Goal: Task Accomplishment & Management: Complete application form

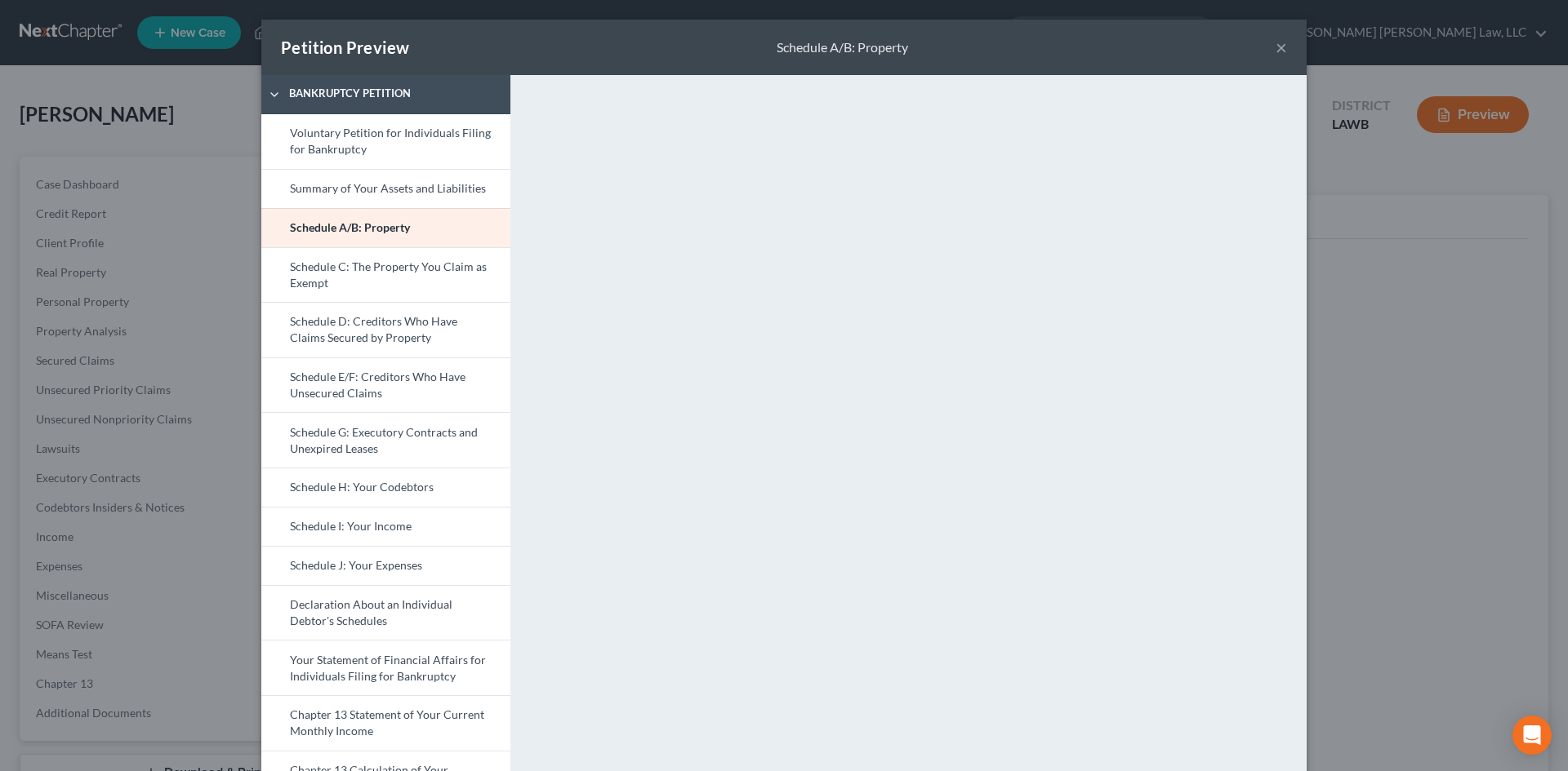
select select "3"
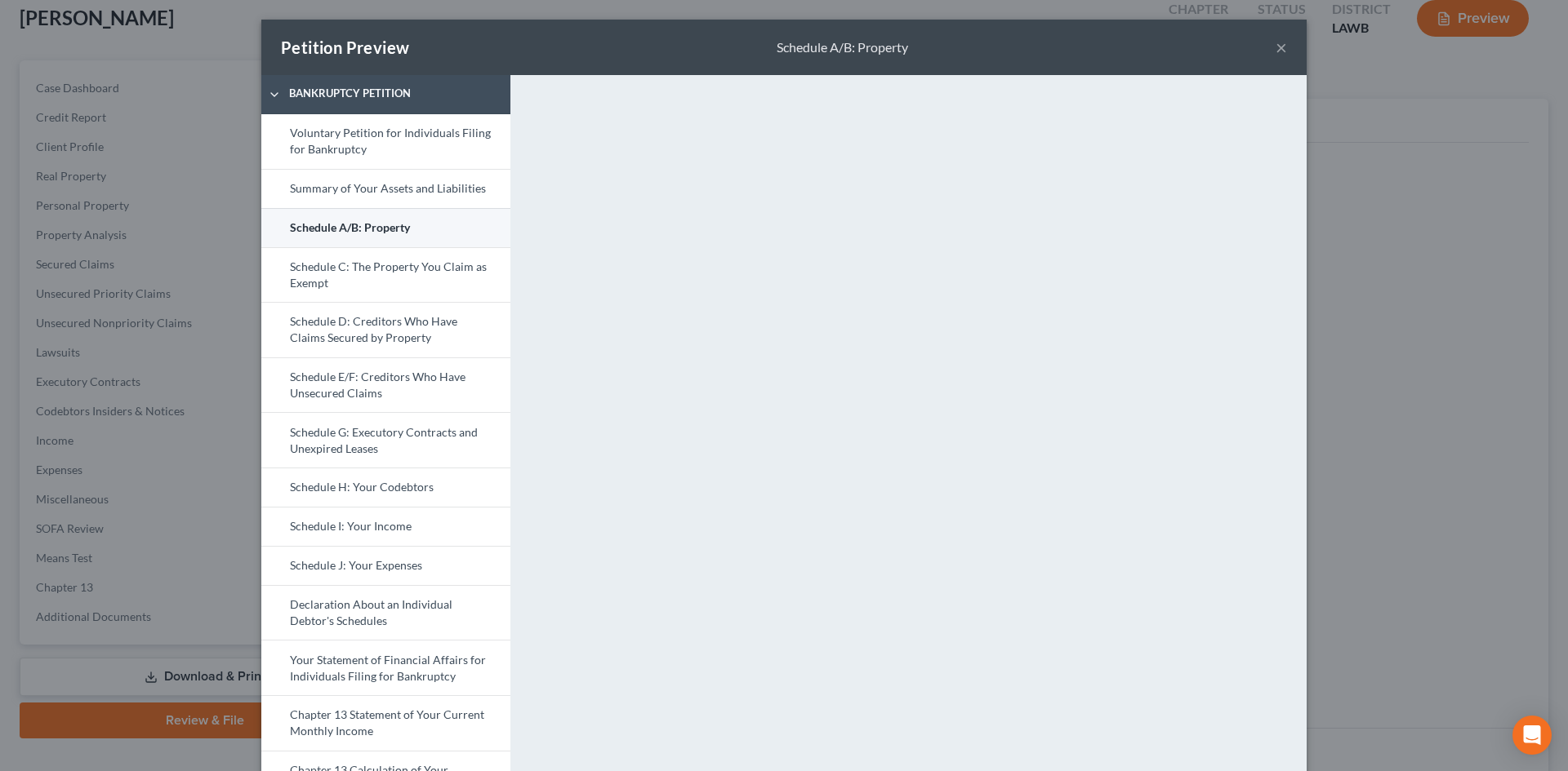
click at [406, 233] on link "Schedule A/B: Property" at bounding box center [385, 228] width 249 height 40
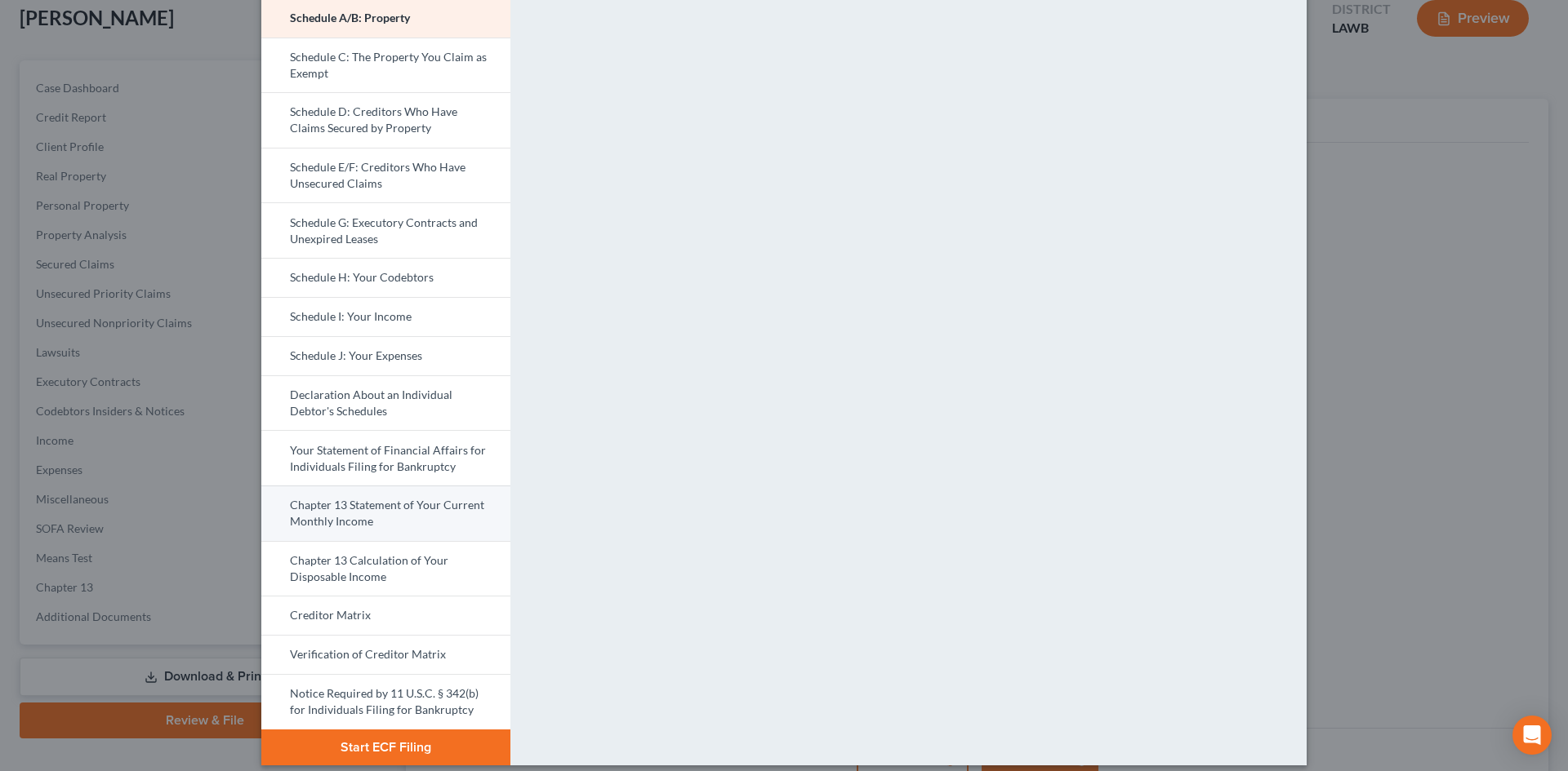
scroll to position [224, 0]
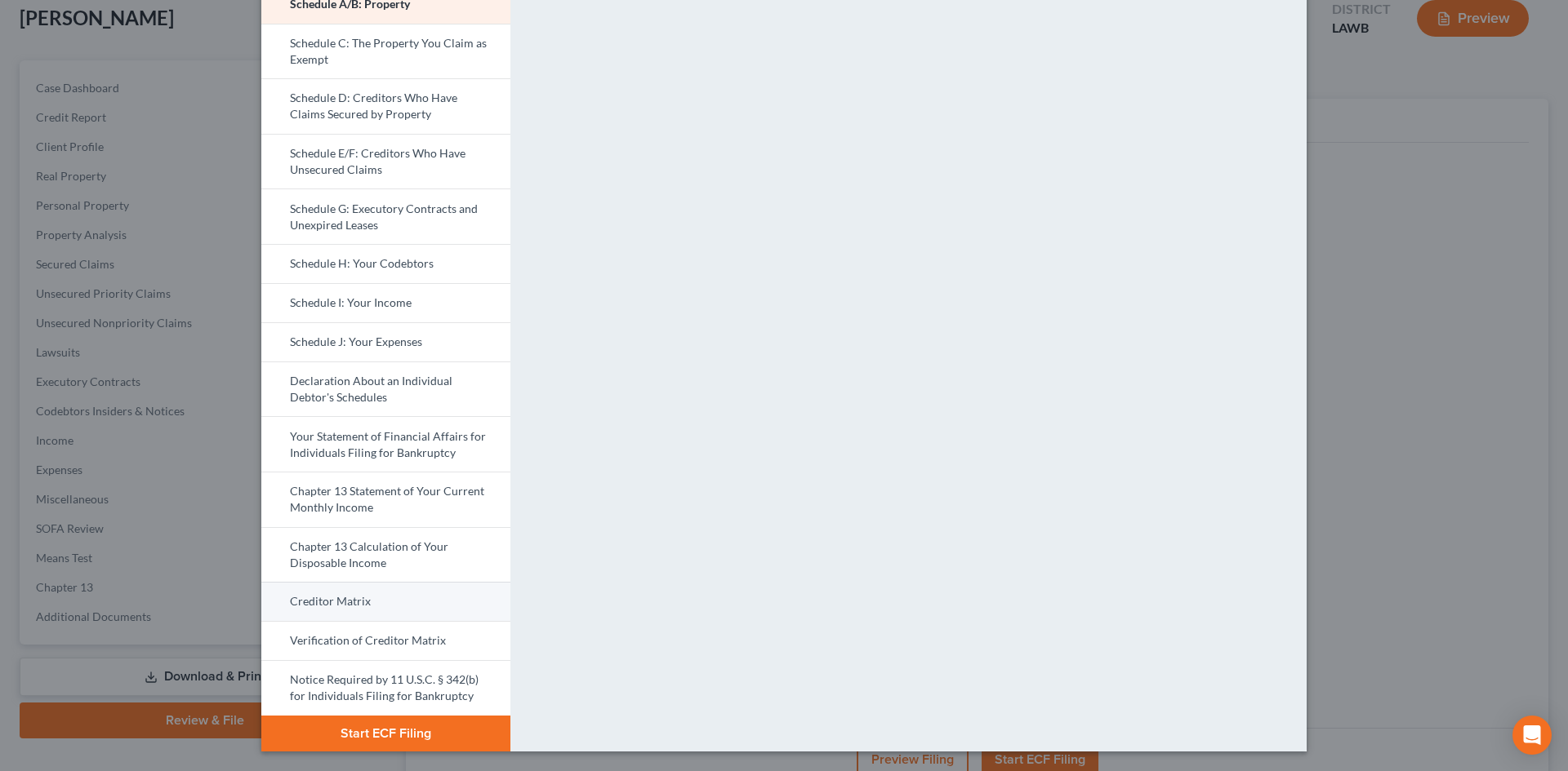
click at [365, 594] on link "Creditor Matrix" at bounding box center [385, 602] width 249 height 40
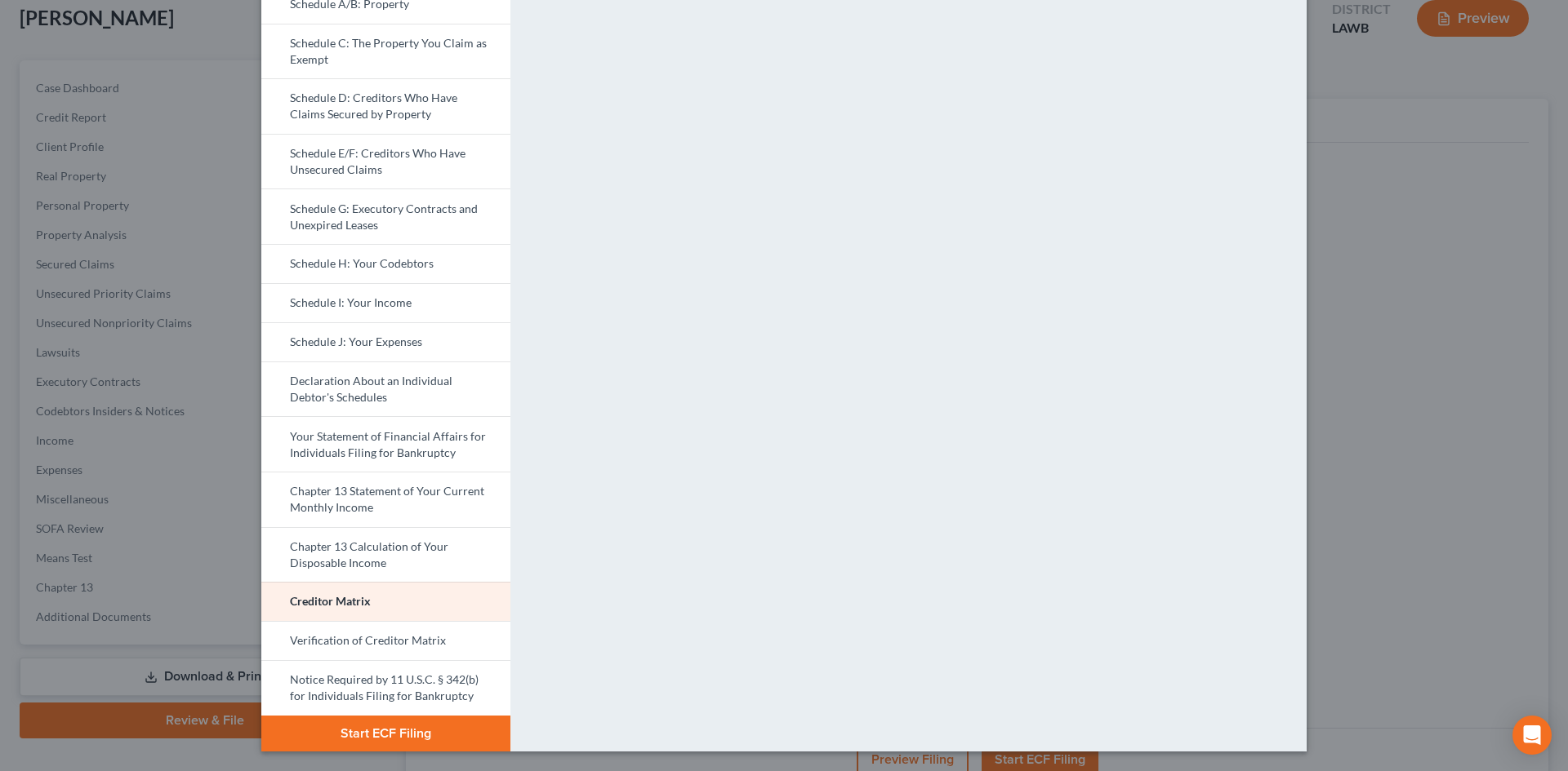
click at [428, 726] on button "Start ECF Filing" at bounding box center [385, 734] width 249 height 36
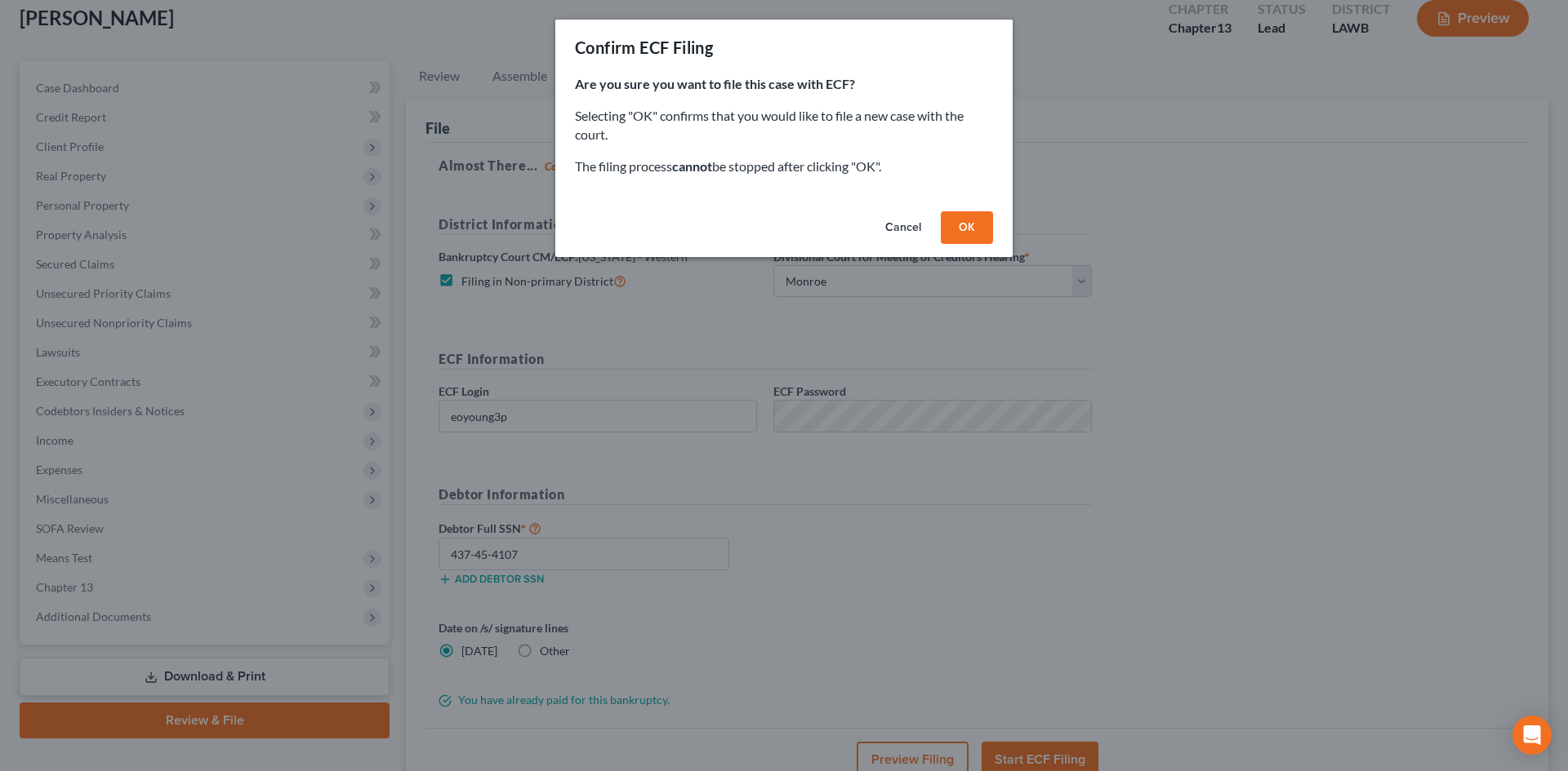
click at [908, 236] on button "Cancel" at bounding box center [903, 228] width 62 height 32
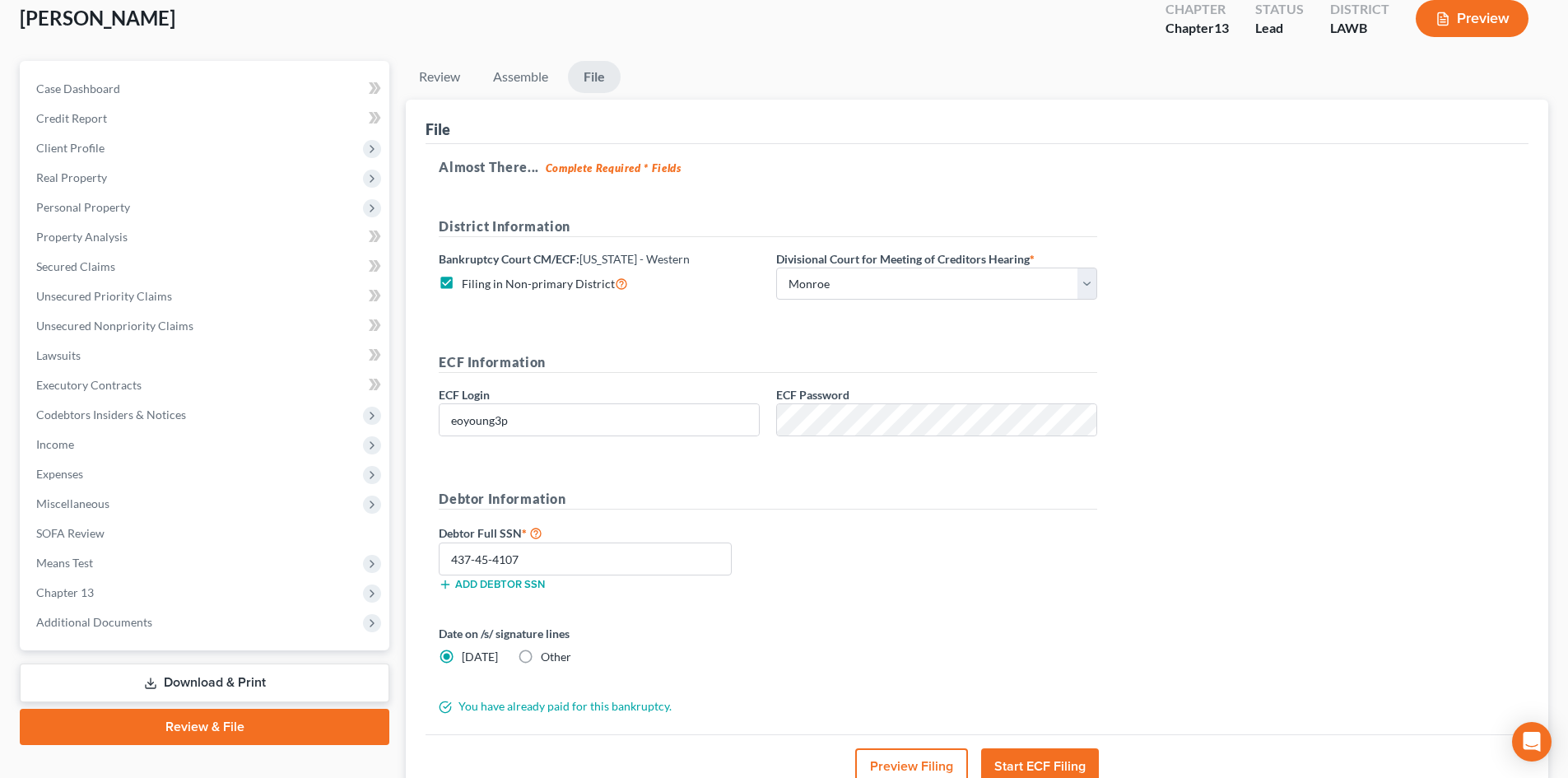
click at [906, 769] on button "Preview Filing" at bounding box center [912, 767] width 113 height 36
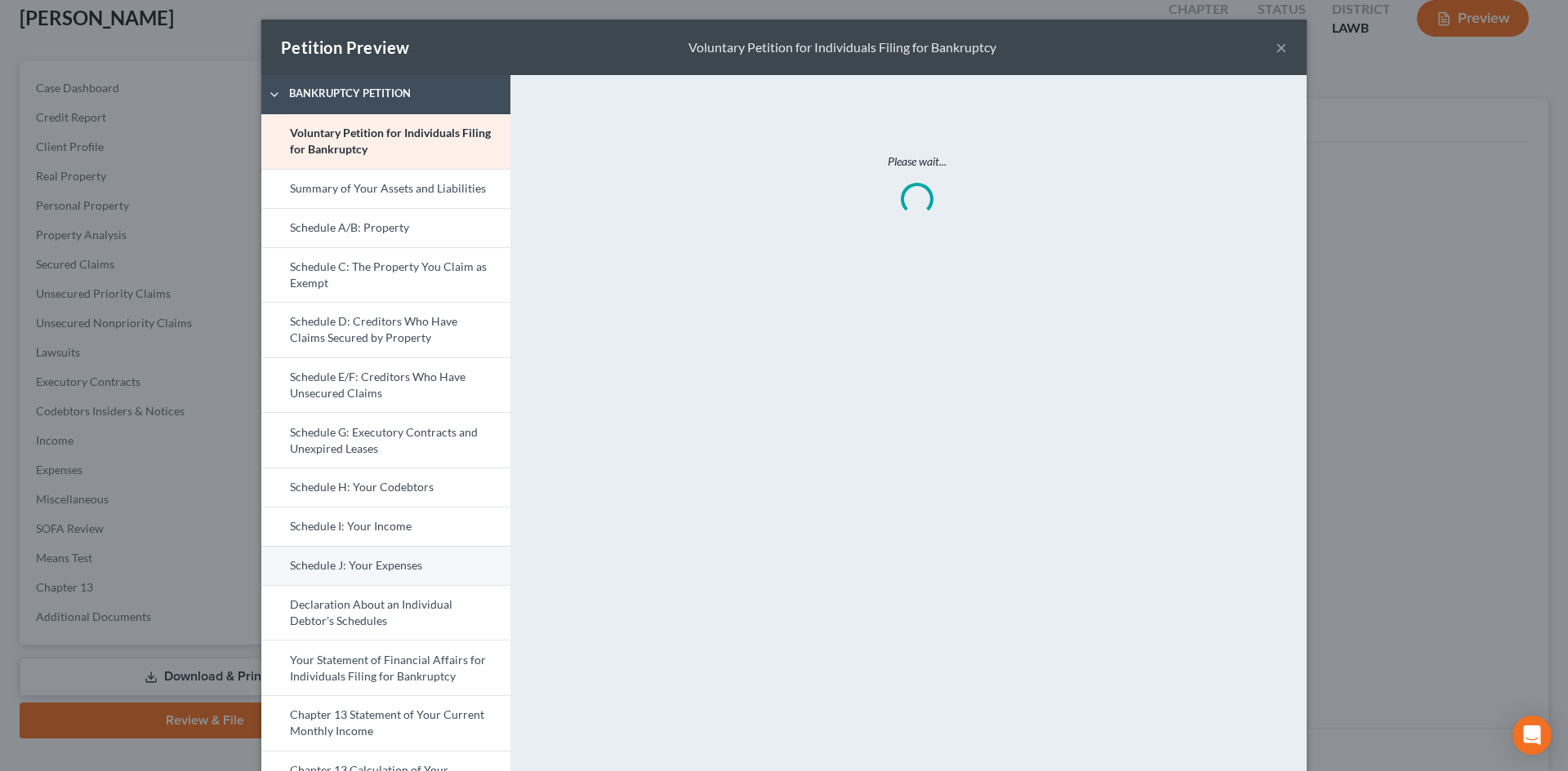
click at [399, 554] on link "Schedule J: Your Expenses" at bounding box center [385, 566] width 249 height 40
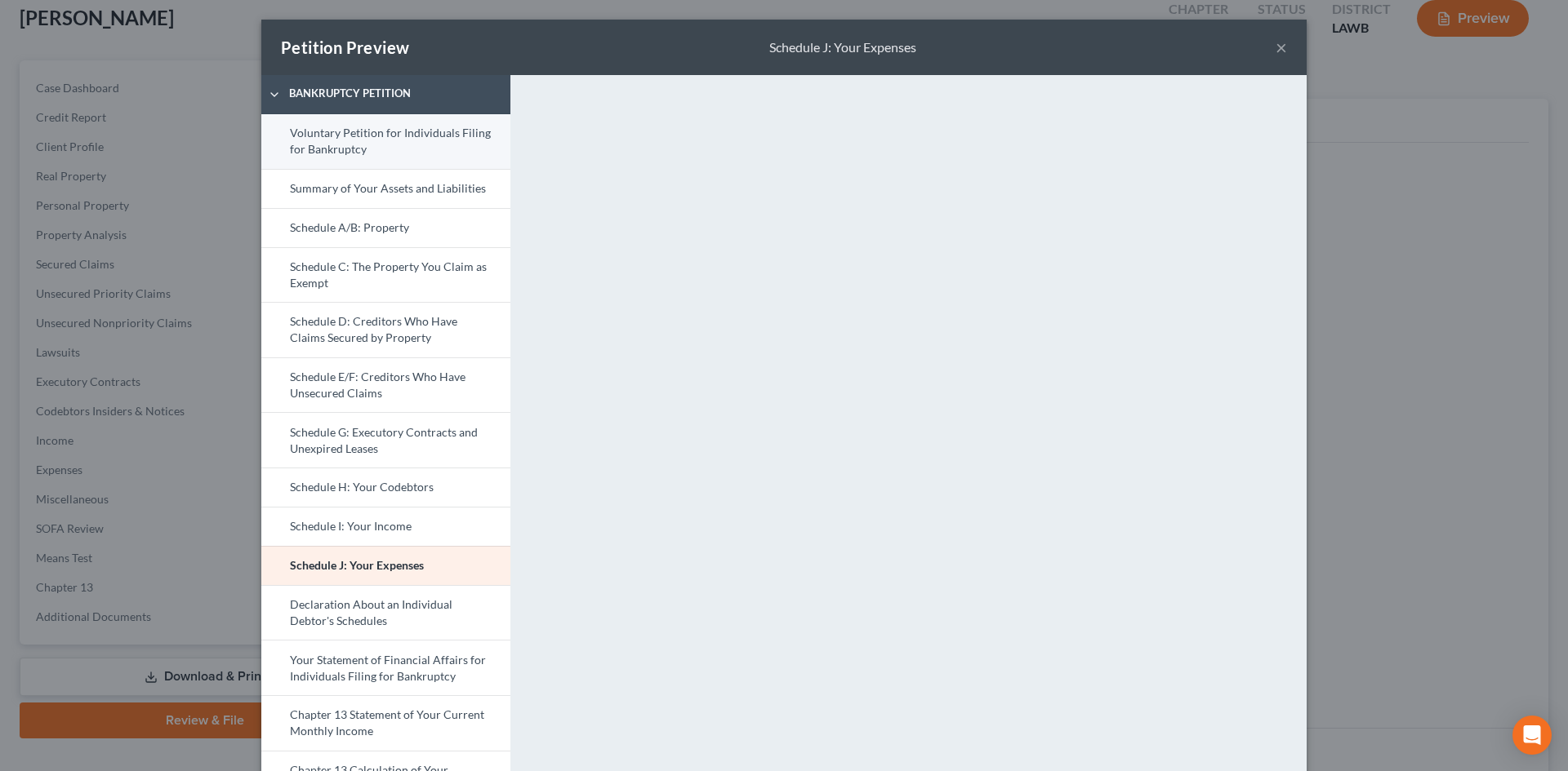
click at [428, 156] on link "Voluntary Petition for Individuals Filing for Bankruptcy" at bounding box center [385, 141] width 249 height 55
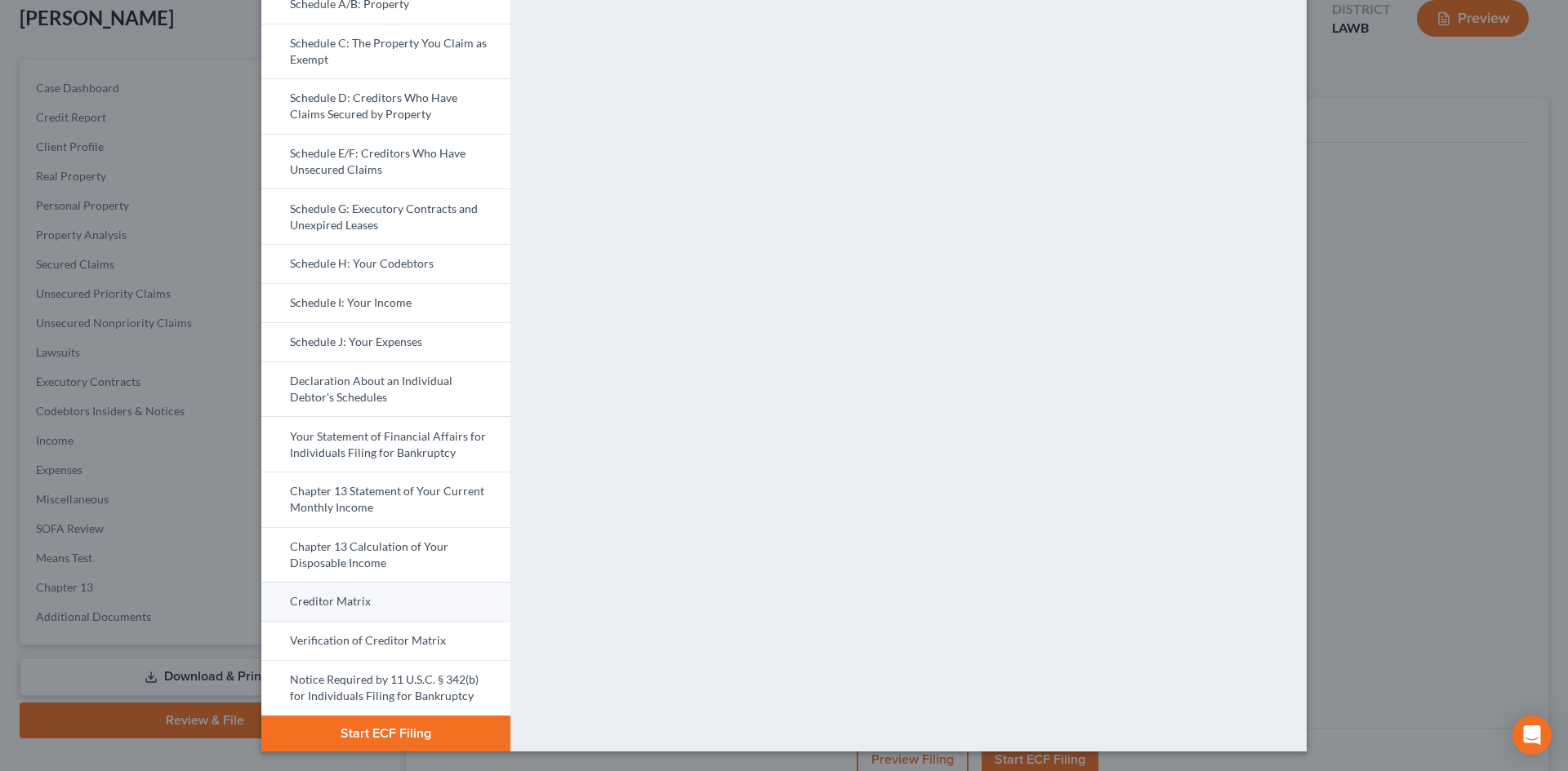
click at [434, 597] on link "Creditor Matrix" at bounding box center [385, 602] width 249 height 40
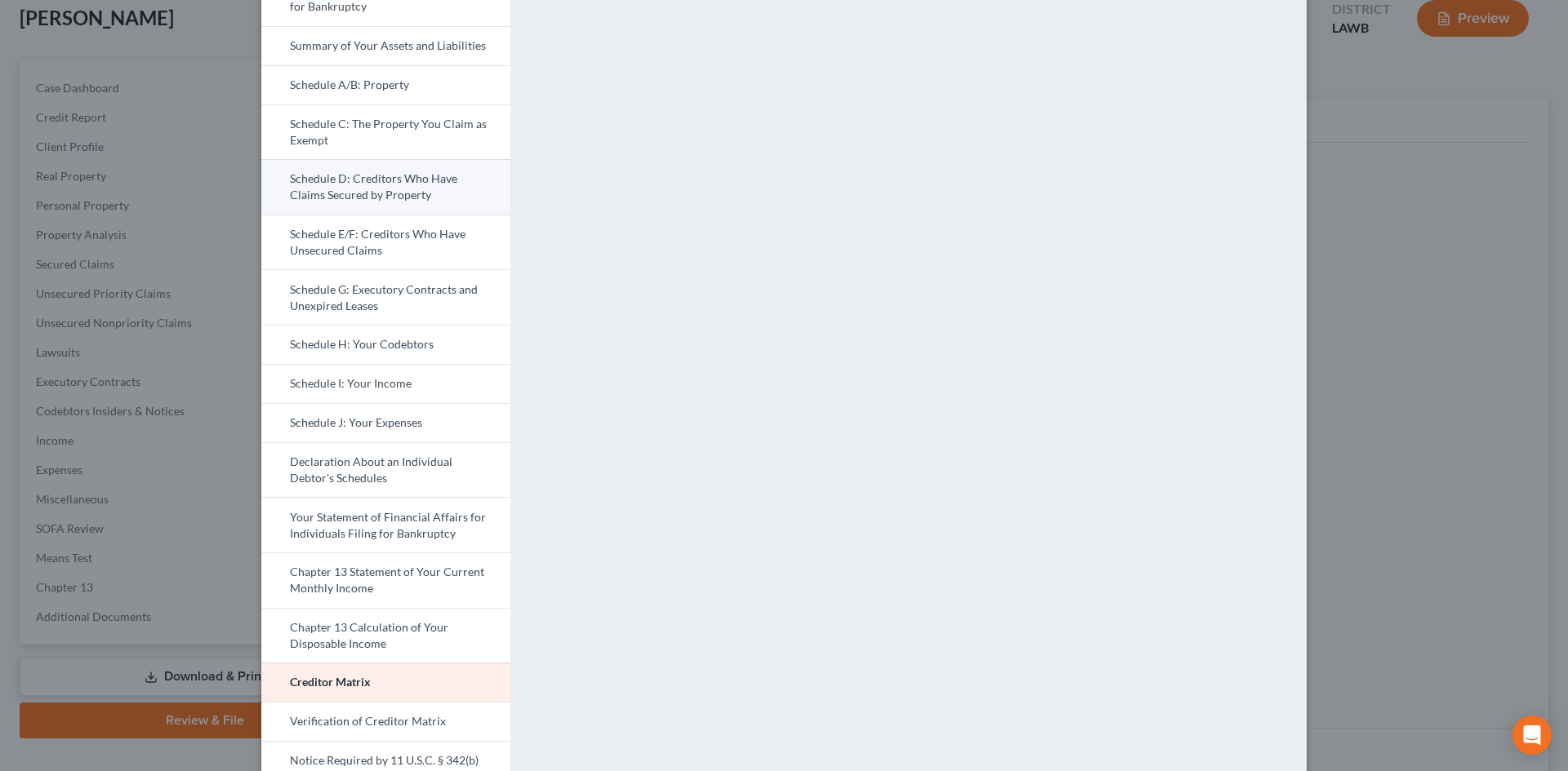
scroll to position [163, 0]
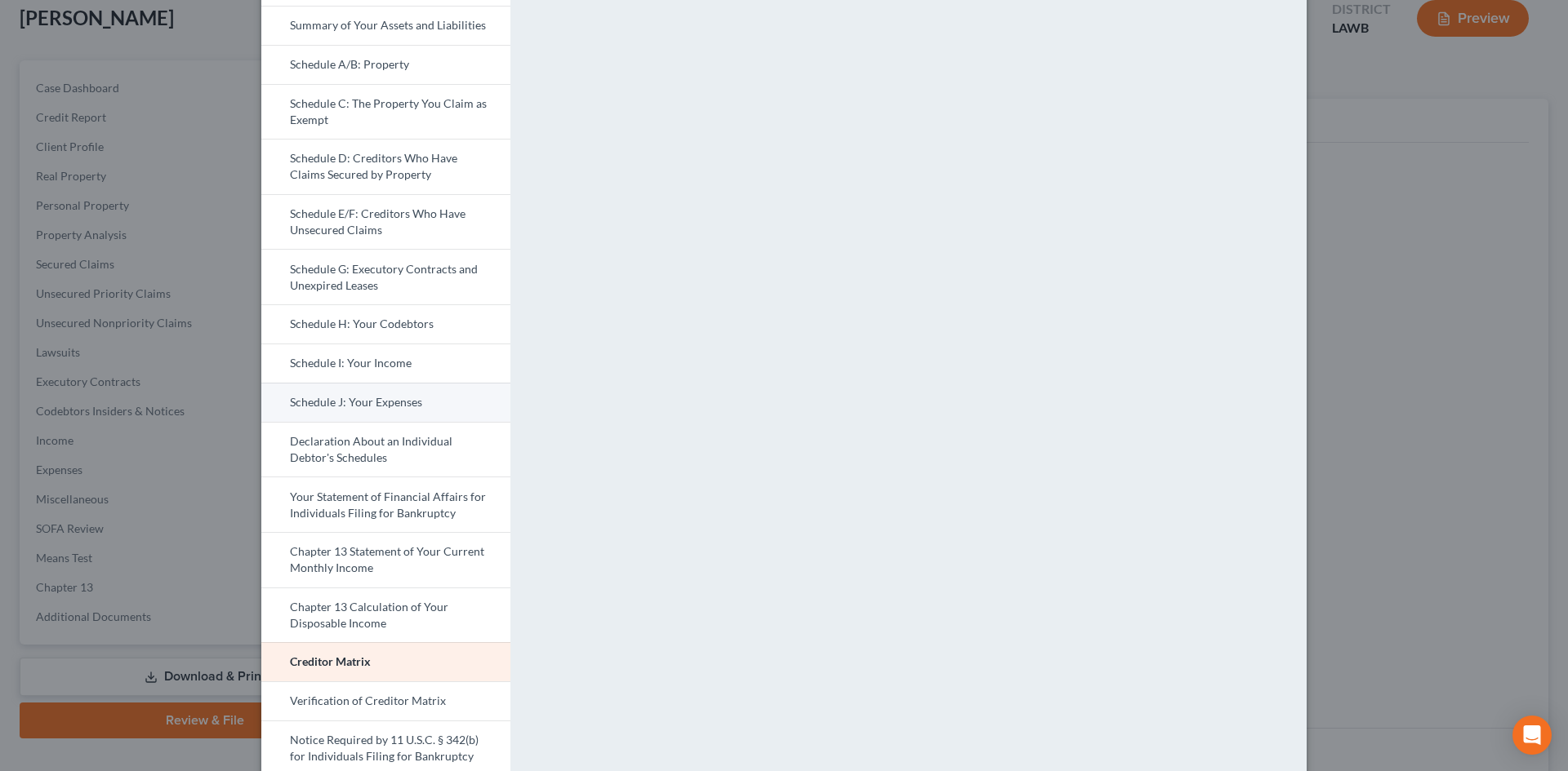
click at [402, 404] on link "Schedule J: Your Expenses" at bounding box center [385, 403] width 249 height 40
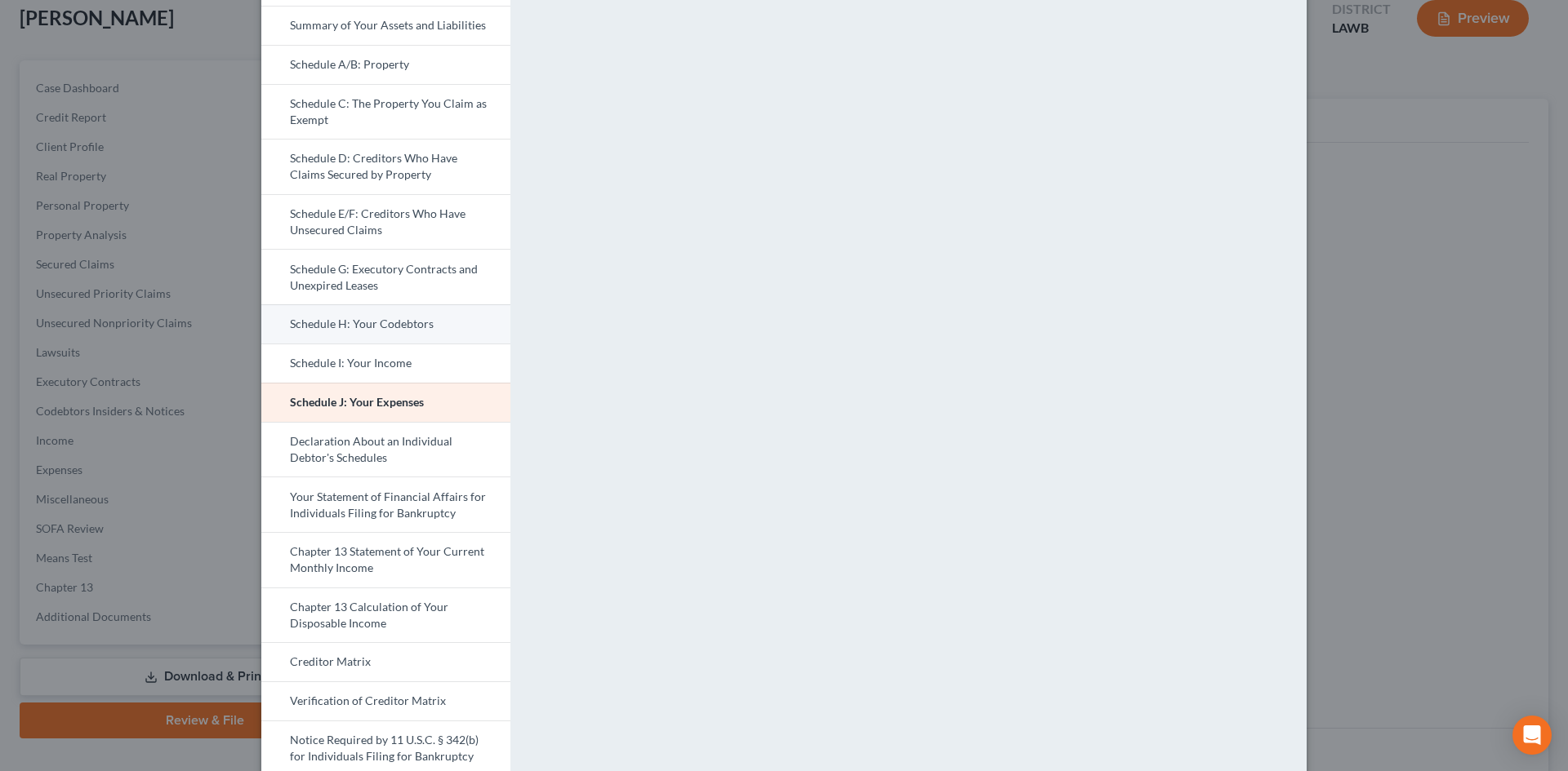
scroll to position [224, 0]
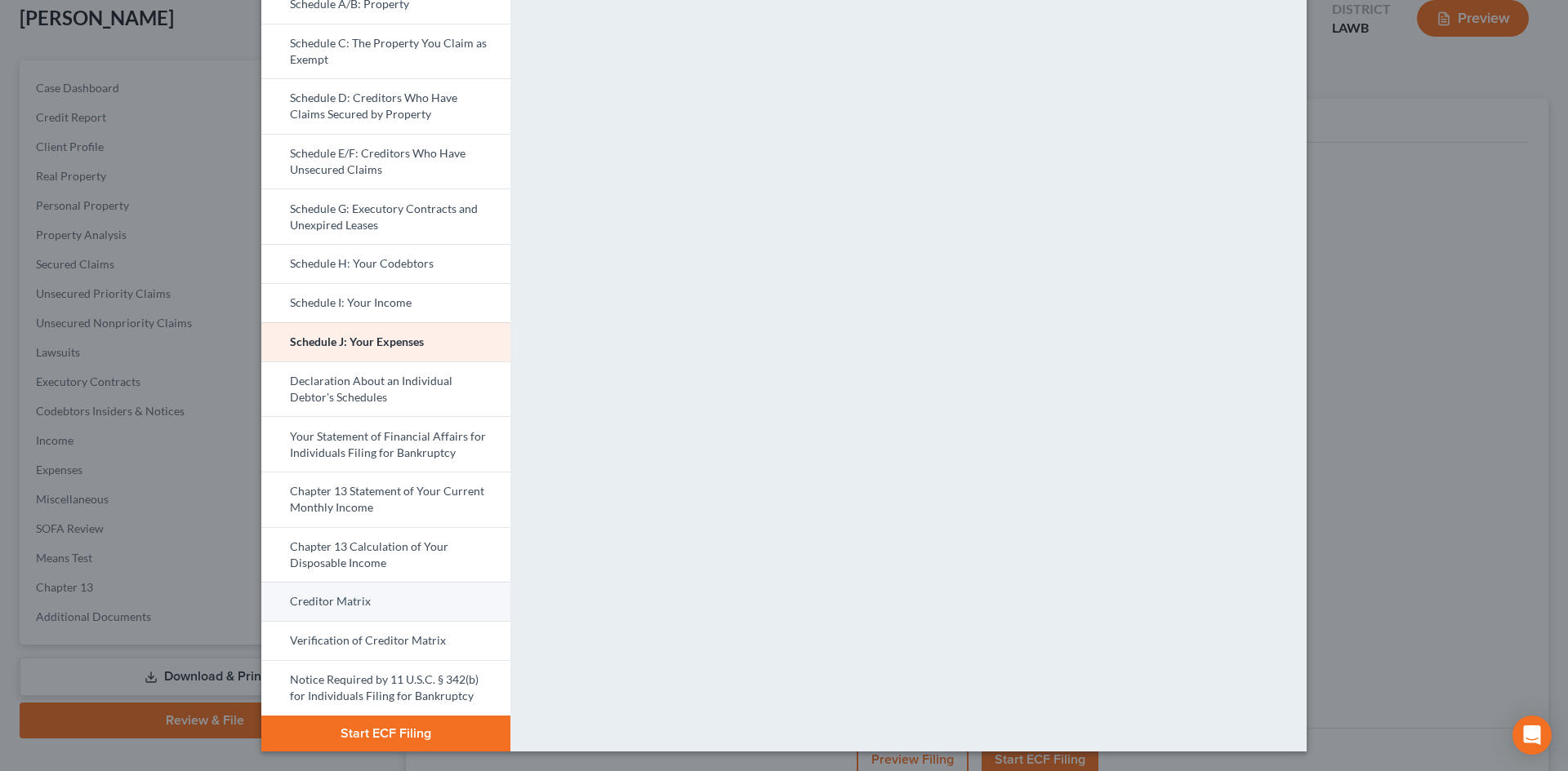
click at [385, 589] on link "Creditor Matrix" at bounding box center [385, 602] width 249 height 40
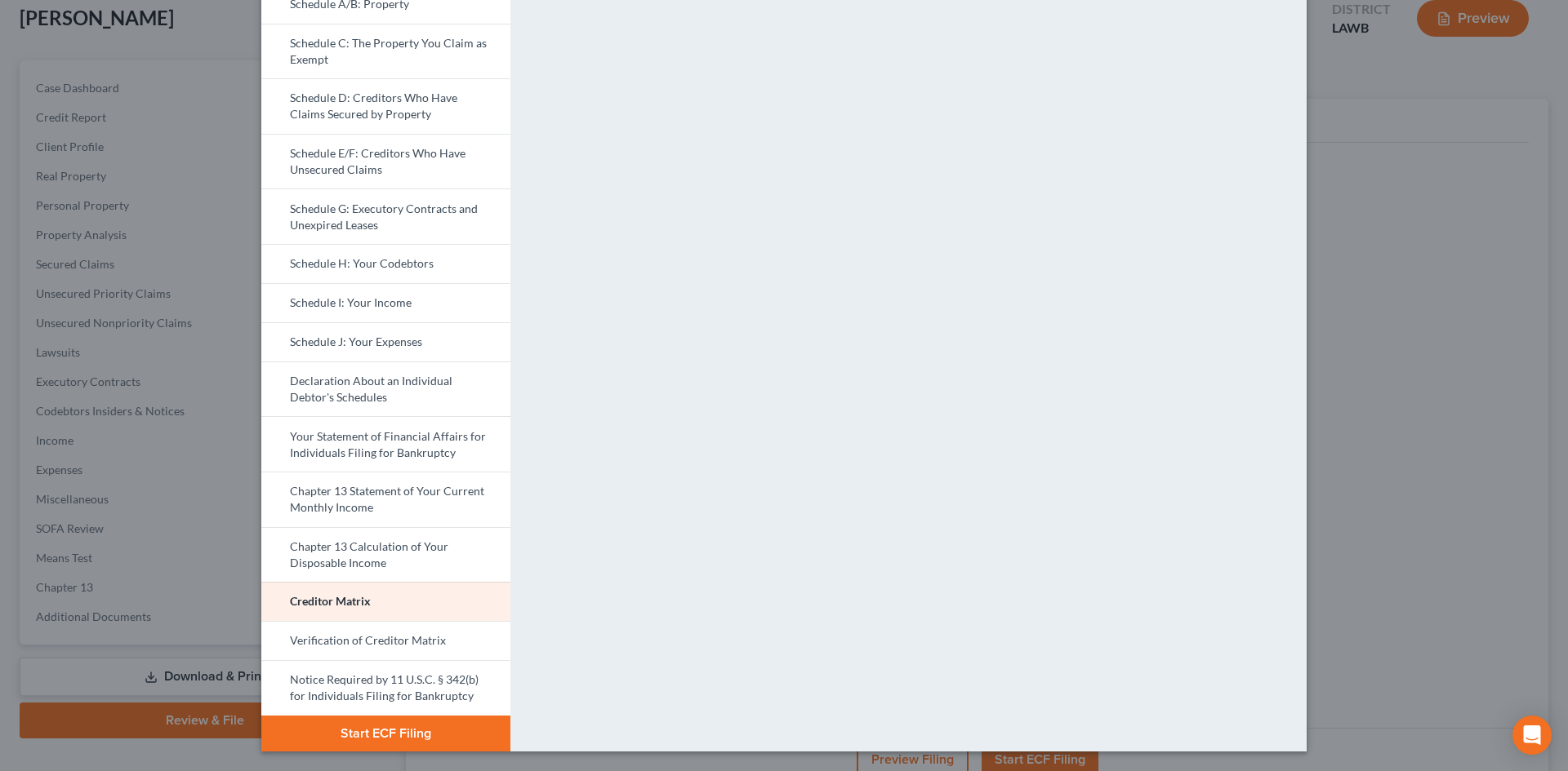
scroll to position [0, 0]
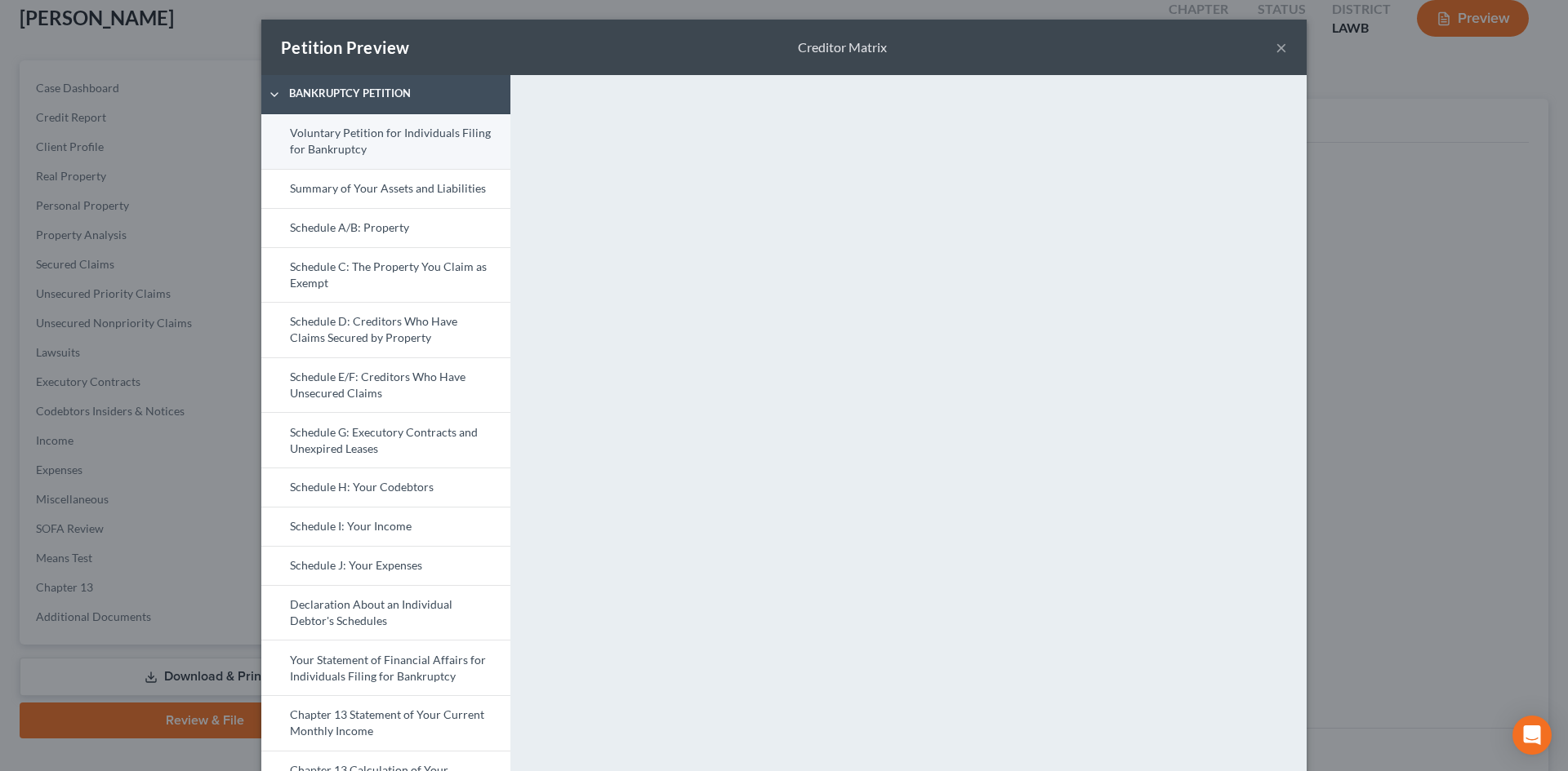
click at [374, 152] on link "Voluntary Petition for Individuals Filing for Bankruptcy" at bounding box center [385, 141] width 249 height 55
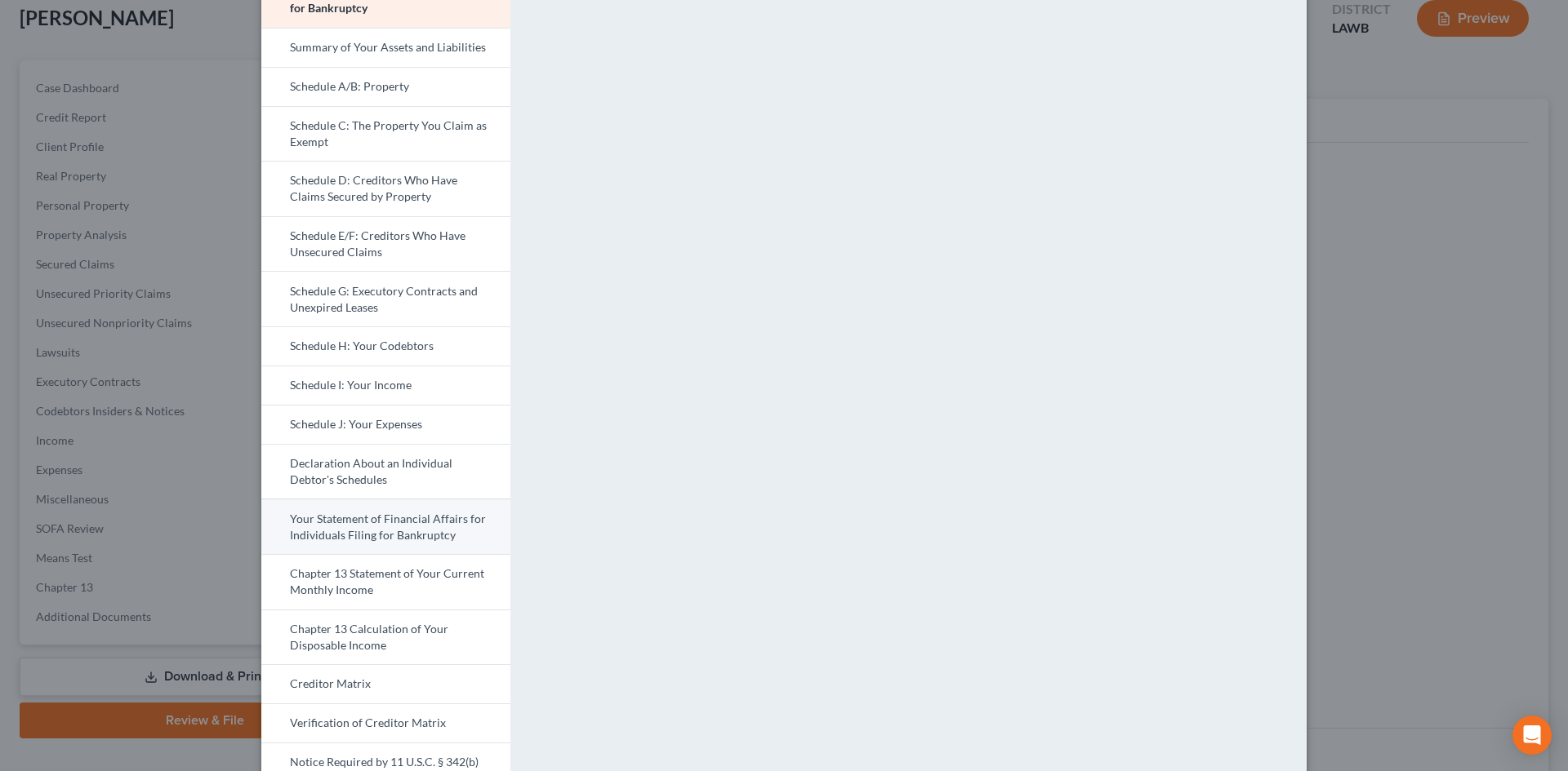
scroll to position [163, 0]
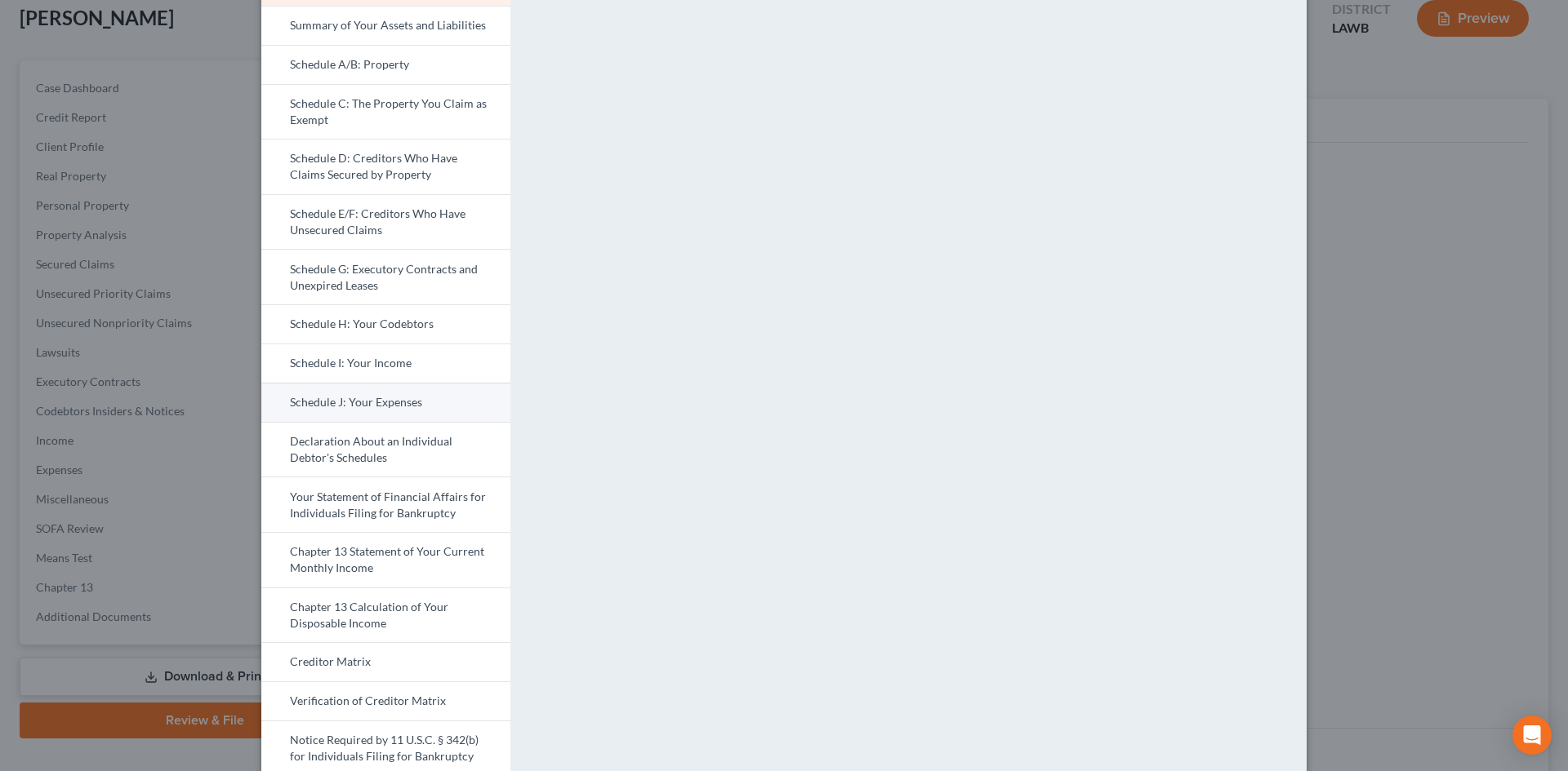
click at [452, 404] on link "Schedule J: Your Expenses" at bounding box center [385, 403] width 249 height 40
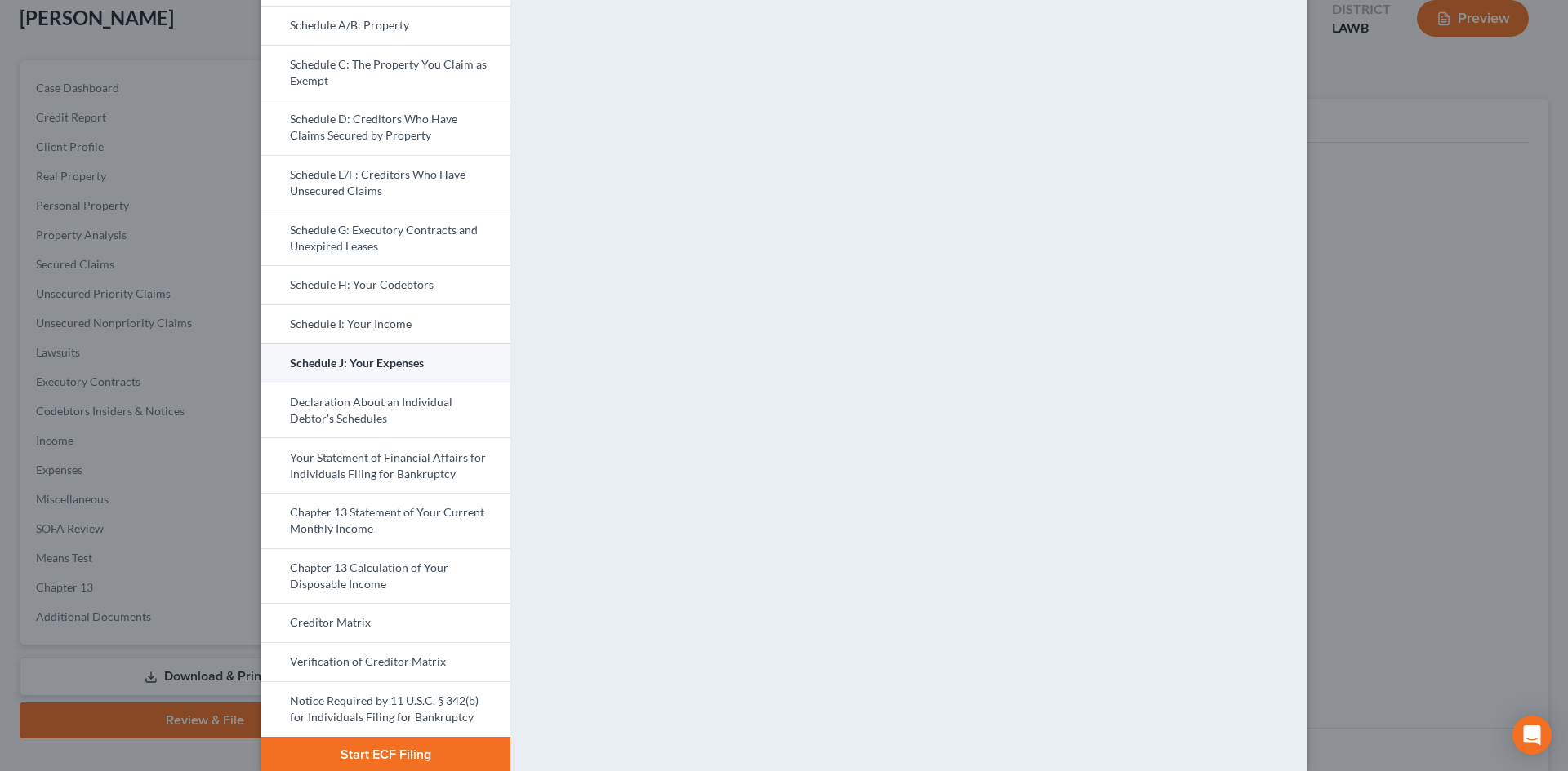
scroll to position [224, 0]
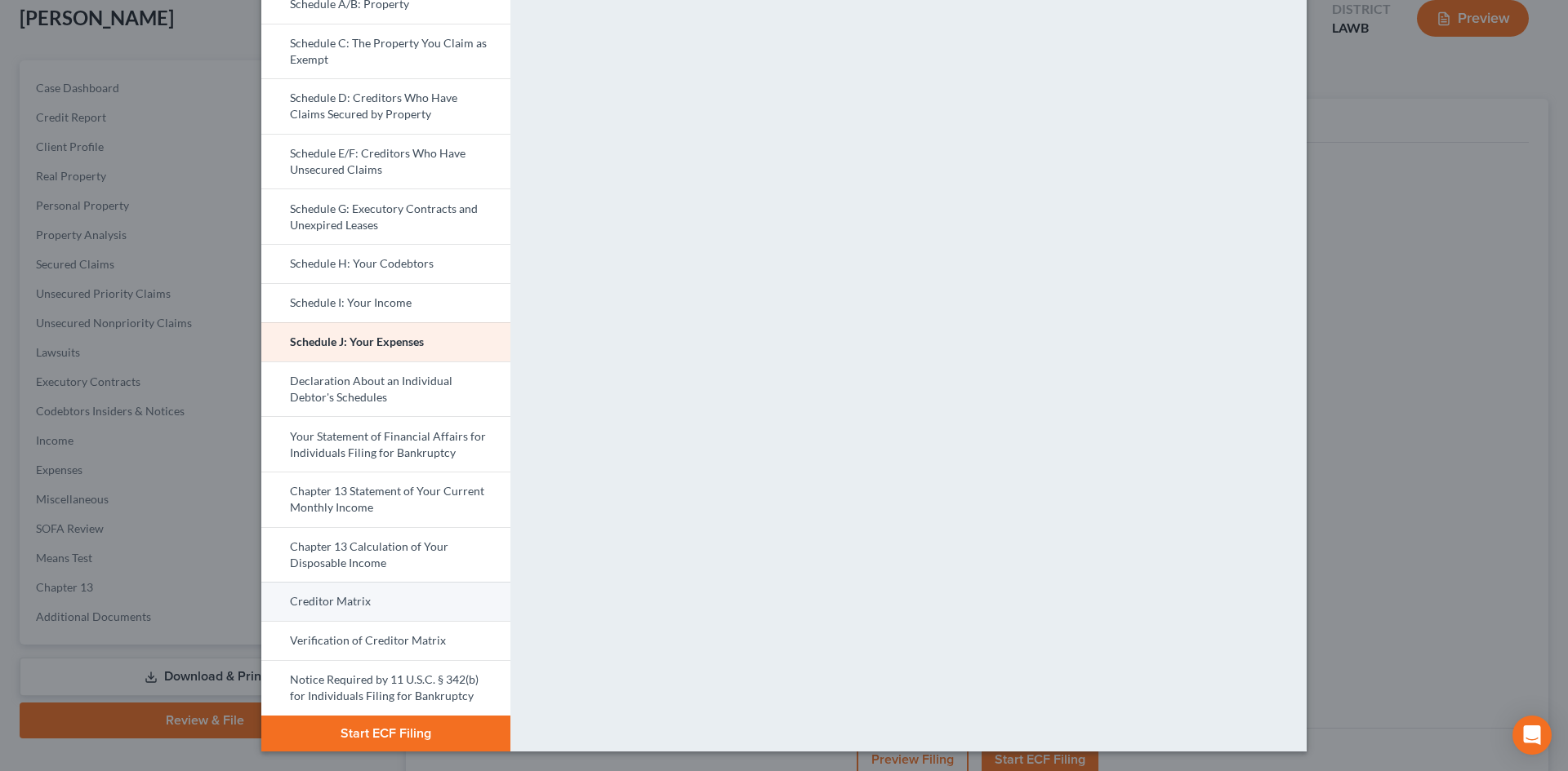
click at [401, 595] on link "Creditor Matrix" at bounding box center [385, 602] width 249 height 40
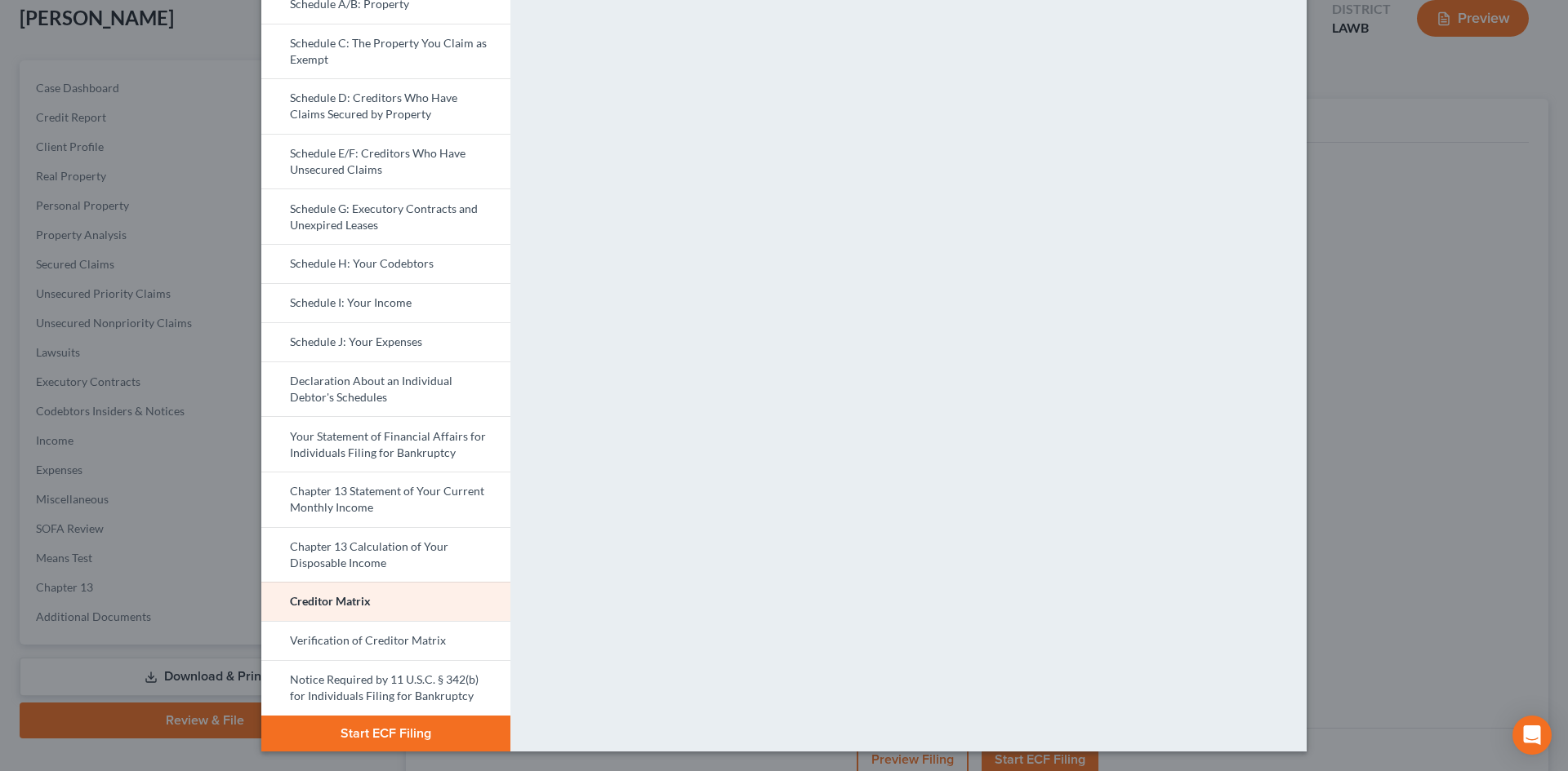
scroll to position [0, 0]
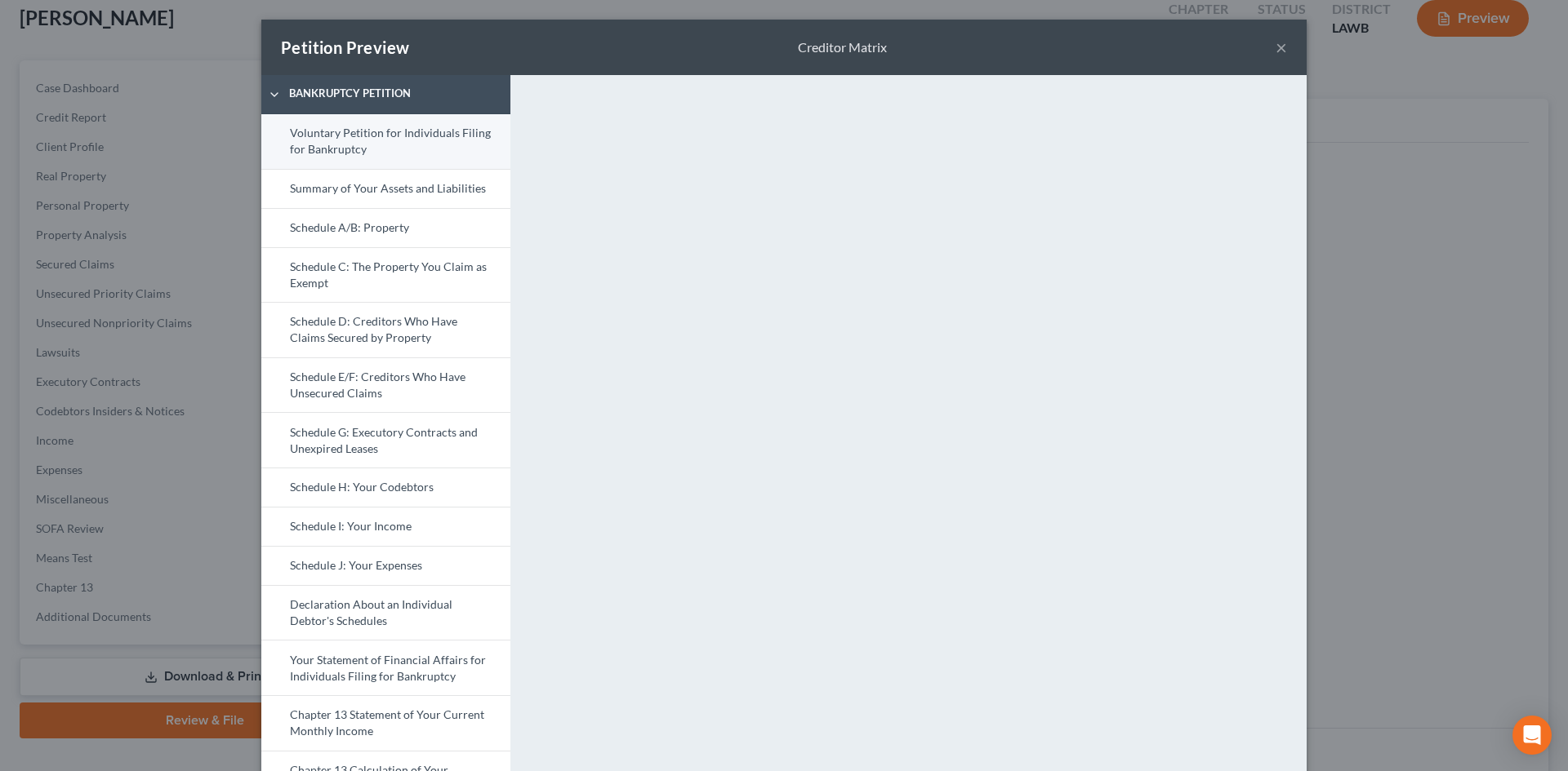
drag, startPoint x: 379, startPoint y: 145, endPoint x: 478, endPoint y: 128, distance: 100.4
click at [378, 145] on link "Voluntary Petition for Individuals Filing for Bankruptcy" at bounding box center [385, 141] width 249 height 55
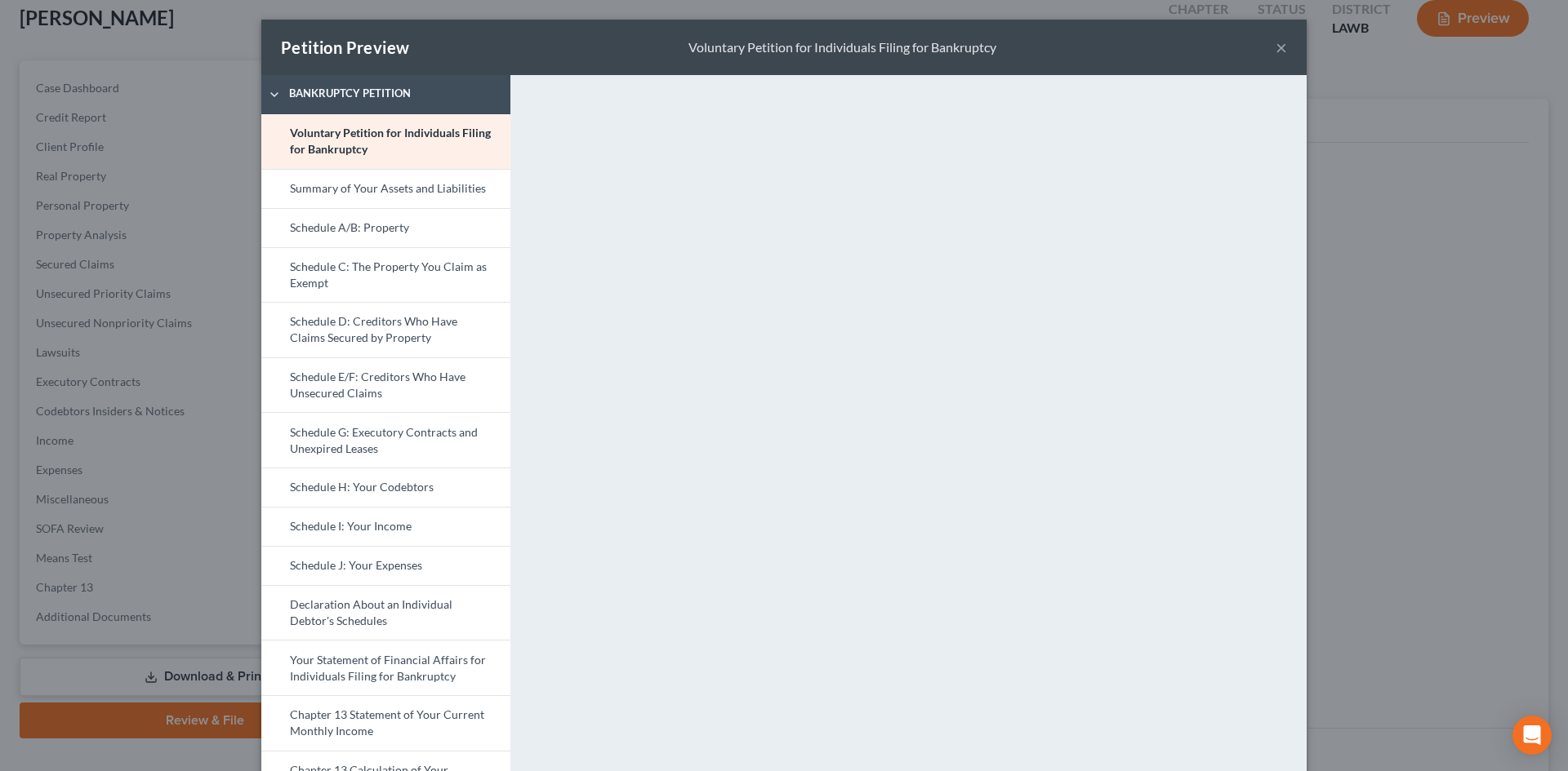
scroll to position [224, 0]
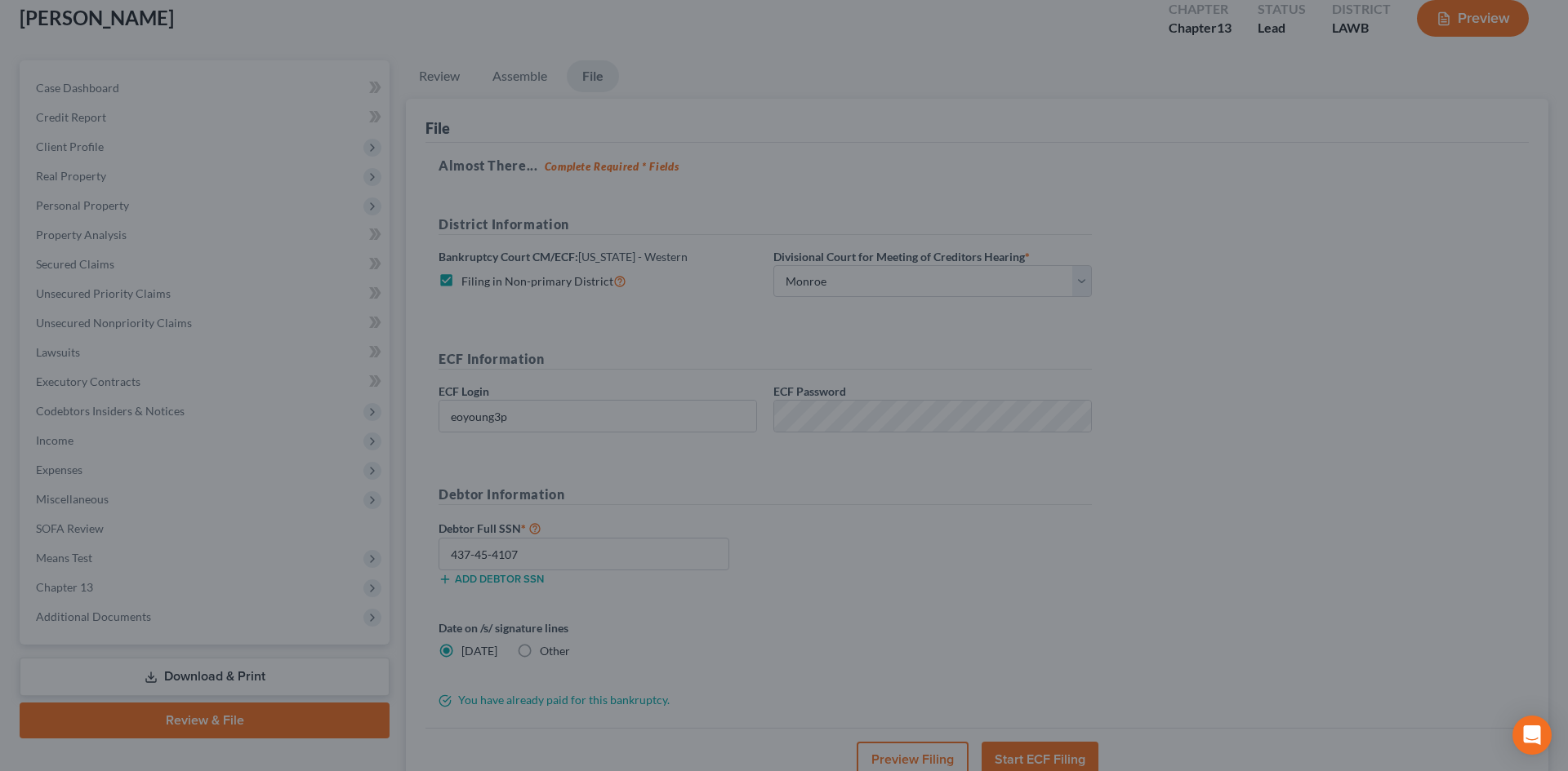
click at [1507, 247] on div "Petition Preview Voluntary Petition for Individuals Filing for Bankruptcy × Ban…" at bounding box center [784, 385] width 1568 height 771
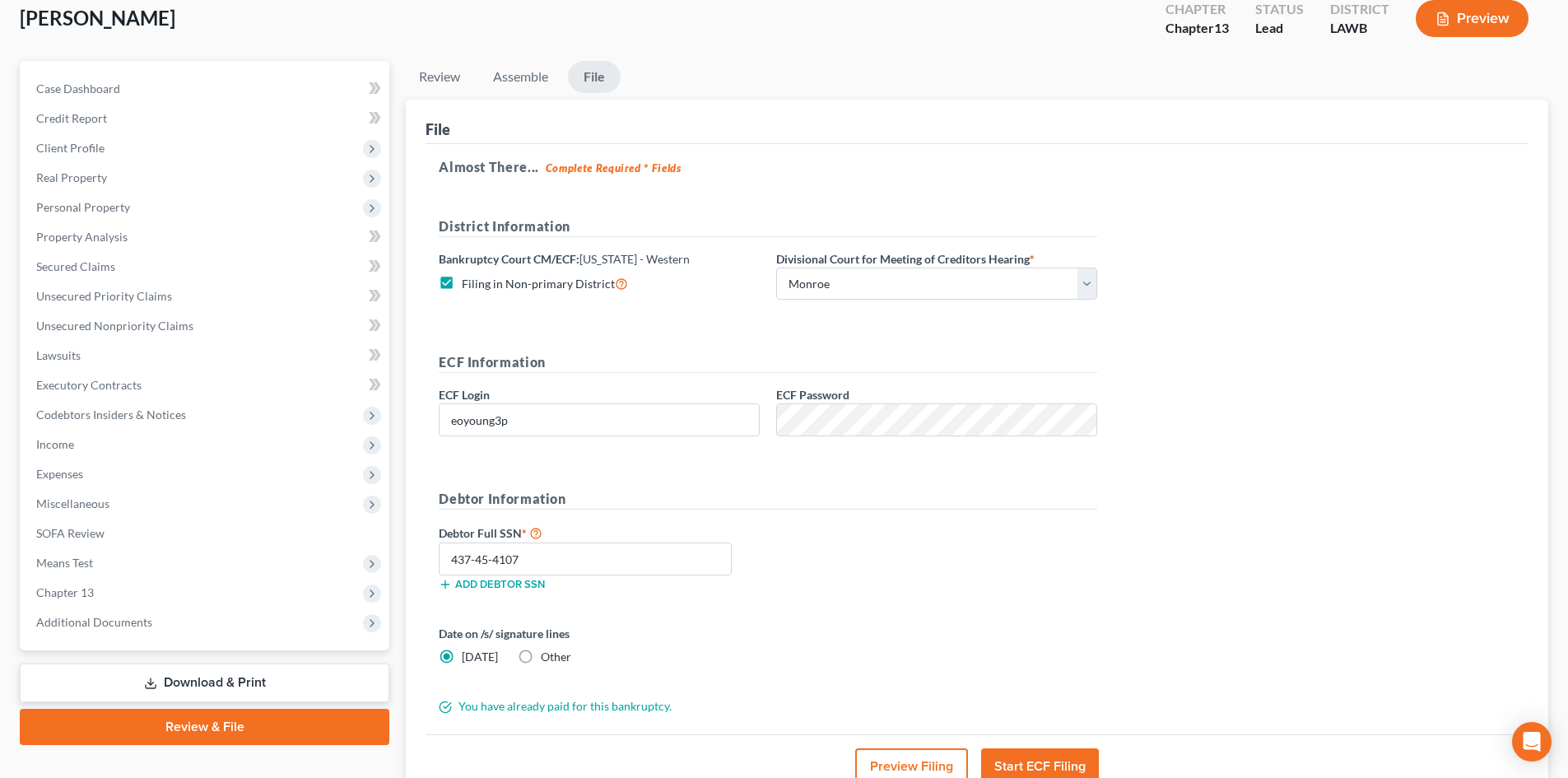
click at [950, 753] on button "Preview Filing" at bounding box center [912, 767] width 113 height 36
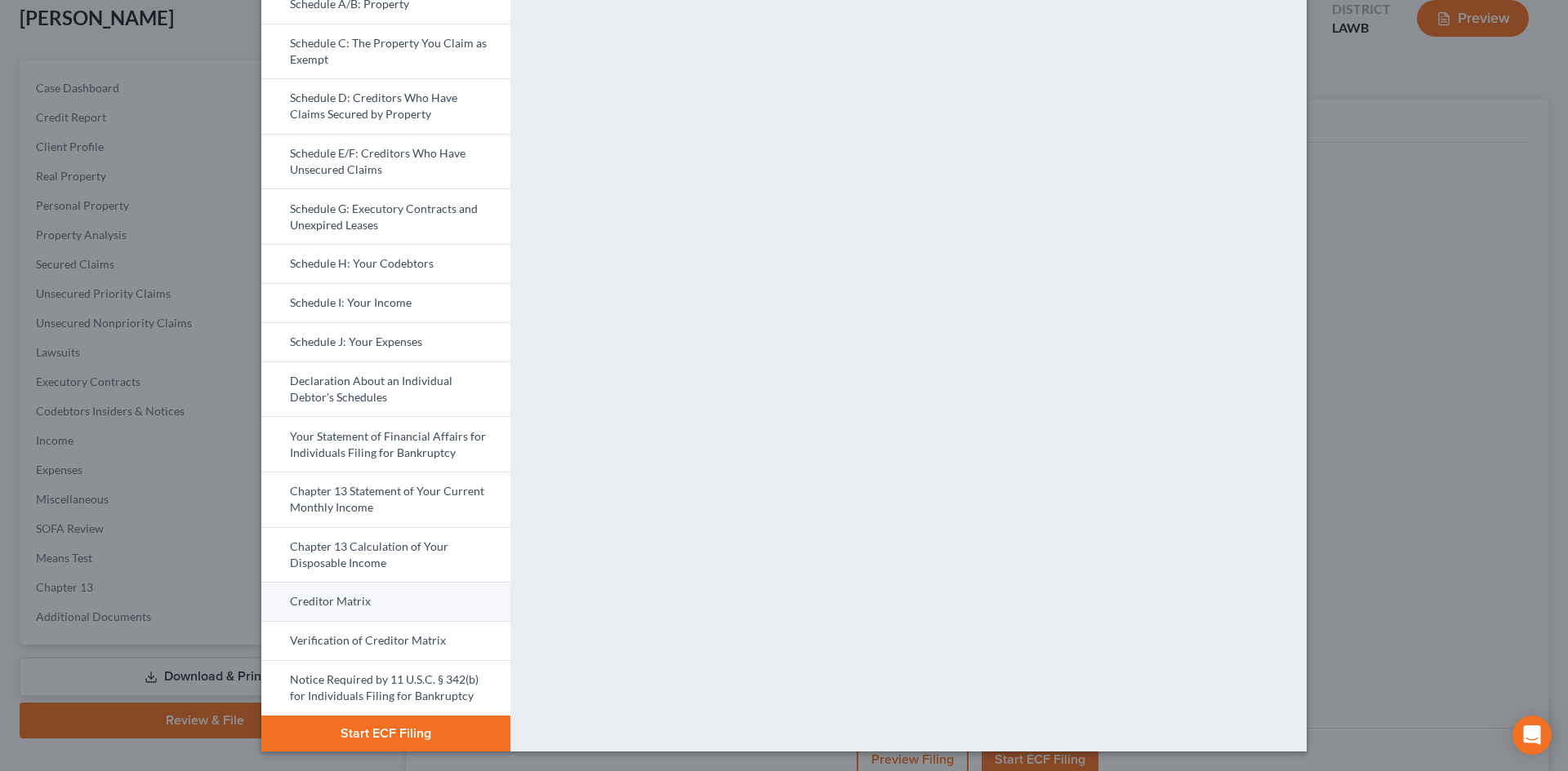
click at [428, 607] on link "Creditor Matrix" at bounding box center [385, 602] width 249 height 40
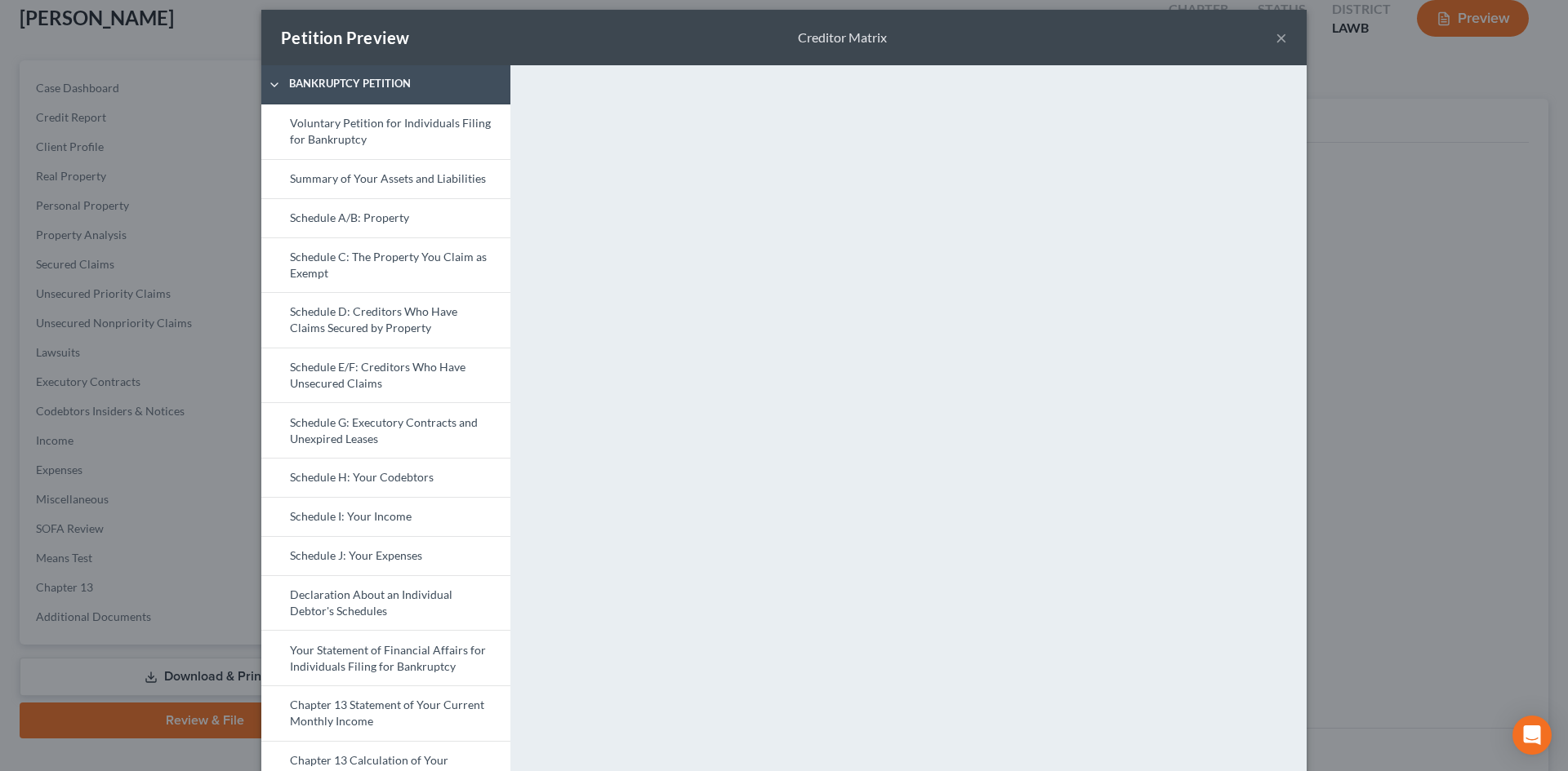
scroll to position [0, 0]
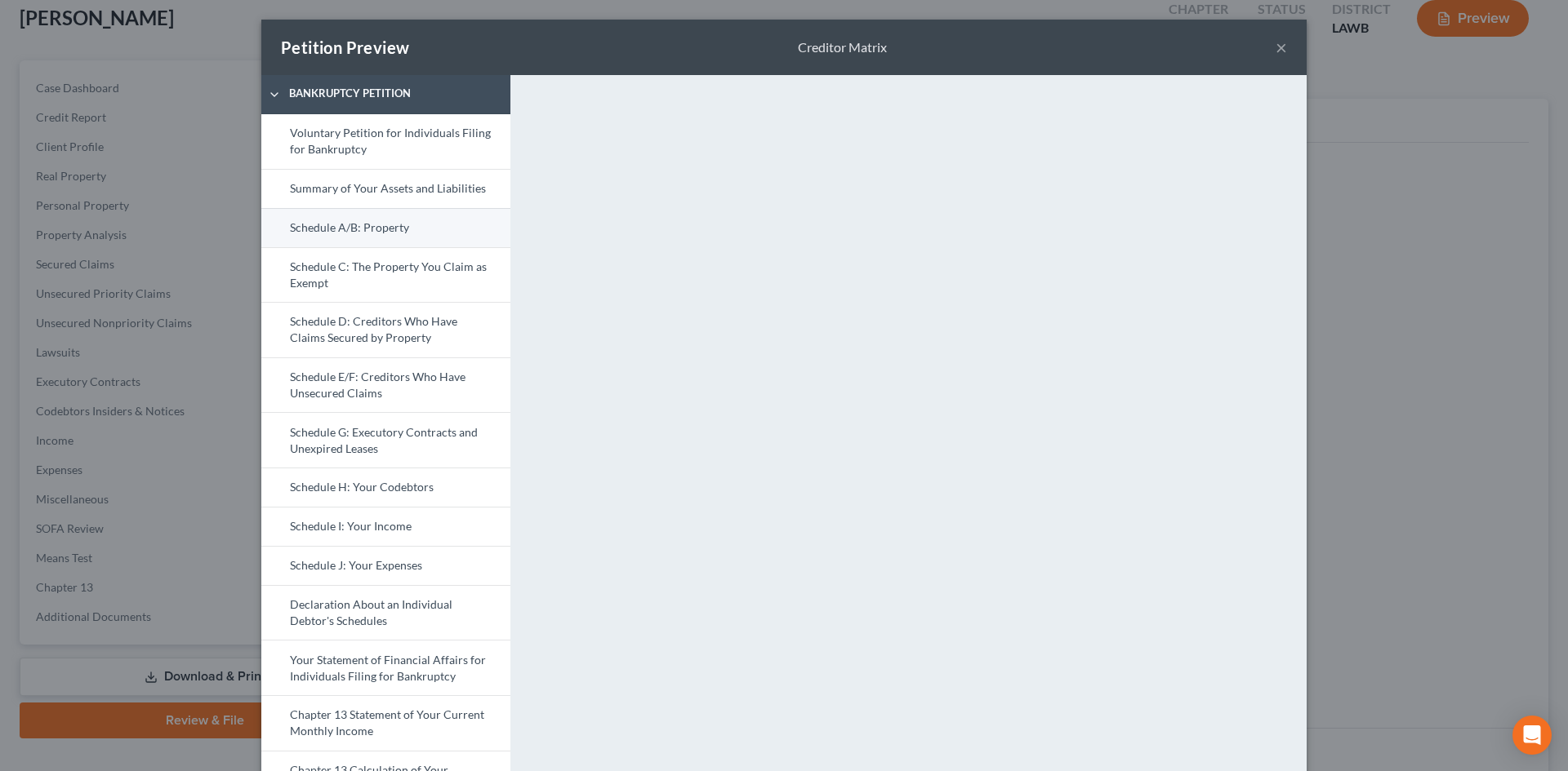
click at [401, 227] on link "Schedule A/B: Property" at bounding box center [385, 228] width 249 height 40
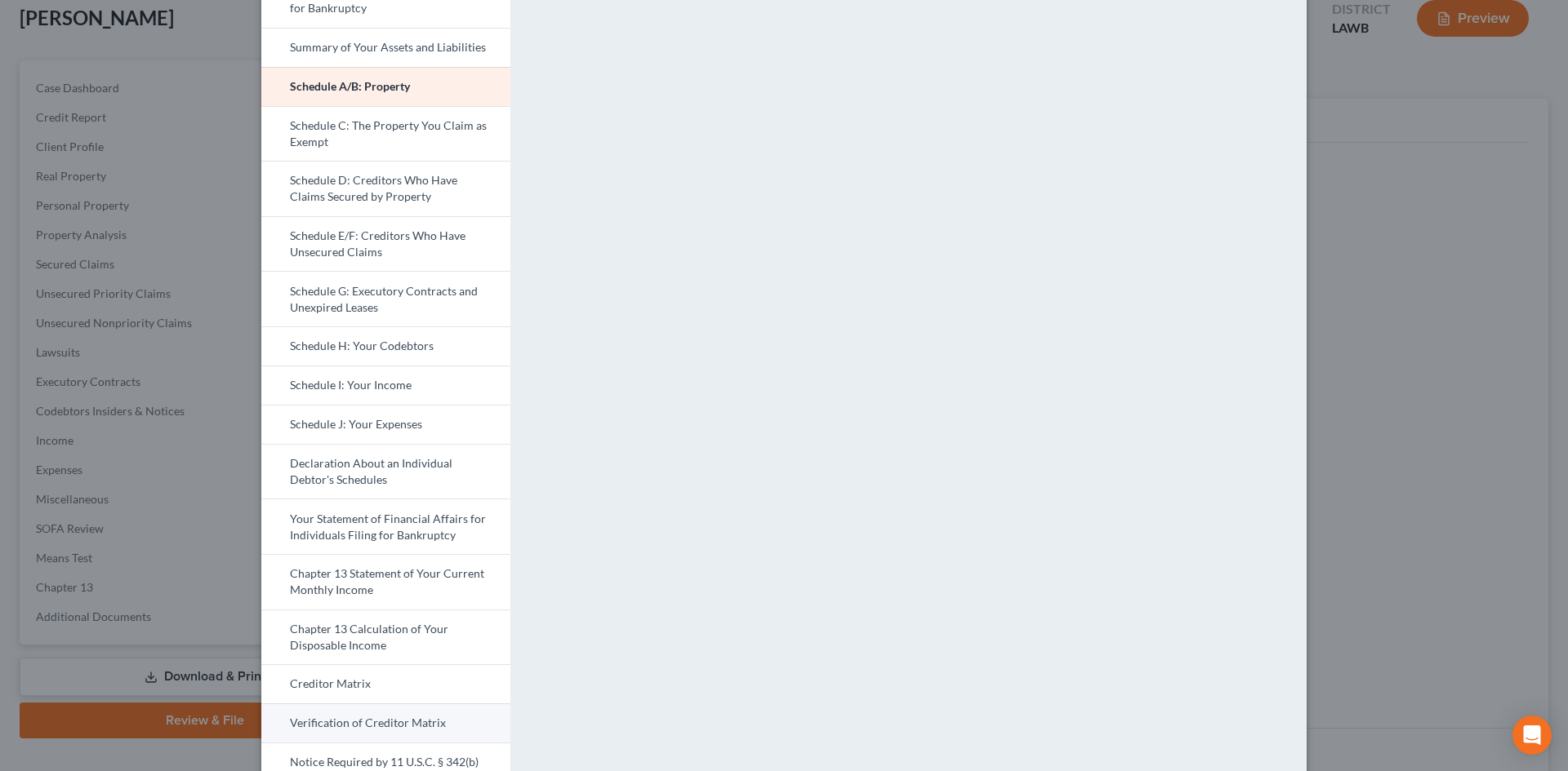
scroll to position [224, 0]
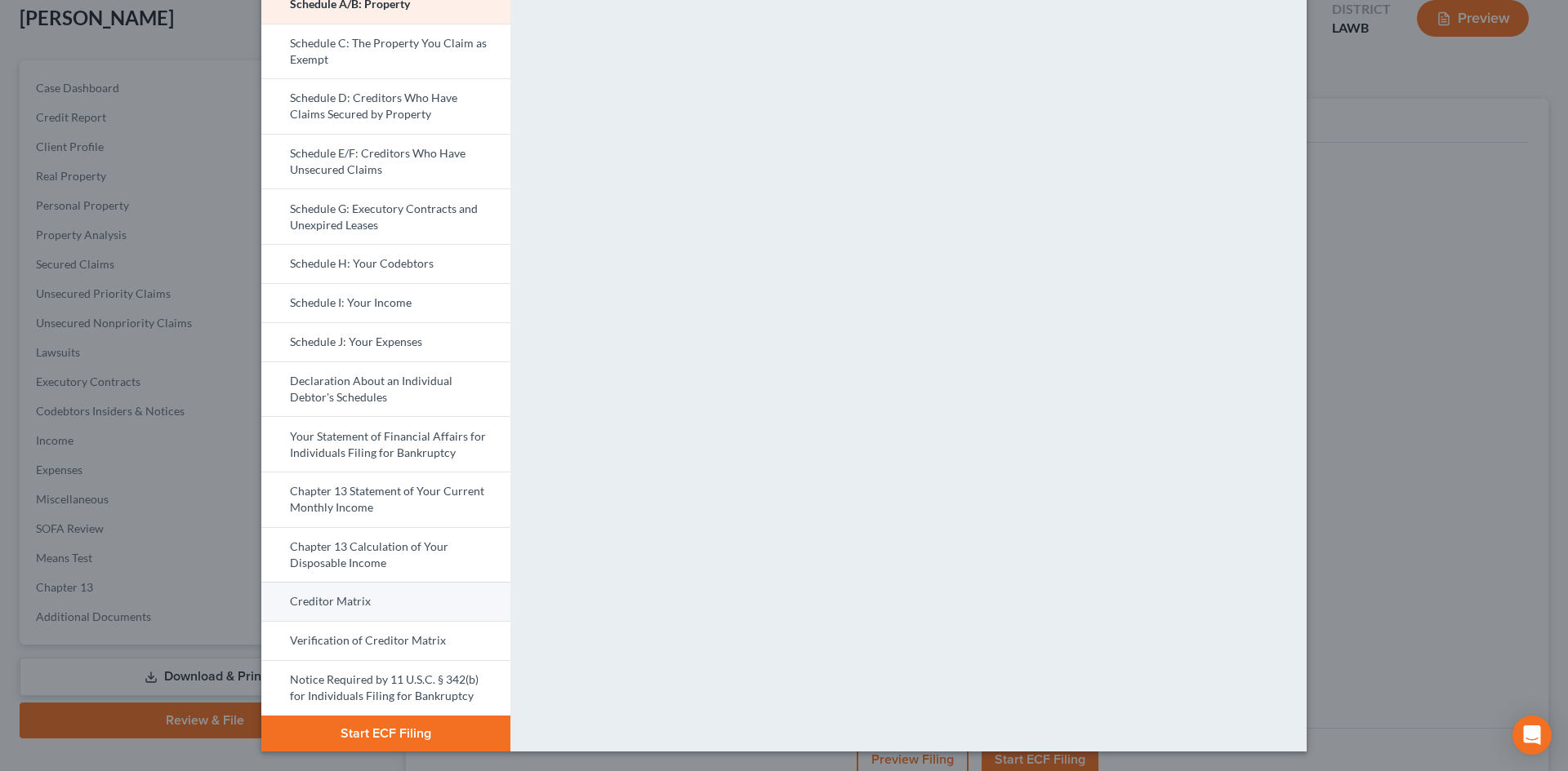
click at [381, 616] on link "Creditor Matrix" at bounding box center [385, 602] width 249 height 40
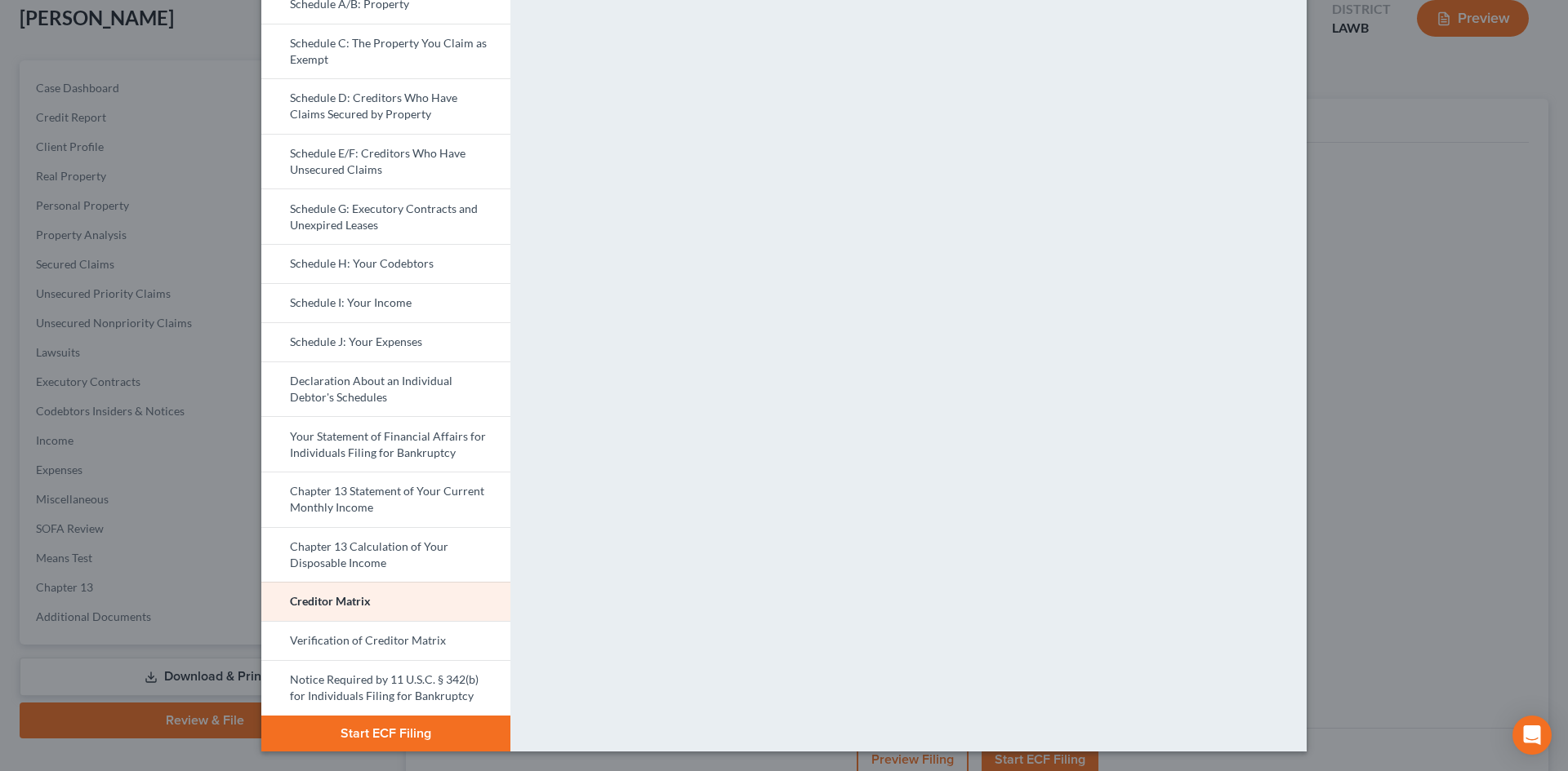
click at [416, 740] on button "Start ECF Filing" at bounding box center [385, 734] width 249 height 36
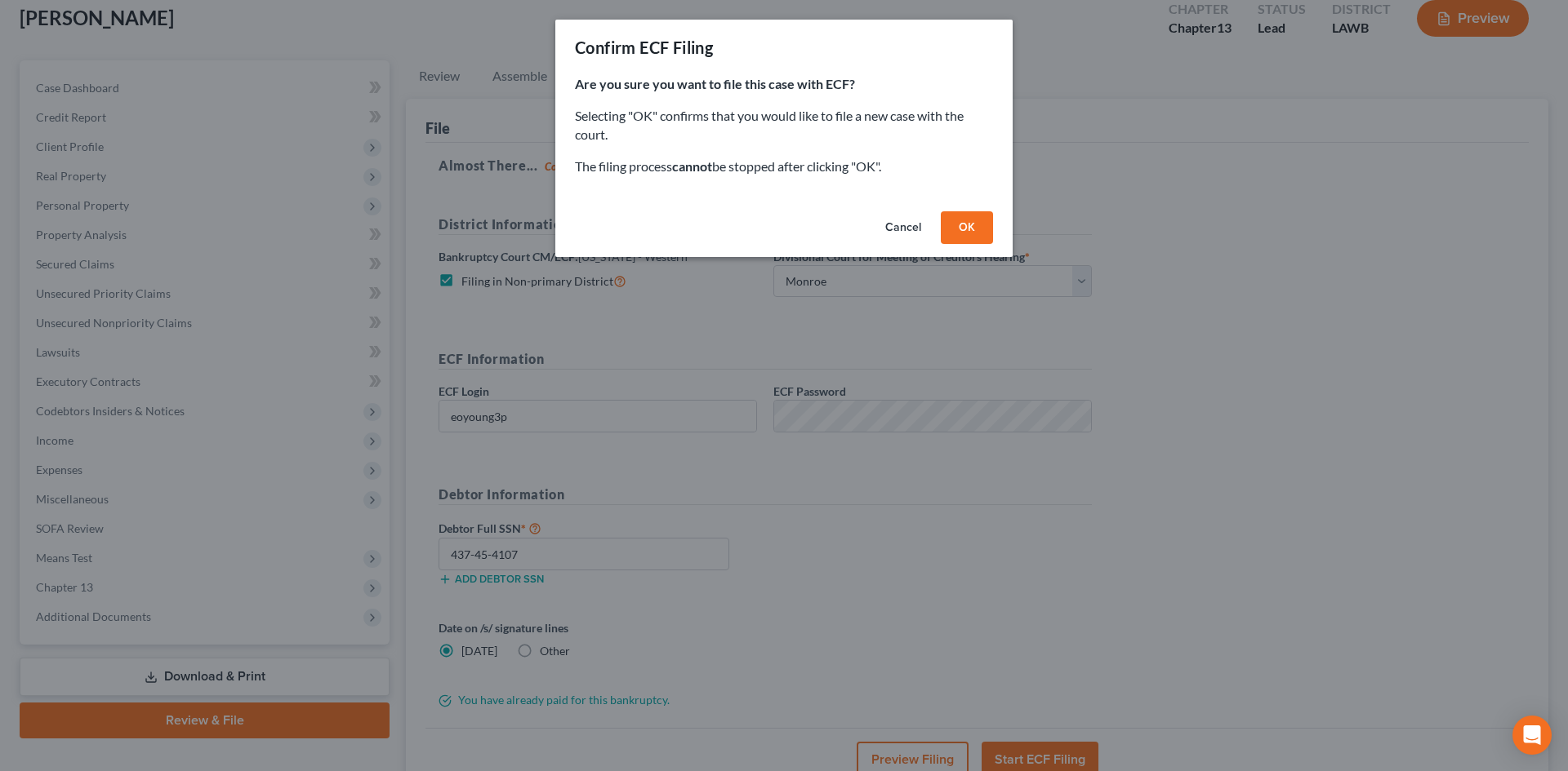
click at [888, 233] on button "Cancel" at bounding box center [903, 228] width 62 height 32
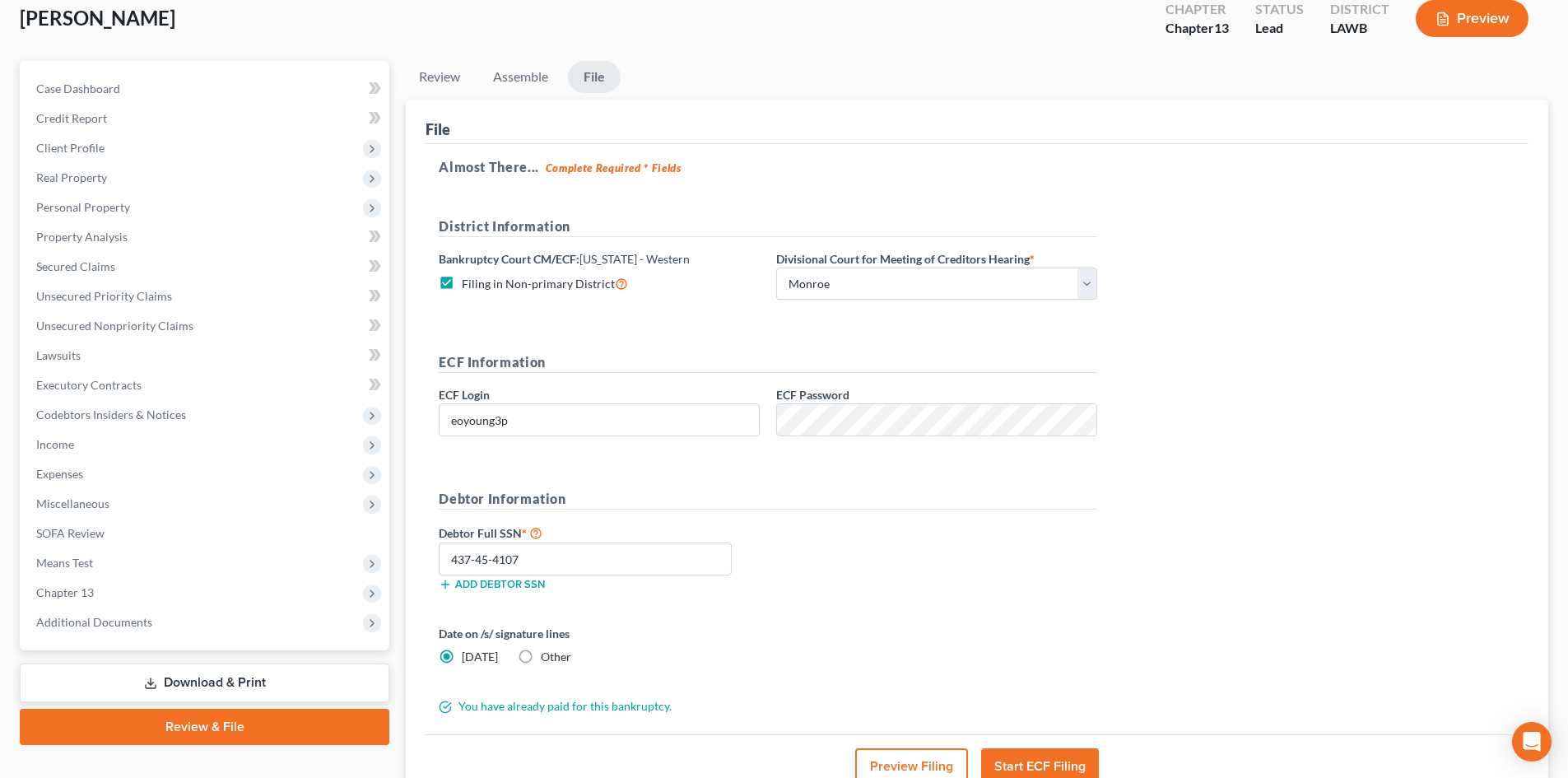
click at [919, 735] on div "Preview Filing Start ECF Filing" at bounding box center [977, 766] width 1103 height 64
click at [925, 768] on button "Preview Filing" at bounding box center [912, 767] width 113 height 36
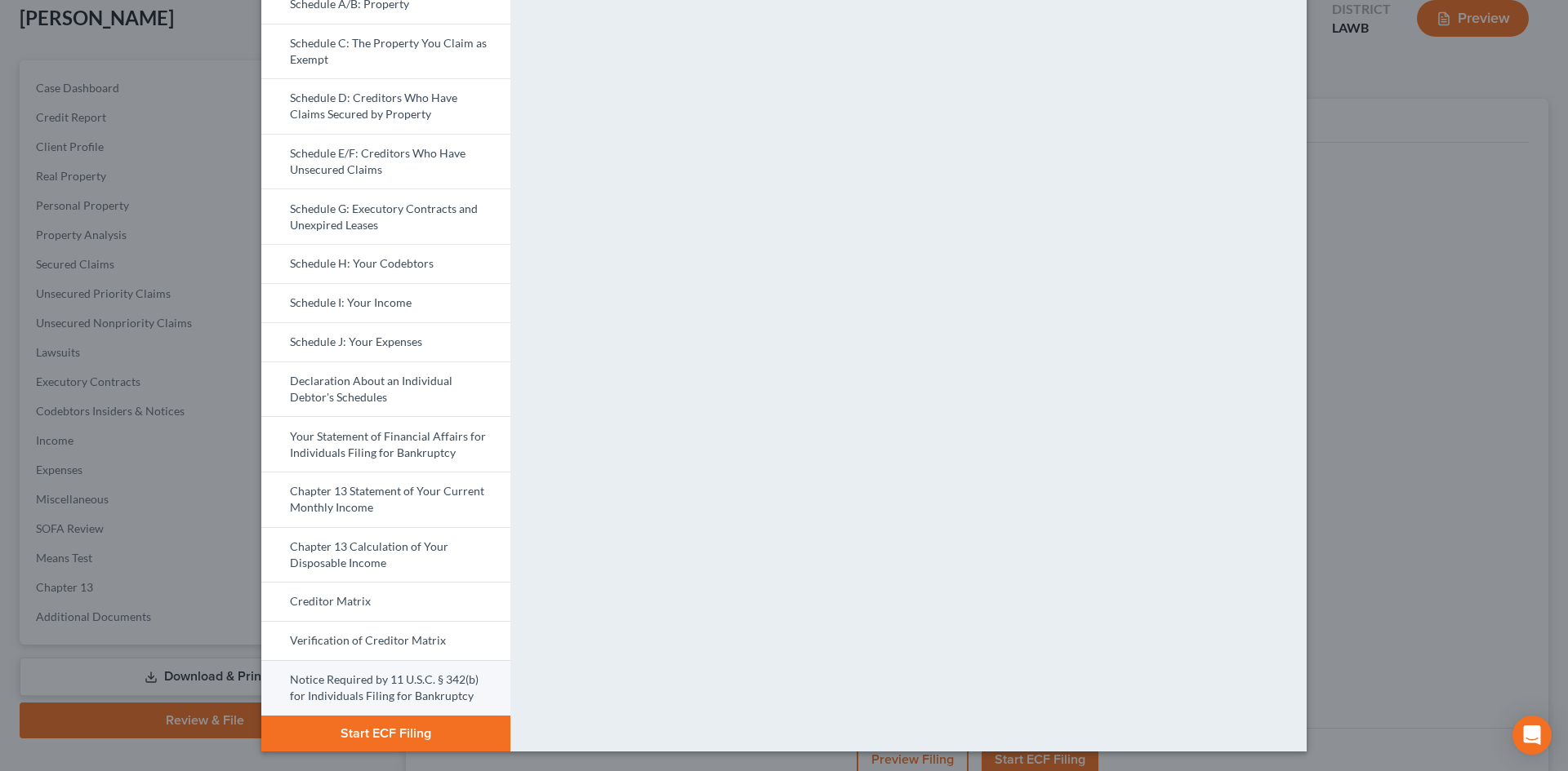
click at [423, 713] on link "Notice Required by 11 U.S.C. § 342(b) for Individuals Filing for Bankruptcy" at bounding box center [385, 688] width 249 height 56
click at [419, 737] on button "Start ECF Filing" at bounding box center [385, 734] width 249 height 36
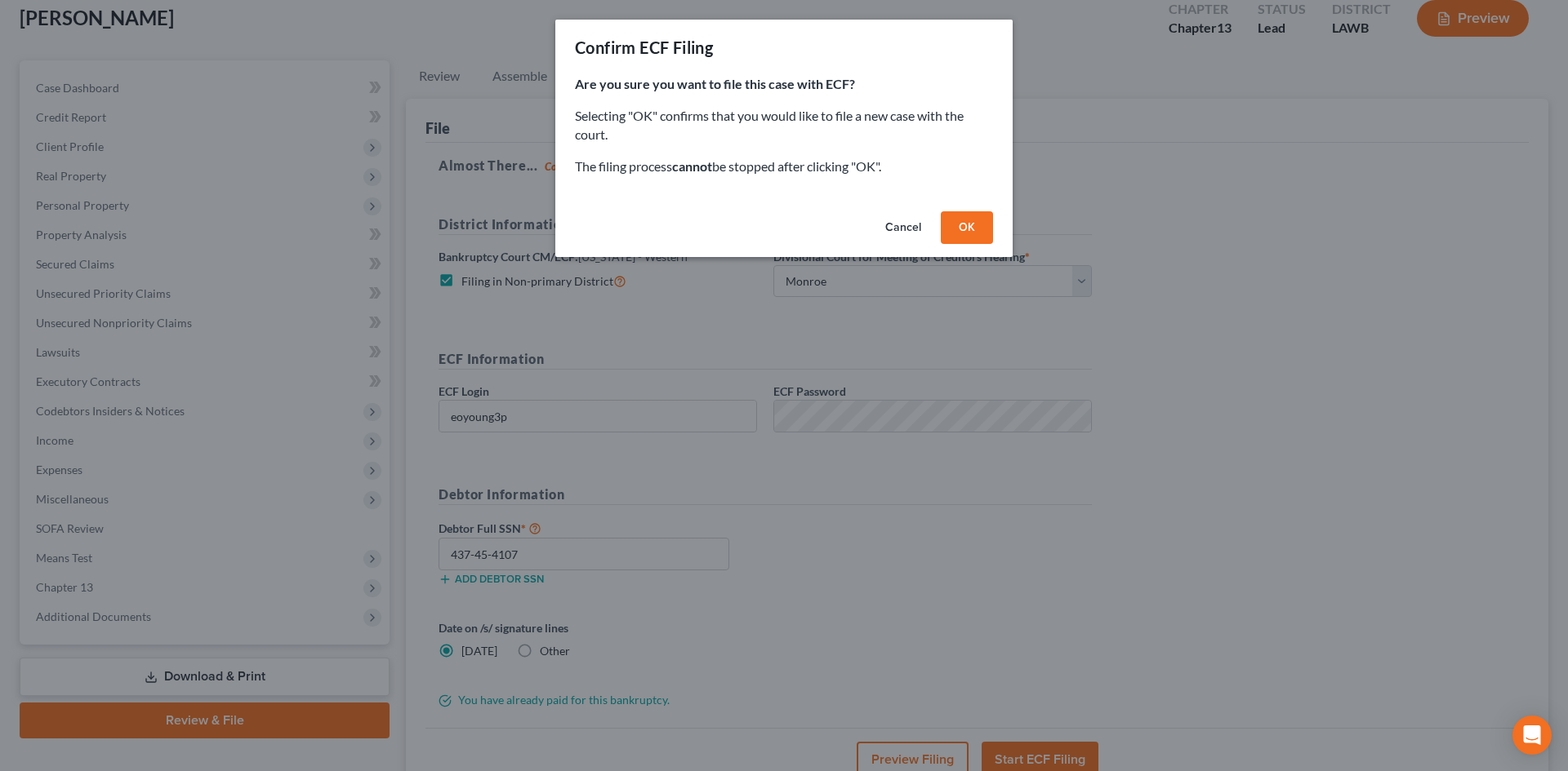
click at [898, 223] on button "Cancel" at bounding box center [903, 228] width 62 height 32
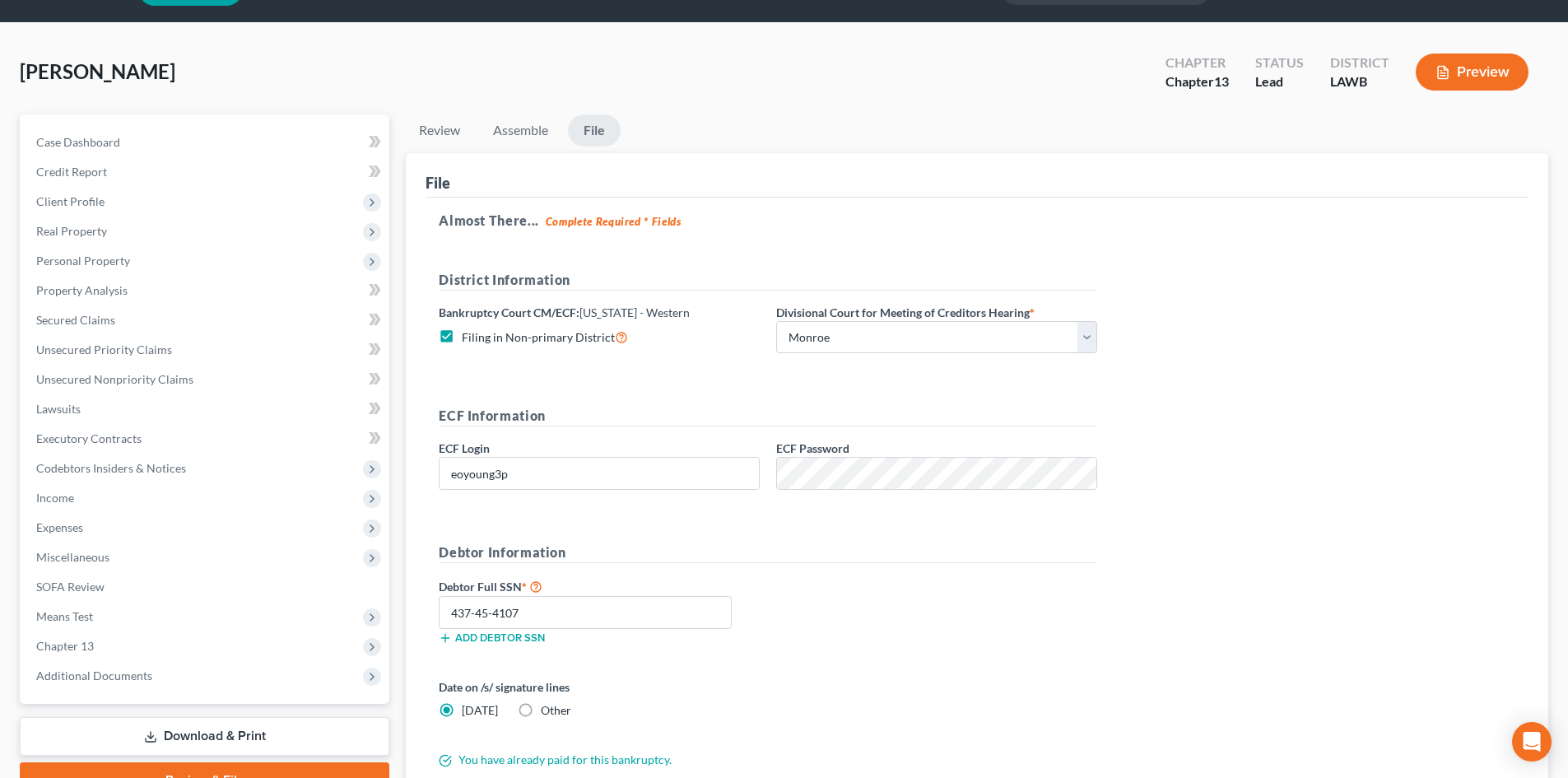
scroll to position [0, 0]
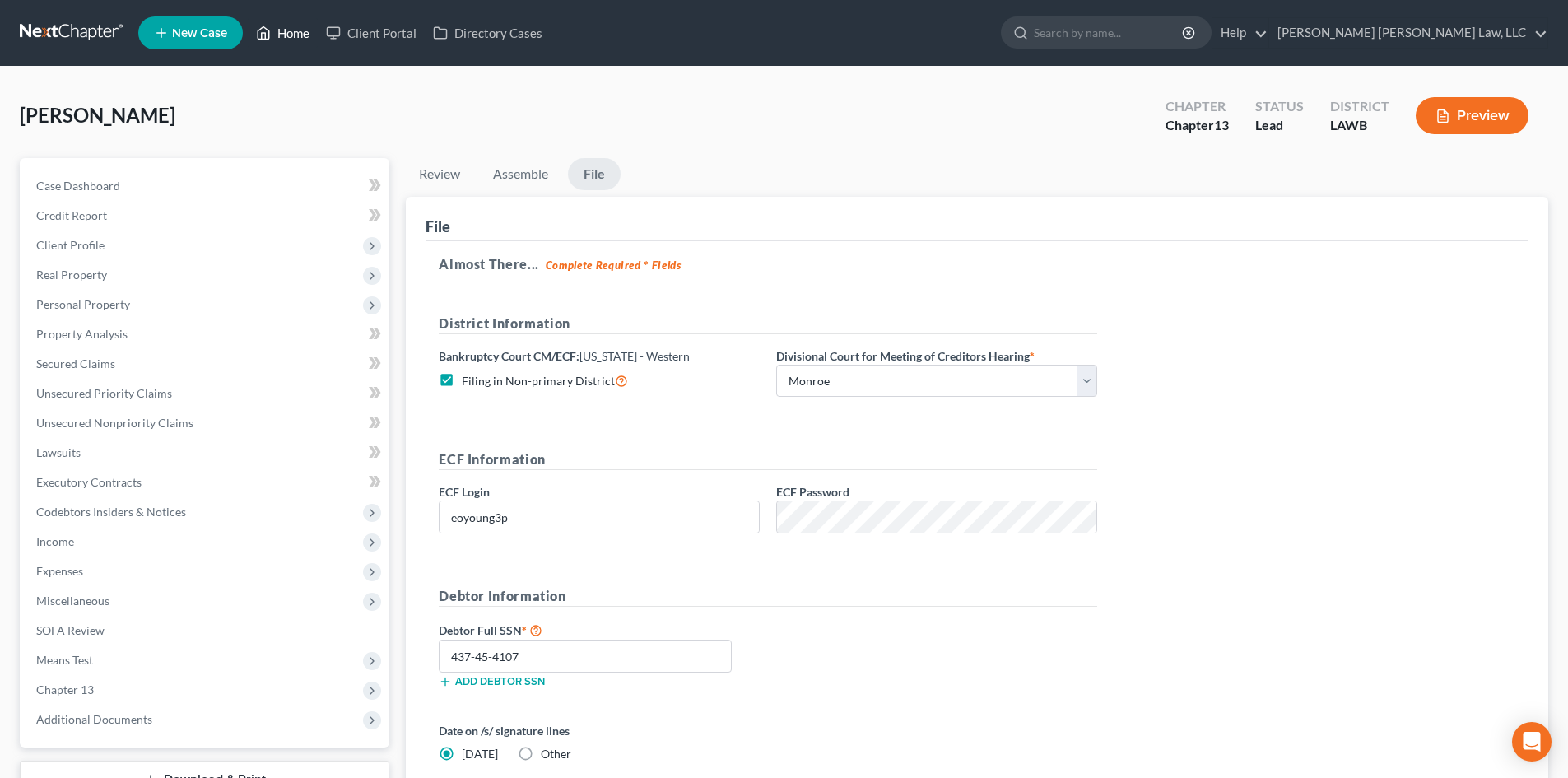
click at [296, 34] on link "Home" at bounding box center [282, 33] width 70 height 30
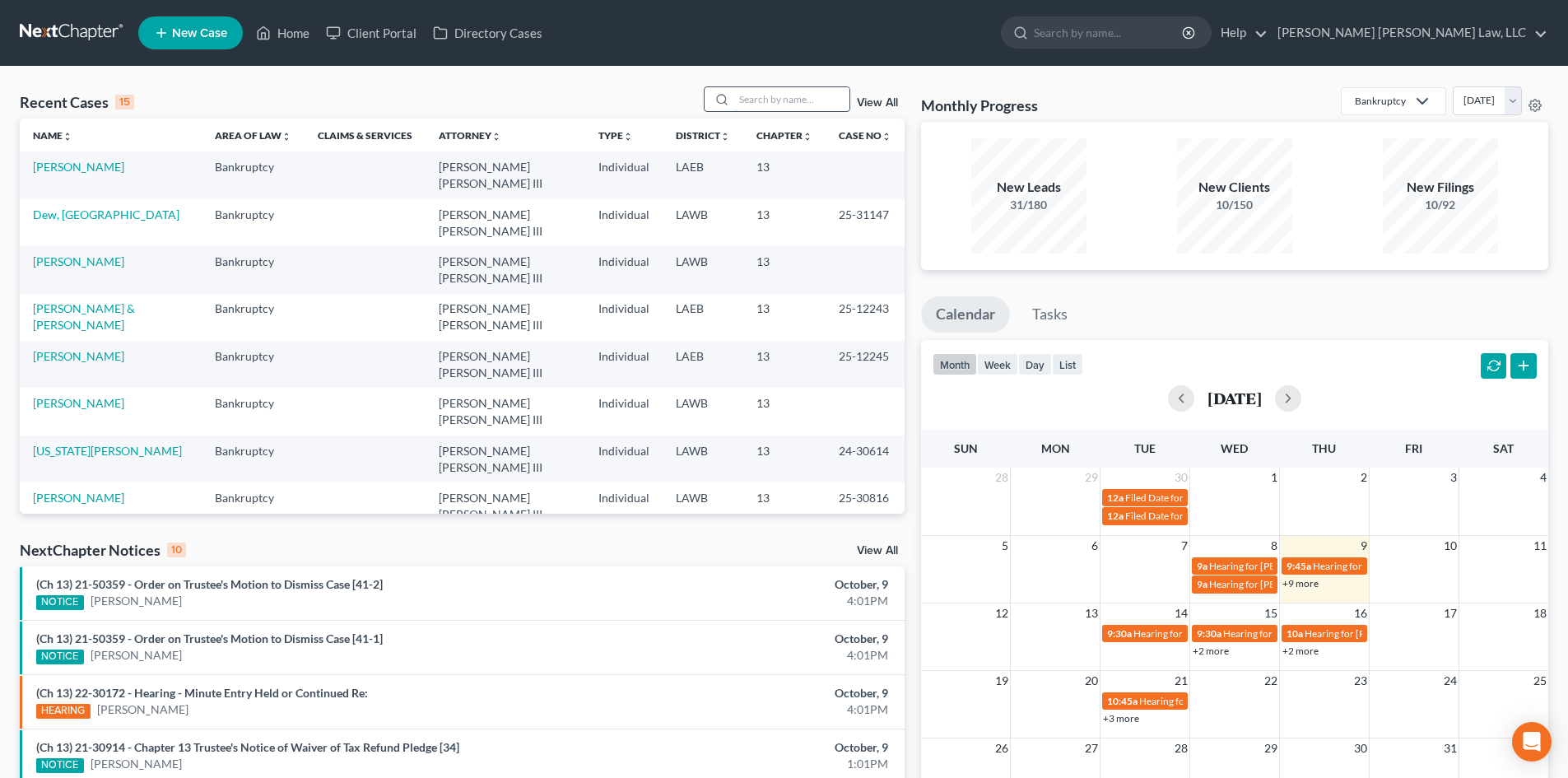
click at [774, 98] on input "search" at bounding box center [791, 99] width 115 height 24
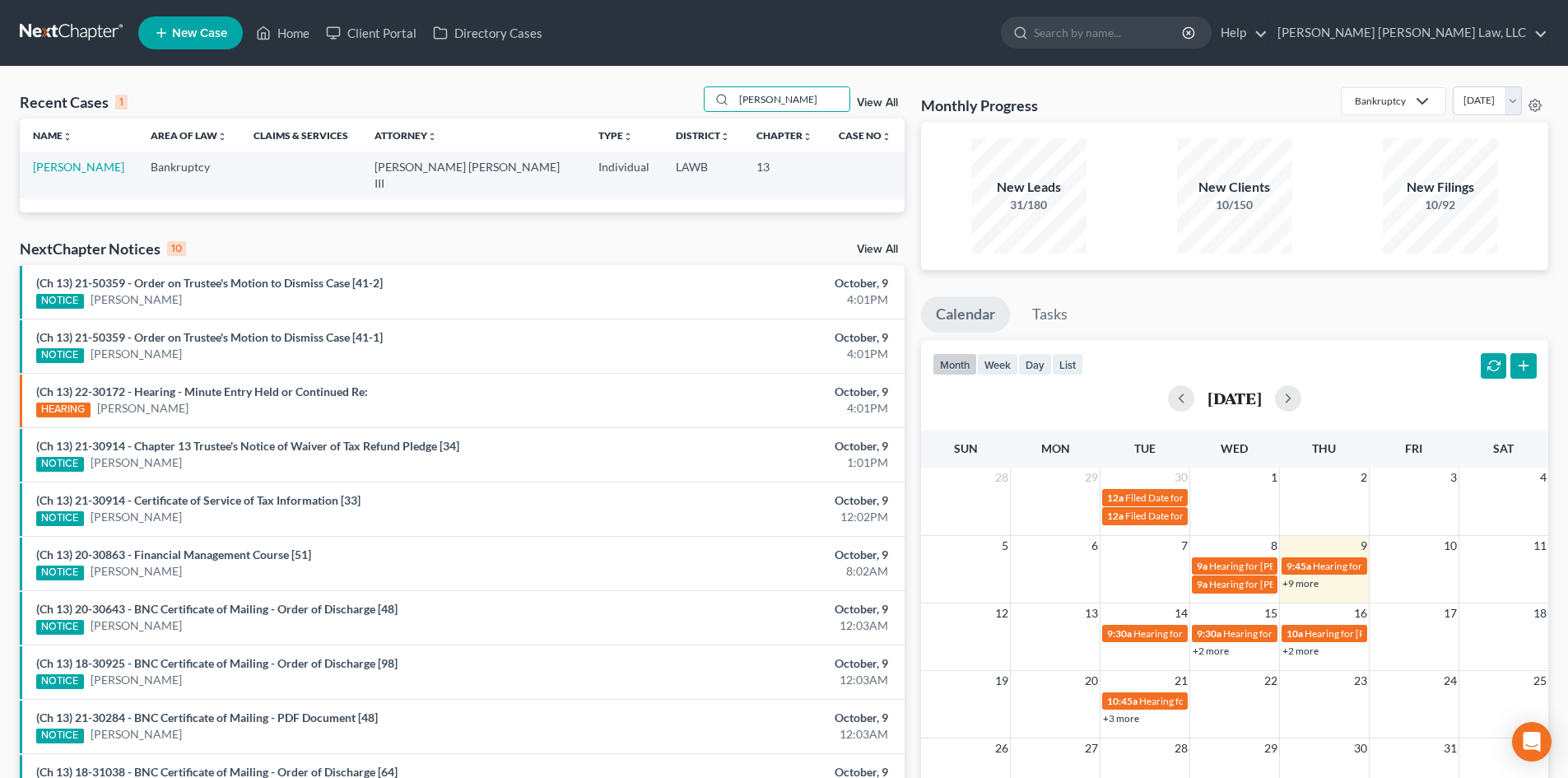
type input "[PERSON_NAME]"
click at [44, 166] on link "[PERSON_NAME]" at bounding box center [78, 166] width 92 height 14
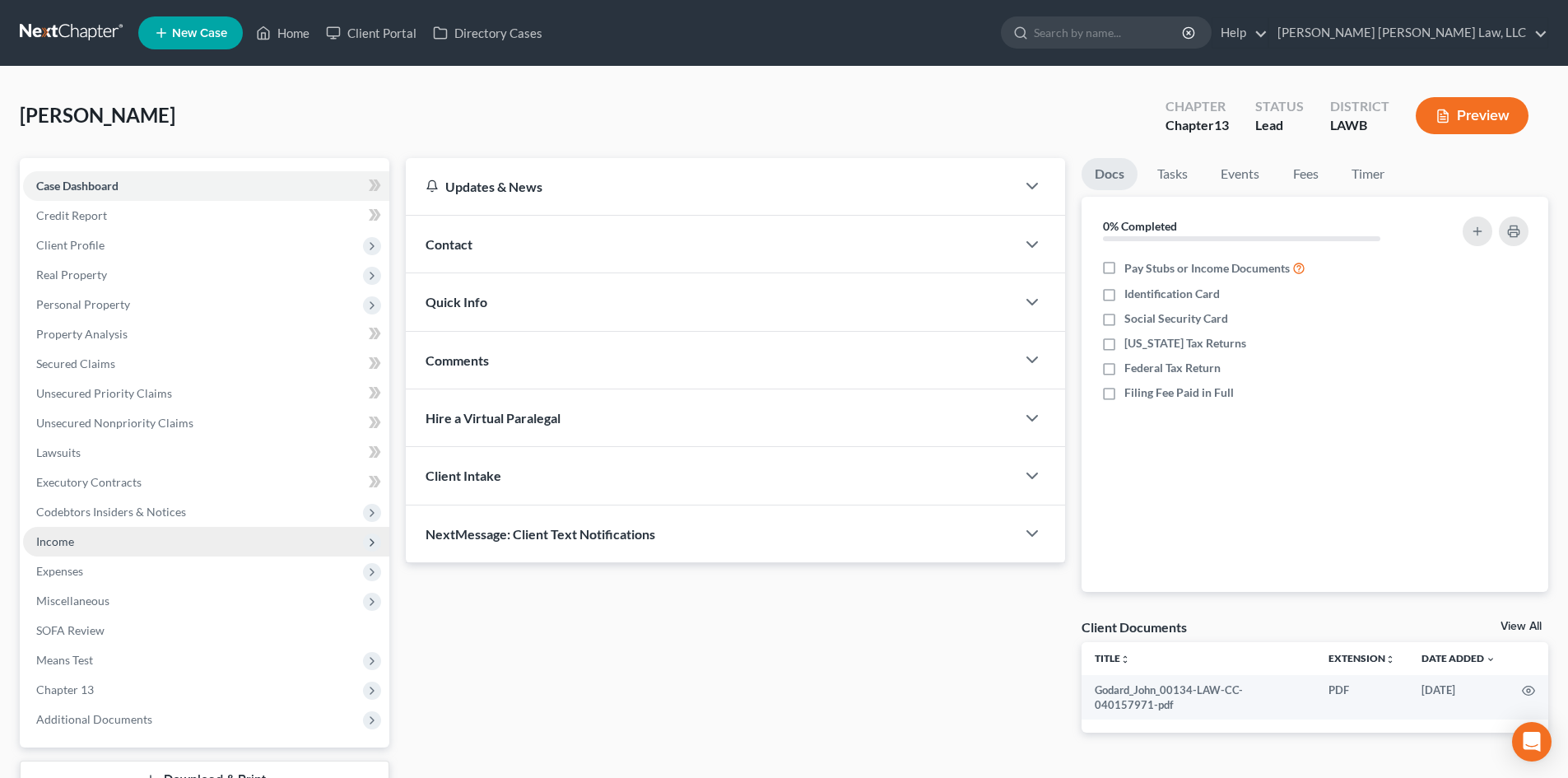
click at [102, 541] on span "Income" at bounding box center [206, 542] width 367 height 30
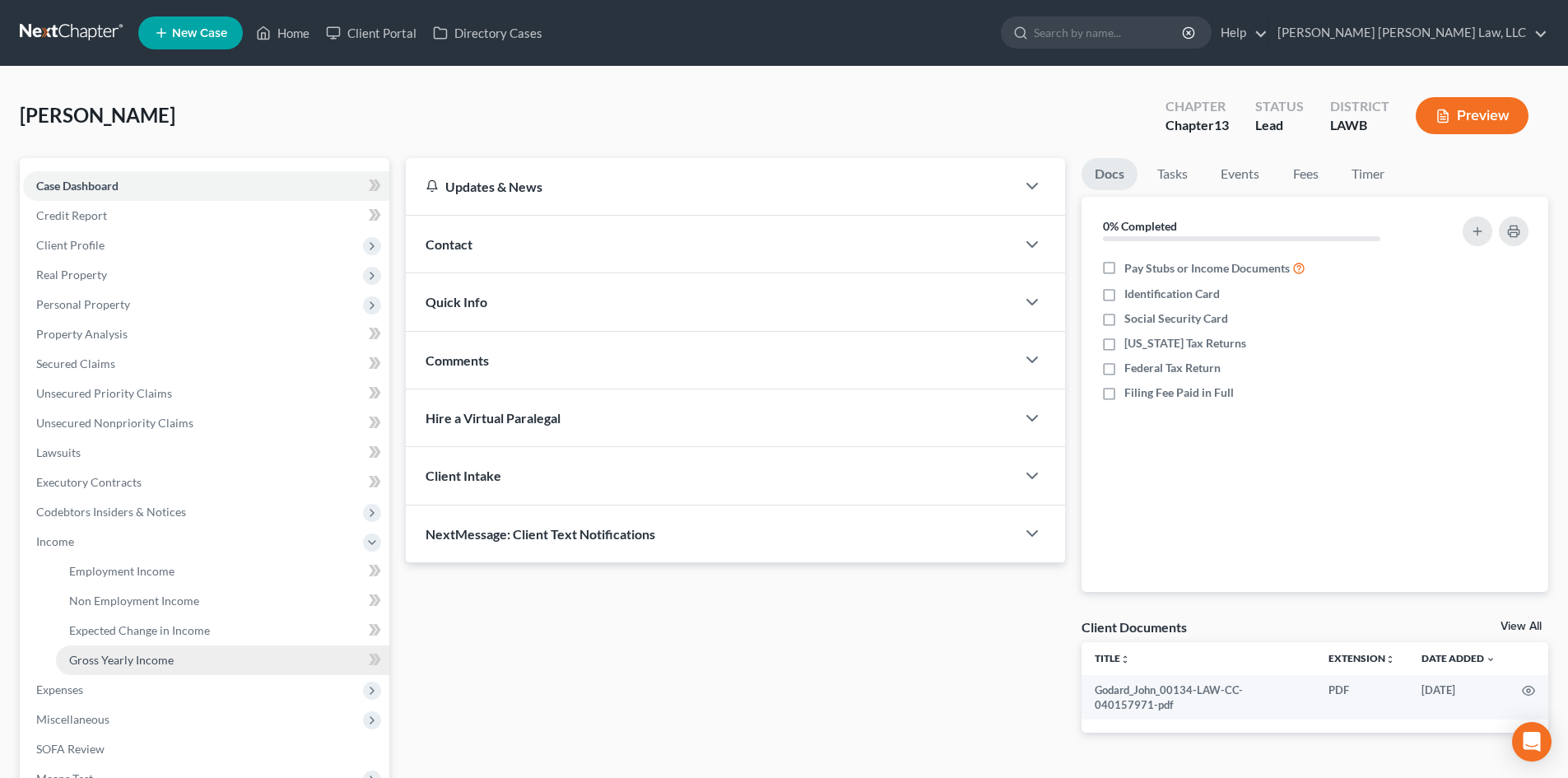
click at [123, 660] on span "Gross Yearly Income" at bounding box center [121, 659] width 104 height 14
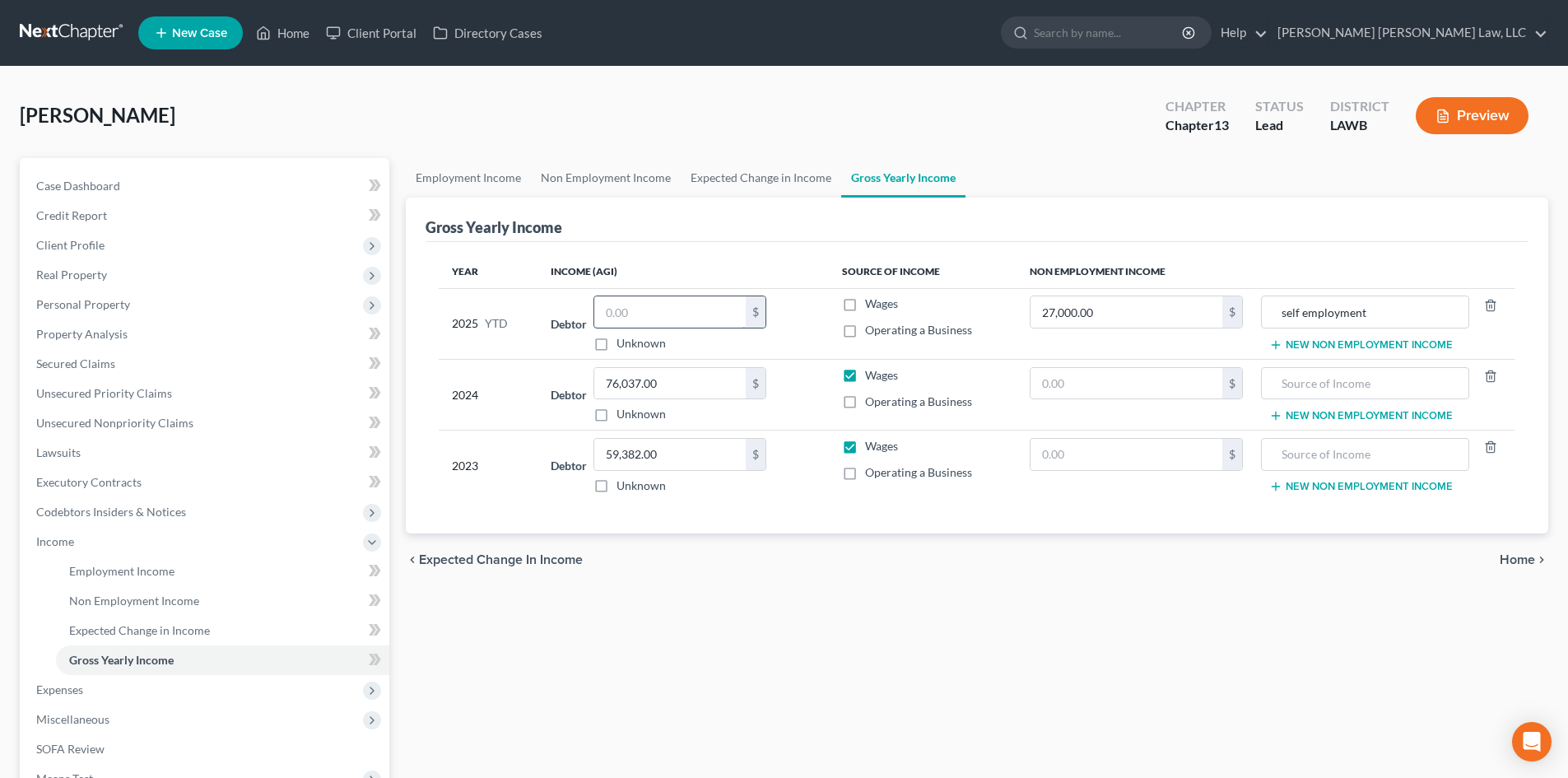
click at [720, 298] on input "text" at bounding box center [670, 312] width 152 height 31
type input "0"
type input "27,000.00"
click at [885, 304] on span "Wages" at bounding box center [882, 303] width 33 height 14
click at [883, 304] on input "Wages" at bounding box center [877, 301] width 11 height 11
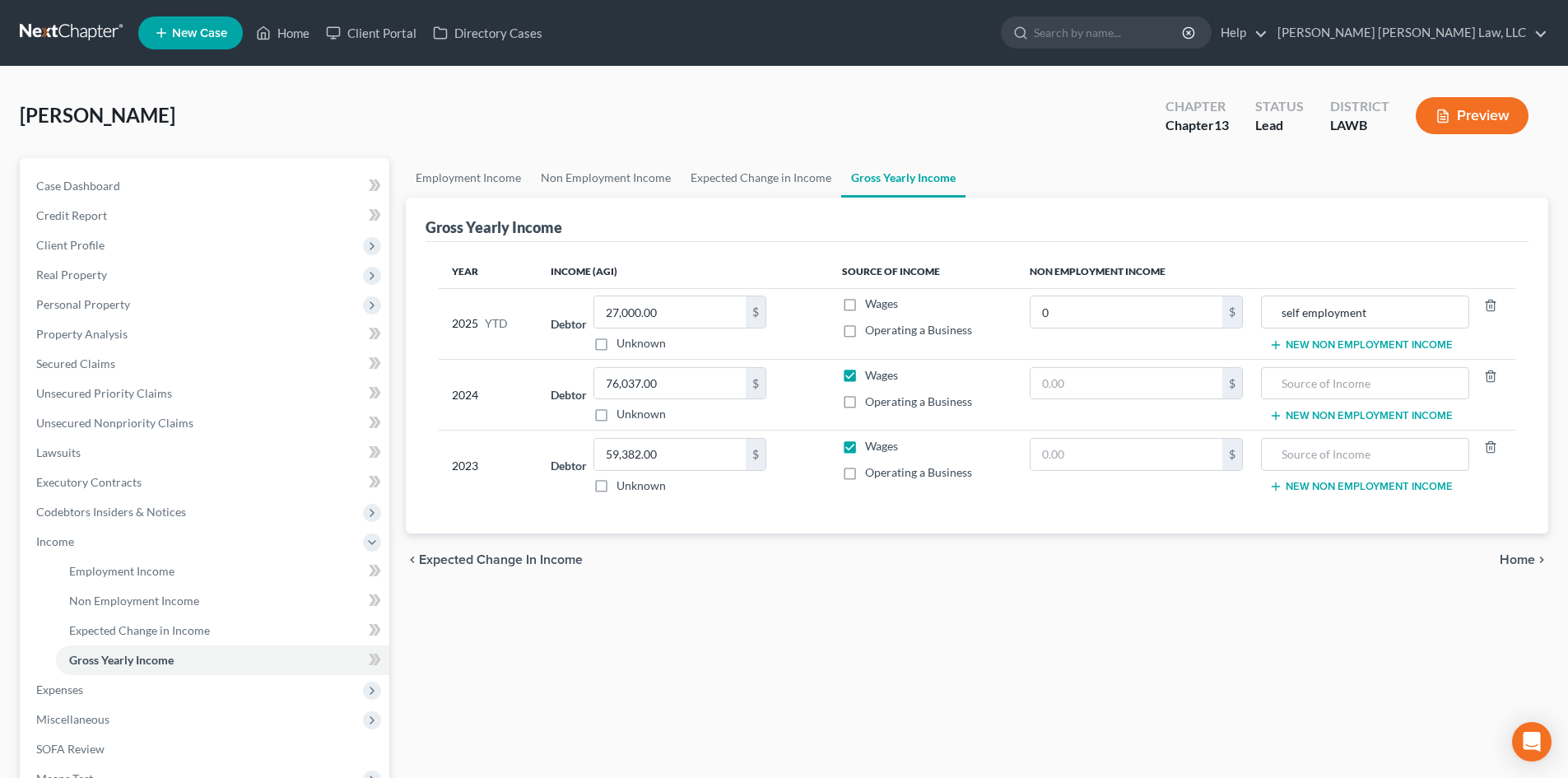
checkbox input "true"
click at [1346, 313] on input "self employment" at bounding box center [1365, 312] width 190 height 31
click at [1346, 312] on input "self employment" at bounding box center [1365, 312] width 190 height 31
click at [866, 328] on label "Operating a Business" at bounding box center [919, 330] width 107 height 16
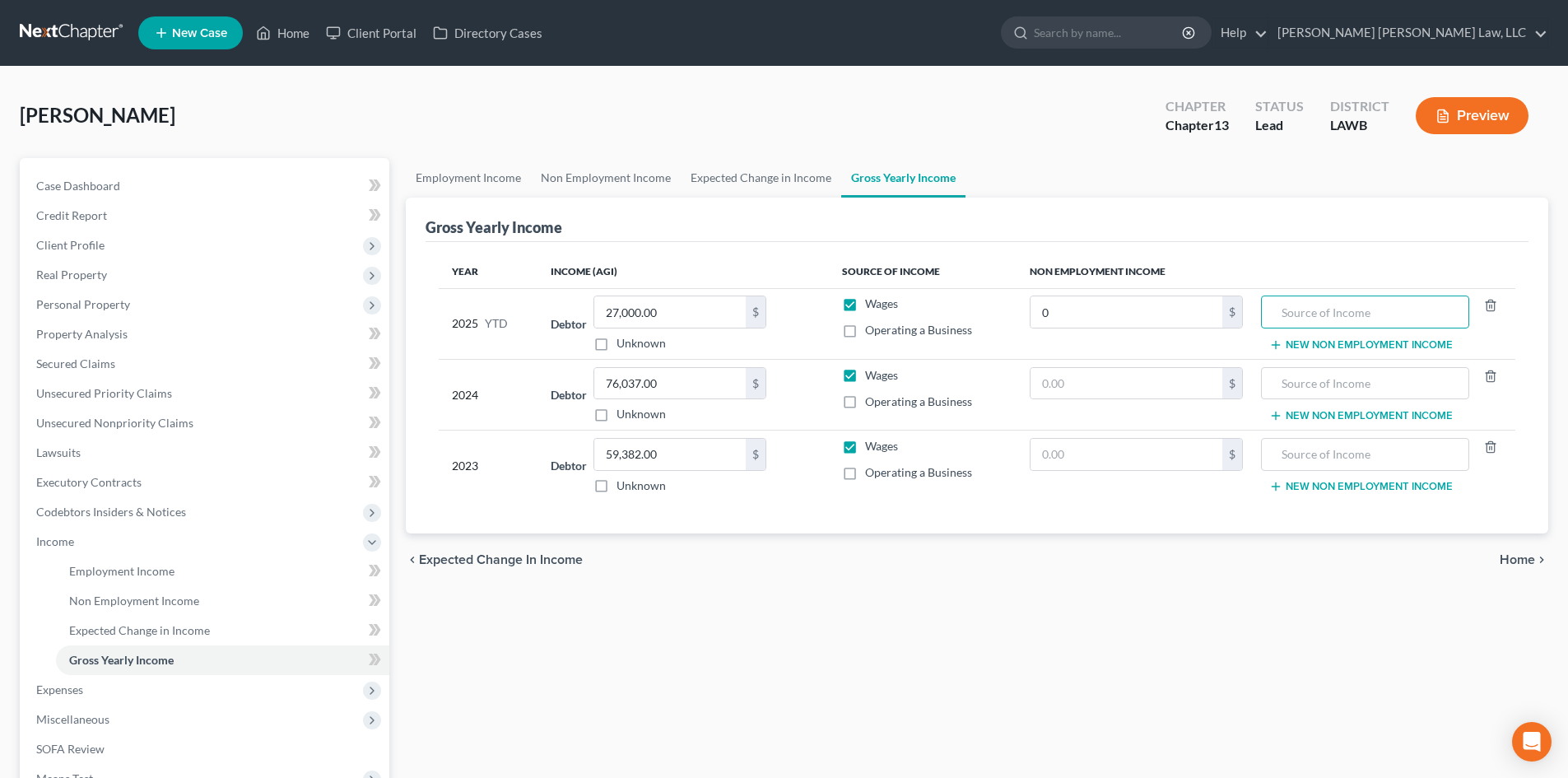
click at [872, 328] on input "Operating a Business" at bounding box center [877, 328] width 11 height 11
checkbox input "true"
click at [871, 300] on span "Wages" at bounding box center [882, 303] width 33 height 14
click at [872, 300] on input "Wages" at bounding box center [877, 301] width 11 height 11
checkbox input "false"
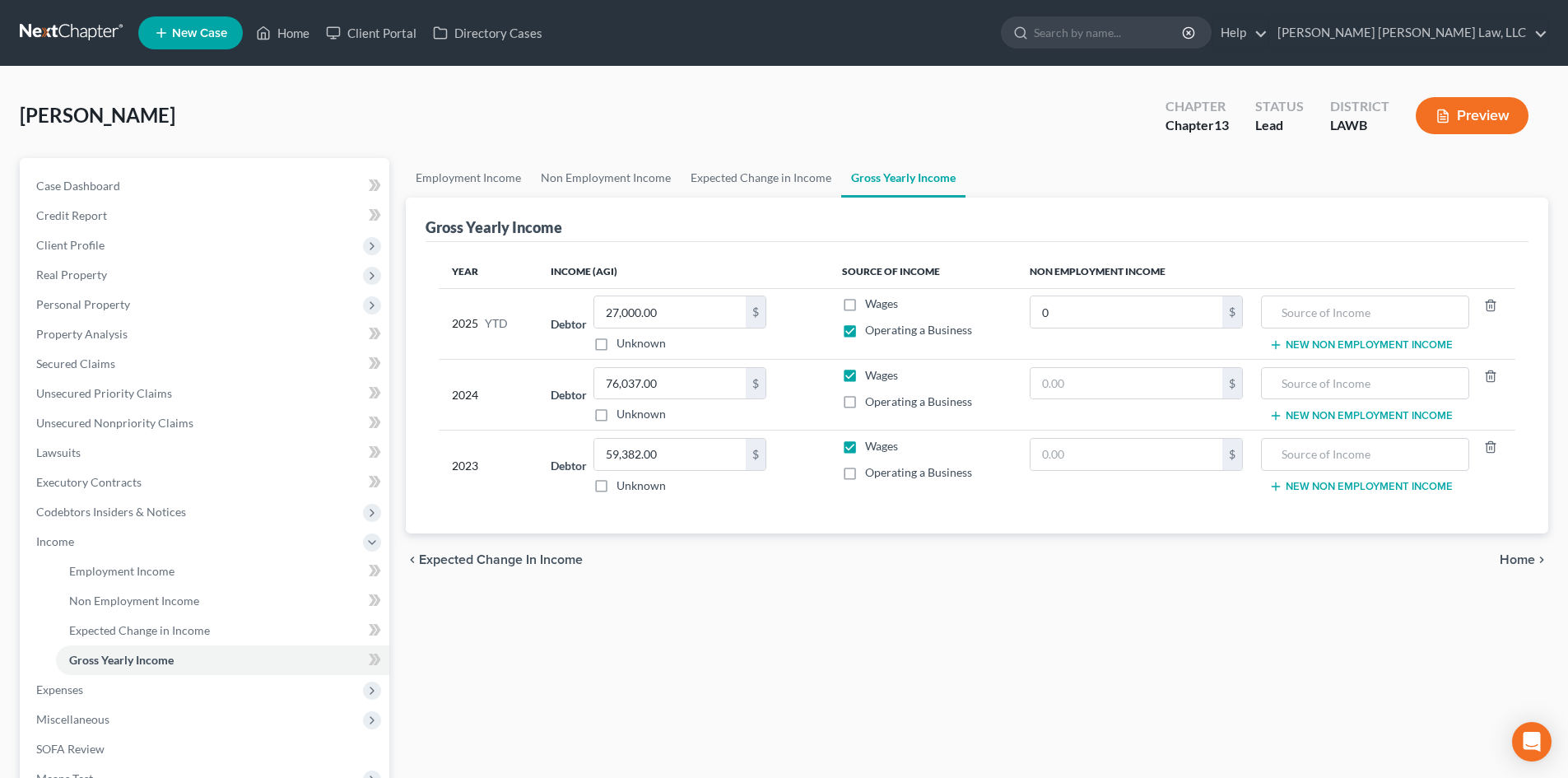
click at [1053, 580] on div "chevron_left Expected Change in Income Home chevron_right" at bounding box center [976, 560] width 1142 height 53
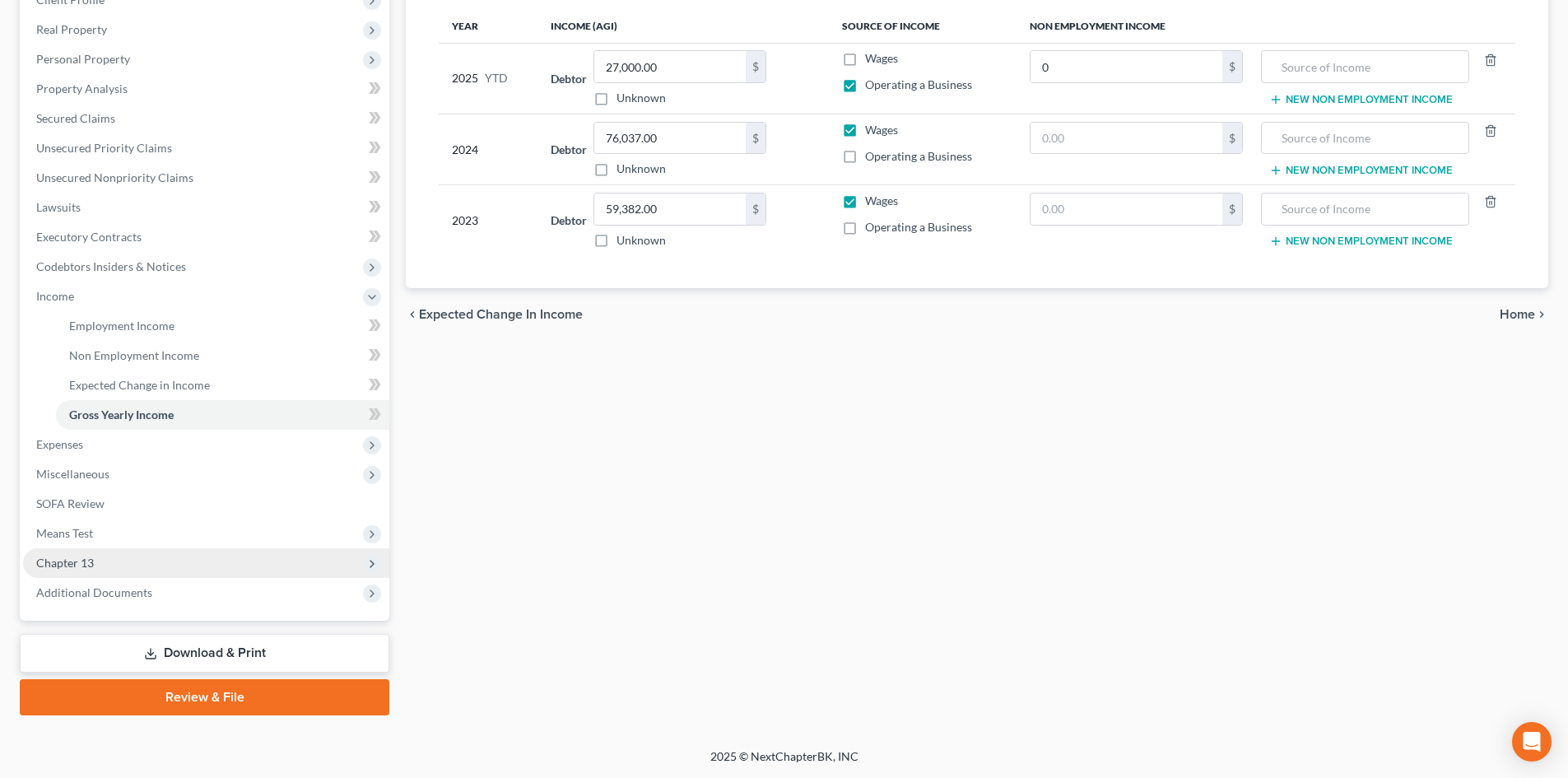
click at [160, 573] on span "Chapter 13" at bounding box center [206, 563] width 367 height 30
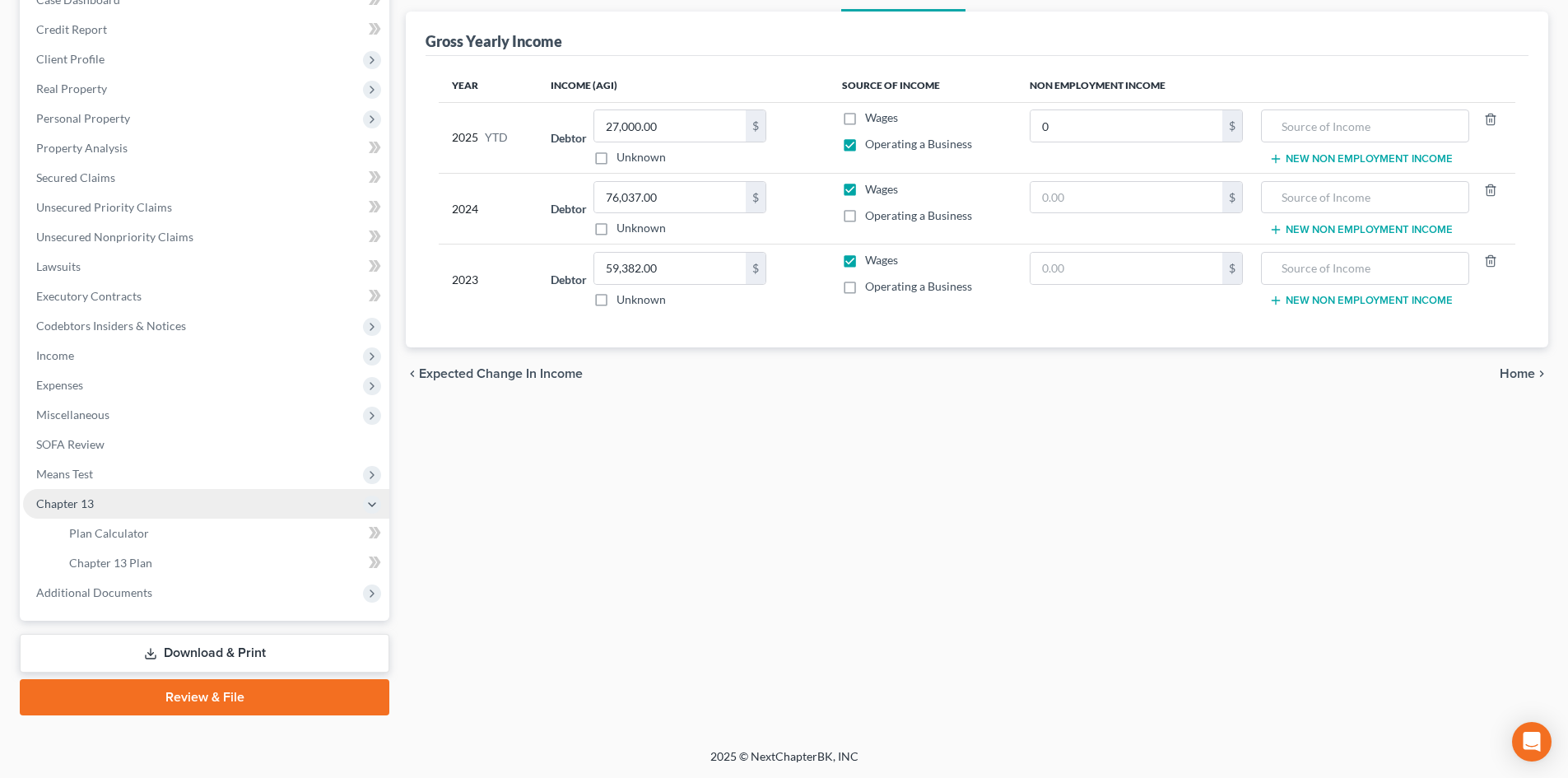
click at [276, 511] on span "Chapter 13" at bounding box center [206, 504] width 367 height 30
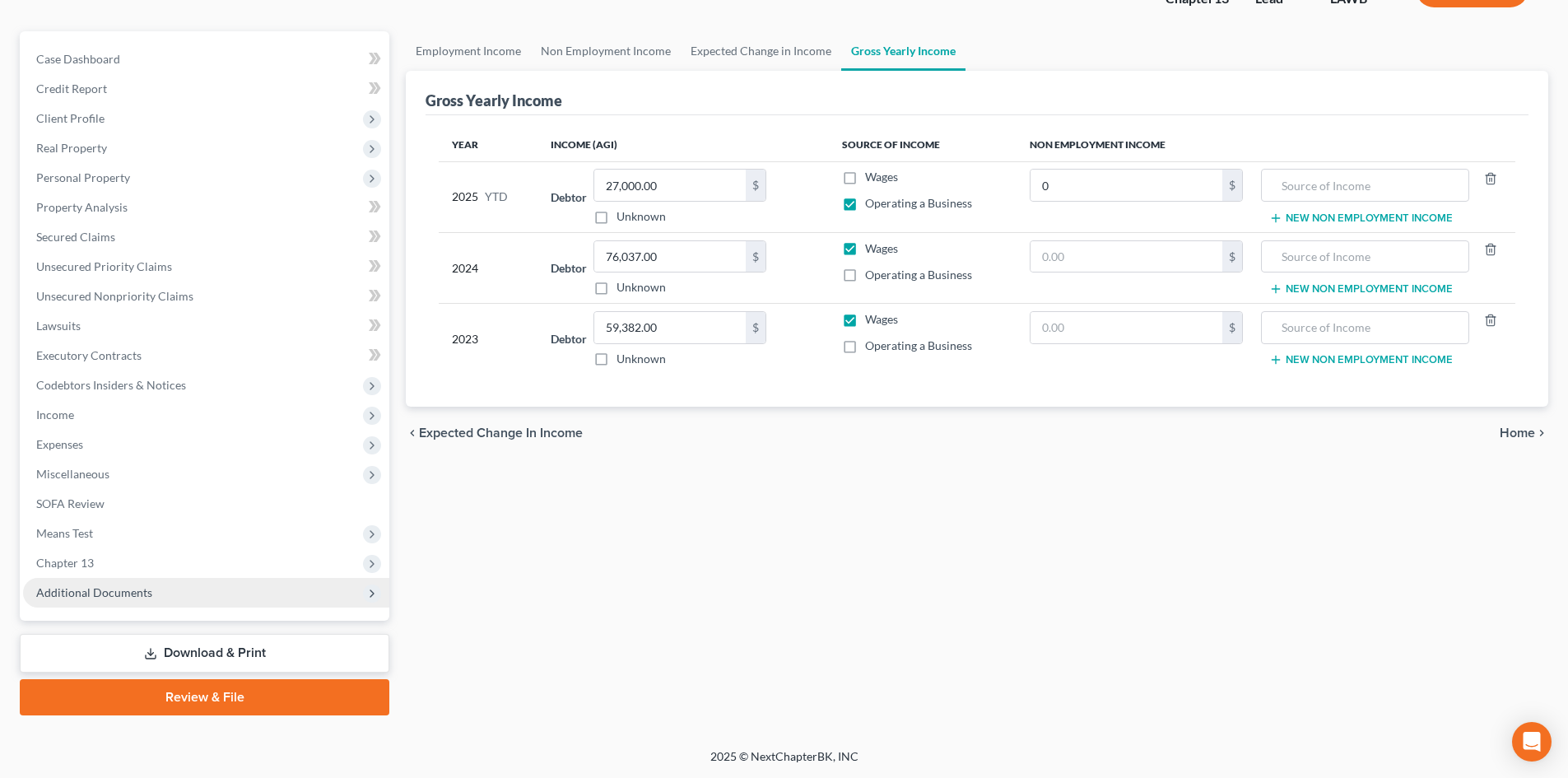
click at [227, 579] on span "Additional Documents" at bounding box center [206, 593] width 367 height 30
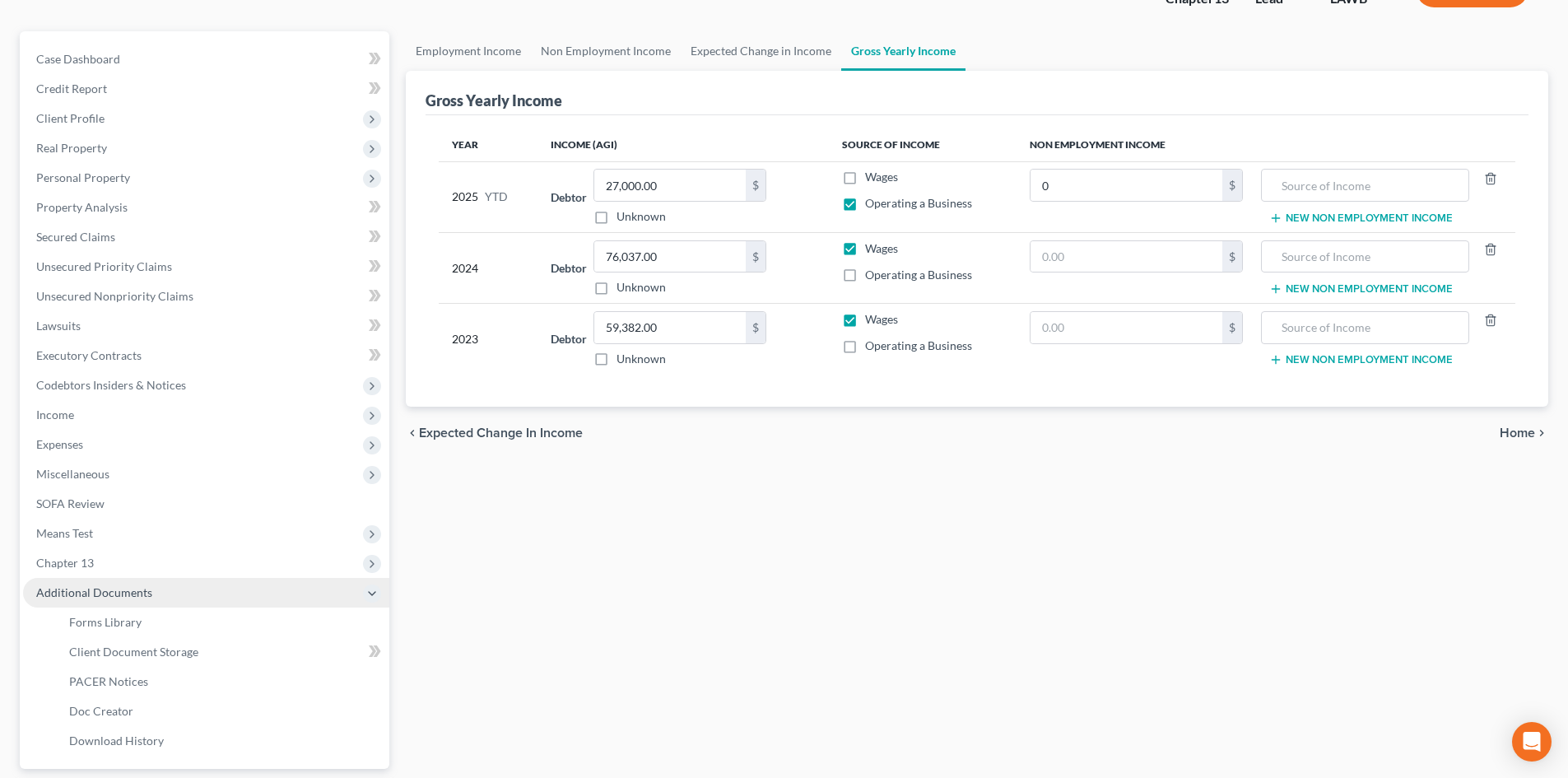
scroll to position [245, 0]
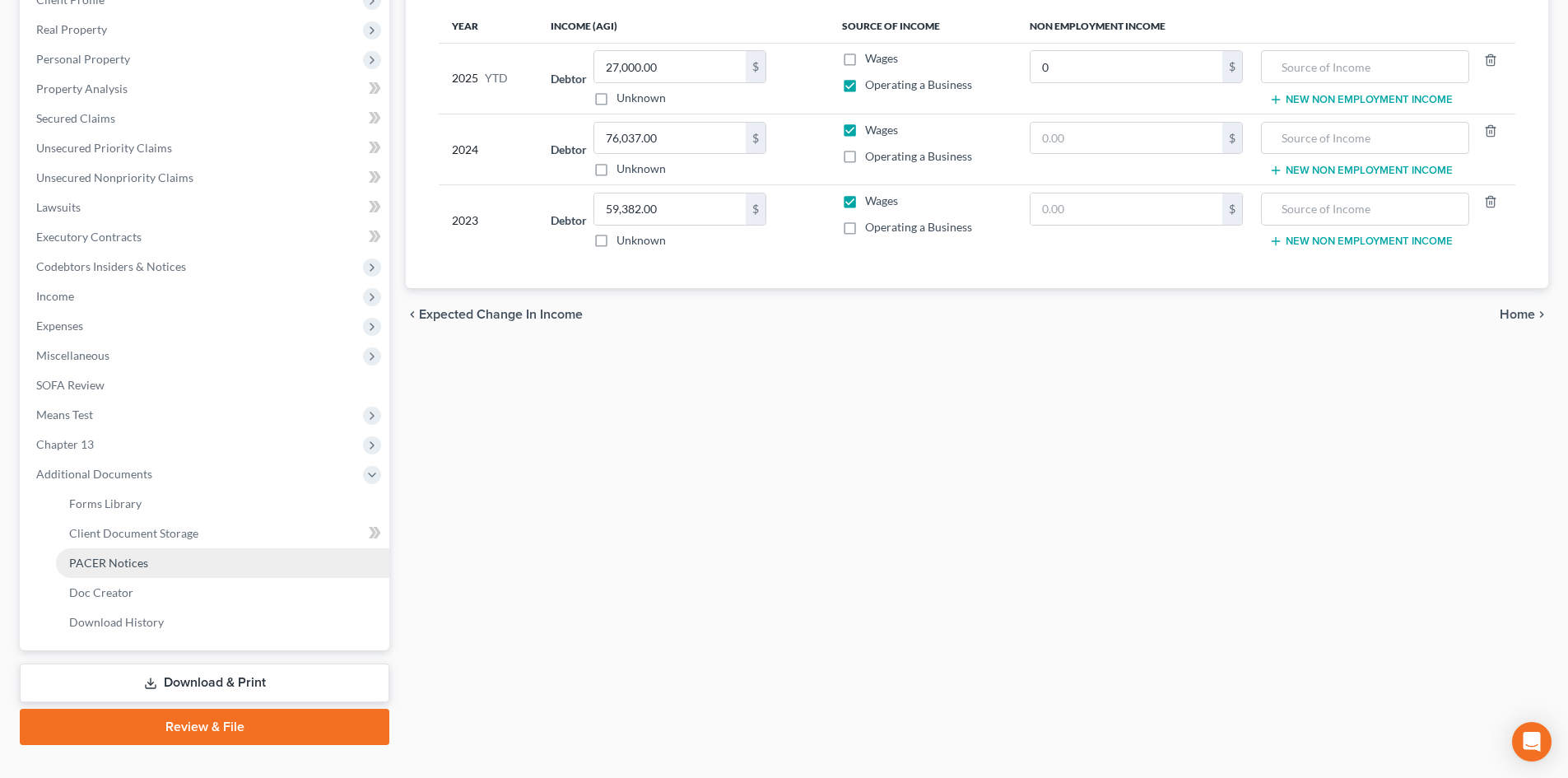
click at [227, 566] on link "PACER Notices" at bounding box center [222, 563] width 333 height 30
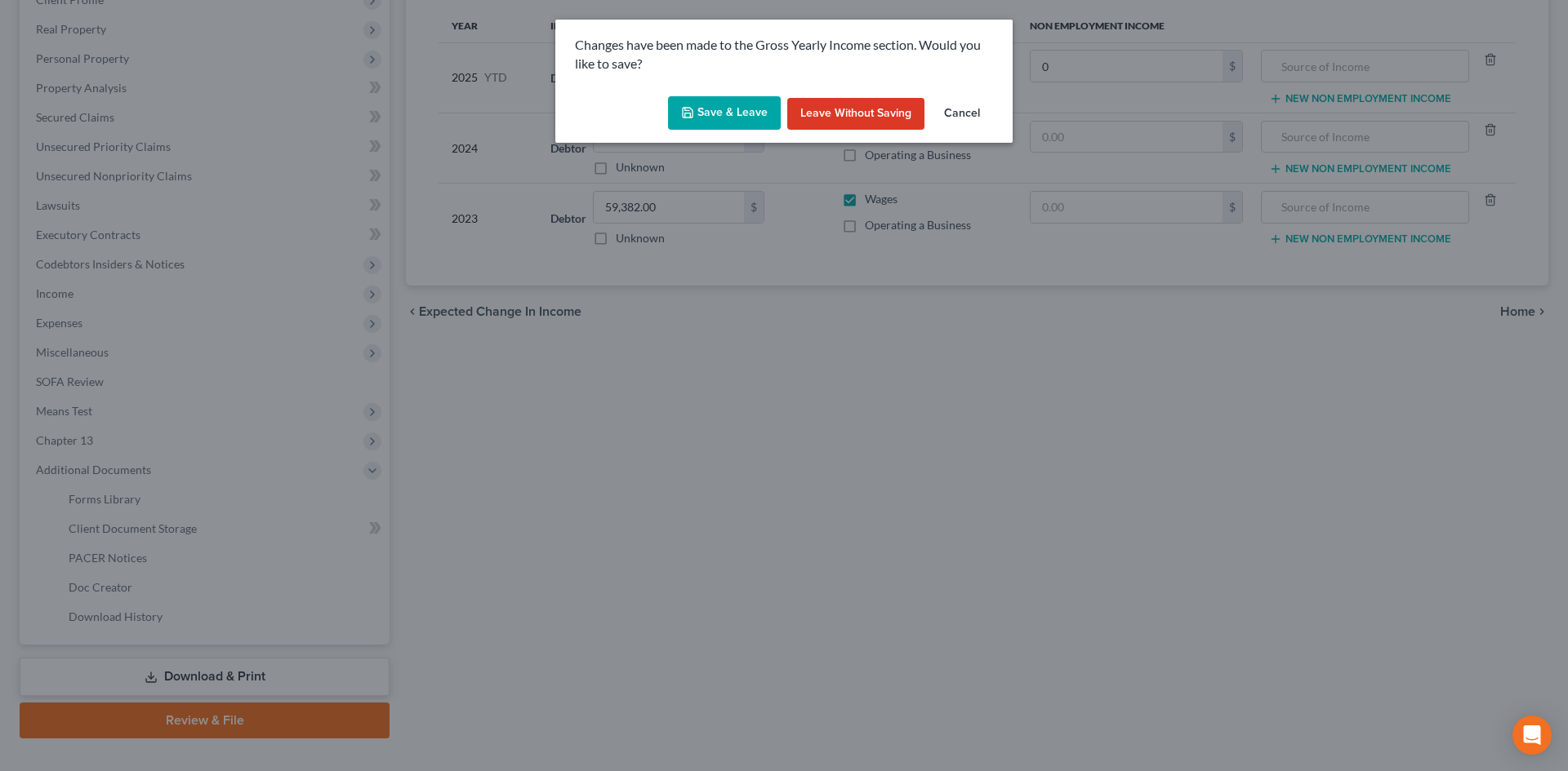
click at [741, 110] on button "Save & Leave" at bounding box center [724, 113] width 113 height 34
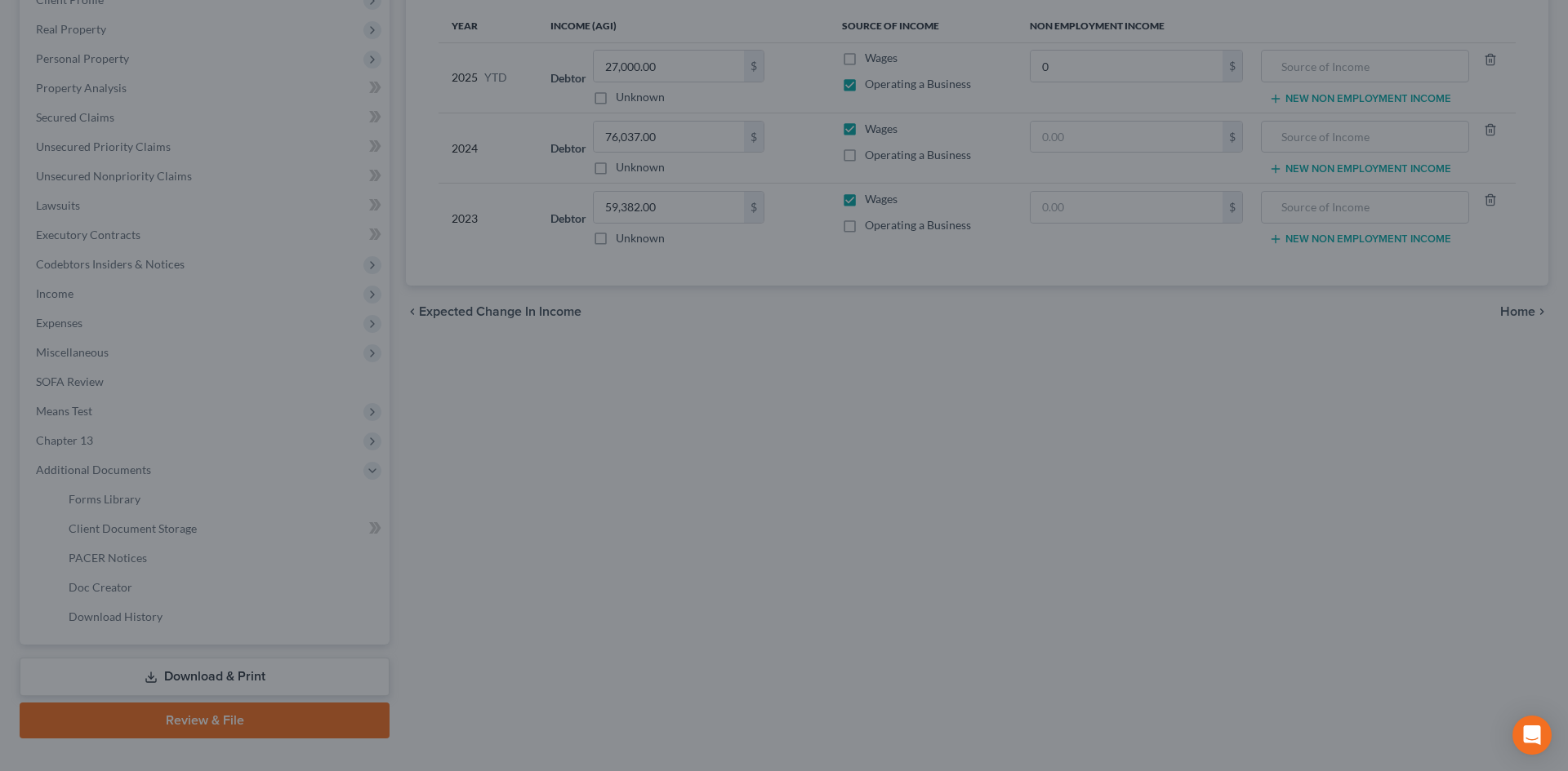
type input "0.00"
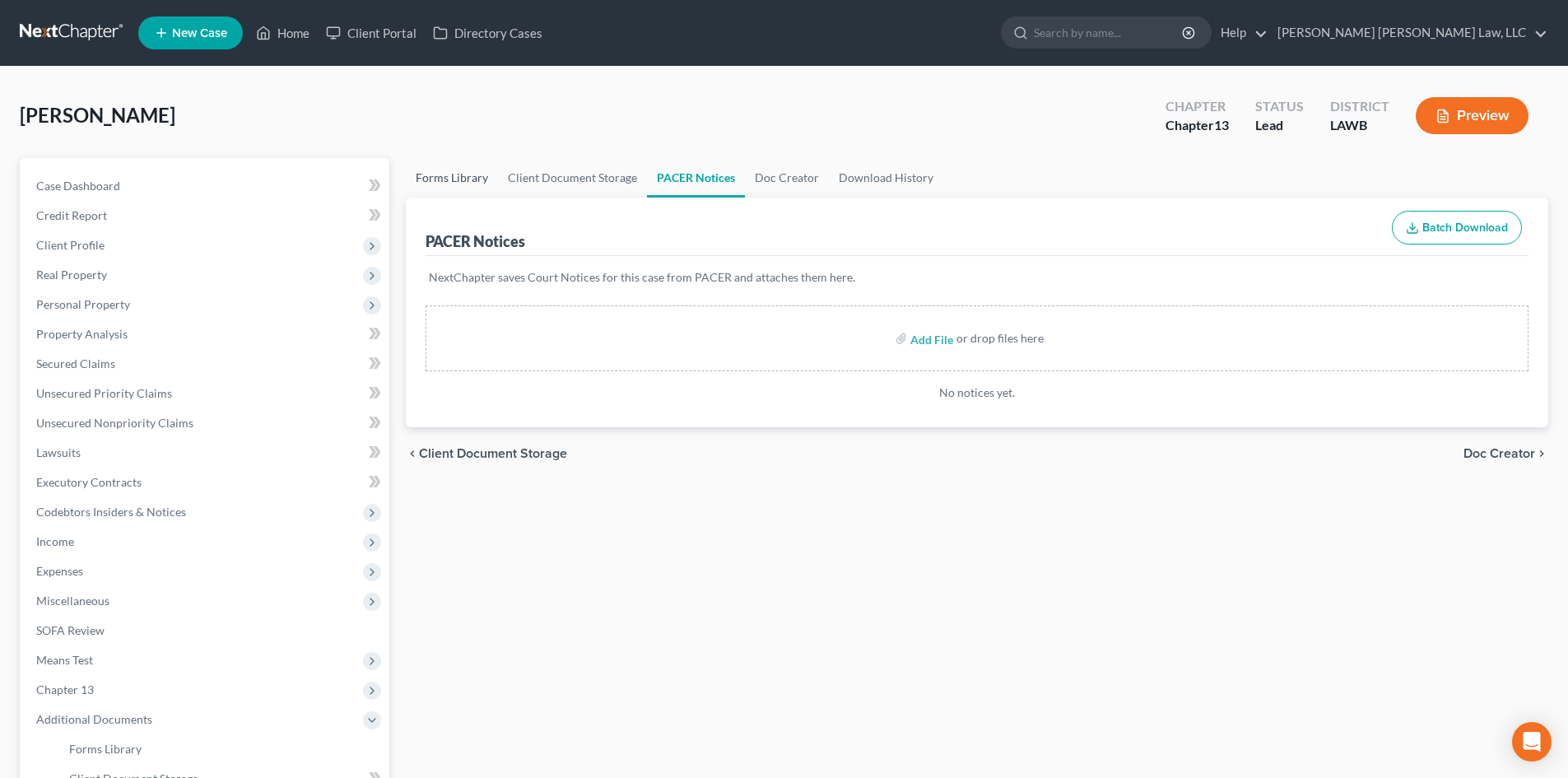
click at [471, 187] on link "Forms Library" at bounding box center [452, 178] width 93 height 40
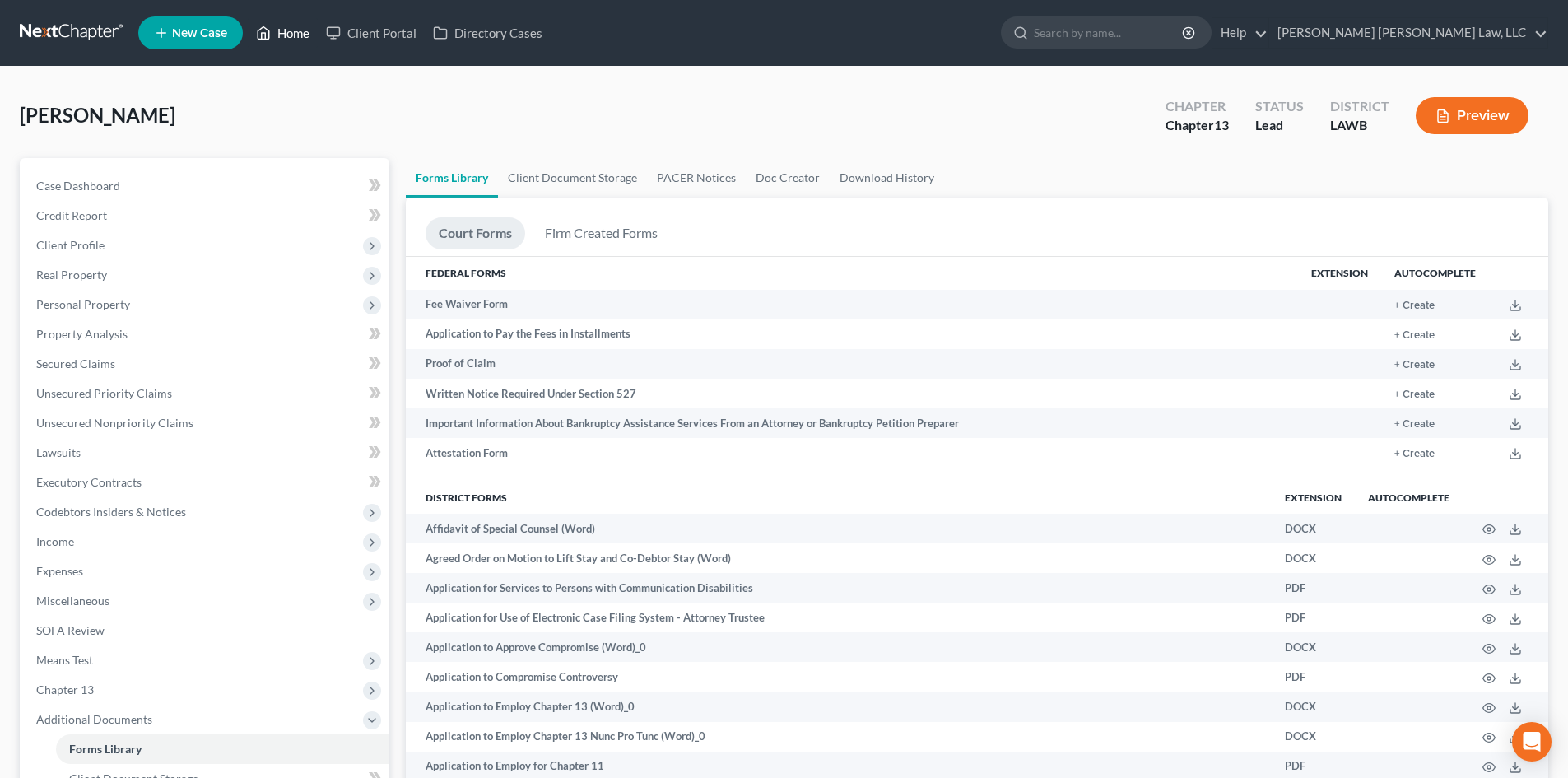
click at [302, 33] on link "Home" at bounding box center [282, 33] width 70 height 30
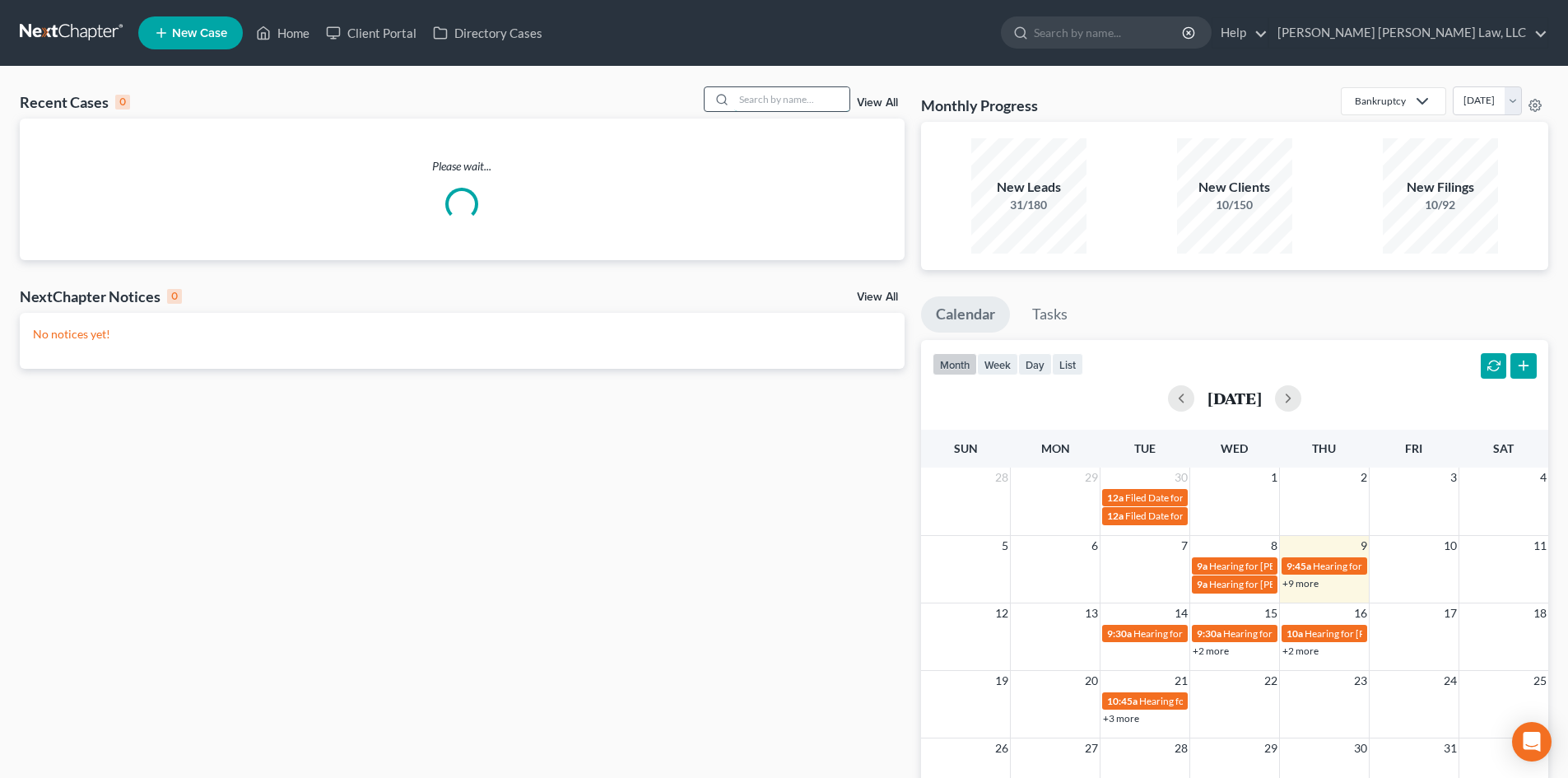
click at [790, 94] on input "search" at bounding box center [791, 99] width 115 height 24
type input "[PERSON_NAME]"
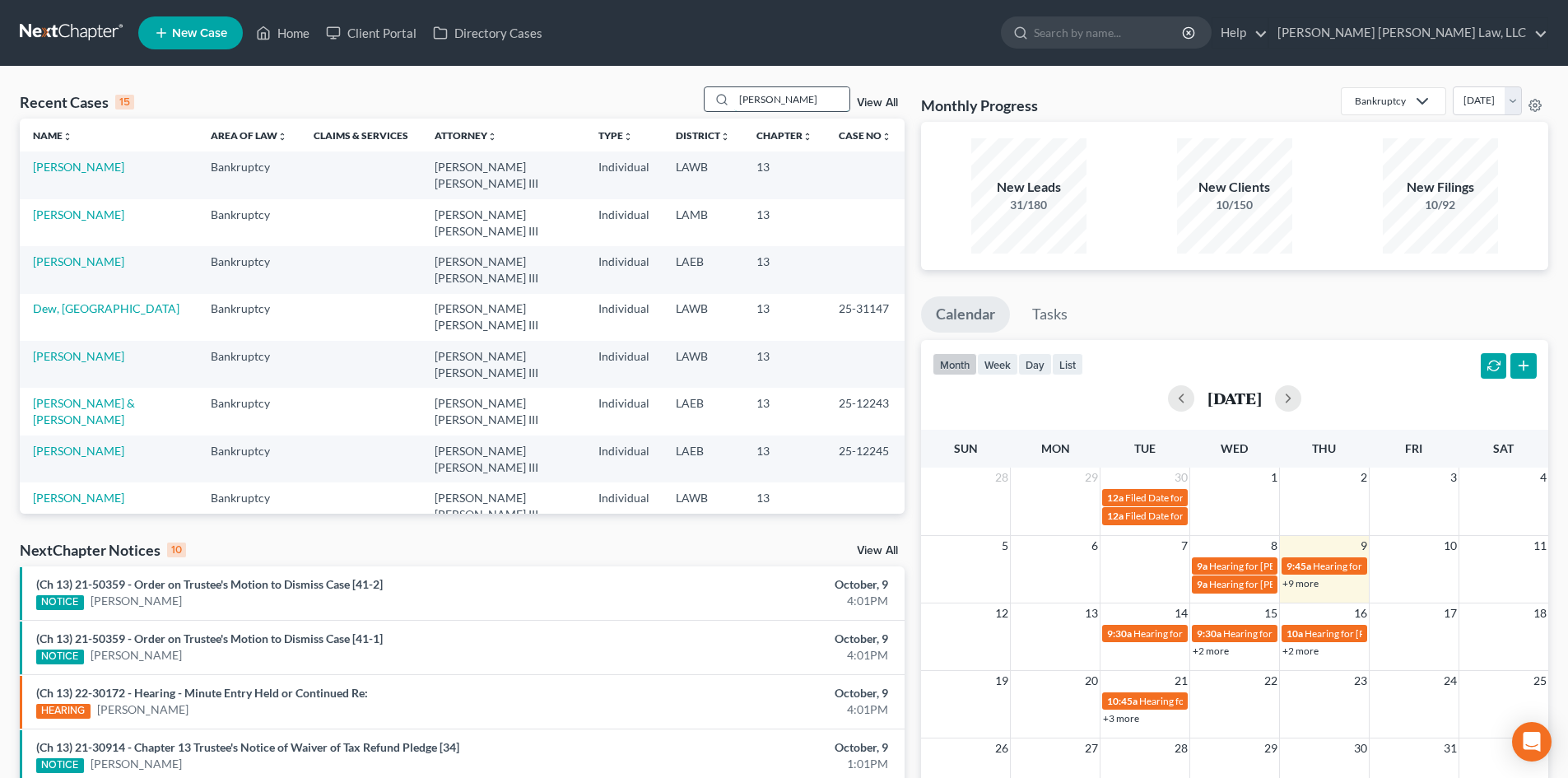
drag, startPoint x: 795, startPoint y: 92, endPoint x: 734, endPoint y: 99, distance: 61.4
click at [734, 99] on div "[PERSON_NAME]" at bounding box center [777, 99] width 146 height 25
paste input "[PERSON_NAME]"
type input "[PERSON_NAME]"
click at [84, 168] on link "[PERSON_NAME]" at bounding box center [78, 166] width 92 height 14
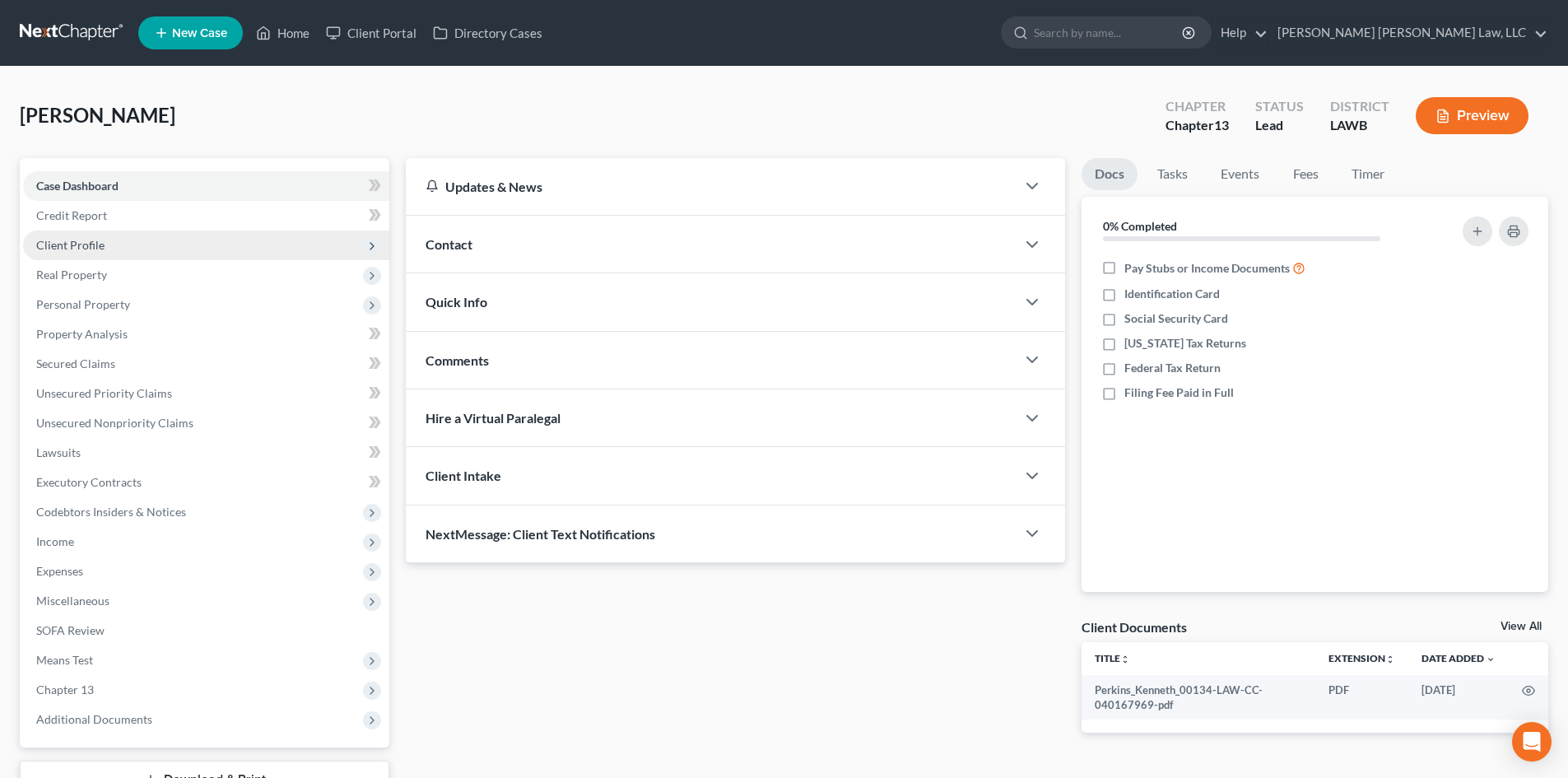
click at [224, 240] on span "Client Profile" at bounding box center [206, 245] width 367 height 30
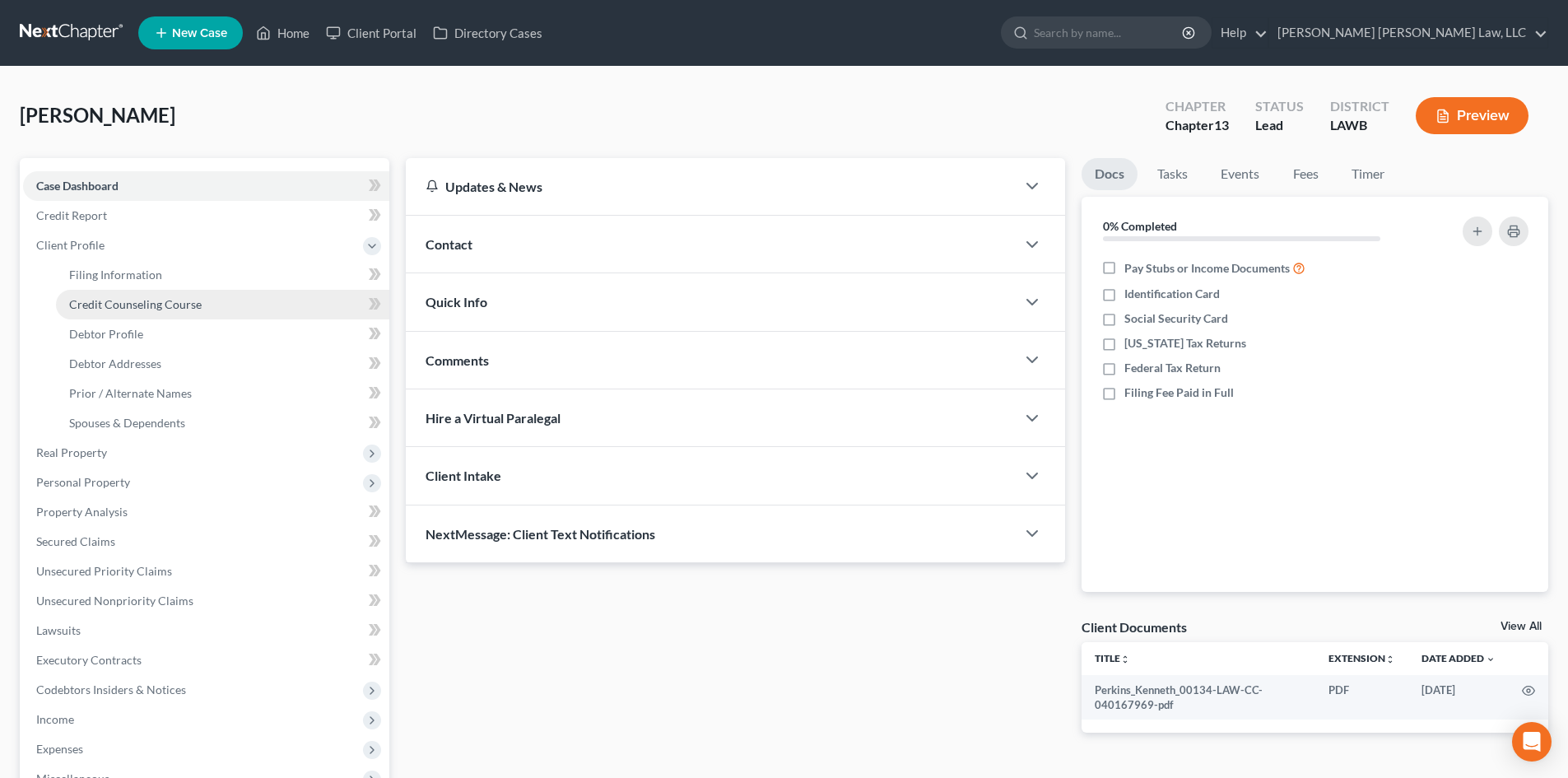
click at [220, 316] on link "Credit Counseling Course" at bounding box center [222, 304] width 333 height 30
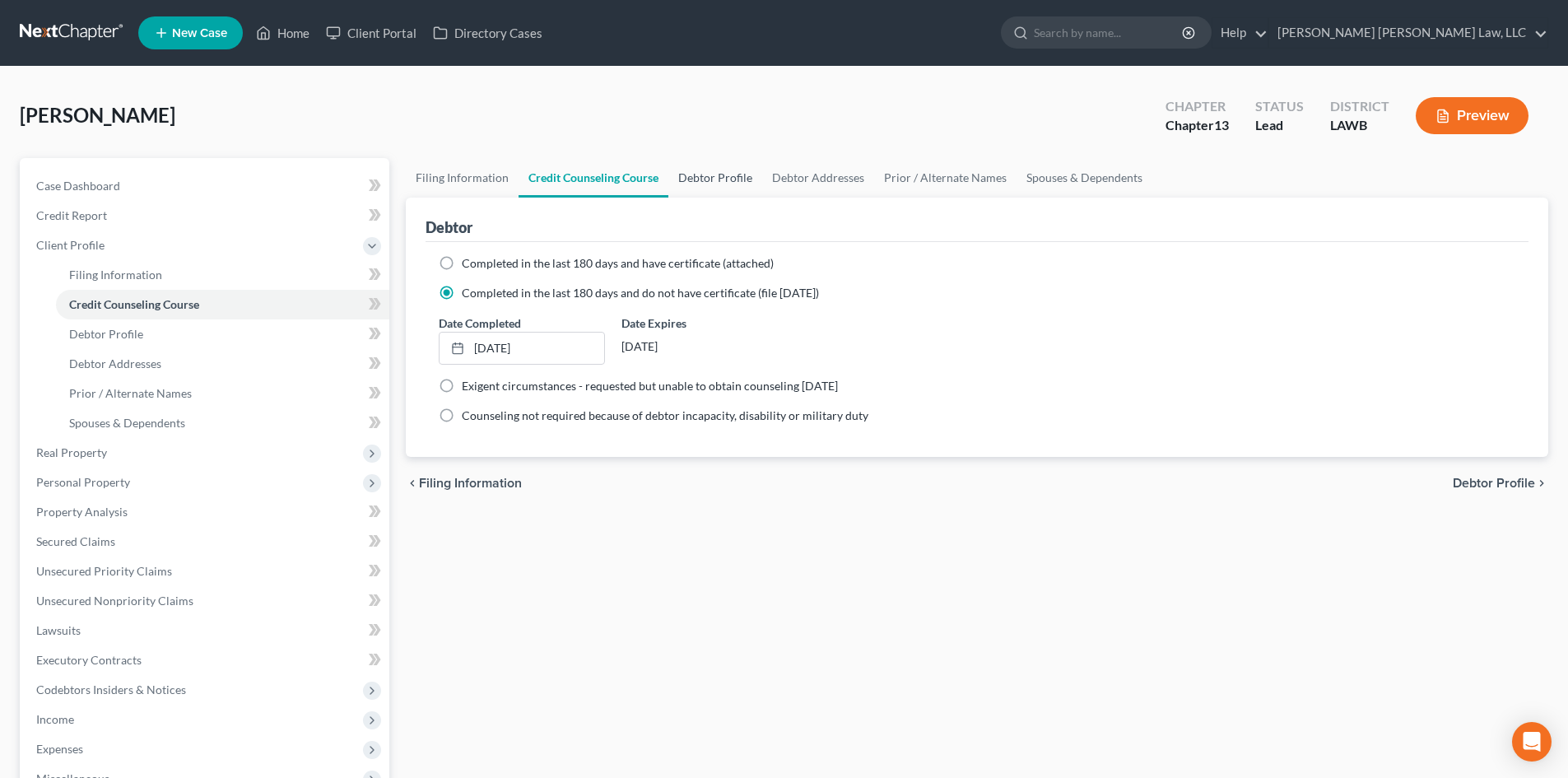
click at [732, 182] on link "Debtor Profile" at bounding box center [715, 178] width 93 height 40
select select "1"
select select "0"
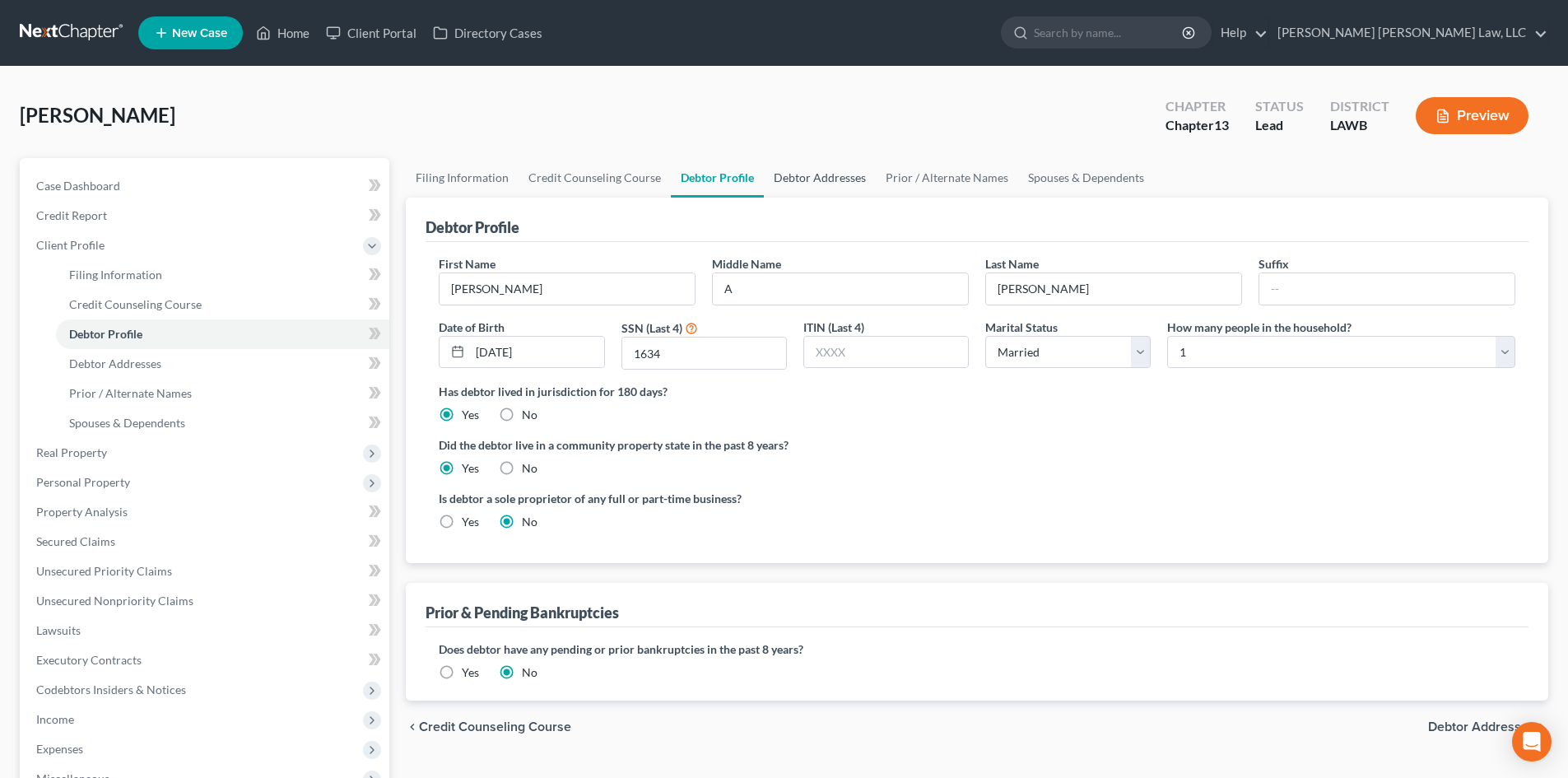
click at [777, 165] on link "Debtor Addresses" at bounding box center [819, 178] width 112 height 40
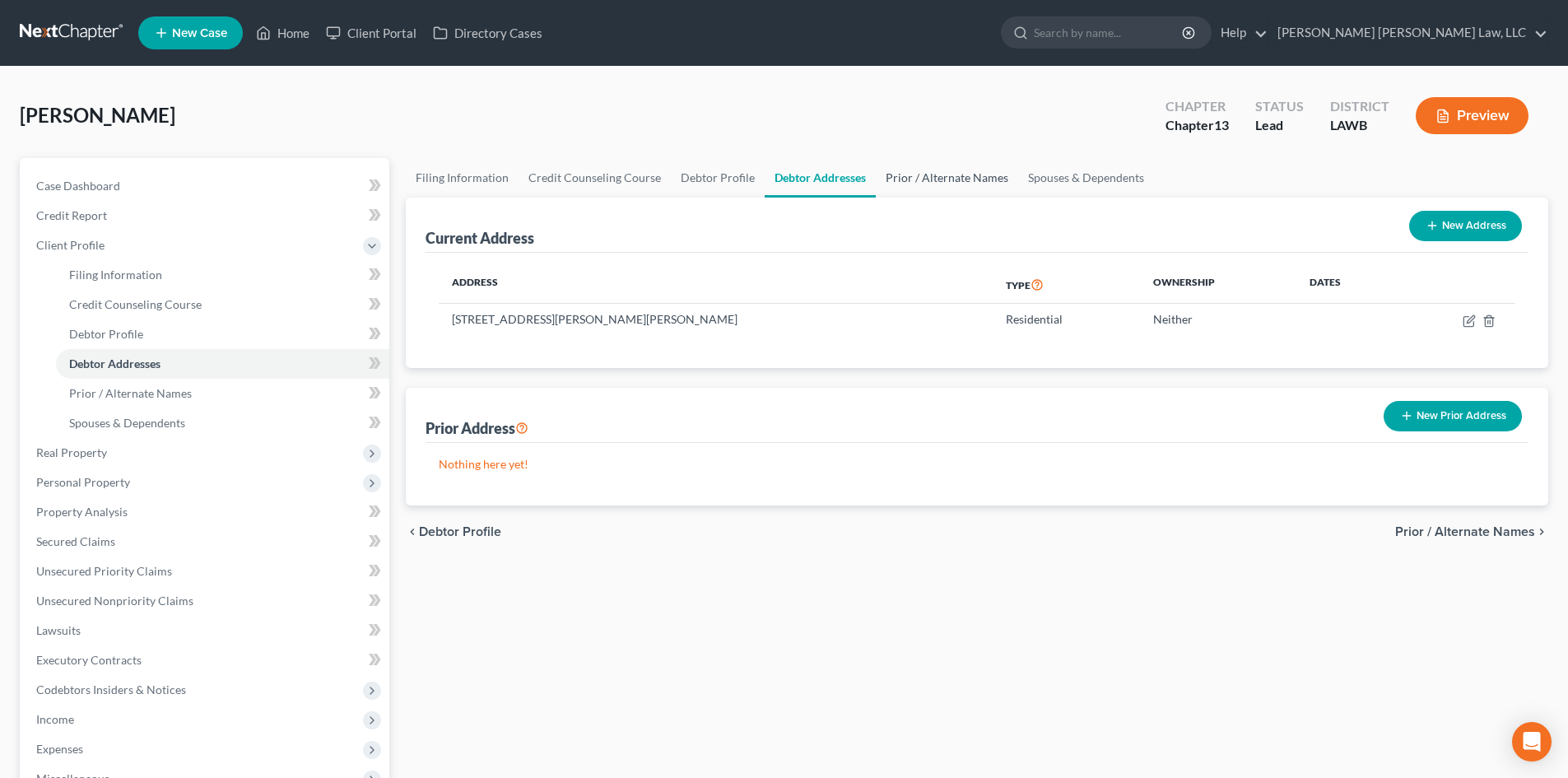
click at [894, 182] on link "Prior / Alternate Names" at bounding box center [946, 178] width 142 height 40
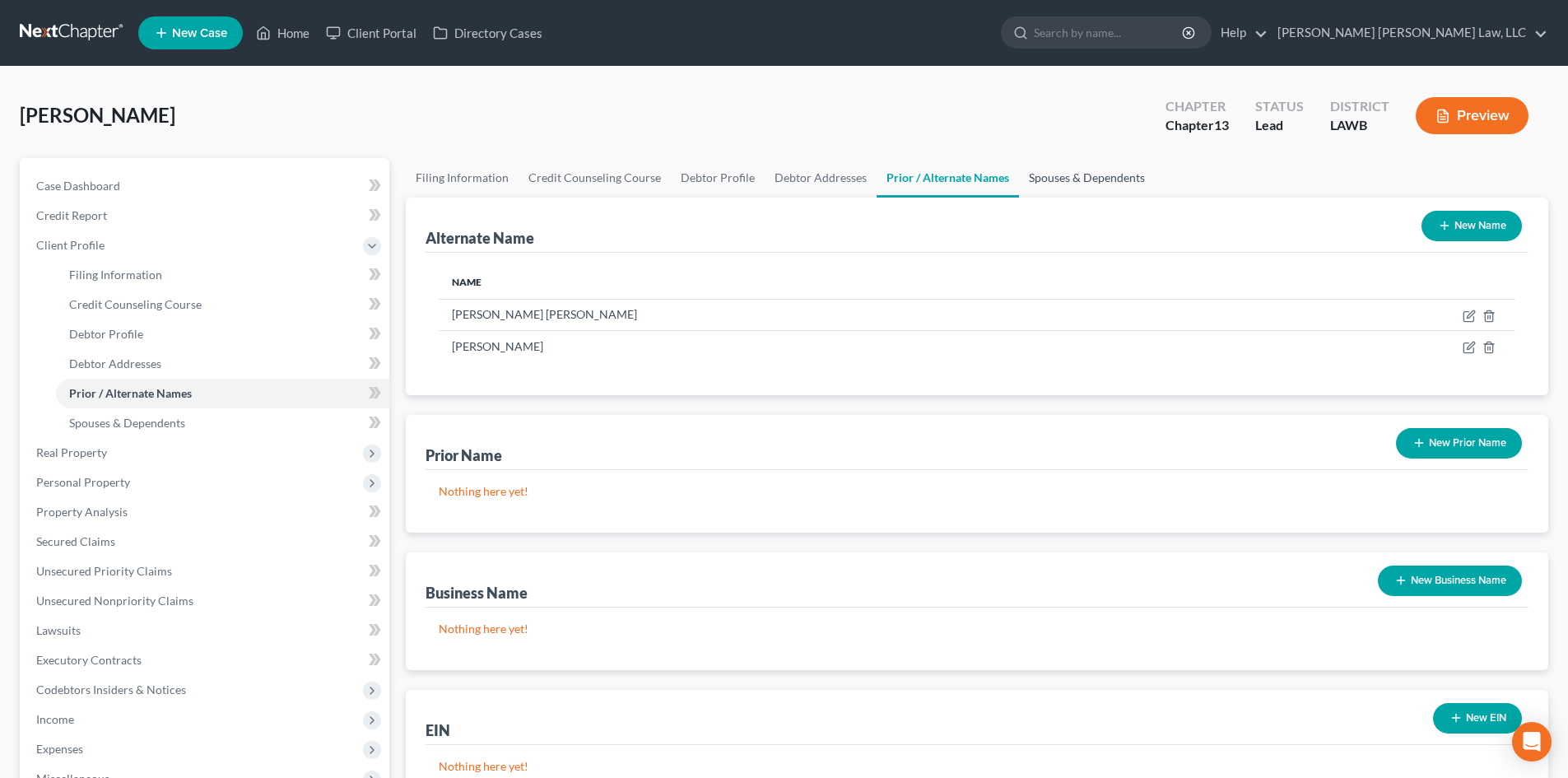
click at [1088, 177] on link "Spouses & Dependents" at bounding box center [1087, 178] width 136 height 40
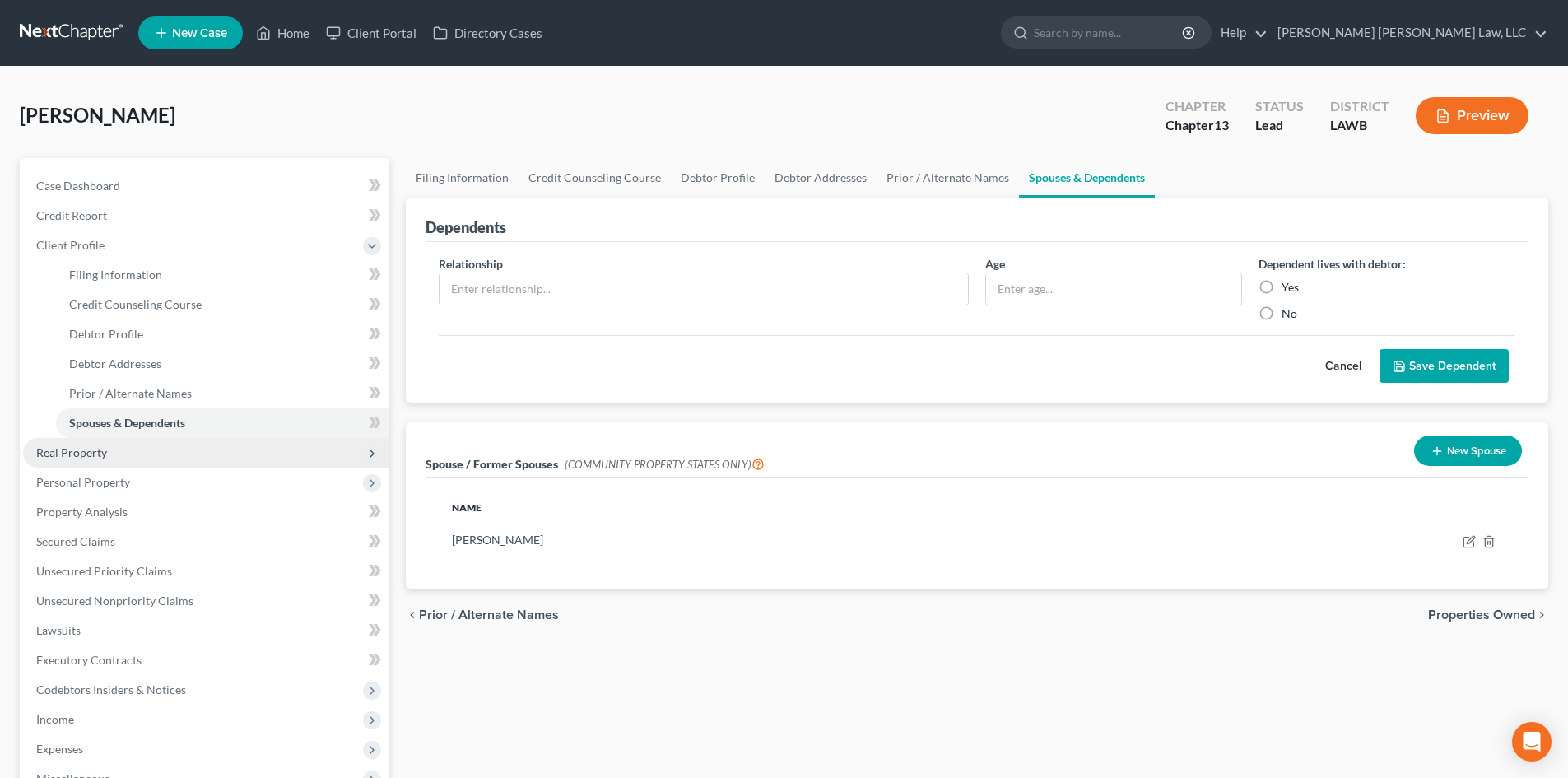
click at [159, 458] on span "Real Property" at bounding box center [206, 453] width 367 height 30
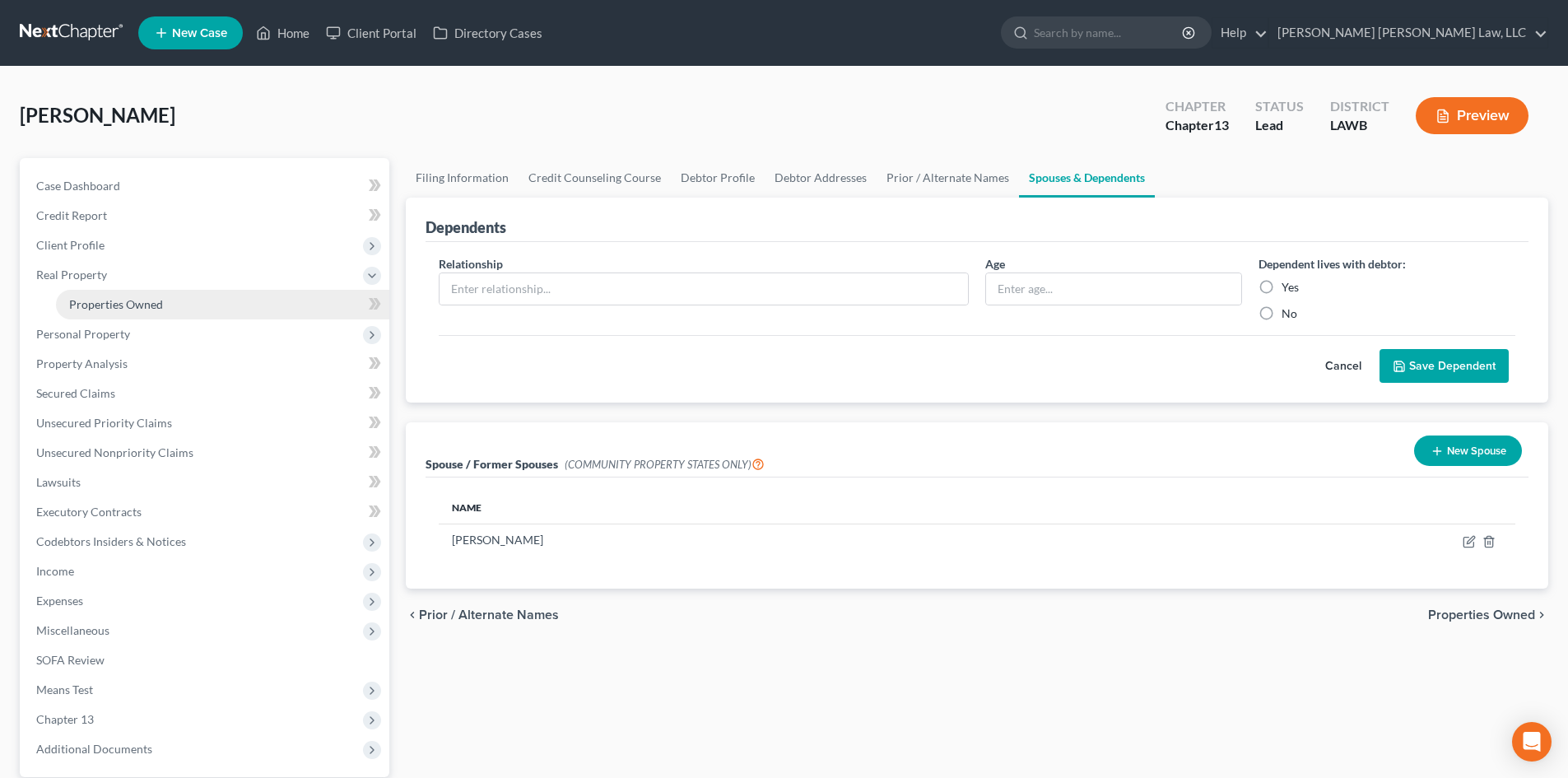
click at [175, 307] on link "Properties Owned" at bounding box center [222, 304] width 333 height 30
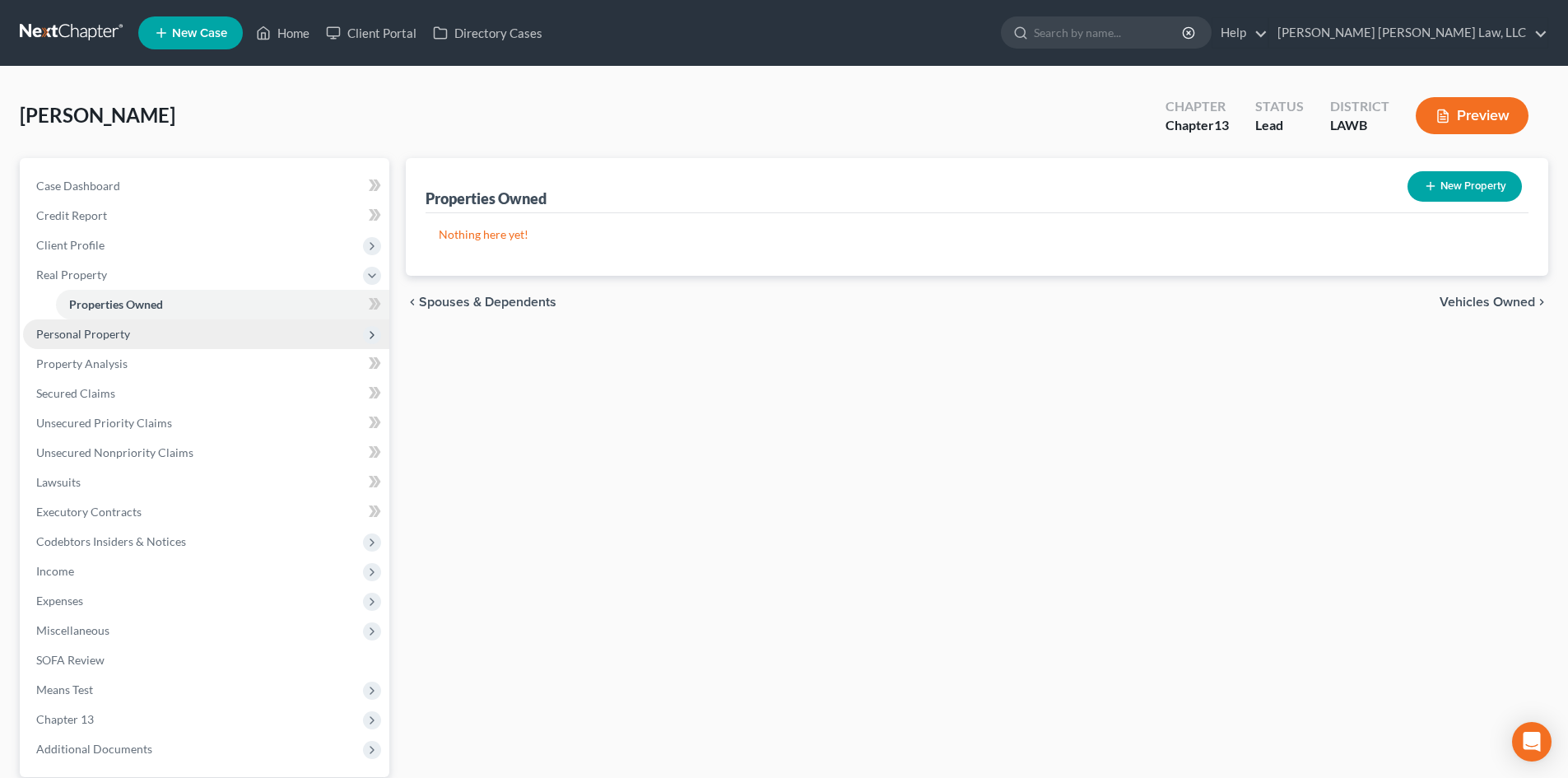
click at [232, 331] on span "Personal Property" at bounding box center [206, 334] width 367 height 30
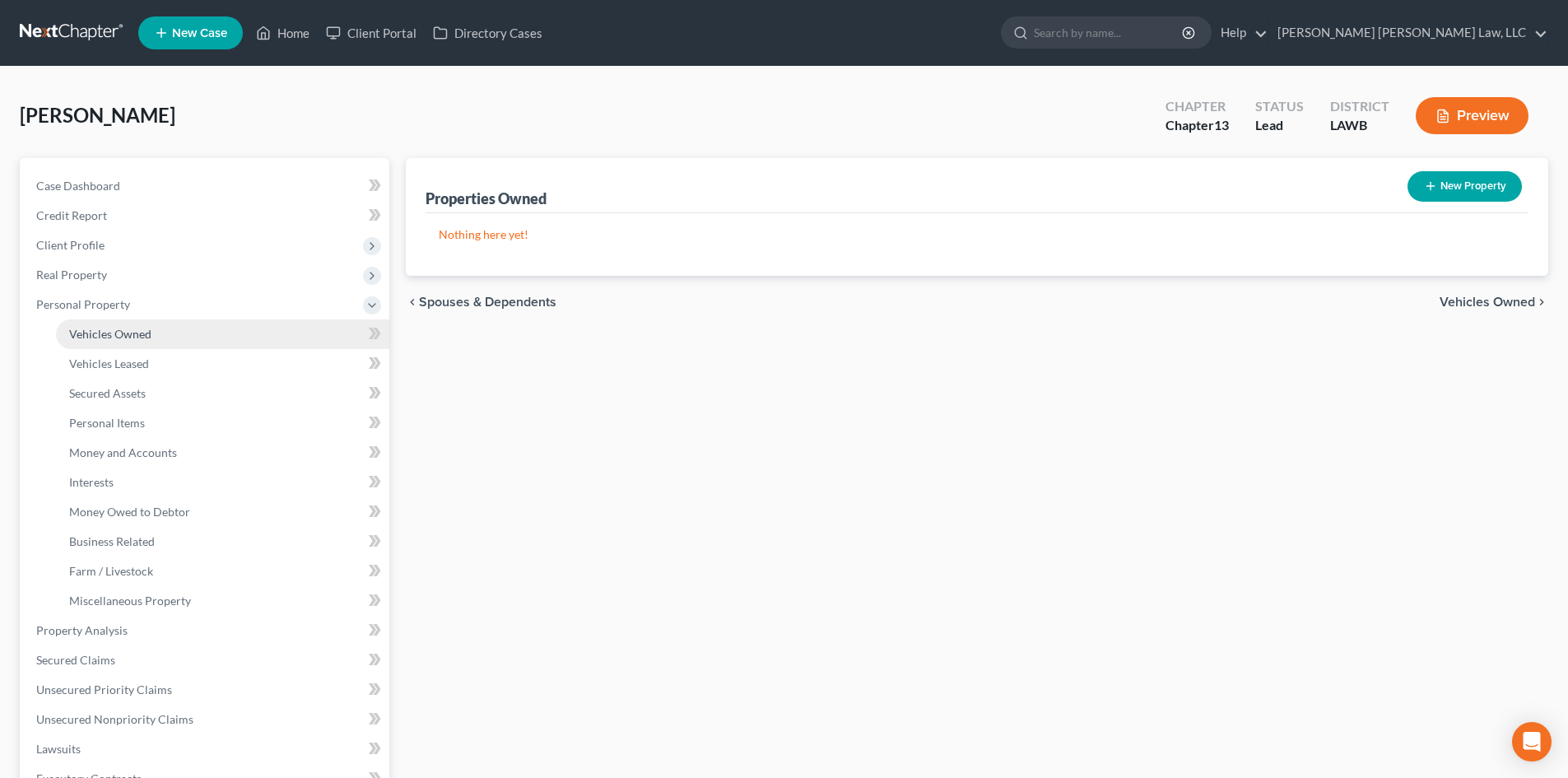
click at [223, 333] on link "Vehicles Owned" at bounding box center [222, 334] width 333 height 30
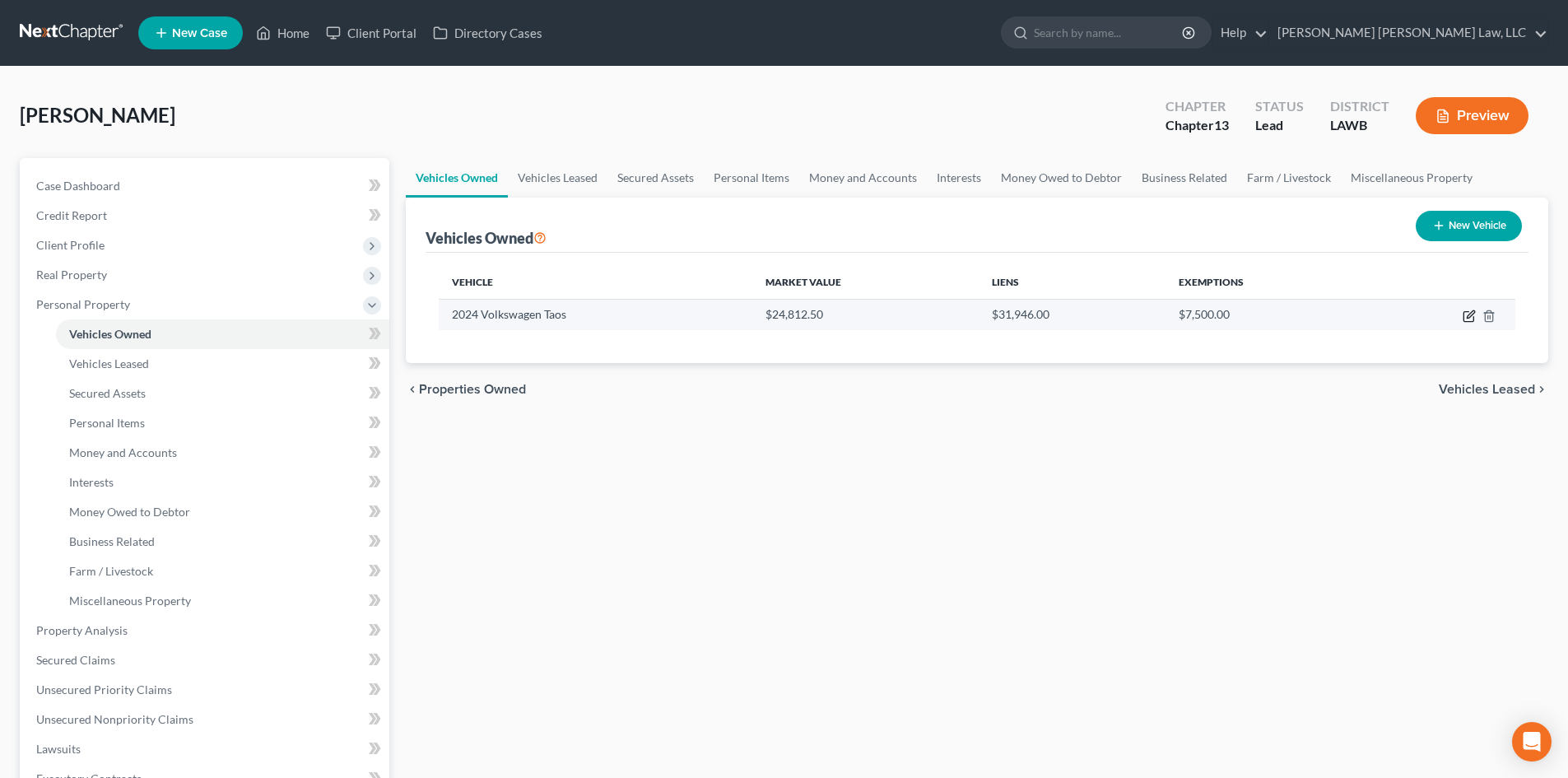
click at [1470, 315] on icon "button" at bounding box center [1471, 314] width 7 height 7
select select "0"
select select "2"
select select "0"
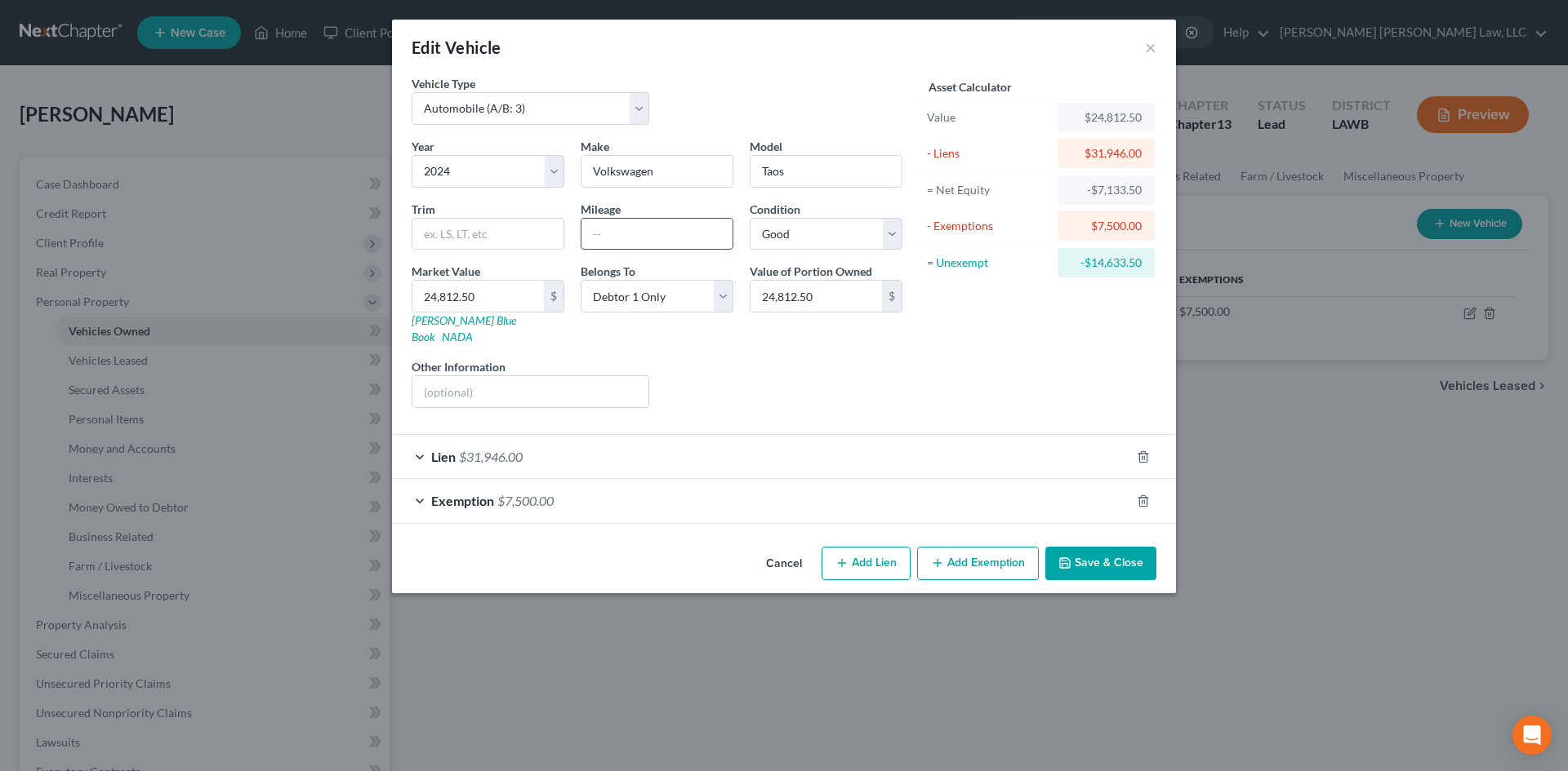
click at [657, 239] on input "text" at bounding box center [657, 234] width 151 height 31
click at [599, 234] on input "text" at bounding box center [657, 234] width 151 height 31
type input "17,832"
click at [1088, 547] on button "Save & Close" at bounding box center [1100, 564] width 111 height 34
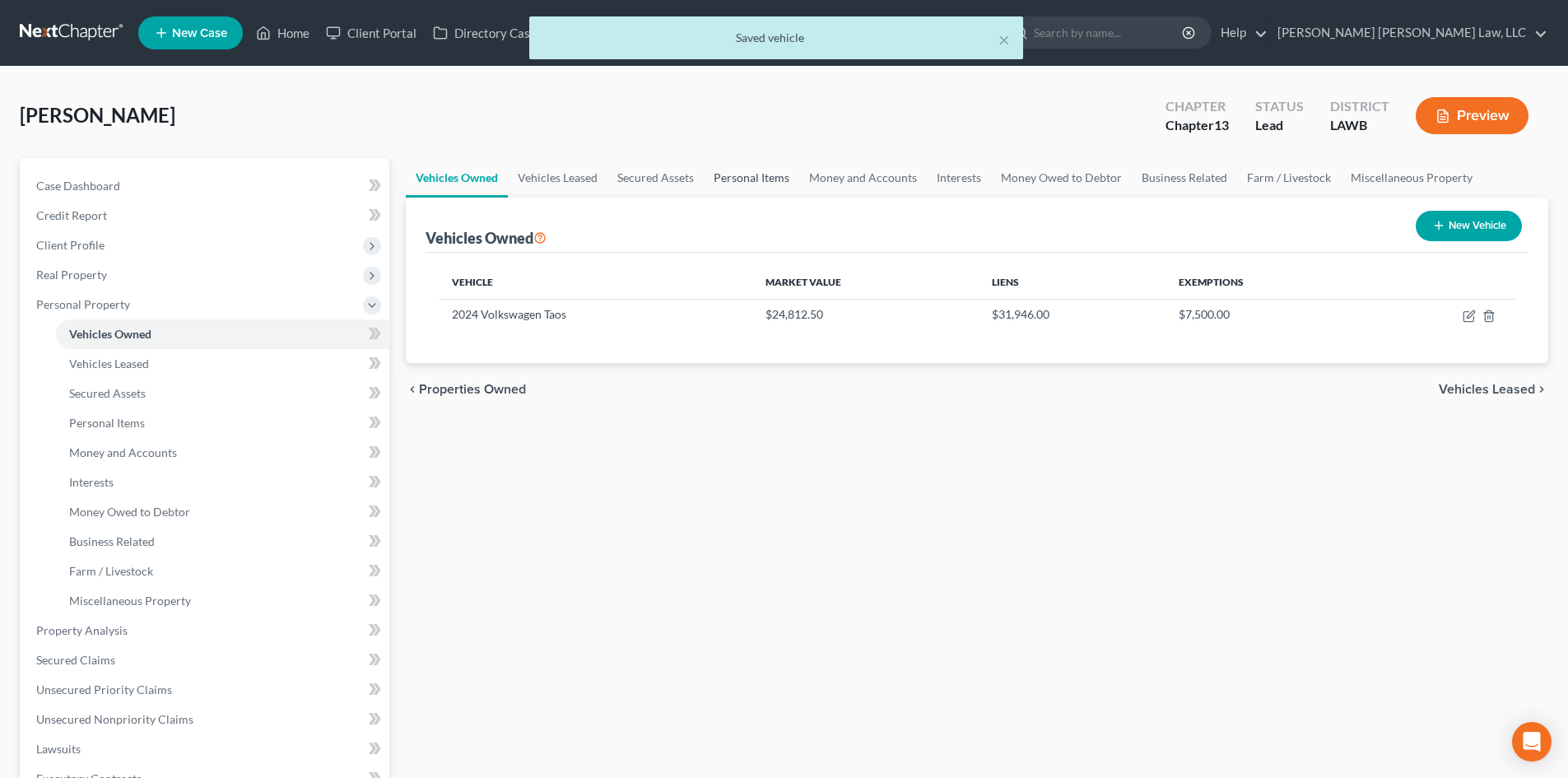
click at [748, 169] on link "Personal Items" at bounding box center [751, 178] width 95 height 40
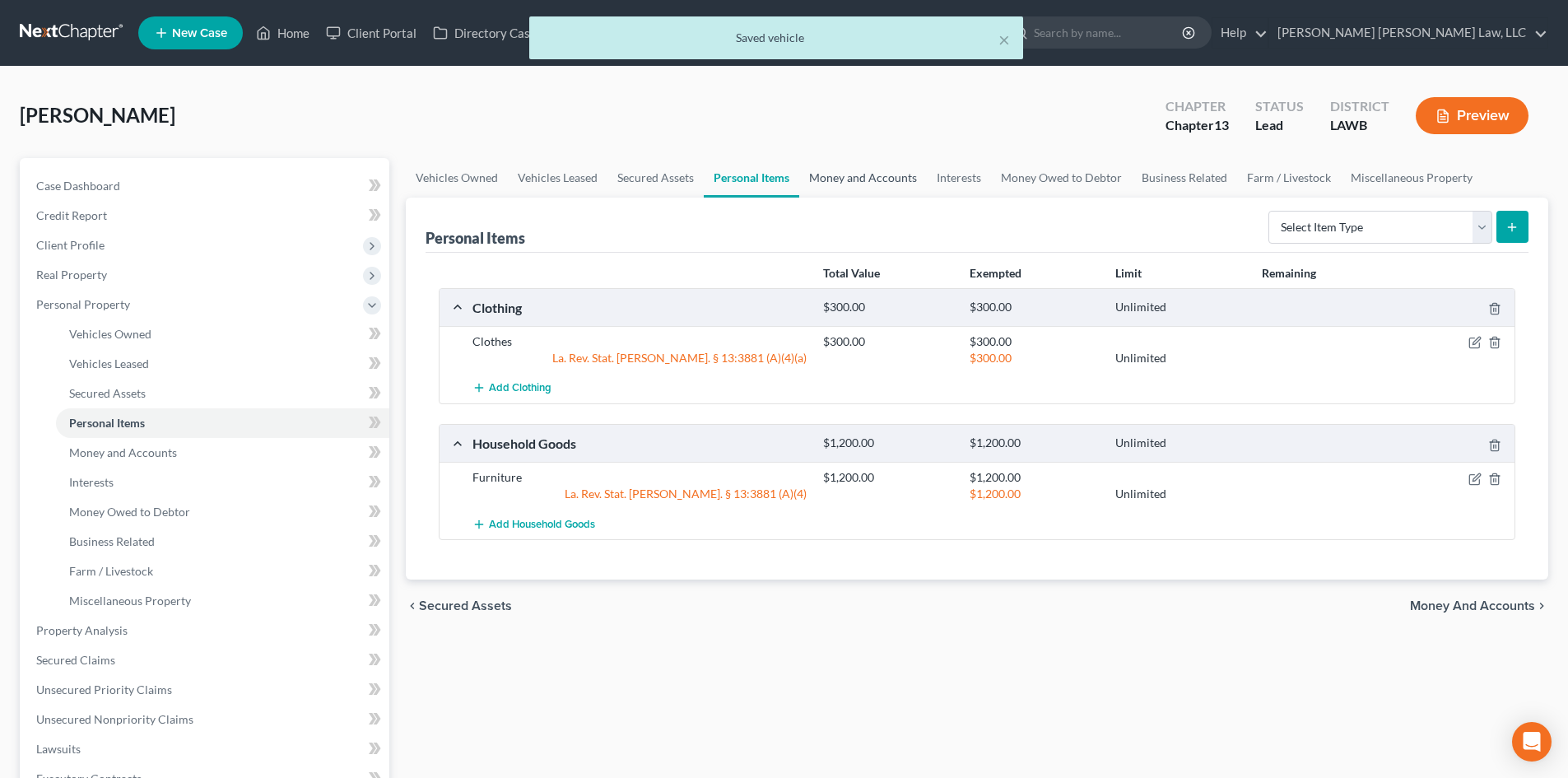
click at [852, 161] on link "Money and Accounts" at bounding box center [863, 178] width 128 height 40
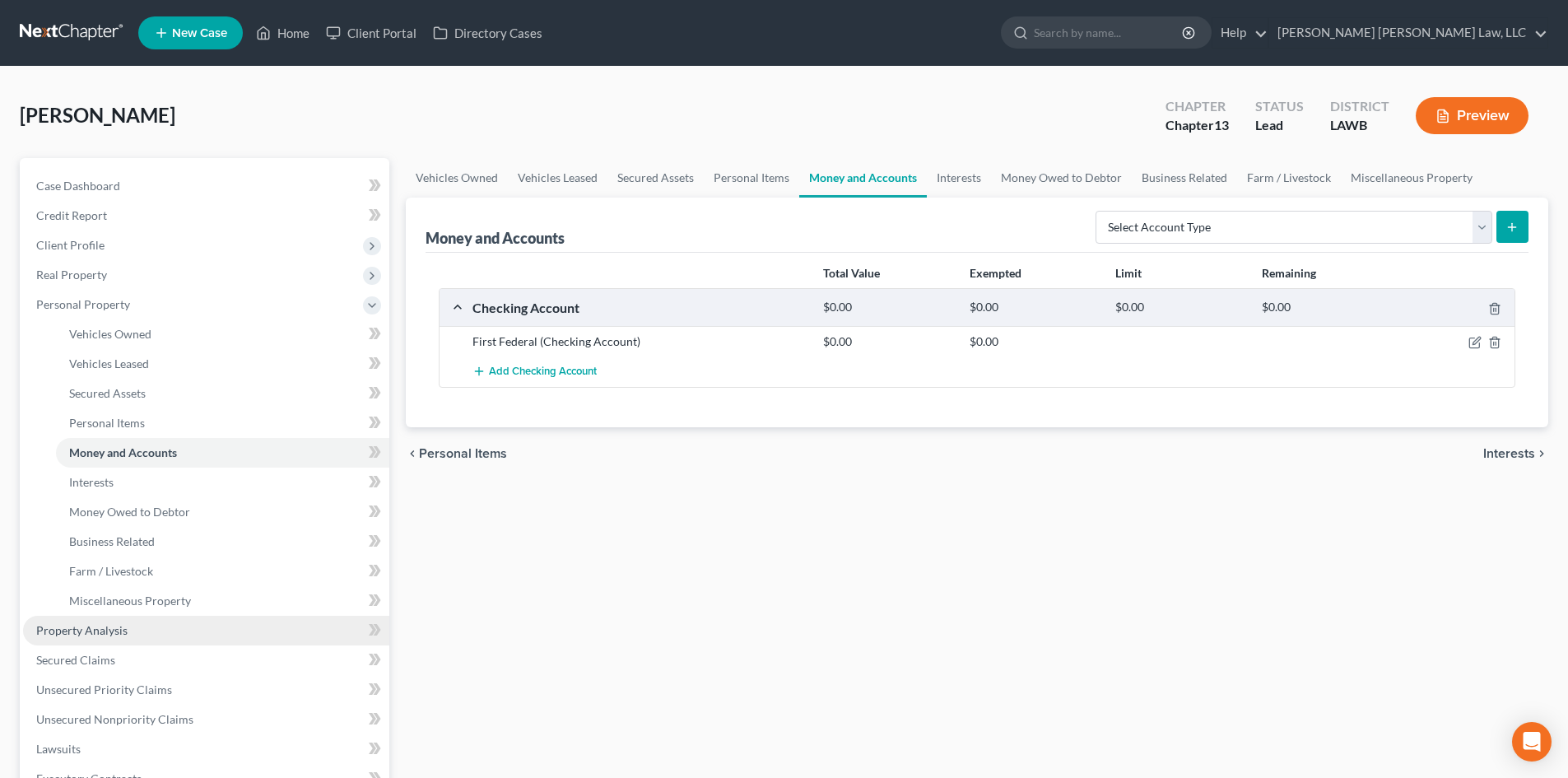
click at [172, 629] on link "Property Analysis" at bounding box center [206, 631] width 367 height 30
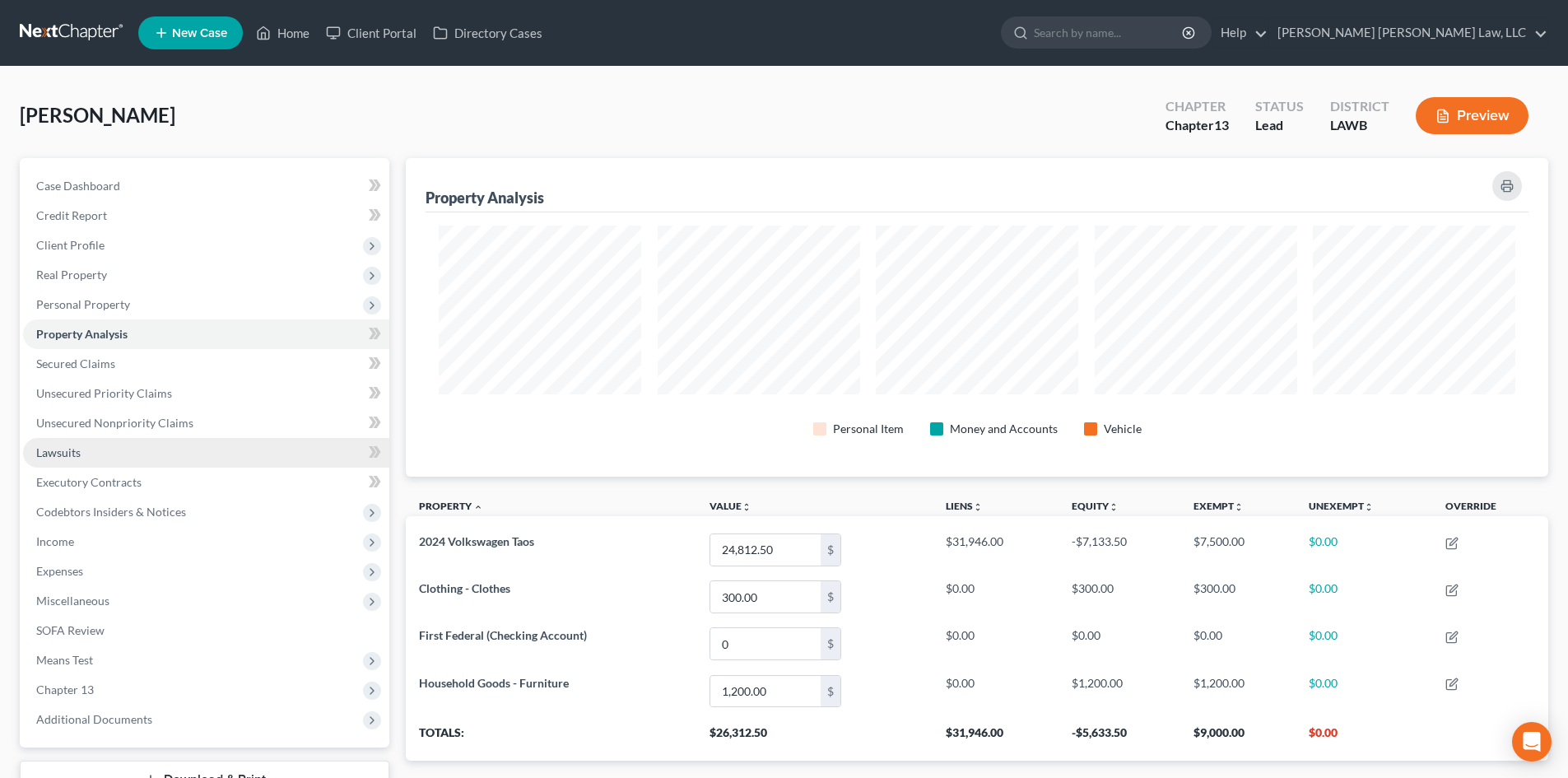
scroll to position [319, 1142]
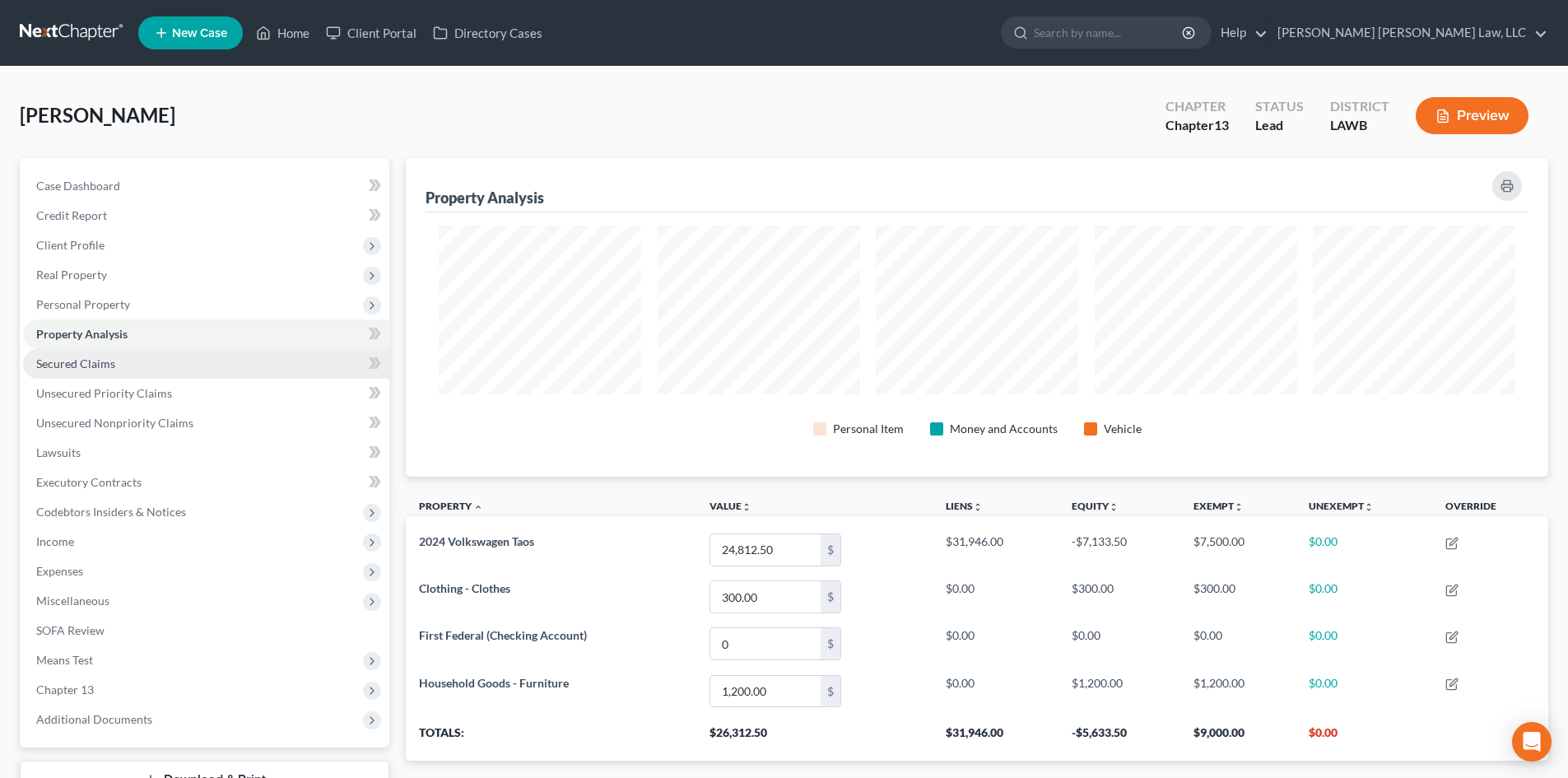
click at [149, 365] on link "Secured Claims" at bounding box center [206, 364] width 367 height 30
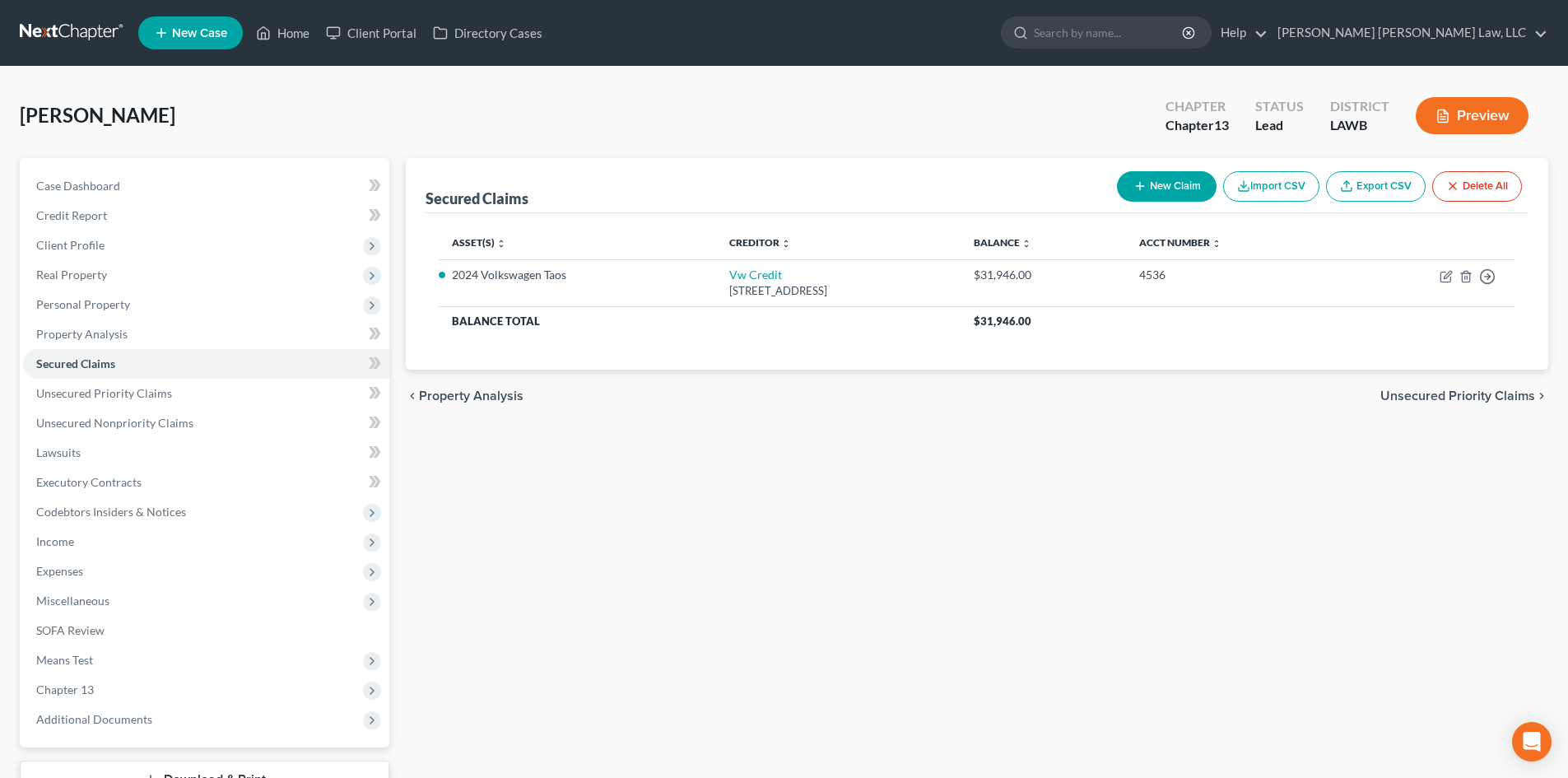
drag, startPoint x: 201, startPoint y: 113, endPoint x: 28, endPoint y: 111, distance: 173.0
click at [31, 111] on div "[PERSON_NAME] Upgraded Chapter Chapter 13 Status Lead District LAWB Preview" at bounding box center [784, 122] width 1529 height 72
click at [31, 111] on span "[PERSON_NAME]" at bounding box center [97, 114] width 155 height 24
drag, startPoint x: 165, startPoint y: 116, endPoint x: 0, endPoint y: 104, distance: 165.4
click at [0, 104] on div "[PERSON_NAME] Upgraded Chapter Chapter 13 Status Lead District LAWB Preview Pet…" at bounding box center [784, 470] width 1568 height 809
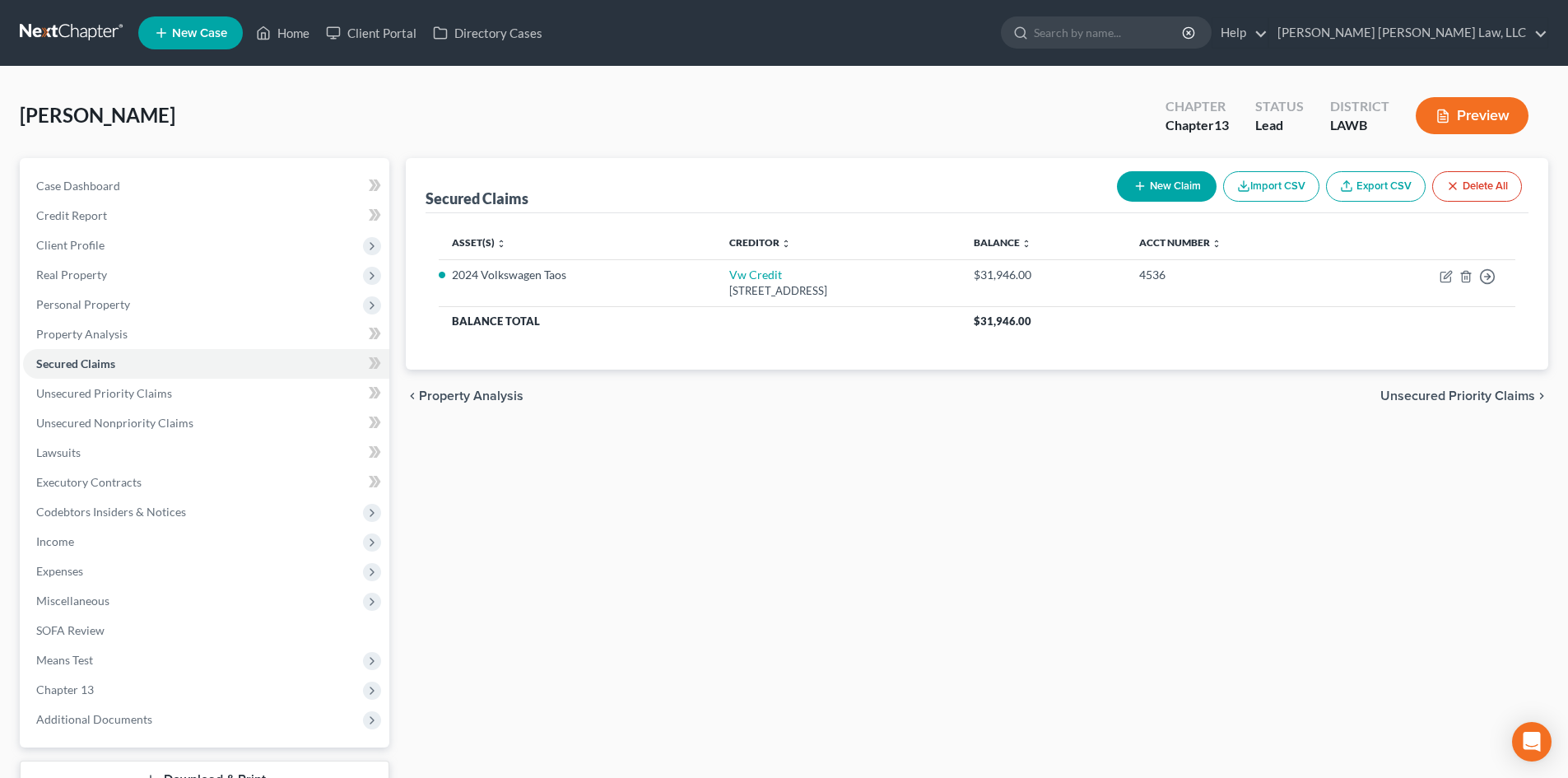
copy span "[PERSON_NAME]"
click at [229, 413] on link "Unsecured Nonpriority Claims" at bounding box center [206, 423] width 367 height 30
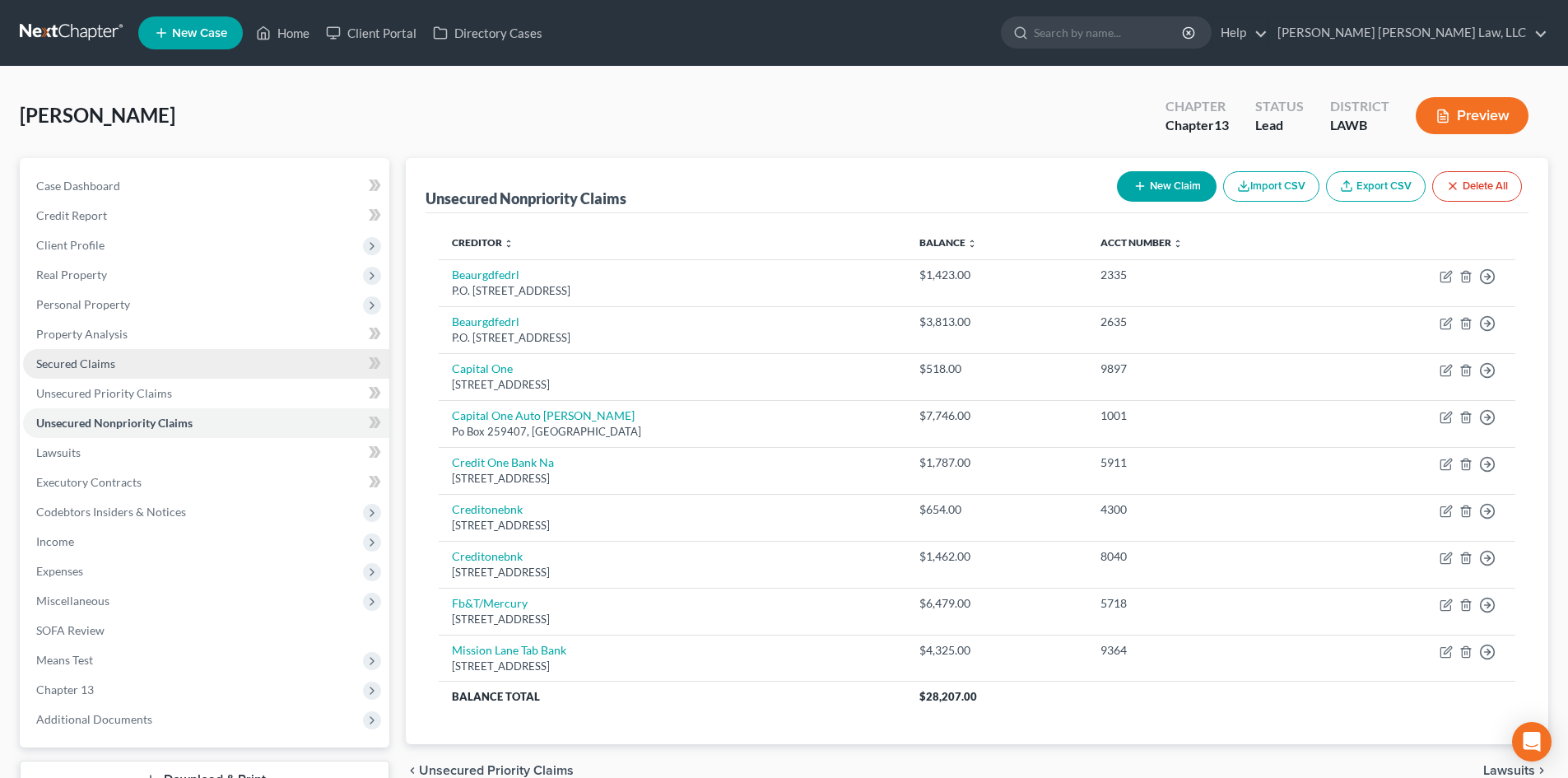
click at [245, 367] on link "Secured Claims" at bounding box center [206, 364] width 367 height 30
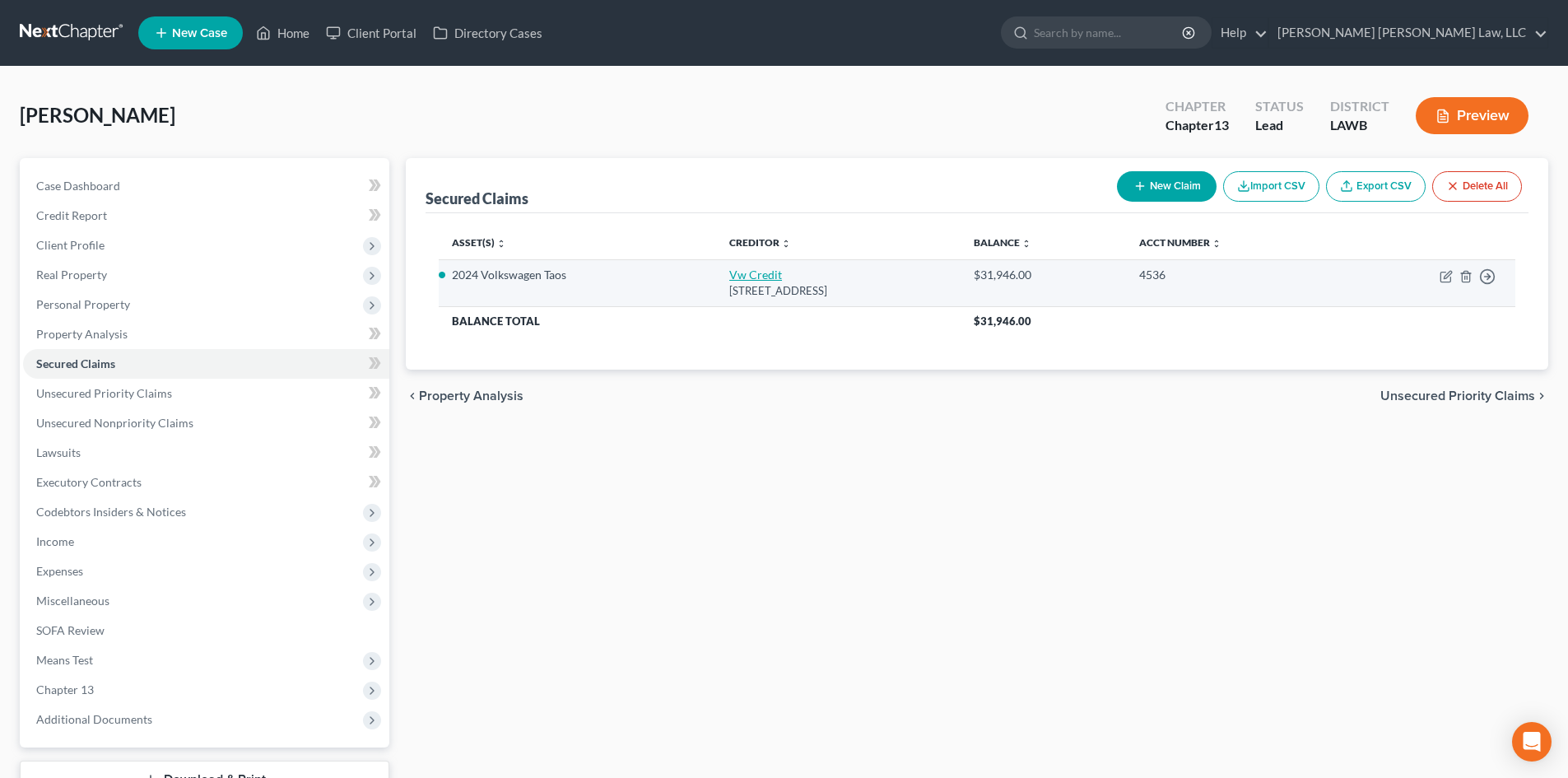
click at [730, 272] on link "Vw Credit" at bounding box center [756, 274] width 53 height 14
select select "14"
select select "0"
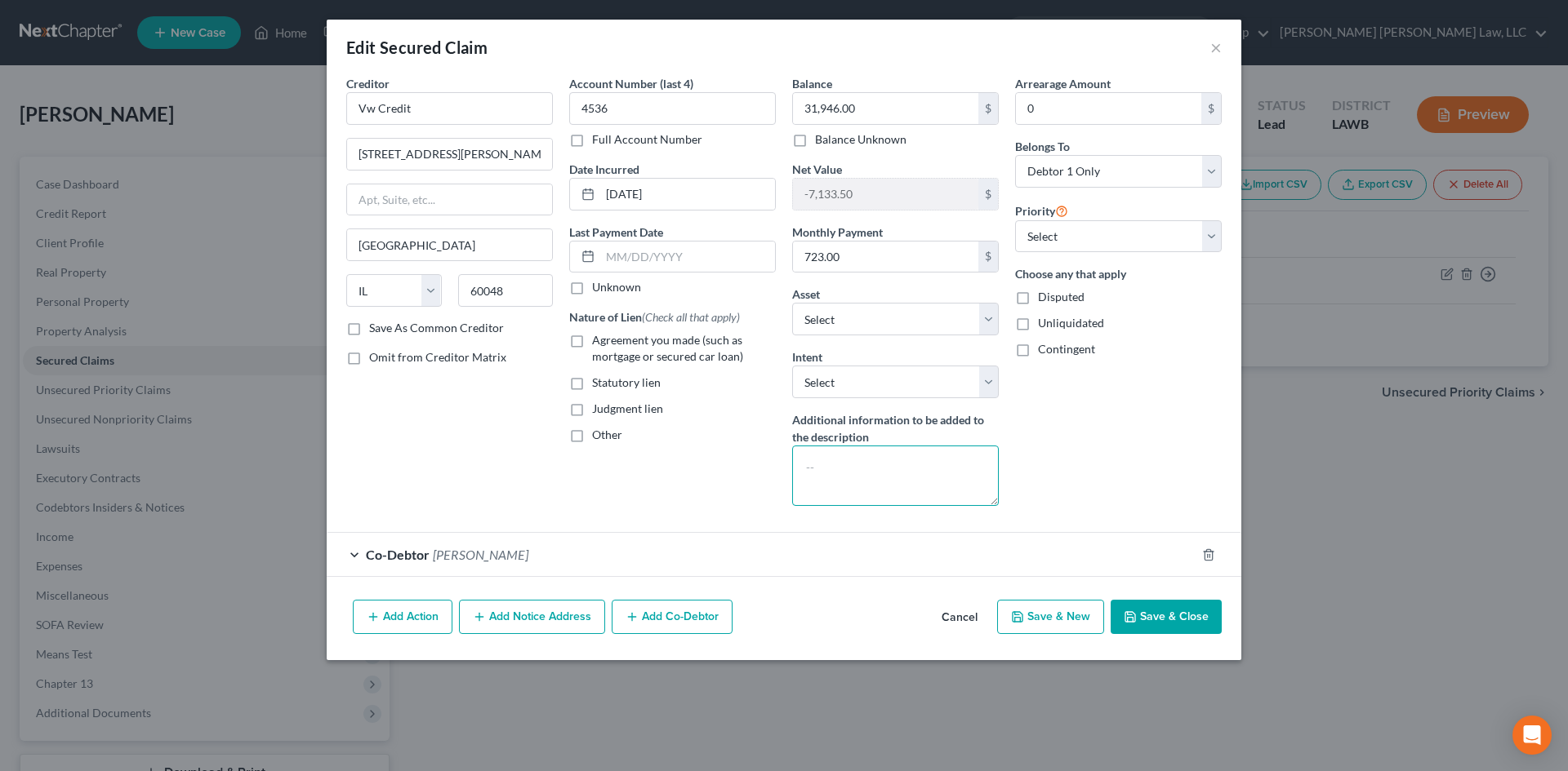
click at [932, 454] on textarea at bounding box center [896, 475] width 207 height 60
type textarea "Pay Direct By Debtor"
click at [724, 348] on label "Agreement you made (such as mortgage or secured car loan)" at bounding box center [684, 348] width 184 height 32
click at [609, 343] on input "Agreement you made (such as mortgage or secured car loan)" at bounding box center [604, 337] width 11 height 11
checkbox input "true"
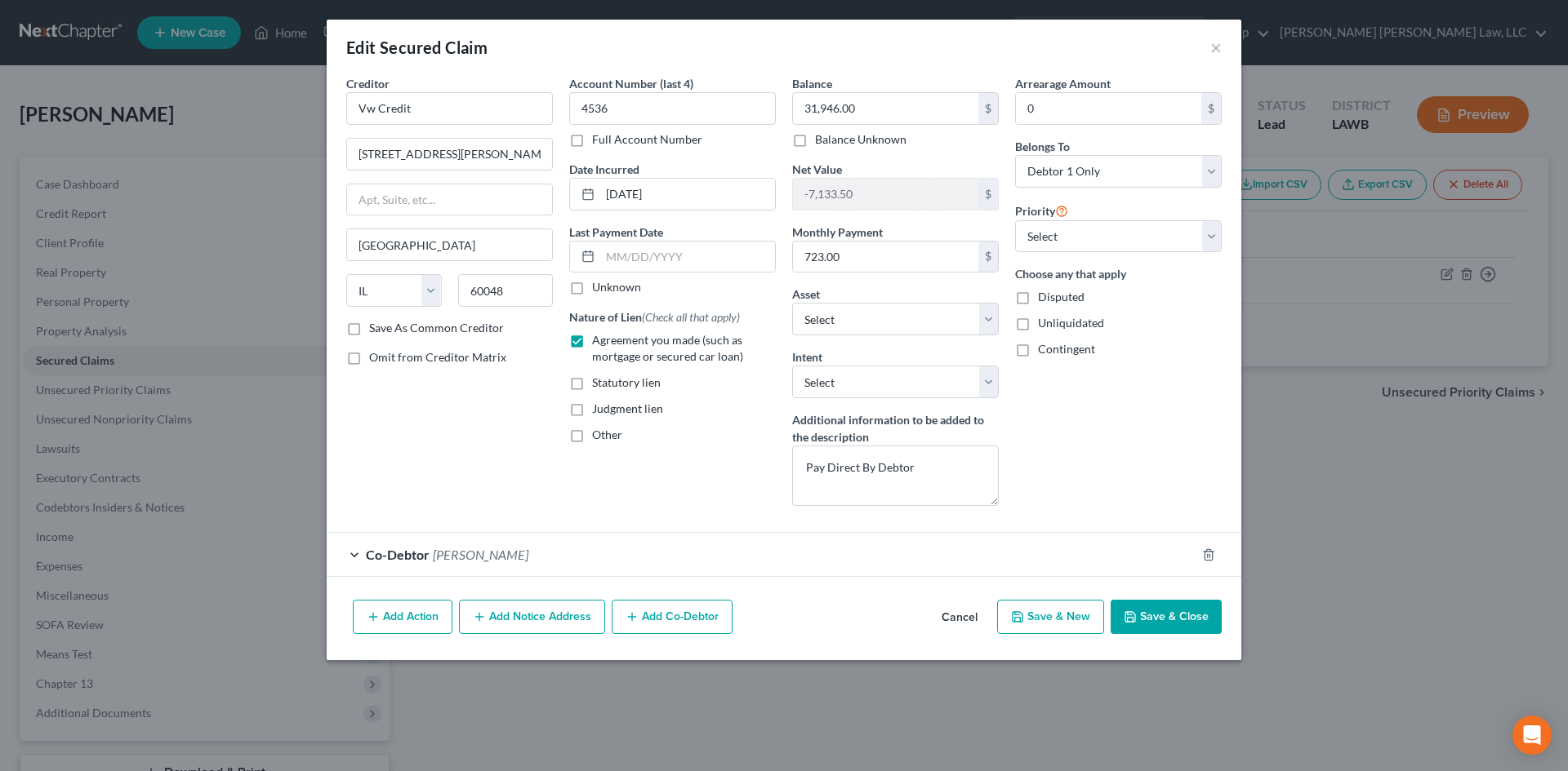
click at [1162, 617] on button "Save & Close" at bounding box center [1166, 617] width 111 height 34
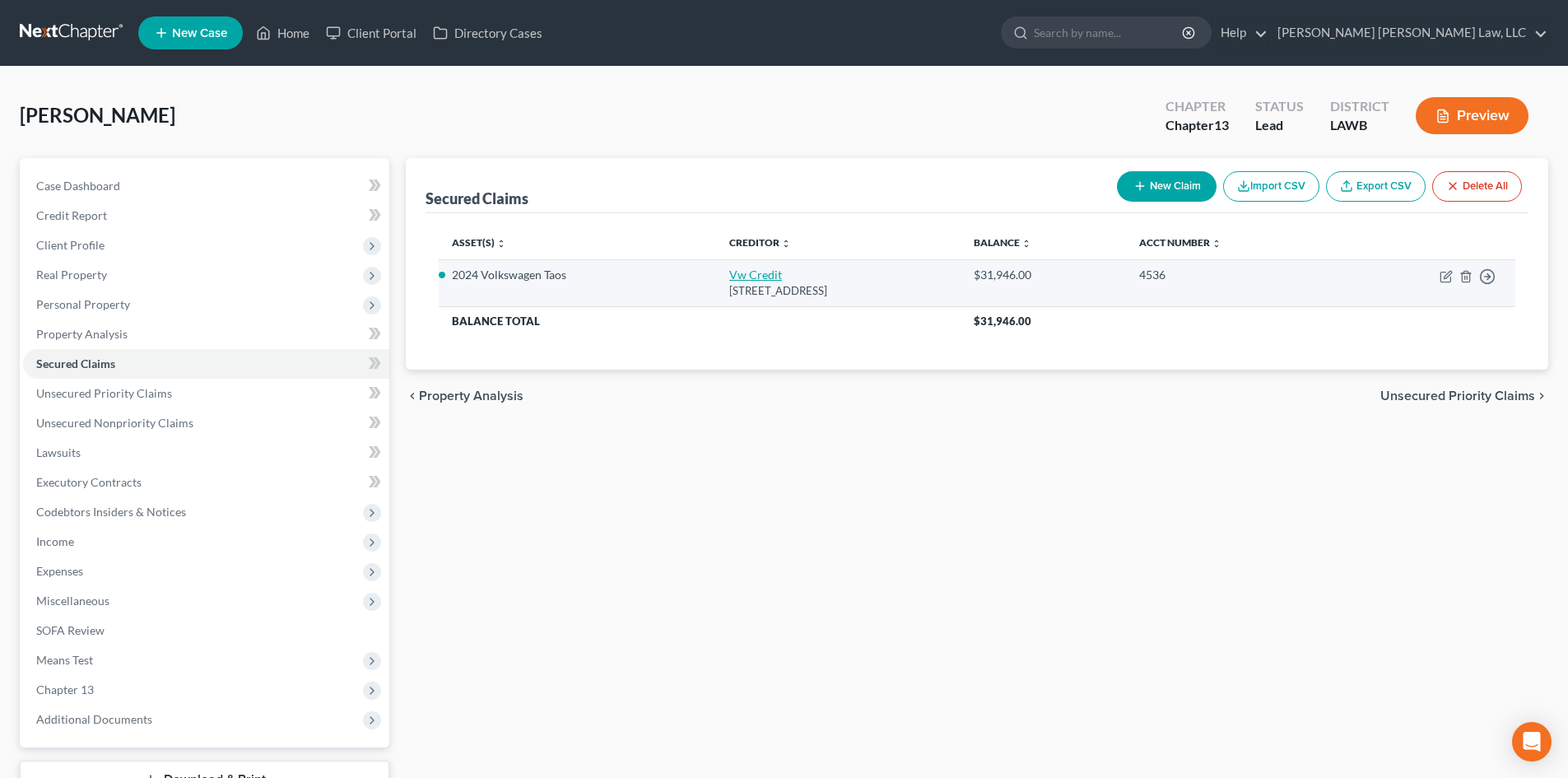
click at [730, 274] on link "Vw Credit" at bounding box center [756, 274] width 53 height 14
select select "14"
select select "0"
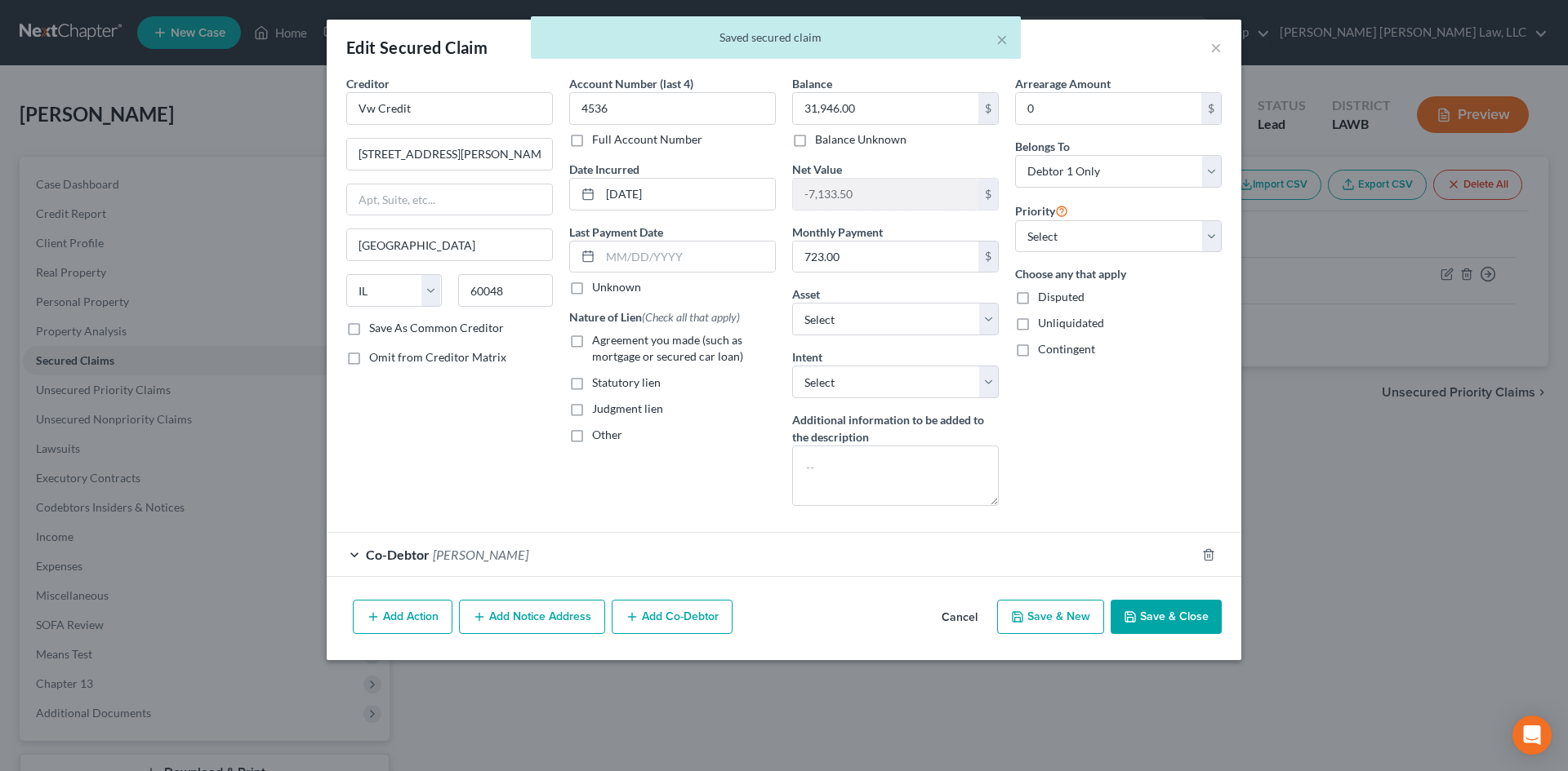
click at [1171, 614] on button "Save & Close" at bounding box center [1166, 617] width 111 height 34
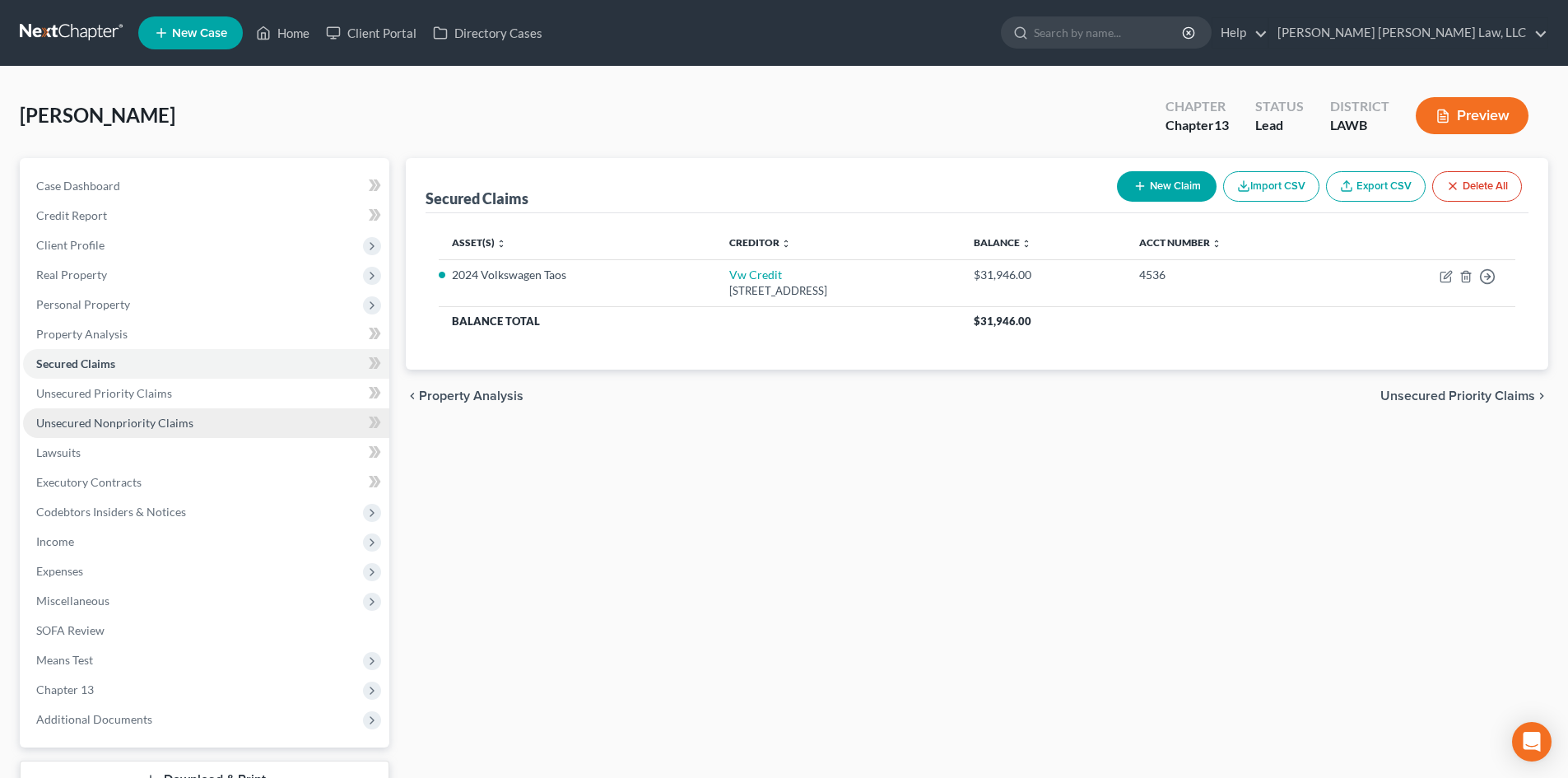
drag, startPoint x: 108, startPoint y: 428, endPoint x: 150, endPoint y: 418, distance: 43.2
click at [108, 428] on span "Unsecured Nonpriority Claims" at bounding box center [114, 422] width 157 height 14
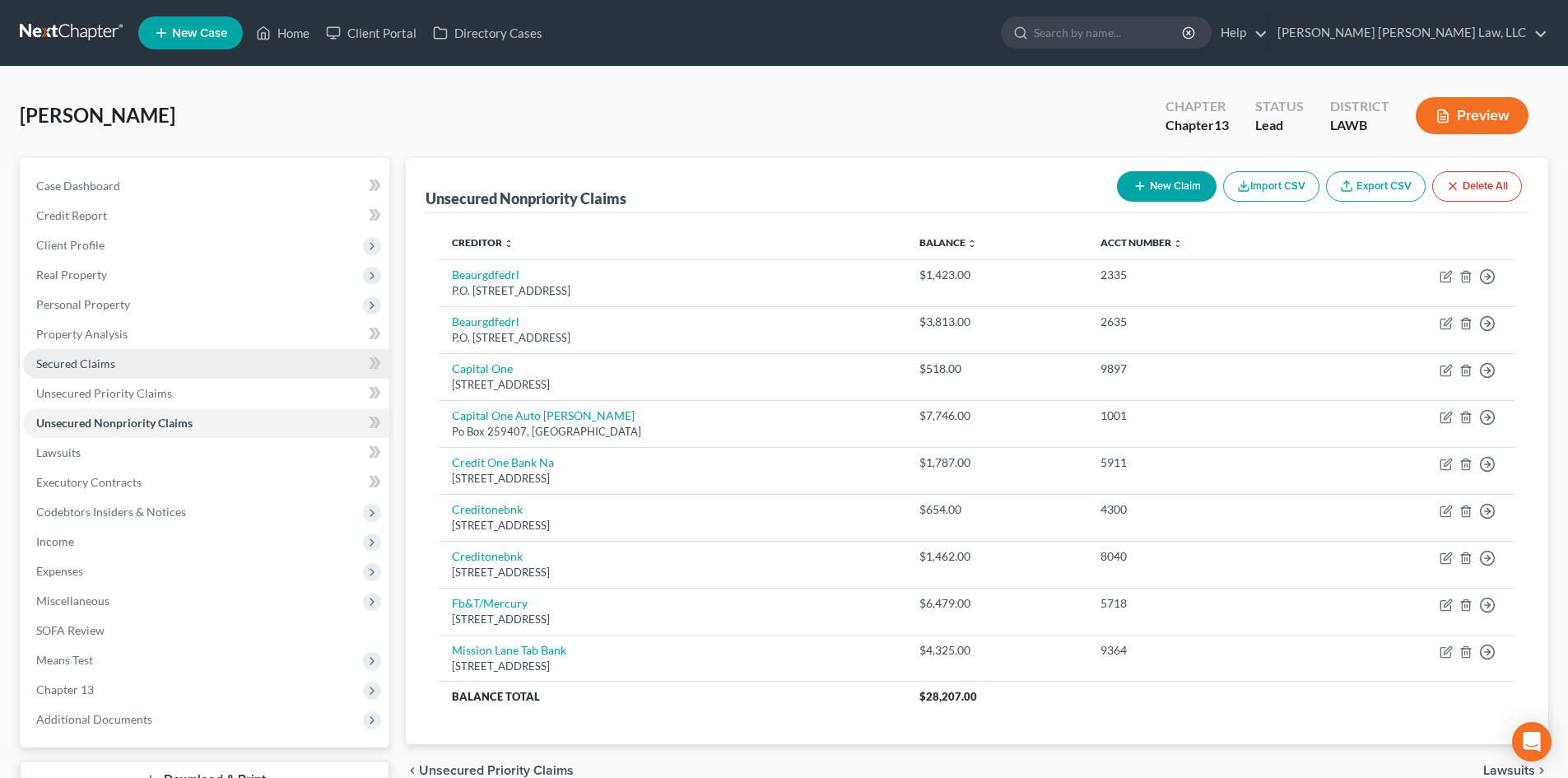
drag, startPoint x: 93, startPoint y: 355, endPoint x: 143, endPoint y: 369, distance: 51.9
click at [93, 355] on link "Secured Claims" at bounding box center [206, 364] width 367 height 30
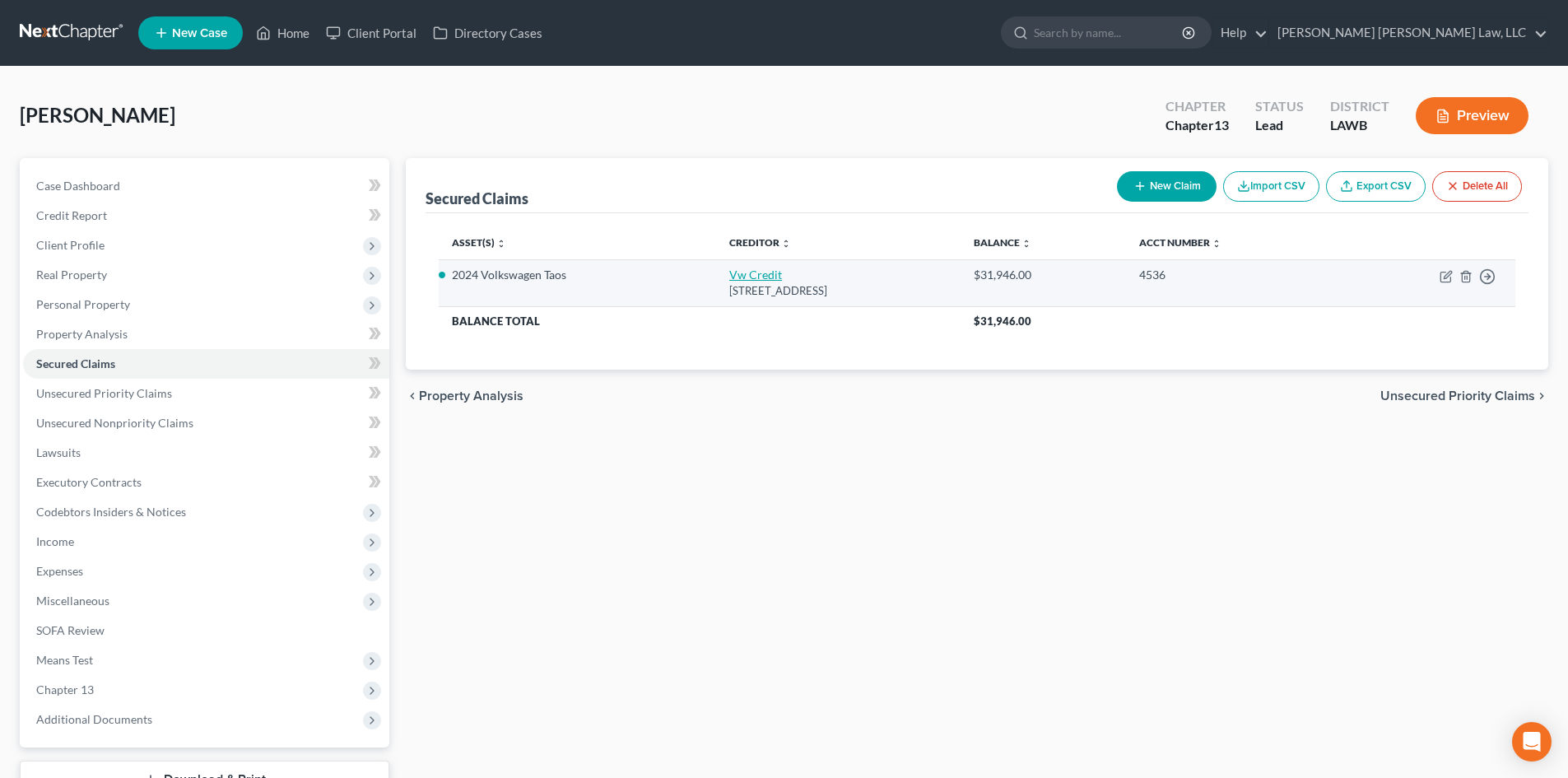
click at [730, 276] on link "Vw Credit" at bounding box center [756, 274] width 53 height 14
select select "14"
select select "5"
select select "0"
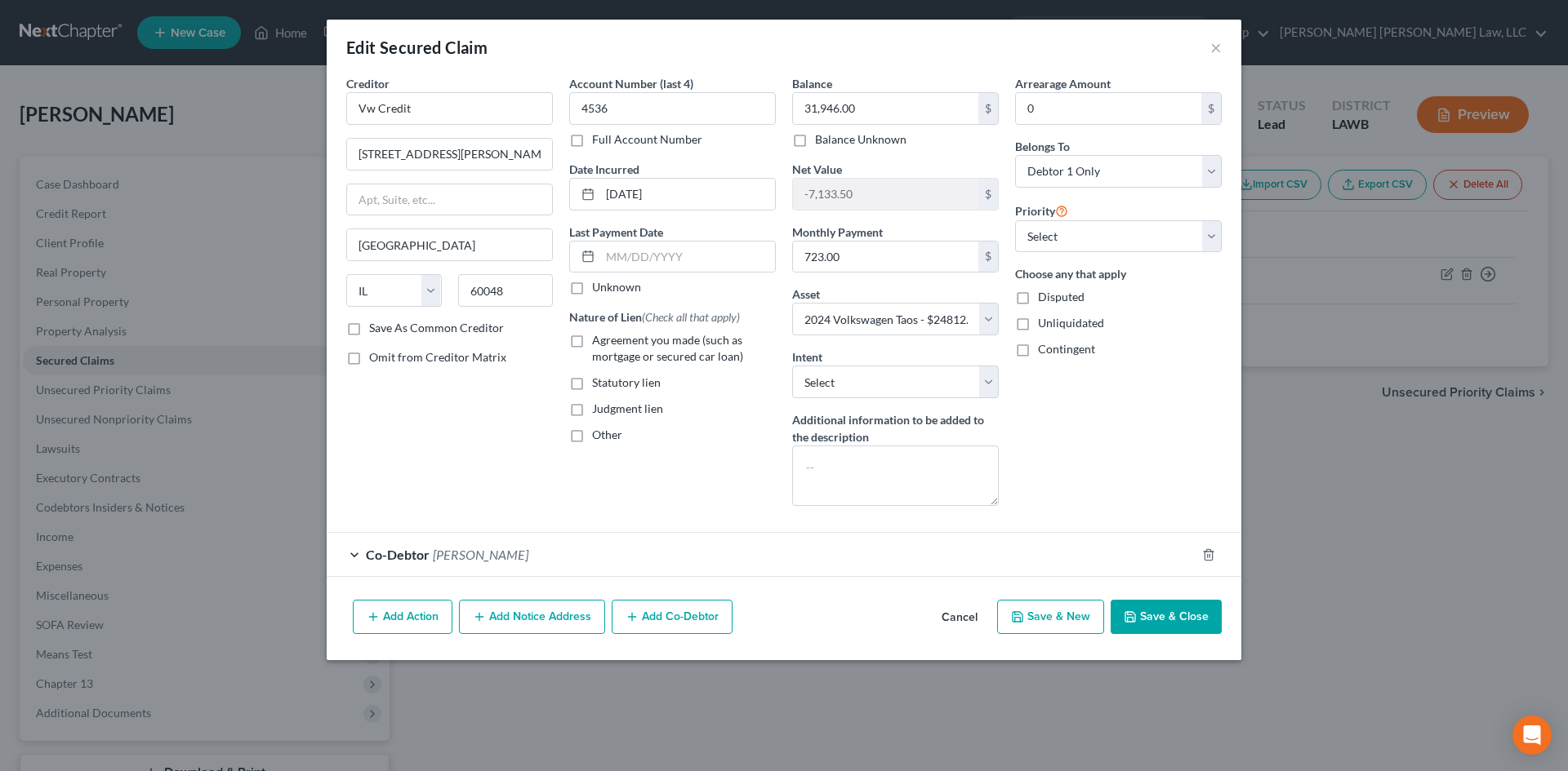
drag, startPoint x: 1165, startPoint y: 629, endPoint x: 682, endPoint y: 571, distance: 486.5
click at [1166, 629] on button "Save & Close" at bounding box center [1166, 617] width 111 height 34
select select
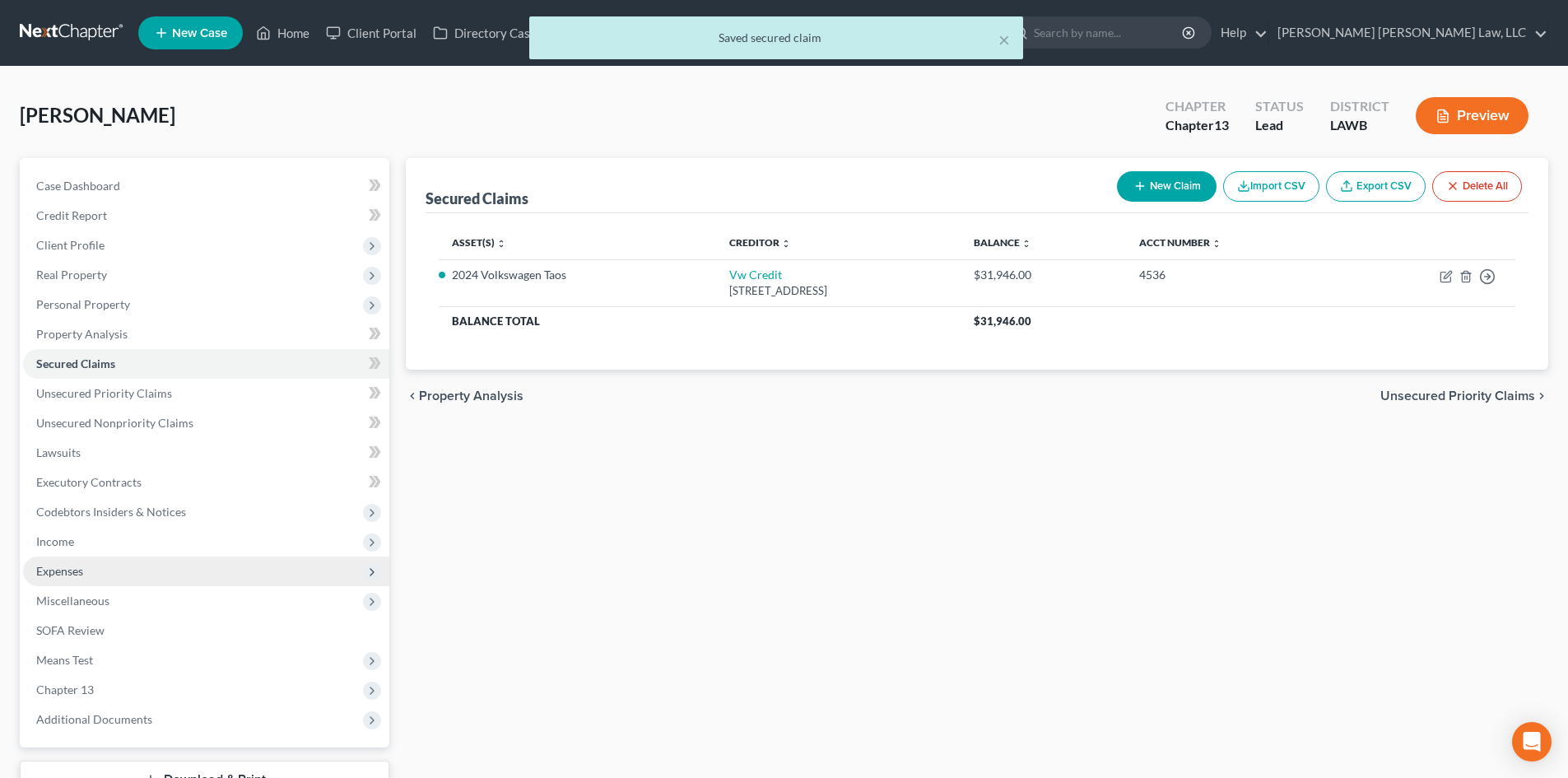
click at [83, 562] on span "Expenses" at bounding box center [206, 571] width 367 height 30
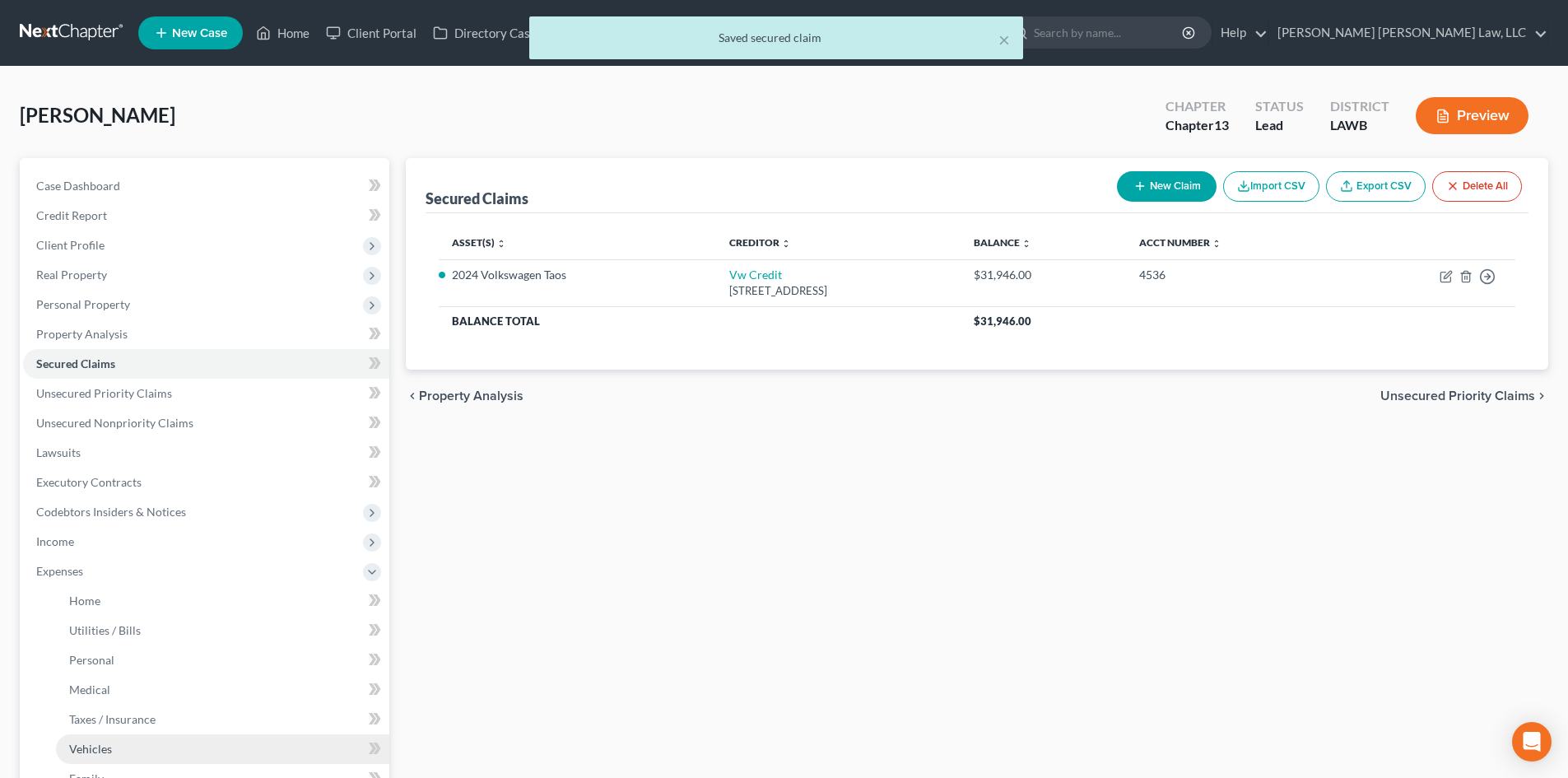
click at [124, 744] on link "Vehicles" at bounding box center [222, 749] width 333 height 30
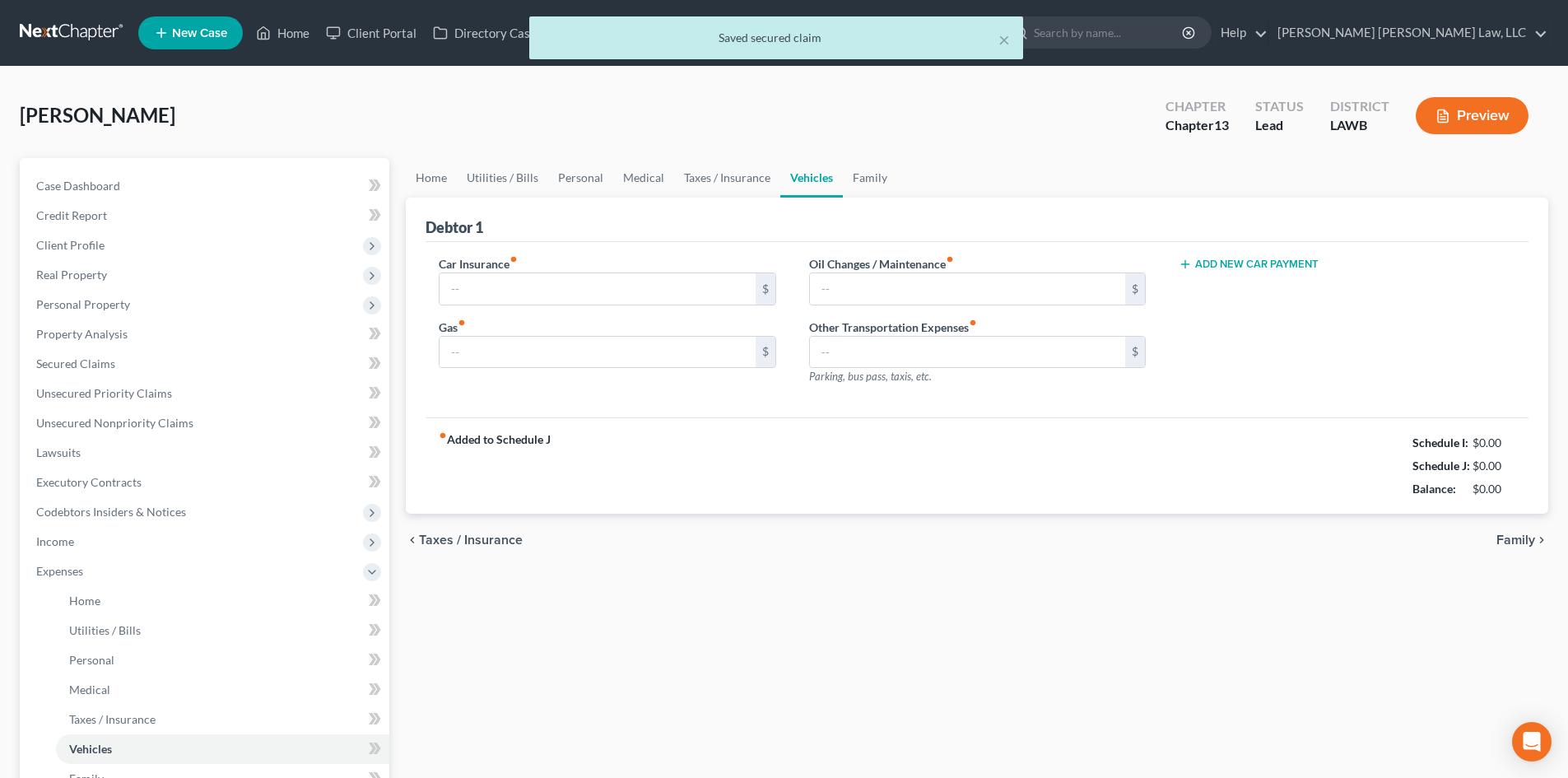
type input "400.00"
type input "40.00"
type input "25.00"
type input "0.00"
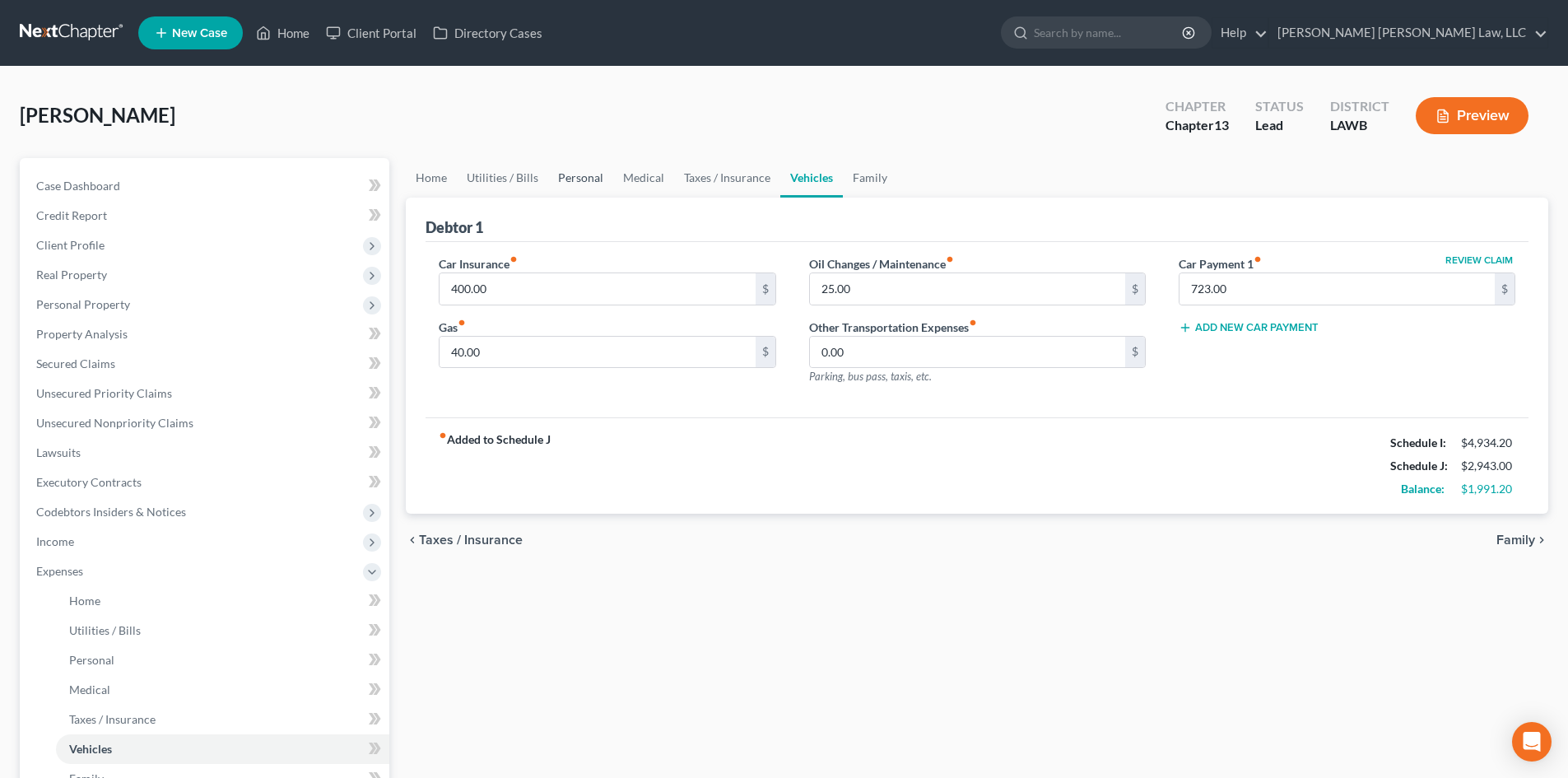
click at [568, 172] on link "Personal" at bounding box center [581, 178] width 65 height 40
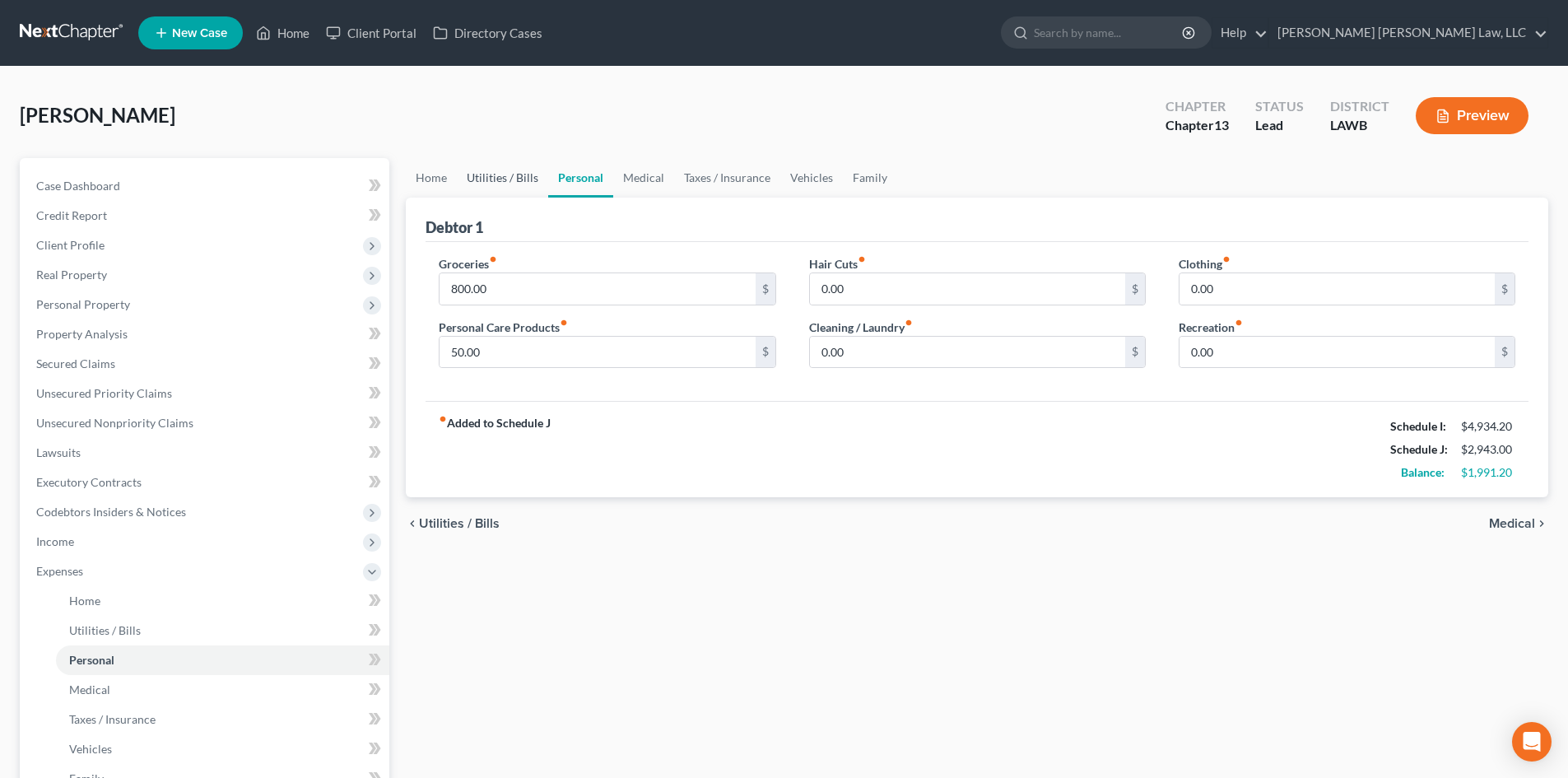
click at [514, 182] on link "Utilities / Bills" at bounding box center [503, 178] width 92 height 40
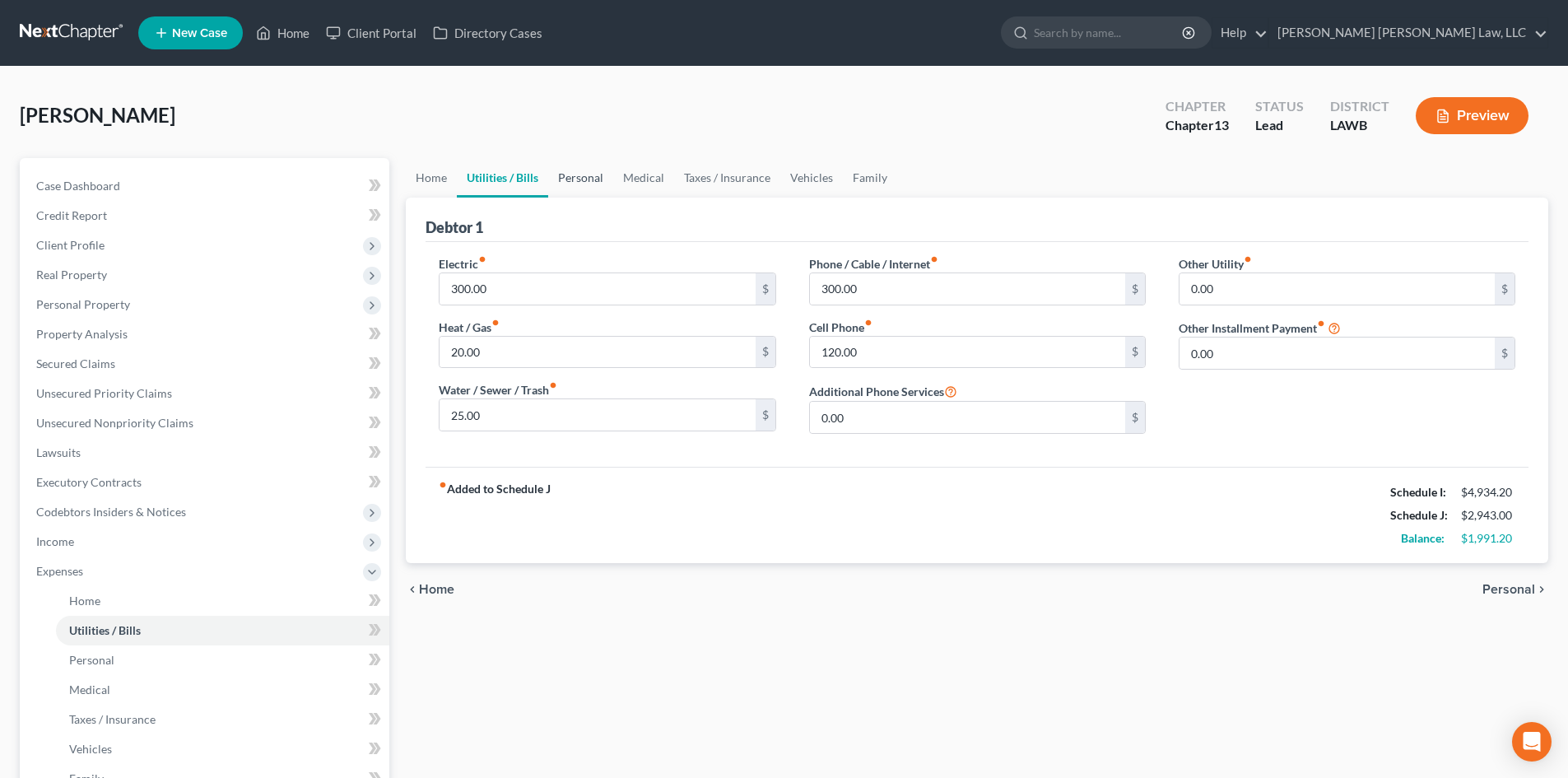
click at [569, 182] on link "Personal" at bounding box center [581, 178] width 65 height 40
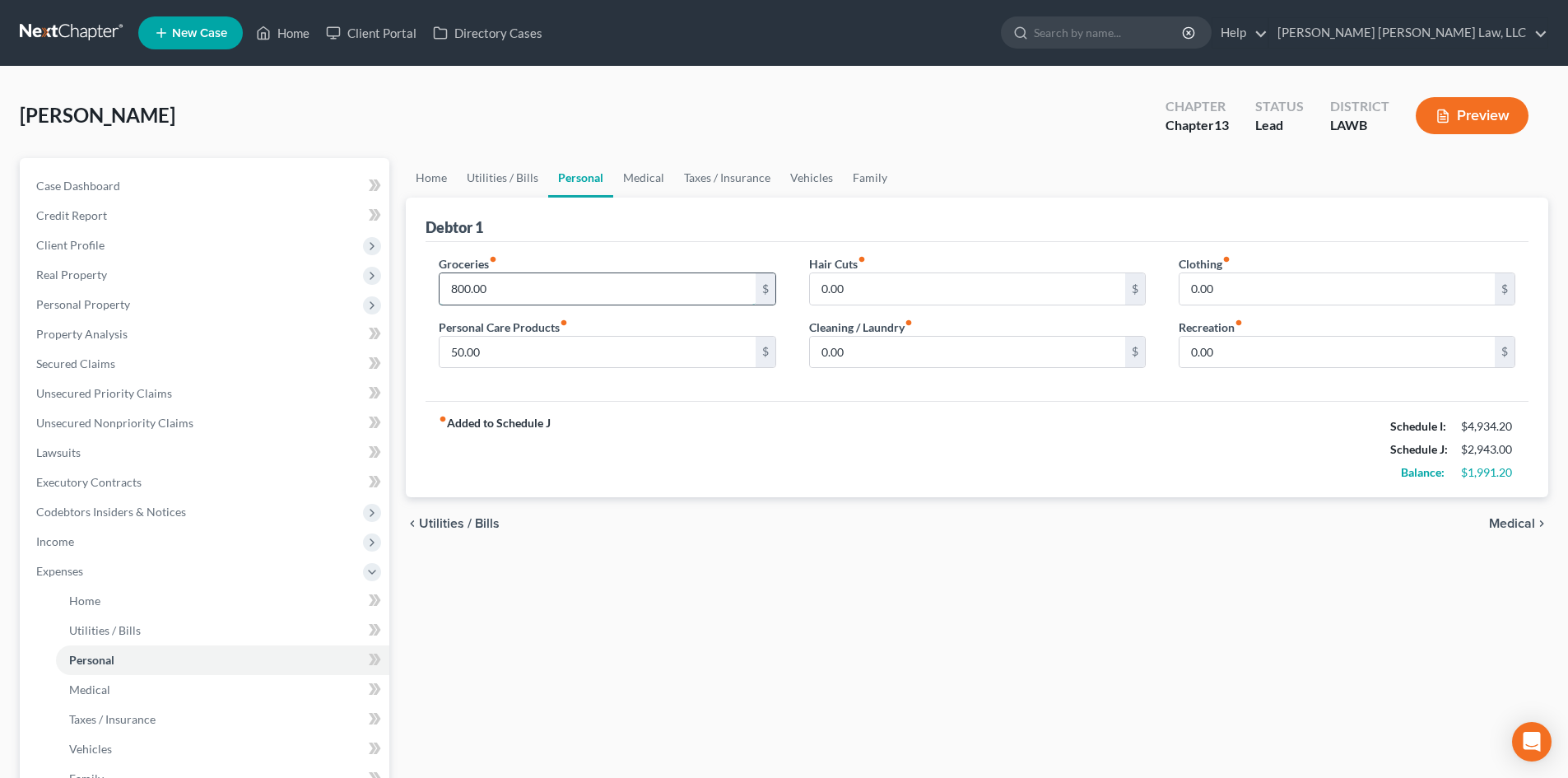
click at [547, 291] on input "800.00" at bounding box center [596, 289] width 315 height 31
type input "863.00"
click at [571, 344] on input "50.00" at bounding box center [596, 352] width 315 height 31
type input "271.00"
click at [1279, 278] on input "0.00" at bounding box center [1337, 289] width 315 height 31
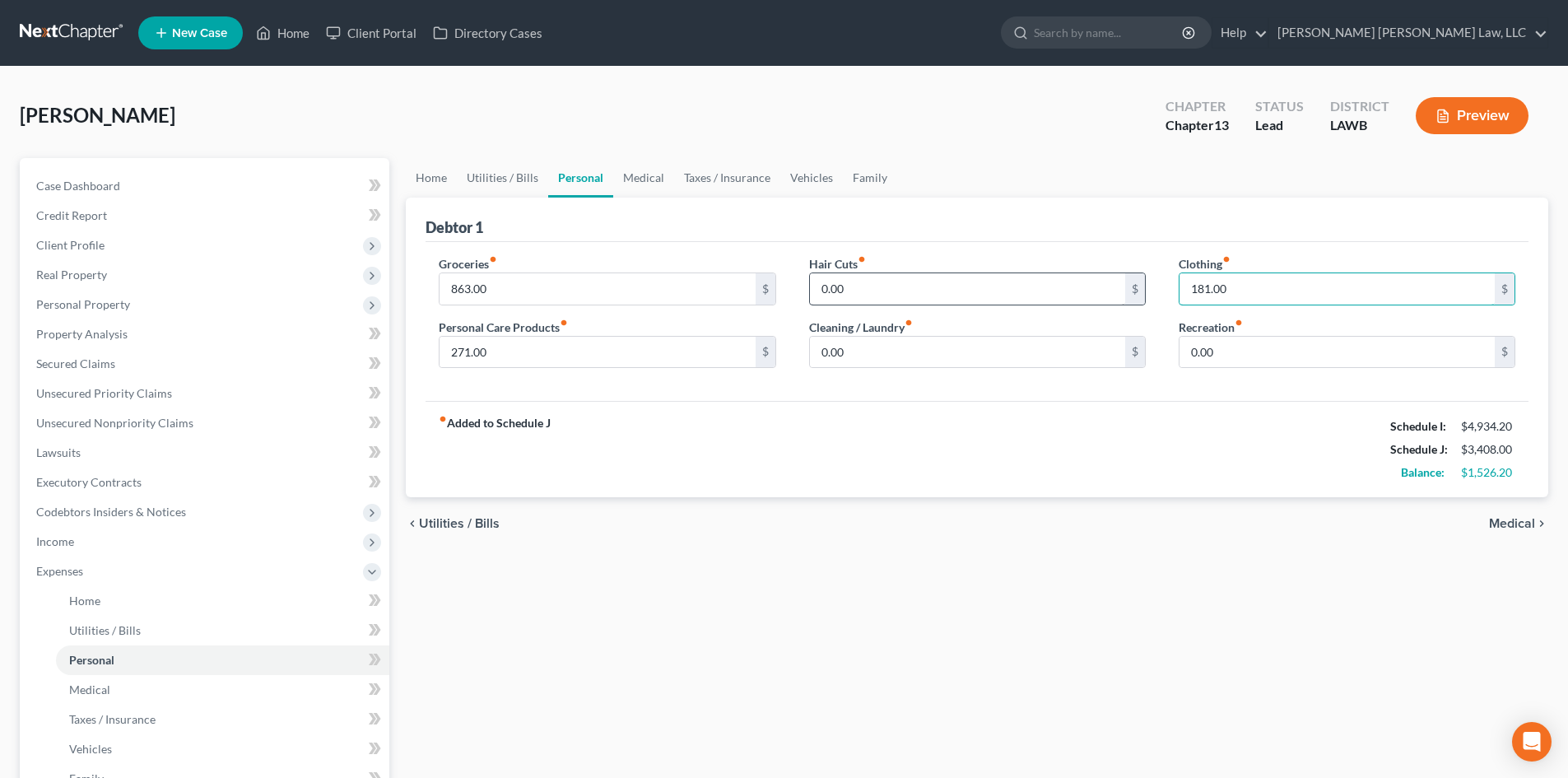
type input "181.00"
click at [1065, 300] on input "0.00" at bounding box center [967, 289] width 315 height 31
type input "91.00"
click at [1083, 350] on input "0.00" at bounding box center [967, 352] width 315 height 31
type input "75.00"
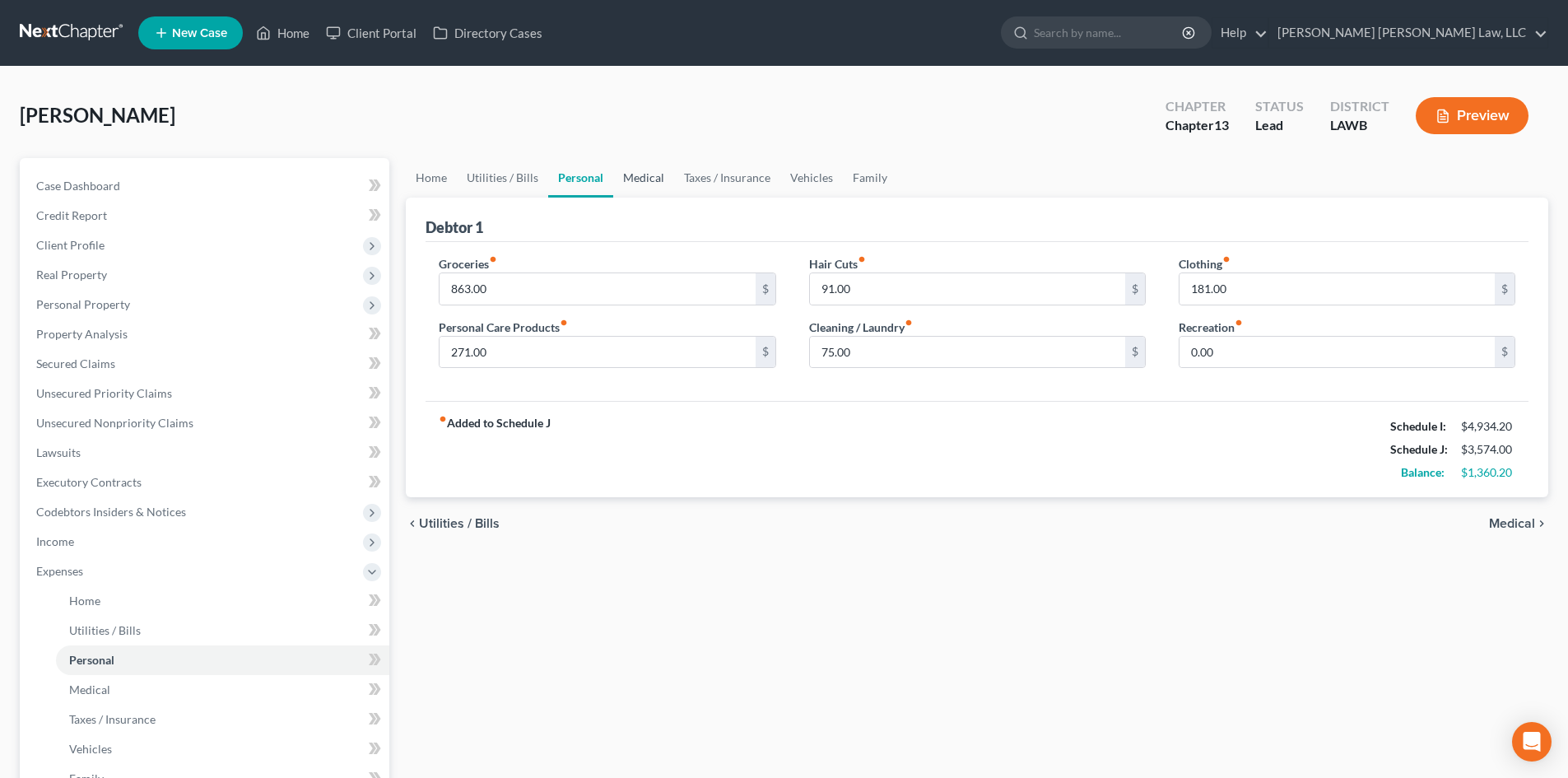
click at [622, 182] on link "Medical" at bounding box center [643, 178] width 61 height 40
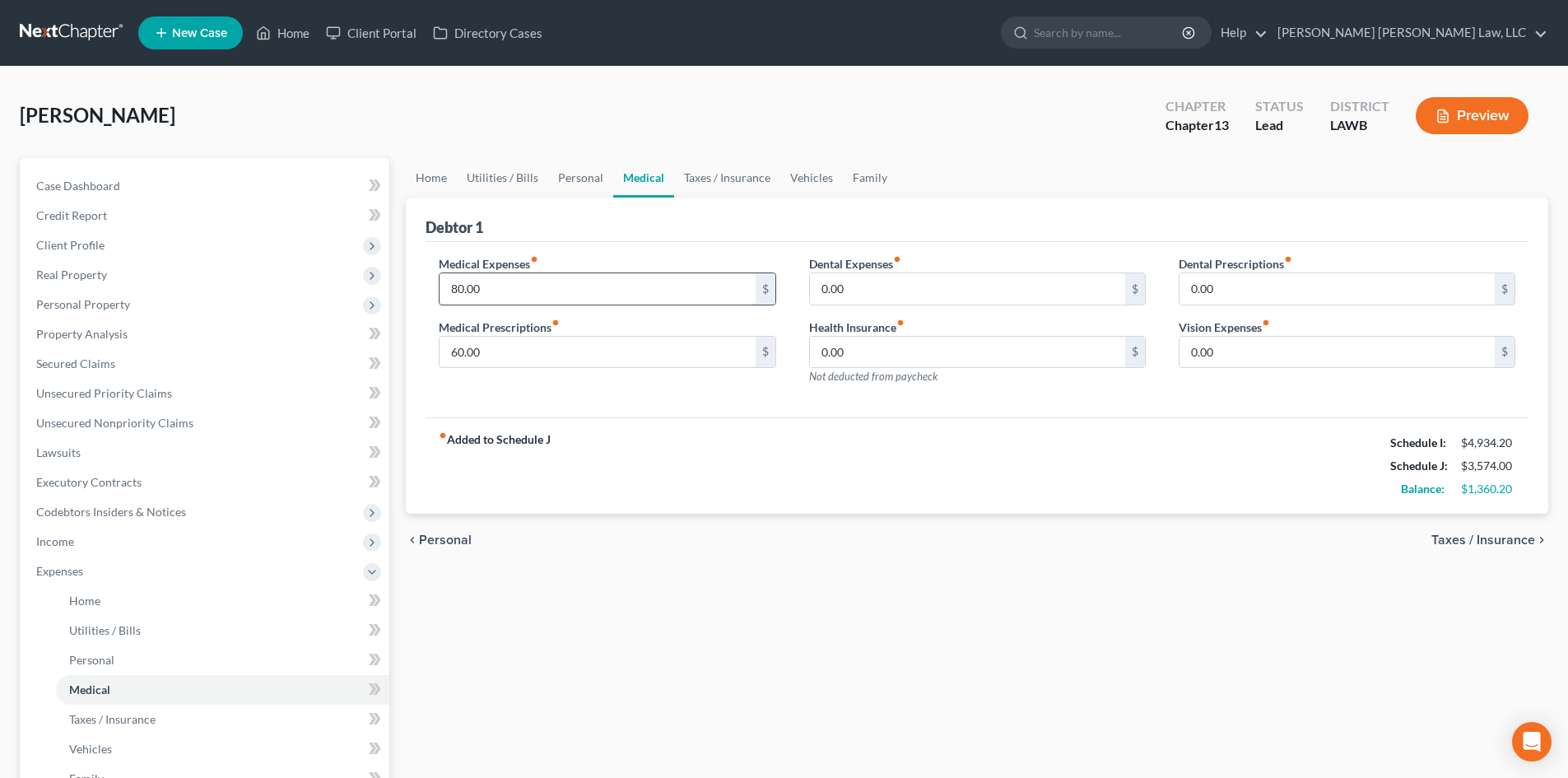
click at [720, 284] on input "80.00" at bounding box center [596, 289] width 315 height 31
type input "100.00"
click at [674, 365] on input "60.00" at bounding box center [596, 352] width 315 height 31
type input "100.00"
click at [1076, 308] on div "Dental Expenses fiber_manual_record 0.00 $ Health Insurance fiber_manual_record…" at bounding box center [977, 327] width 369 height 143
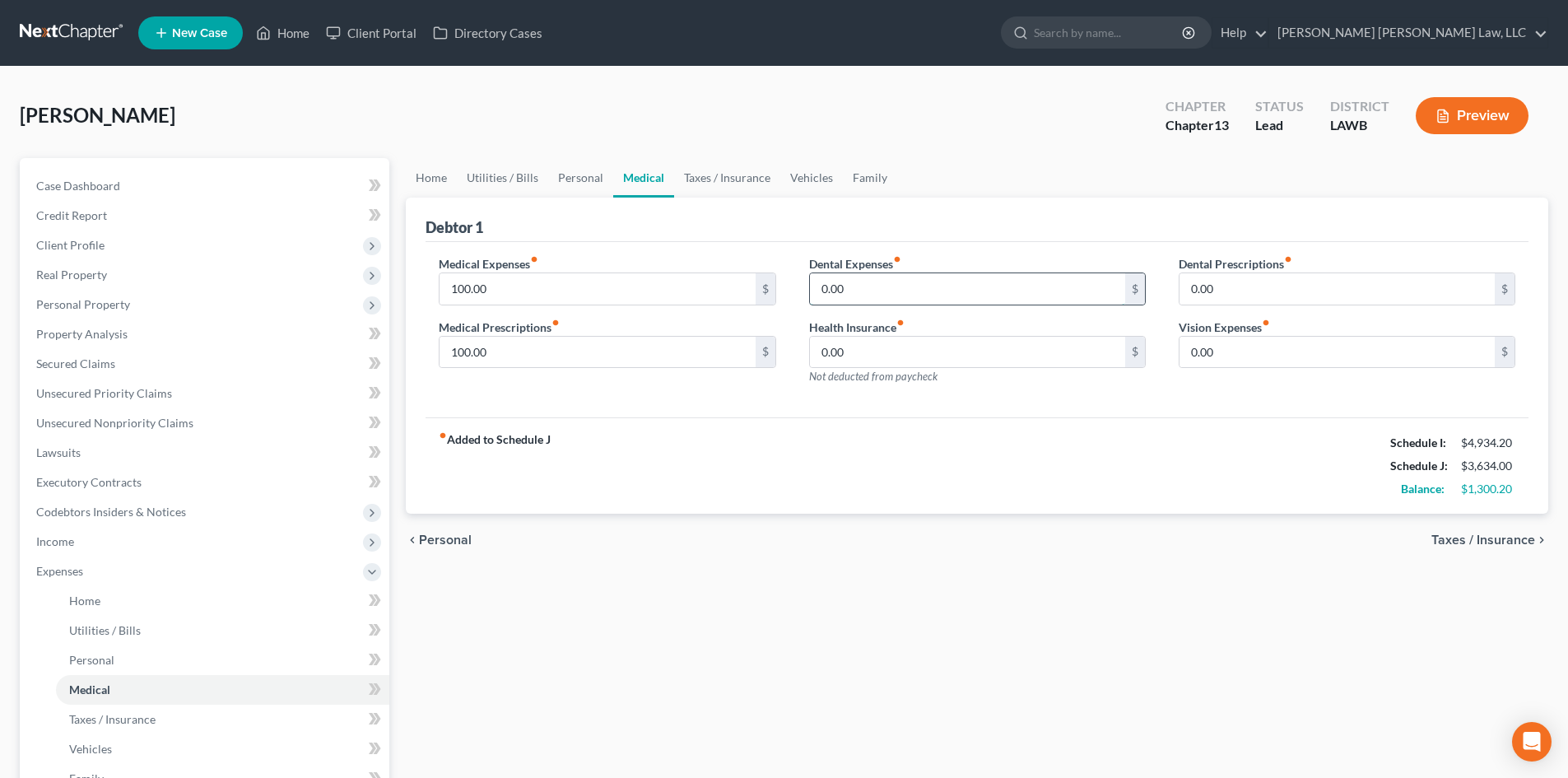
click at [1083, 286] on input "0.00" at bounding box center [967, 289] width 315 height 31
type input "50.00"
click at [1250, 352] on input "0.00" at bounding box center [1337, 352] width 315 height 31
type input "50.00"
click at [739, 182] on link "Taxes / Insurance" at bounding box center [727, 178] width 106 height 40
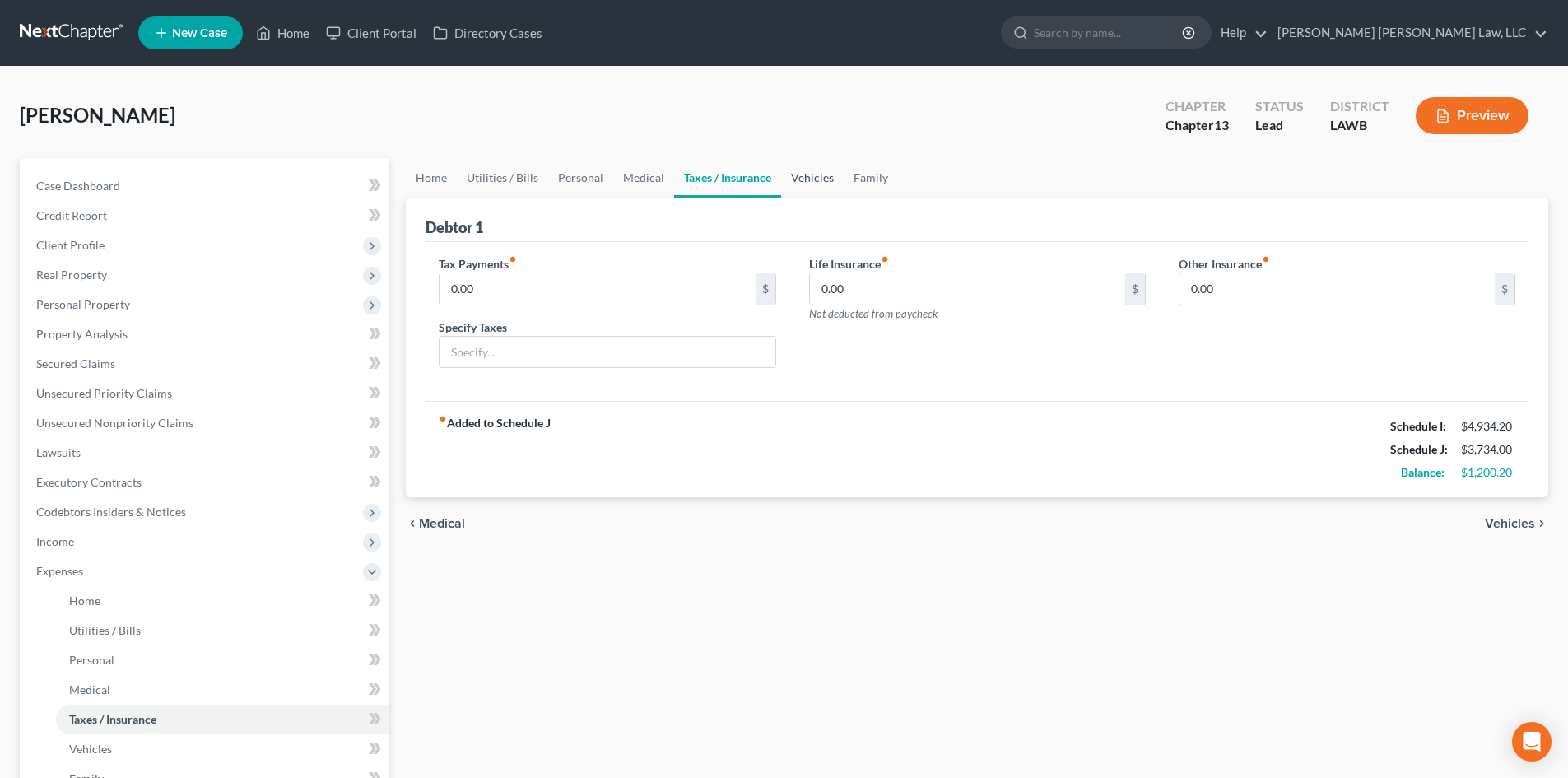
click at [808, 170] on link "Vehicles" at bounding box center [812, 178] width 63 height 40
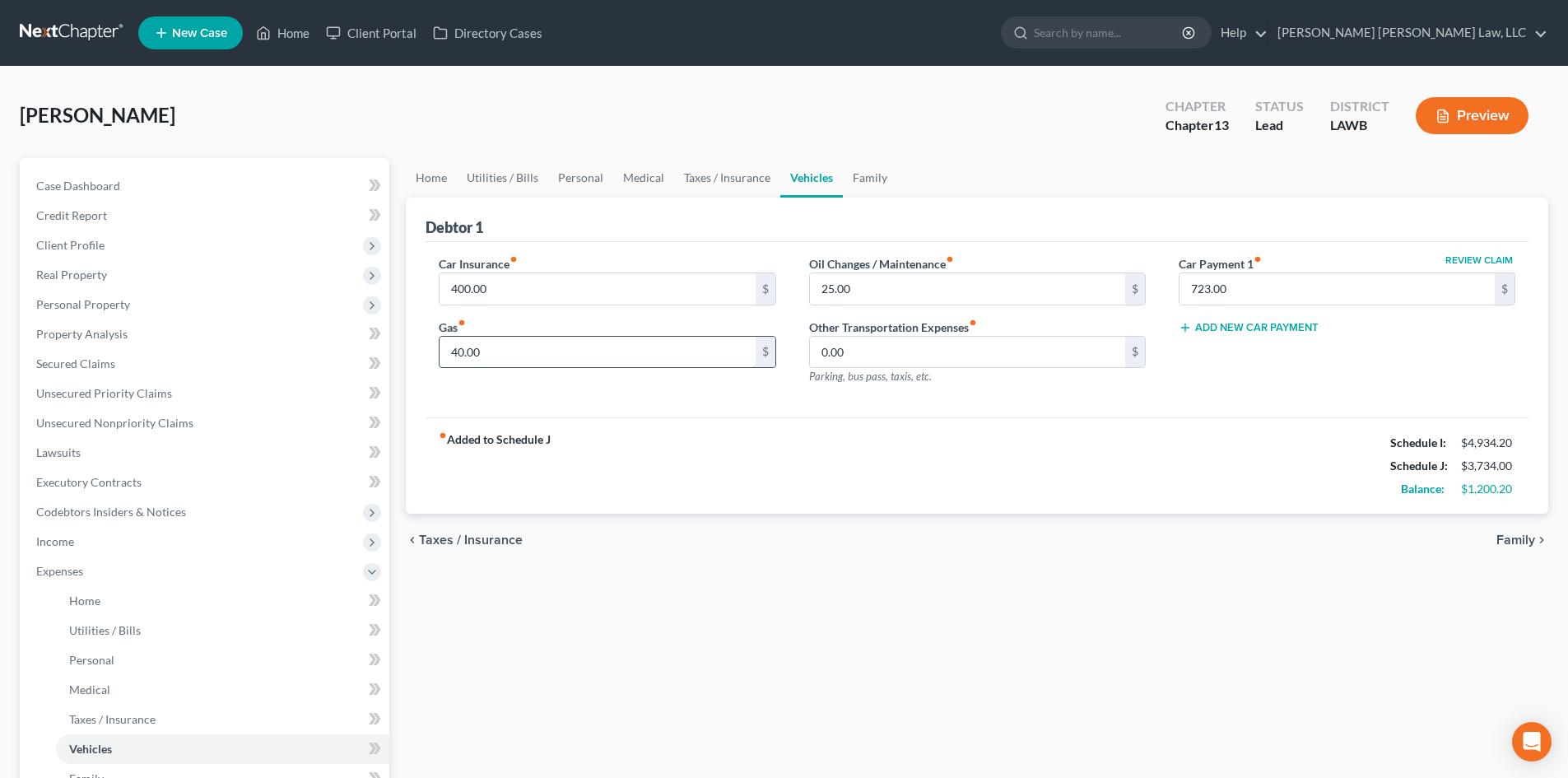
click at [514, 352] on input "40.00" at bounding box center [596, 352] width 315 height 31
type input "400.00"
click at [896, 281] on input "25.00" at bounding box center [967, 289] width 315 height 31
type input "60.00"
click at [505, 179] on link "Utilities / Bills" at bounding box center [503, 178] width 92 height 40
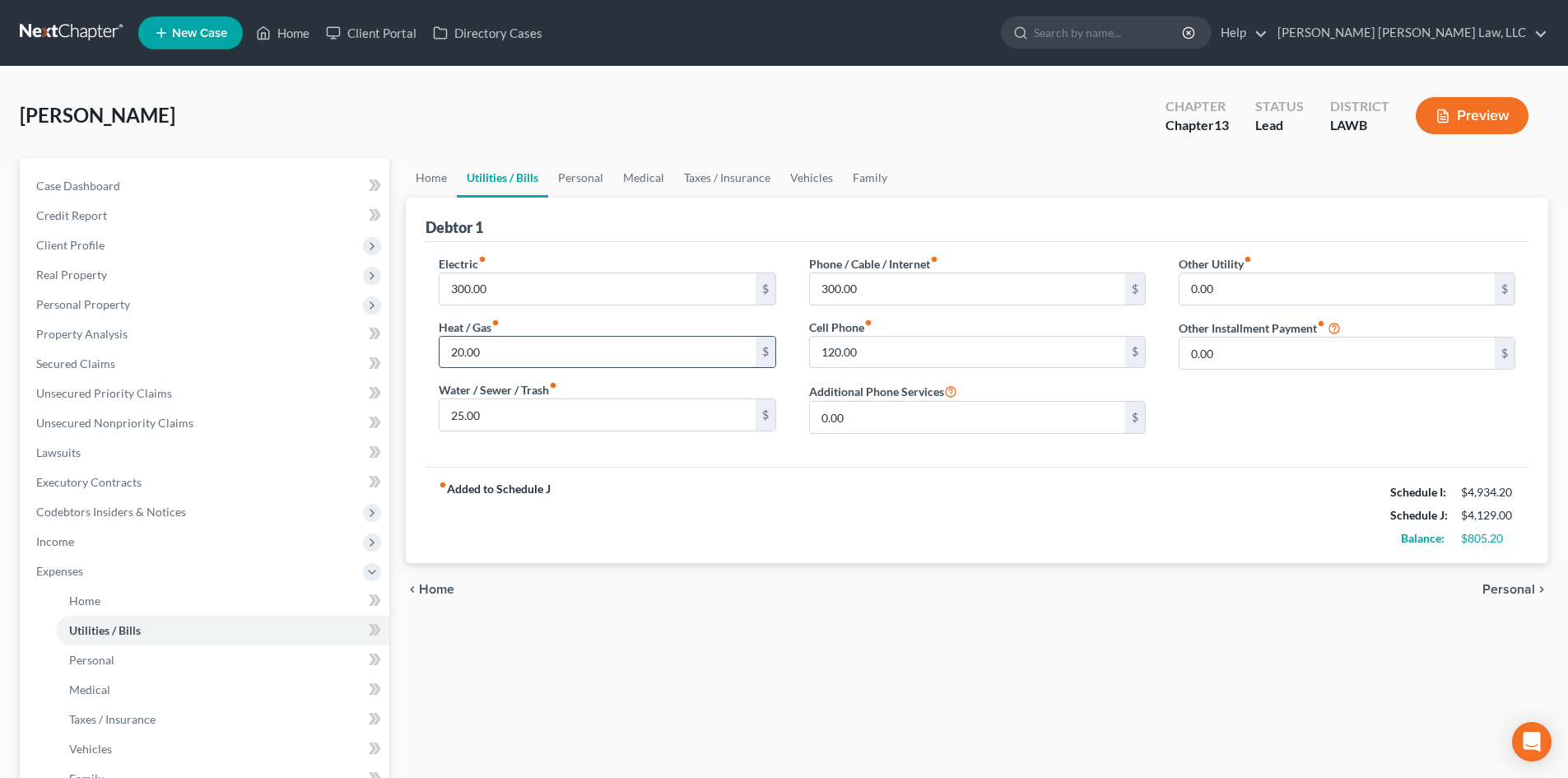
click at [554, 355] on input "20.00" at bounding box center [596, 352] width 315 height 31
type input "100.20"
click at [564, 403] on input "25.00" at bounding box center [596, 415] width 315 height 31
type input "125.00"
click at [898, 350] on input "120.00" at bounding box center [967, 352] width 315 height 31
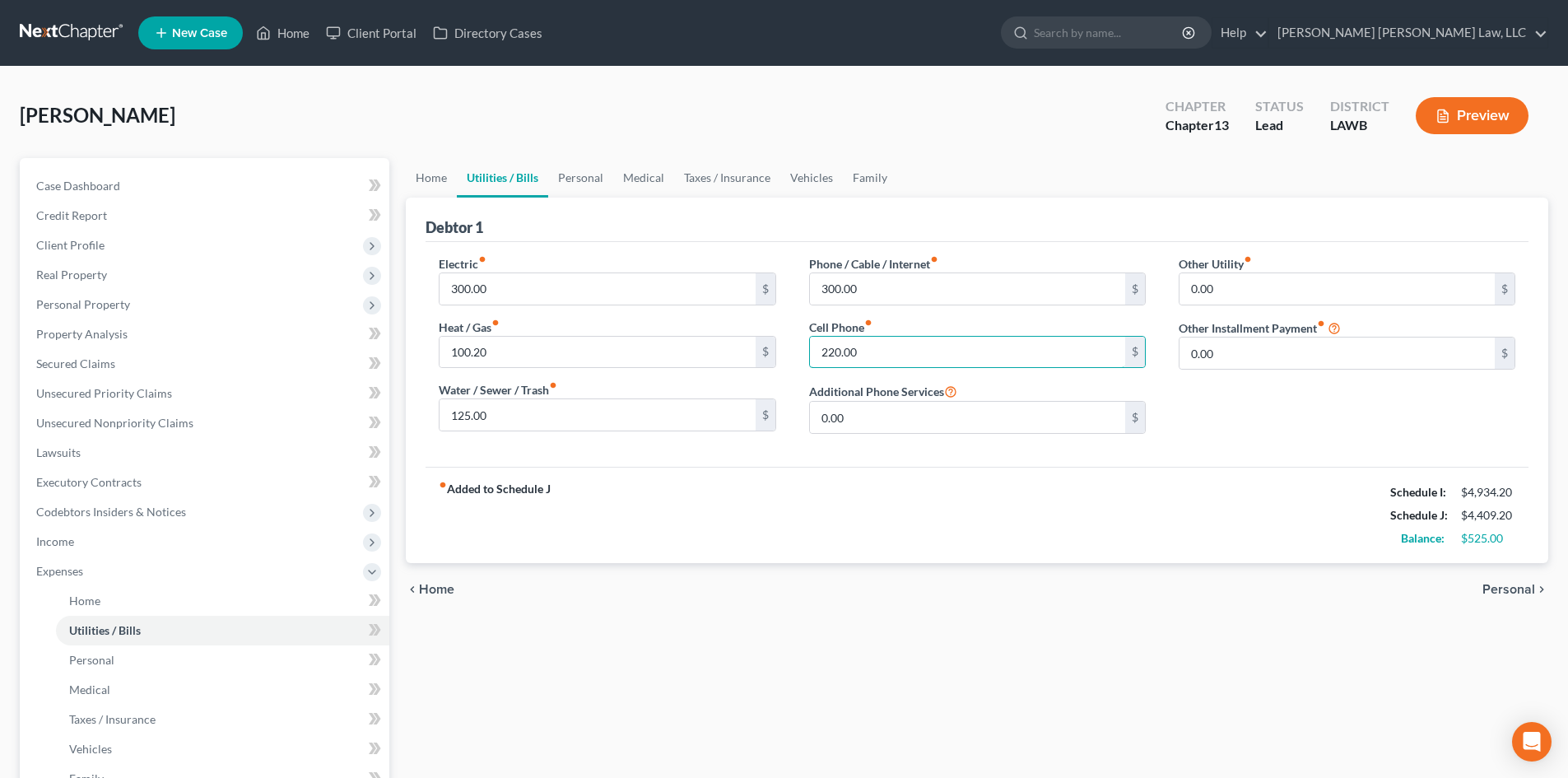
type input "220.00"
click at [867, 485] on div "fiber_manual_record Added to Schedule J Schedule I: $4,934.20 Schedule J: $4,40…" at bounding box center [977, 515] width 1103 height 96
click at [860, 182] on link "Family" at bounding box center [870, 178] width 54 height 40
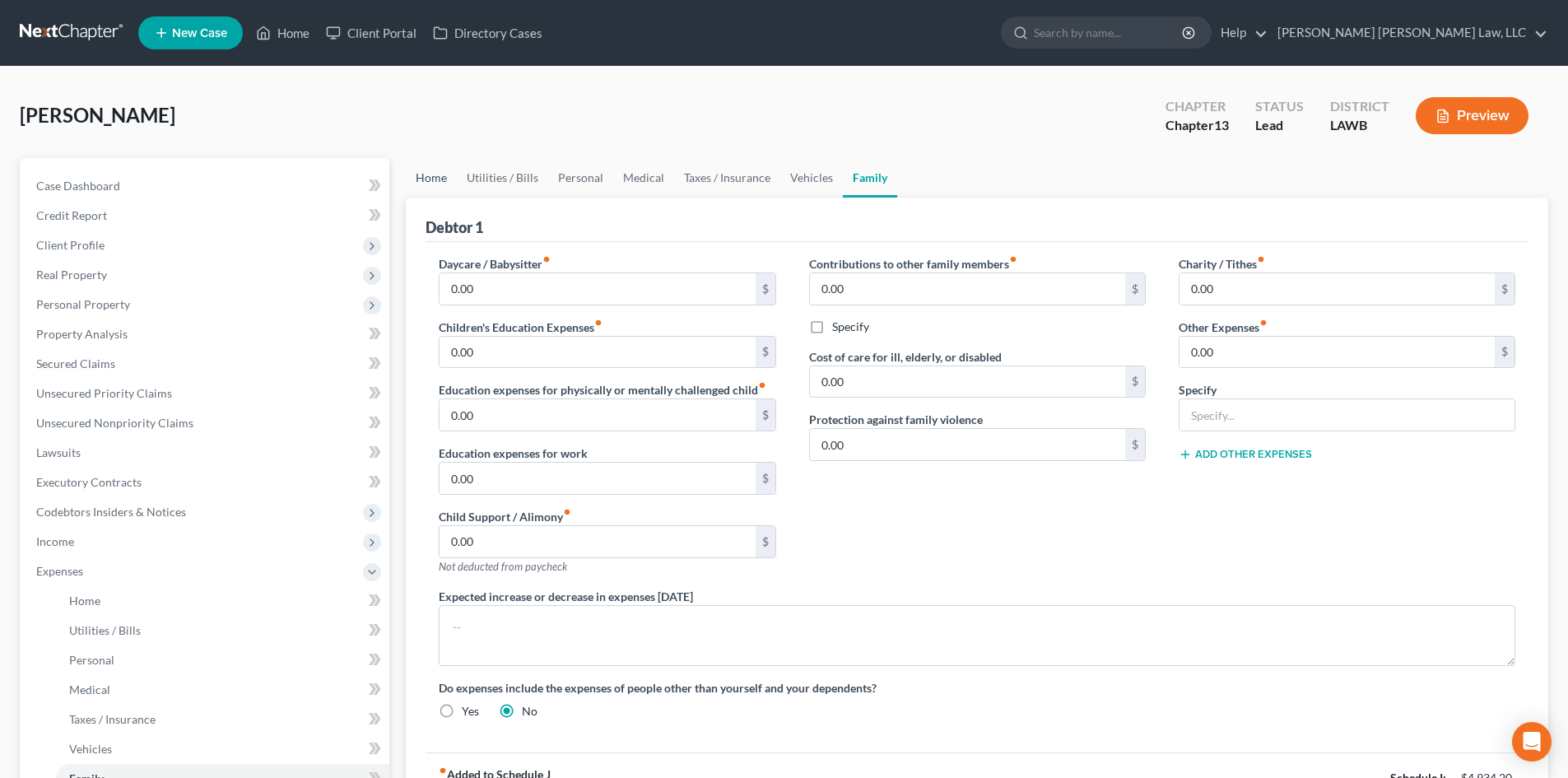
click at [436, 166] on link "Home" at bounding box center [431, 178] width 51 height 40
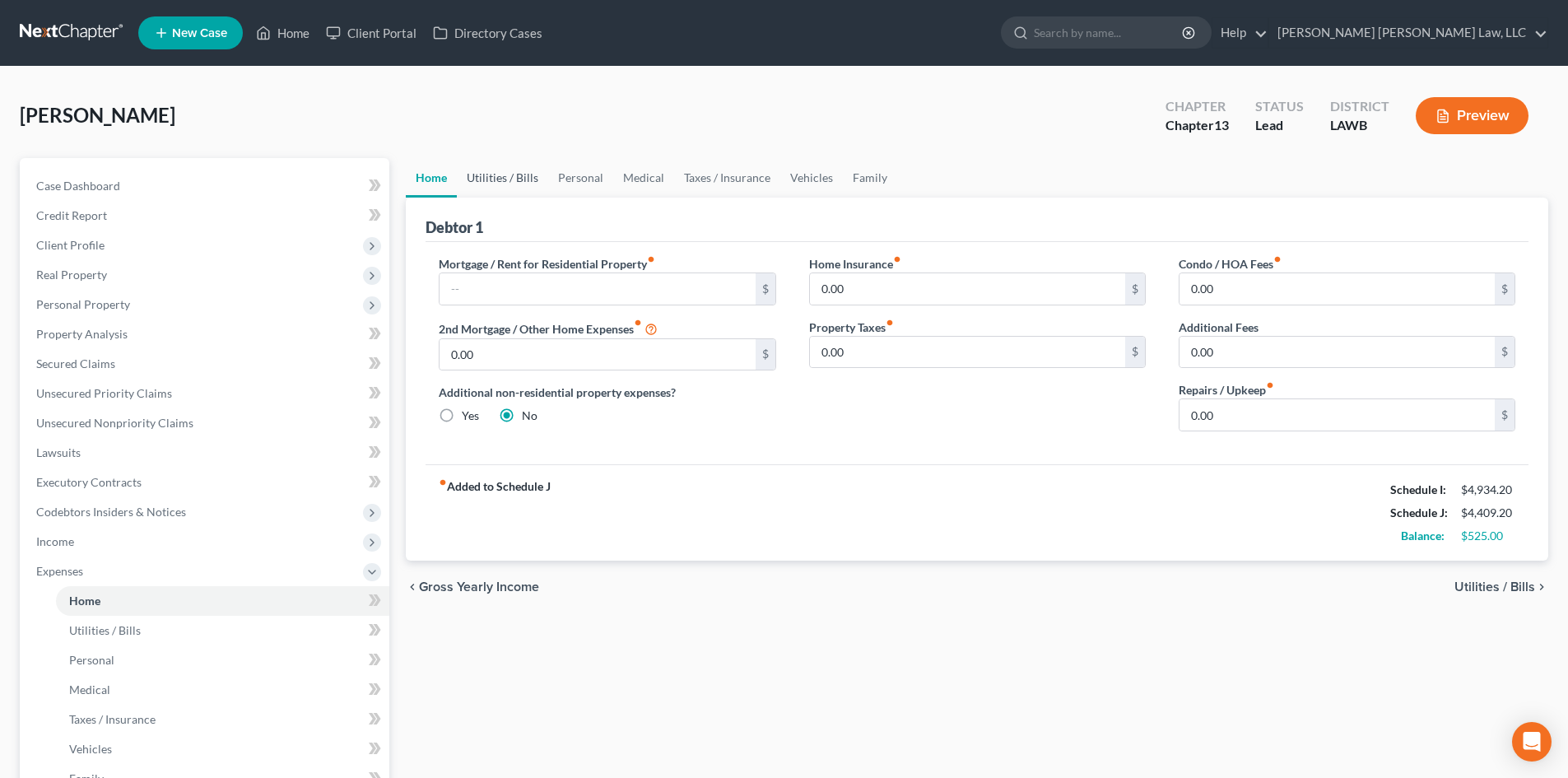
click at [519, 178] on link "Utilities / Bills" at bounding box center [503, 178] width 92 height 40
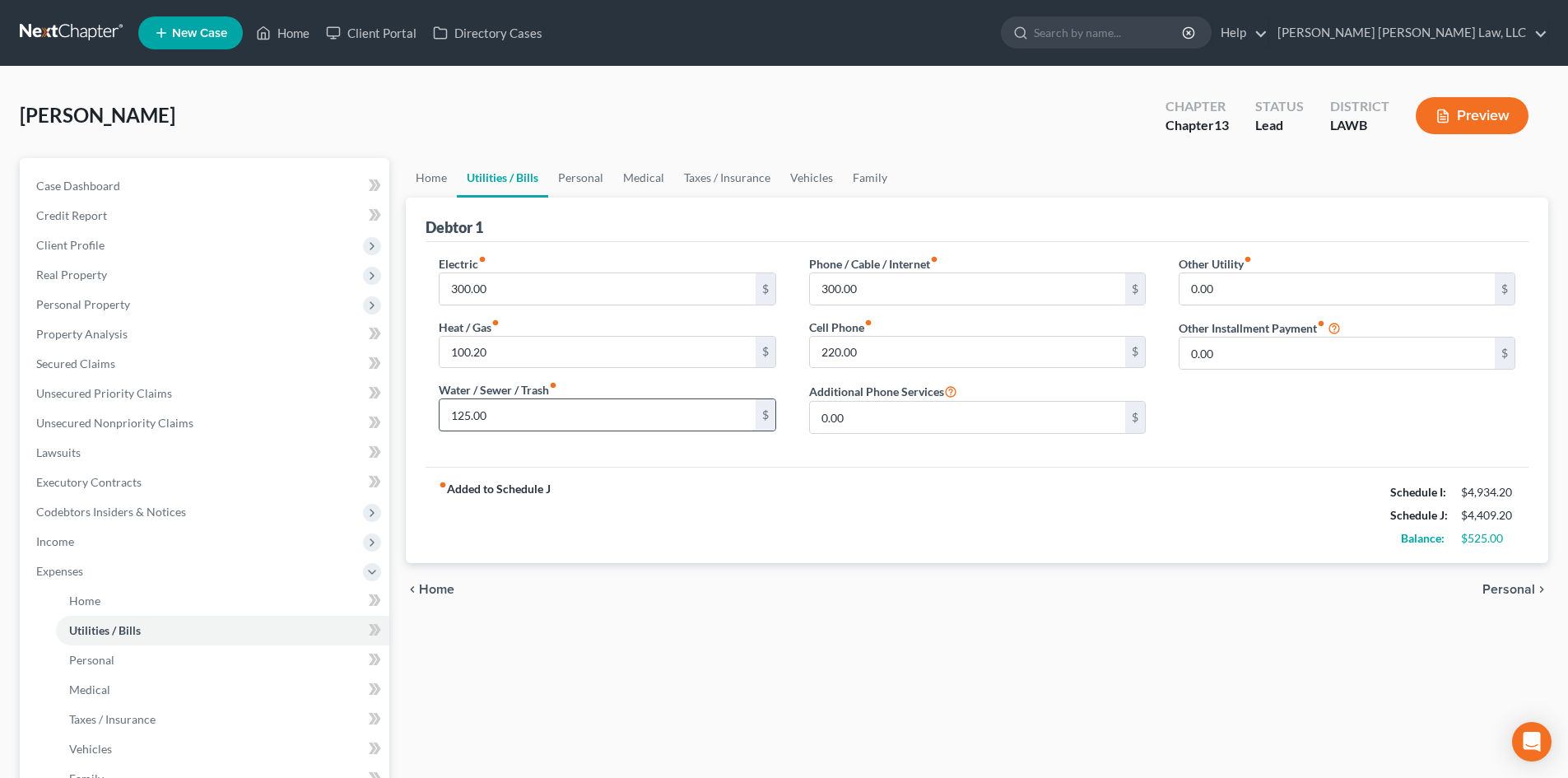
click at [661, 409] on input "125.00" at bounding box center [596, 415] width 315 height 31
click at [804, 187] on link "Vehicles" at bounding box center [811, 178] width 63 height 40
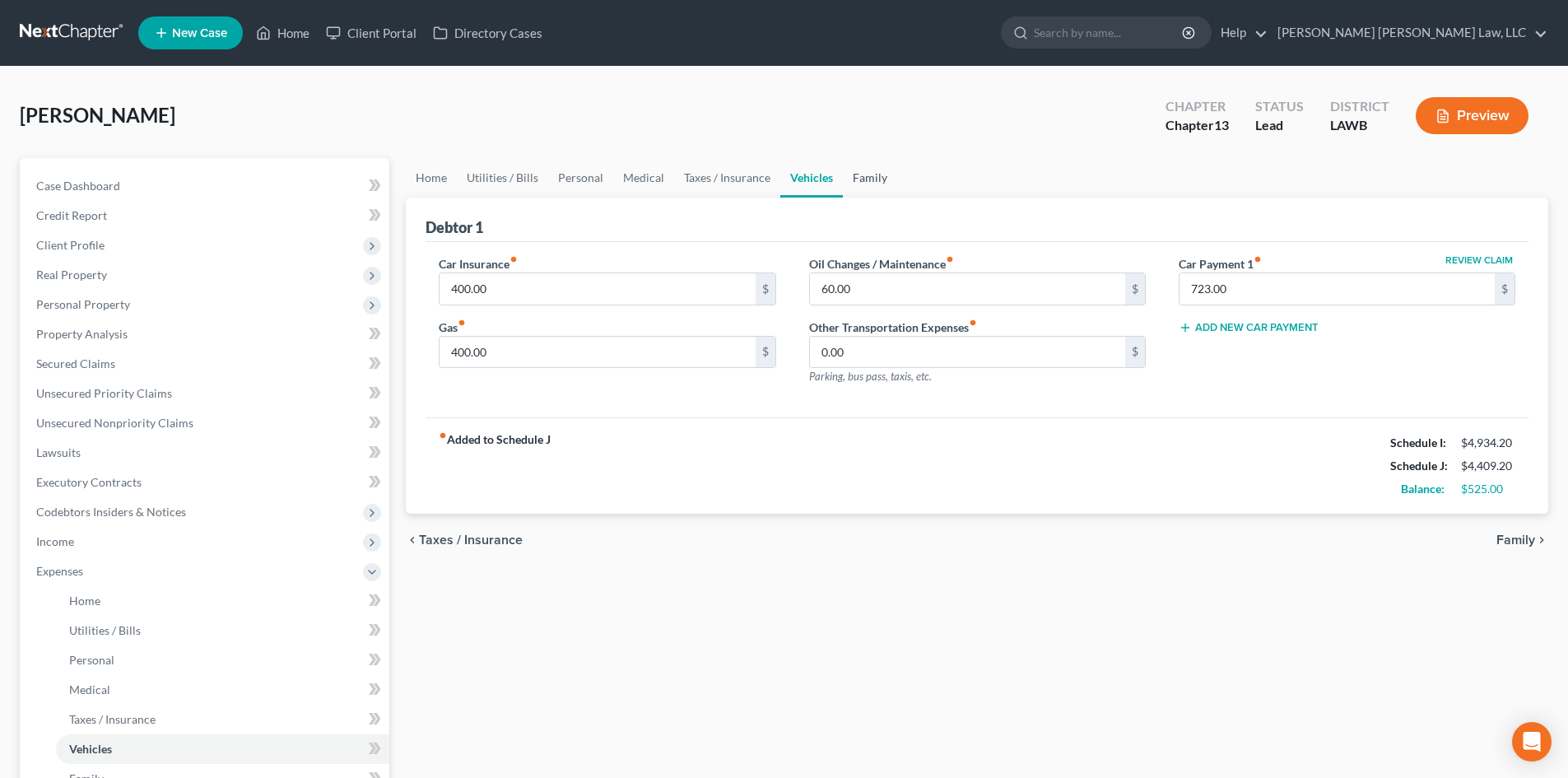
click at [855, 179] on link "Family" at bounding box center [870, 178] width 54 height 40
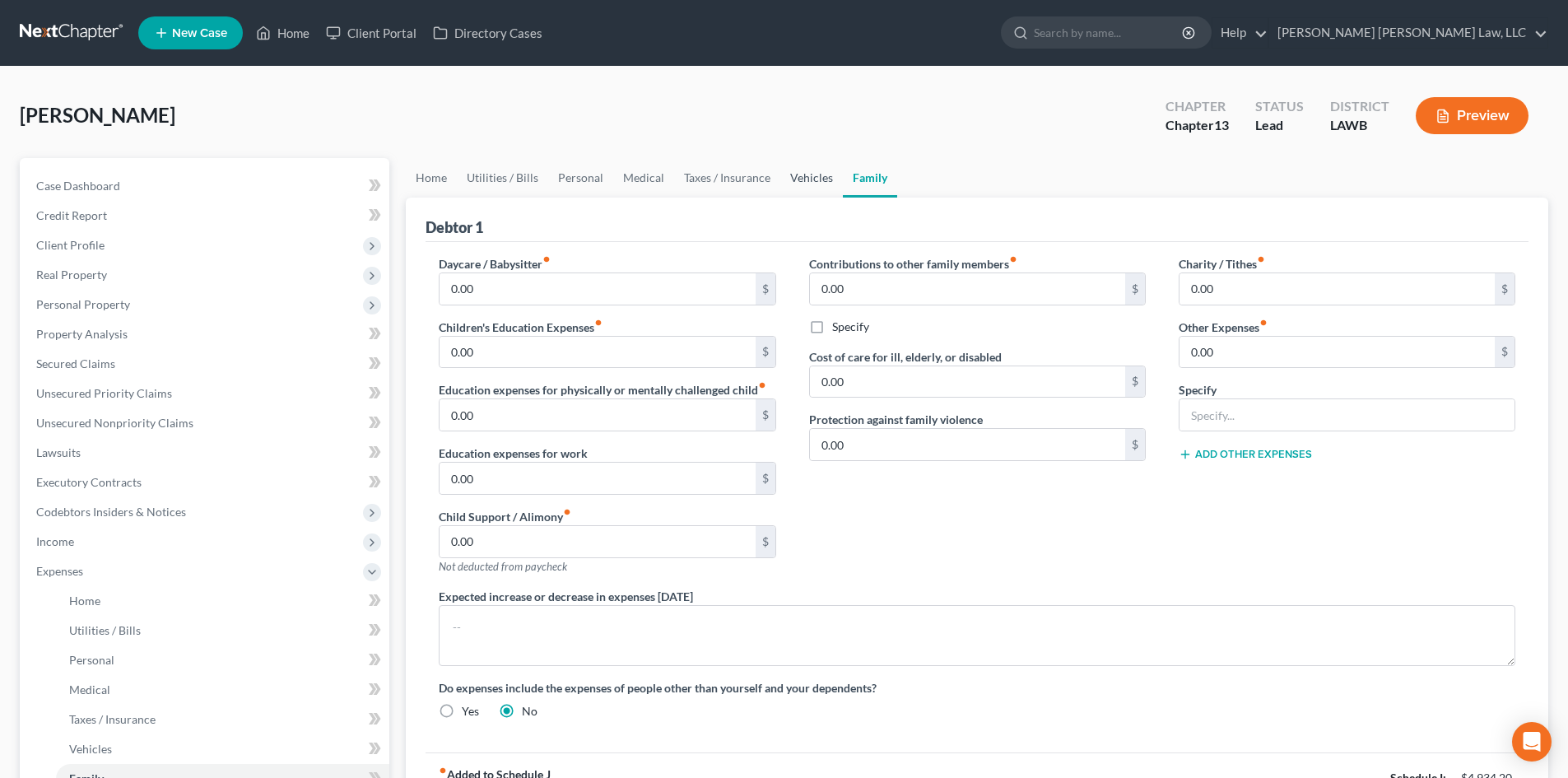
click at [789, 185] on link "Vehicles" at bounding box center [811, 178] width 63 height 40
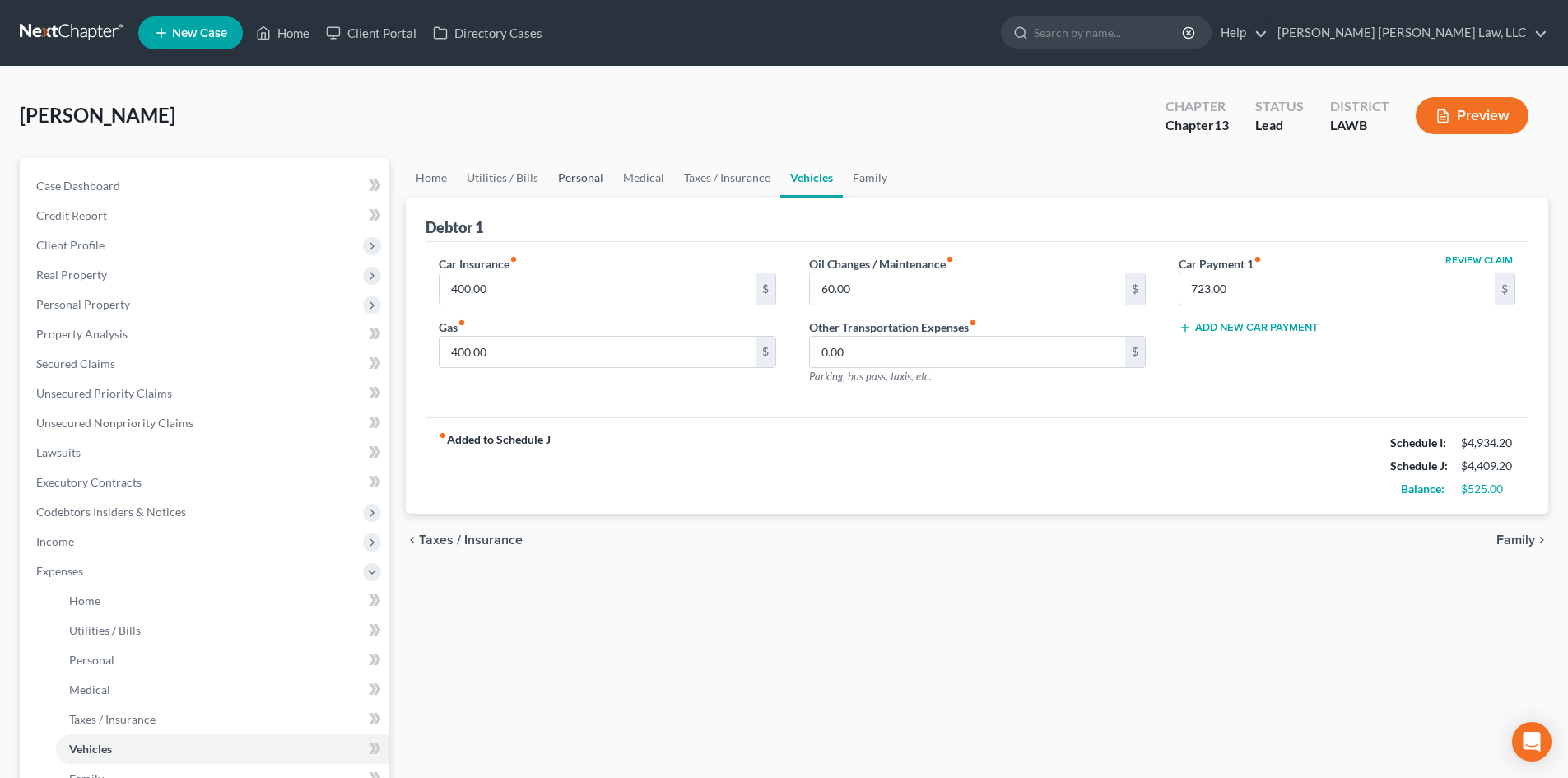
click at [571, 176] on link "Personal" at bounding box center [581, 178] width 65 height 40
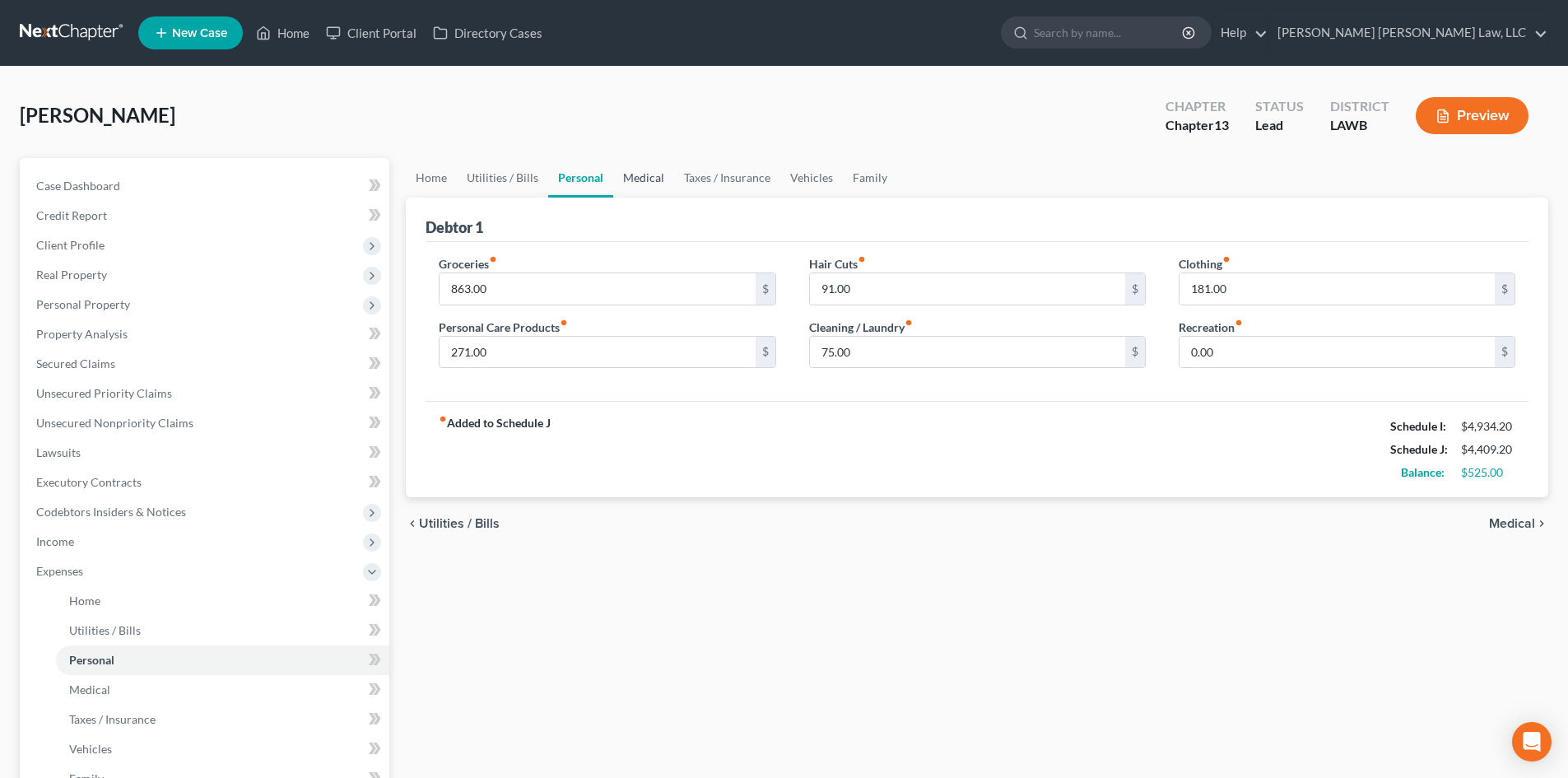
click at [657, 182] on link "Medical" at bounding box center [643, 178] width 61 height 40
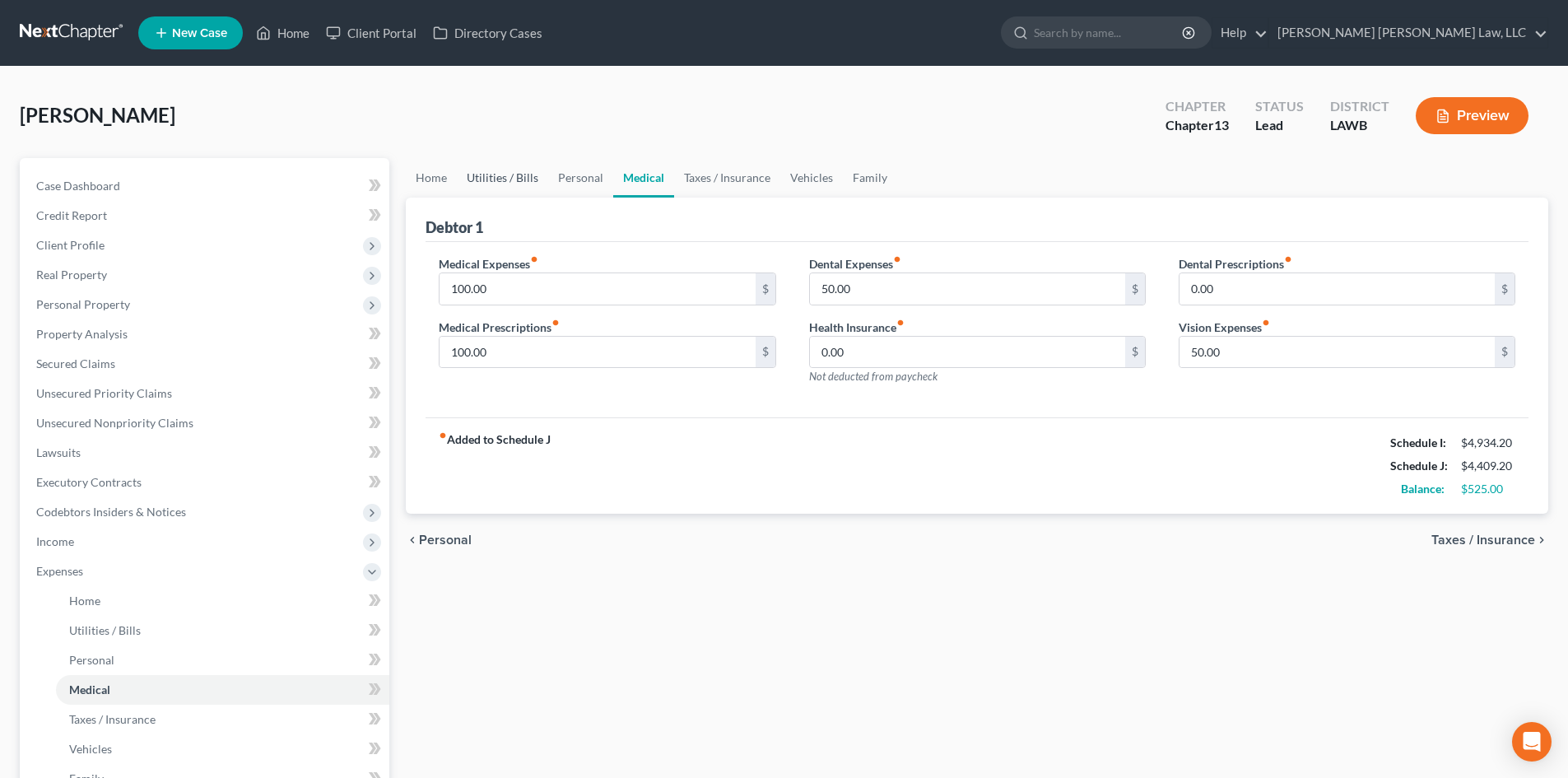
click at [527, 180] on link "Utilities / Bills" at bounding box center [503, 178] width 92 height 40
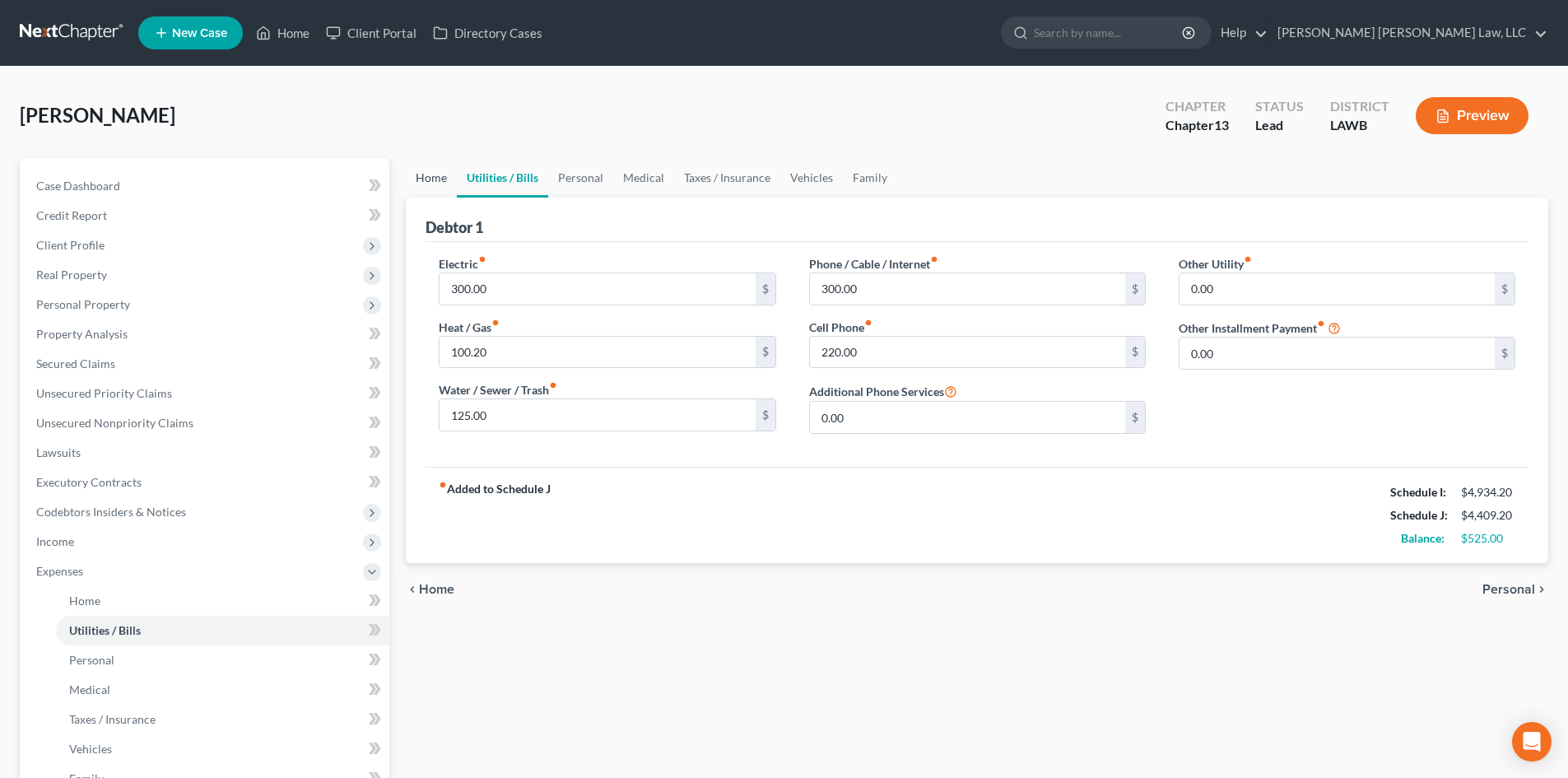
click at [428, 172] on link "Home" at bounding box center [431, 178] width 51 height 40
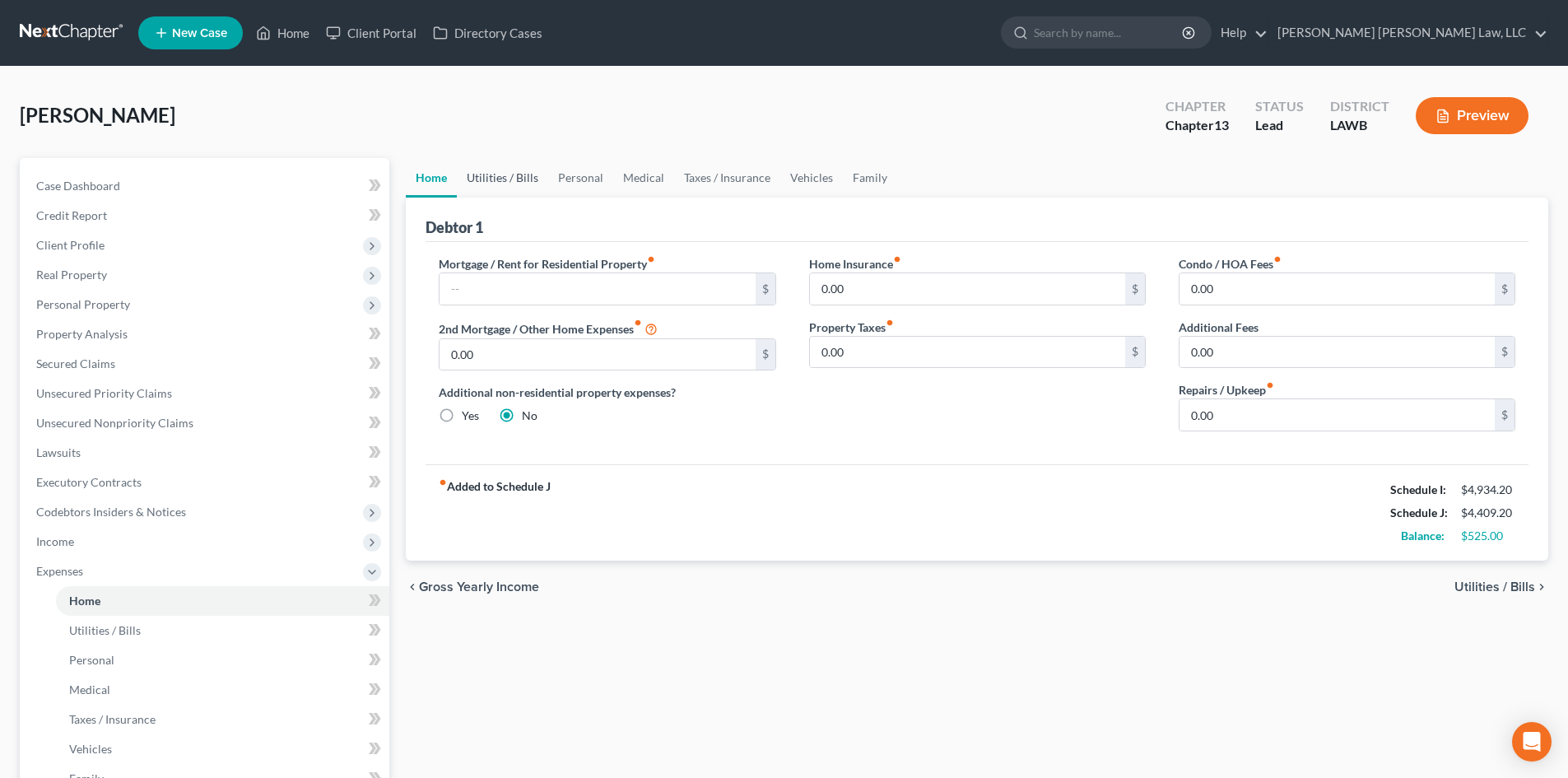
click at [490, 166] on link "Utilities / Bills" at bounding box center [503, 178] width 92 height 40
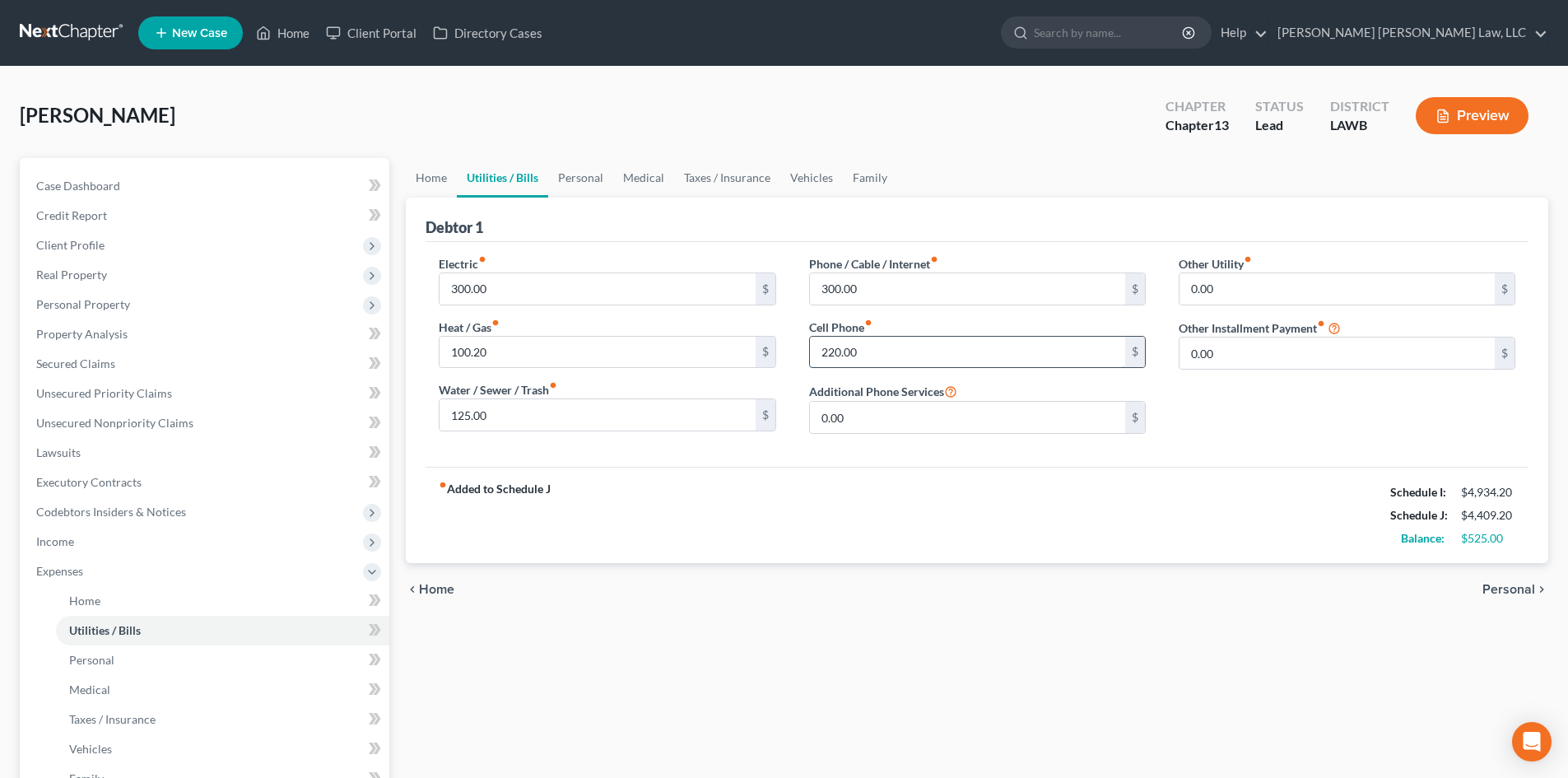
click at [940, 350] on input "220.00" at bounding box center [967, 352] width 315 height 31
type input "250.00"
click at [962, 508] on div "fiber_manual_record Added to Schedule J Schedule I: $4,934.20 Schedule J: $4,43…" at bounding box center [977, 515] width 1103 height 96
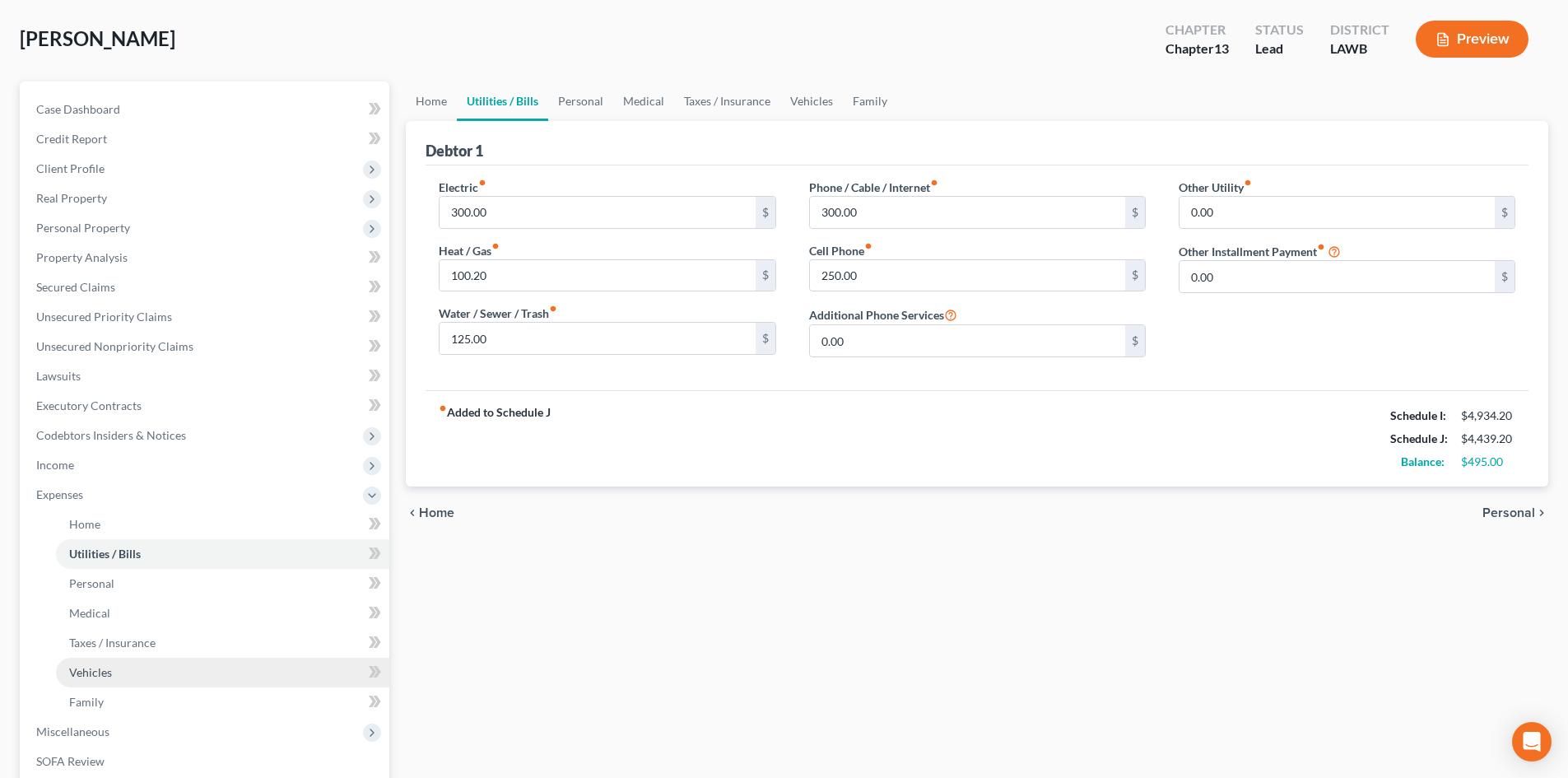
scroll to position [330, 0]
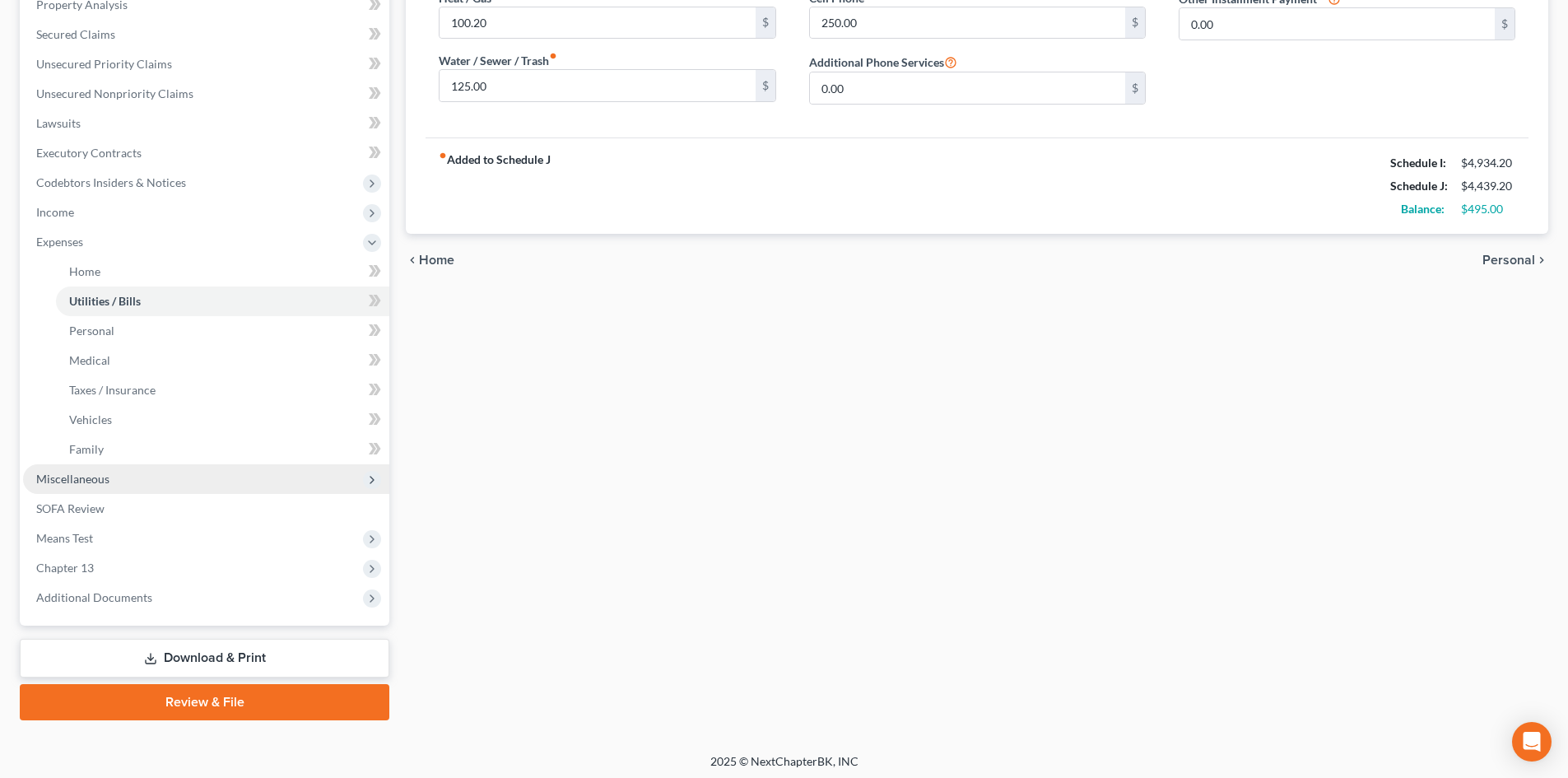
click at [110, 478] on span "Miscellaneous" at bounding box center [206, 479] width 367 height 30
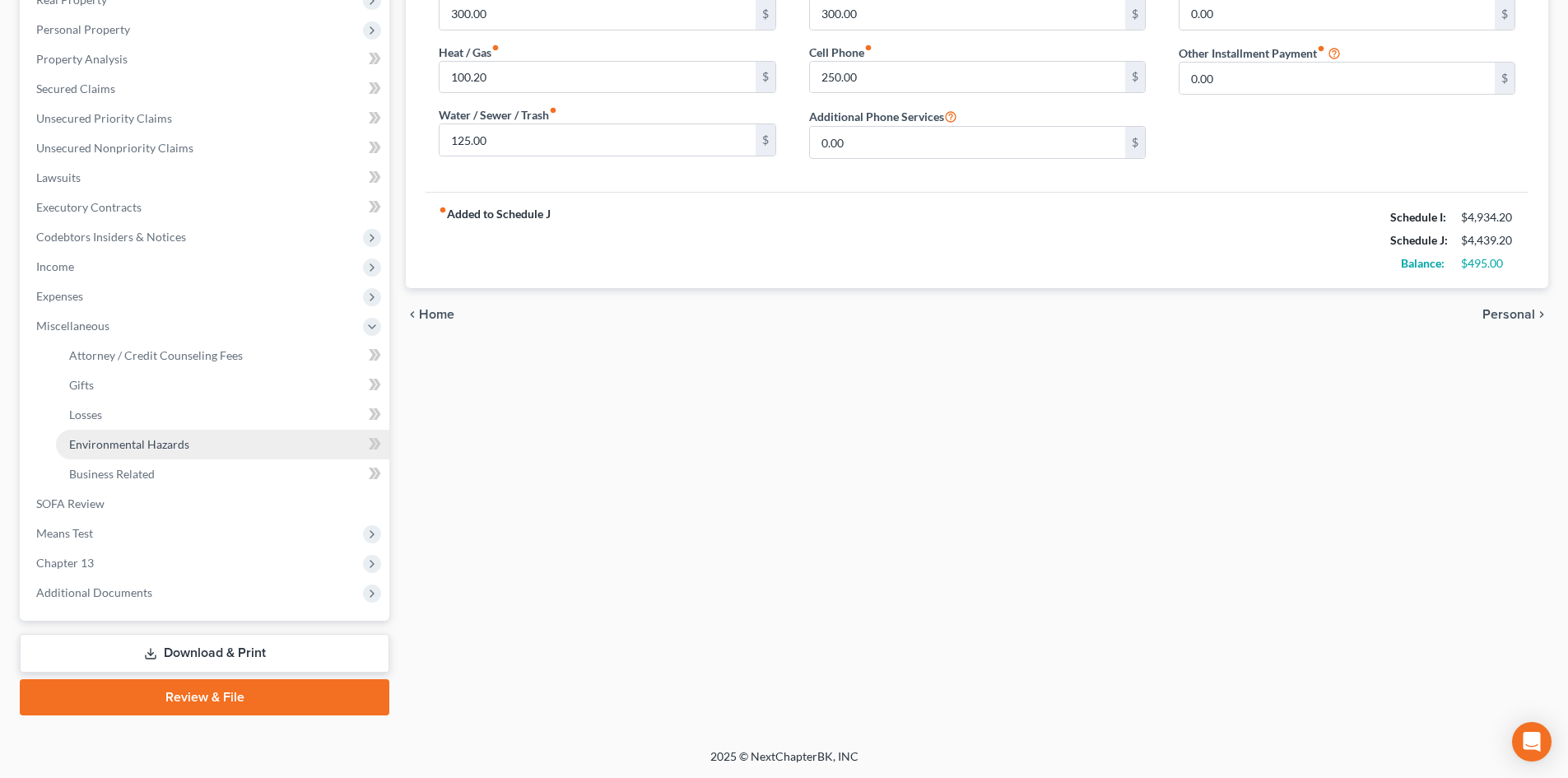
scroll to position [275, 0]
click at [197, 363] on link "Attorney / Credit Counseling Fees" at bounding box center [222, 356] width 333 height 30
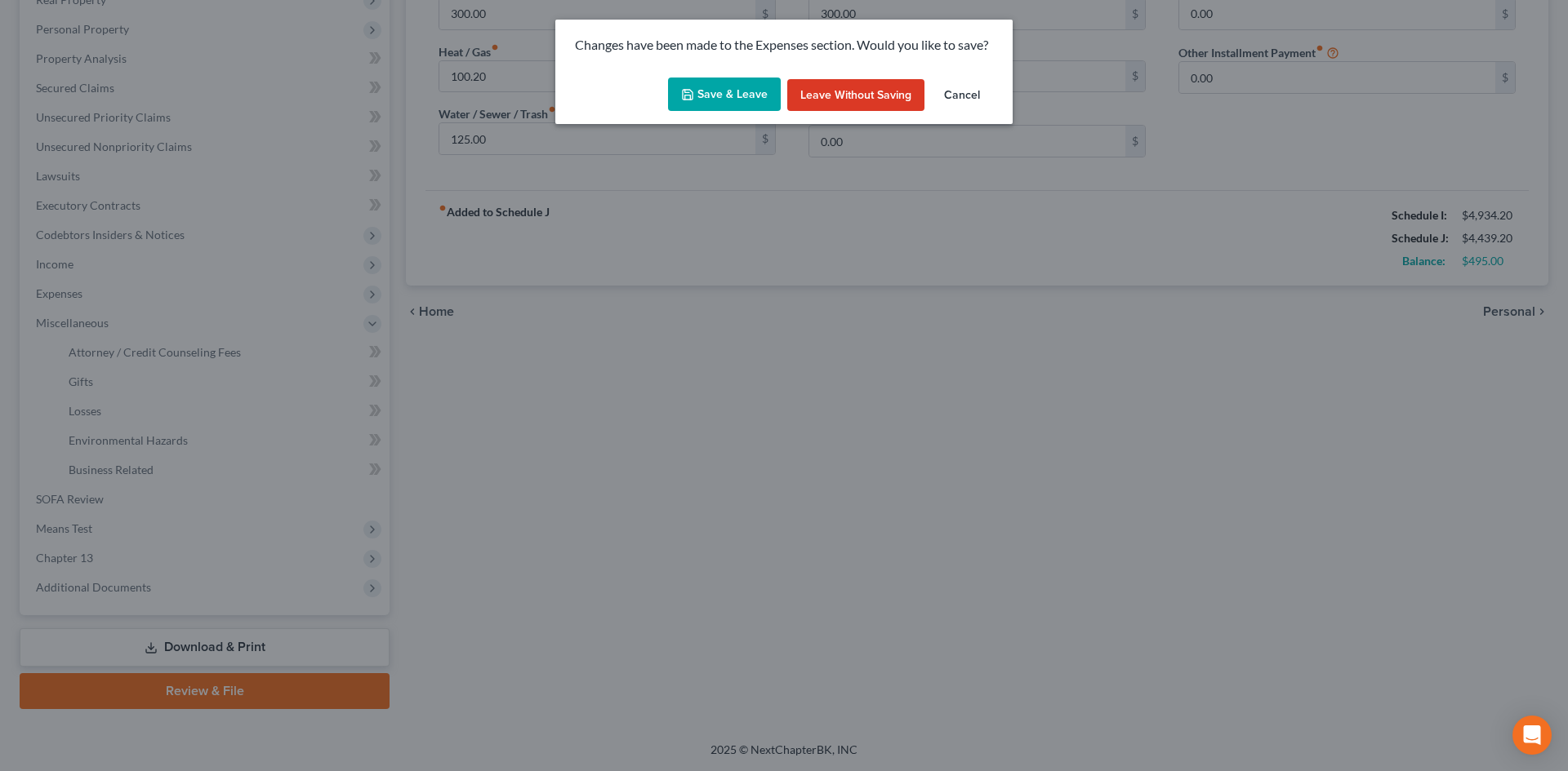
click at [734, 82] on button "Save & Leave" at bounding box center [724, 94] width 113 height 34
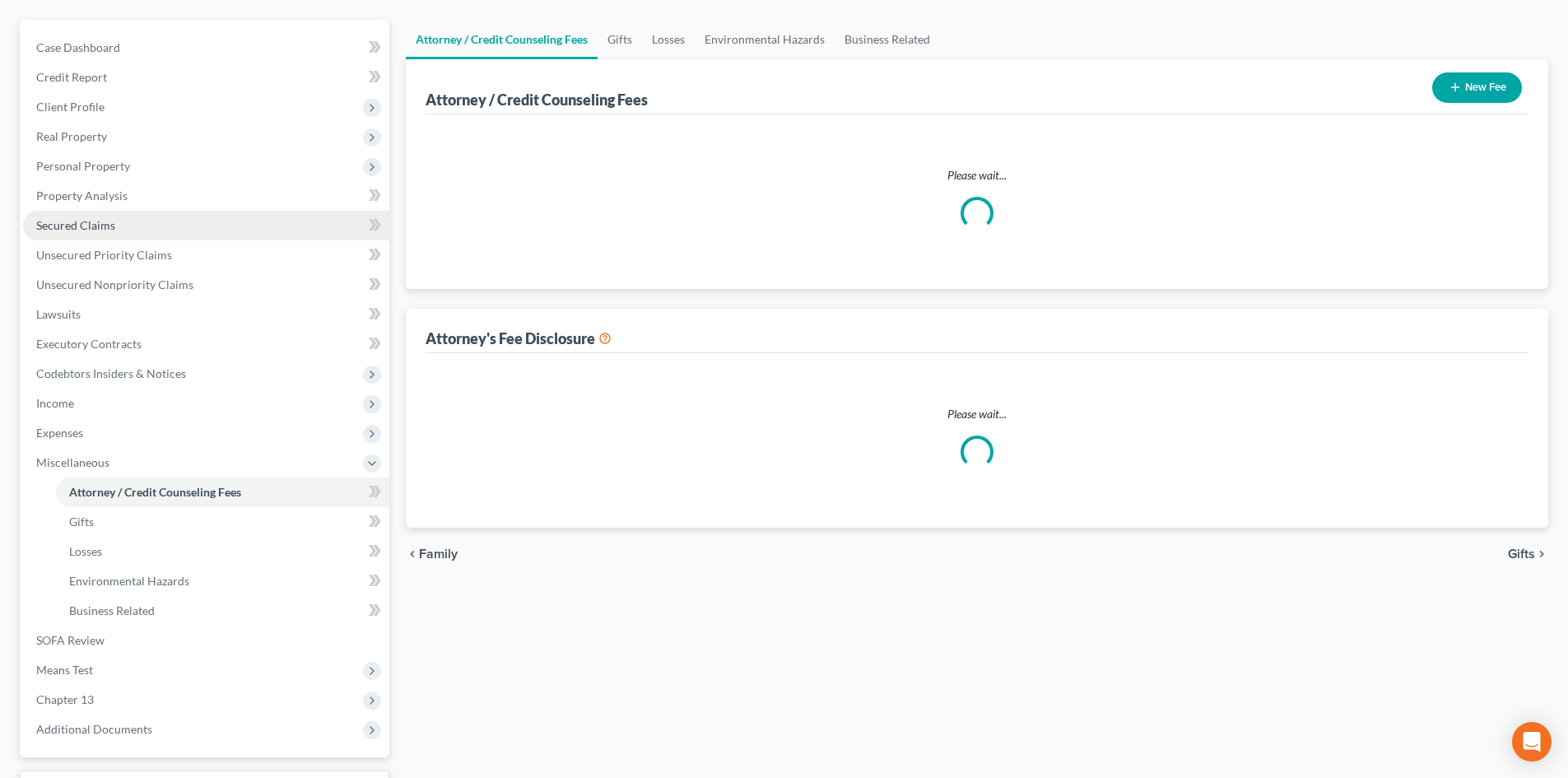
scroll to position [10, 0]
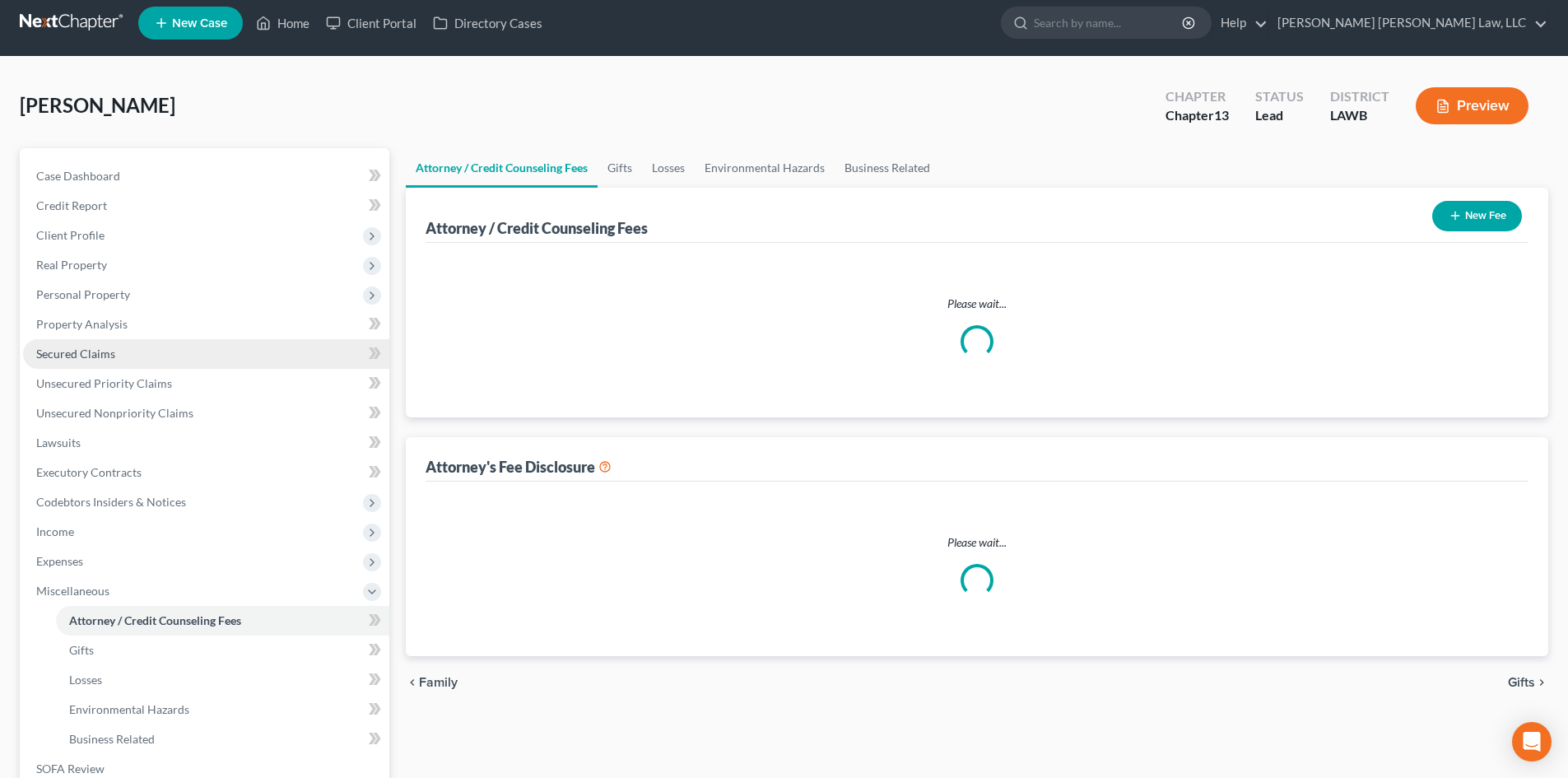
select select "1"
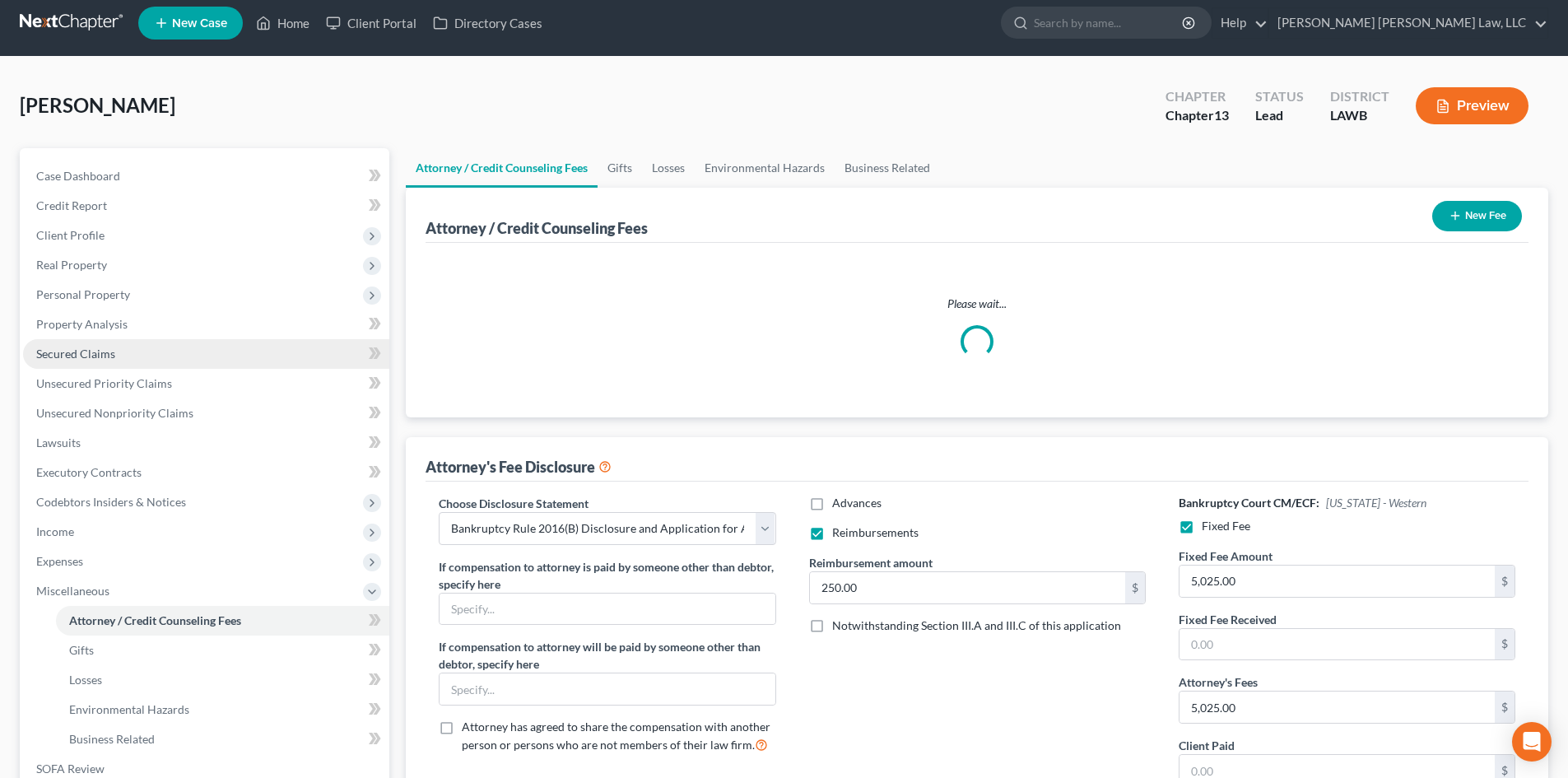
scroll to position [0, 0]
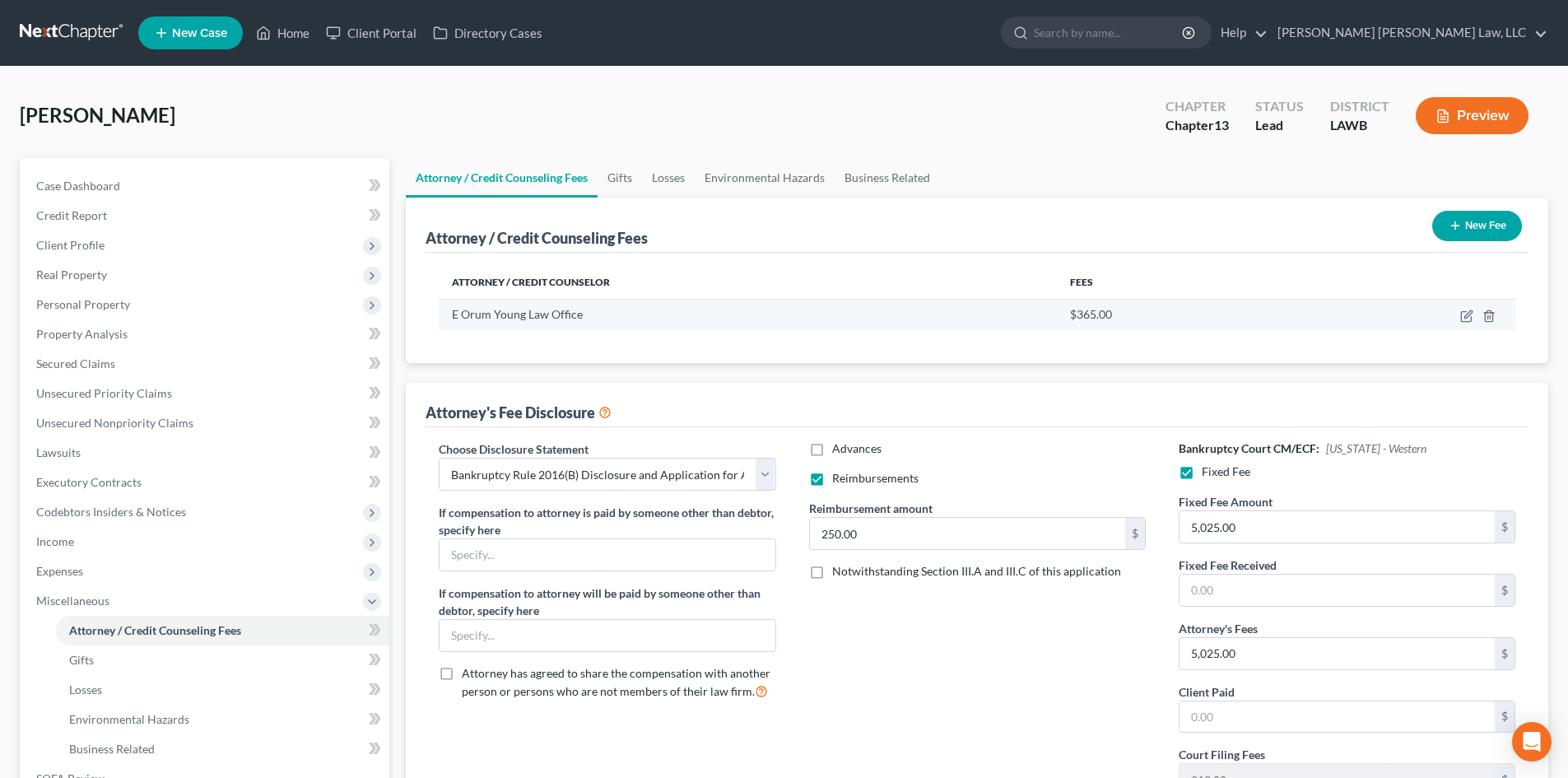
click at [1468, 324] on td at bounding box center [1401, 314] width 229 height 31
click at [1468, 318] on icon "button" at bounding box center [1468, 314] width 7 height 7
select select "19"
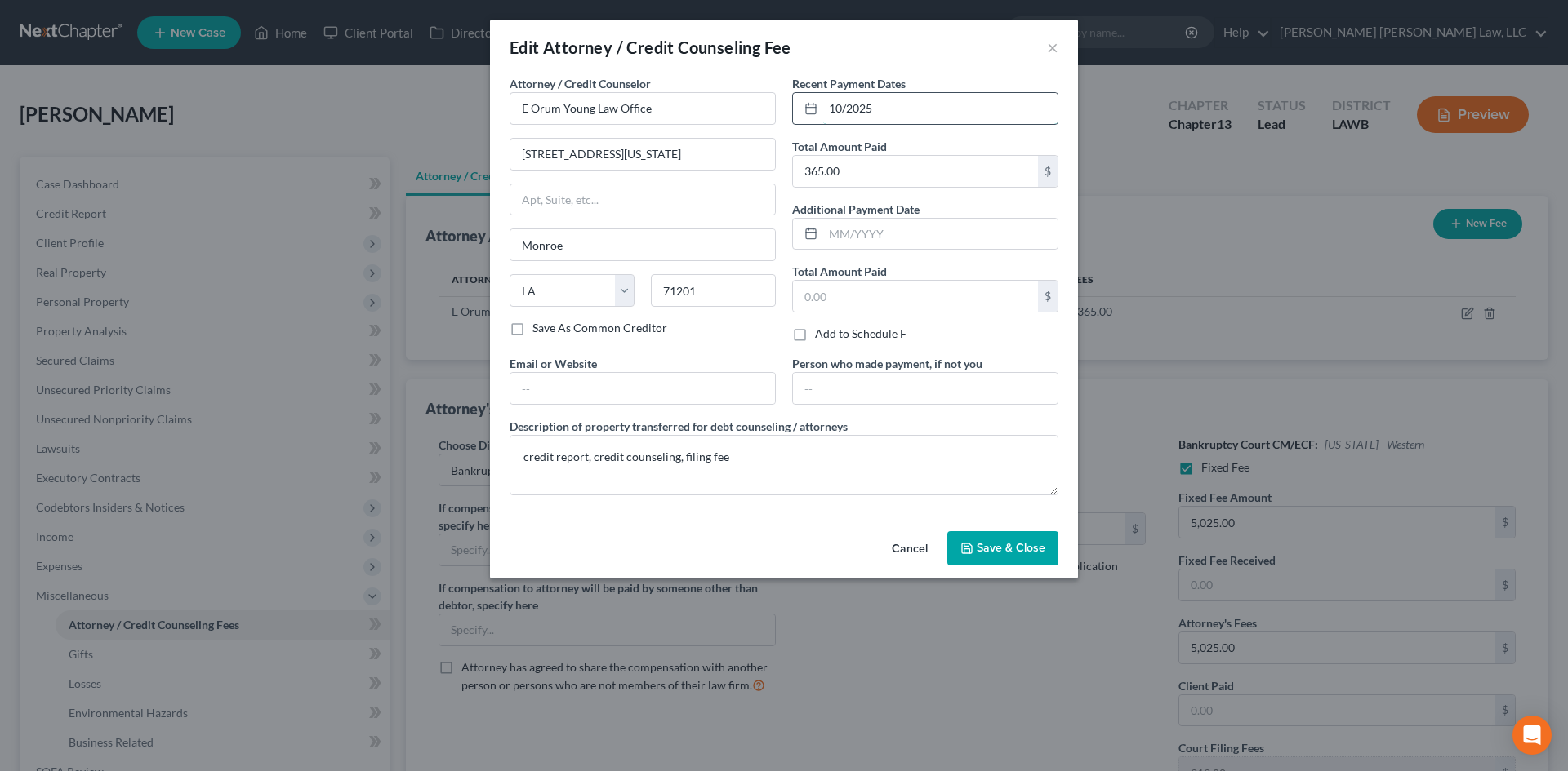
drag, startPoint x: 903, startPoint y: 108, endPoint x: 825, endPoint y: 104, distance: 78.1
click at [826, 108] on input "10/2025" at bounding box center [941, 108] width 234 height 31
type input "[DATE]"
click at [1022, 554] on span "Save & Close" at bounding box center [1011, 548] width 68 height 13
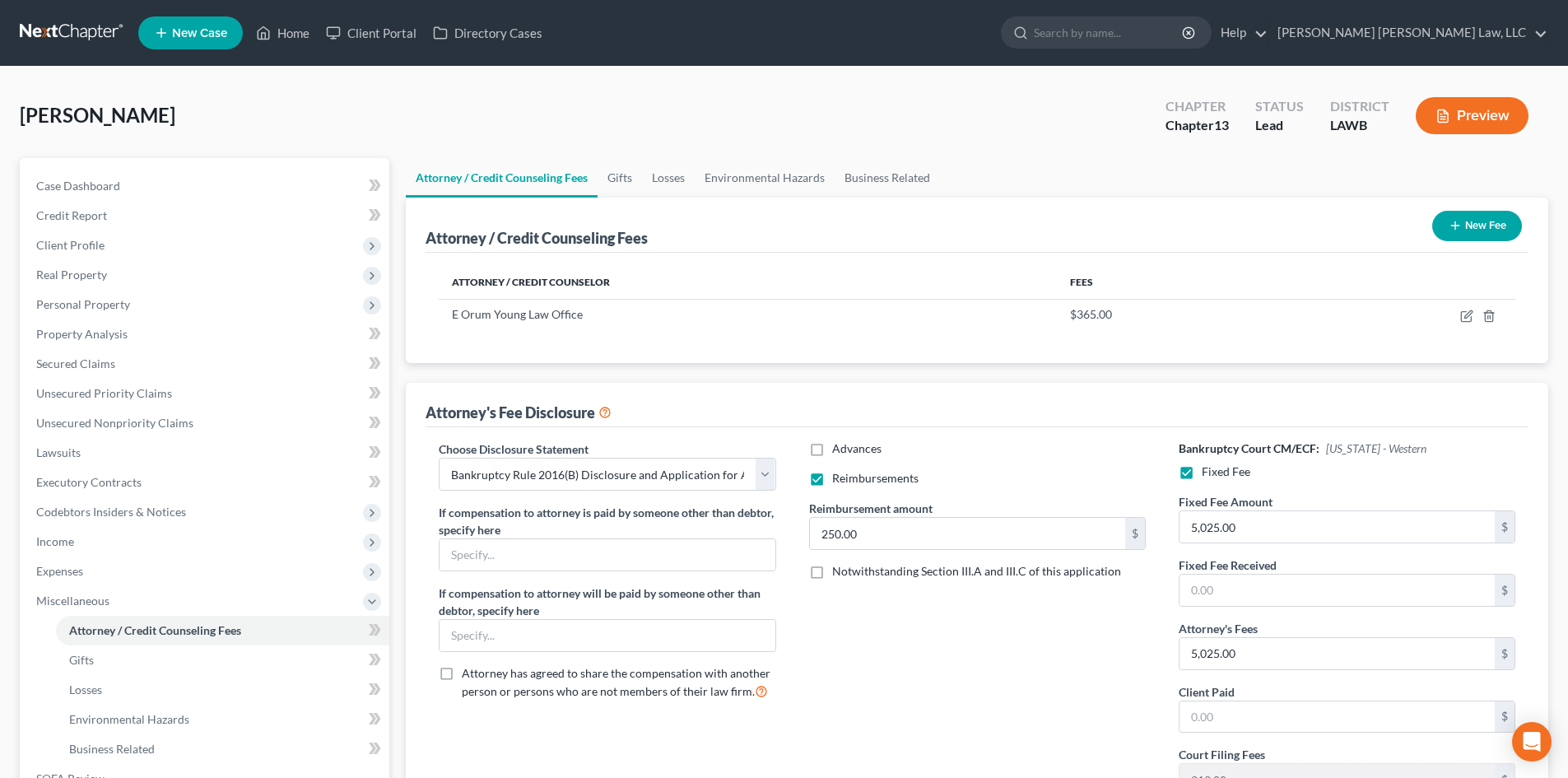
click at [1001, 622] on div "Advances Reimbursements Reimbursement amount 250.00 $ Notwithstanding Section I…" at bounding box center [977, 625] width 369 height 369
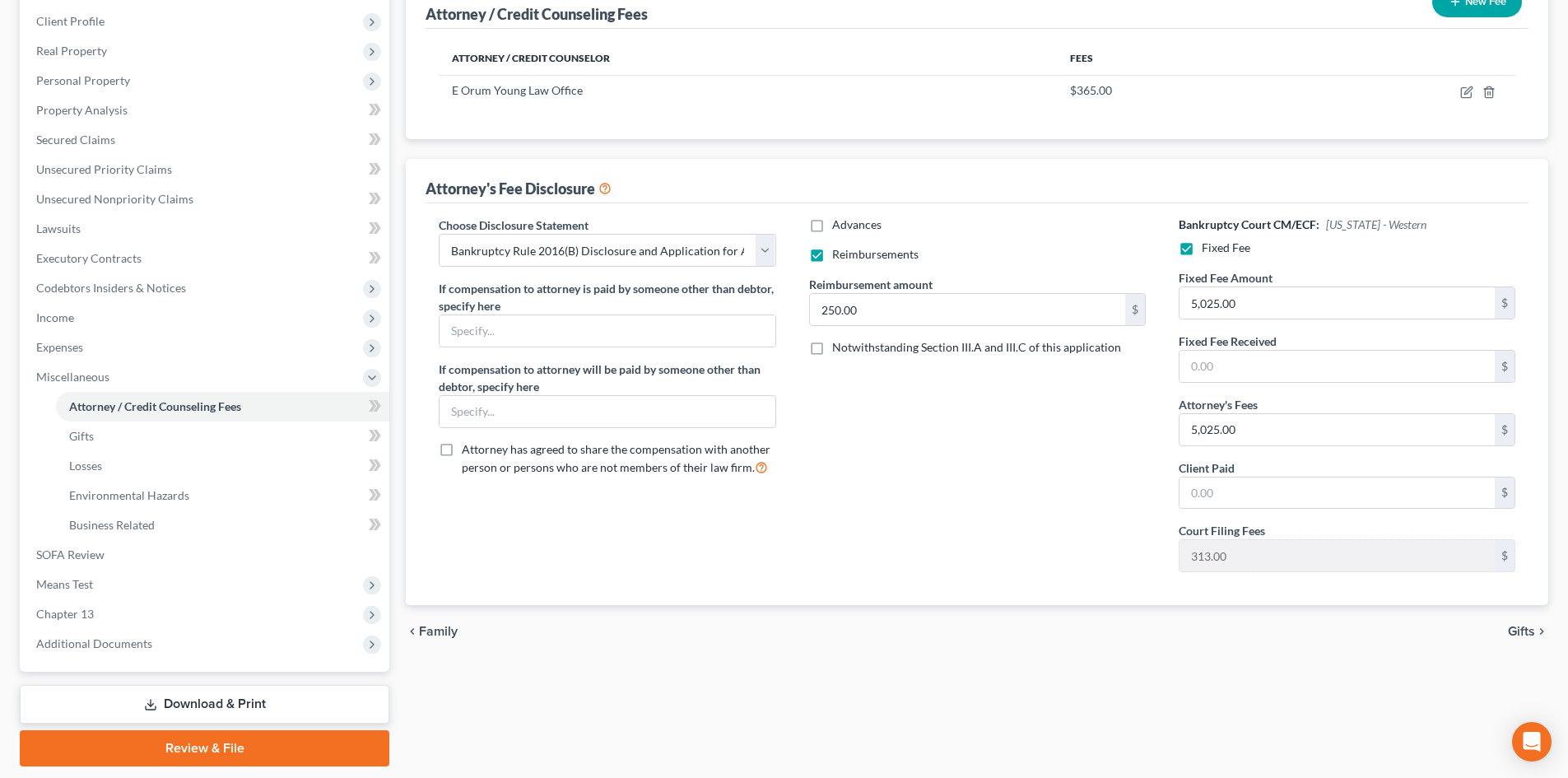
scroll to position [247, 0]
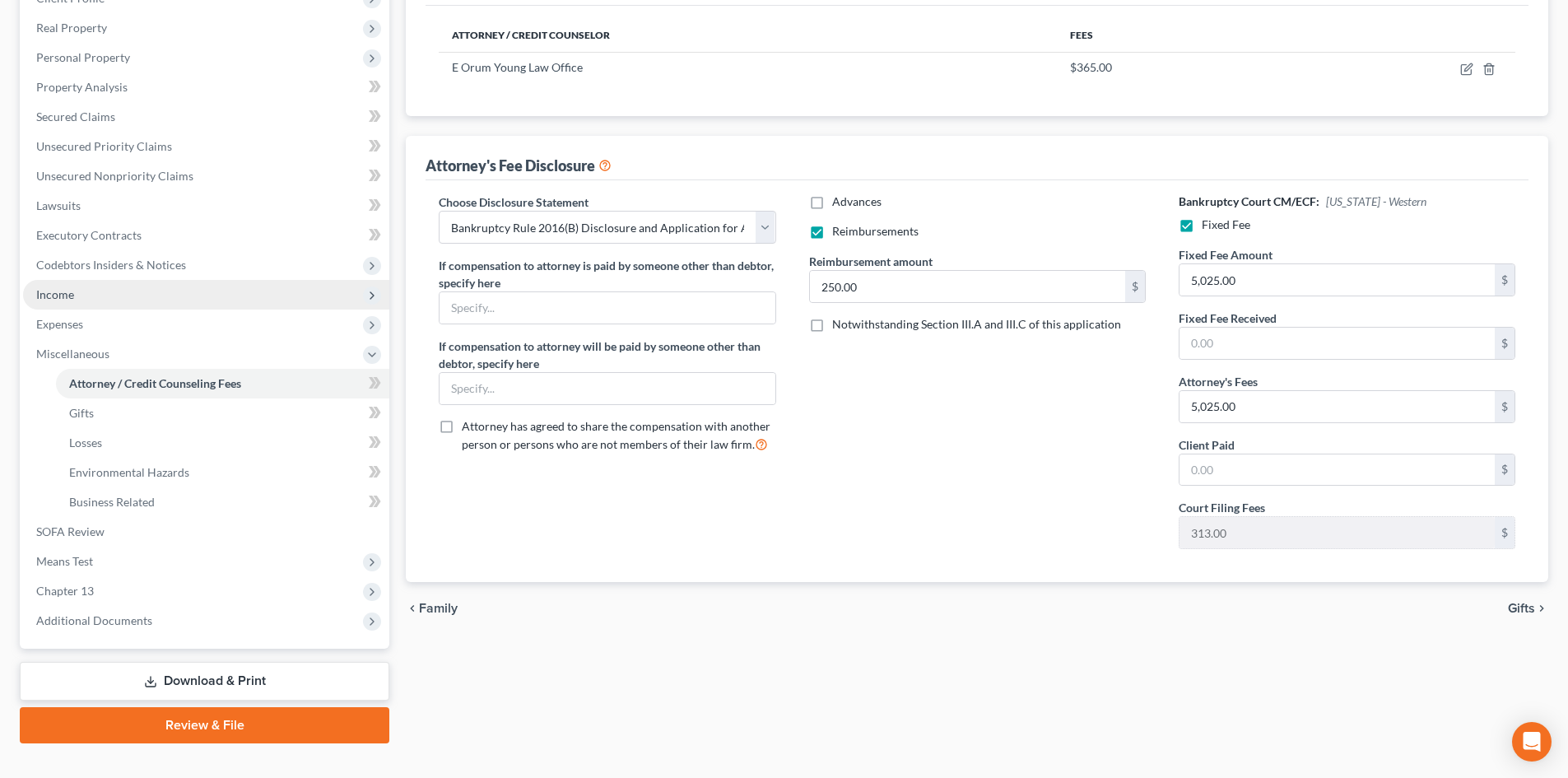
click at [113, 290] on span "Income" at bounding box center [206, 294] width 367 height 30
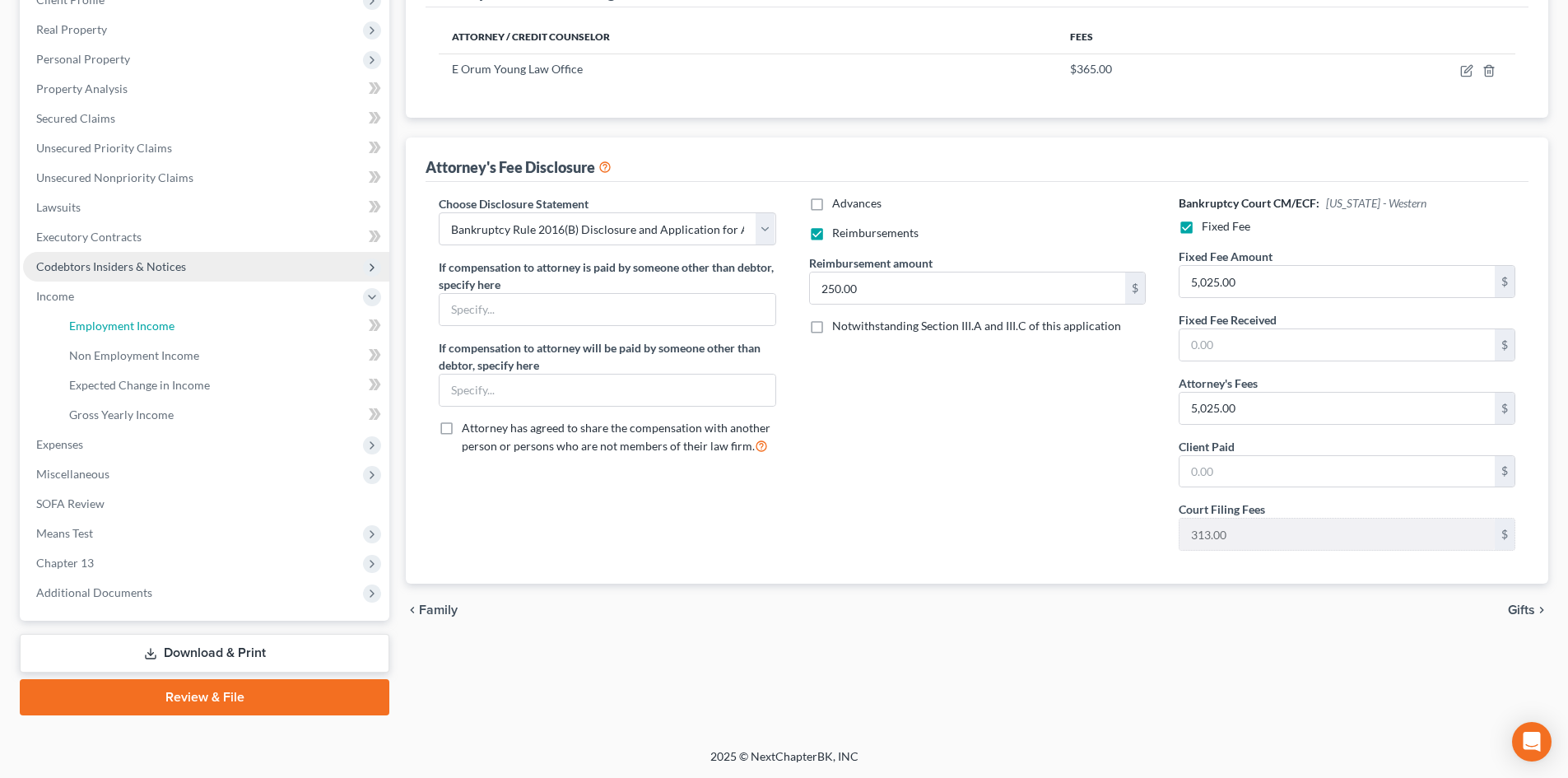
drag, startPoint x: 129, startPoint y: 336, endPoint x: 362, endPoint y: 270, distance: 242.2
click at [129, 336] on link "Employment Income" at bounding box center [222, 326] width 333 height 30
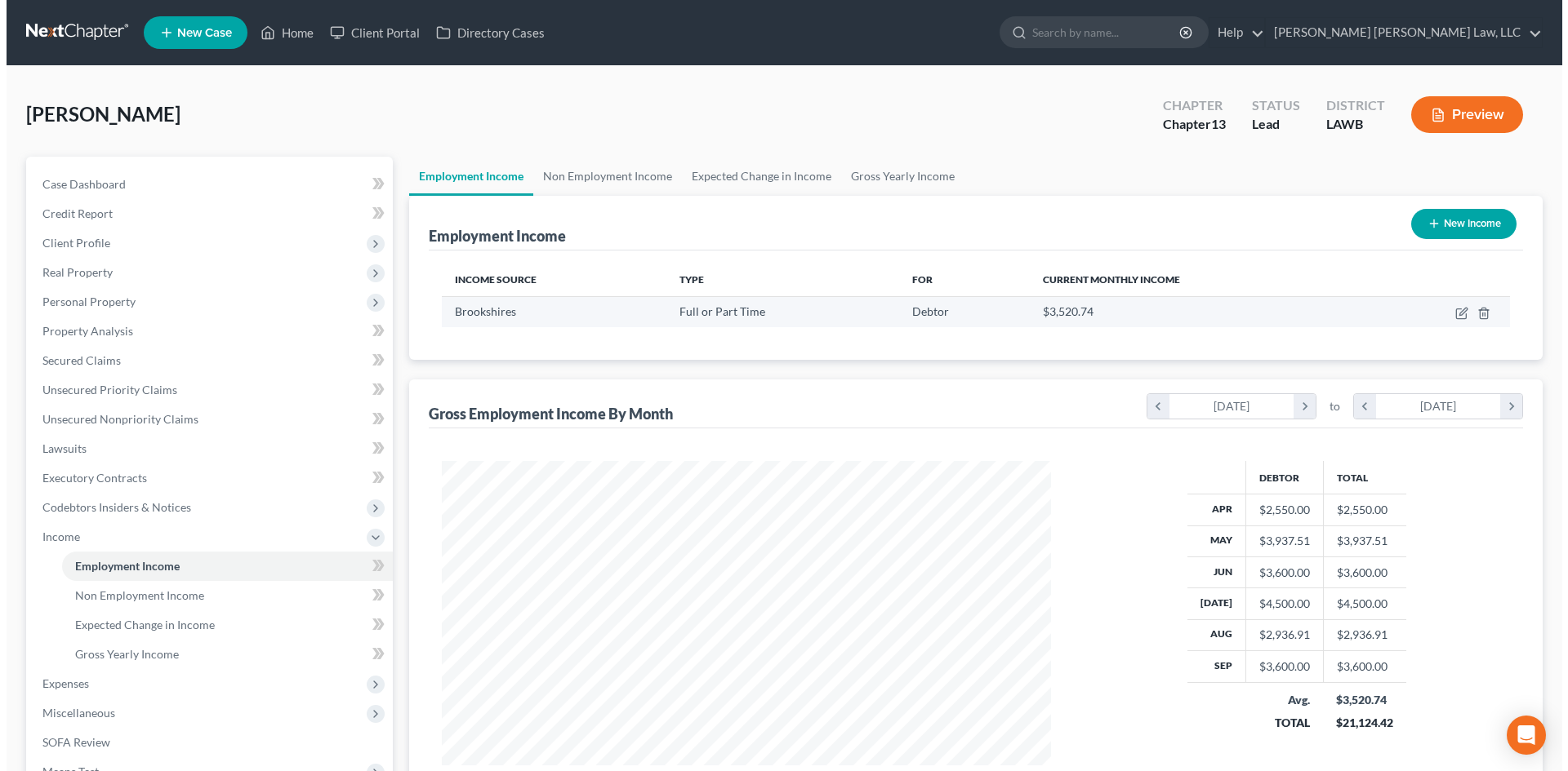
scroll to position [304, 642]
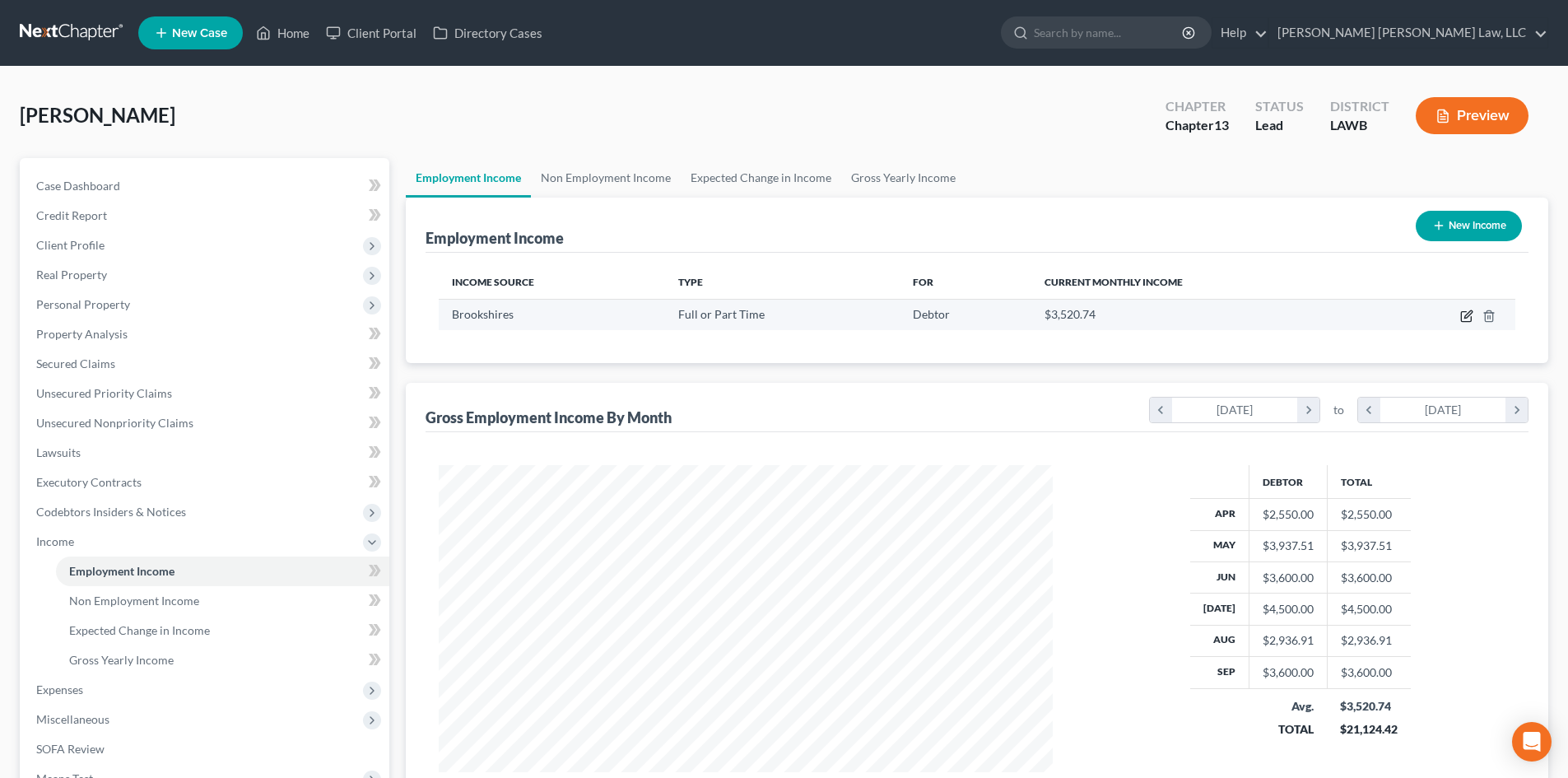
click at [1471, 319] on icon "button" at bounding box center [1465, 317] width 10 height 10
select select "0"
select select "19"
select select "3"
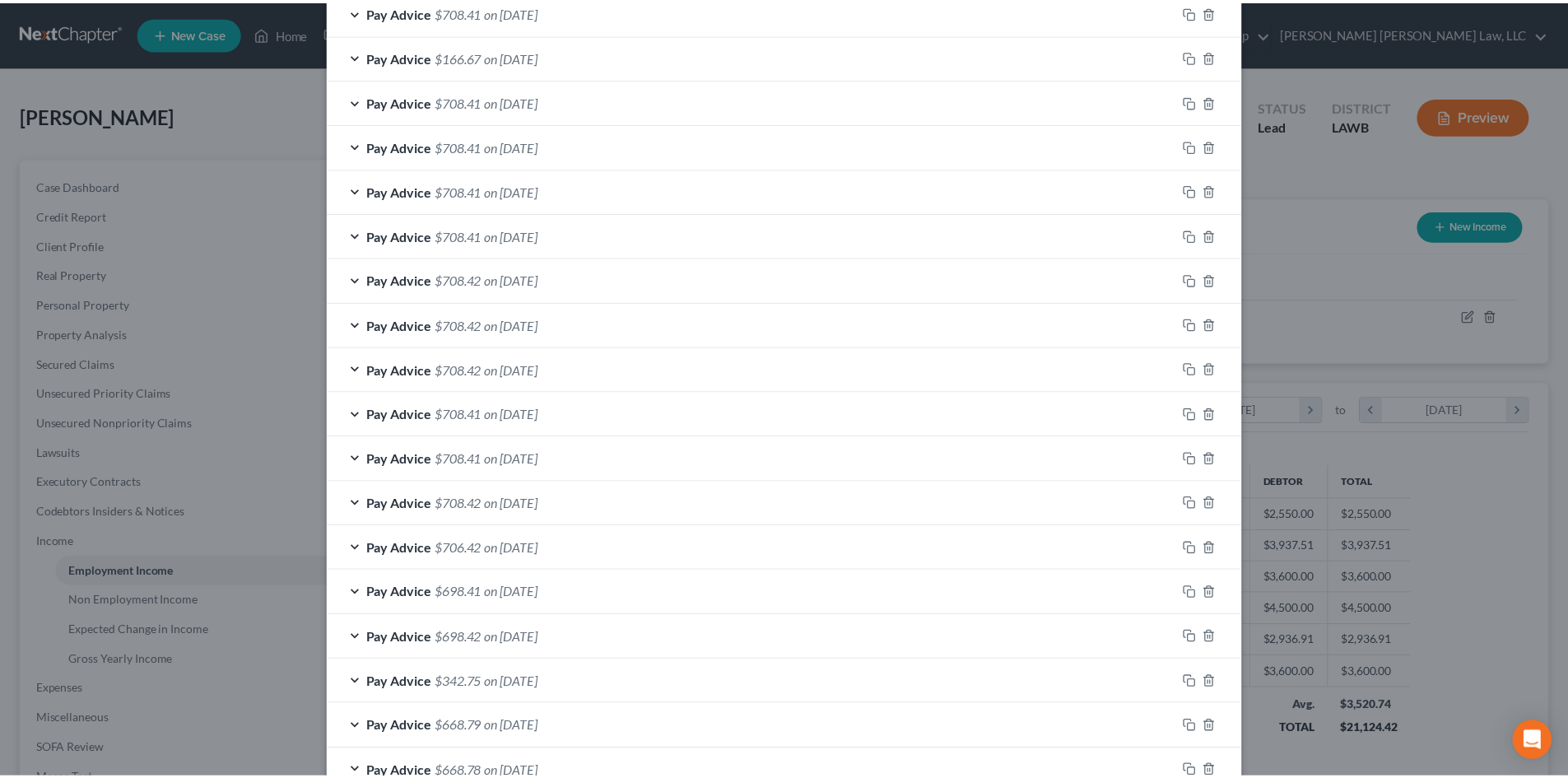
scroll to position [989, 0]
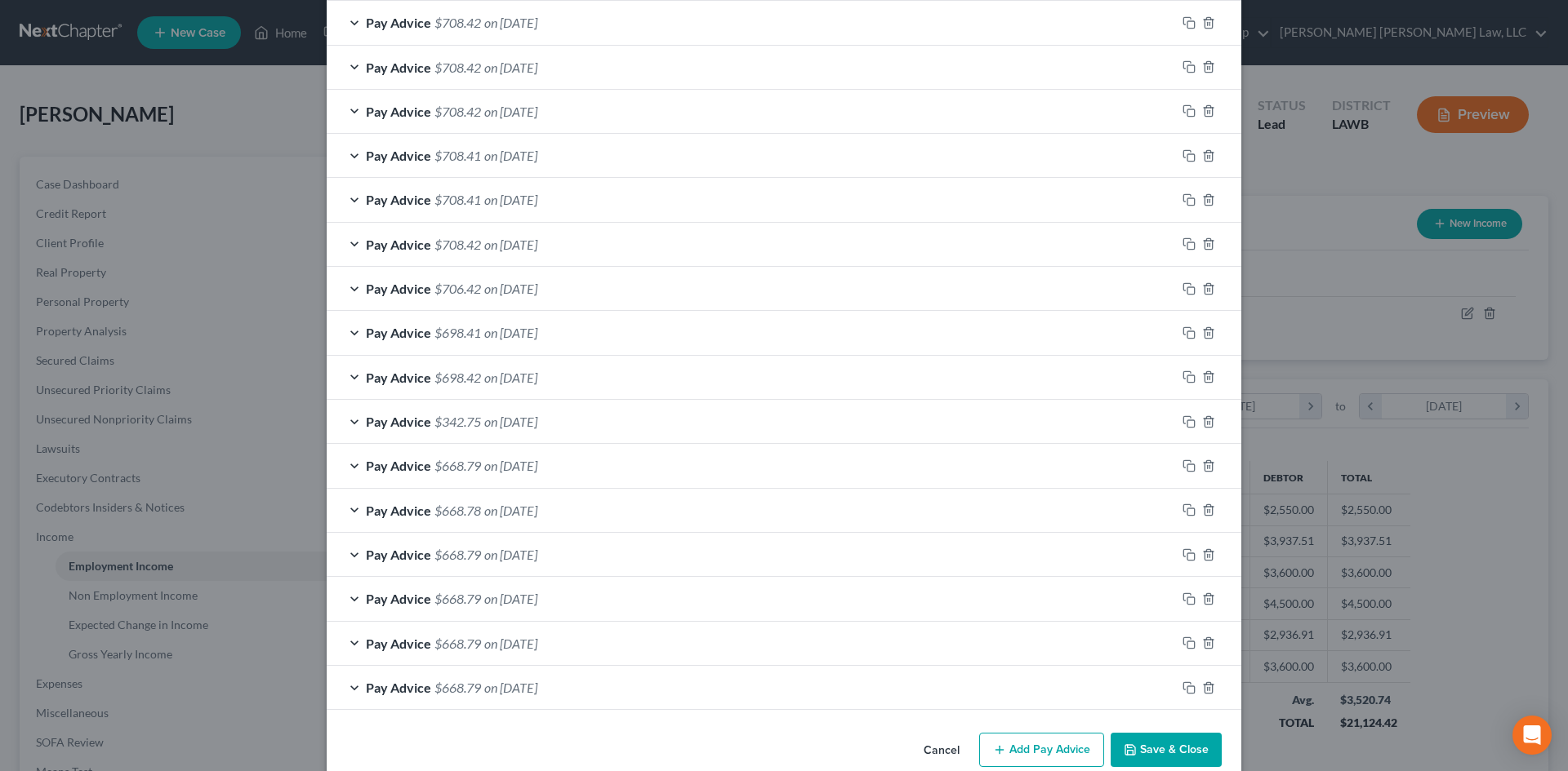
click at [1182, 748] on button "Save & Close" at bounding box center [1166, 750] width 111 height 34
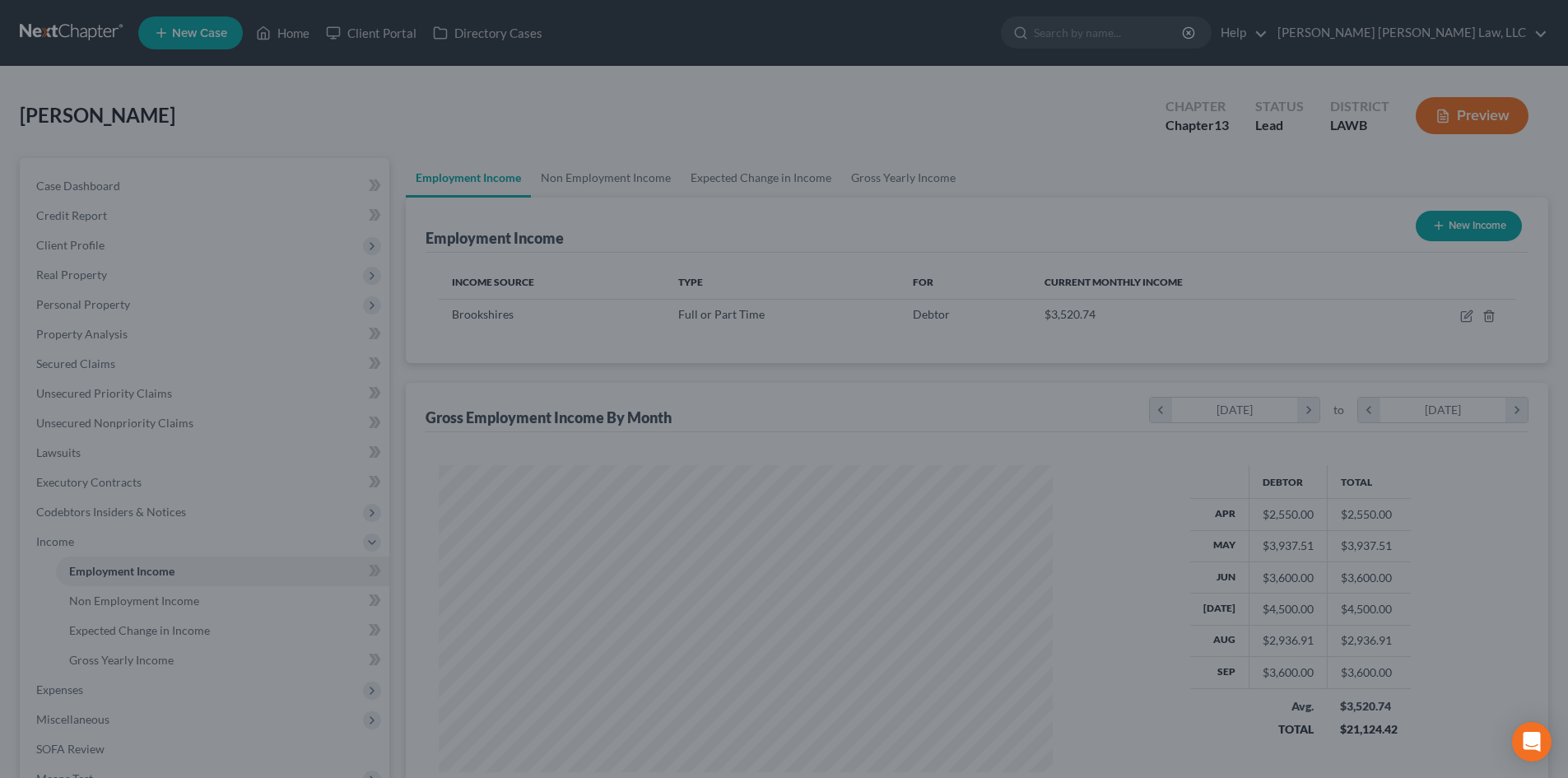
scroll to position [823346, 822634]
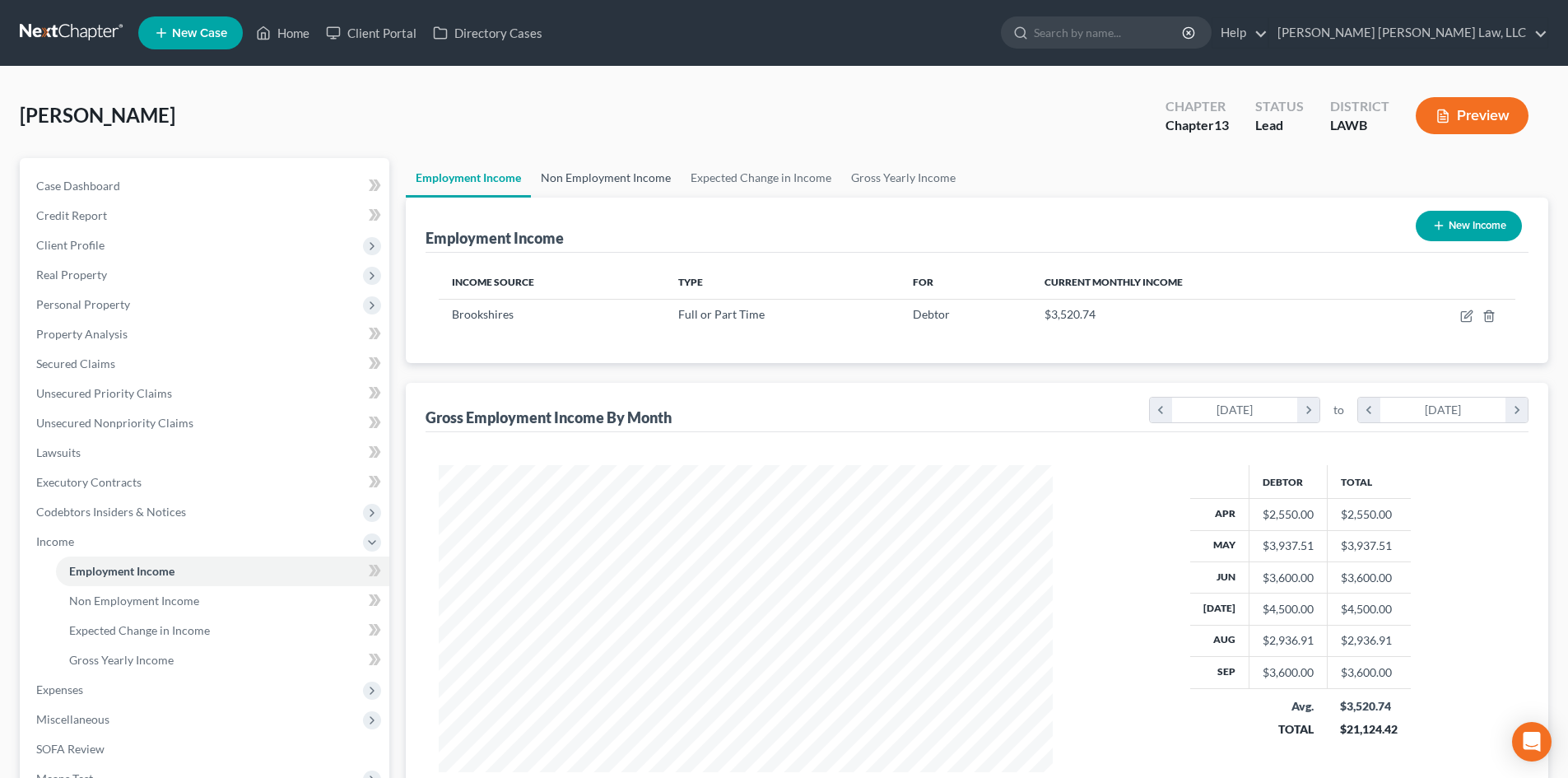
click at [625, 182] on link "Non Employment Income" at bounding box center [605, 178] width 150 height 40
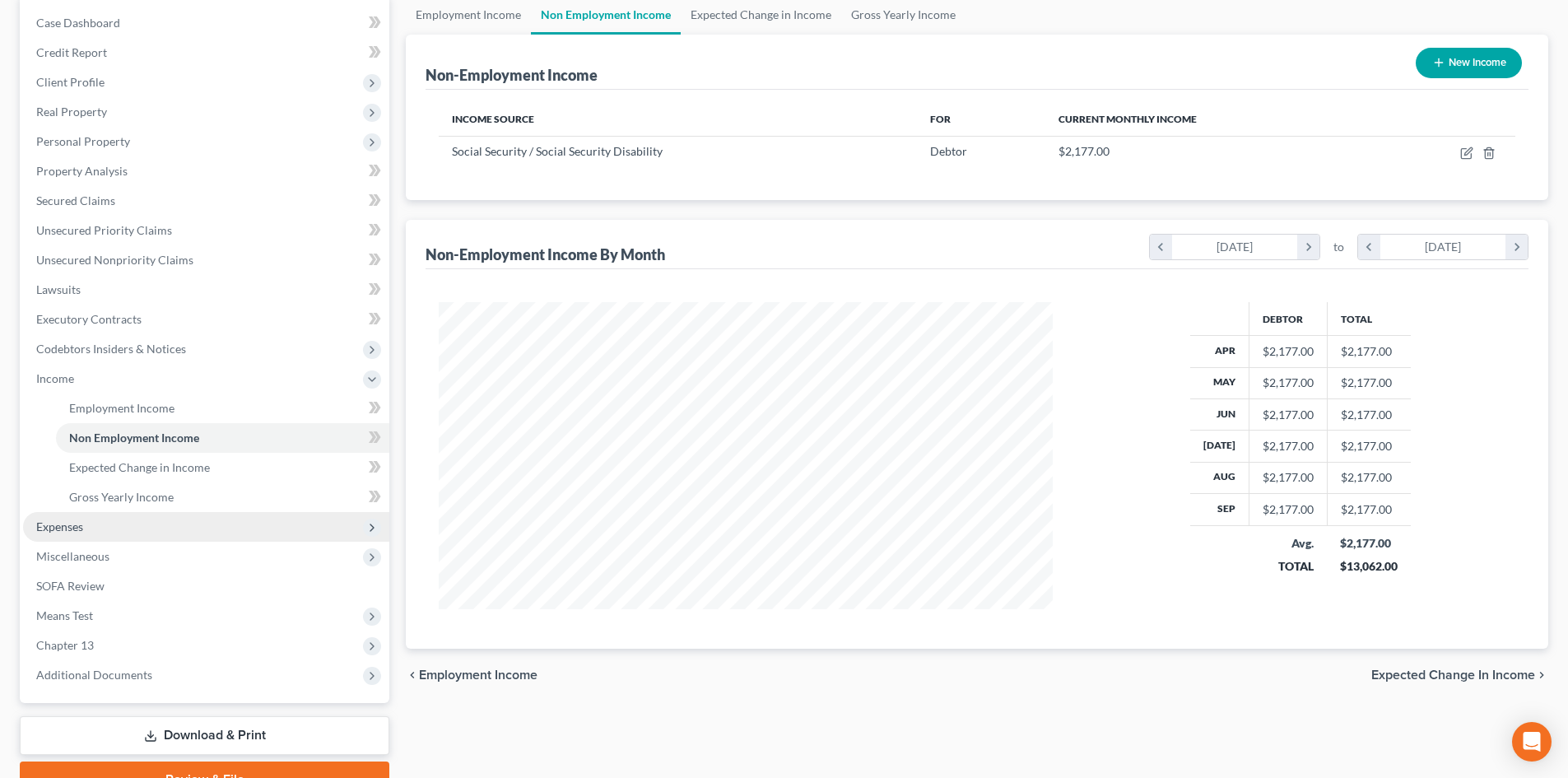
scroll to position [164, 0]
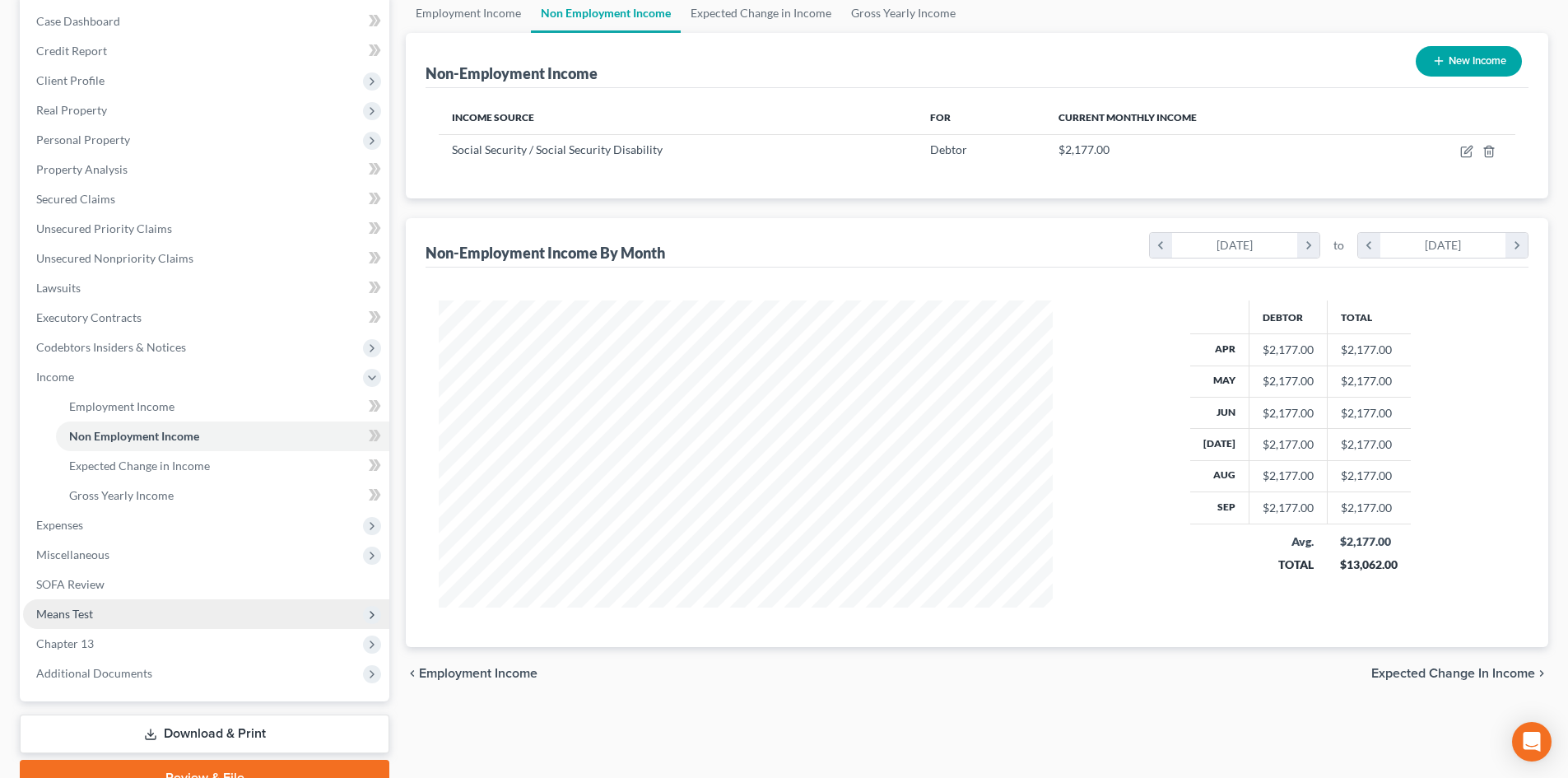
click at [124, 617] on span "Means Test" at bounding box center [206, 615] width 367 height 30
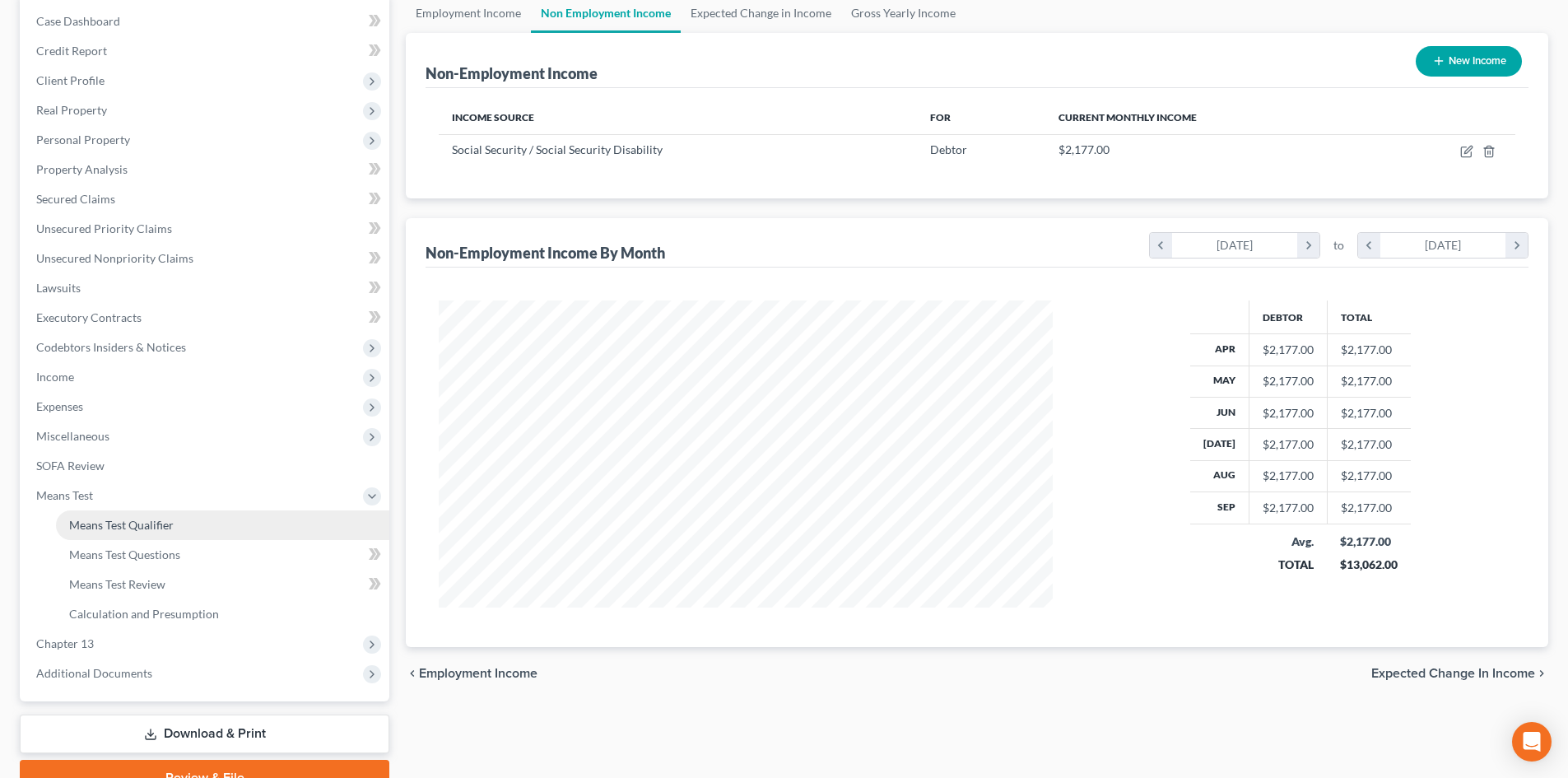
click at [155, 527] on span "Means Test Qualifier" at bounding box center [121, 525] width 104 height 14
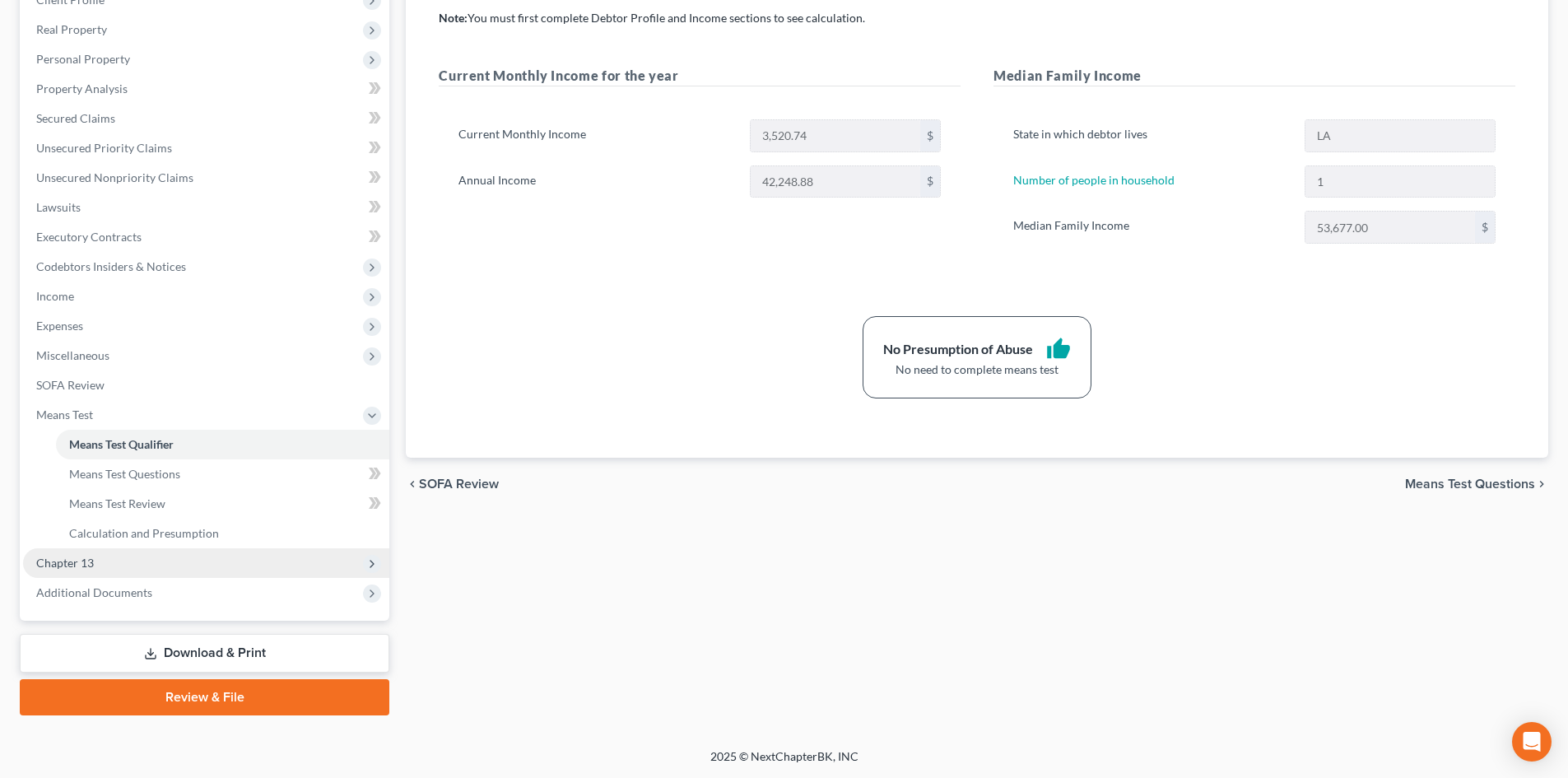
click at [231, 558] on span "Chapter 13" at bounding box center [206, 563] width 367 height 30
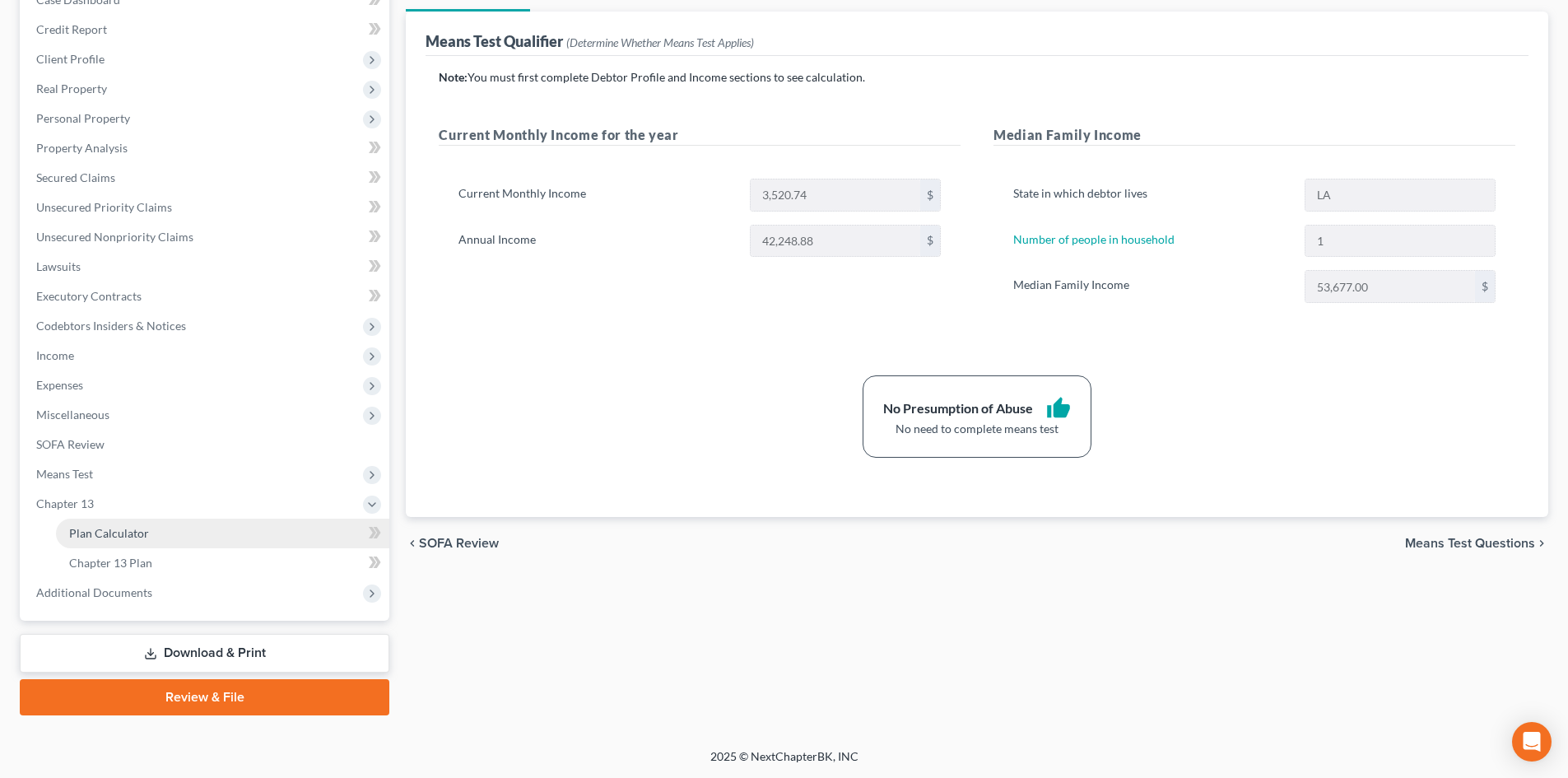
click at [218, 529] on link "Plan Calculator" at bounding box center [222, 534] width 333 height 30
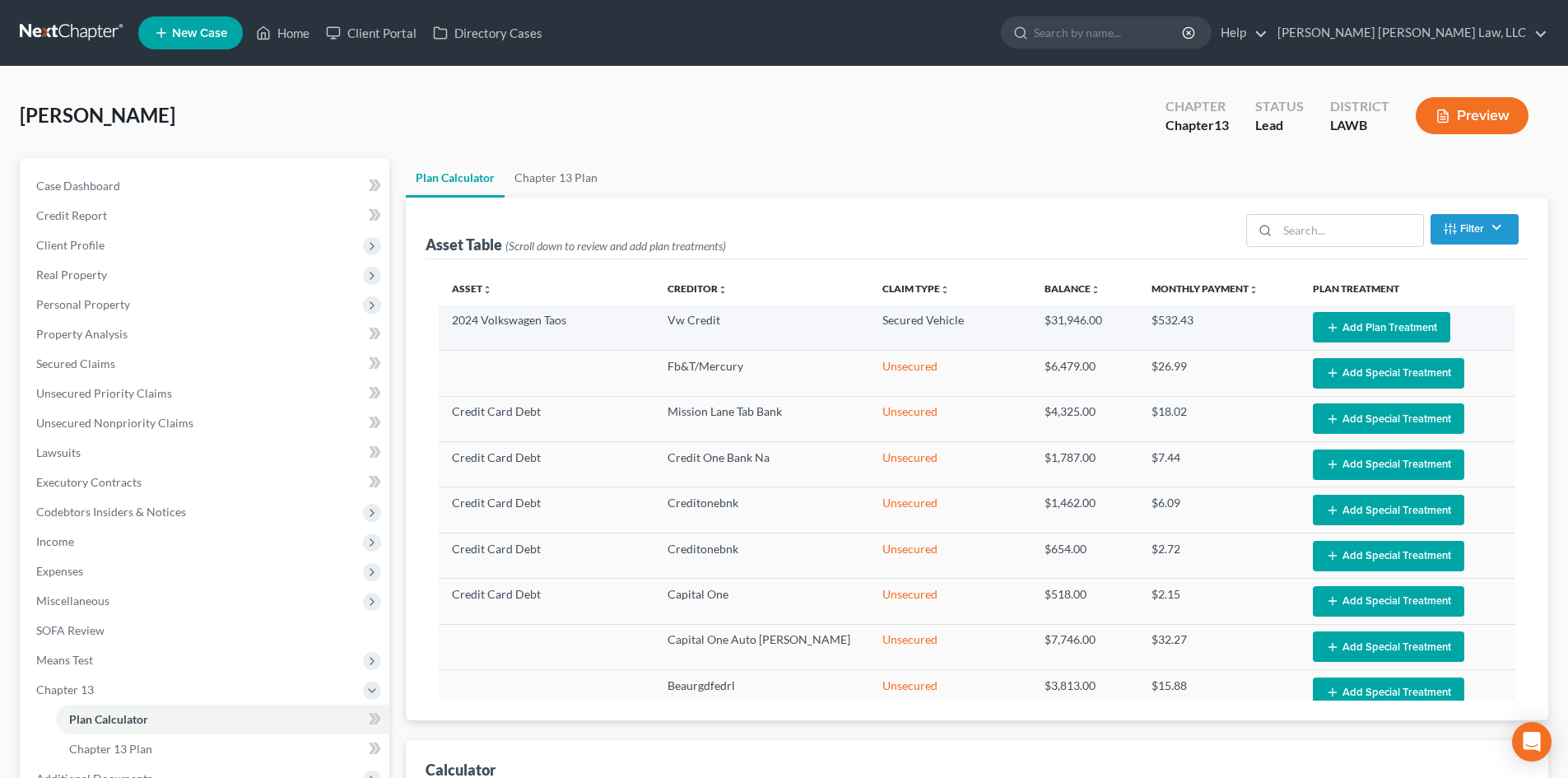
select select "59"
click at [1348, 320] on button "Add Plan Treatment" at bounding box center [1382, 328] width 138 height 31
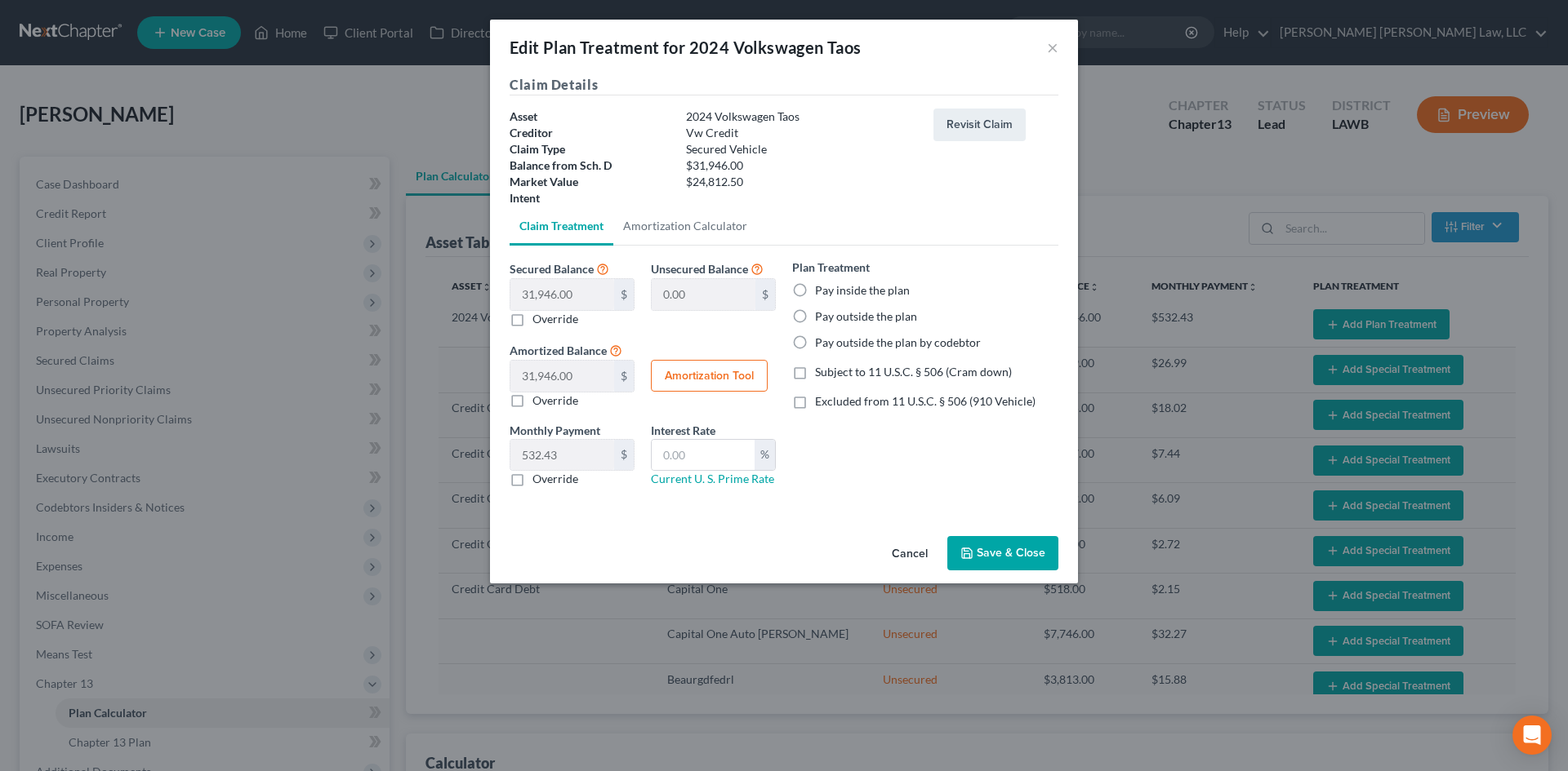
click at [879, 336] on label "Pay outside the plan by codebtor" at bounding box center [897, 343] width 166 height 16
click at [833, 336] on input "Pay outside the plan by codebtor" at bounding box center [827, 340] width 11 height 11
radio input "true"
click at [566, 480] on label "Override" at bounding box center [555, 480] width 46 height 16
click at [550, 480] on input "Override" at bounding box center [545, 477] width 11 height 11
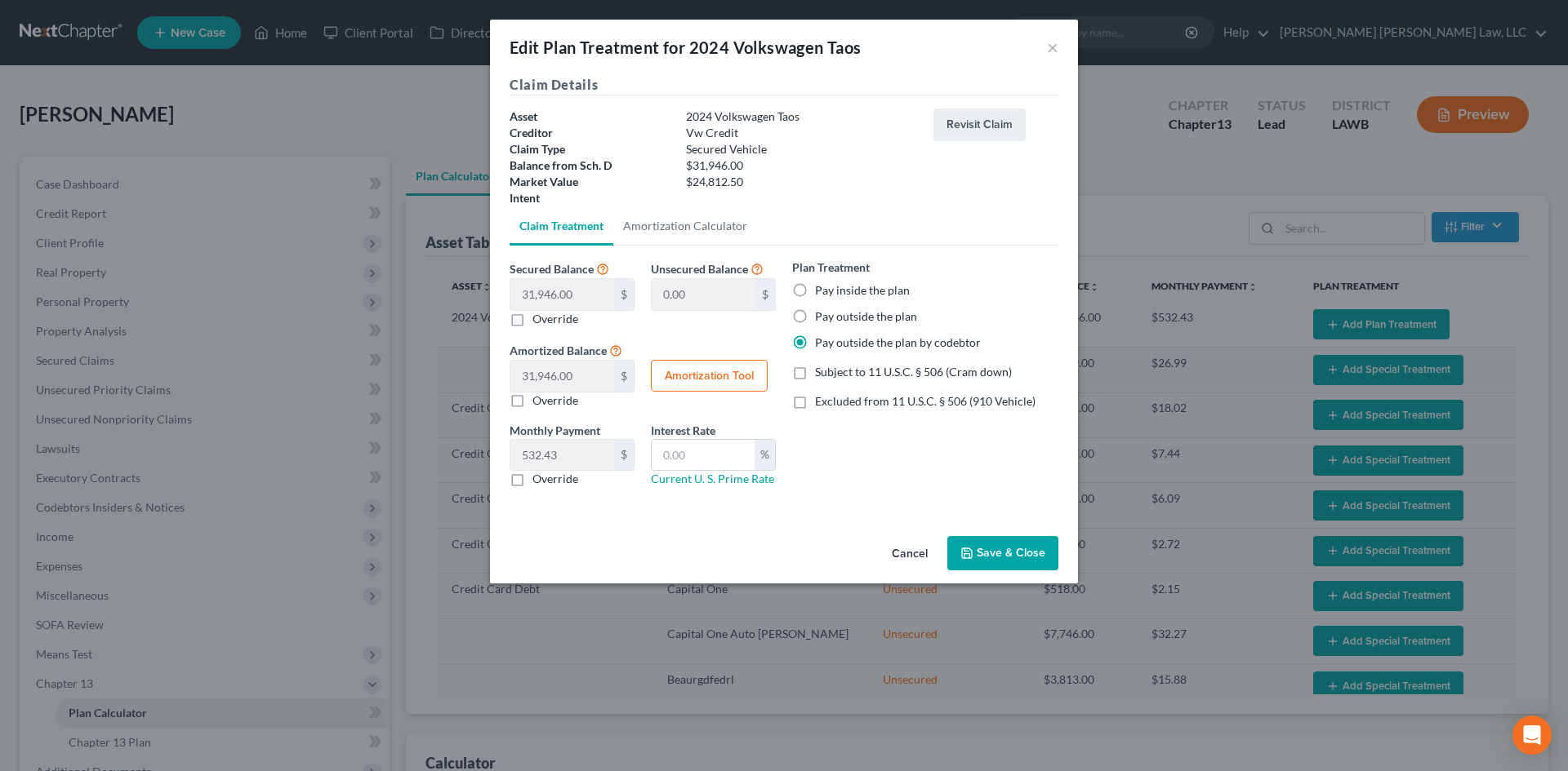
checkbox input "true"
click at [571, 442] on input "text" at bounding box center [562, 455] width 104 height 31
type input "723.00"
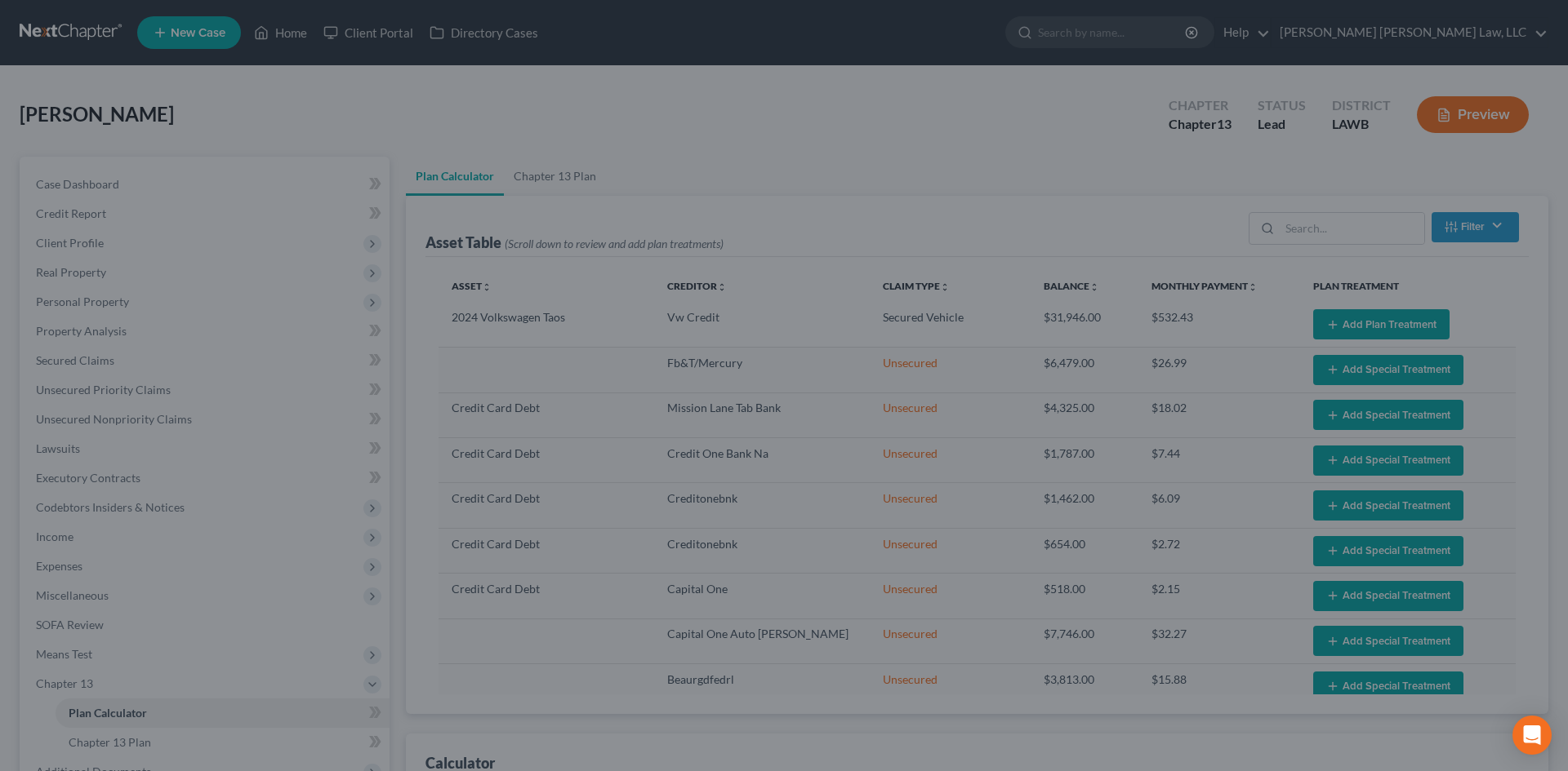
drag, startPoint x: 1080, startPoint y: 580, endPoint x: 1031, endPoint y: 567, distance: 50.7
click at [1079, 580] on div "Edit Plan Treatment for 2024 Volkswagen Taos × Claim Details Asset 2024 Volkswa…" at bounding box center [784, 385] width 1568 height 771
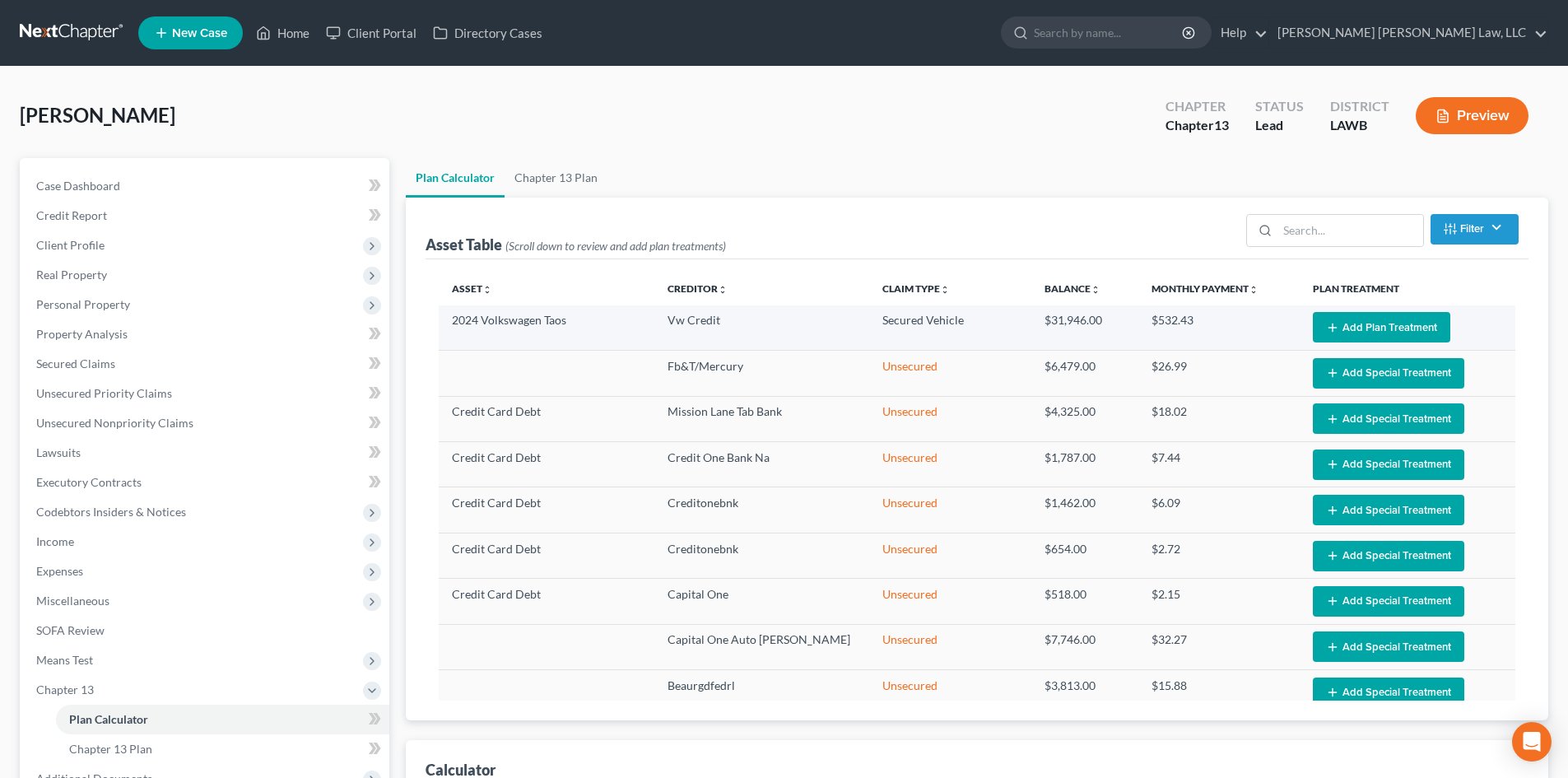
click at [1361, 321] on button "Add Plan Treatment" at bounding box center [1382, 328] width 138 height 31
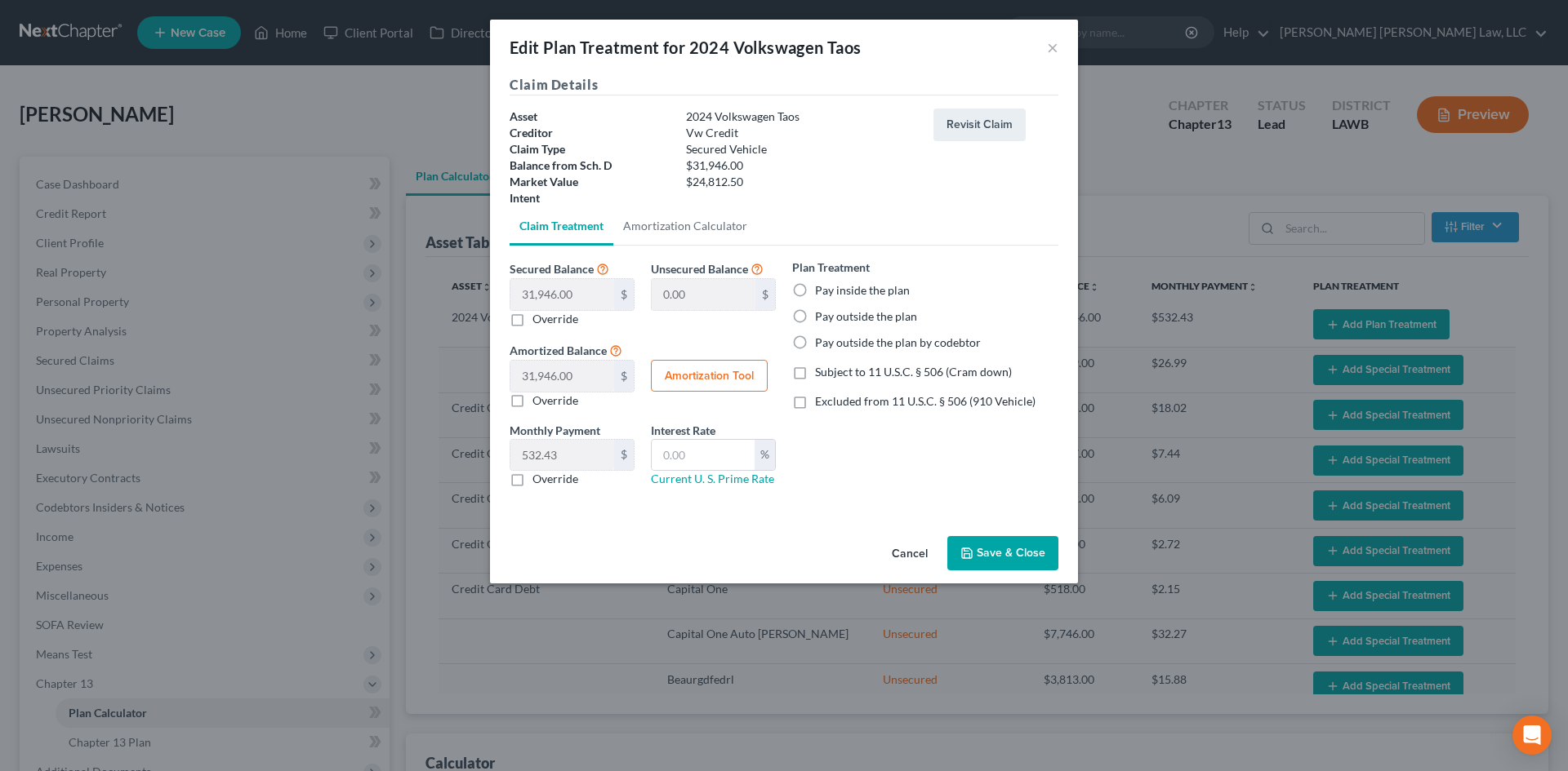
click at [851, 339] on label "Pay outside the plan by codebtor" at bounding box center [897, 343] width 166 height 16
click at [833, 339] on input "Pay outside the plan by codebtor" at bounding box center [827, 340] width 11 height 11
radio input "true"
click at [563, 471] on label "Override" at bounding box center [555, 480] width 46 height 16
click at [550, 471] on input "Override" at bounding box center [545, 477] width 11 height 11
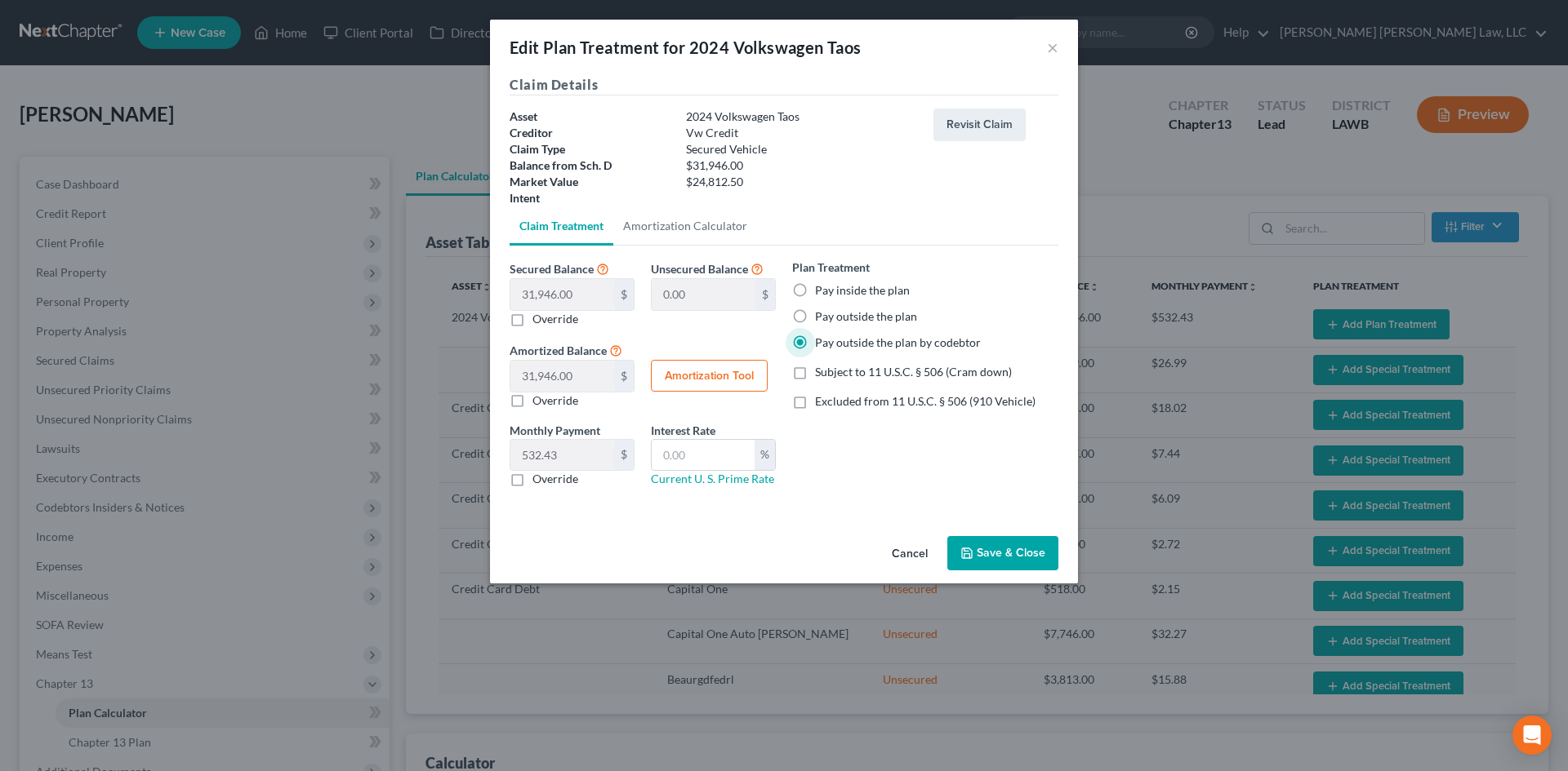
checkbox input "true"
click at [566, 457] on input "text" at bounding box center [562, 455] width 104 height 31
type input "723.00"
click at [1005, 560] on button "Save & Close" at bounding box center [1002, 553] width 111 height 34
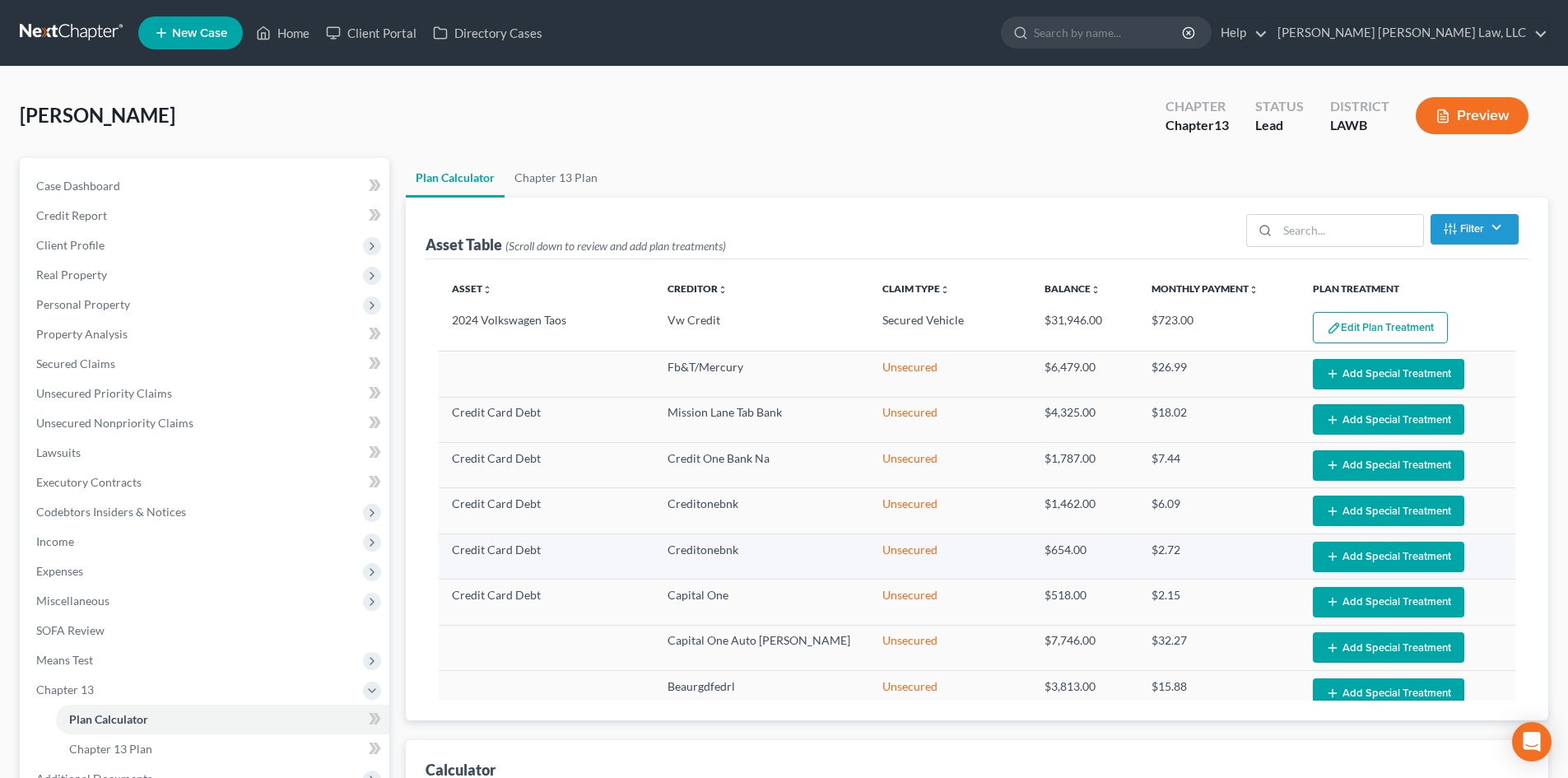
select select "59"
drag, startPoint x: 568, startPoint y: 182, endPoint x: 905, endPoint y: 164, distance: 337.5
click at [568, 182] on link "Chapter 13 Plan" at bounding box center [555, 178] width 103 height 40
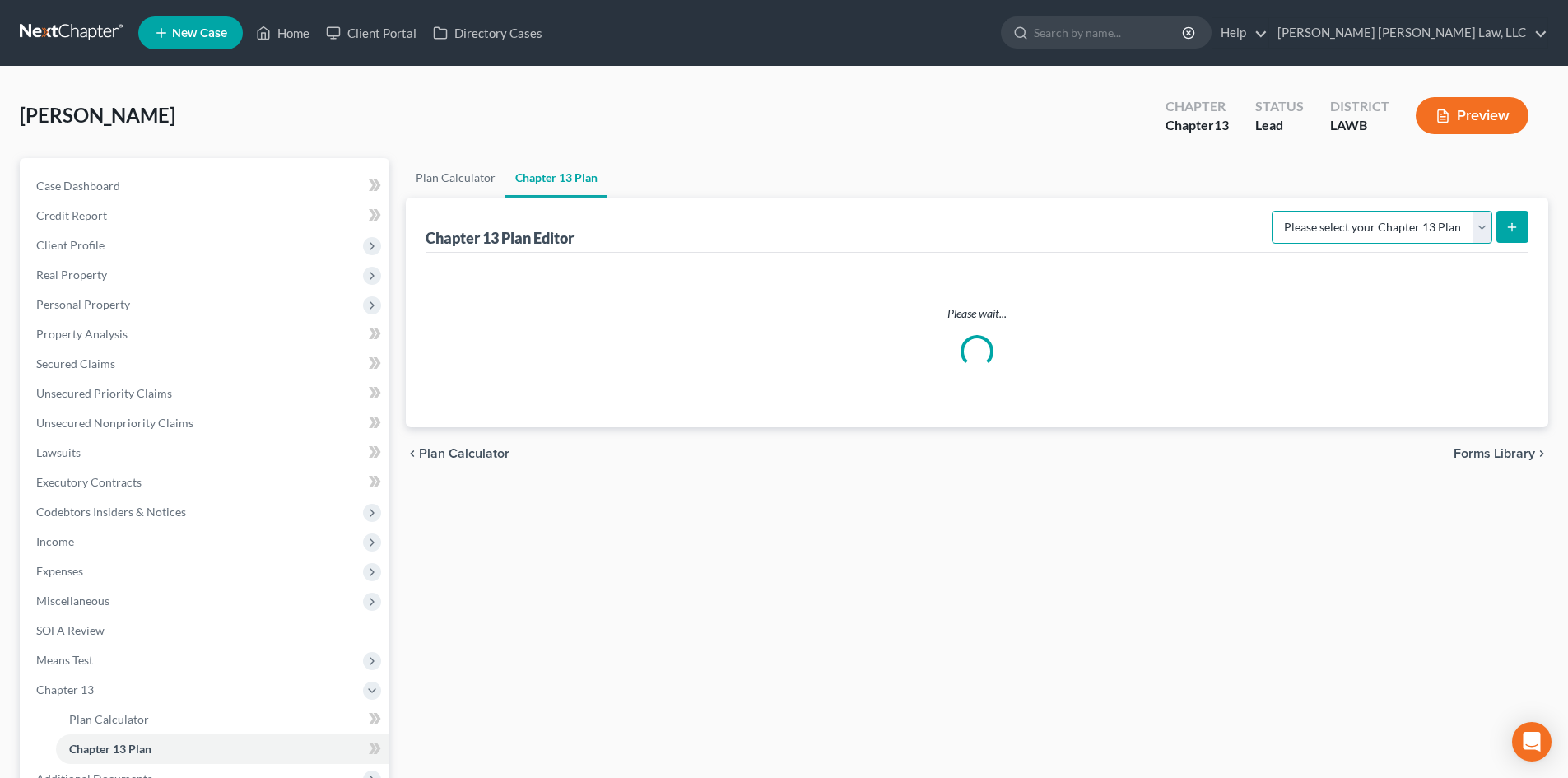
click at [1411, 219] on select "Please select your Chapter 13 Plan" at bounding box center [1382, 227] width 220 height 33
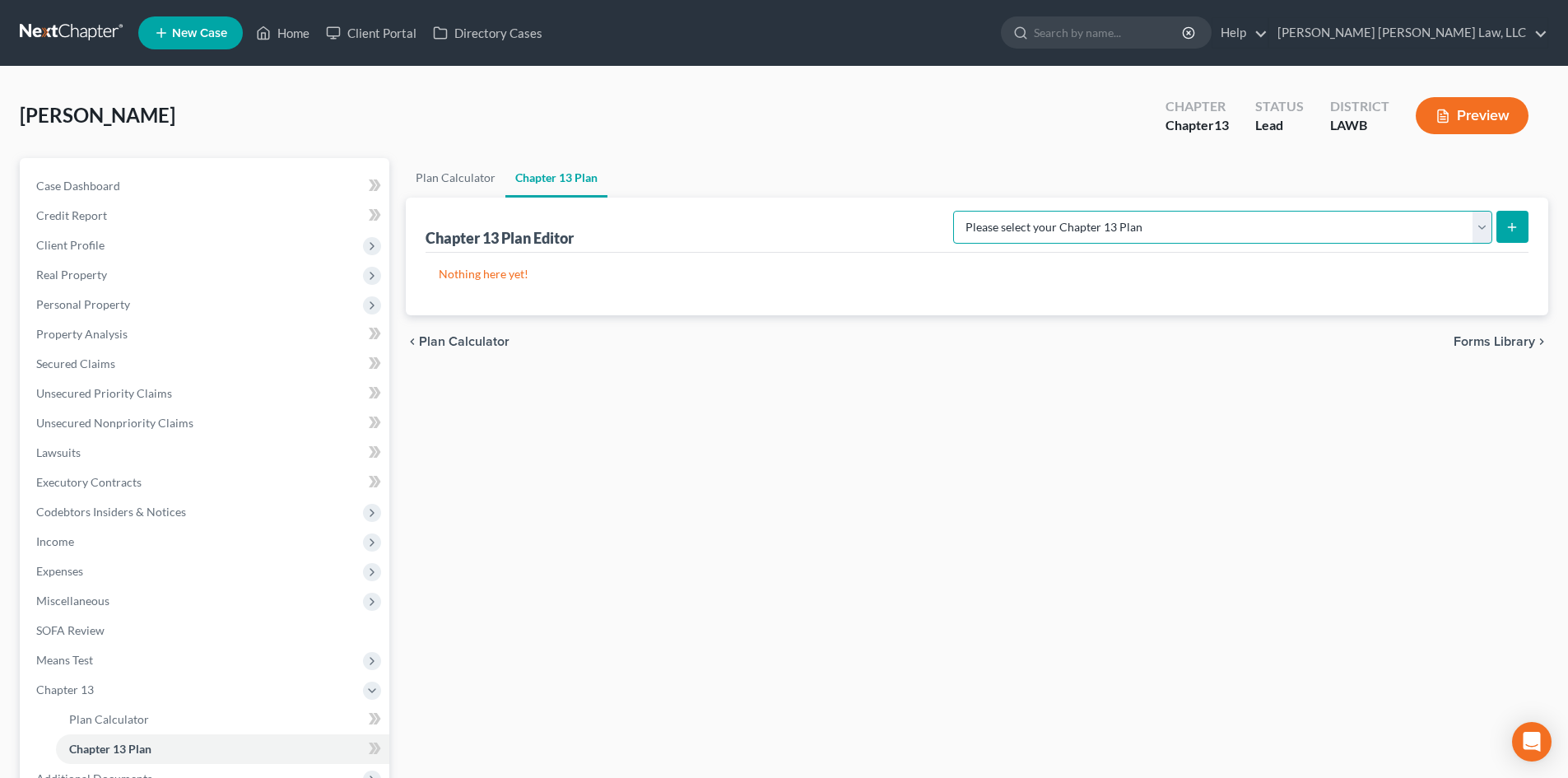
select select "1"
click at [1126, 211] on select "Please select your Chapter 13 Plan [PERSON_NAME] Custom Plan (Revised [DATE]) […" at bounding box center [1223, 227] width 539 height 33
click at [1513, 223] on line "submit" at bounding box center [1513, 227] width 0 height 7
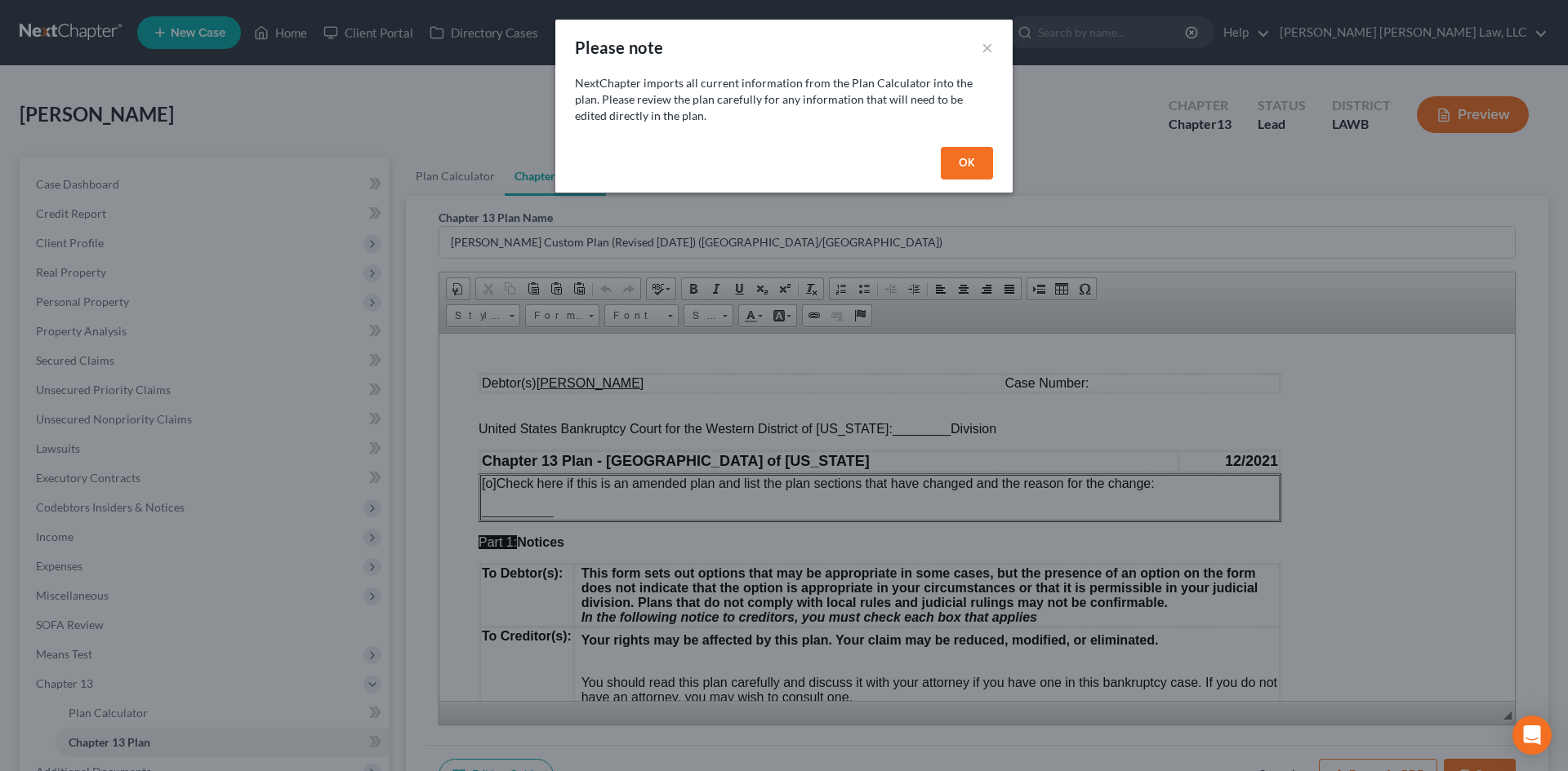
click at [959, 176] on button "OK" at bounding box center [967, 163] width 52 height 32
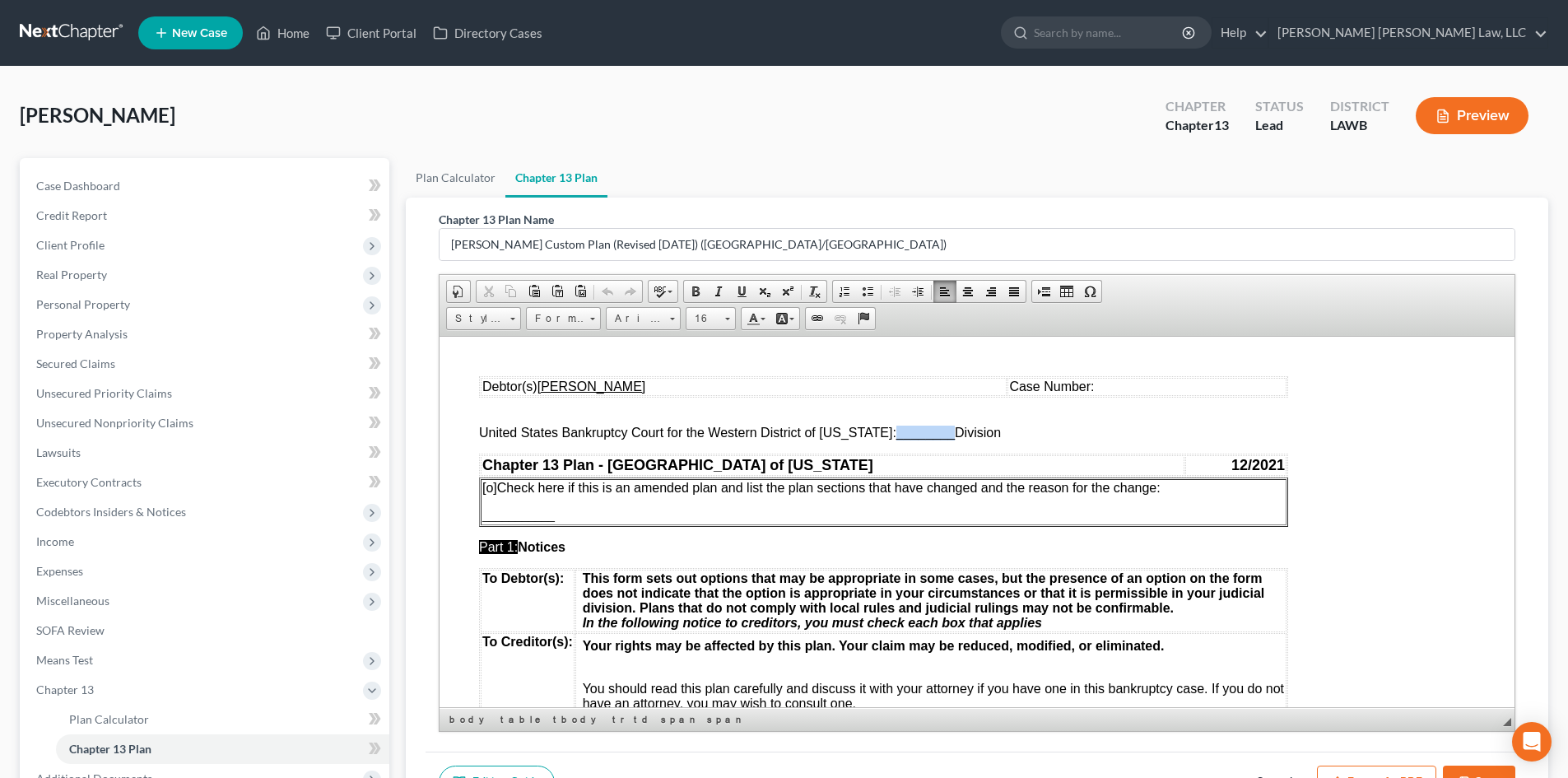
drag, startPoint x: 941, startPoint y: 429, endPoint x: 883, endPoint y: 428, distance: 58.0
click at [883, 428] on span "United States Bankruptcy Court for the Western District of [US_STATE]: ________…" at bounding box center [740, 431] width 522 height 14
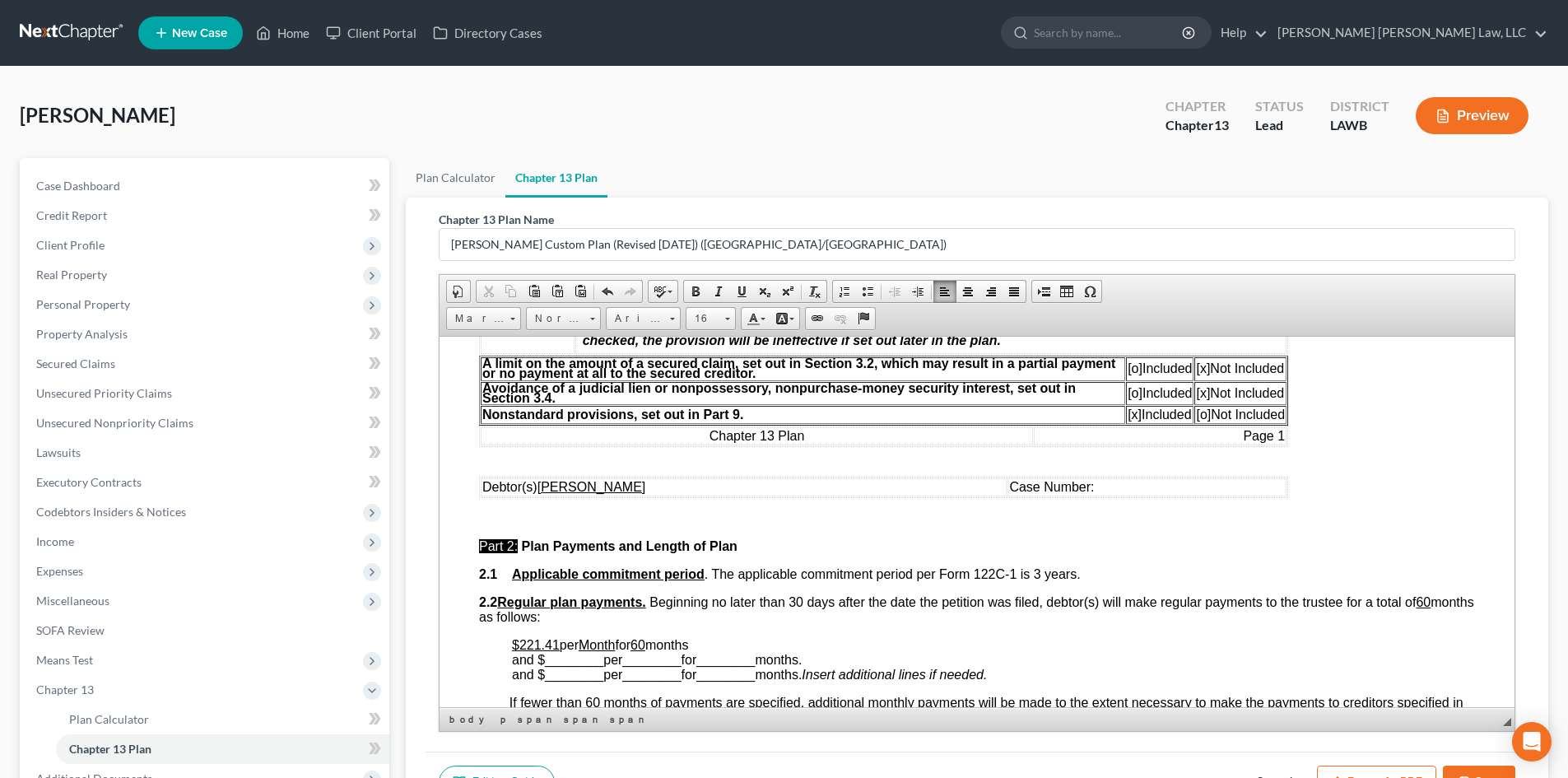
scroll to position [576, 0]
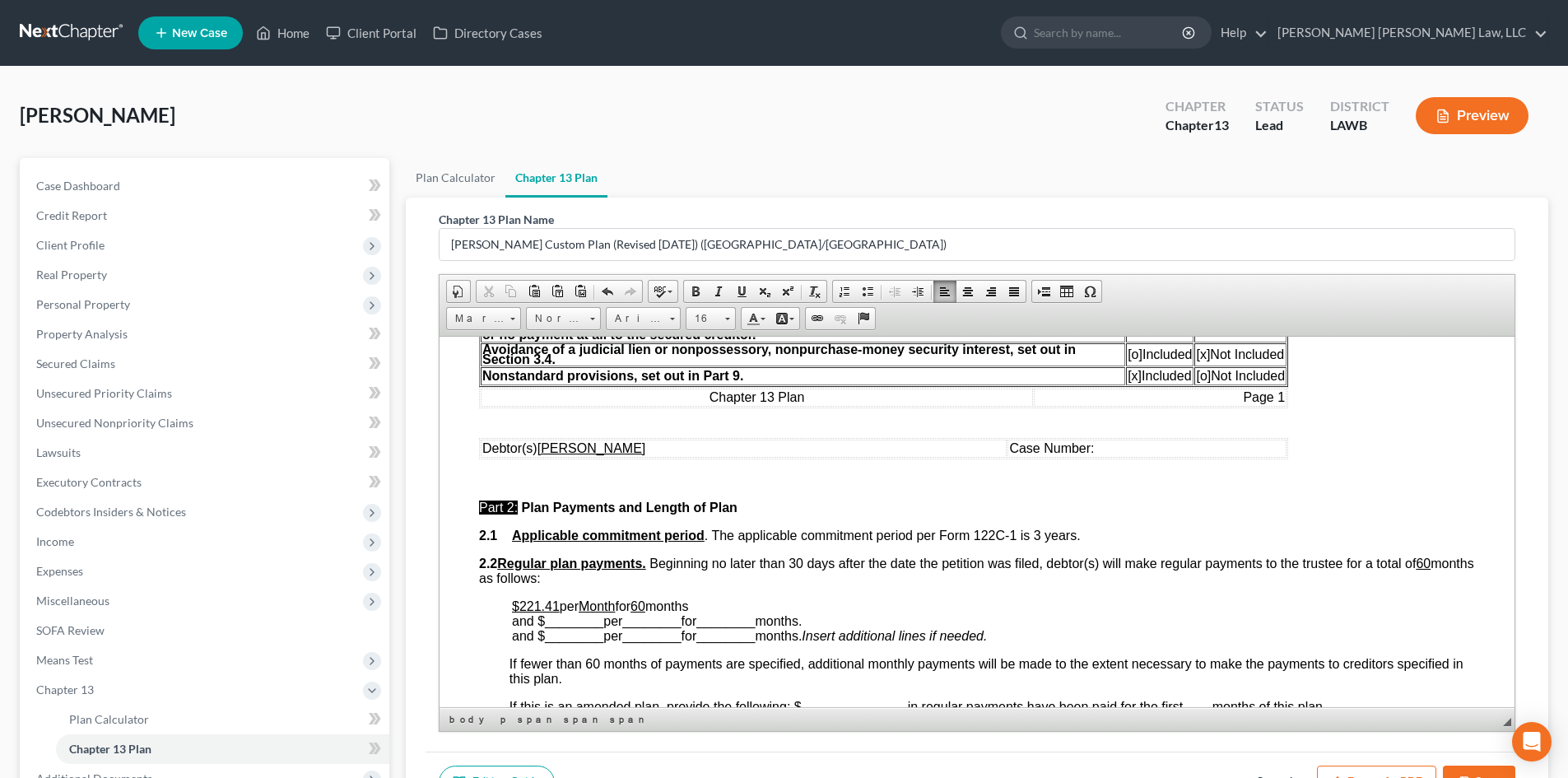
click at [555, 604] on u "$221.41" at bounding box center [535, 606] width 48 height 14
click at [463, 175] on link "Plan Calculator" at bounding box center [456, 178] width 100 height 40
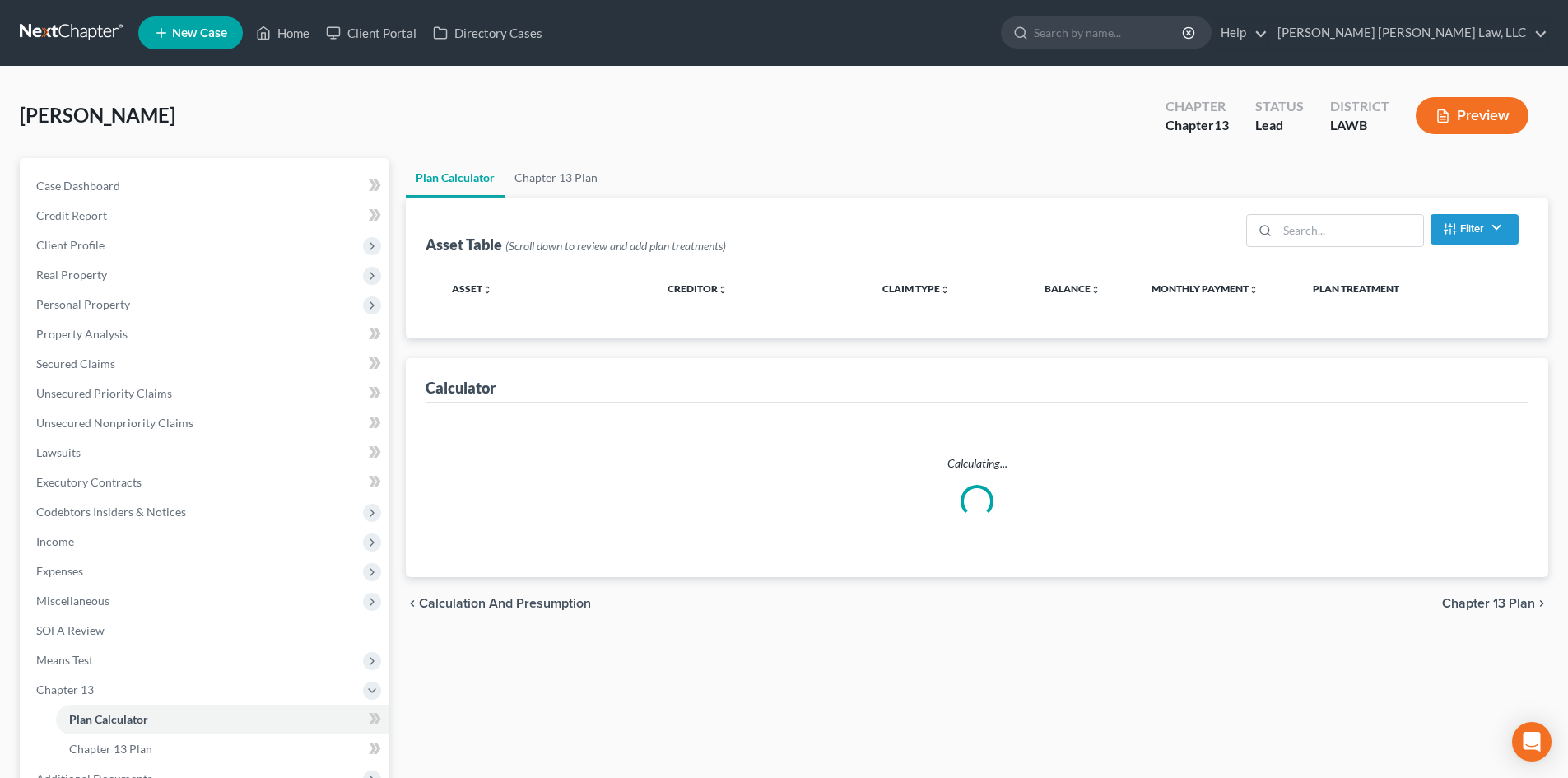
select select "59"
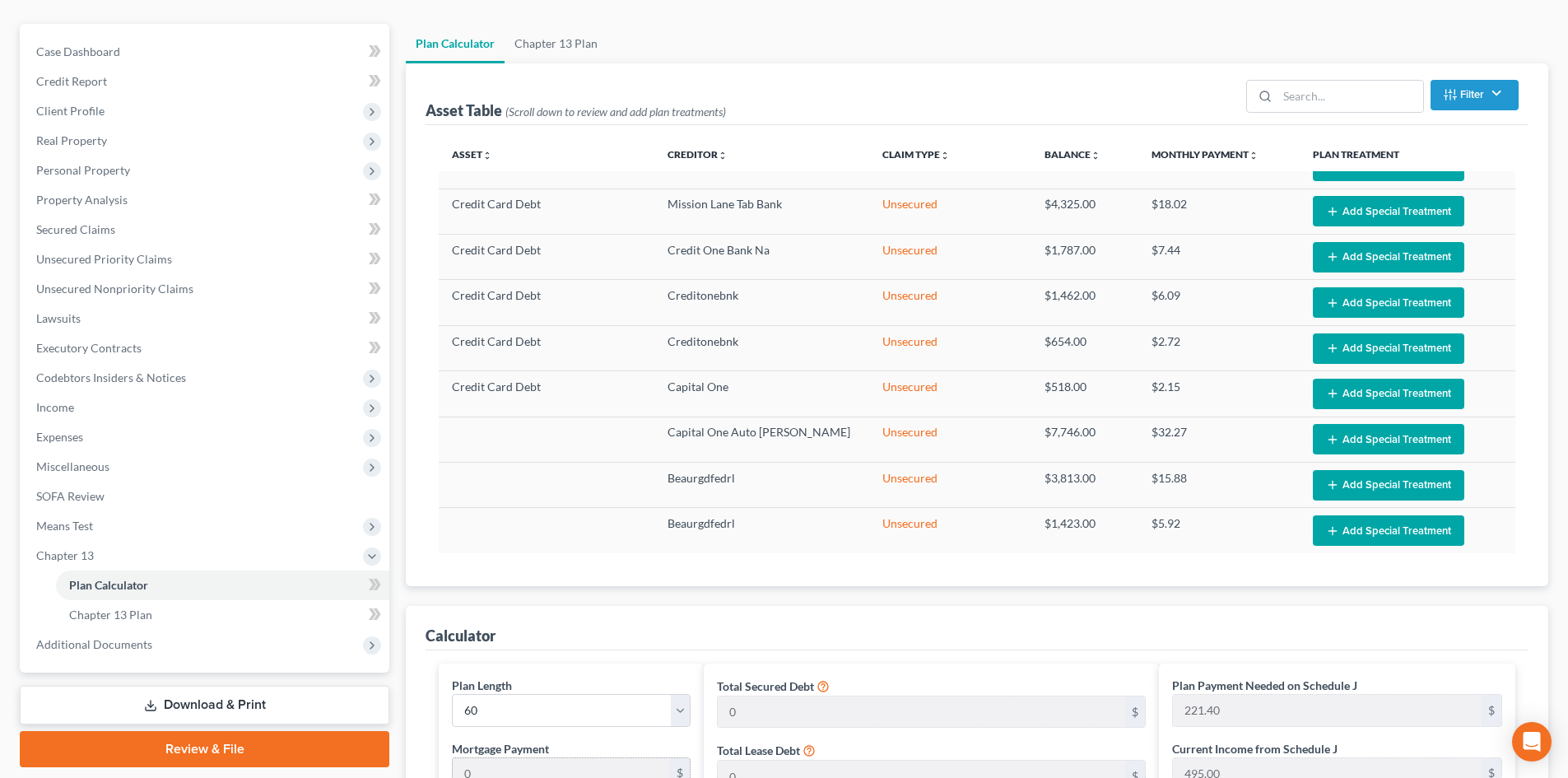
scroll to position [330, 0]
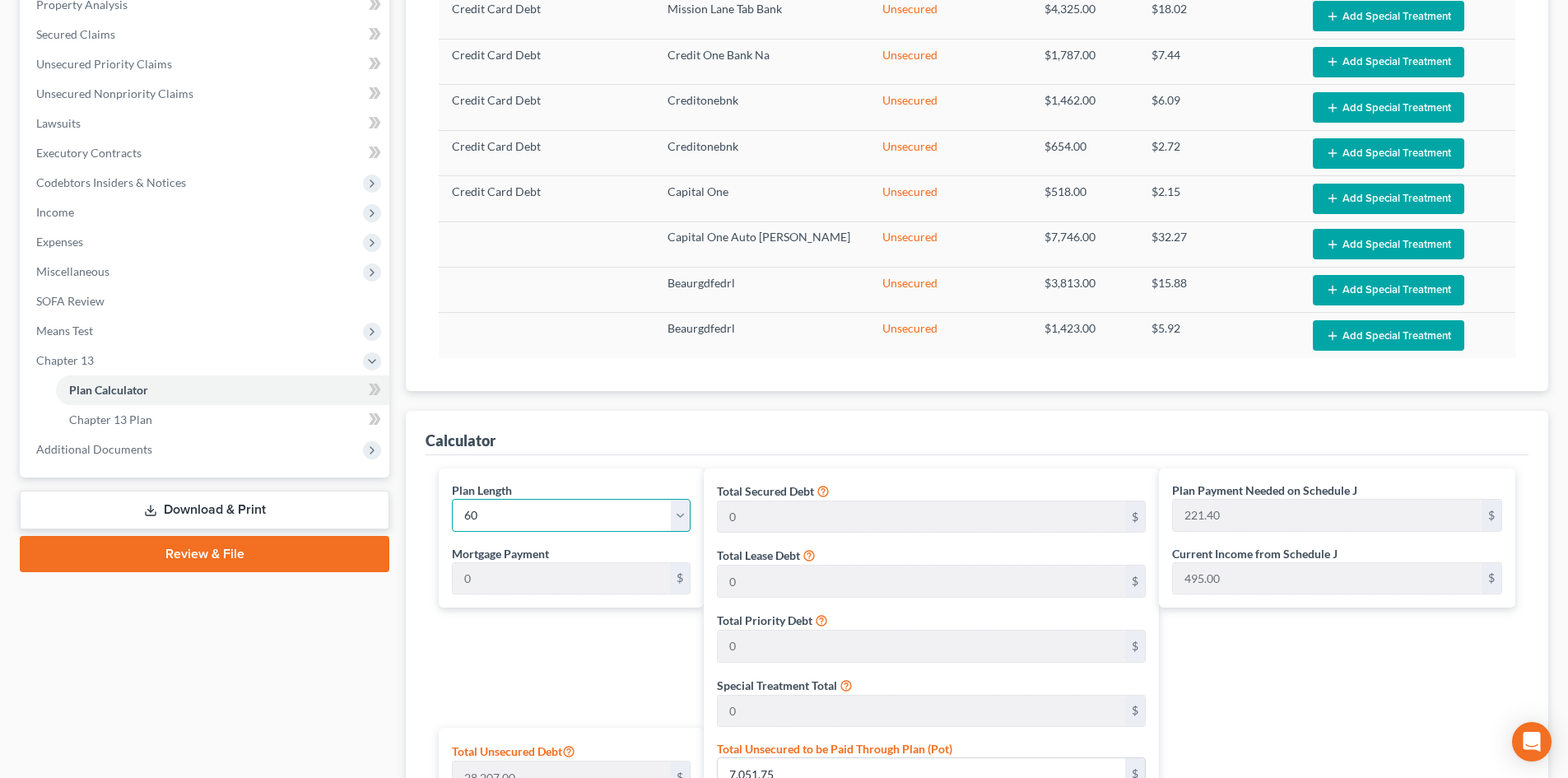
click at [597, 517] on select "1 2 3 4 5 6 7 8 9 10 11 12 13 14 15 16 17 18 19 20 21 22 23 24 25 26 27 28 29 3…" at bounding box center [571, 516] width 239 height 33
select select "35"
click at [452, 499] on select "1 2 3 4 5 6 7 8 9 10 11 12 13 14 15 16 17 18 19 20 21 22 23 24 25 26 27 28 29 3…" at bounding box center [571, 516] width 239 height 33
type input "369.01"
select select "35"
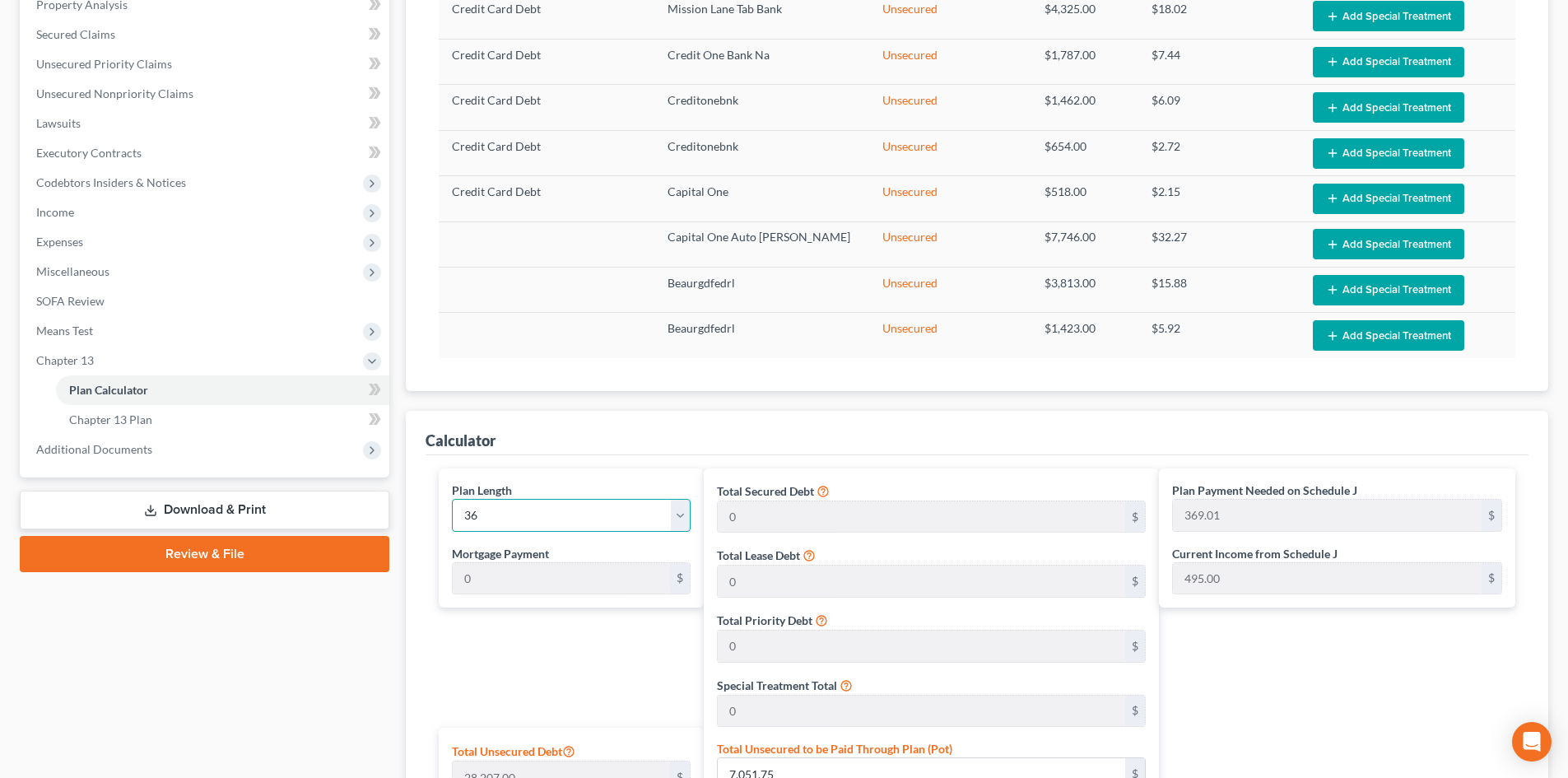
type input "369.01"
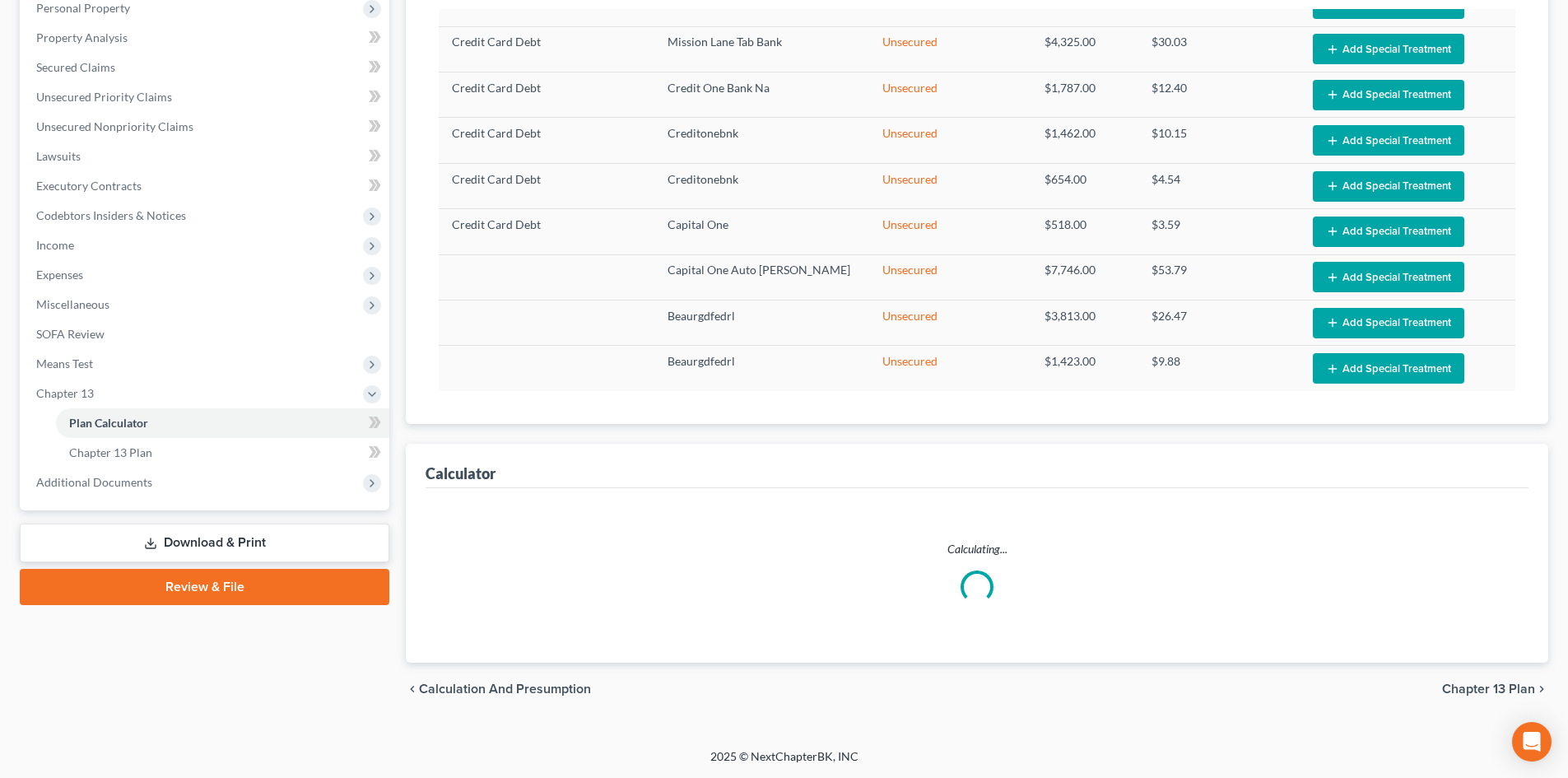
select select "35"
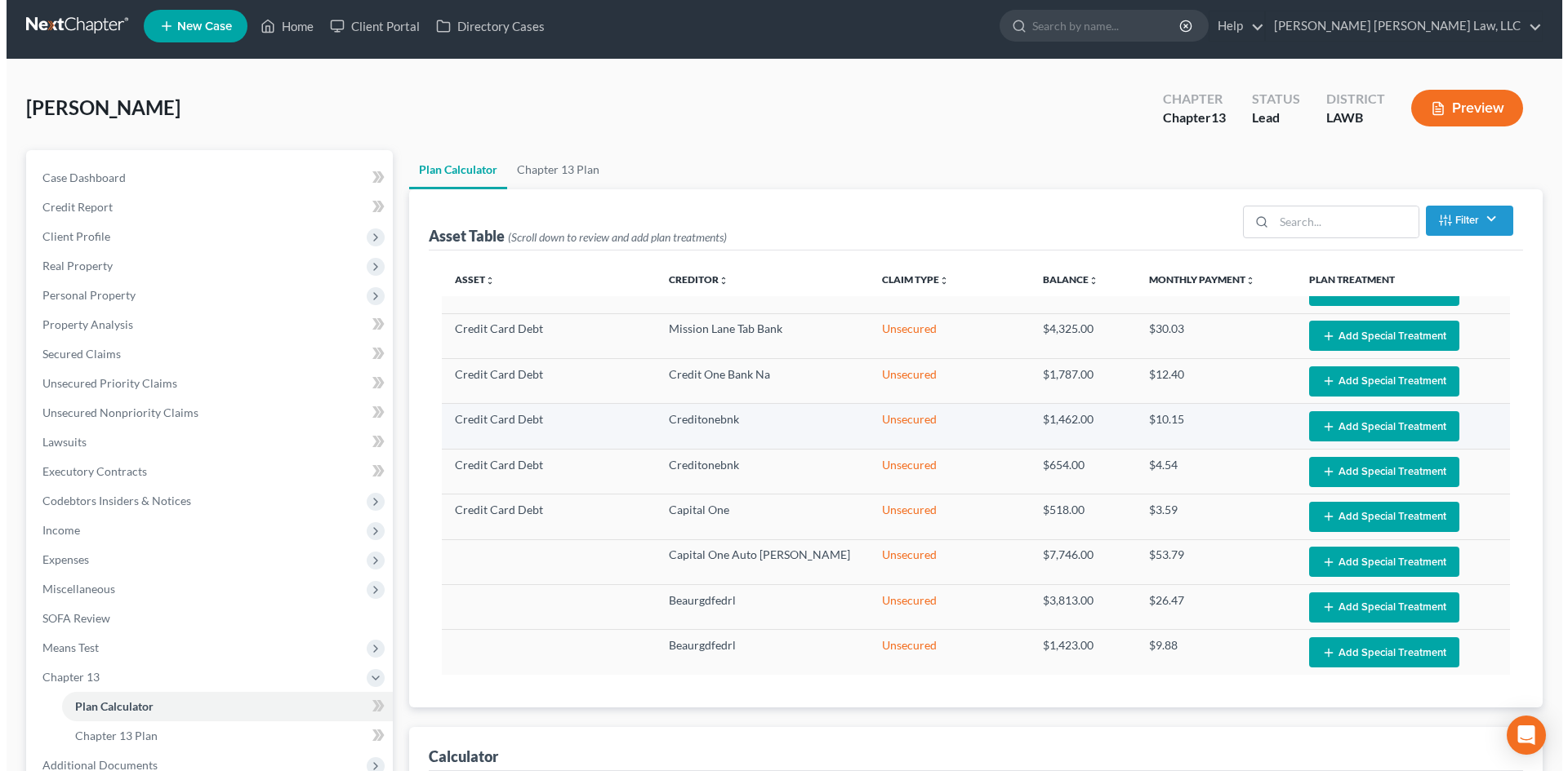
scroll to position [0, 0]
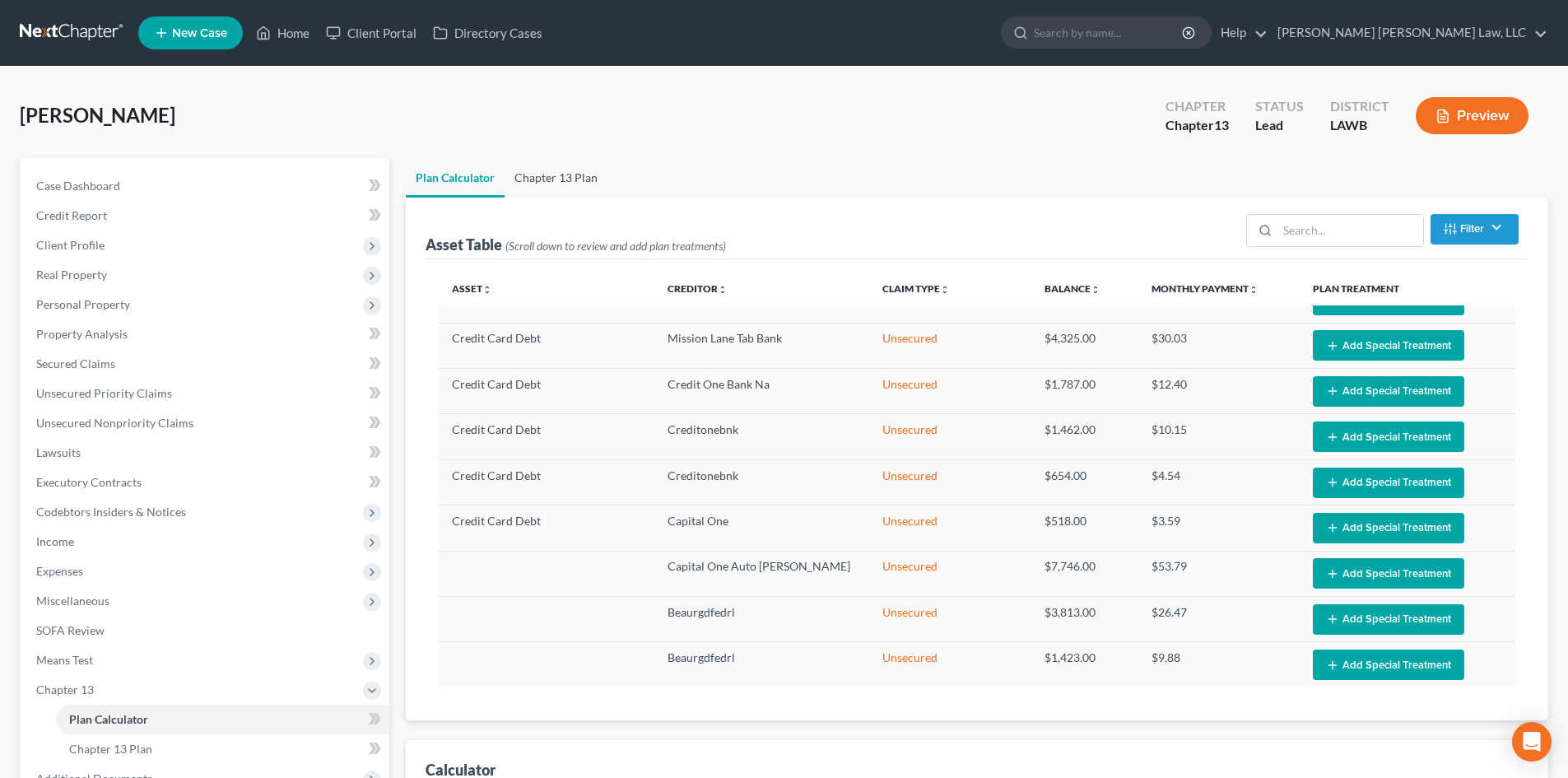
click at [574, 173] on link "Chapter 13 Plan" at bounding box center [555, 178] width 103 height 40
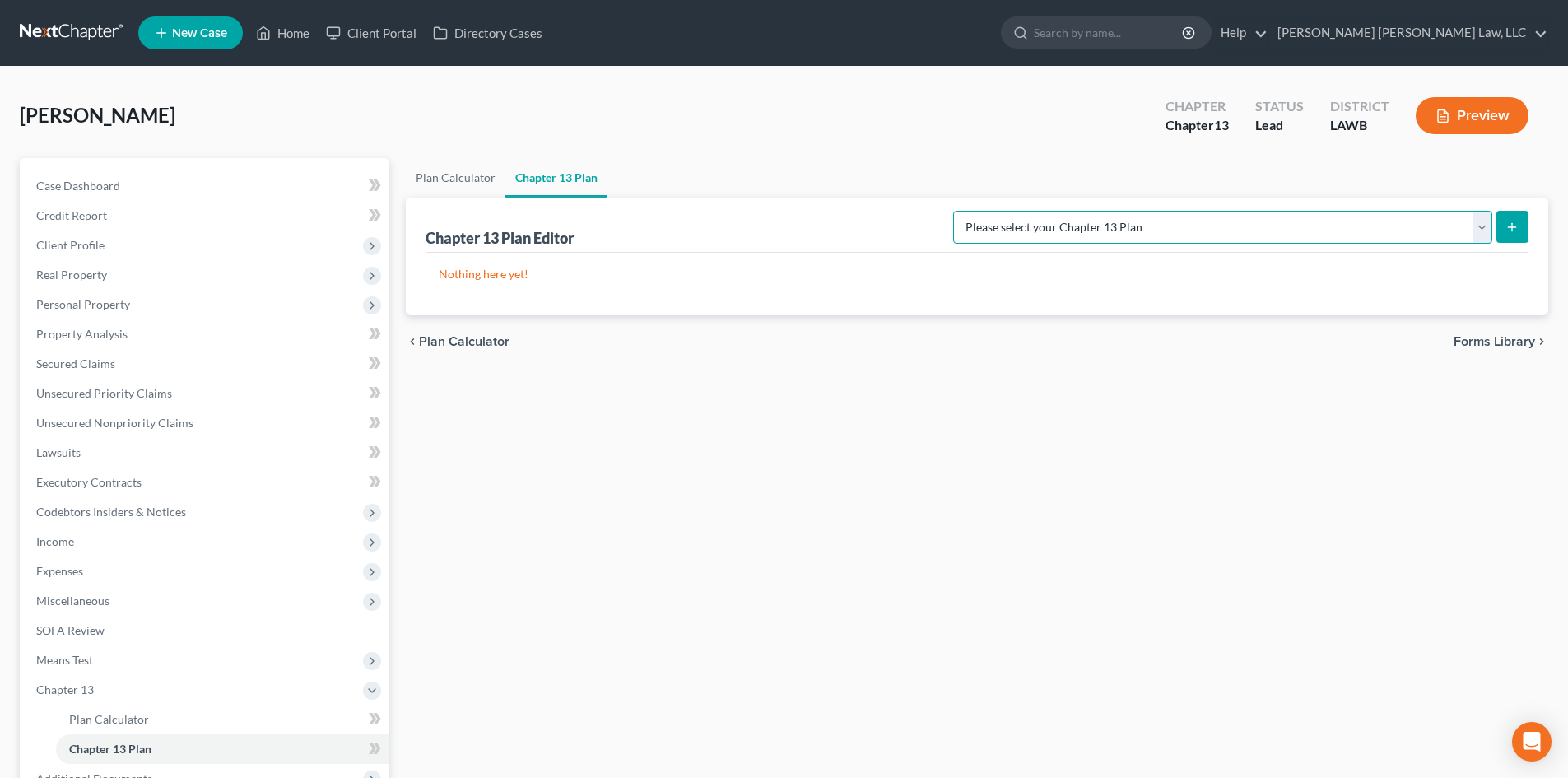
drag, startPoint x: 1445, startPoint y: 213, endPoint x: 1442, endPoint y: 242, distance: 29.2
click at [1445, 213] on select "Please select your Chapter 13 Plan [PERSON_NAME] Custom Plan (Revised [DATE]) […" at bounding box center [1223, 227] width 539 height 33
select select "1"
click at [1126, 211] on select "Please select your Chapter 13 Plan [PERSON_NAME] Custom Plan (Revised [DATE]) […" at bounding box center [1223, 227] width 539 height 33
click at [1514, 222] on icon "submit" at bounding box center [1512, 227] width 14 height 14
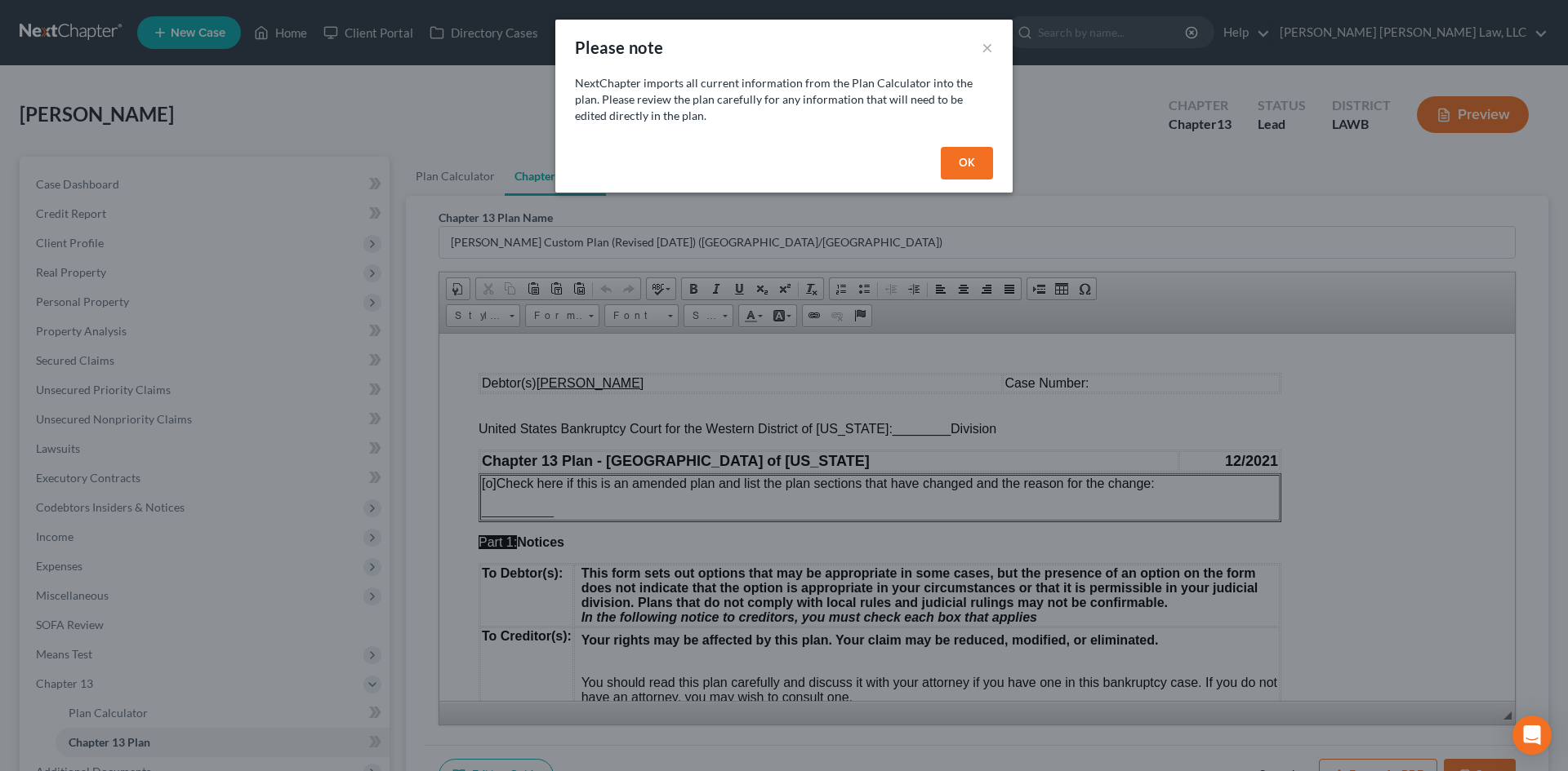
click at [954, 172] on button "OK" at bounding box center [967, 163] width 52 height 32
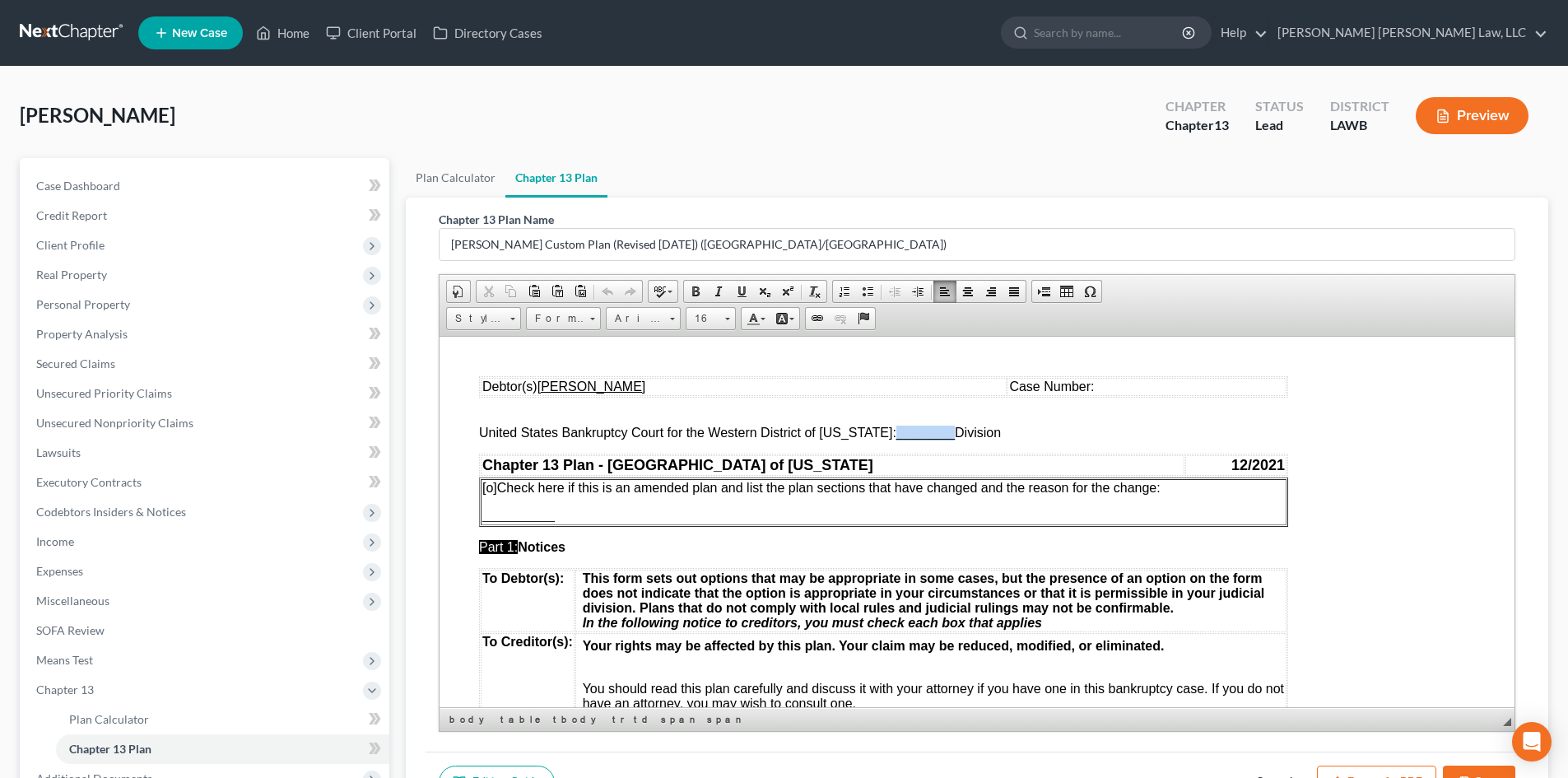
drag, startPoint x: 884, startPoint y: 437, endPoint x: 938, endPoint y: 435, distance: 54.0
click at [938, 435] on span "________" at bounding box center [926, 431] width 58 height 14
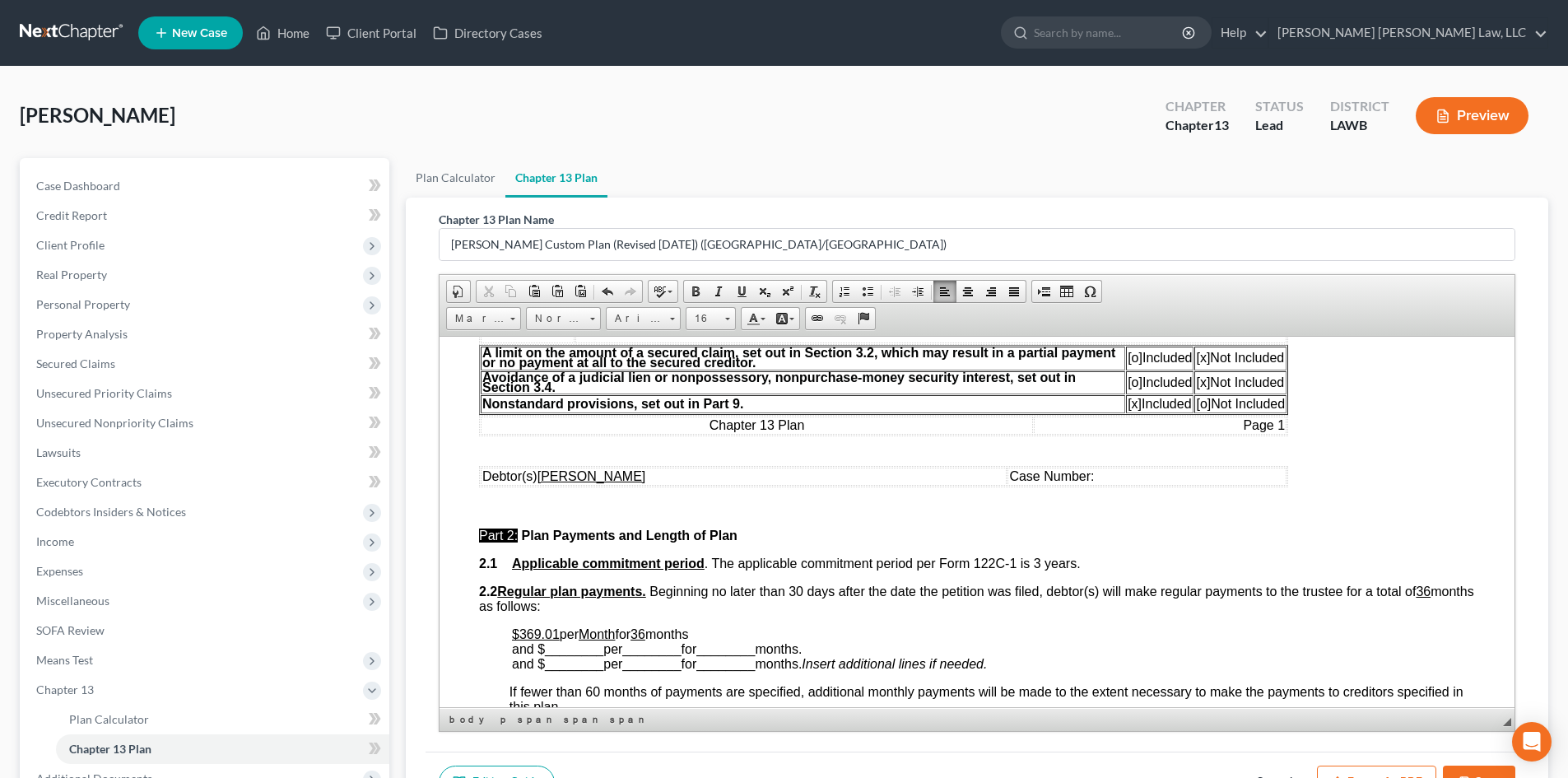
scroll to position [576, 0]
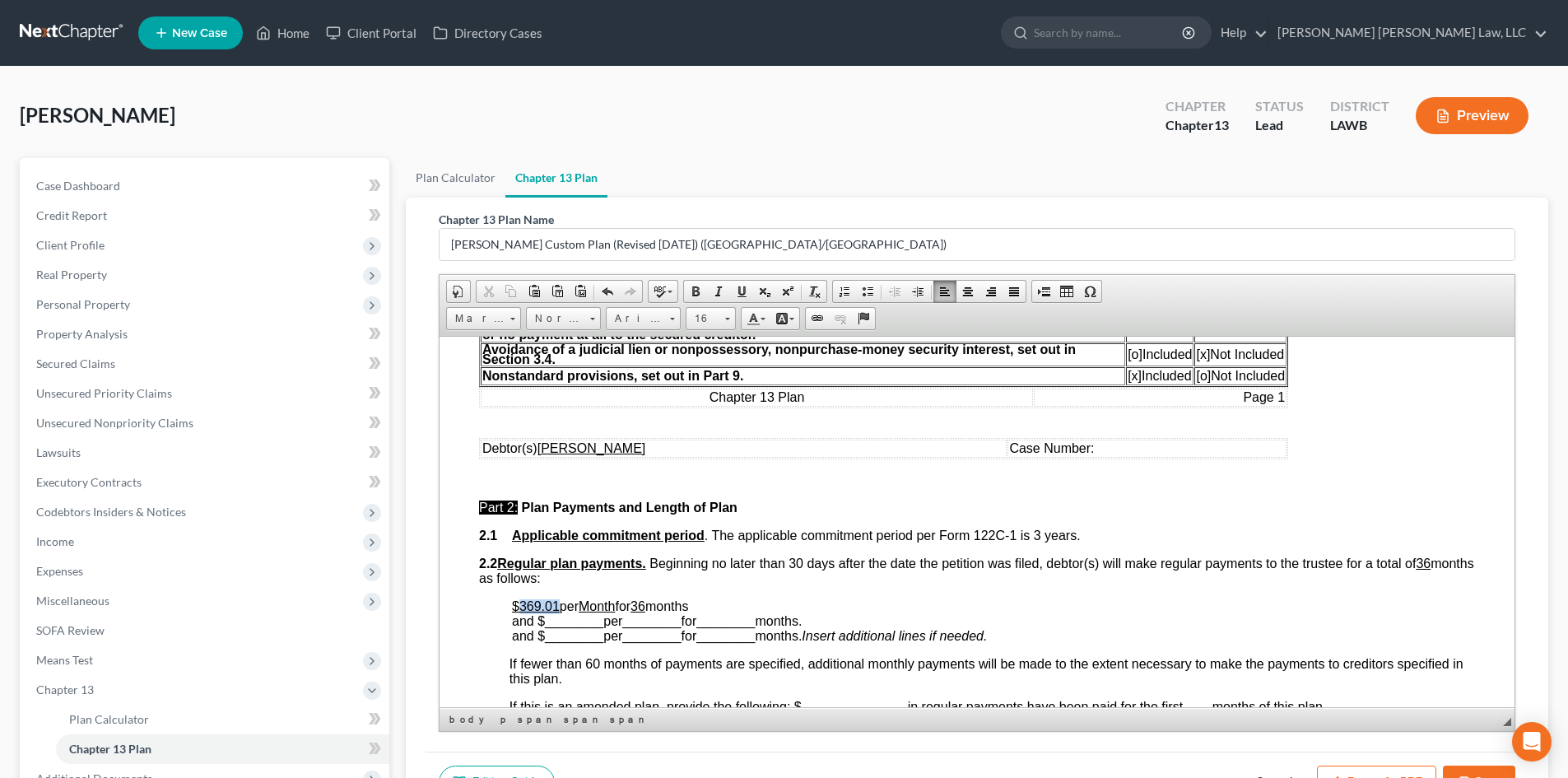
drag, startPoint x: 556, startPoint y: 608, endPoint x: 518, endPoint y: 608, distance: 38.0
click at [518, 608] on u "$369.01" at bounding box center [535, 606] width 48 height 14
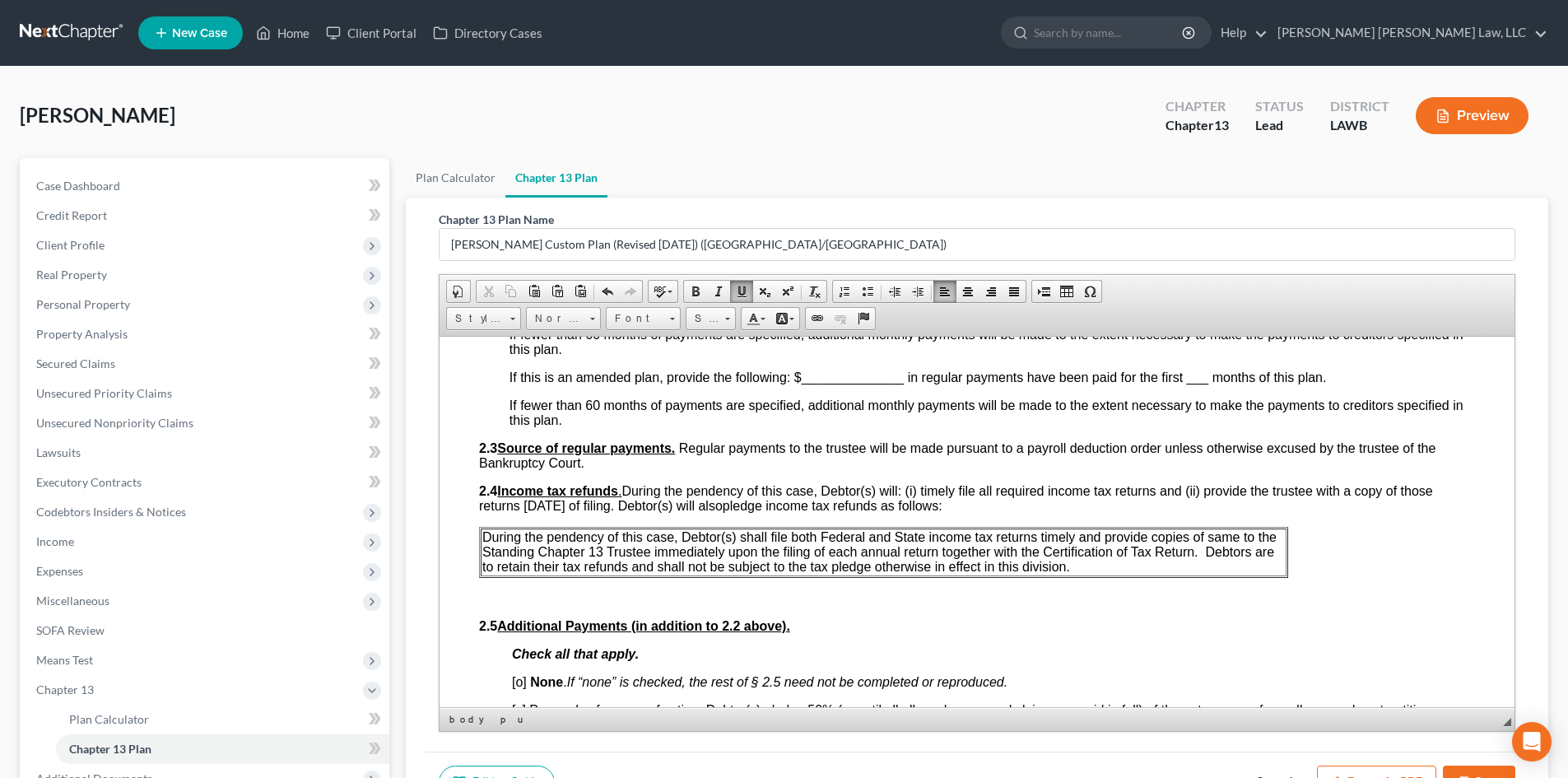
scroll to position [989, 0]
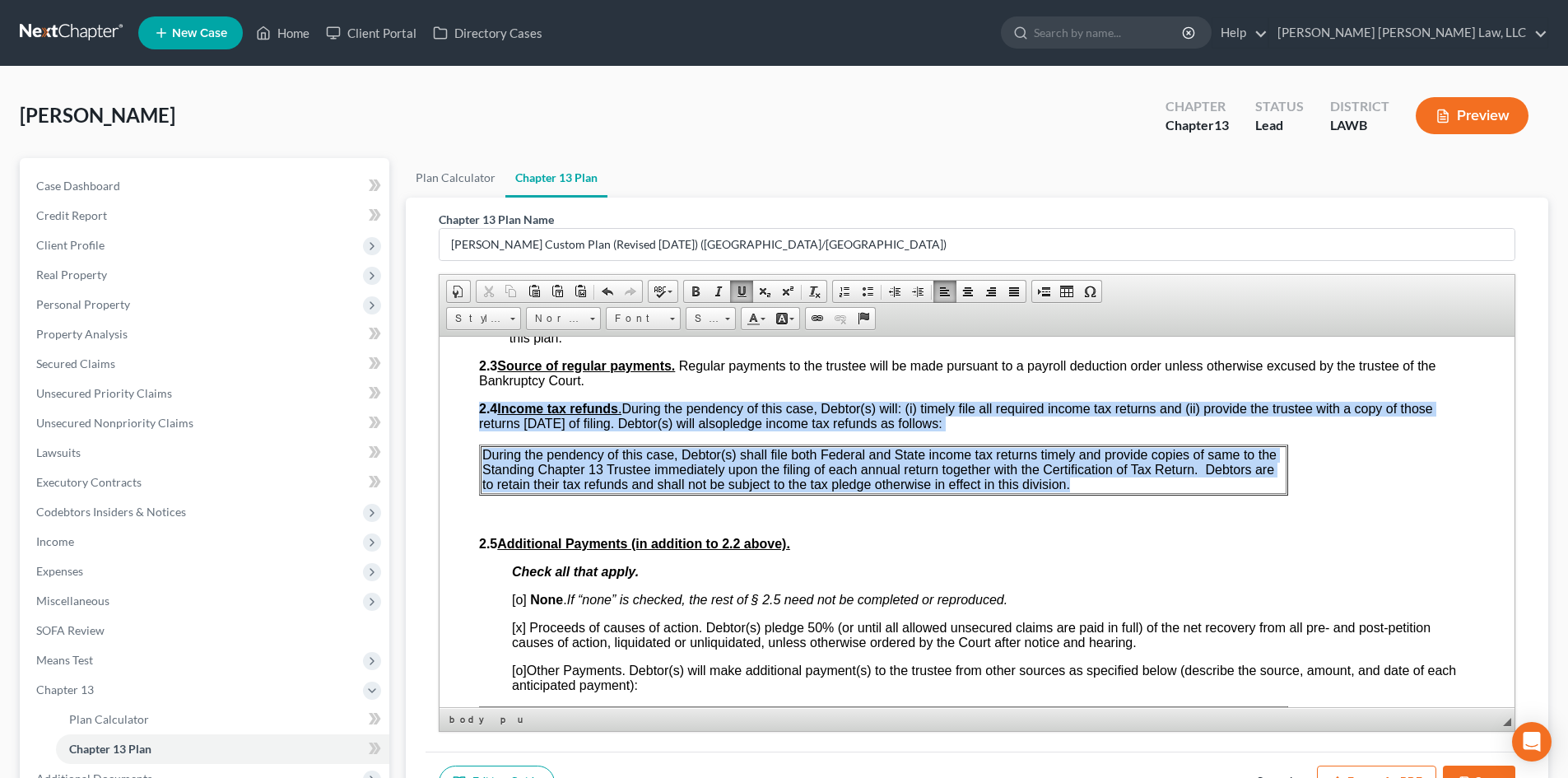
drag, startPoint x: 1071, startPoint y: 485, endPoint x: 477, endPoint y: 452, distance: 594.9
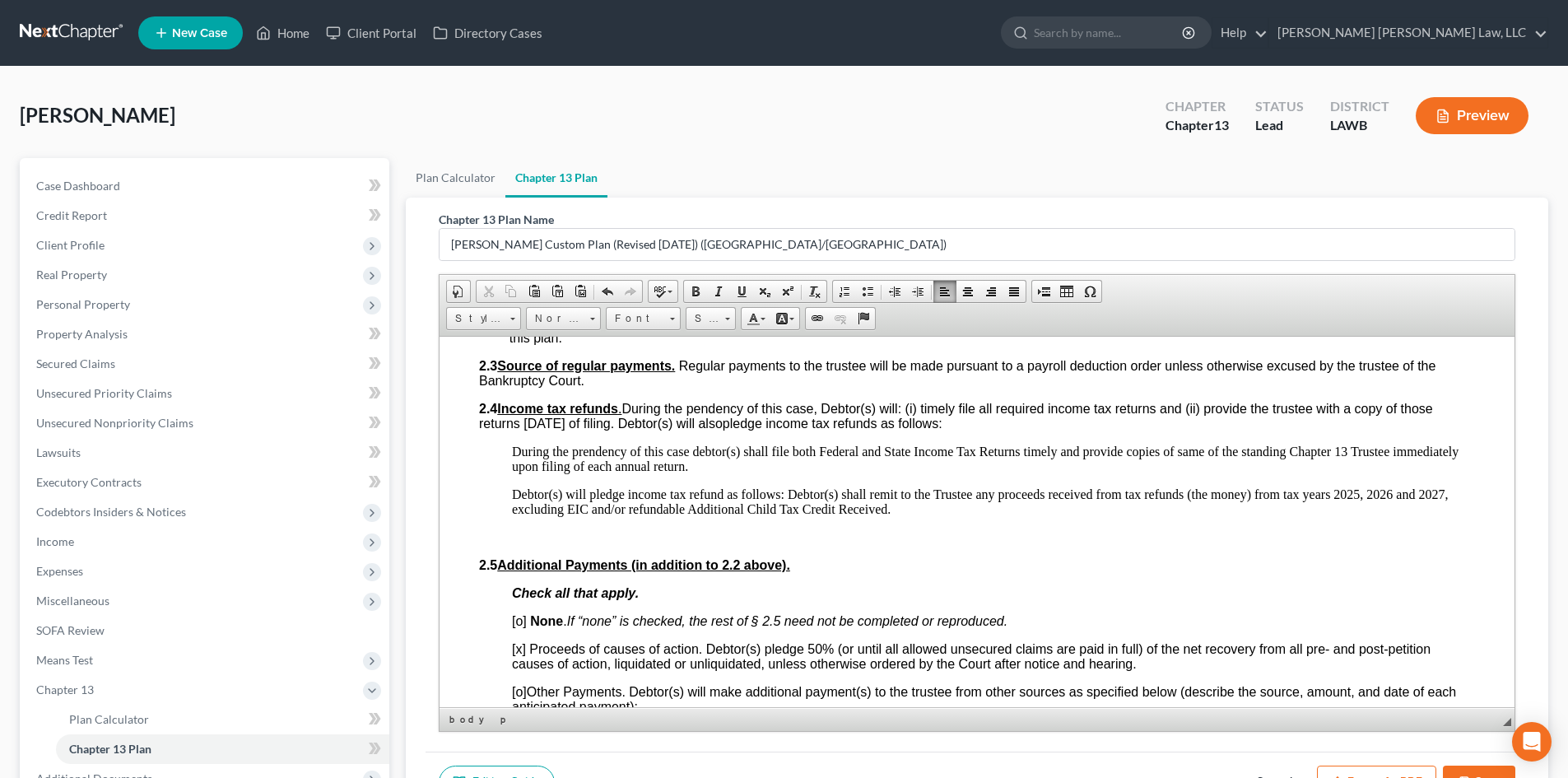
click at [857, 537] on p at bounding box center [977, 537] width 996 height 15
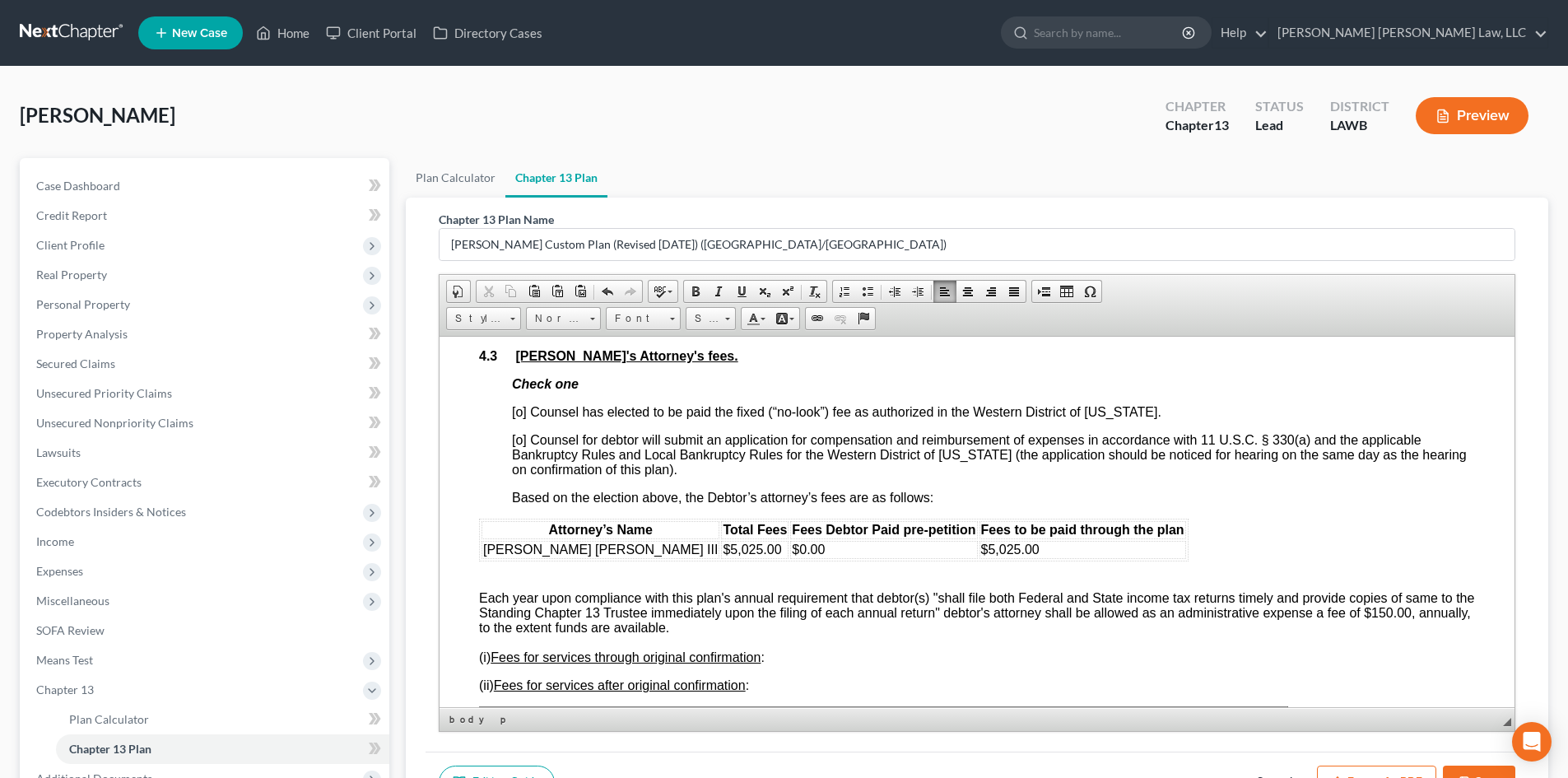
scroll to position [2471, 0]
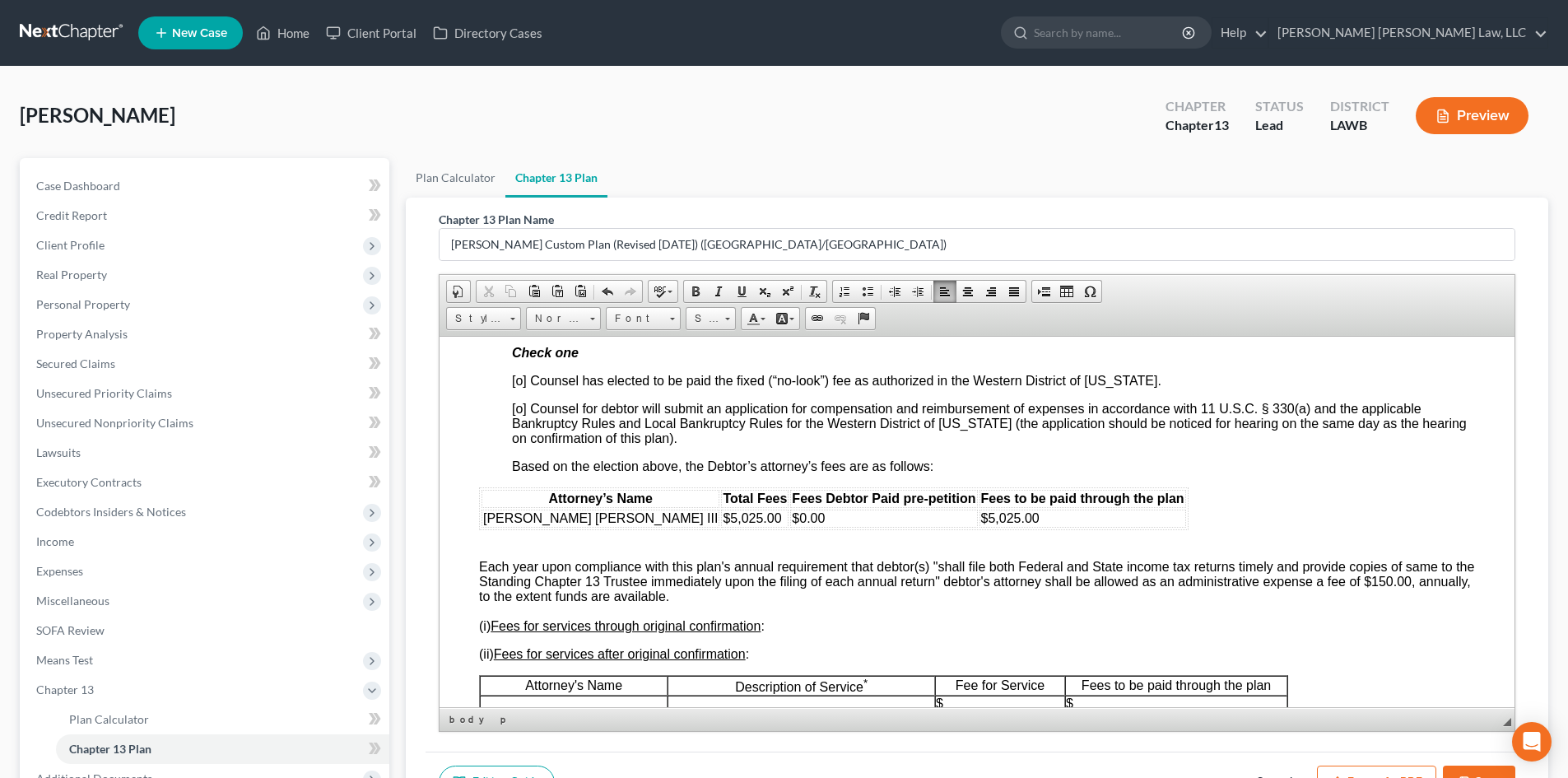
drag, startPoint x: 788, startPoint y: 589, endPoint x: 466, endPoint y: 556, distance: 323.7
click at [466, 556] on html "Debtor(s) [PERSON_NAME] Case Number: United States Bankruptcy Court for the Wes…" at bounding box center [976, 454] width 1075 height 5179
drag, startPoint x: 473, startPoint y: 561, endPoint x: 769, endPoint y: 598, distance: 298.3
click at [769, 598] on html "Debtor(s) [PERSON_NAME] Case Number: United States Bankruptcy Court for the Wes…" at bounding box center [976, 454] width 1075 height 5179
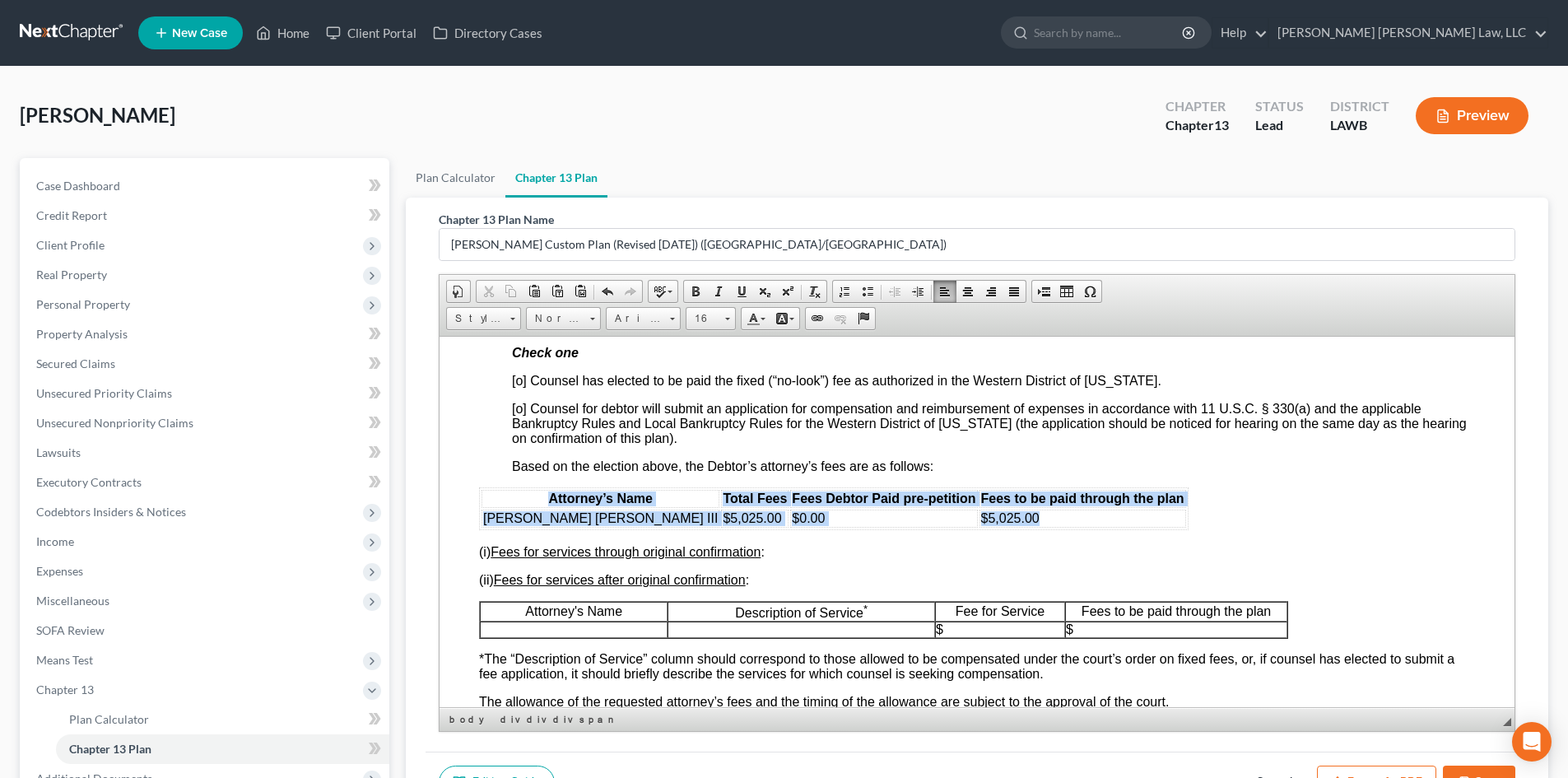
drag, startPoint x: 949, startPoint y: 524, endPoint x: 478, endPoint y: 501, distance: 471.6
click at [479, 501] on table "Attorney’s Name Total Fees Fees Debtor Paid pre-petition Fees to be paid throug…" at bounding box center [834, 507] width 710 height 43
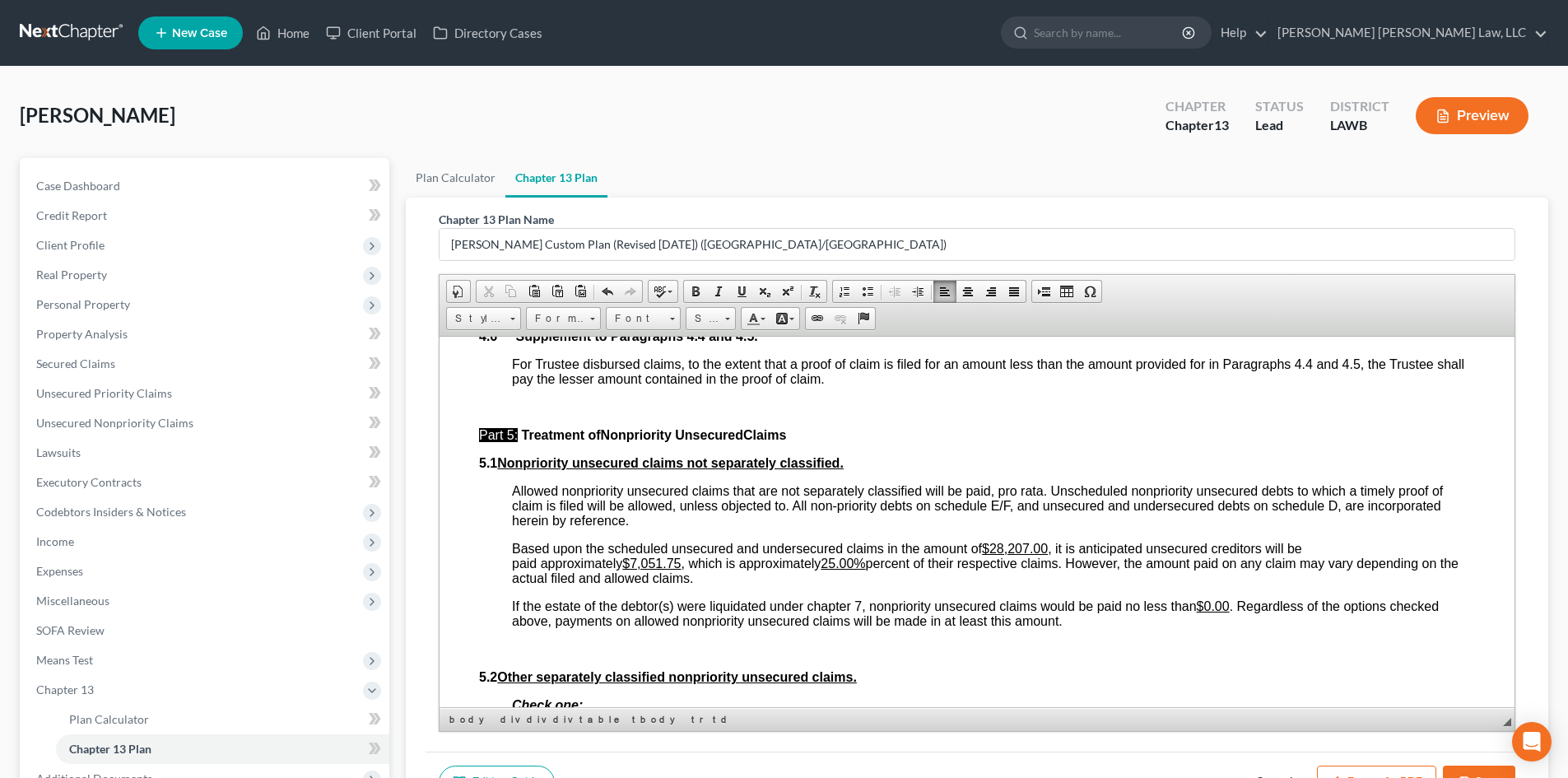
scroll to position [3377, 0]
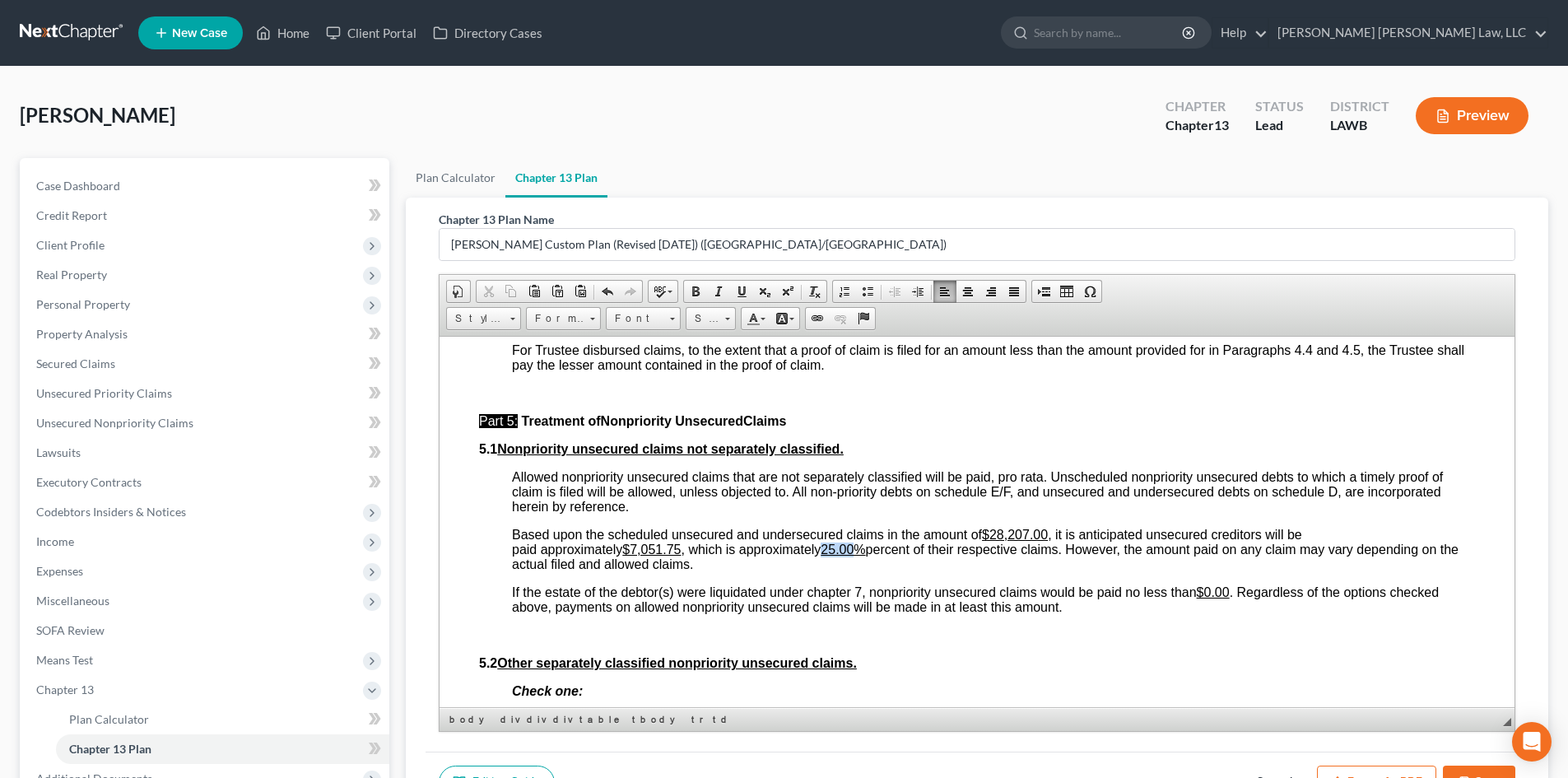
drag, startPoint x: 862, startPoint y: 550, endPoint x: 834, endPoint y: 549, distance: 28.0
click at [834, 549] on u "25.00%" at bounding box center [843, 548] width 44 height 14
drag, startPoint x: 683, startPoint y: 547, endPoint x: 633, endPoint y: 547, distance: 50.0
click at [633, 547] on u "$7,051.75" at bounding box center [652, 548] width 58 height 14
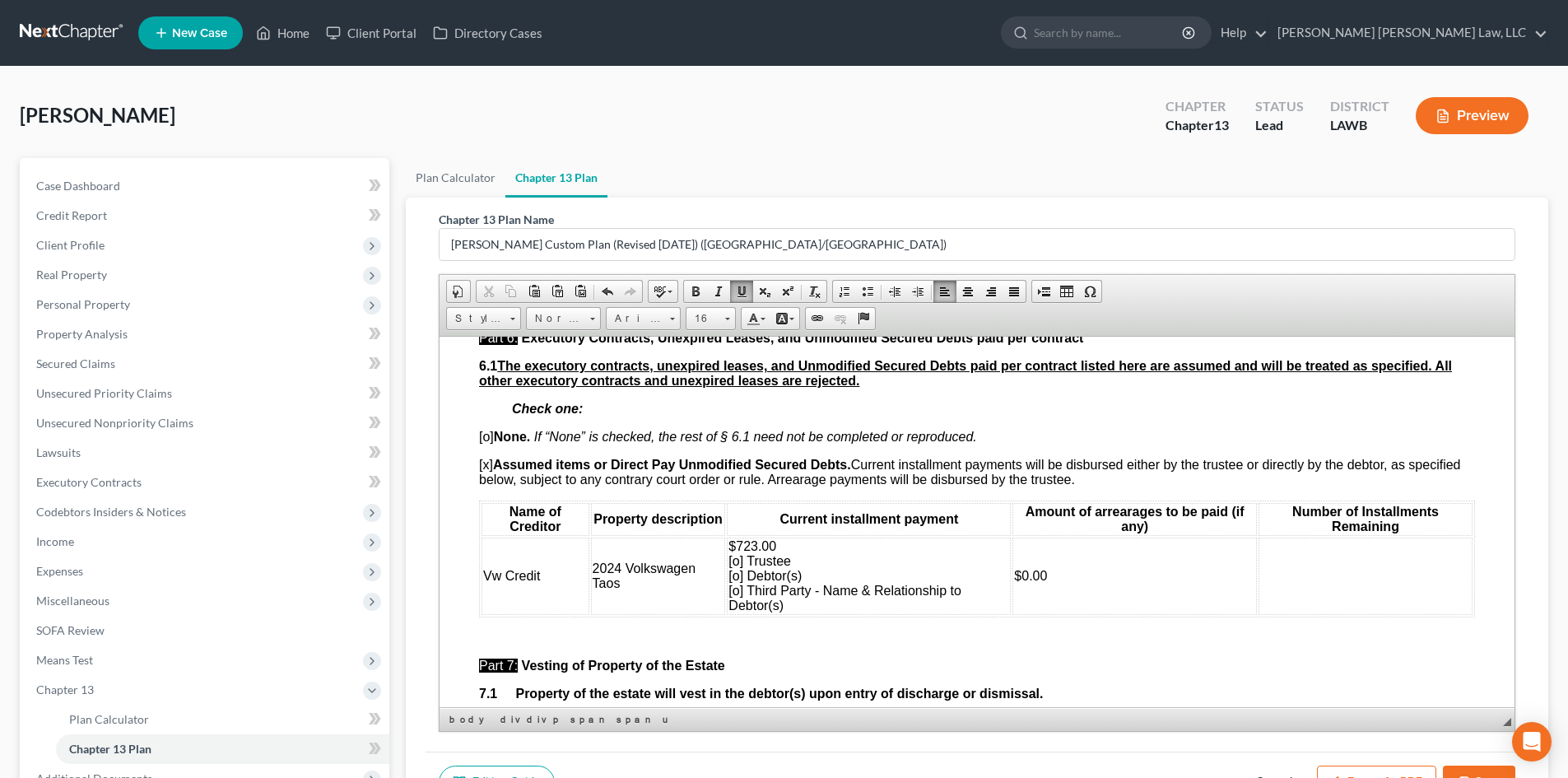
scroll to position [3871, 0]
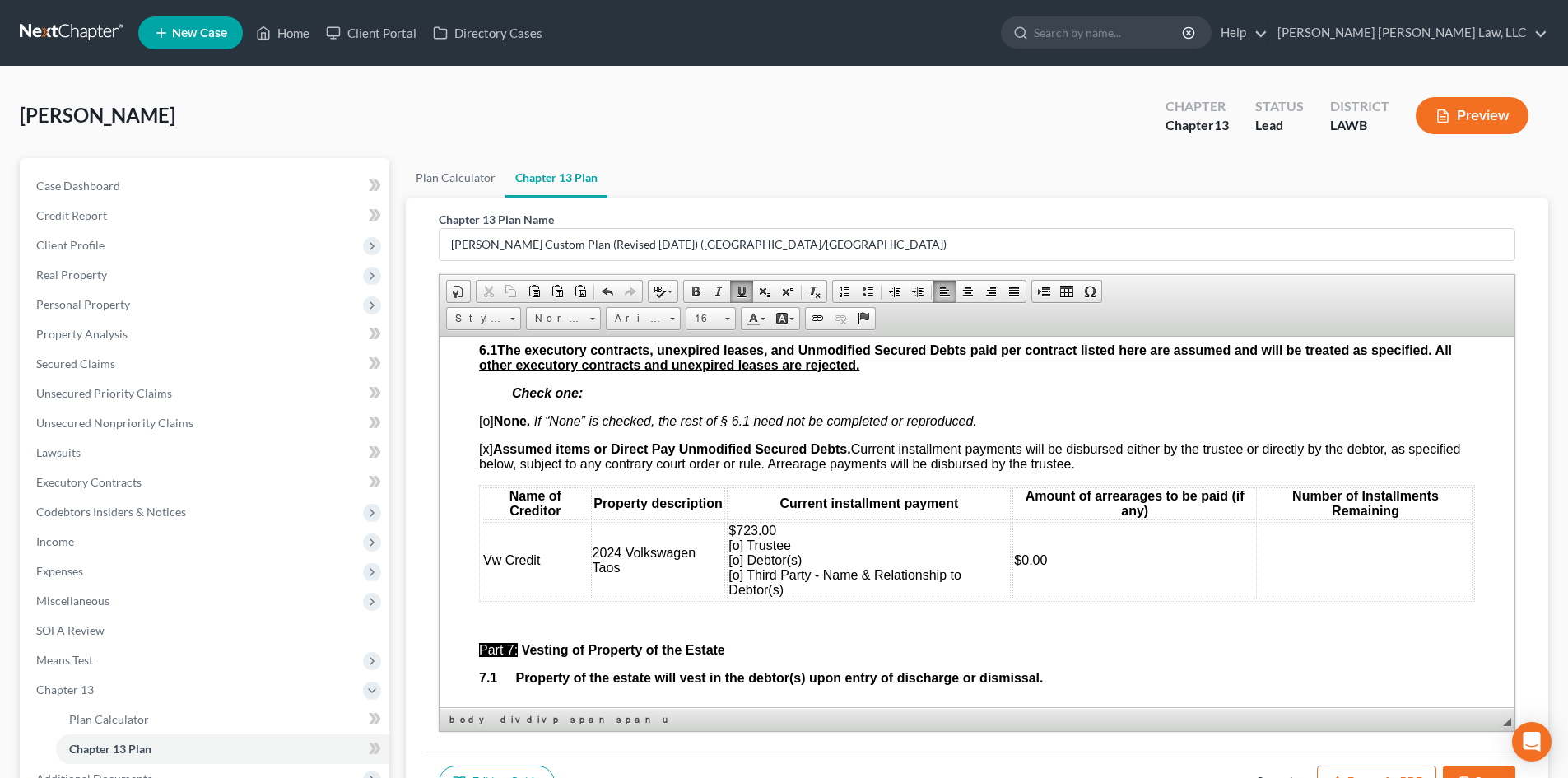
click at [734, 589] on span "$723.00 [o] Trustee [o] Debtor(s) [o] Third Party - Name & Relationship to Debt…" at bounding box center [845, 559] width 233 height 74
click at [1308, 565] on td at bounding box center [1366, 559] width 214 height 77
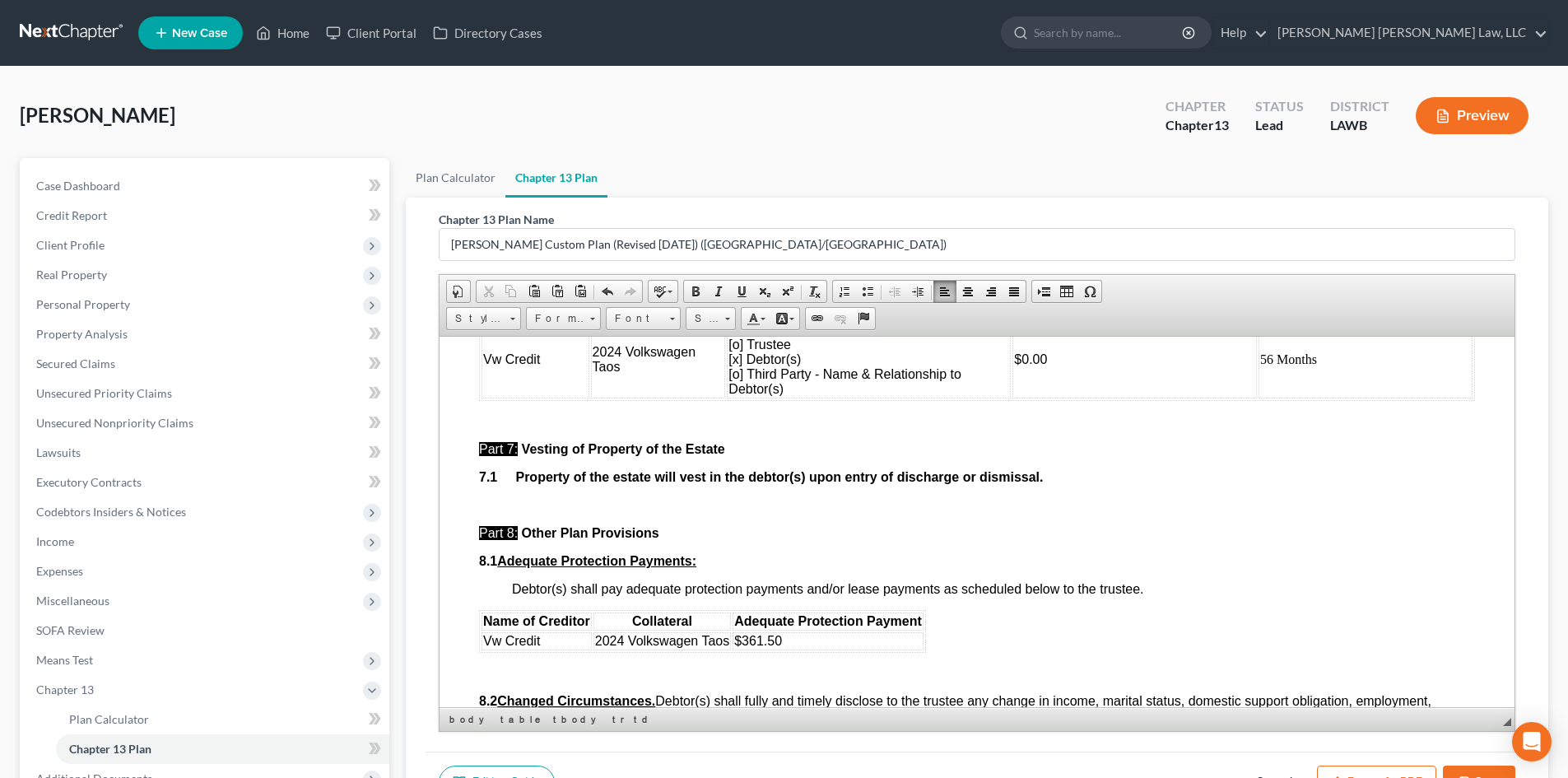
scroll to position [4118, 0]
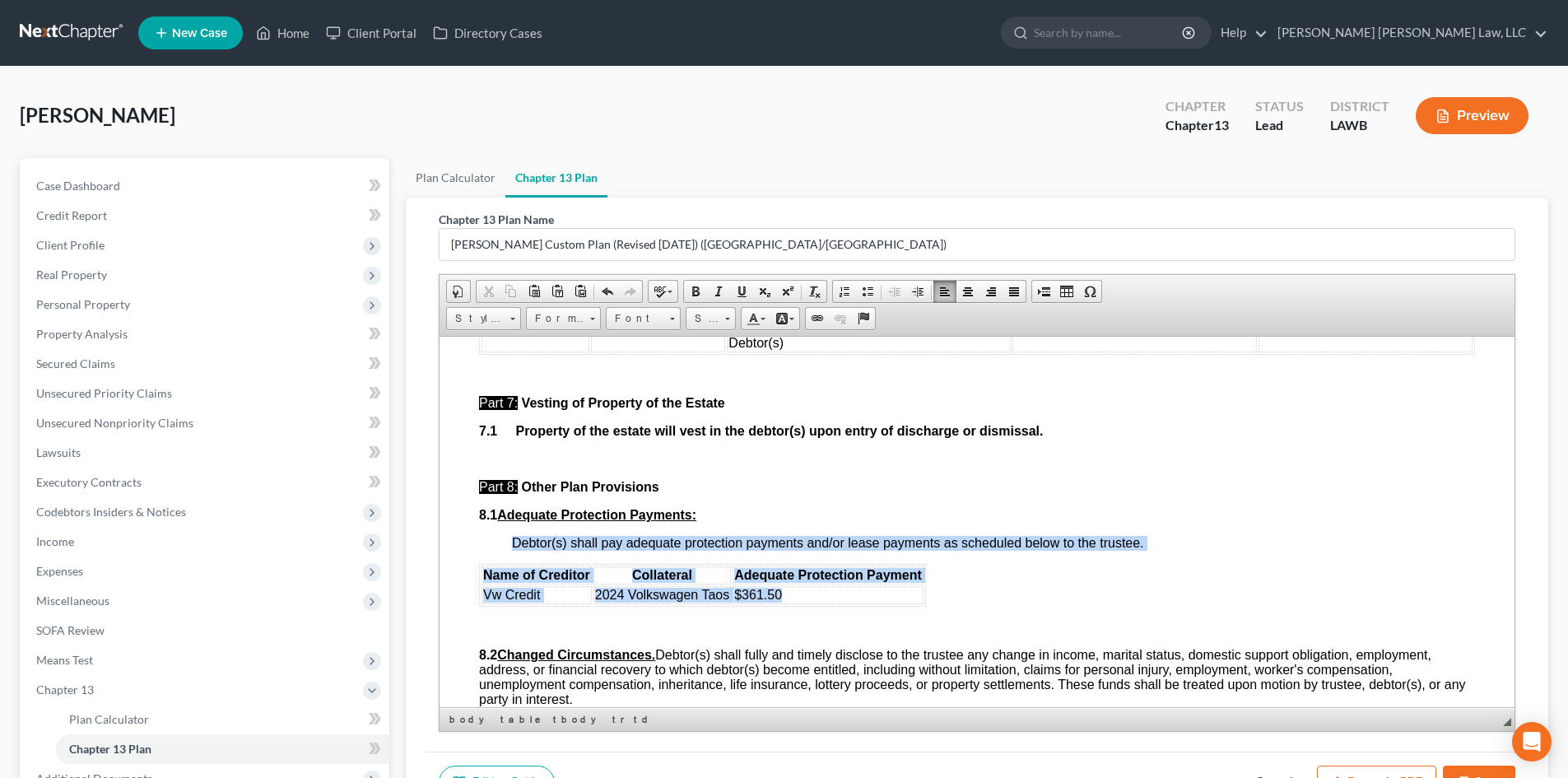
drag, startPoint x: 797, startPoint y: 612, endPoint x: 471, endPoint y: 590, distance: 326.7
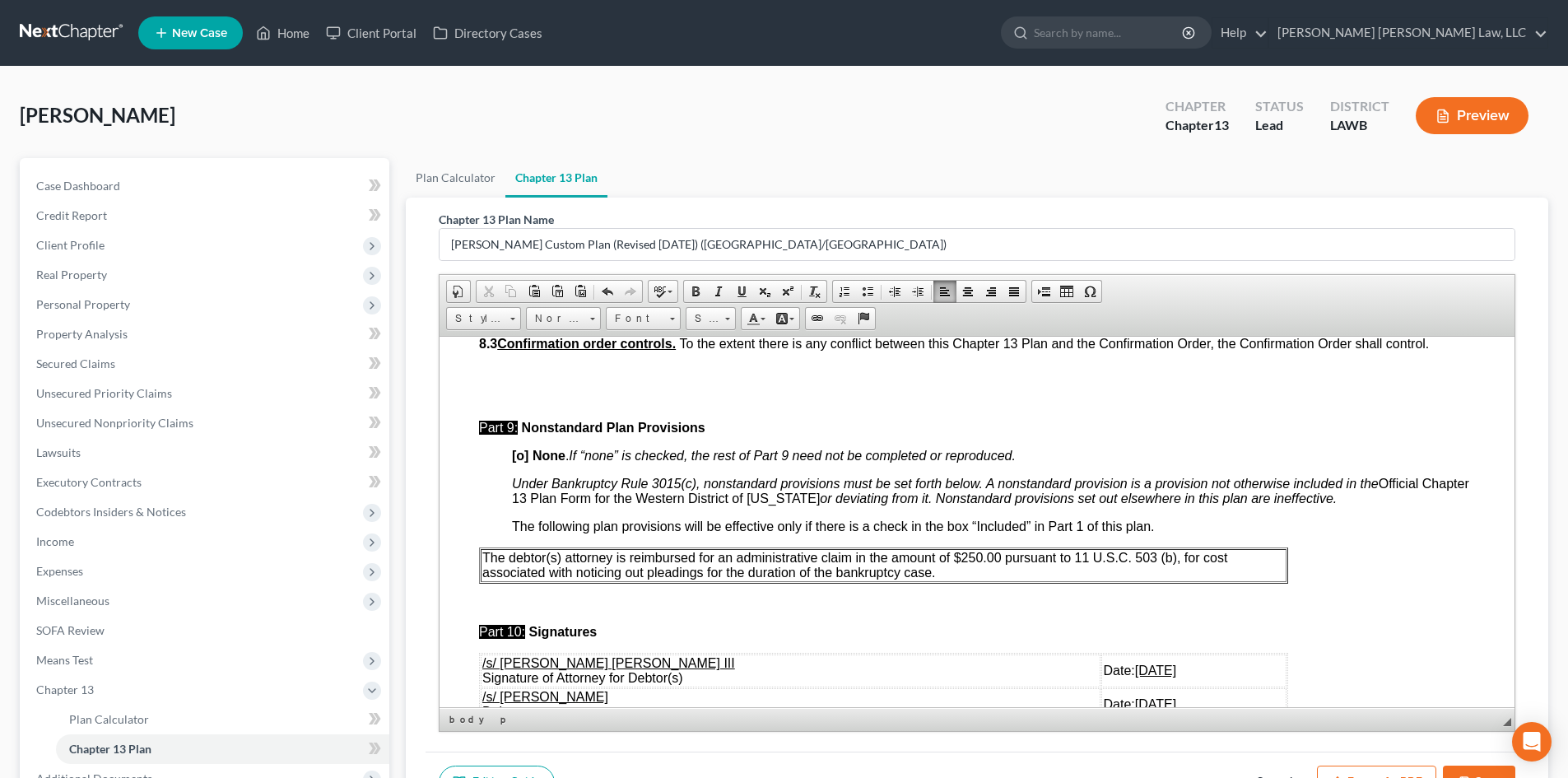
scroll to position [4530, 0]
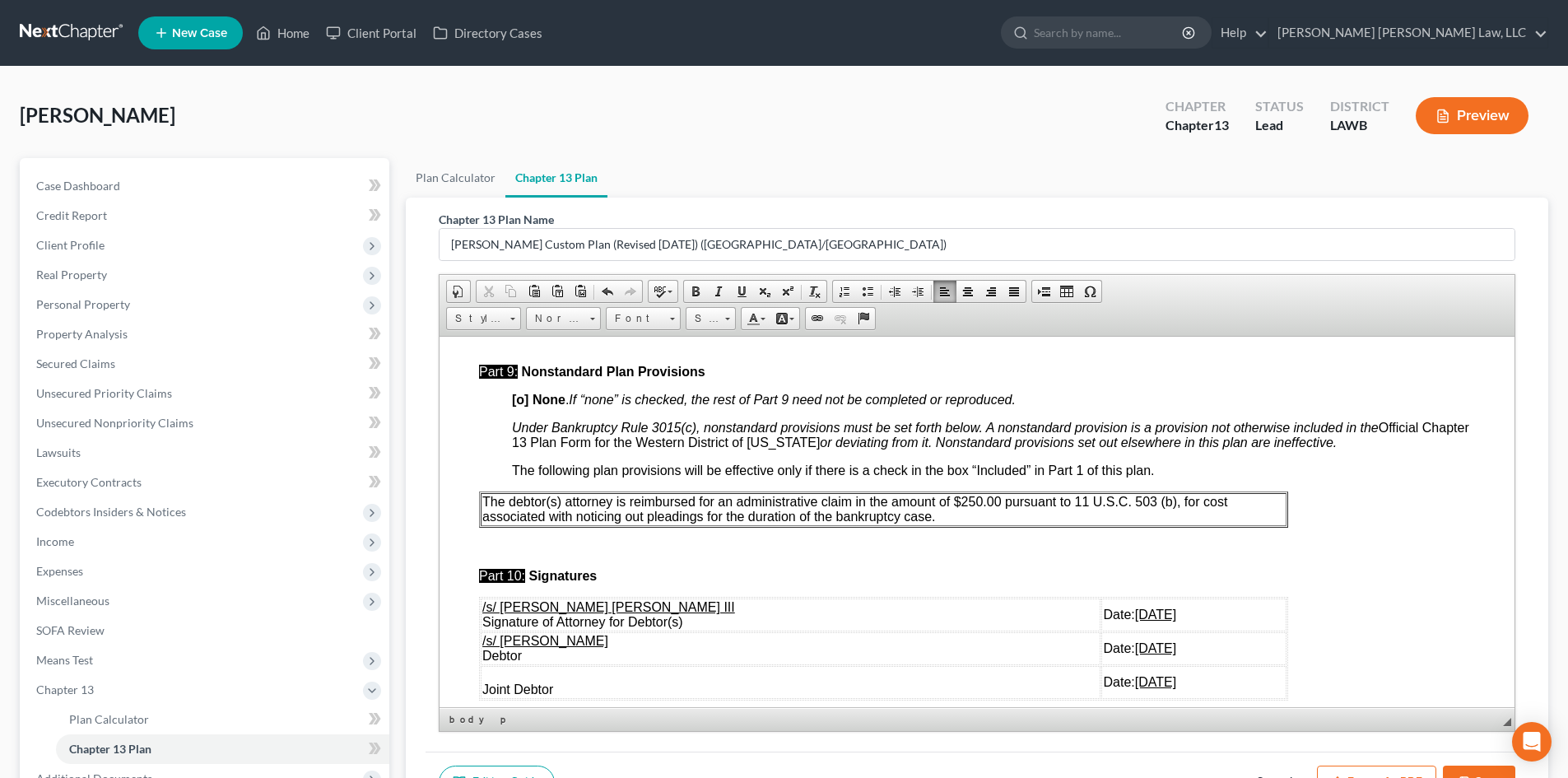
click at [969, 524] on p "The debtor(s) attorney is reimbursed for an administrative claim in the amount …" at bounding box center [884, 508] width 803 height 30
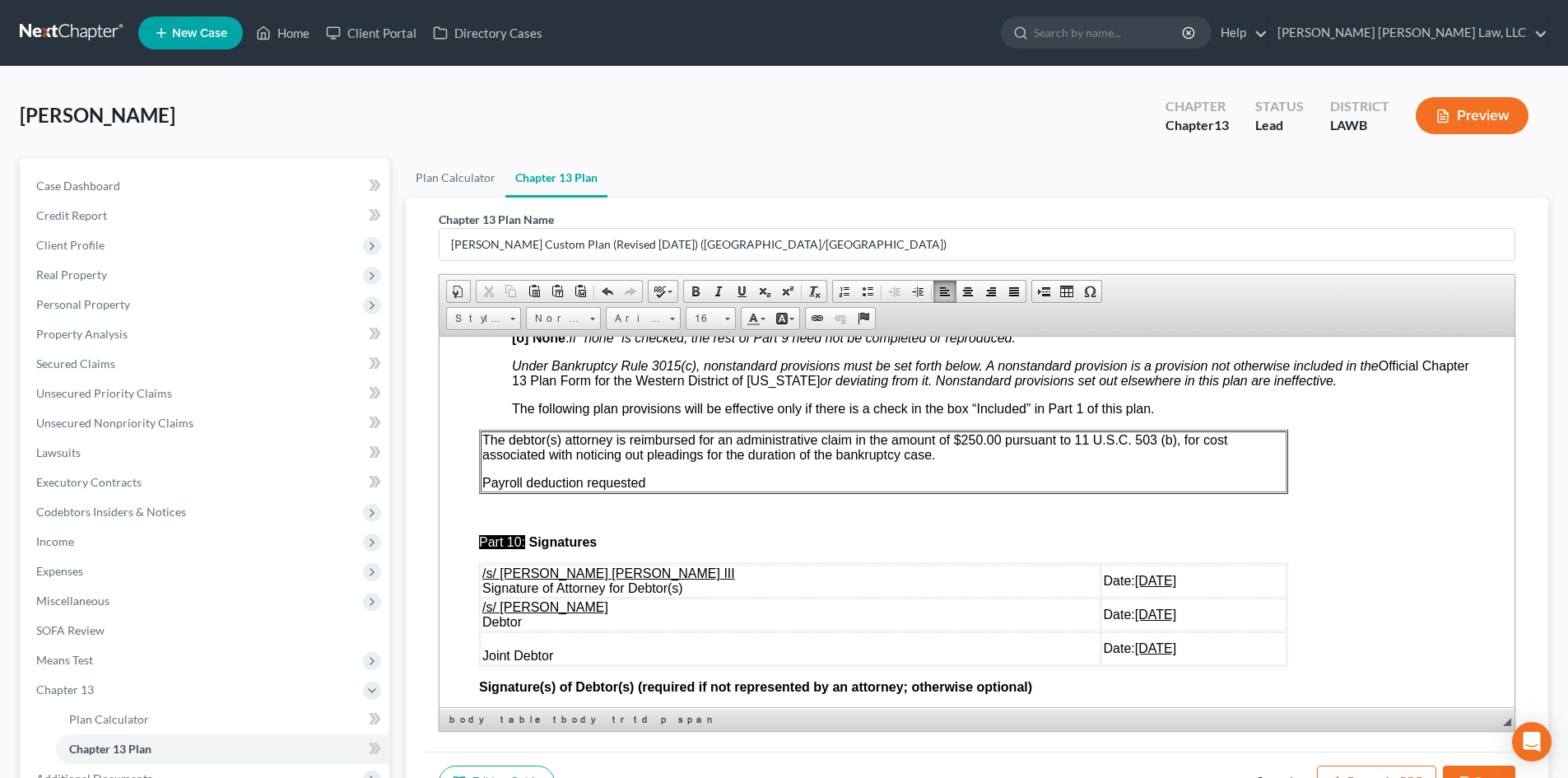
scroll to position [4695, 0]
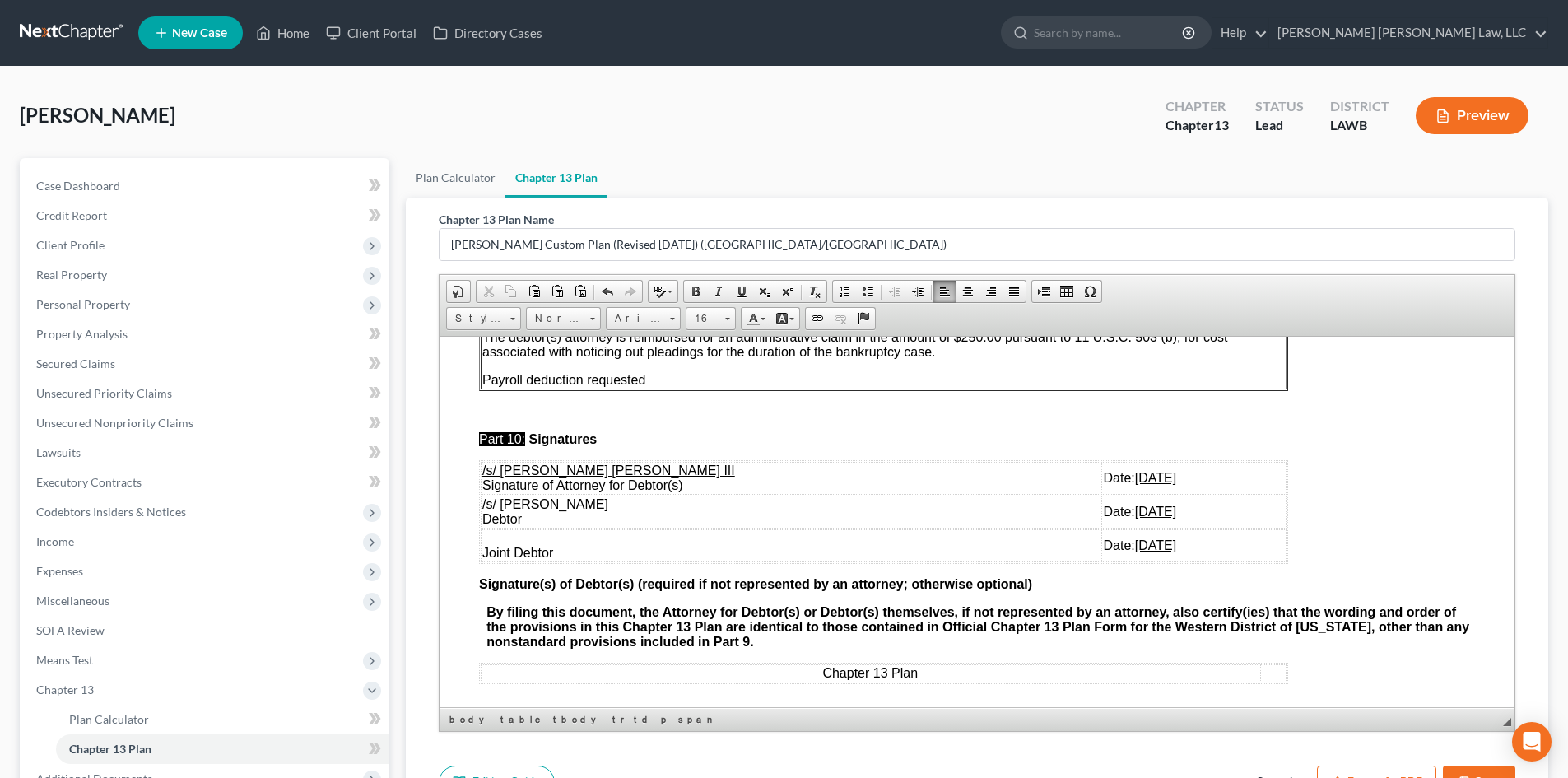
drag, startPoint x: 1151, startPoint y: 568, endPoint x: 481, endPoint y: 520, distance: 671.7
click at [481, 520] on tbody "/s/ [PERSON_NAME] [PERSON_NAME] III Signature of Attorney for [PERSON_NAME](s) …" at bounding box center [884, 511] width 806 height 101
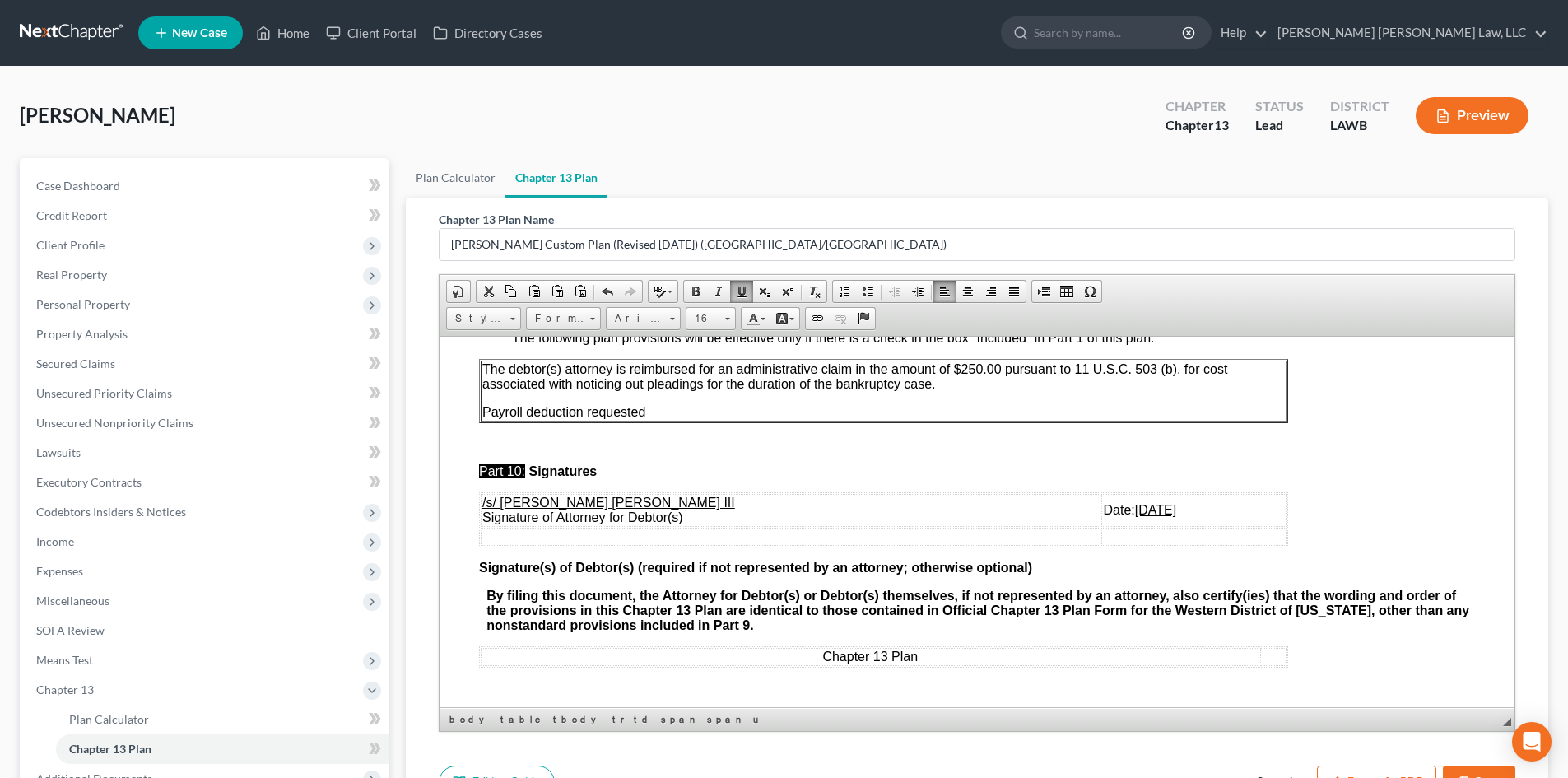
scroll to position [4677, 0]
drag, startPoint x: 1461, startPoint y: 770, endPoint x: 1048, endPoint y: 331, distance: 602.7
click at [1461, 770] on button "Save" at bounding box center [1479, 783] width 73 height 34
select select "1"
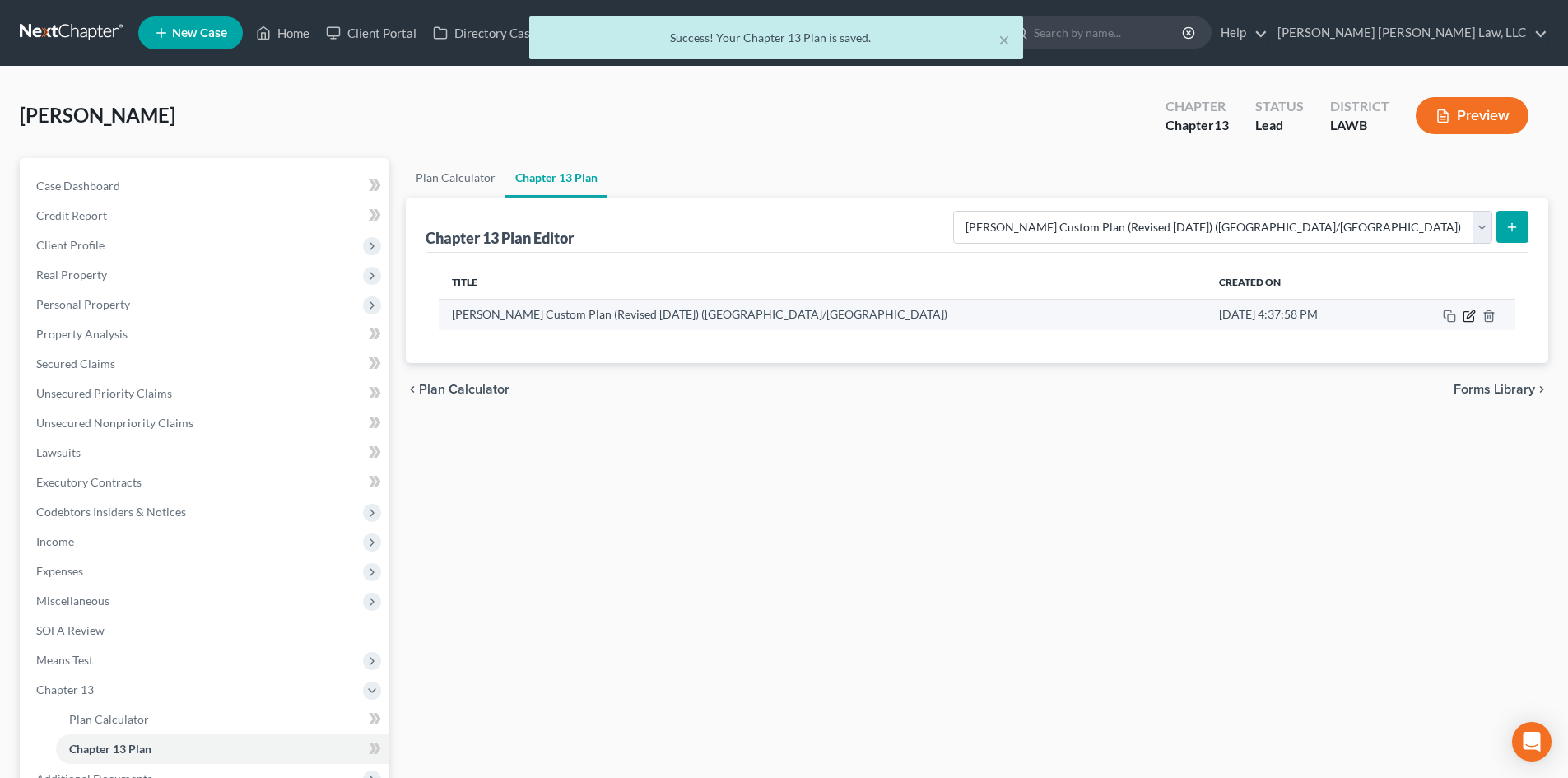
click at [1470, 315] on icon "button" at bounding box center [1469, 316] width 14 height 14
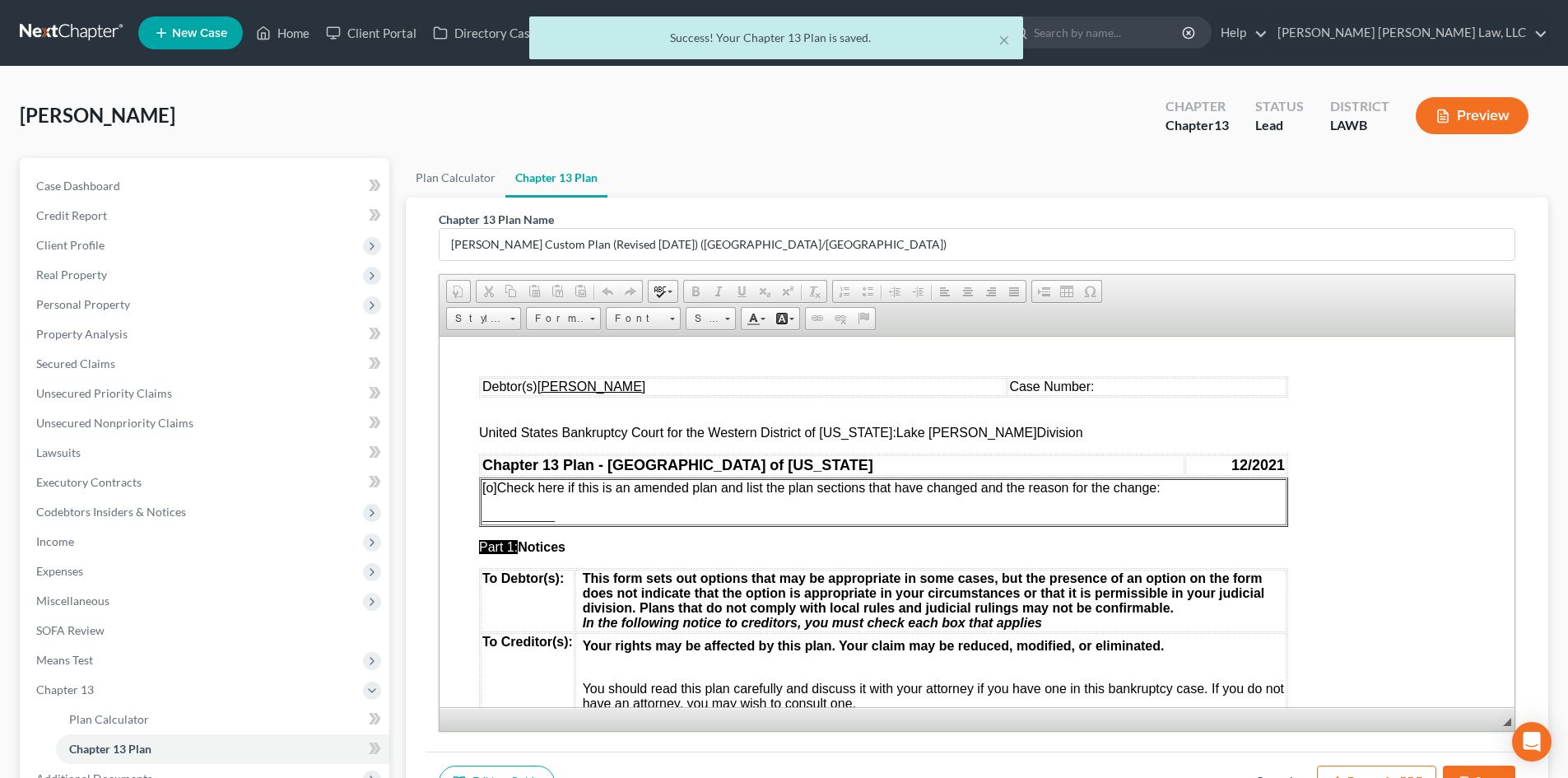
scroll to position [0, 0]
click at [1397, 769] on button "Export as PDF" at bounding box center [1377, 783] width 120 height 34
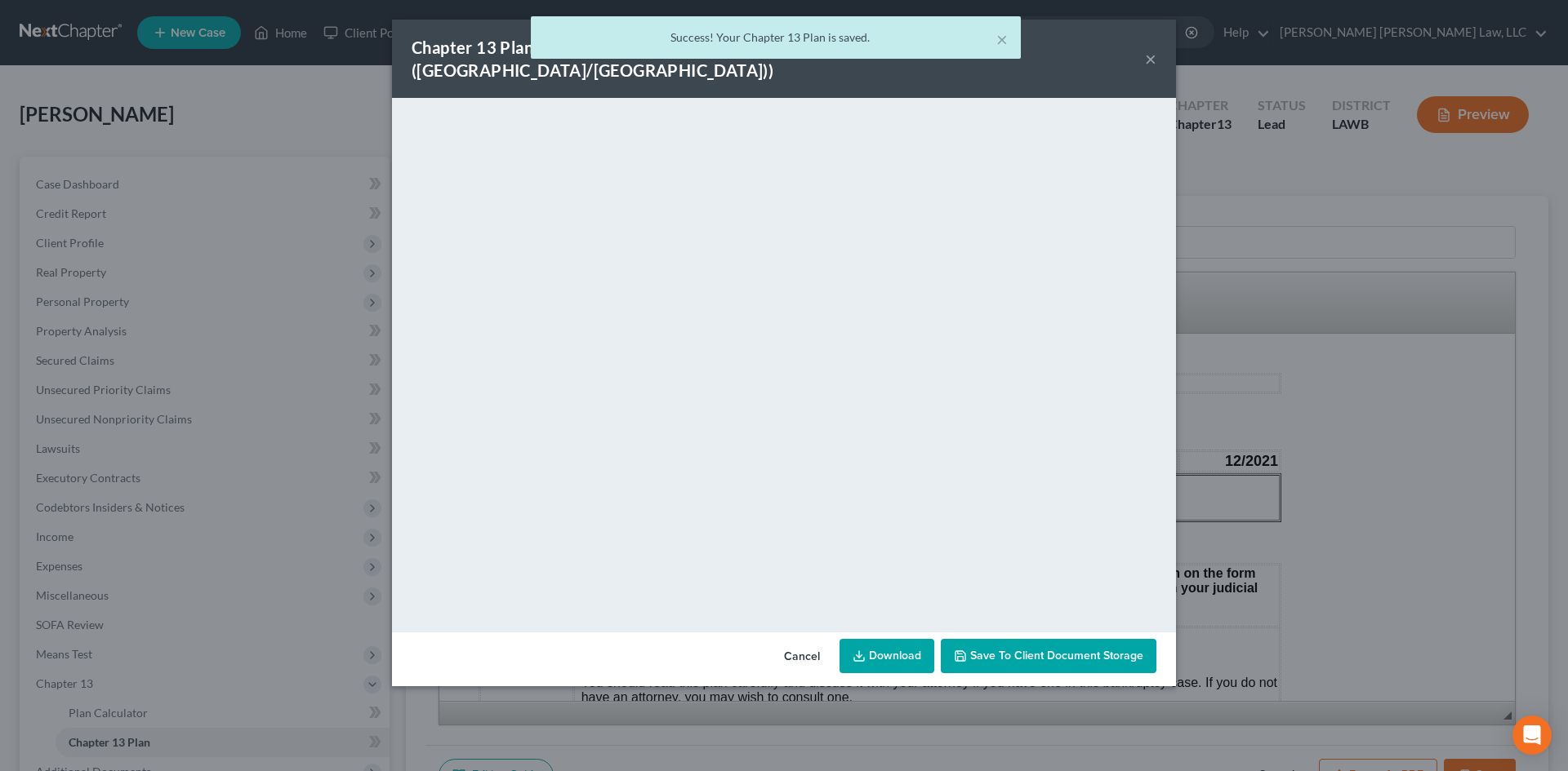
drag, startPoint x: 864, startPoint y: 630, endPoint x: 868, endPoint y: 611, distance: 19.4
click at [864, 650] on icon at bounding box center [859, 656] width 14 height 13
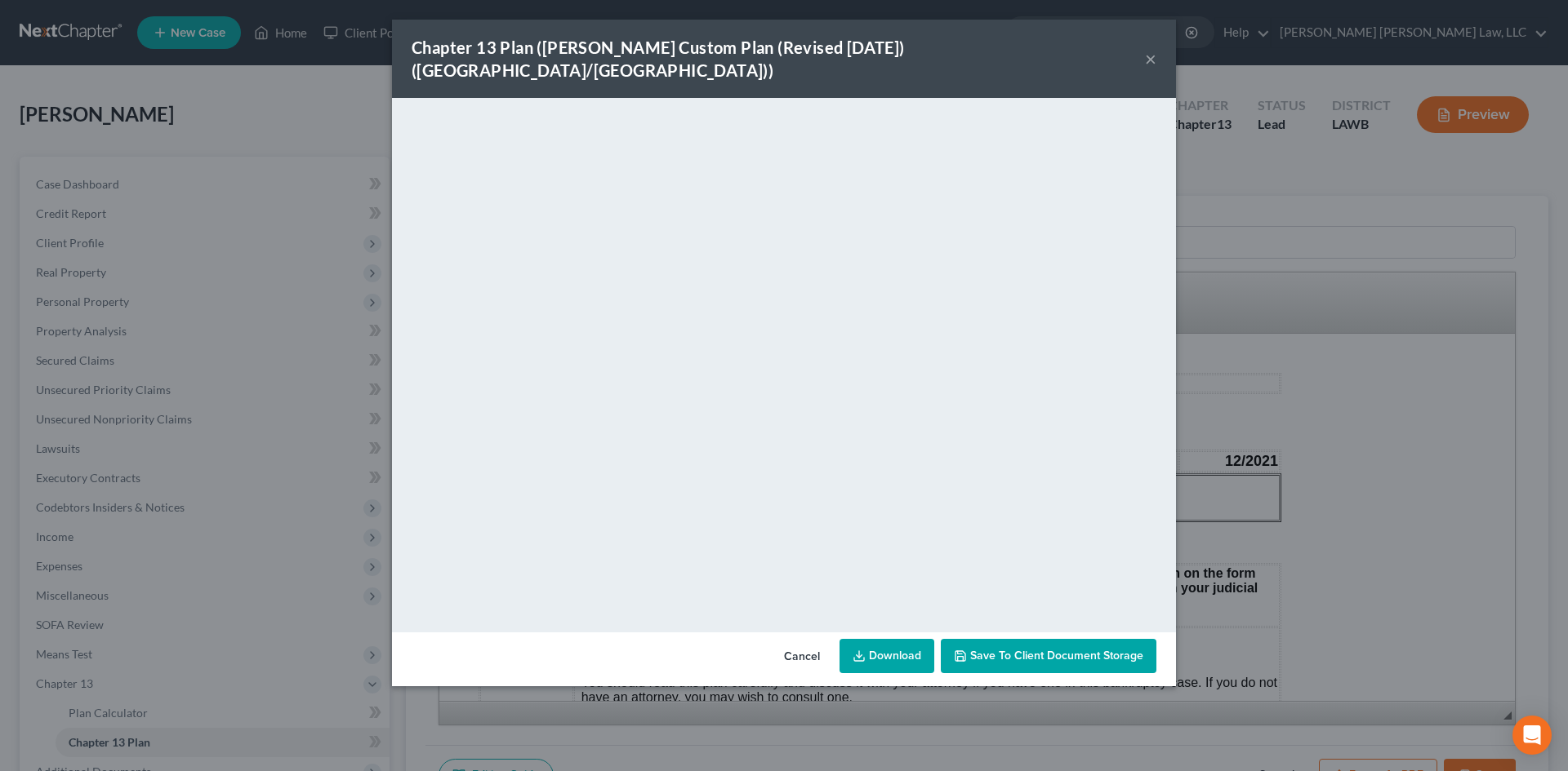
click at [1378, 466] on div "Chapter 13 Plan ([PERSON_NAME] Custom Plan (Revised [DATE]) ([GEOGRAPHIC_DATA]/…" at bounding box center [784, 385] width 1568 height 771
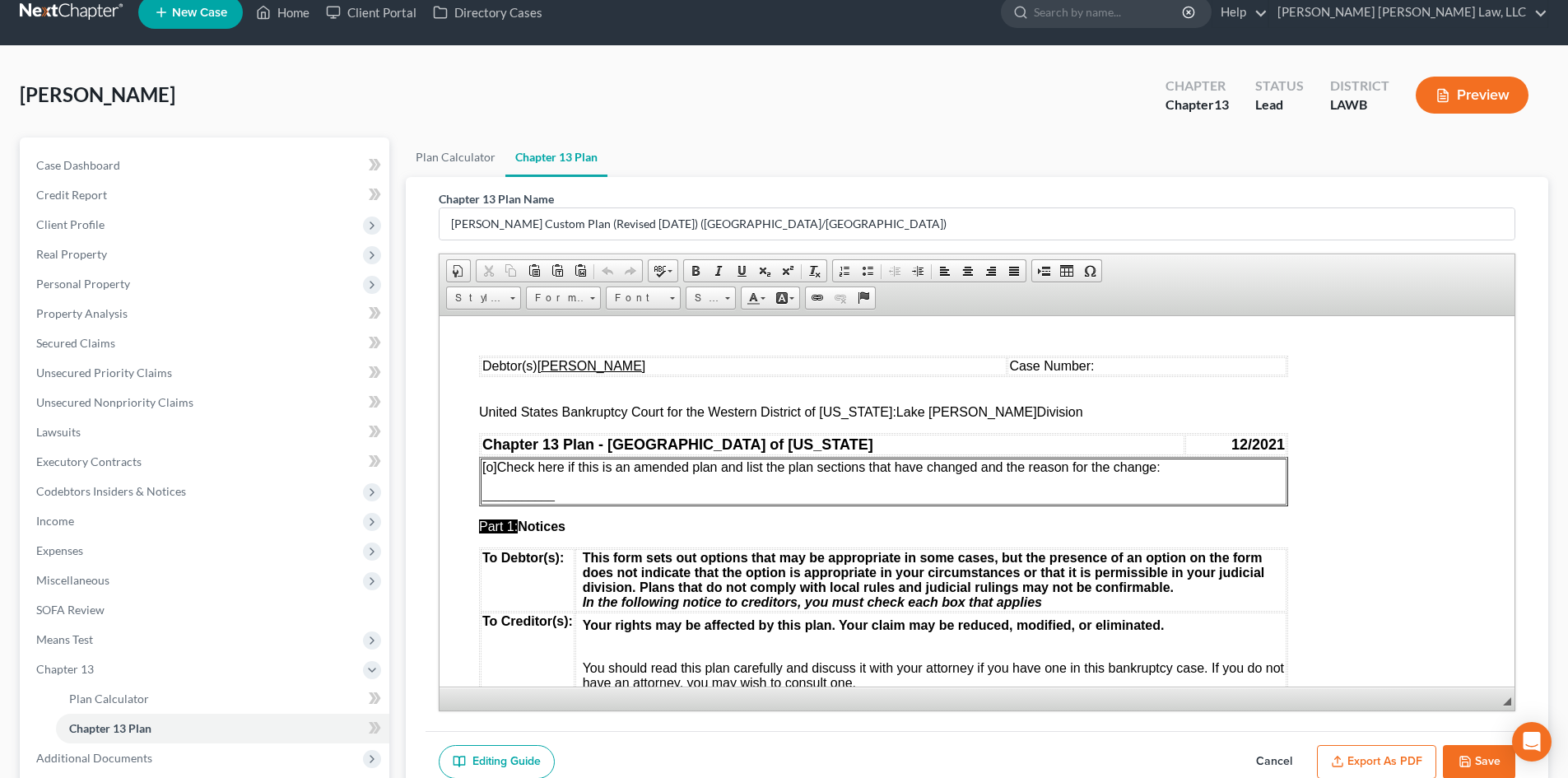
scroll to position [83, 0]
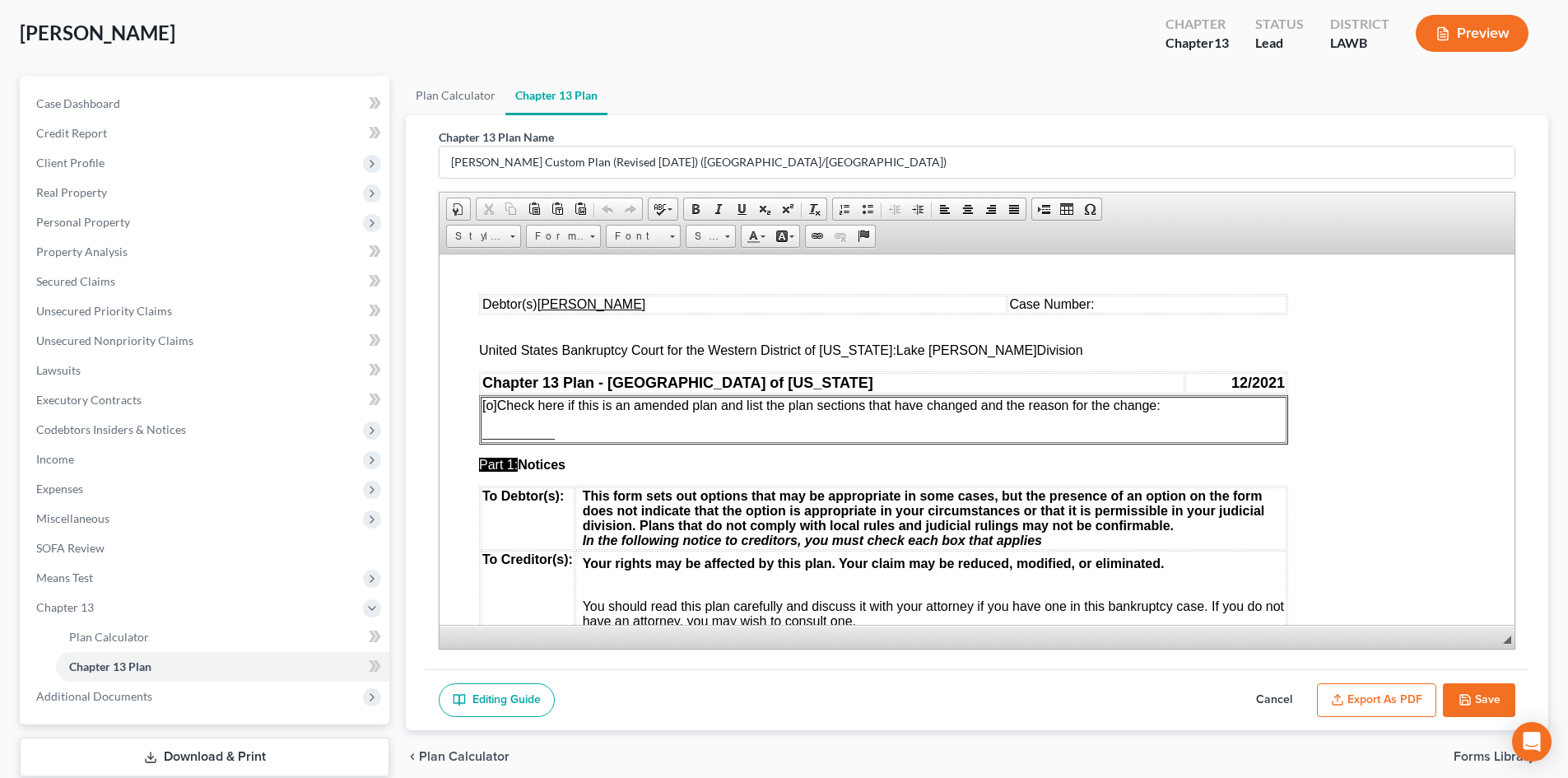
click at [1480, 680] on div "Editing Guide Cancel Export as PDF Save" at bounding box center [977, 701] width 1103 height 62
click at [1477, 695] on button "Save" at bounding box center [1479, 701] width 73 height 34
select select "1"
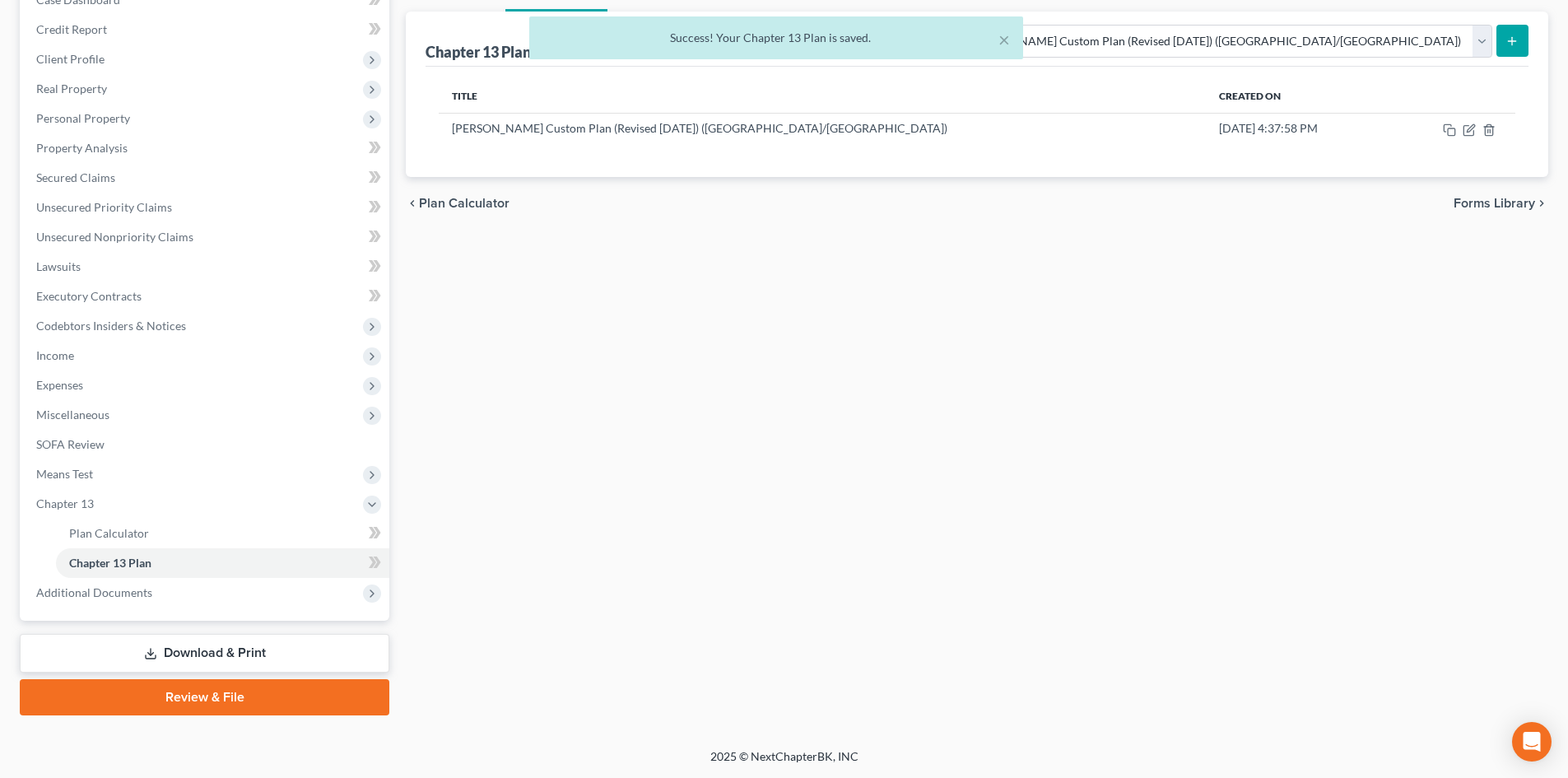
drag, startPoint x: 251, startPoint y: 659, endPoint x: 438, endPoint y: 635, distance: 188.5
click at [251, 659] on link "Download & Print" at bounding box center [204, 654] width 369 height 39
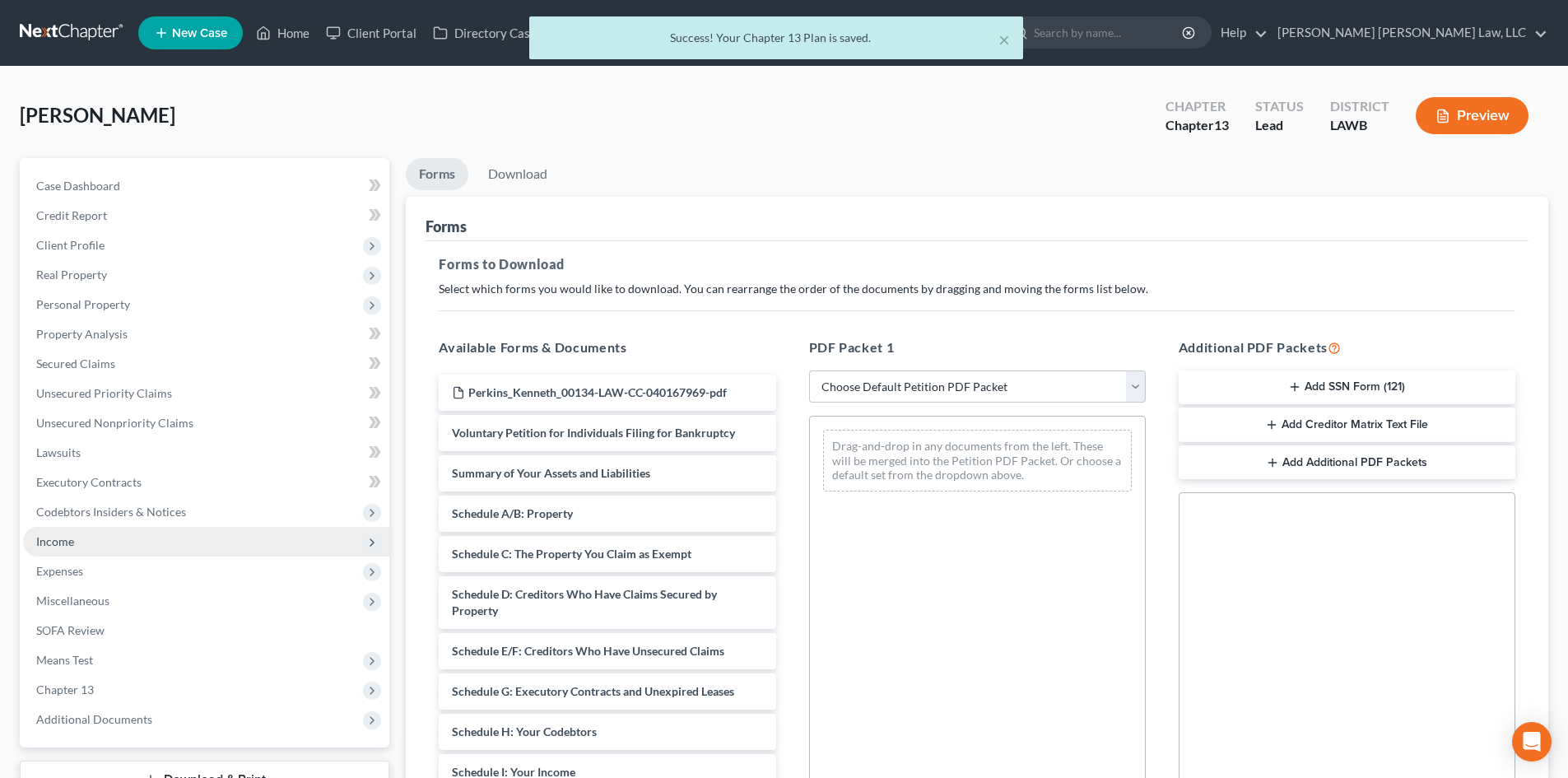
click at [124, 546] on span "Income" at bounding box center [206, 542] width 367 height 30
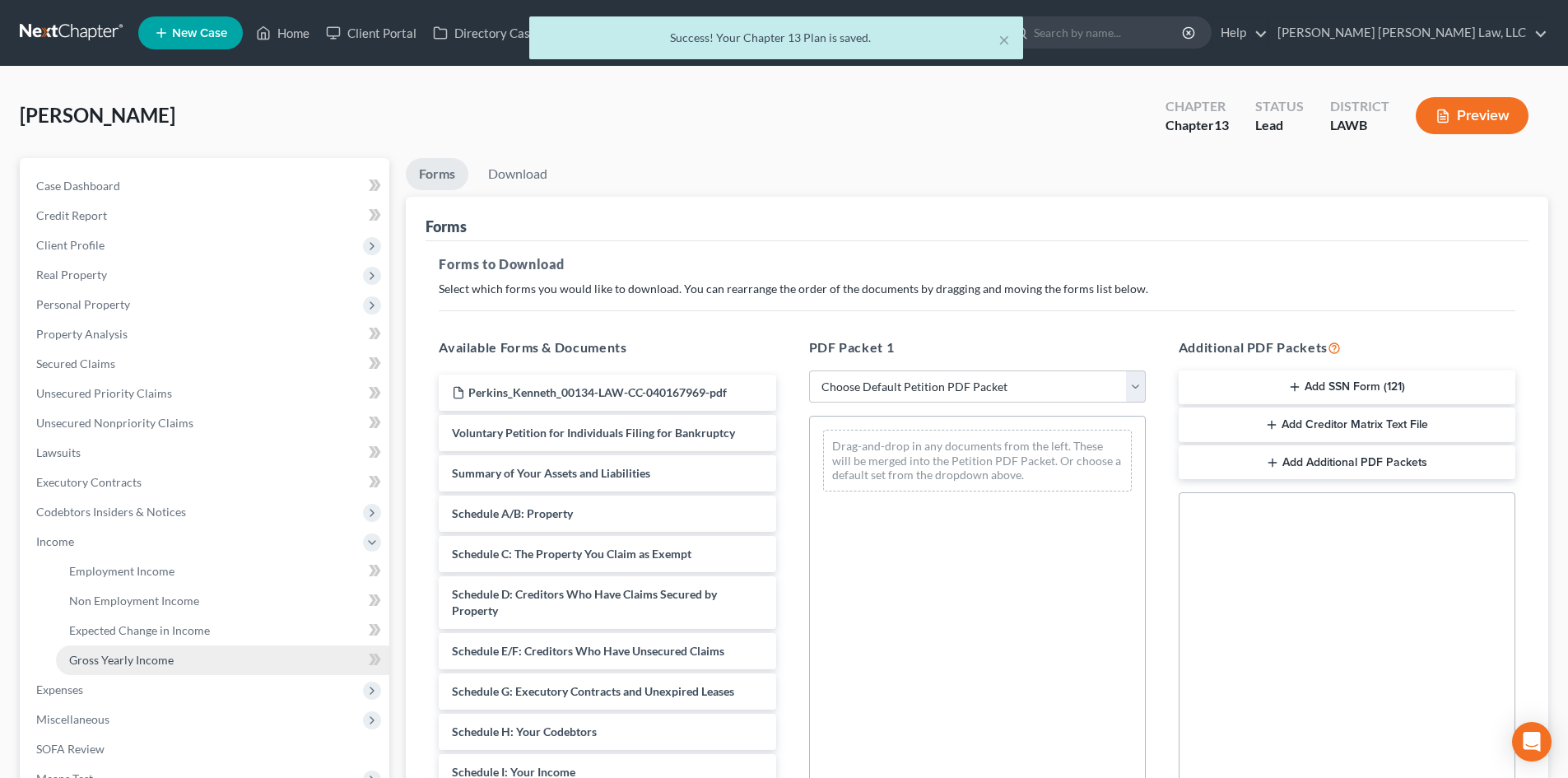
click at [138, 663] on span "Gross Yearly Income" at bounding box center [121, 659] width 104 height 14
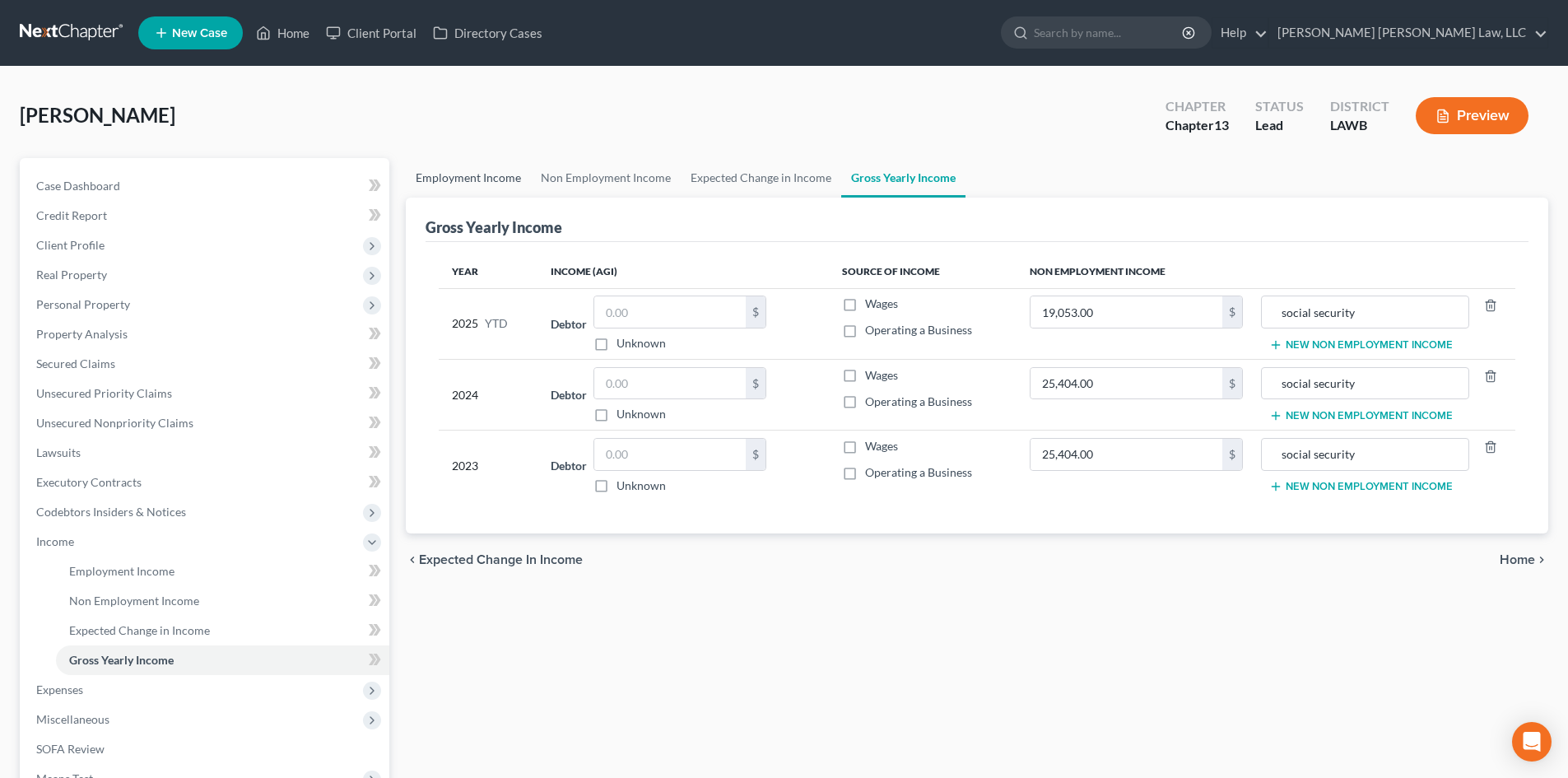
click at [483, 176] on link "Employment Income" at bounding box center [468, 178] width 125 height 40
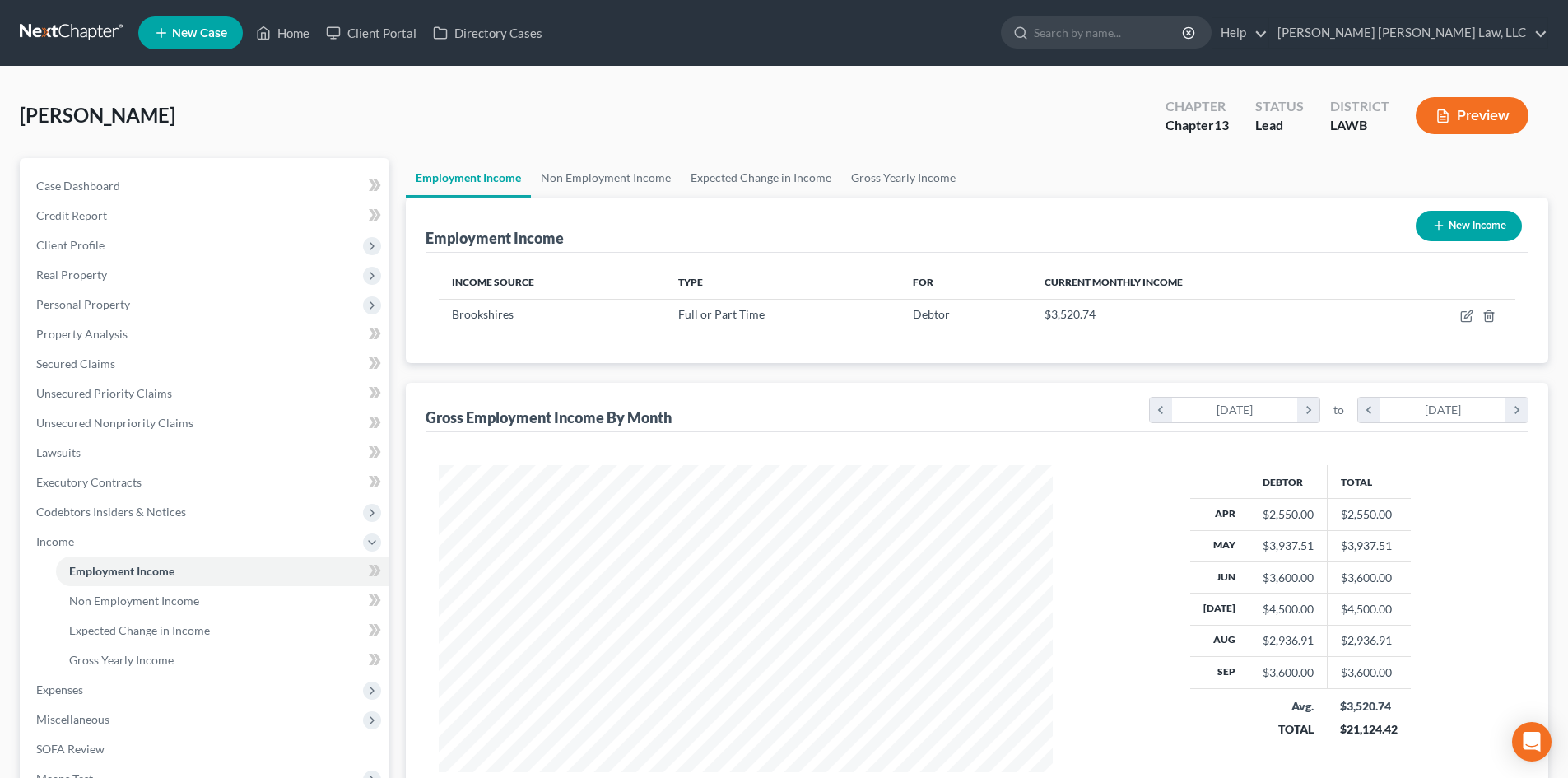
scroll to position [307, 647]
click at [887, 166] on link "Gross Yearly Income" at bounding box center [903, 178] width 124 height 40
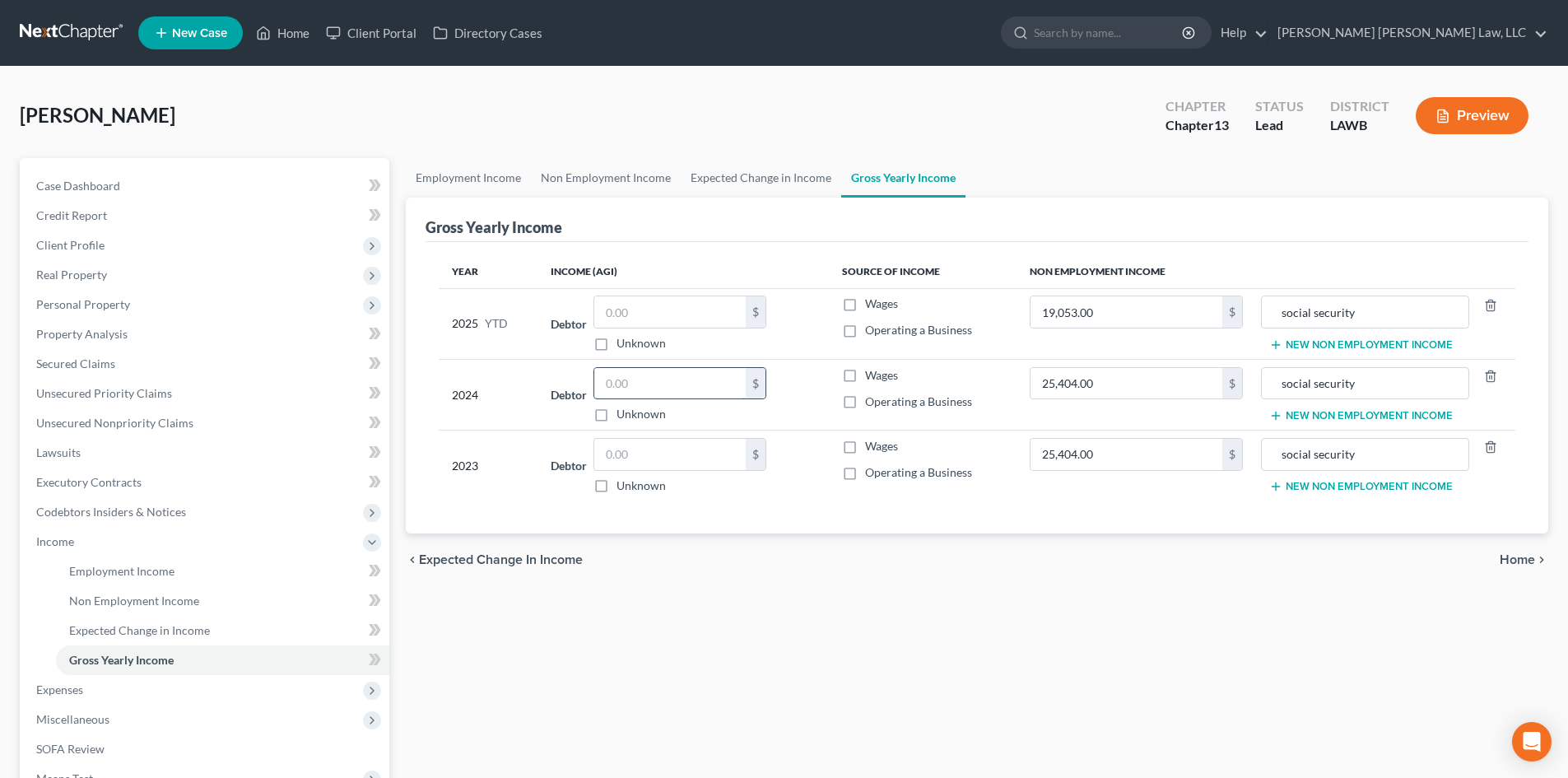
click at [617, 374] on input "text" at bounding box center [670, 384] width 152 height 31
click at [681, 385] on input "23,296" at bounding box center [670, 384] width 152 height 31
type input "26,648.00"
click at [866, 371] on label "Wages" at bounding box center [882, 376] width 33 height 16
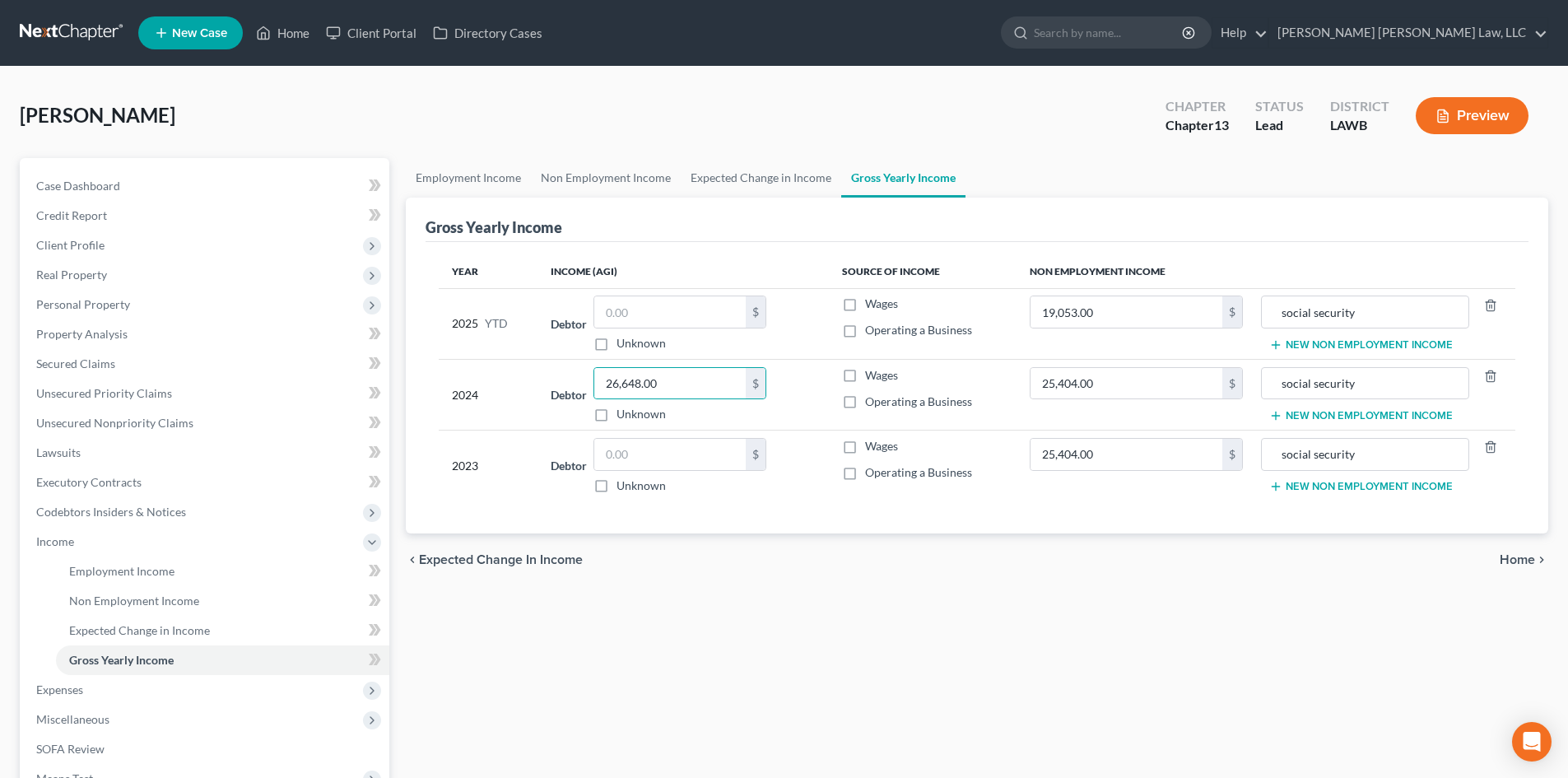
click at [872, 371] on input "Wages" at bounding box center [877, 373] width 11 height 11
checkbox input "true"
click at [1112, 399] on div "25,404.00 $" at bounding box center [1136, 384] width 213 height 33
click at [1114, 386] on input "25,404.00" at bounding box center [1126, 384] width 191 height 31
type input "27,644.00"
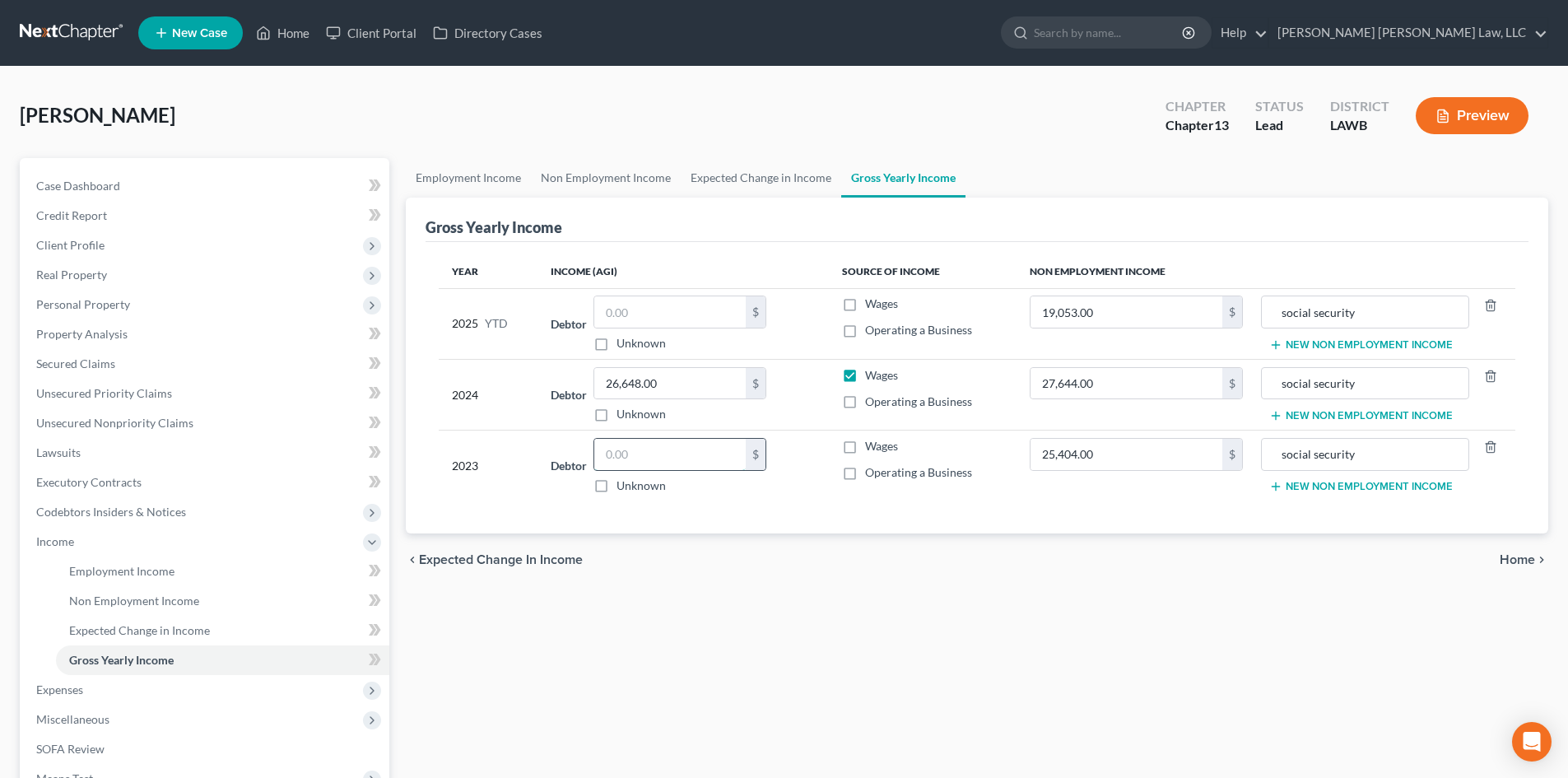
click at [649, 446] on input "text" at bounding box center [670, 455] width 152 height 31
click at [1112, 448] on input "25,404.00" at bounding box center [1126, 455] width 191 height 31
type input "26,275.00"
click at [874, 452] on span "Wages" at bounding box center [882, 446] width 33 height 14
click at [874, 448] on input "Wages" at bounding box center [877, 444] width 11 height 11
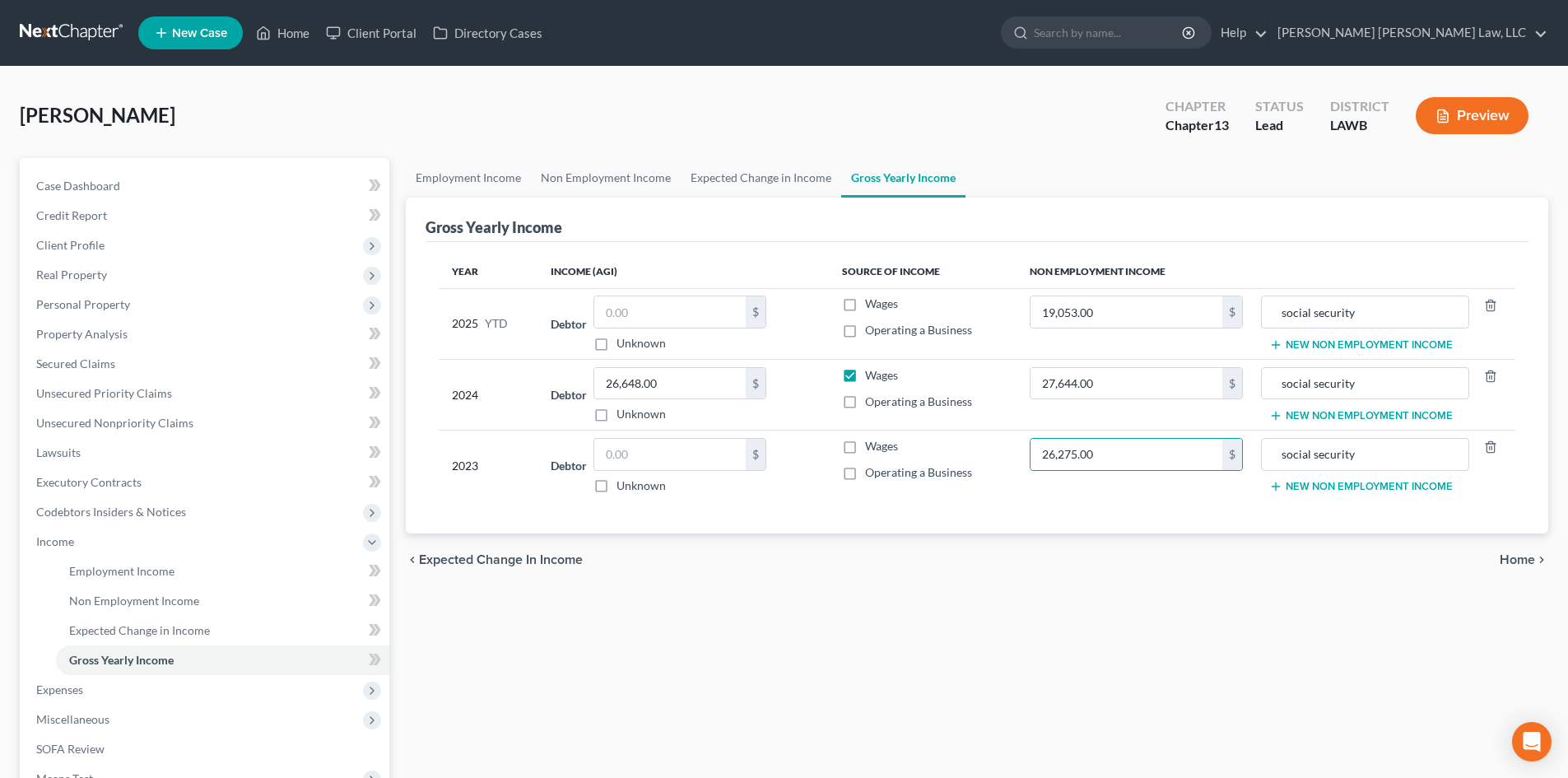
checkbox input "true"
click at [706, 462] on input "text" at bounding box center [670, 455] width 152 height 31
click at [669, 391] on input "26,648.00" at bounding box center [670, 384] width 152 height 31
click at [866, 370] on label "Wages" at bounding box center [882, 376] width 33 height 16
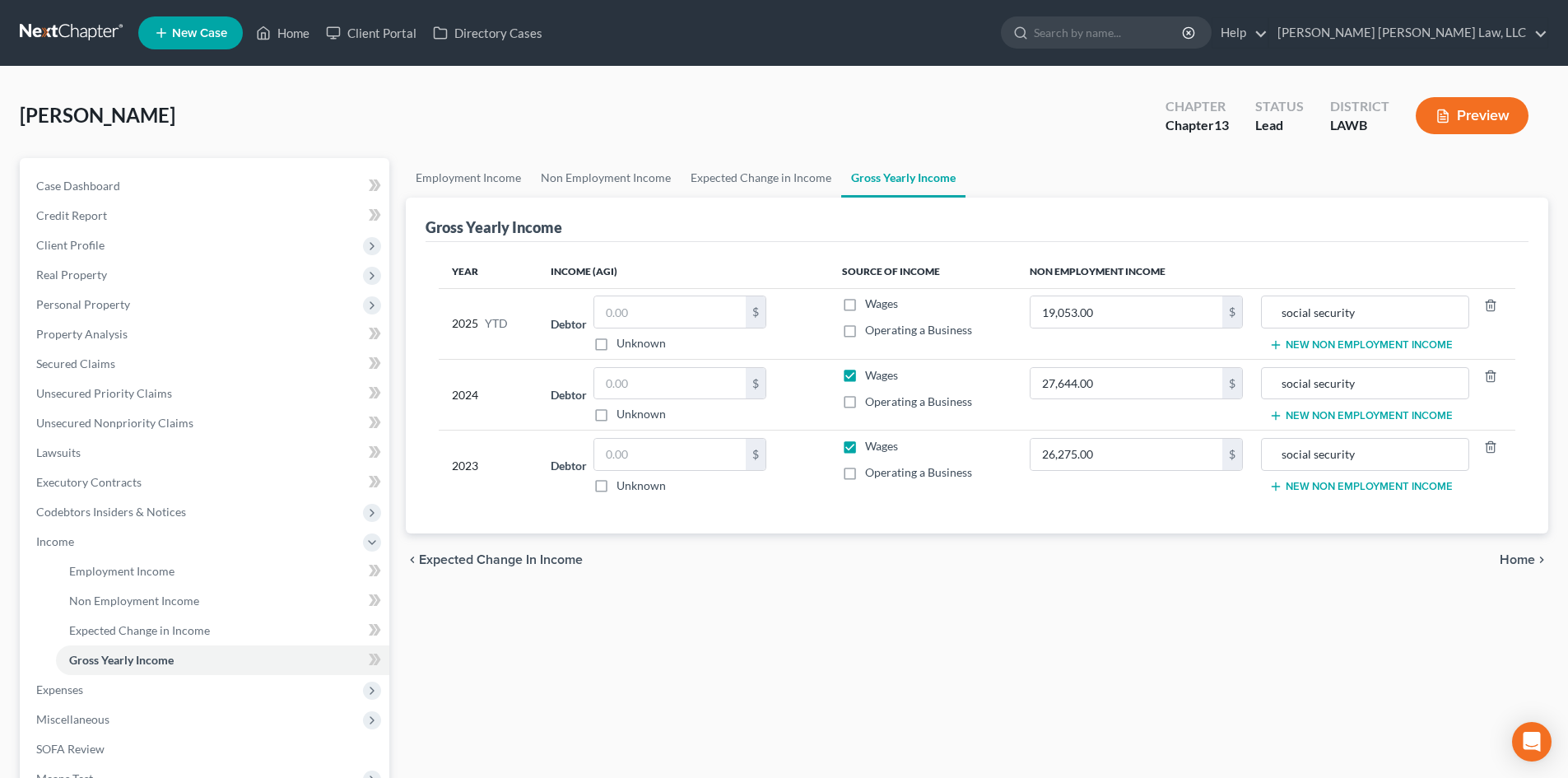
click at [872, 370] on input "Wages" at bounding box center [877, 373] width 11 height 11
checkbox input "false"
click at [866, 448] on label "Wages" at bounding box center [882, 447] width 33 height 16
click at [872, 448] on input "Wages" at bounding box center [877, 444] width 11 height 11
checkbox input "false"
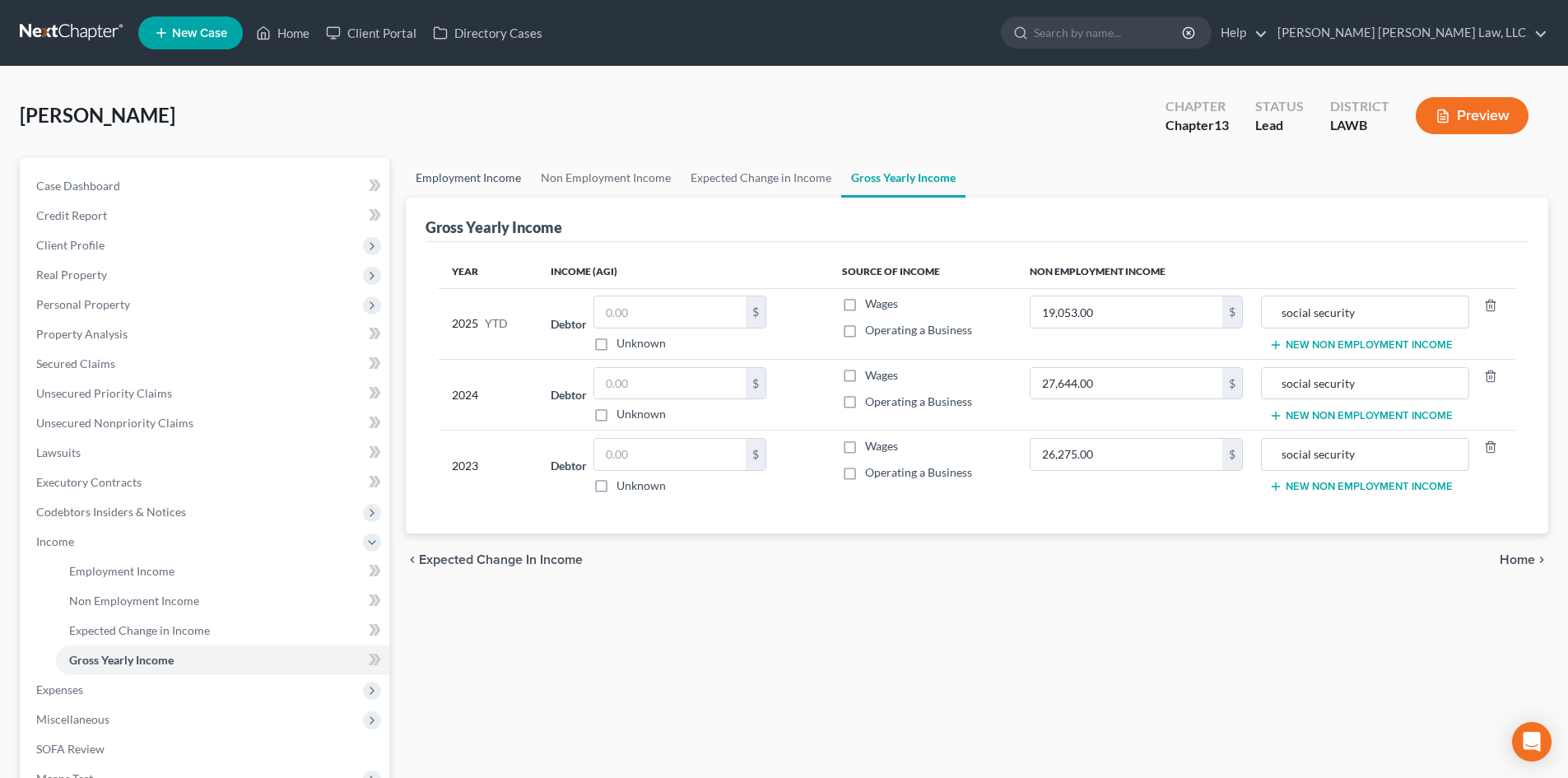
drag, startPoint x: 468, startPoint y: 181, endPoint x: 686, endPoint y: 209, distance: 219.8
click at [468, 181] on link "Employment Income" at bounding box center [468, 178] width 125 height 40
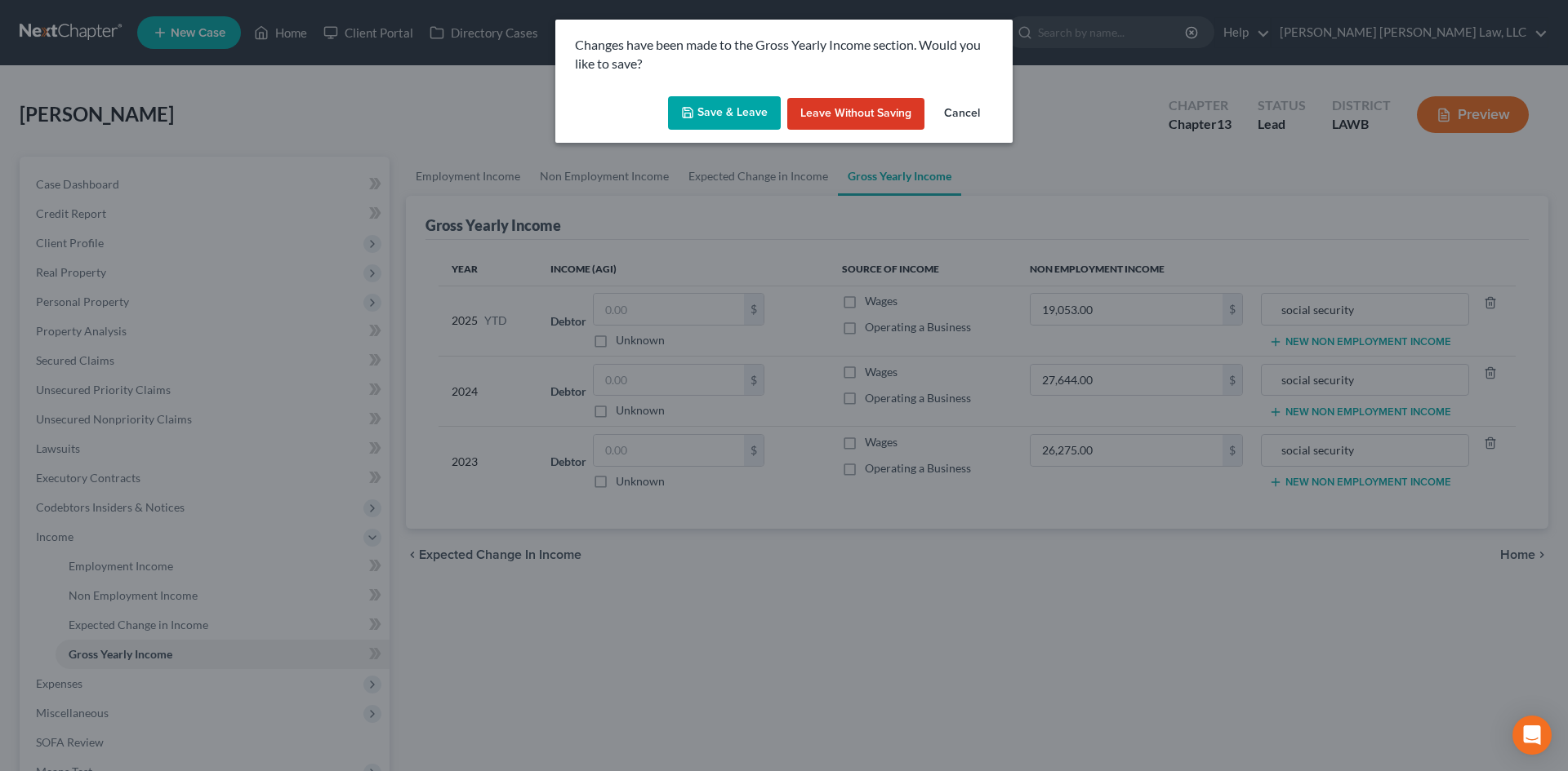
click at [739, 121] on button "Save & Leave" at bounding box center [724, 113] width 113 height 34
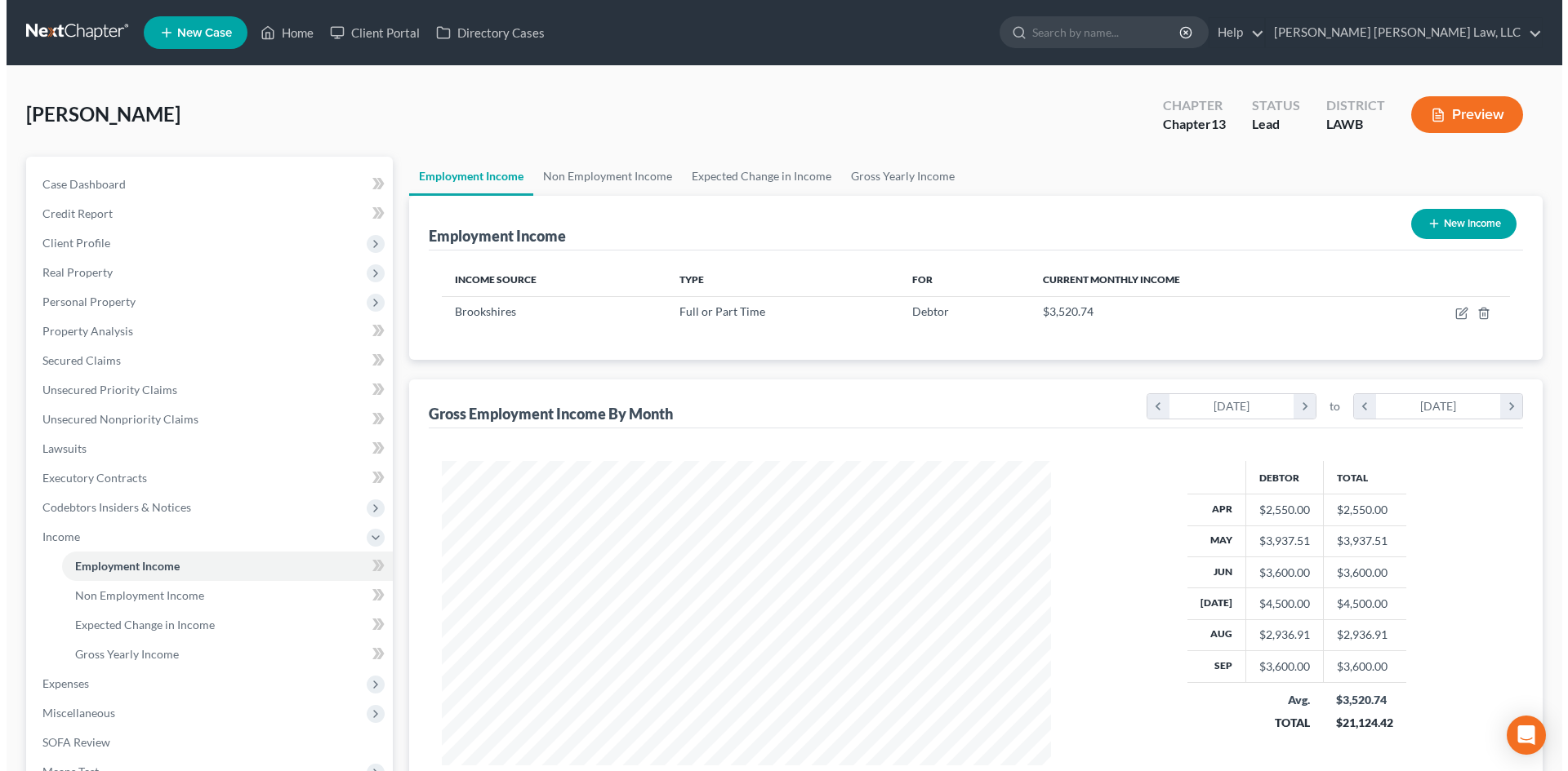
scroll to position [304, 642]
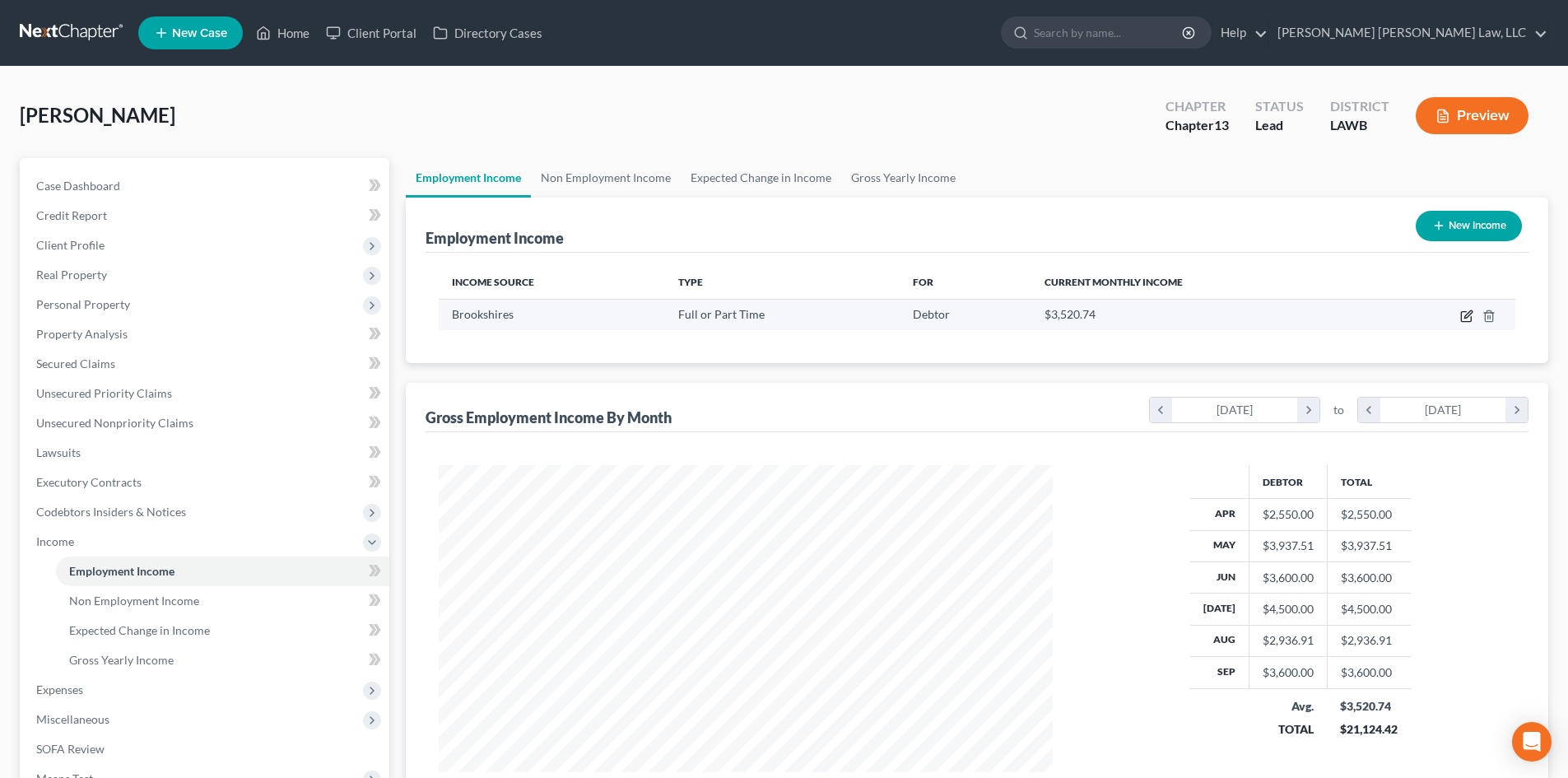
click at [1473, 315] on icon "button" at bounding box center [1467, 316] width 14 height 14
select select "0"
select select "19"
select select "3"
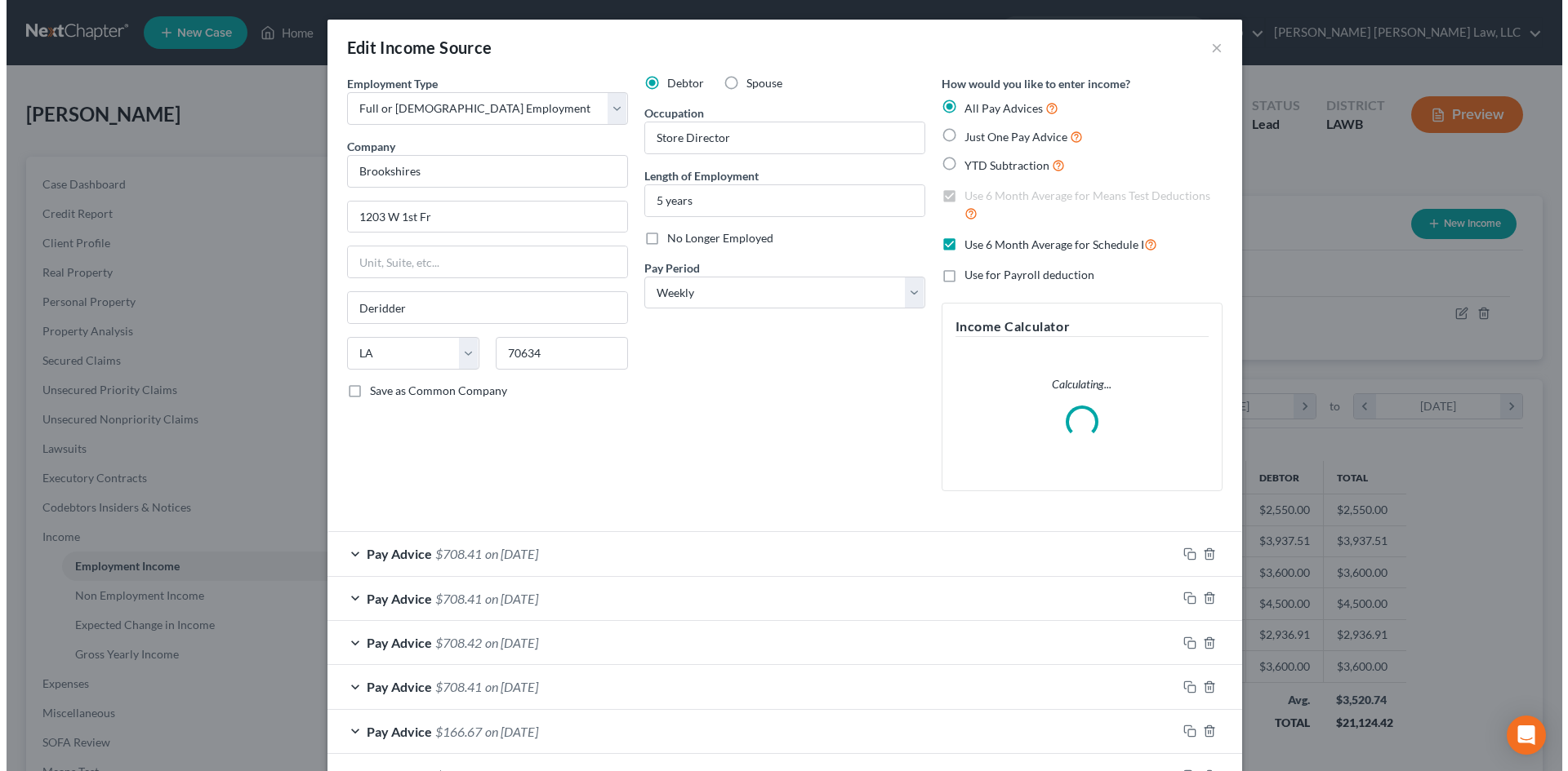
scroll to position [307, 647]
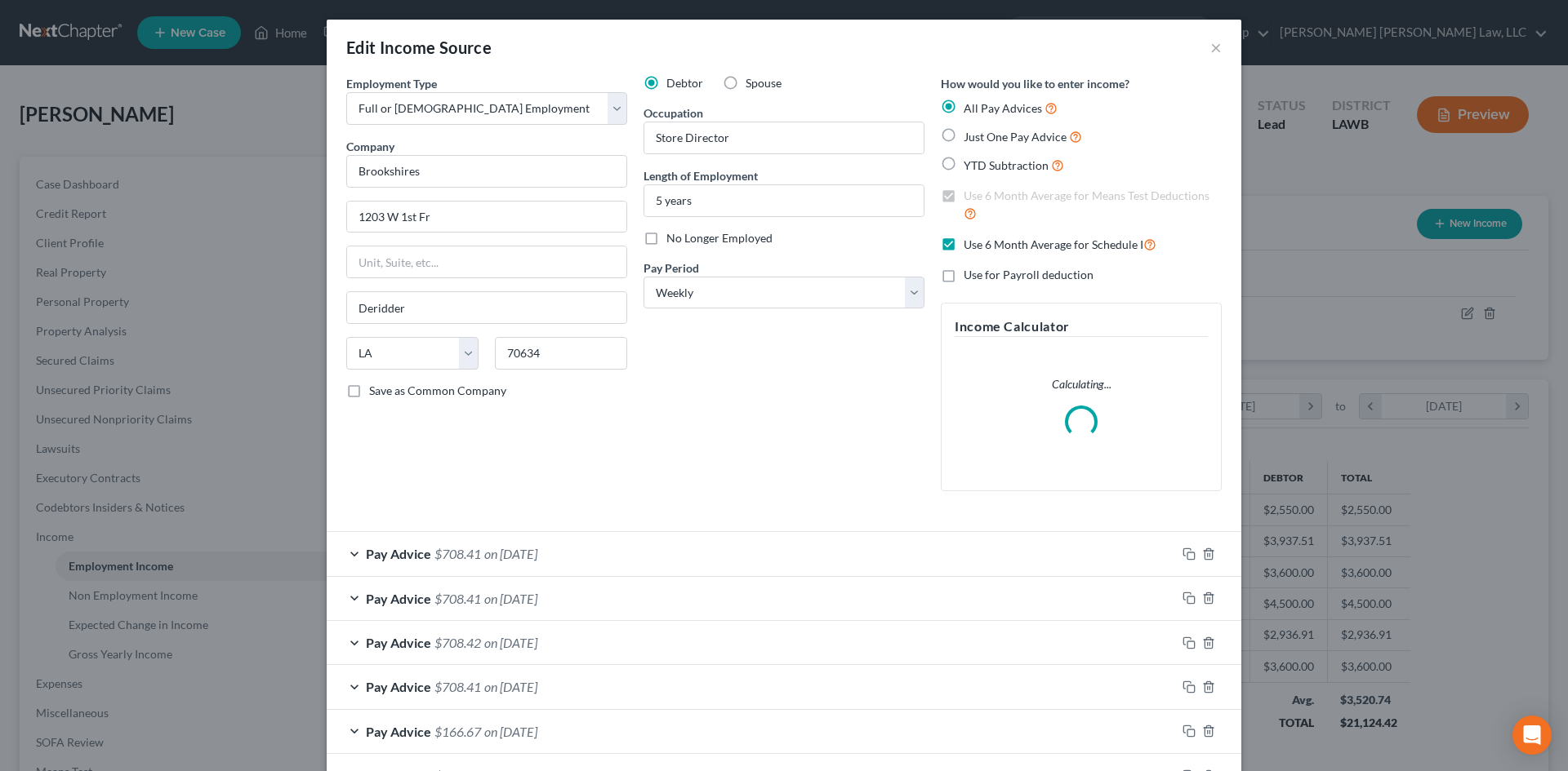
click at [745, 78] on label "Spouse" at bounding box center [763, 83] width 36 height 16
click at [752, 78] on input "Spouse" at bounding box center [758, 80] width 11 height 11
radio input "true"
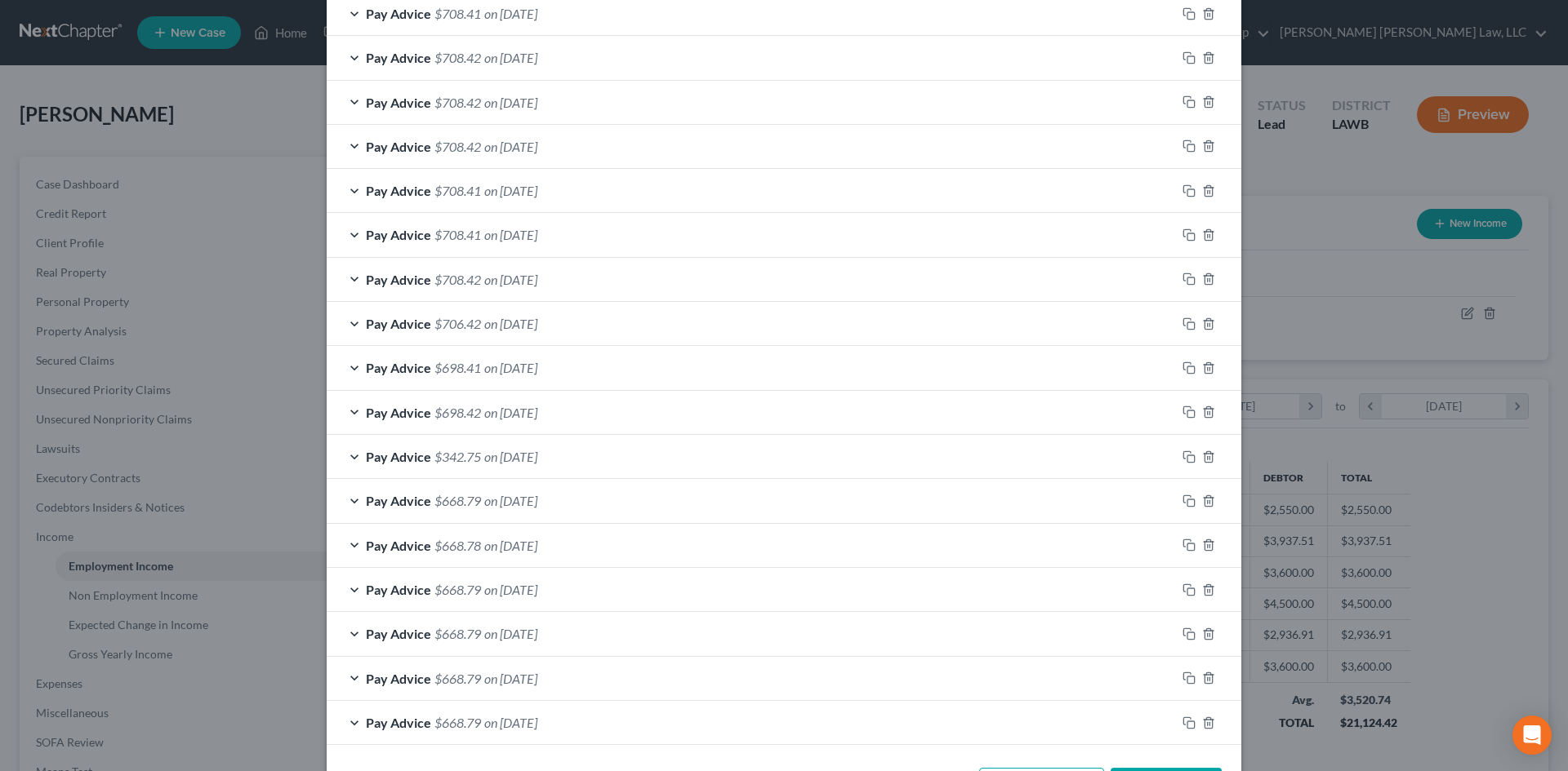
scroll to position [959, 0]
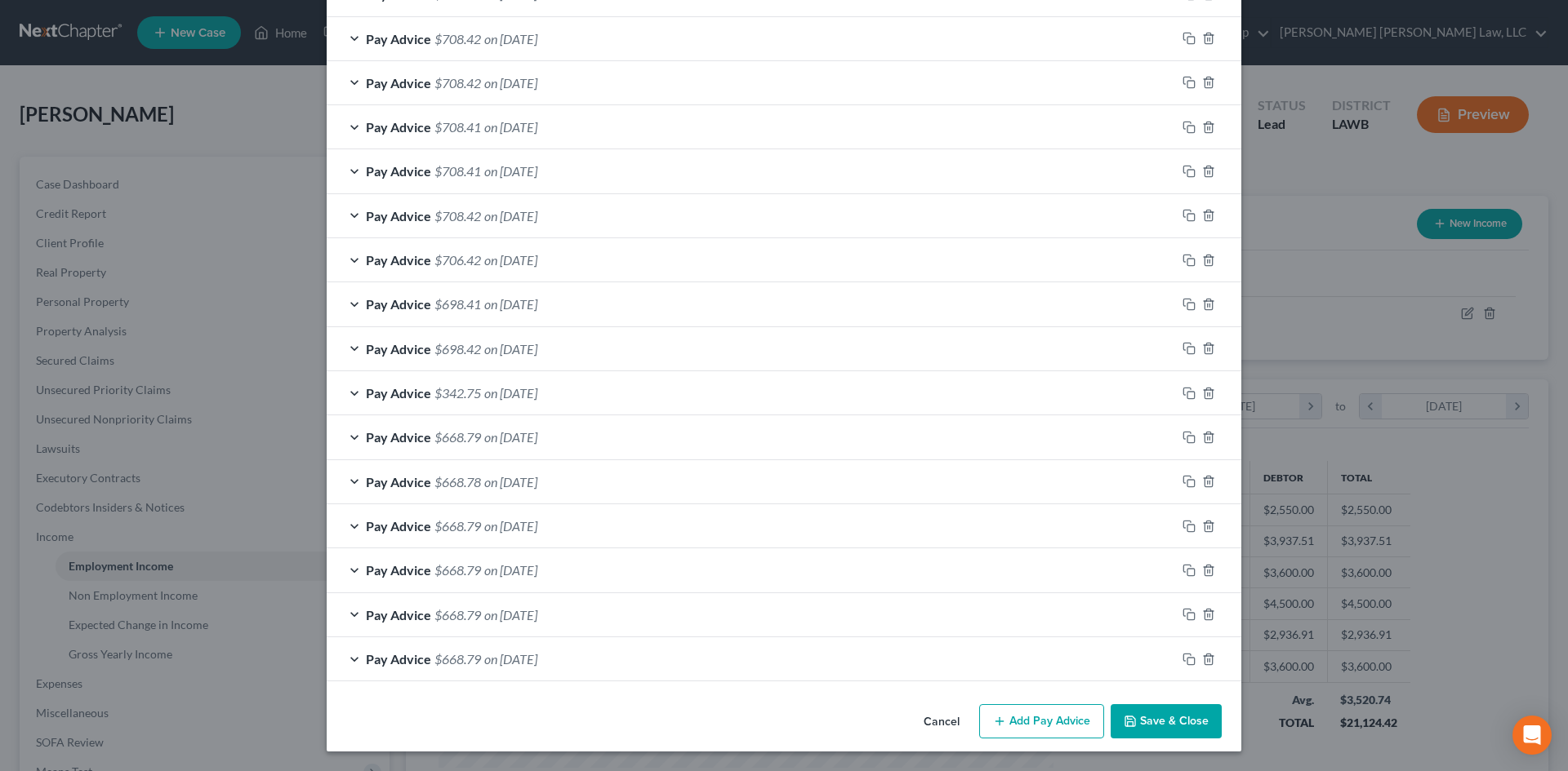
click at [1176, 719] on button "Save & Close" at bounding box center [1166, 722] width 111 height 34
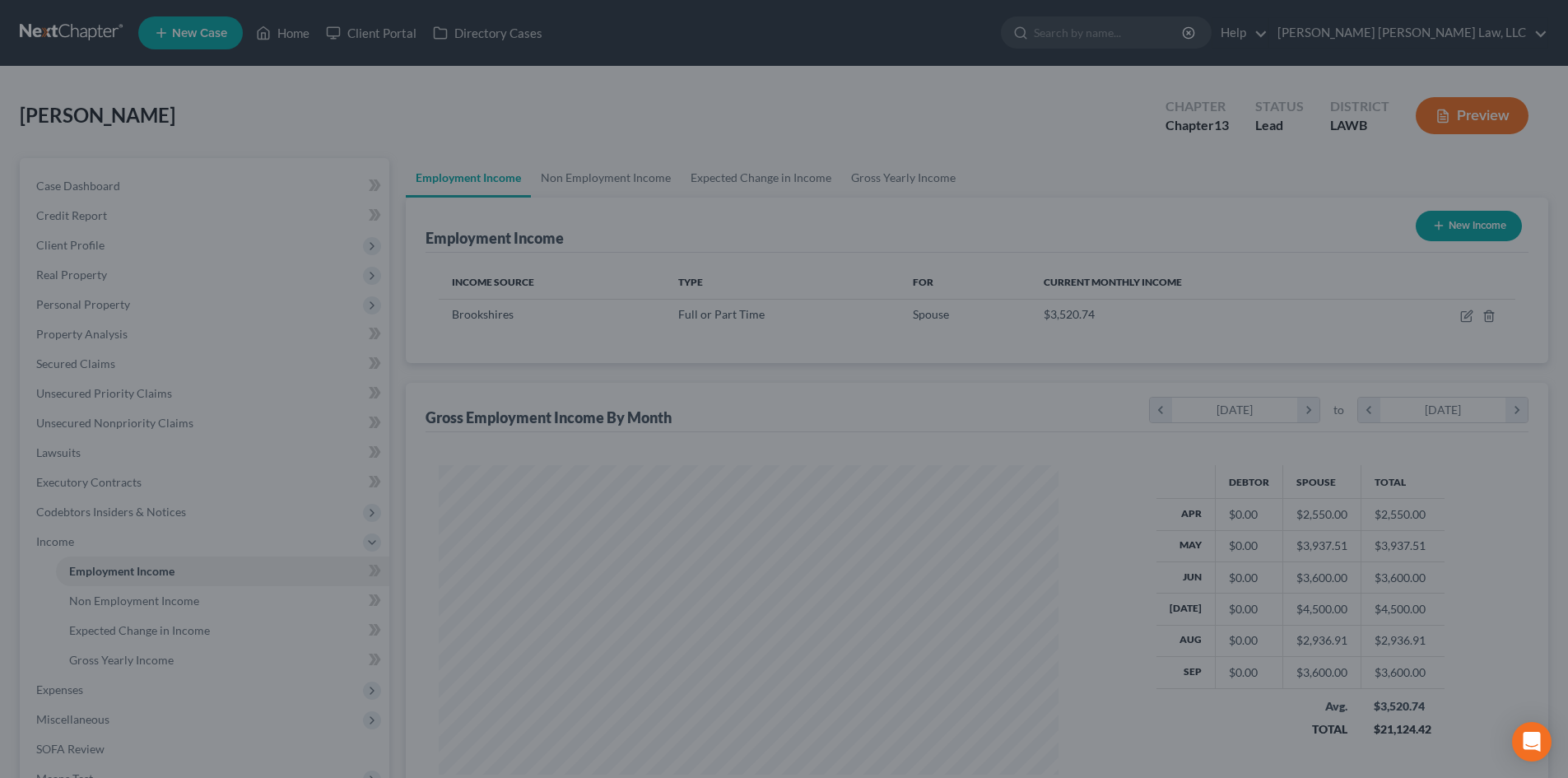
scroll to position [307, 647]
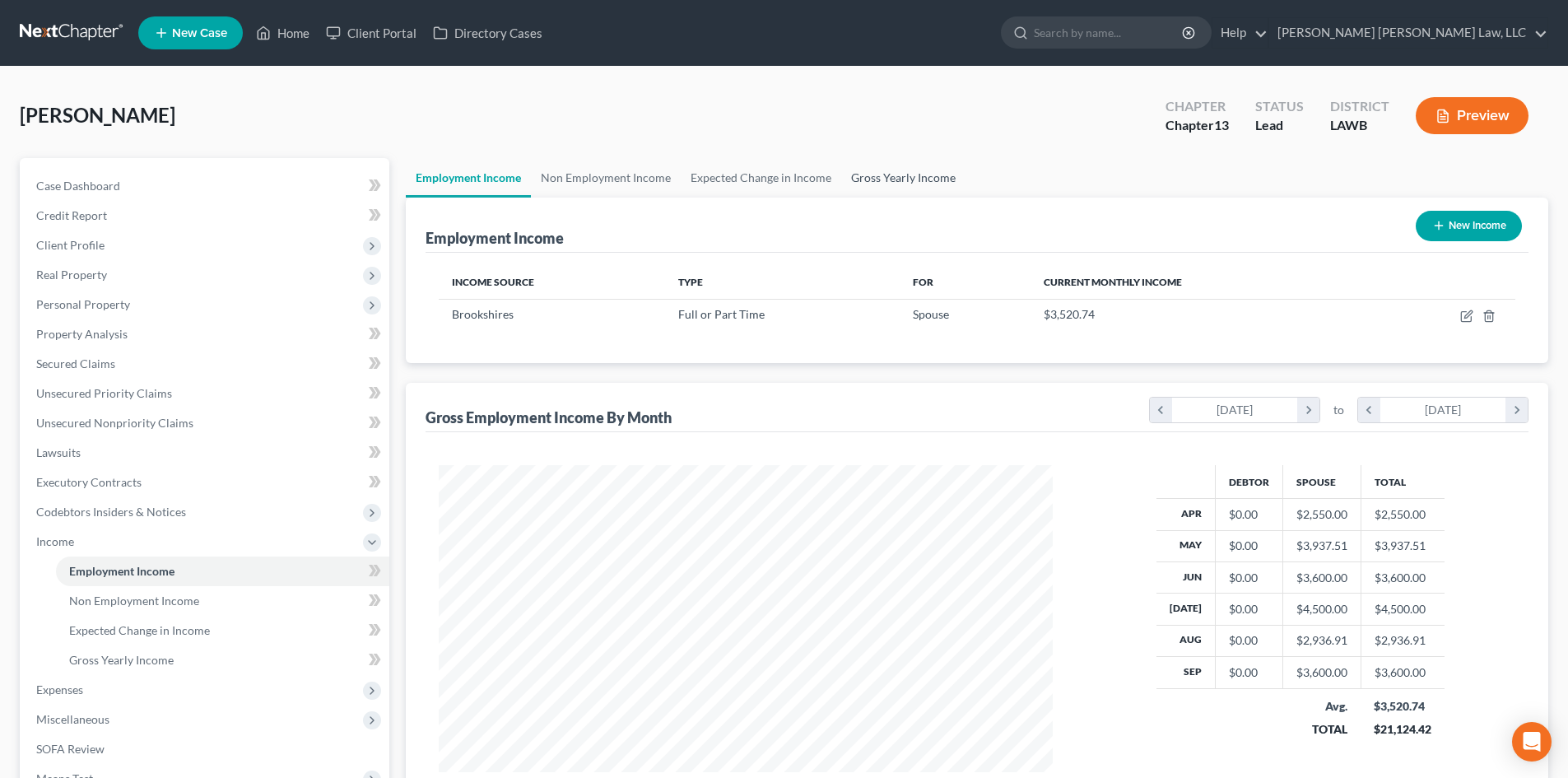
click at [860, 164] on link "Gross Yearly Income" at bounding box center [903, 178] width 124 height 40
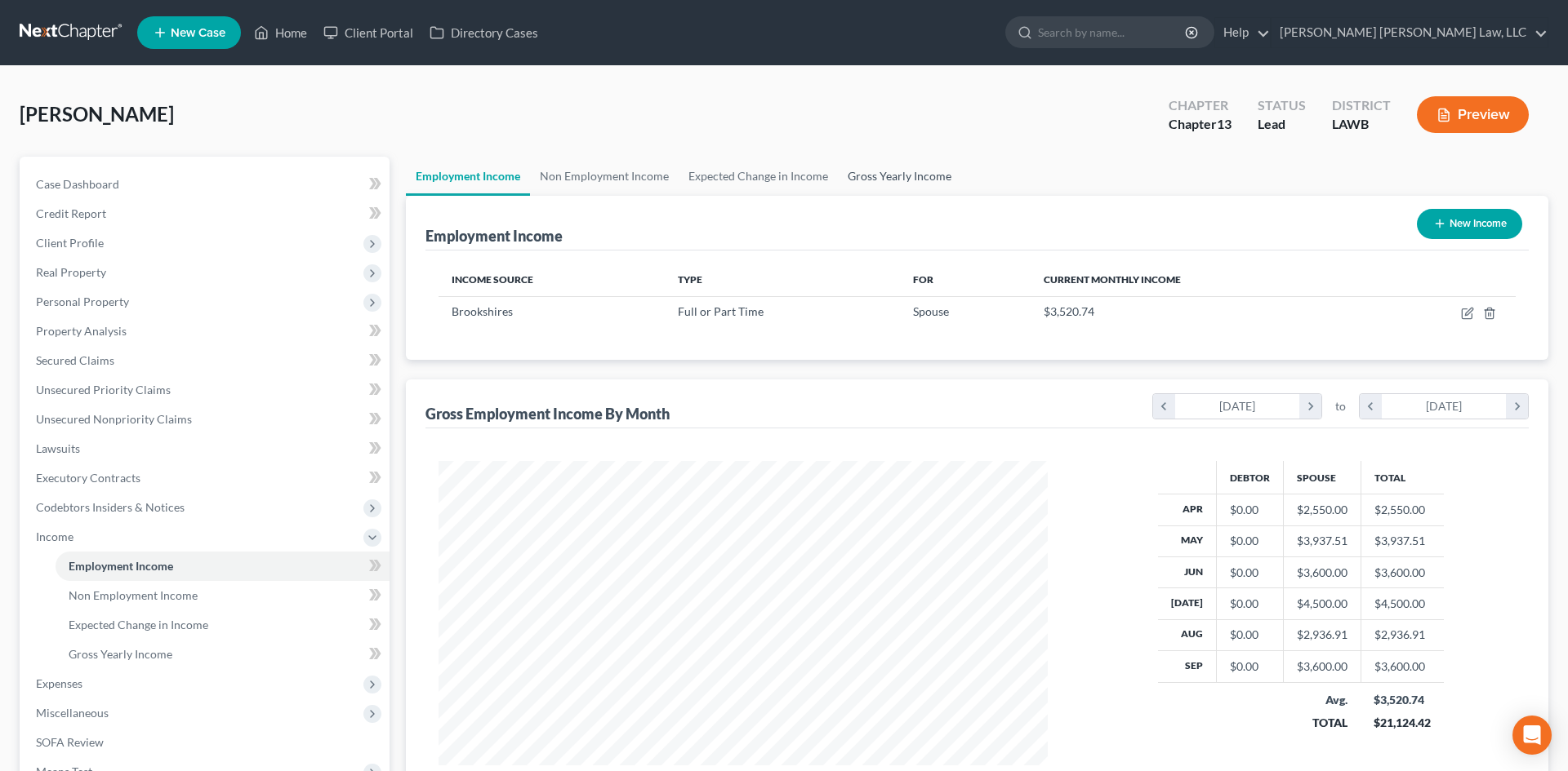
scroll to position [307, 647]
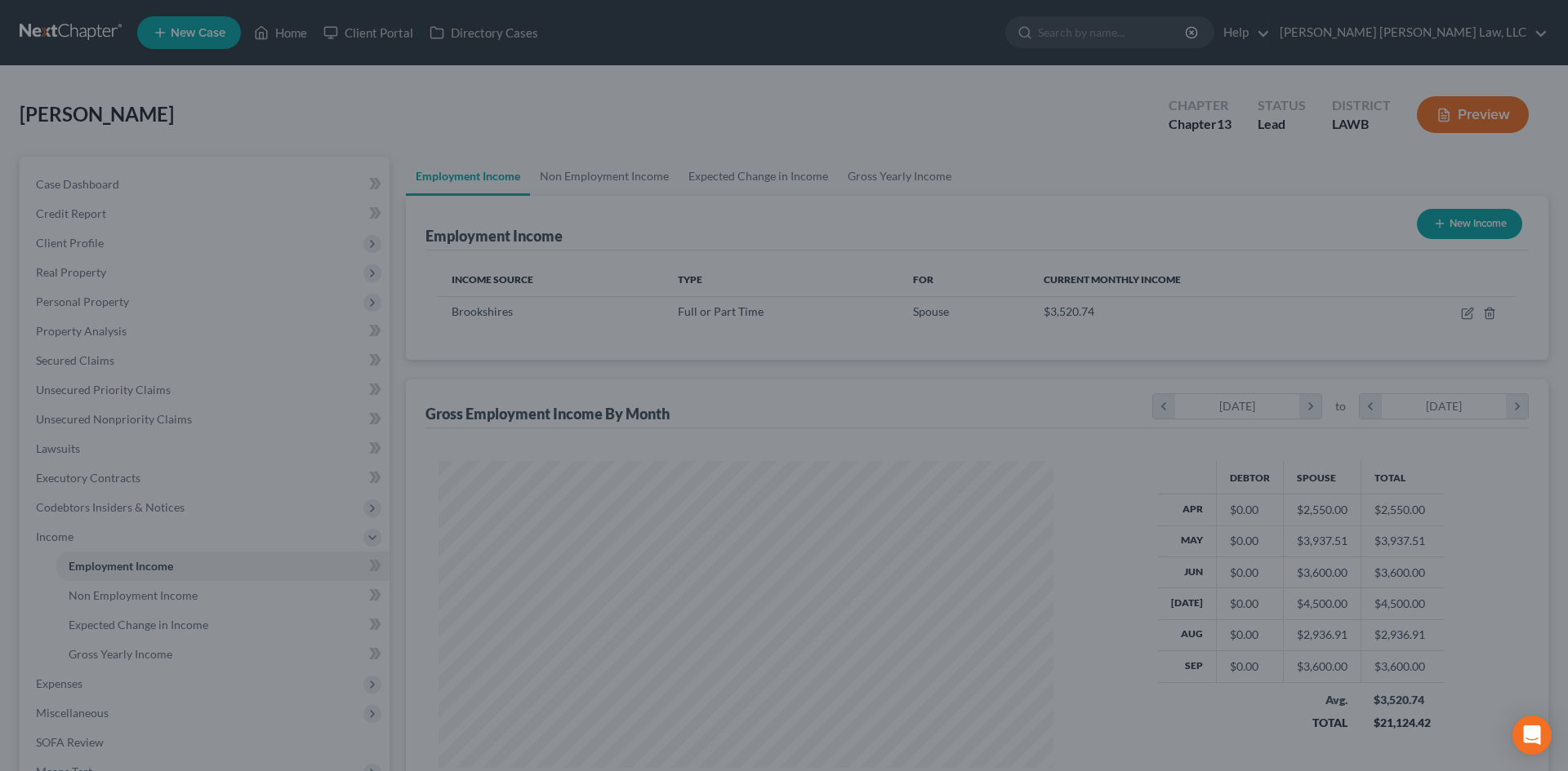
click at [933, 194] on div at bounding box center [784, 385] width 1568 height 771
drag, startPoint x: 879, startPoint y: 165, endPoint x: 248, endPoint y: 32, distance: 644.9
click at [879, 165] on div at bounding box center [784, 385] width 1568 height 771
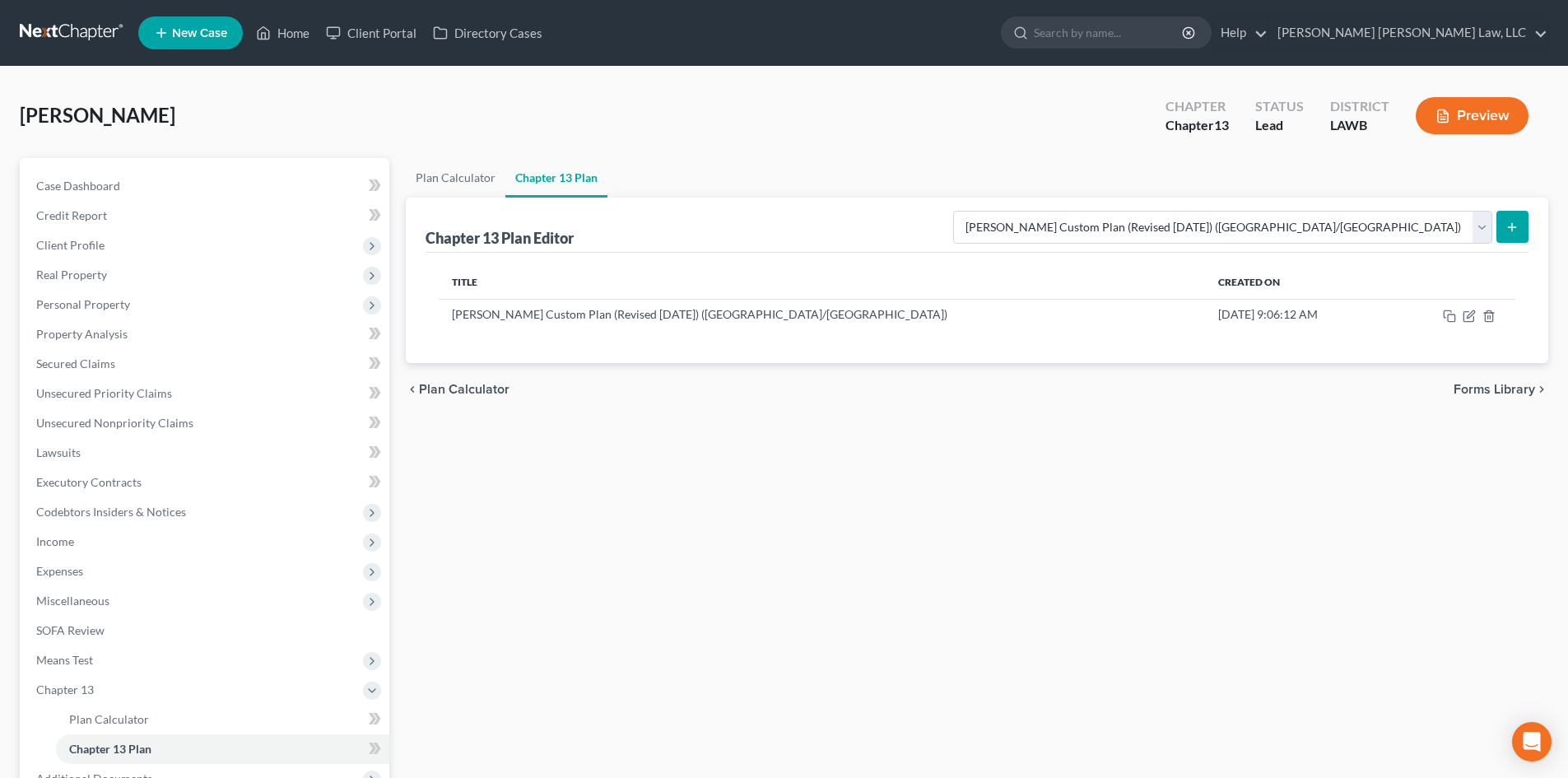
select select "1"
click at [120, 238] on span "Client Profile" at bounding box center [206, 245] width 367 height 30
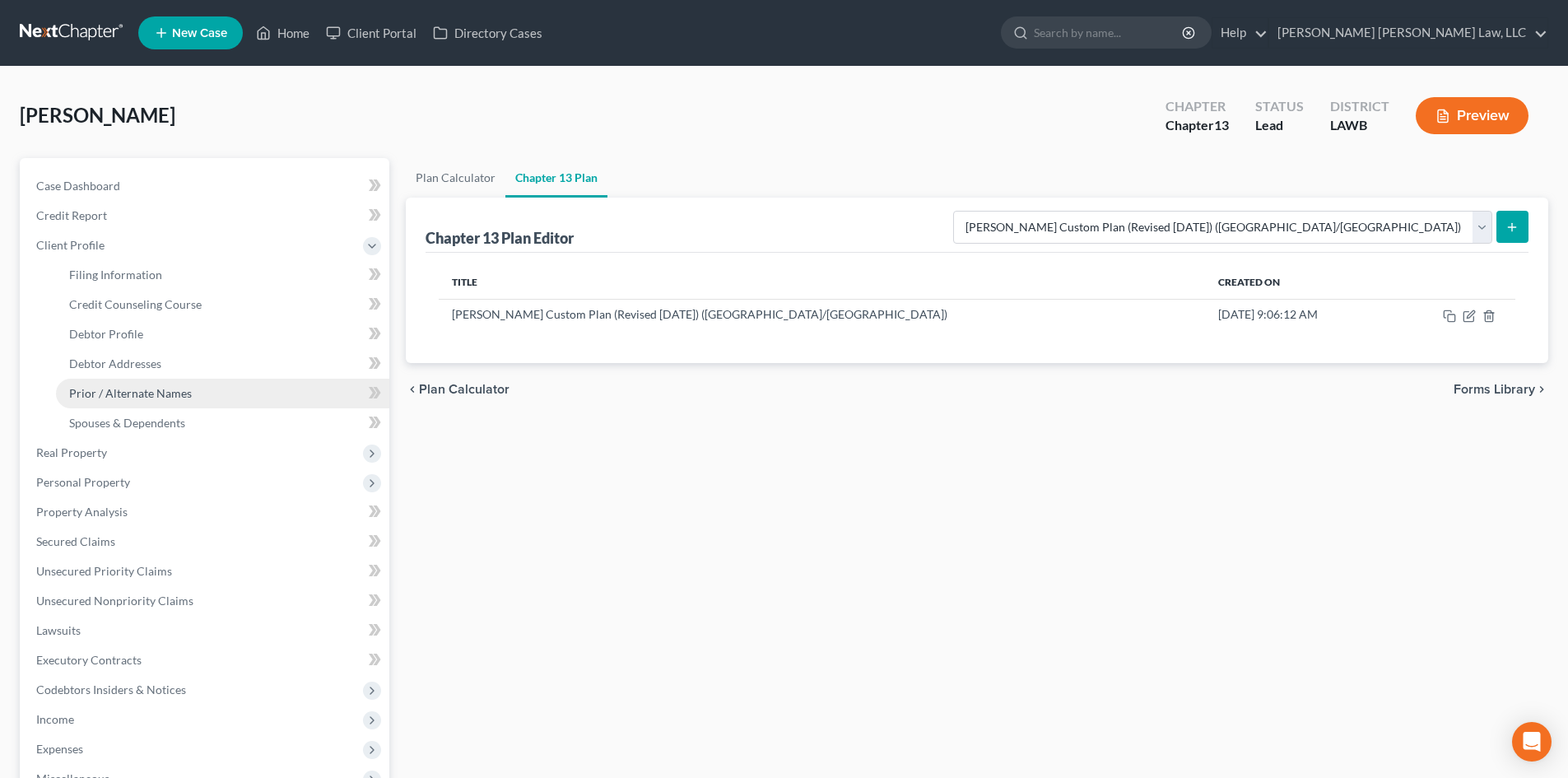
click at [174, 391] on span "Prior / Alternate Names" at bounding box center [130, 393] width 122 height 14
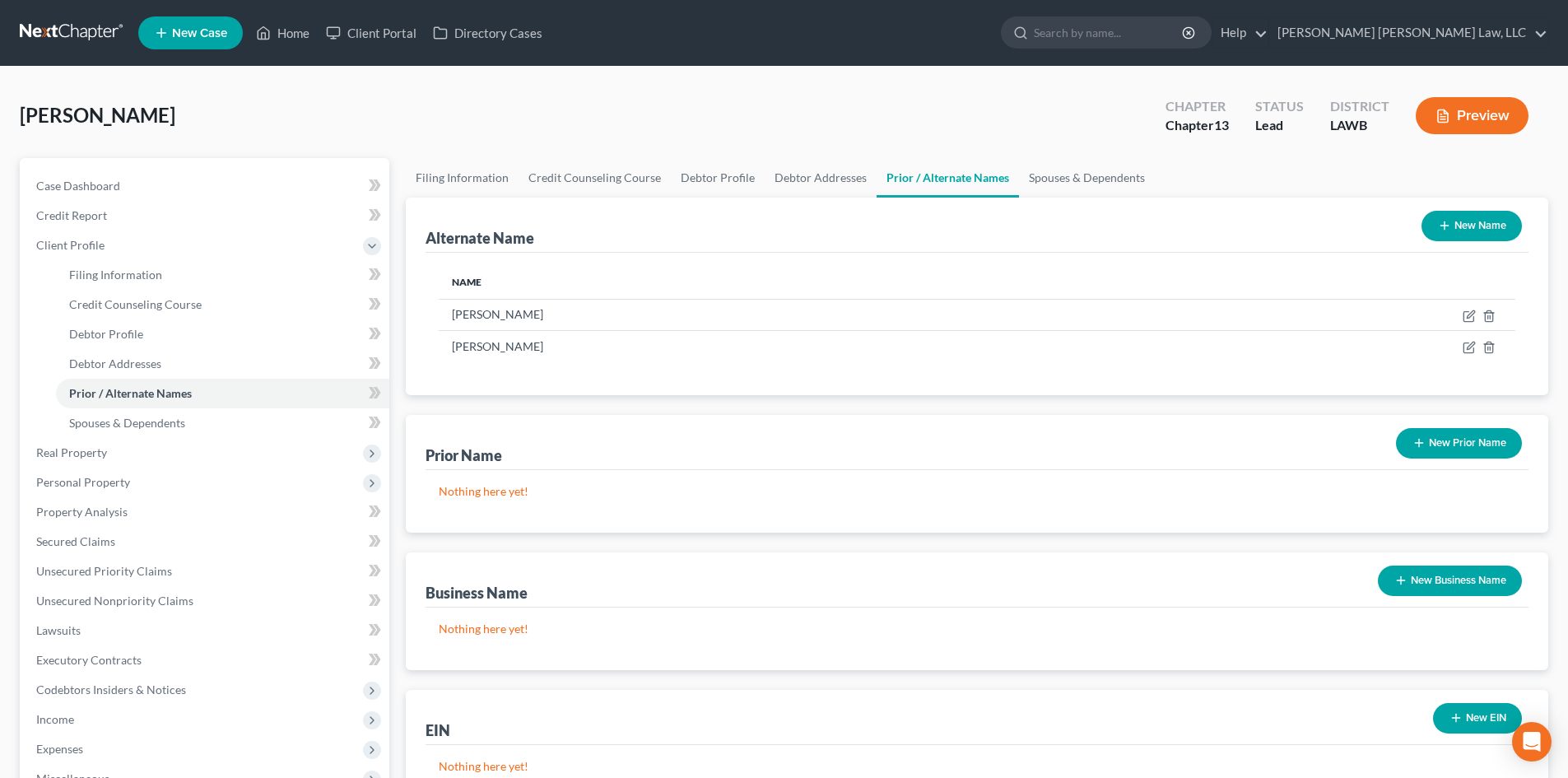
click at [1487, 227] on button "New Name" at bounding box center [1472, 226] width 101 height 31
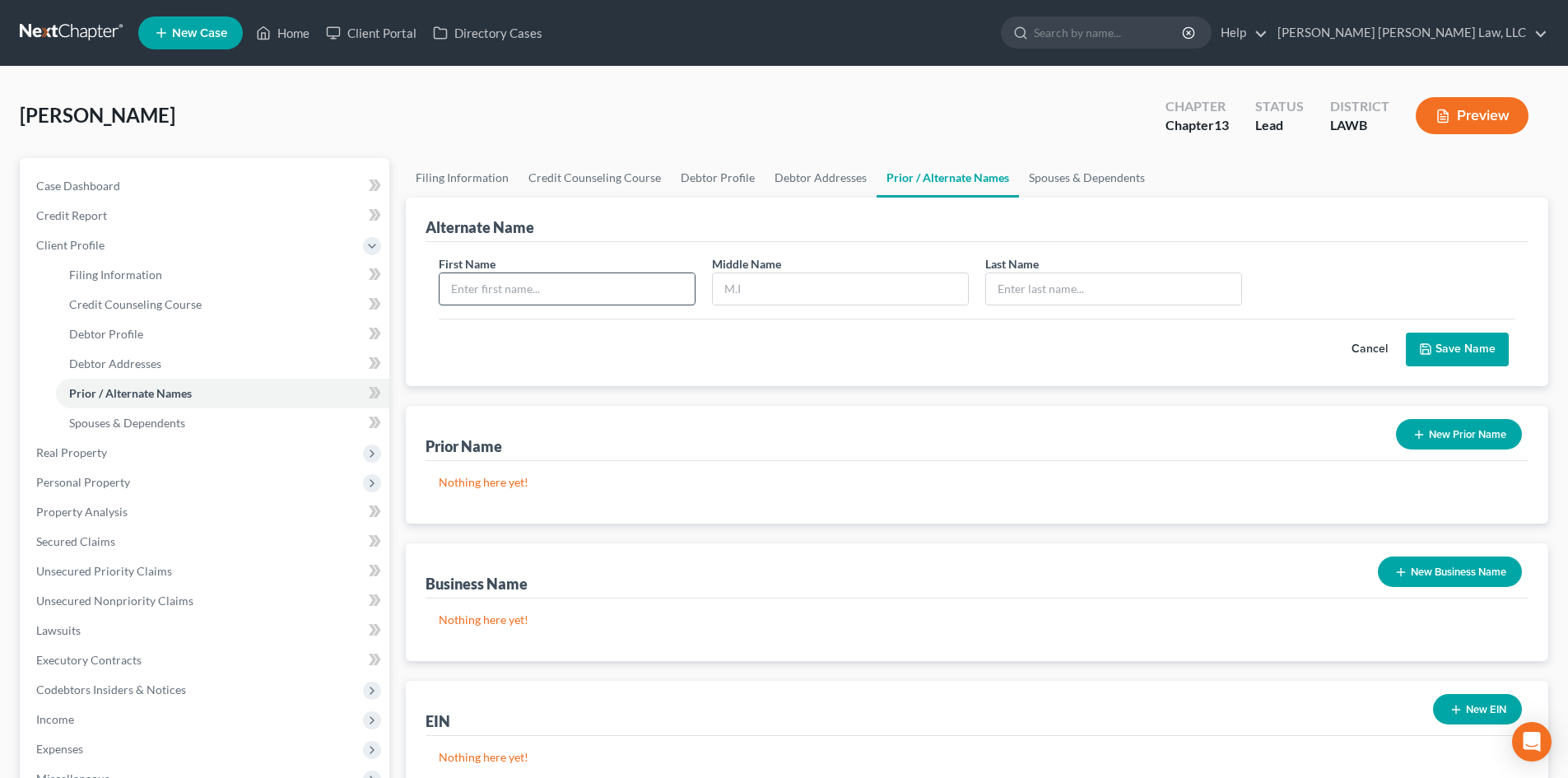
click at [515, 286] on input "text" at bounding box center [566, 289] width 255 height 31
click at [515, 286] on input "aRTIS" at bounding box center [566, 289] width 255 height 31
type input "Artis"
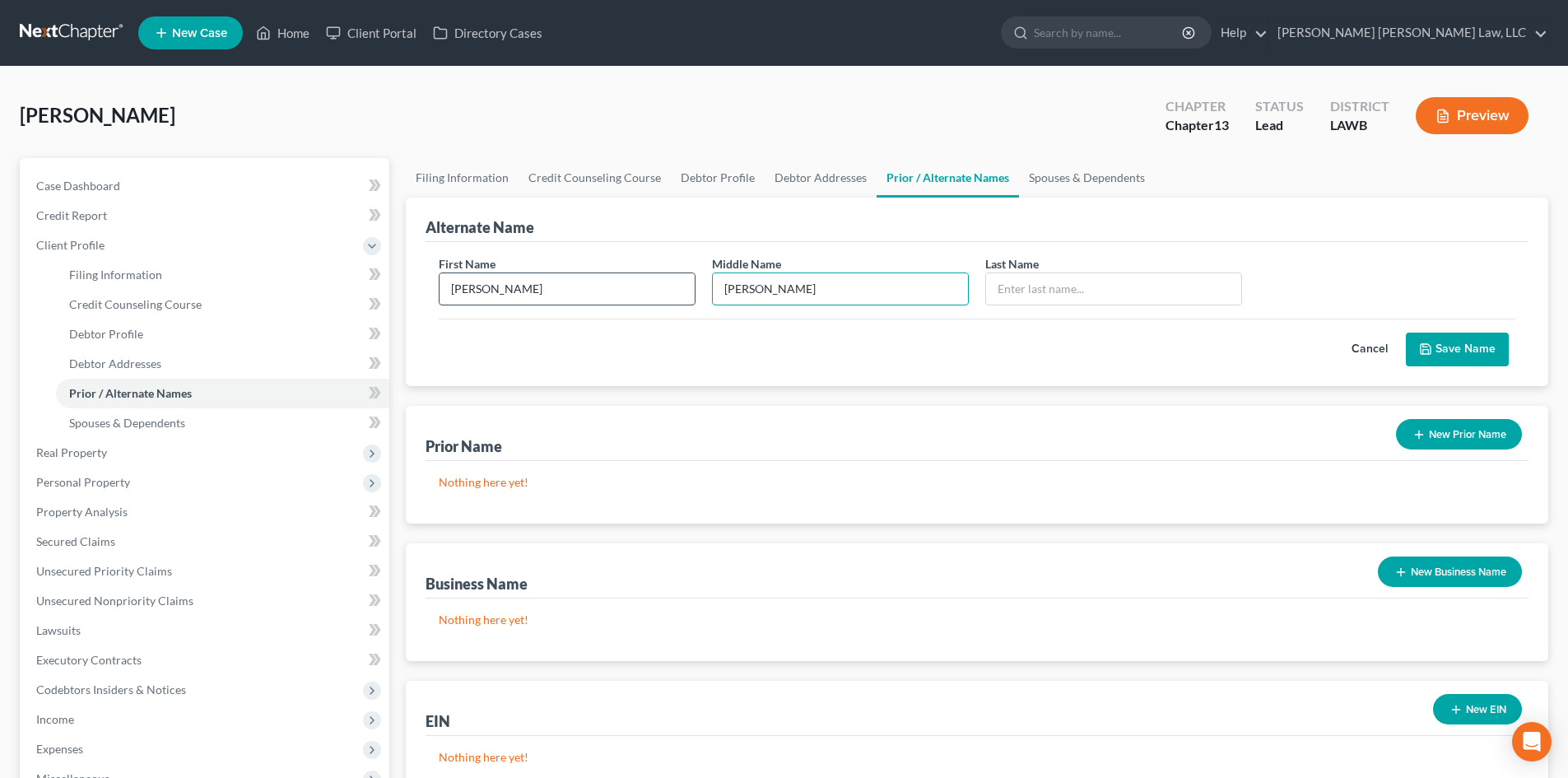
type input "Isaiah La John"
type input "James"
click at [1406, 333] on button "Save Name" at bounding box center [1457, 350] width 103 height 34
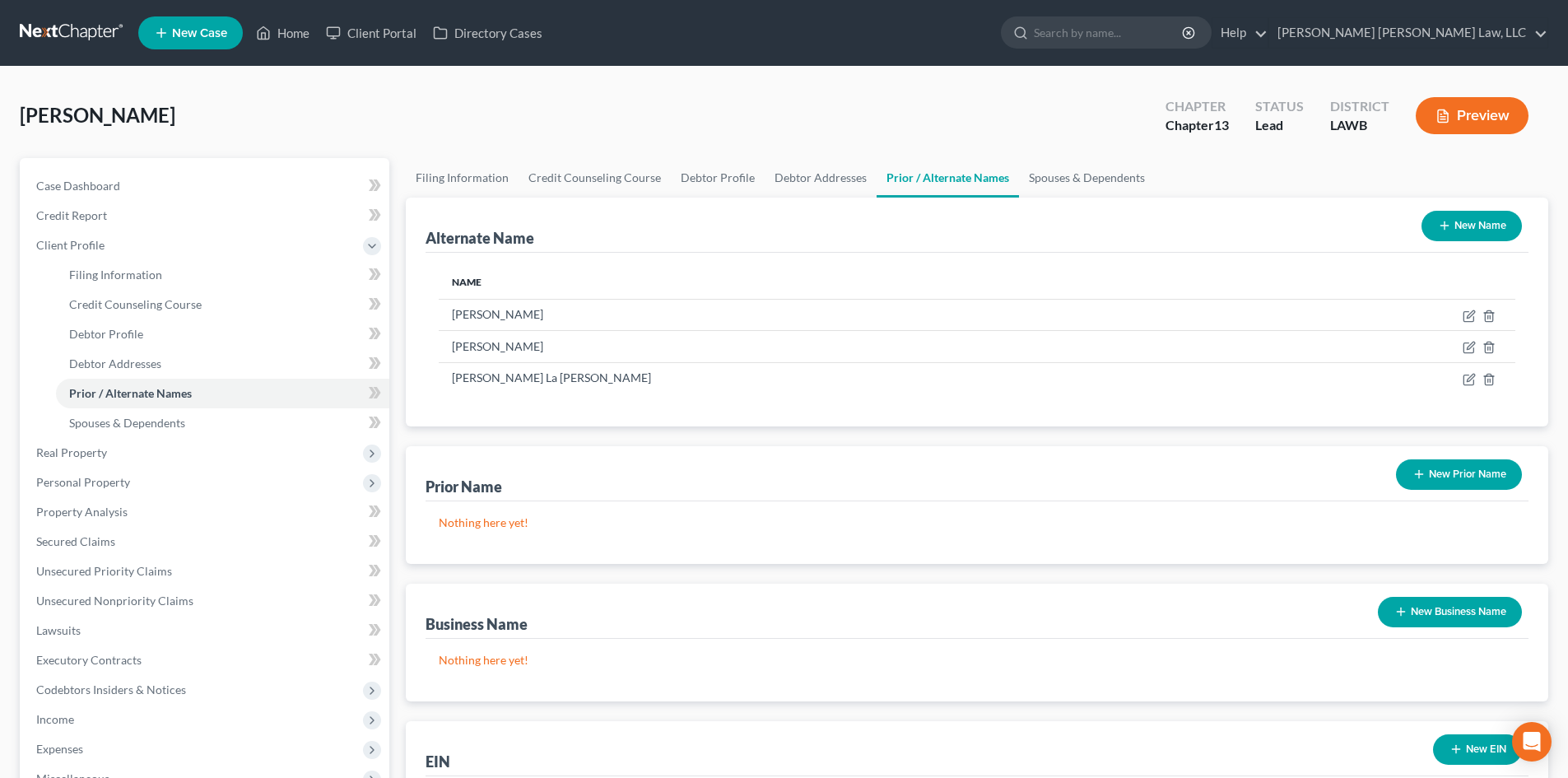
click at [739, 153] on div "James, Artis Upgraded Chapter Chapter 13 Status Lead District LAWB Preview" at bounding box center [784, 122] width 1529 height 72
click at [730, 178] on link "Debtor Profile" at bounding box center [717, 178] width 93 height 40
select select "2"
select select "0"
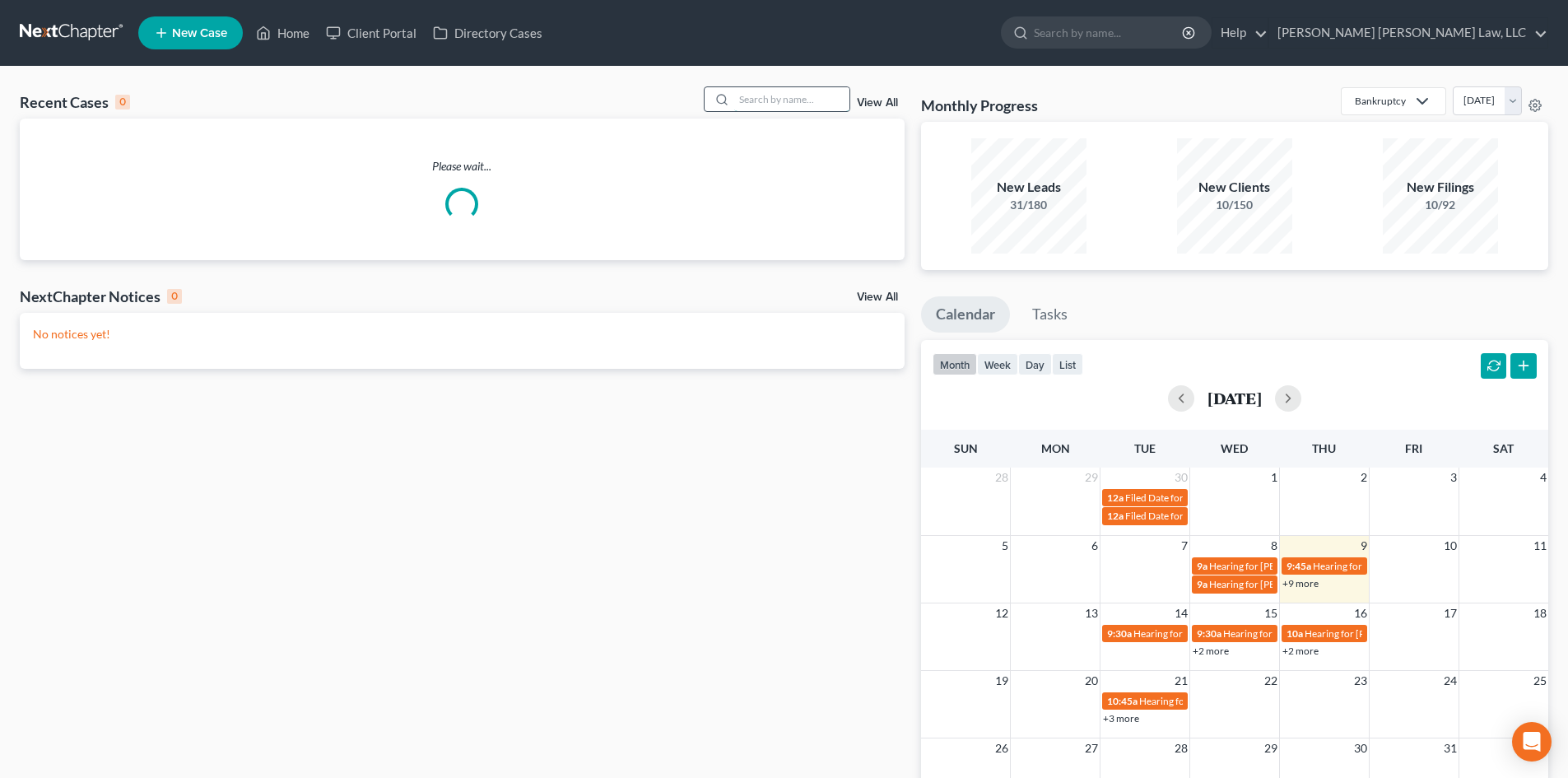
click at [760, 109] on input "search" at bounding box center [791, 99] width 115 height 24
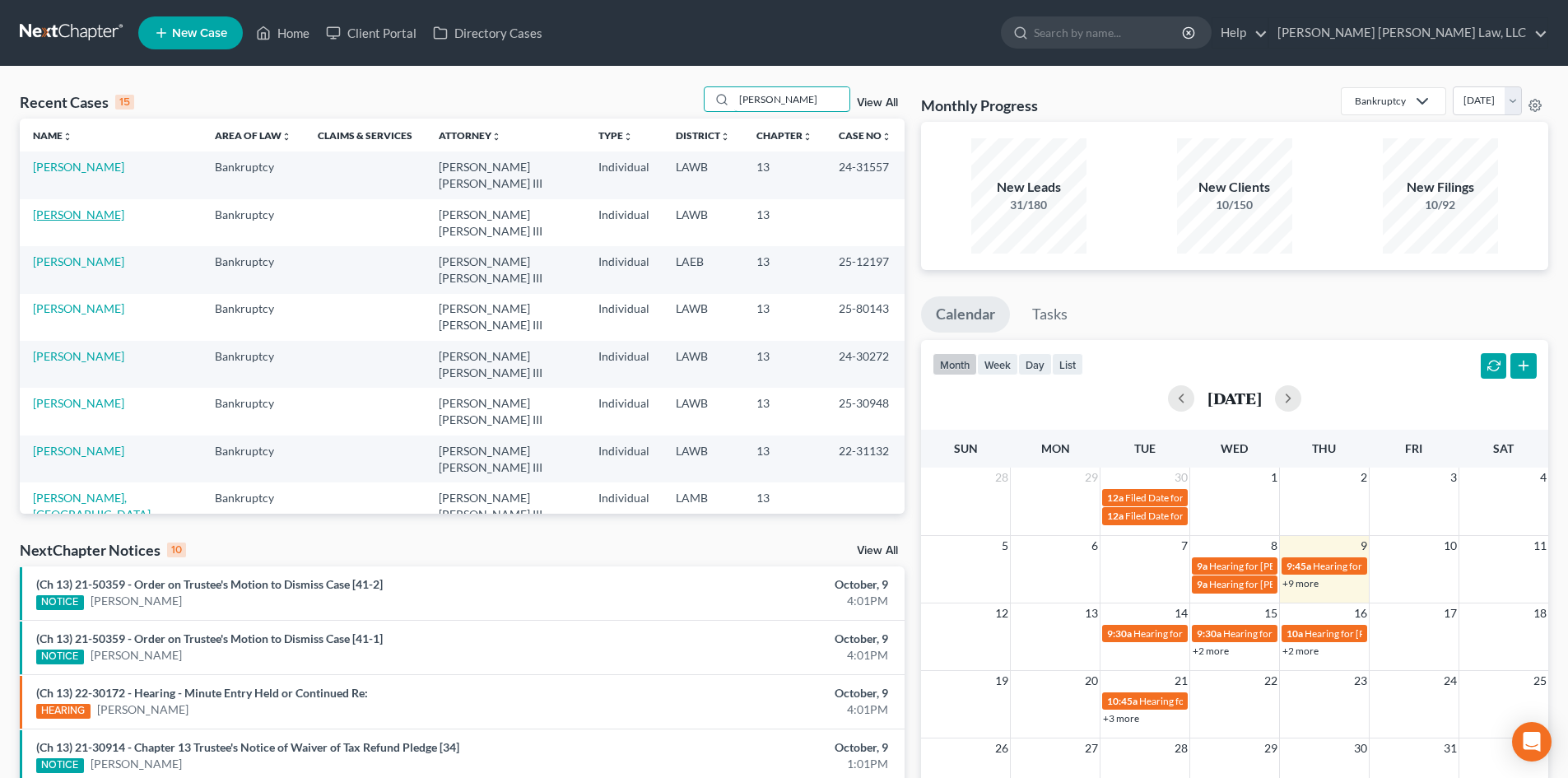
type input "anderson"
click at [96, 208] on link "Anderson, Nicole" at bounding box center [78, 214] width 92 height 14
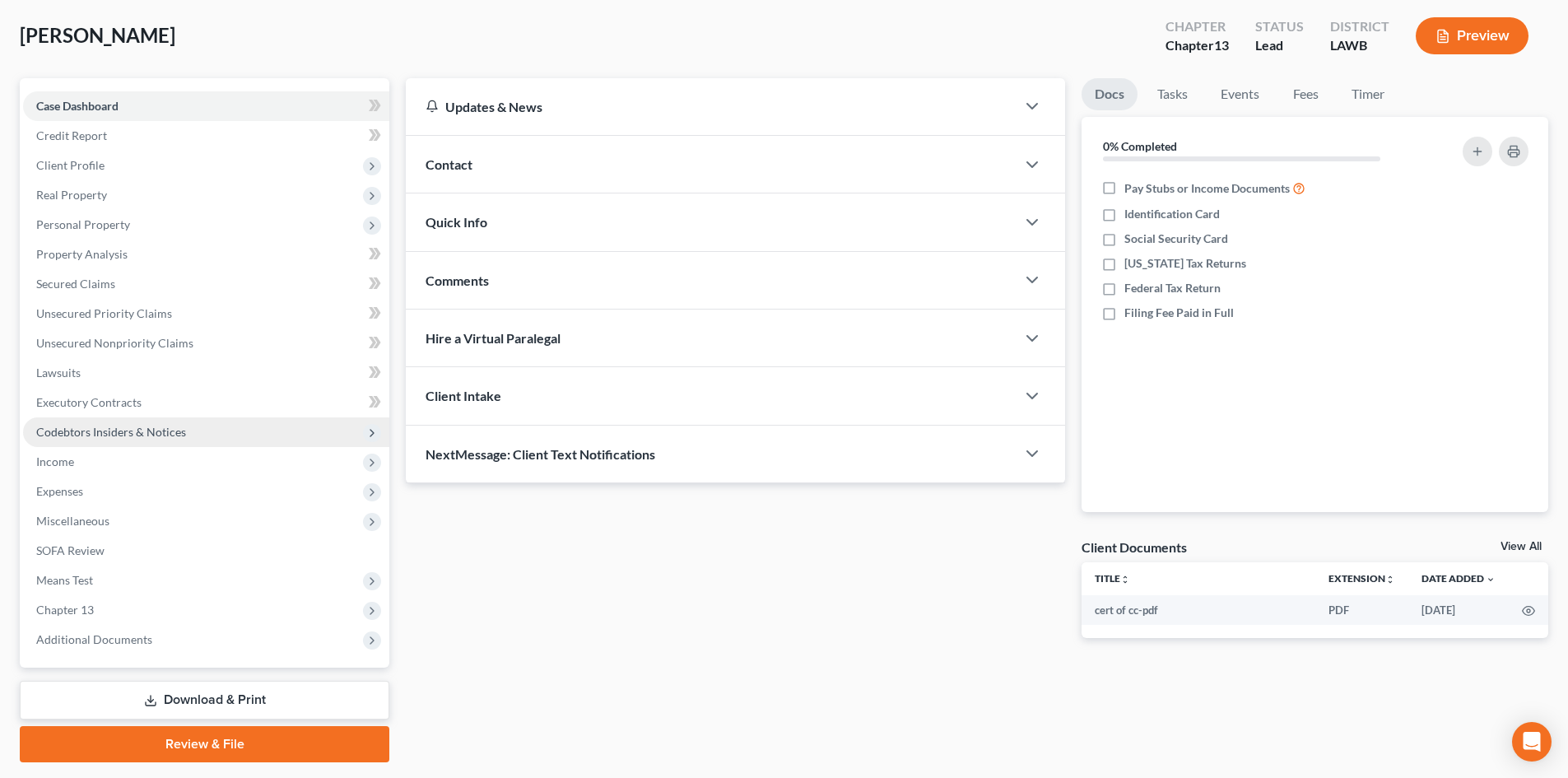
scroll to position [127, 0]
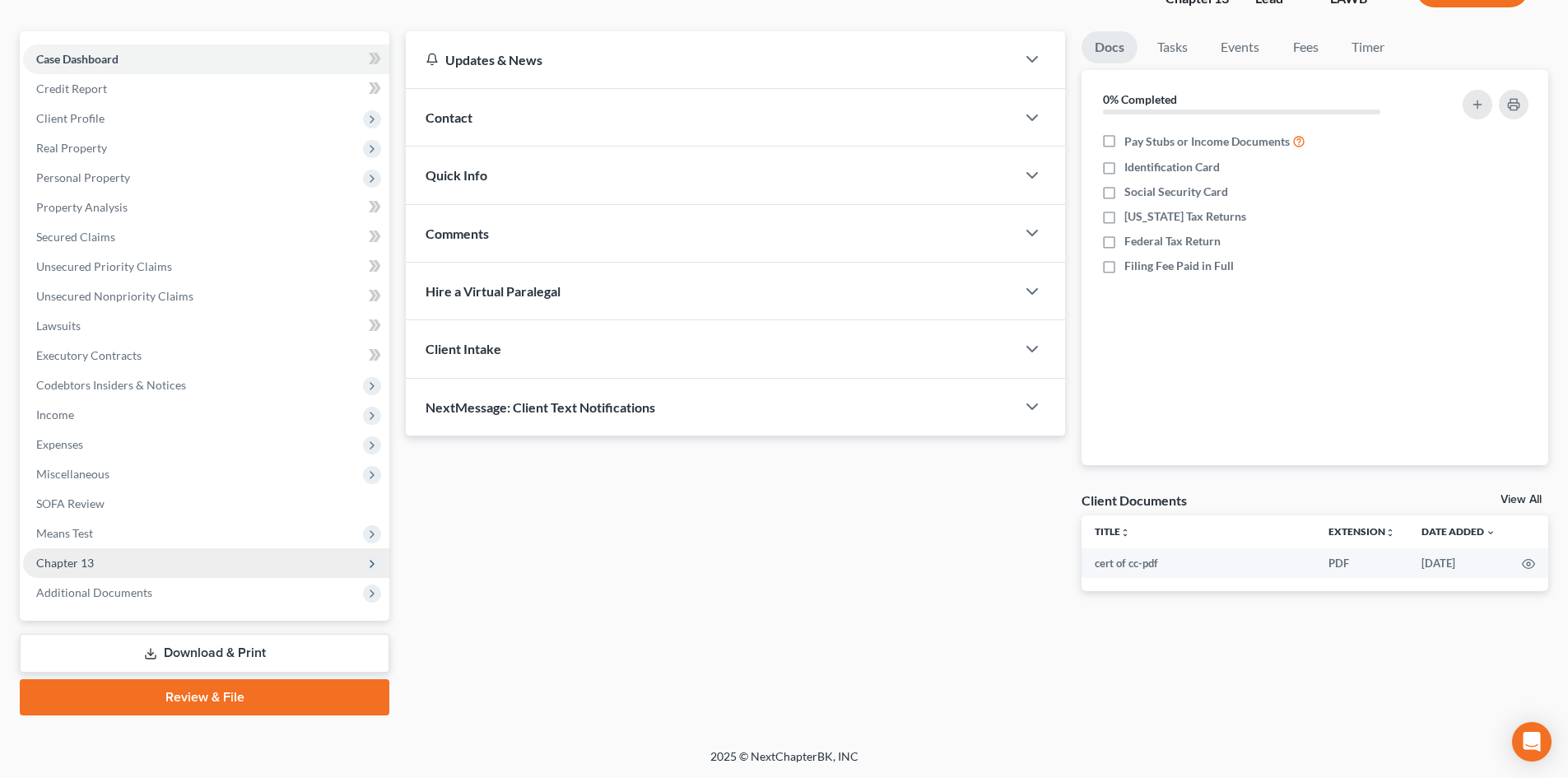
click at [146, 565] on span "Chapter 13" at bounding box center [206, 563] width 367 height 30
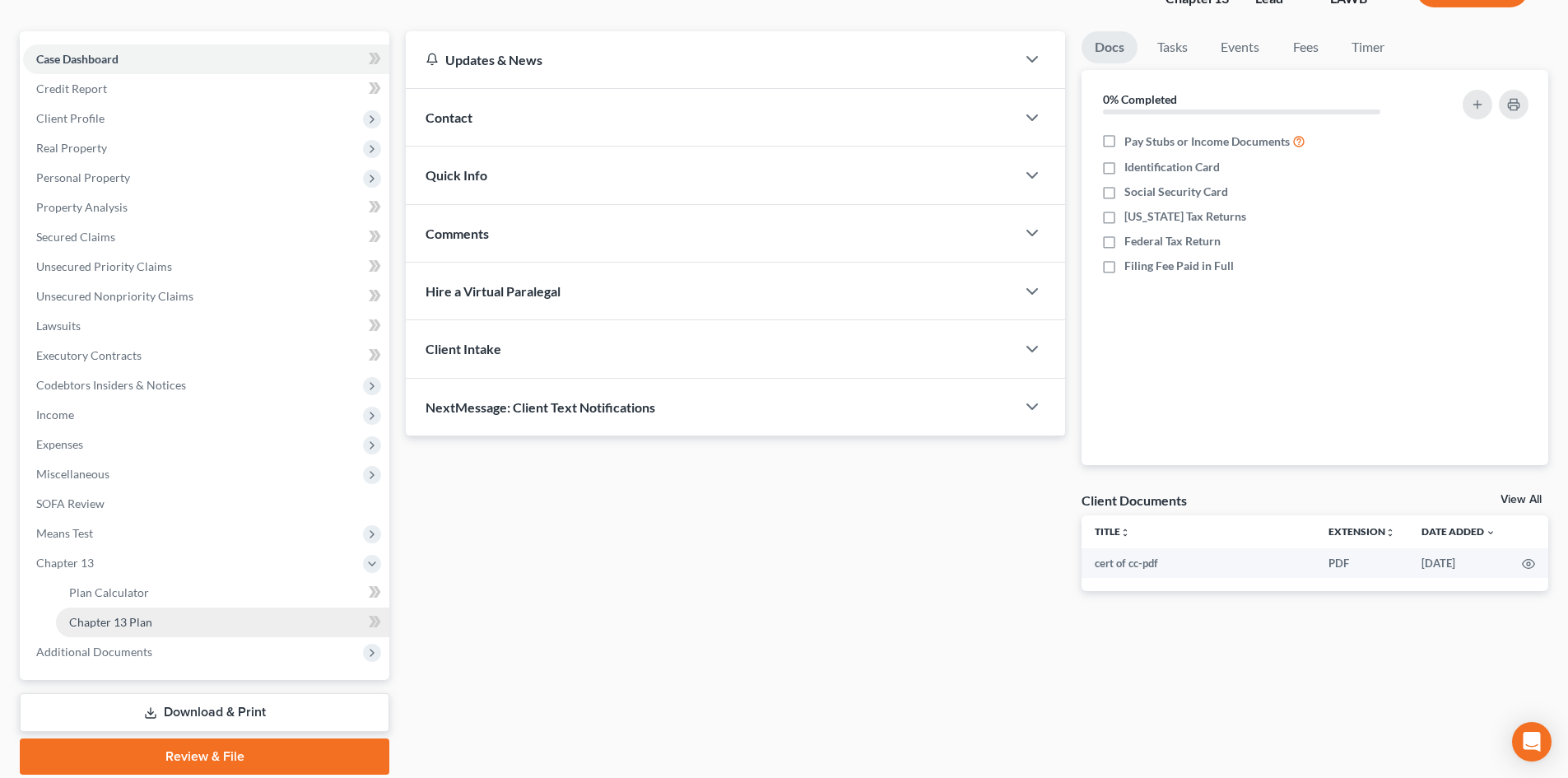
click at [144, 617] on span "Chapter 13 Plan" at bounding box center [111, 622] width 83 height 14
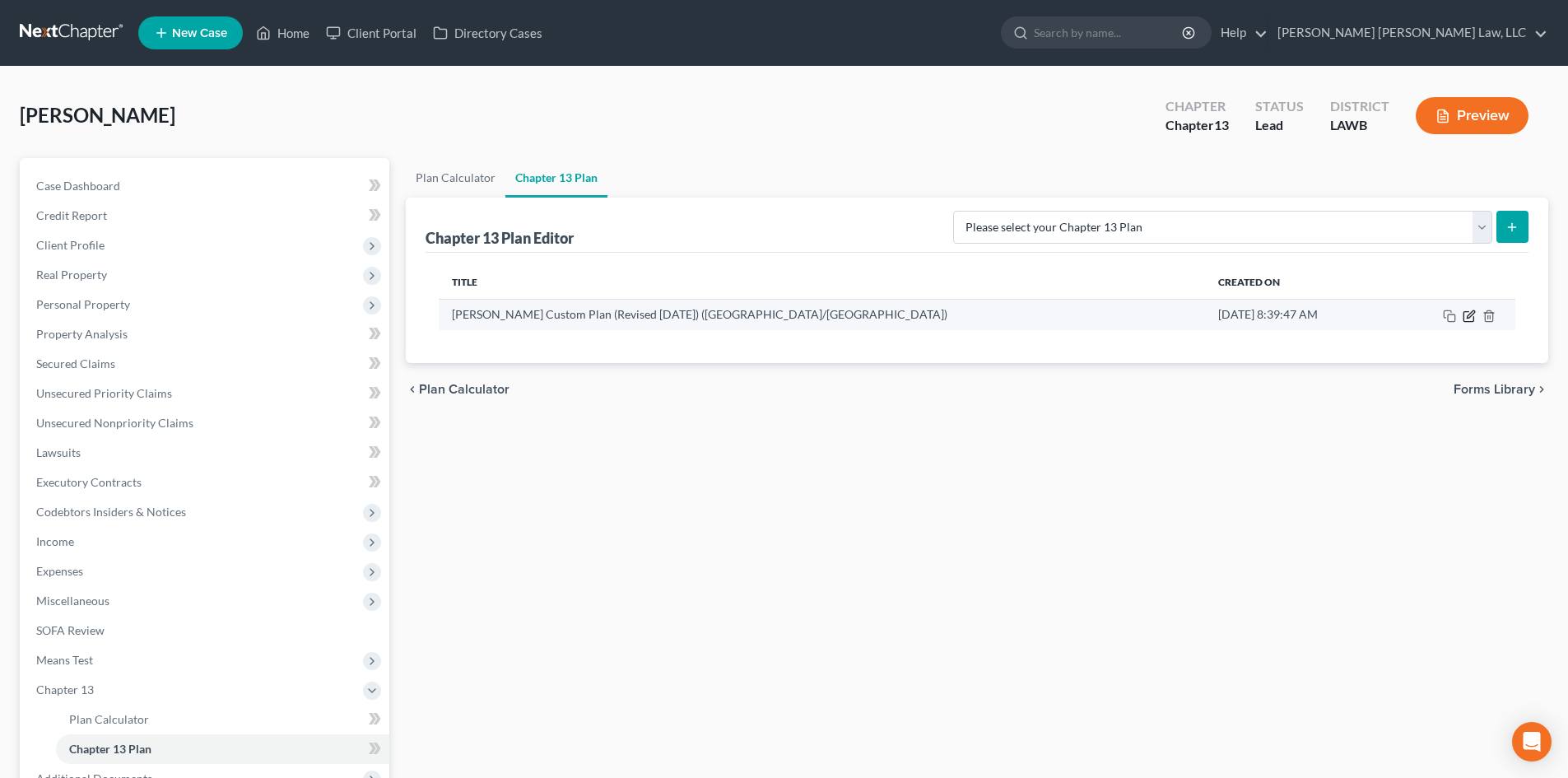
click at [1467, 315] on icon "button" at bounding box center [1469, 316] width 14 height 14
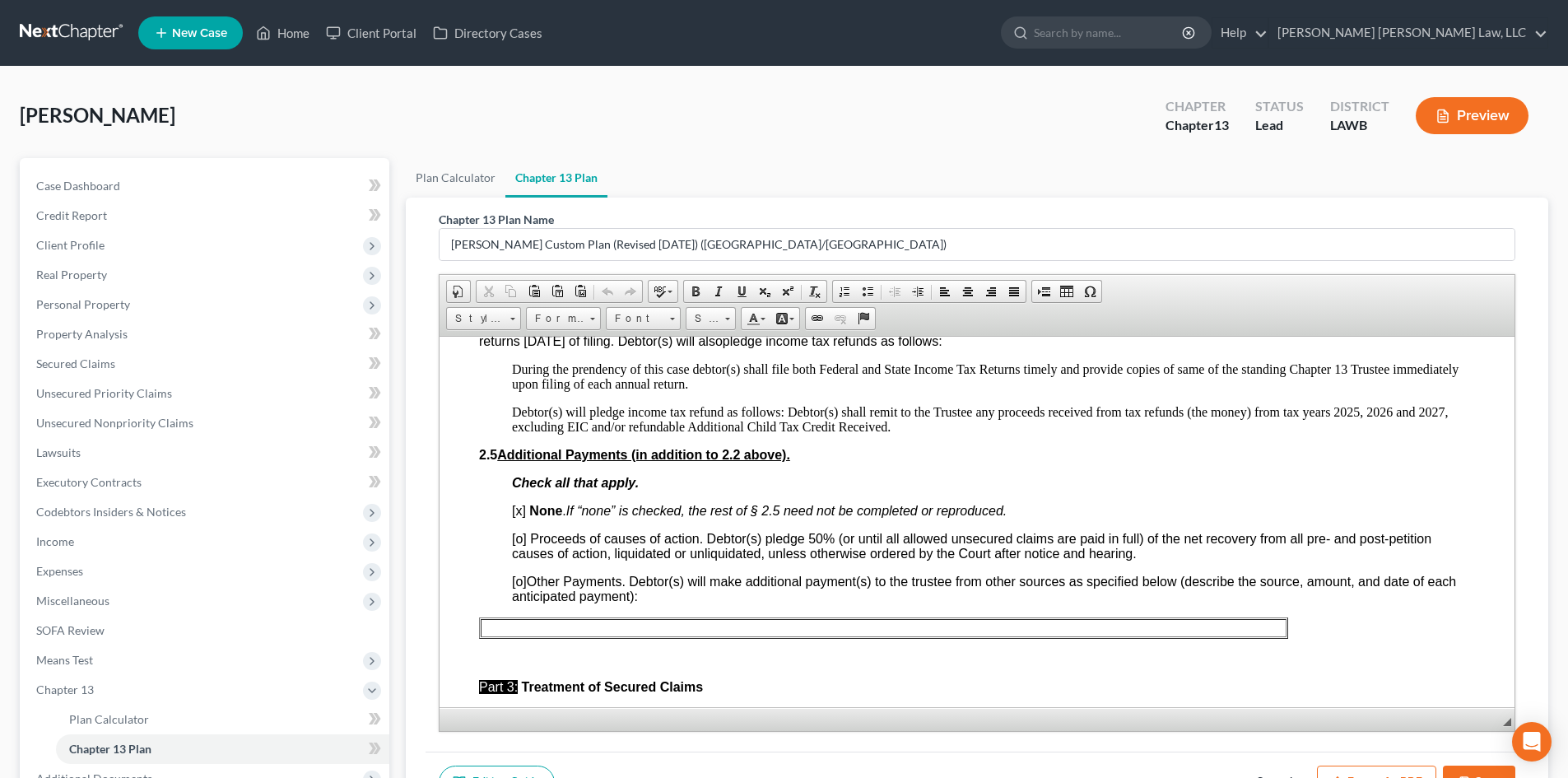
scroll to position [989, 0]
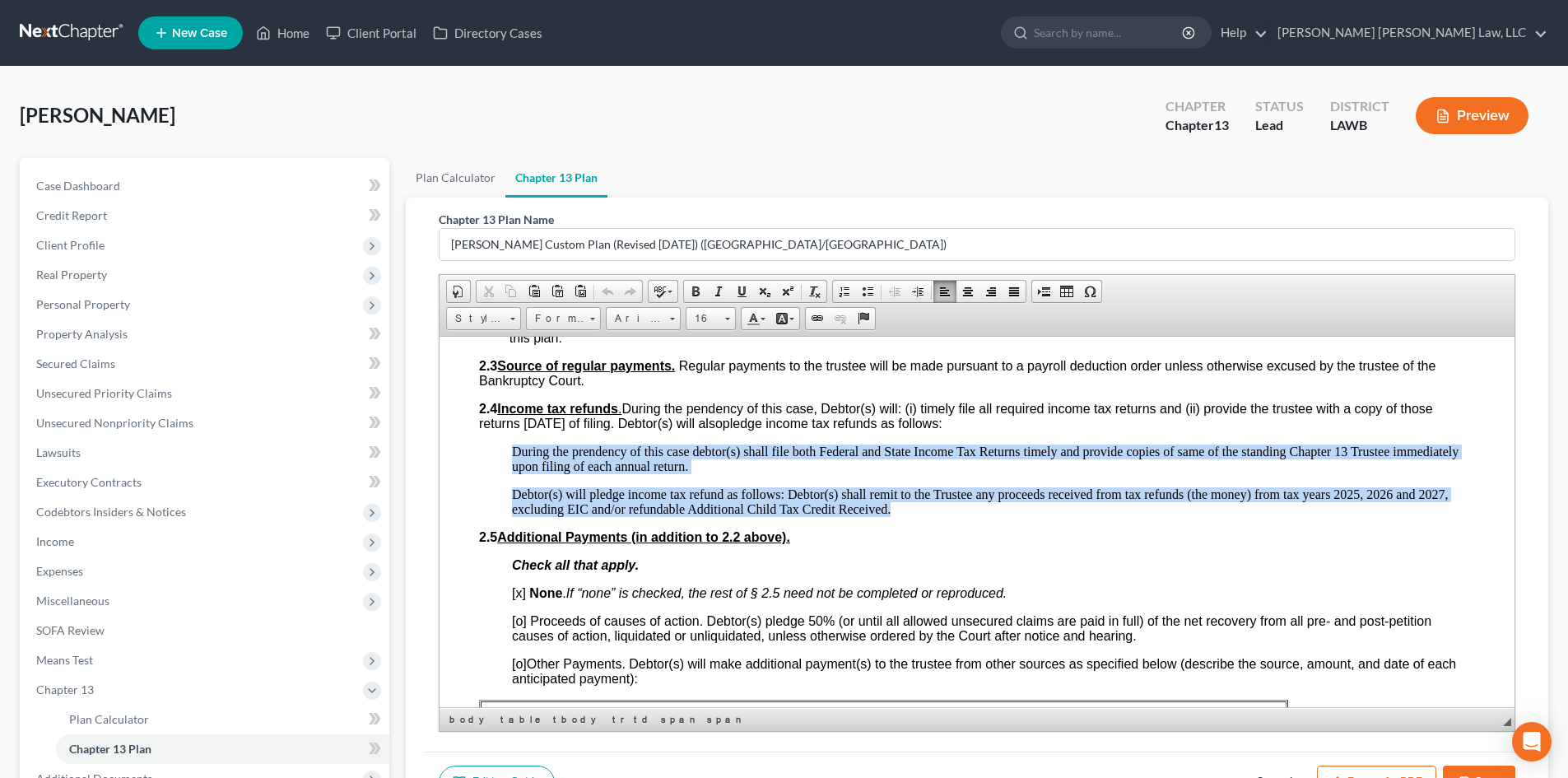
drag, startPoint x: 514, startPoint y: 448, endPoint x: 930, endPoint y: 503, distance: 419.6
copy body "During the prendency of this case debtor(s) shall file both Federal and State I…"
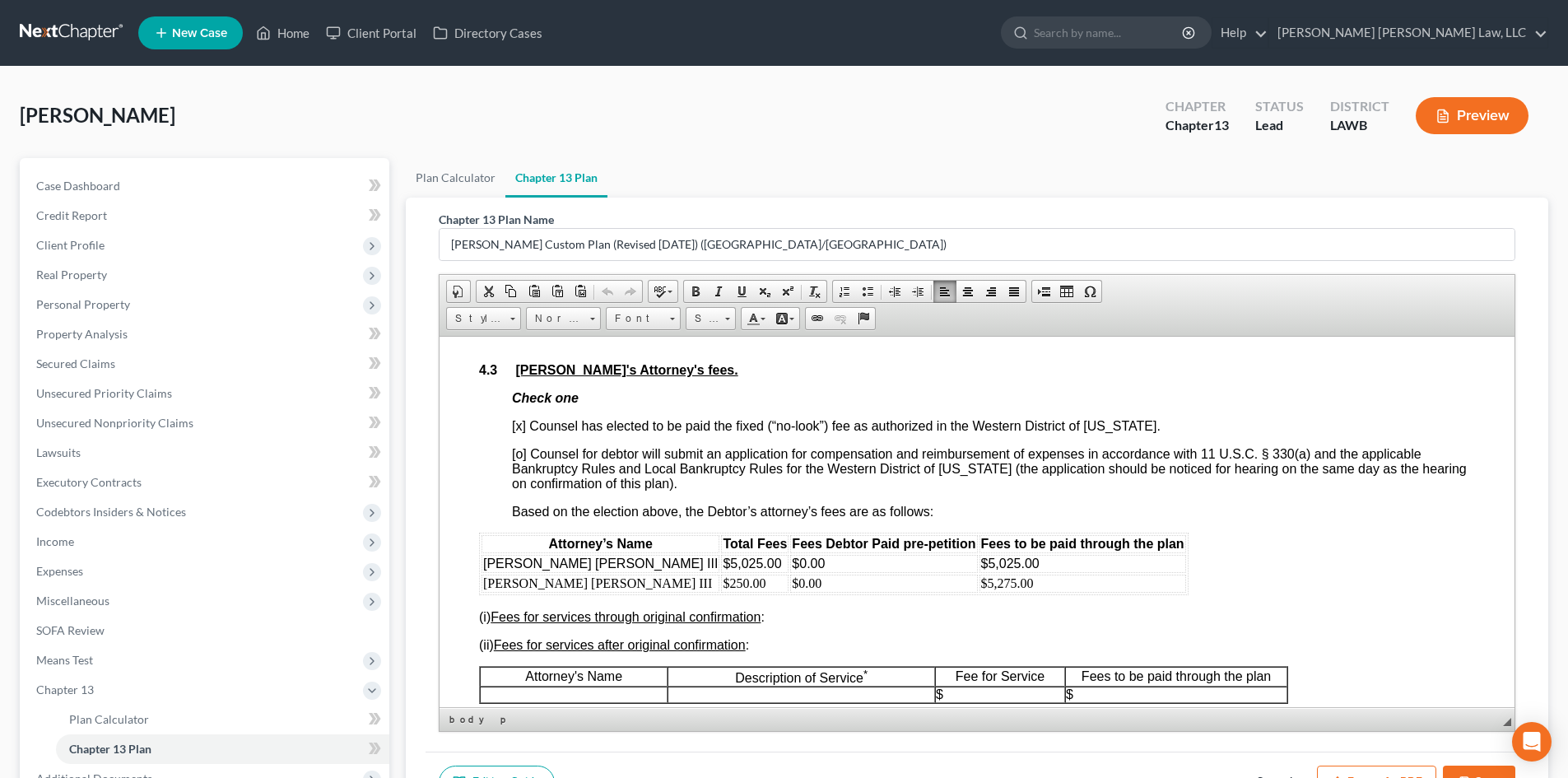
scroll to position [3048, 0]
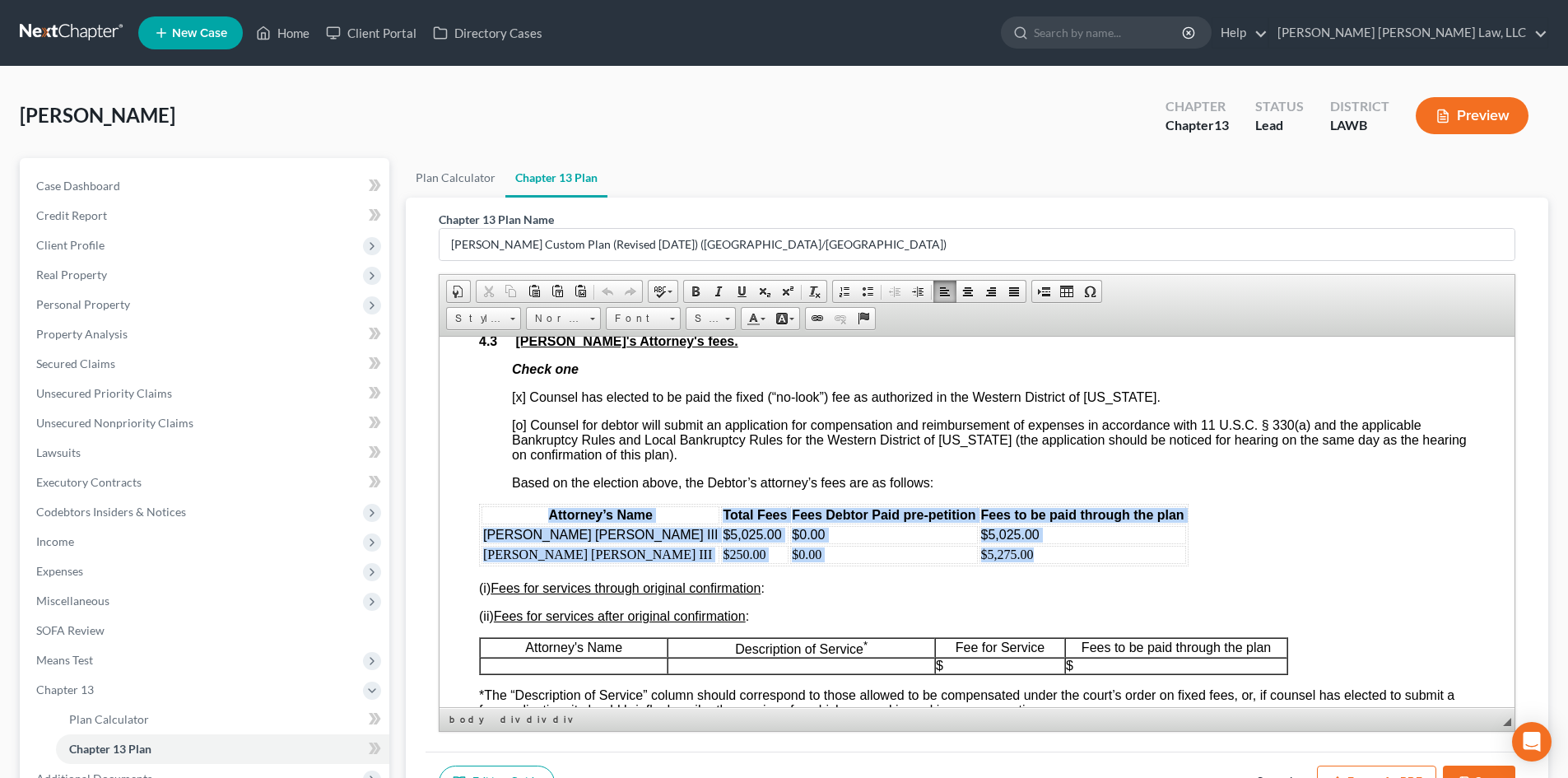
drag, startPoint x: 474, startPoint y: 552, endPoint x: 965, endPoint y: 595, distance: 492.9
click at [965, 595] on html "Debtor(s) Nicole Anderson Case Number: United States Bankruptcy Court for the W…" at bounding box center [976, 88] width 1075 height 5600
copy table "Attorney’s Name Total Fees Fees Debtor Paid pre-petition Fees to be paid throug…"
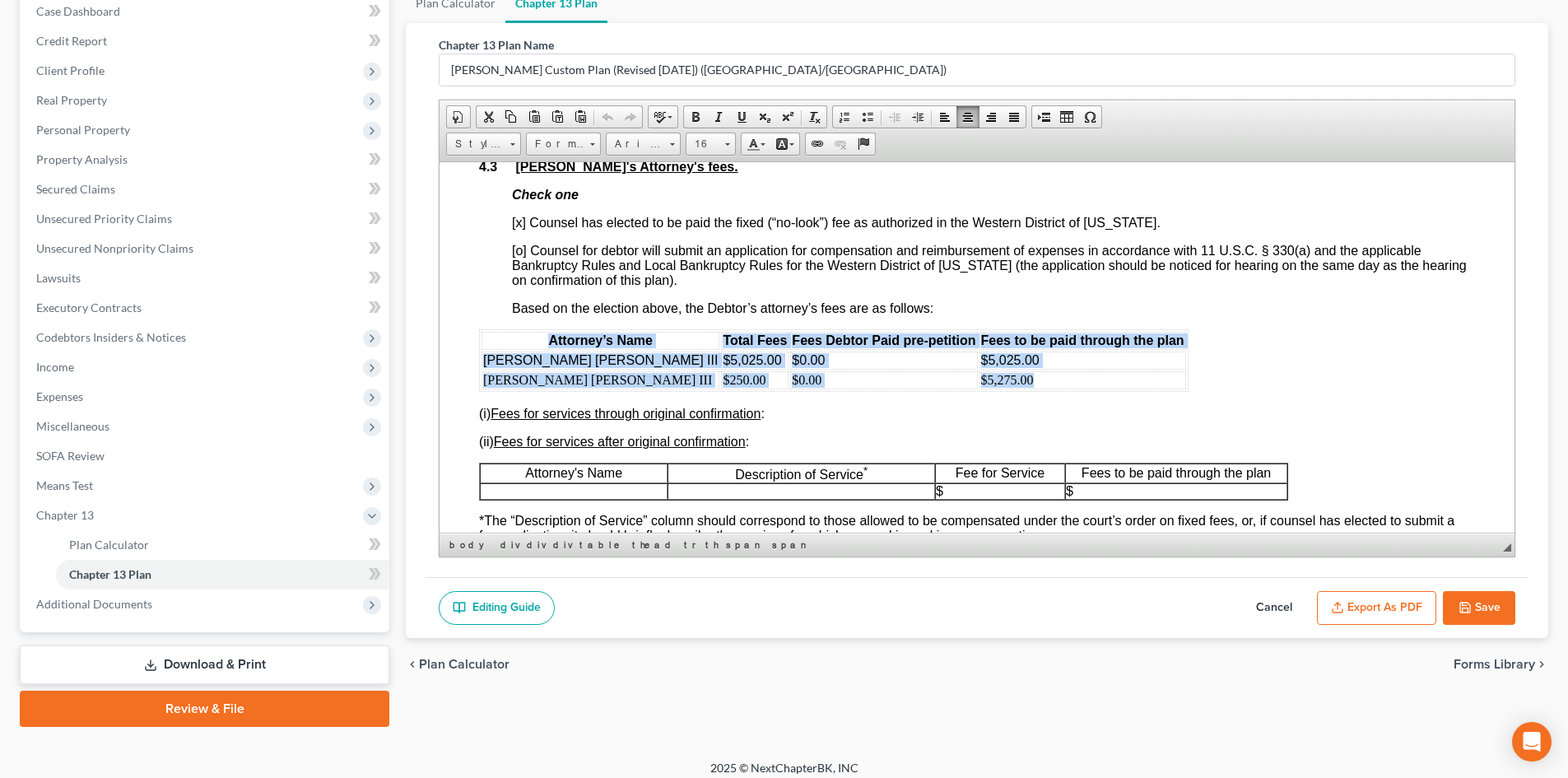
scroll to position [186, 0]
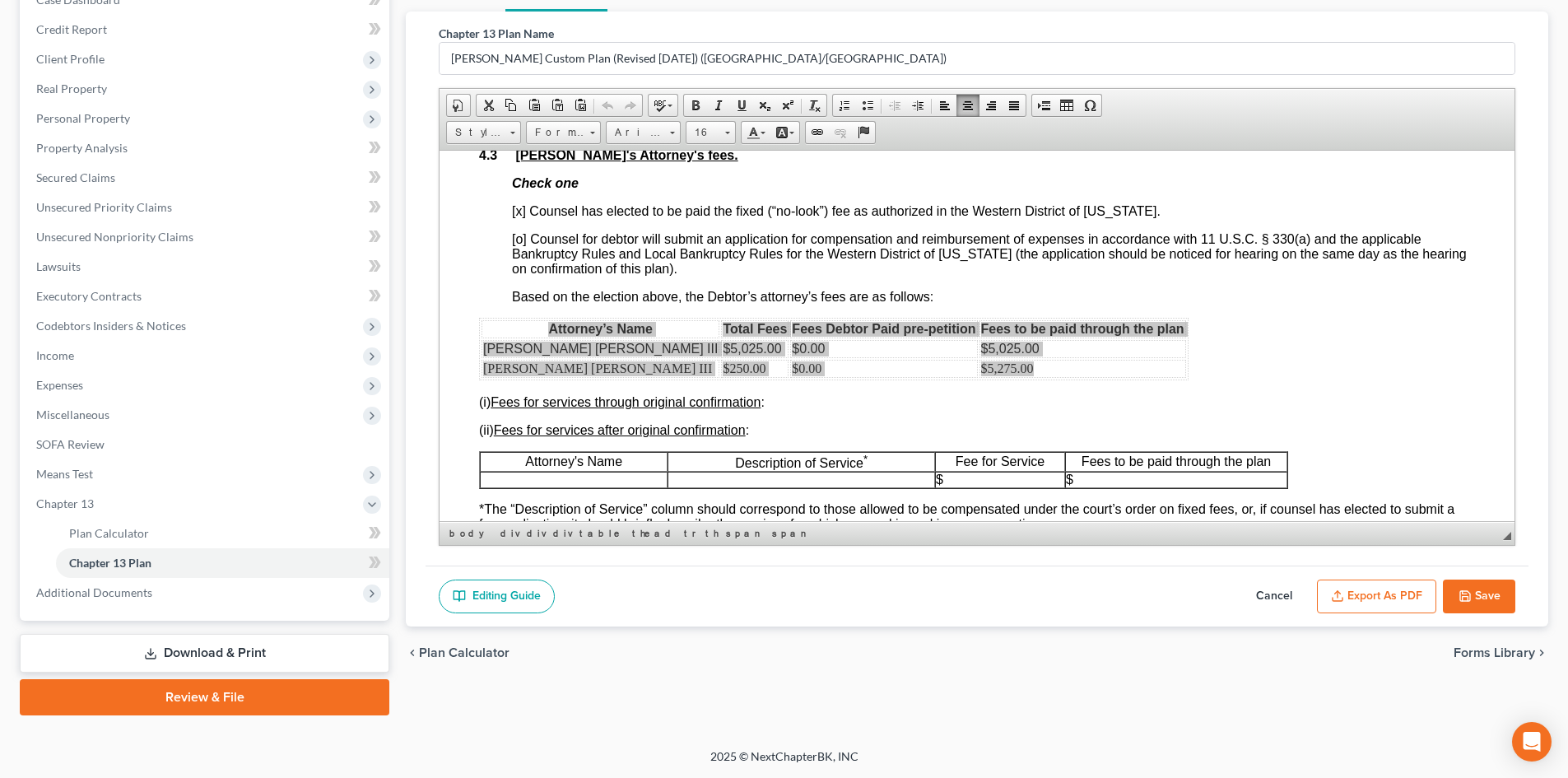
click at [1460, 580] on button "Save" at bounding box center [1479, 597] width 73 height 34
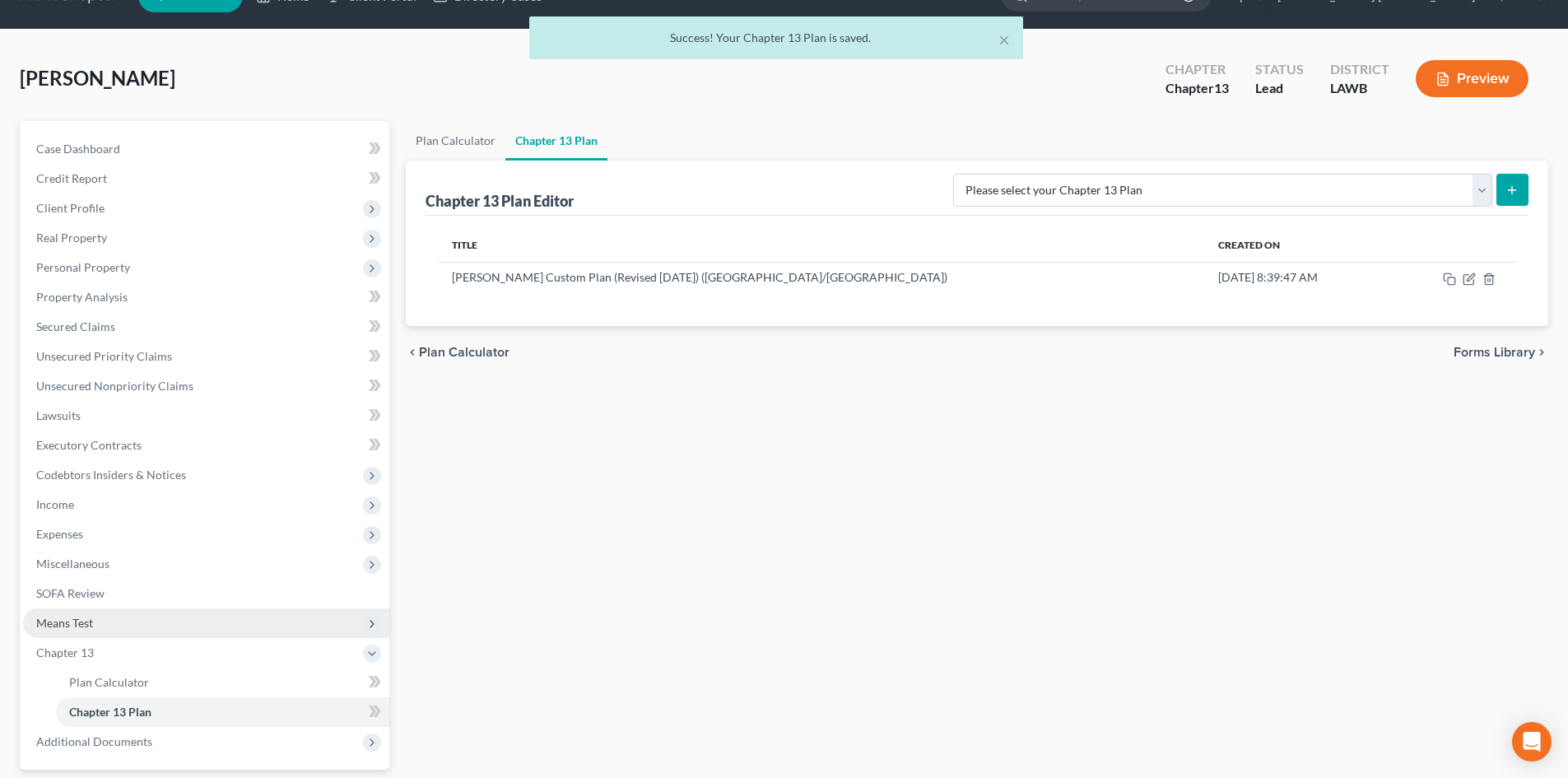
scroll to position [0, 0]
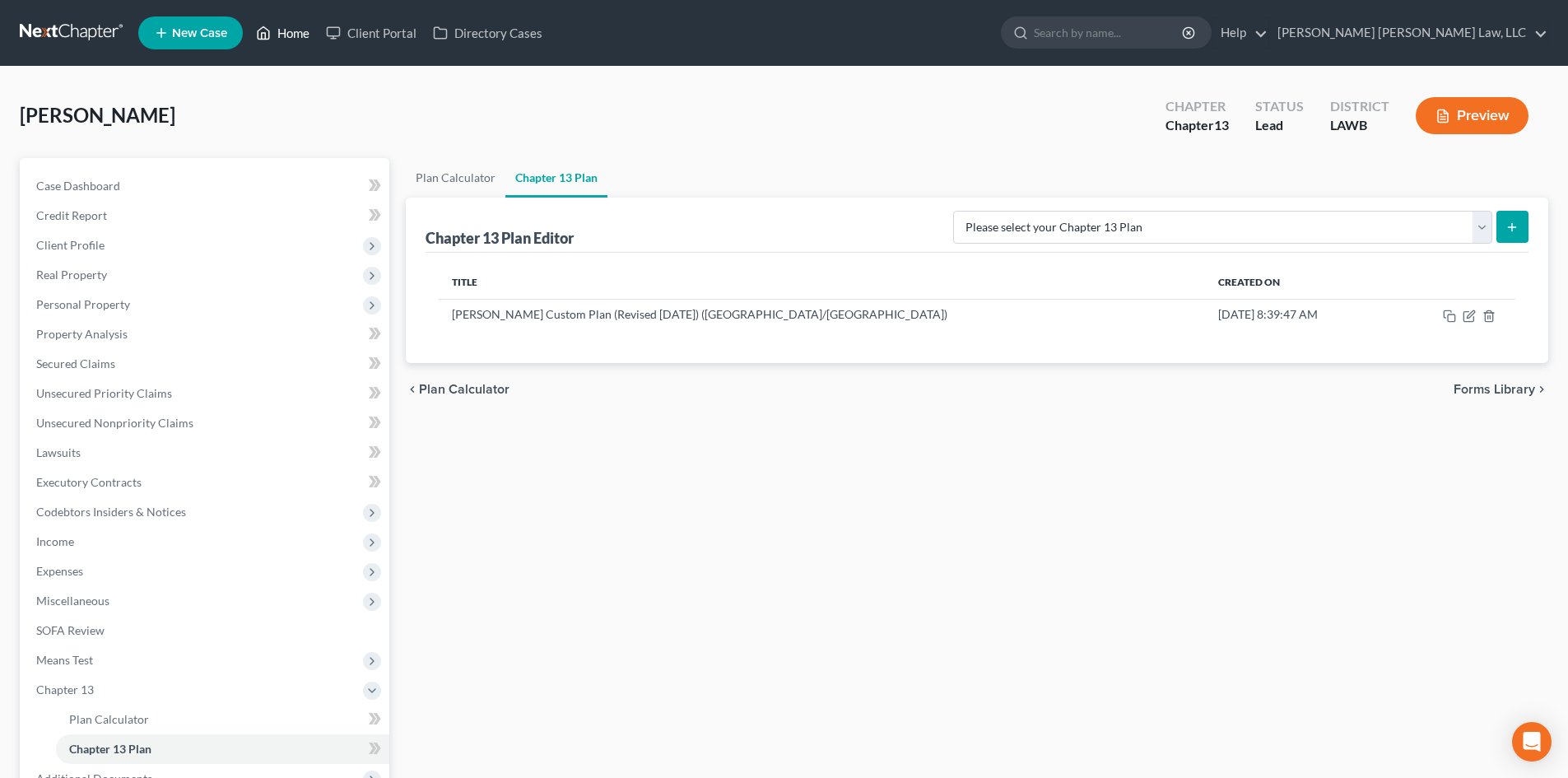
click at [289, 34] on link "Home" at bounding box center [282, 33] width 70 height 30
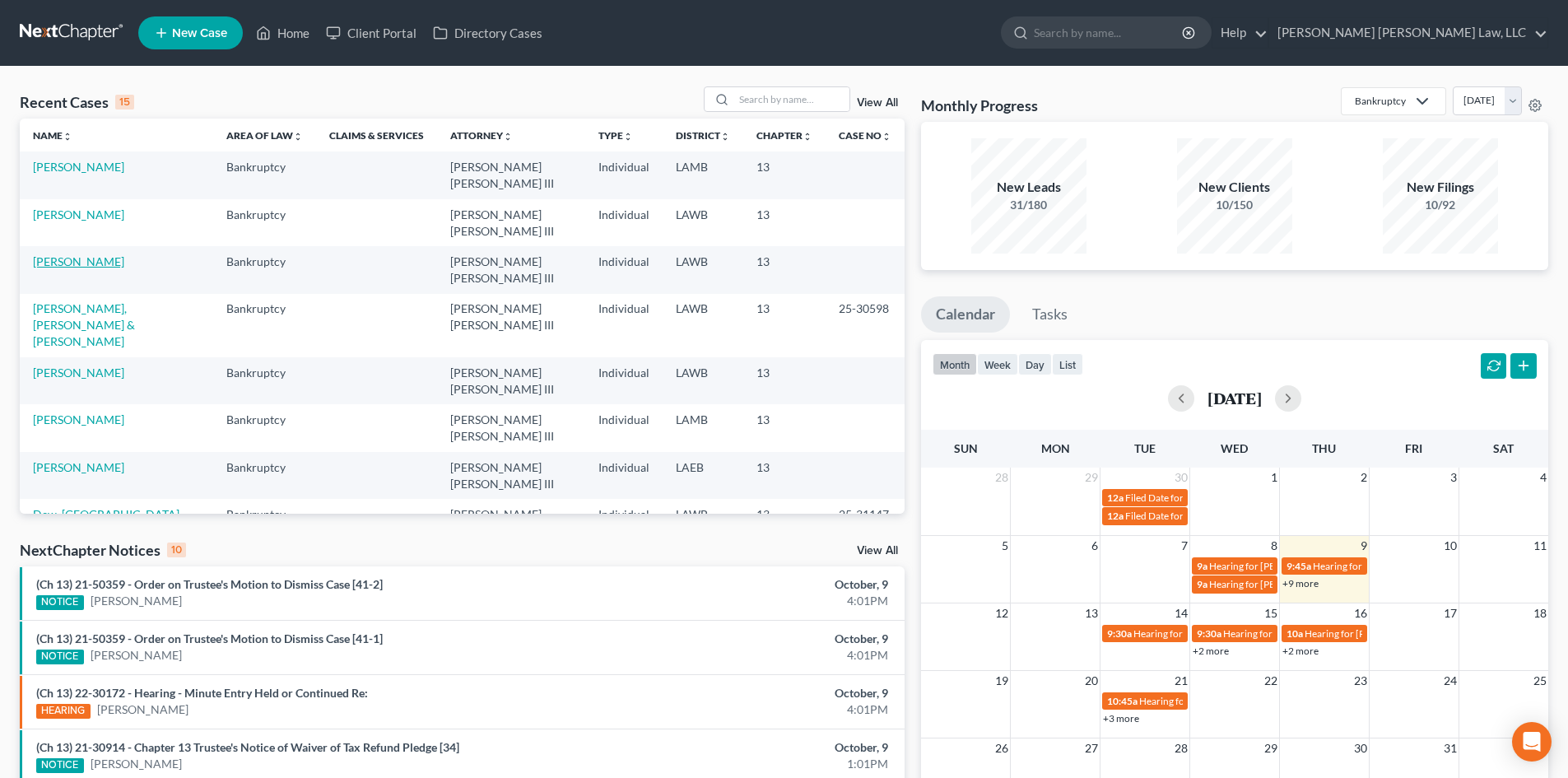
click at [83, 254] on link "[PERSON_NAME]" at bounding box center [78, 261] width 92 height 14
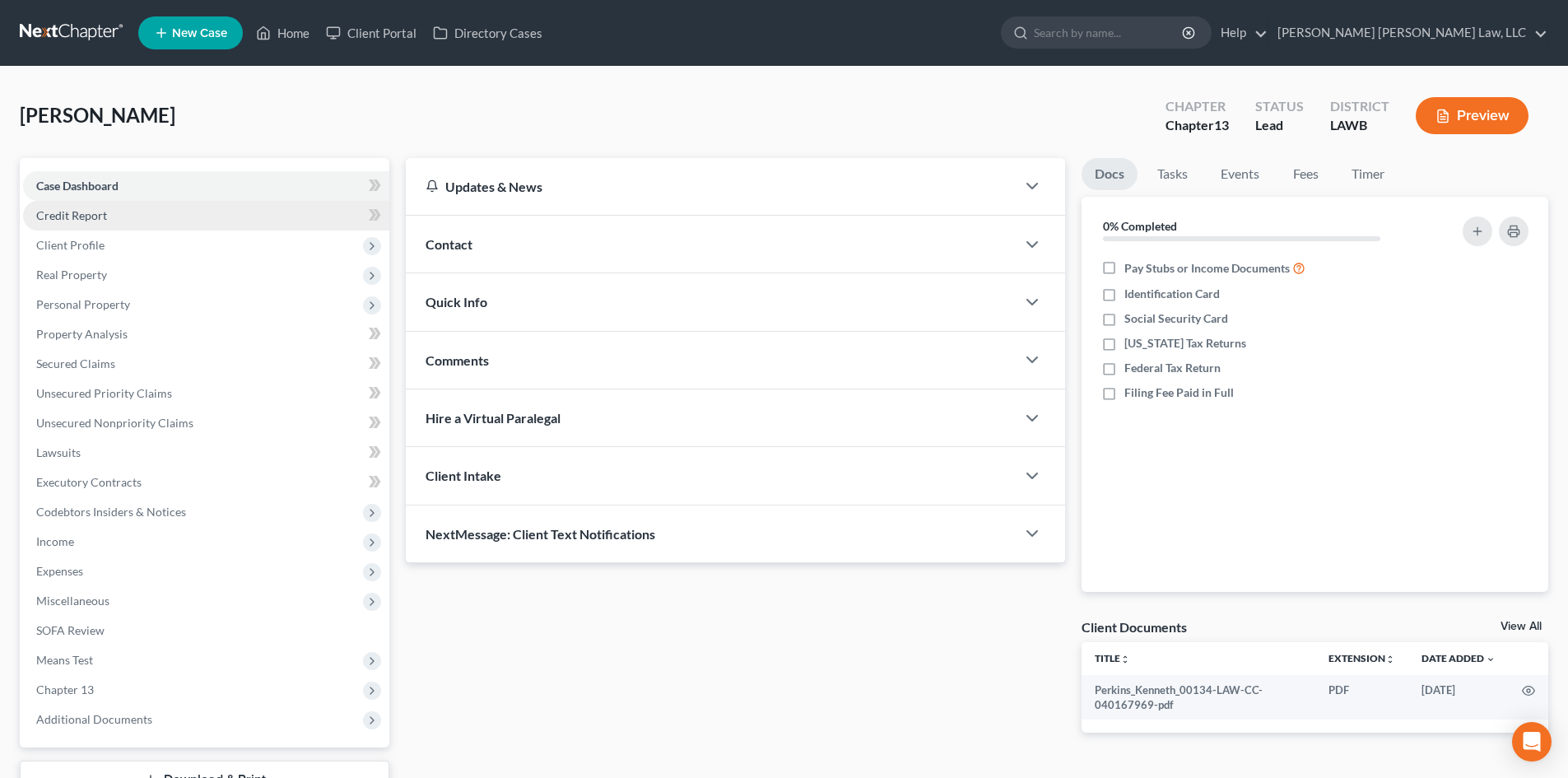
click at [137, 216] on link "Credit Report" at bounding box center [206, 215] width 367 height 30
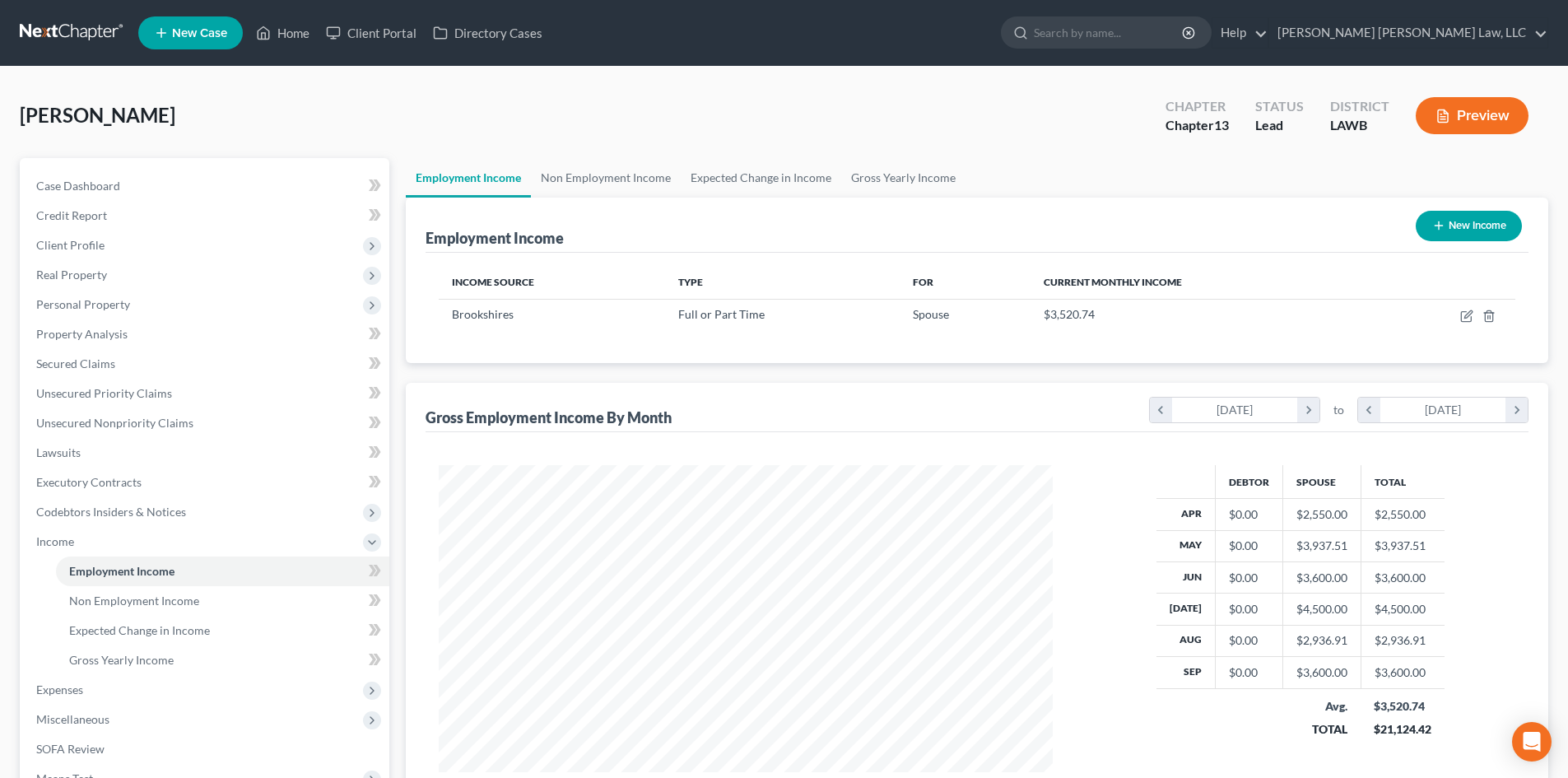
scroll to position [307, 647]
click at [912, 166] on link "Gross Yearly Income" at bounding box center [903, 178] width 124 height 40
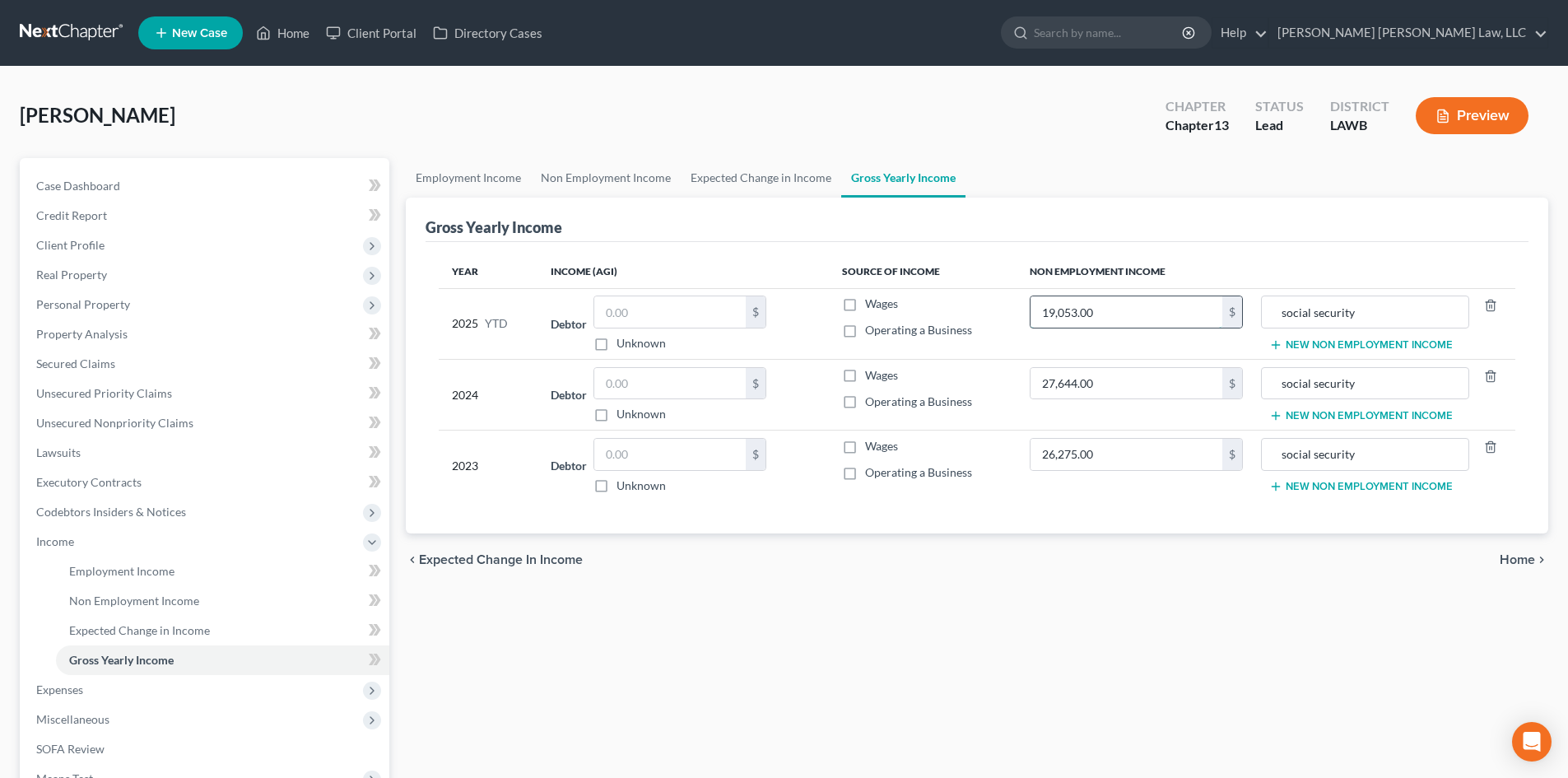
click at [1154, 313] on input "19,053.00" at bounding box center [1126, 312] width 191 height 31
type input "19,593.00"
click at [1034, 555] on div "chevron_left Expected Change in Income Home chevron_right" at bounding box center [976, 560] width 1142 height 53
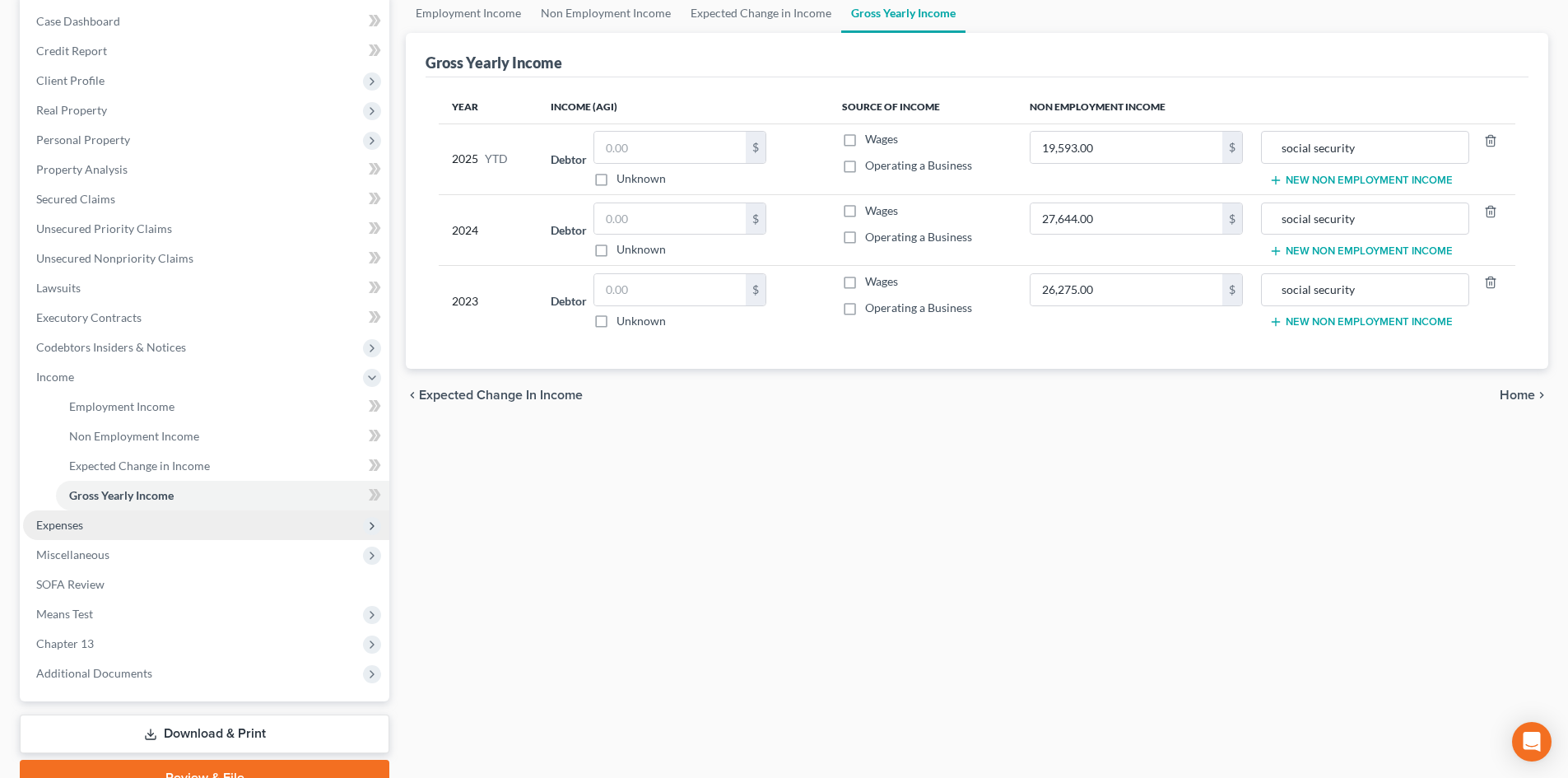
click at [93, 525] on span "Expenses" at bounding box center [206, 526] width 367 height 30
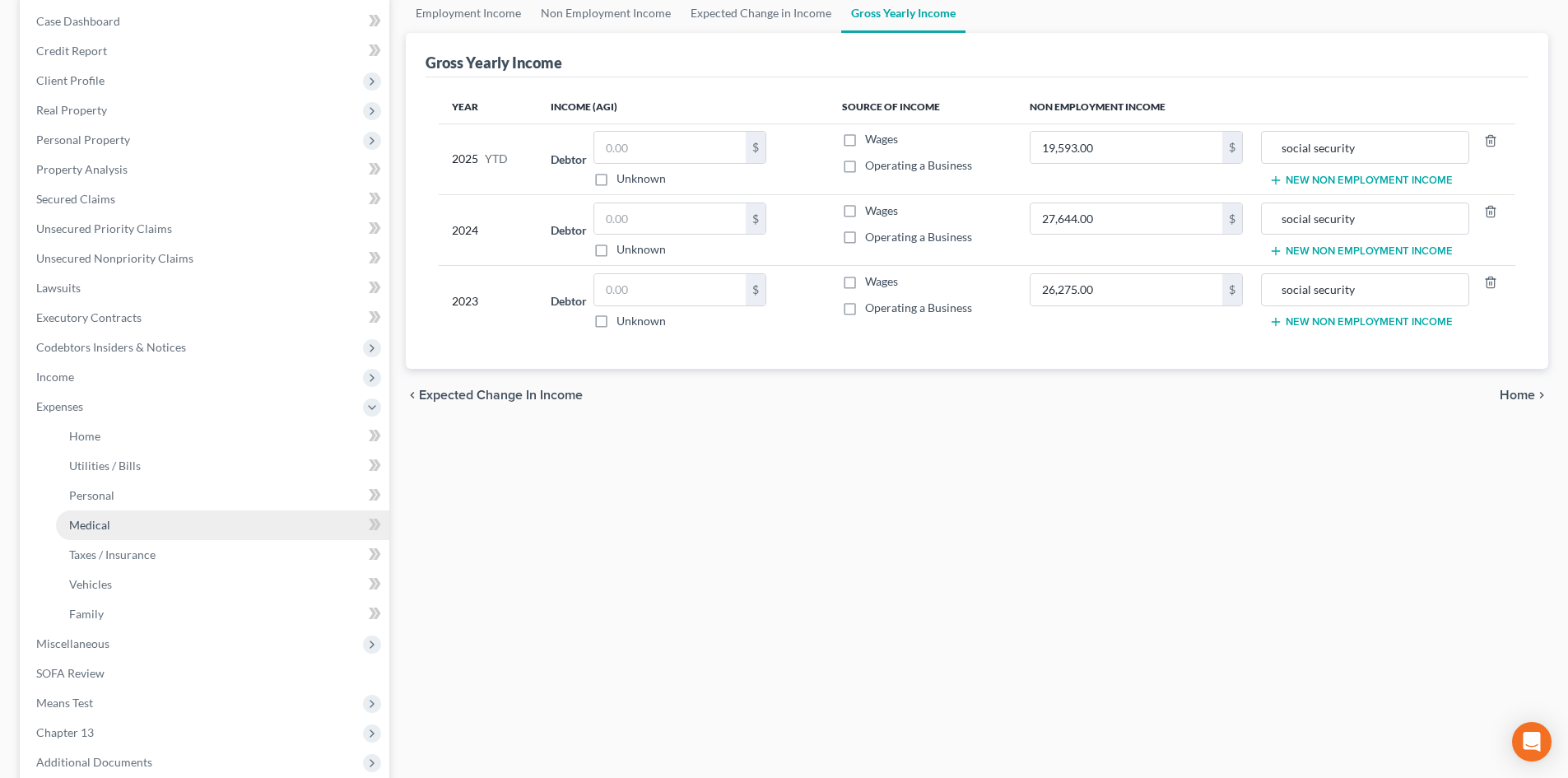
click at [121, 522] on link "Medical" at bounding box center [222, 526] width 333 height 30
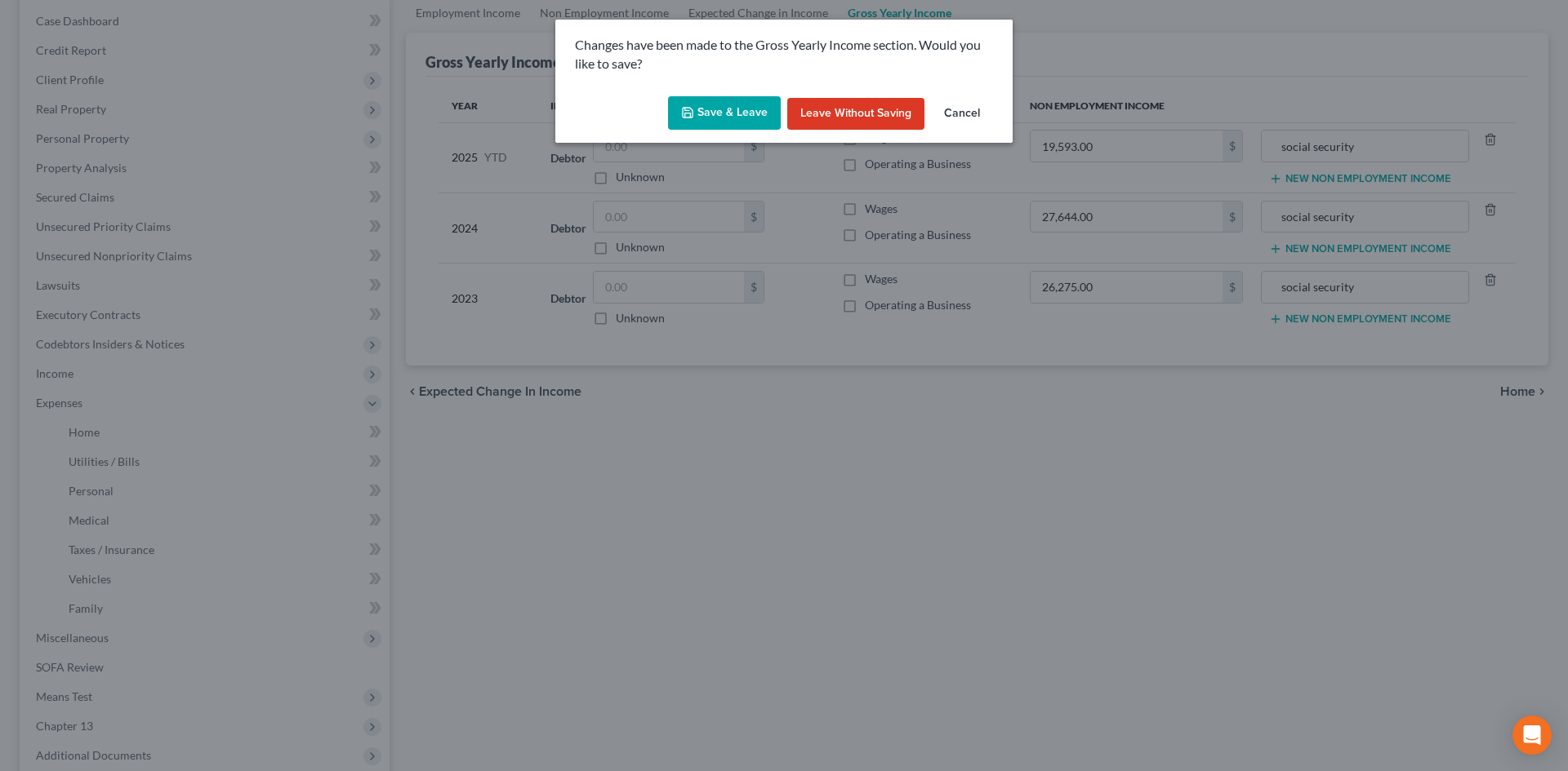
click at [707, 113] on button "Save & Leave" at bounding box center [724, 113] width 113 height 34
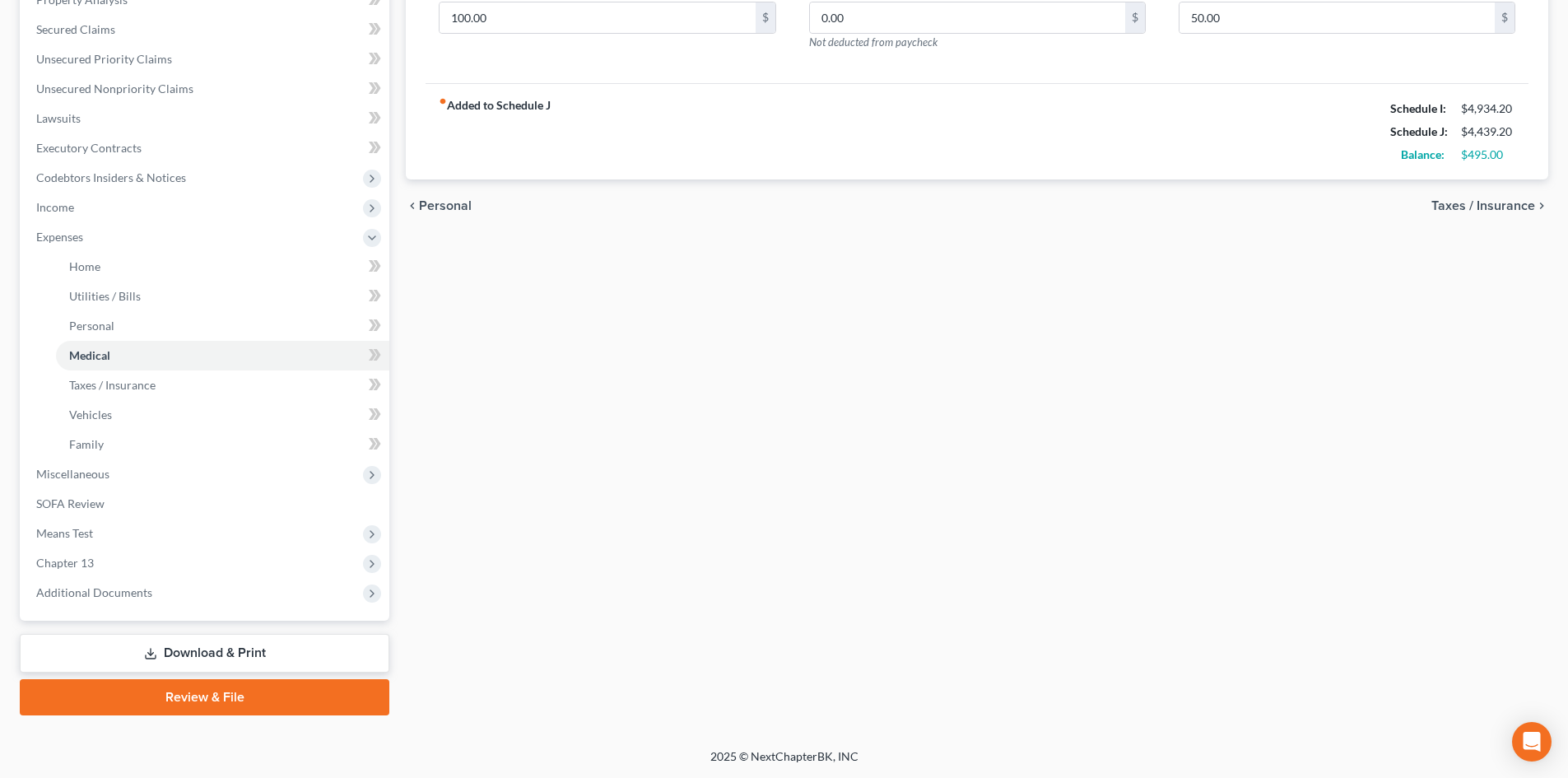
click at [194, 635] on link "Download & Print" at bounding box center [204, 654] width 369 height 39
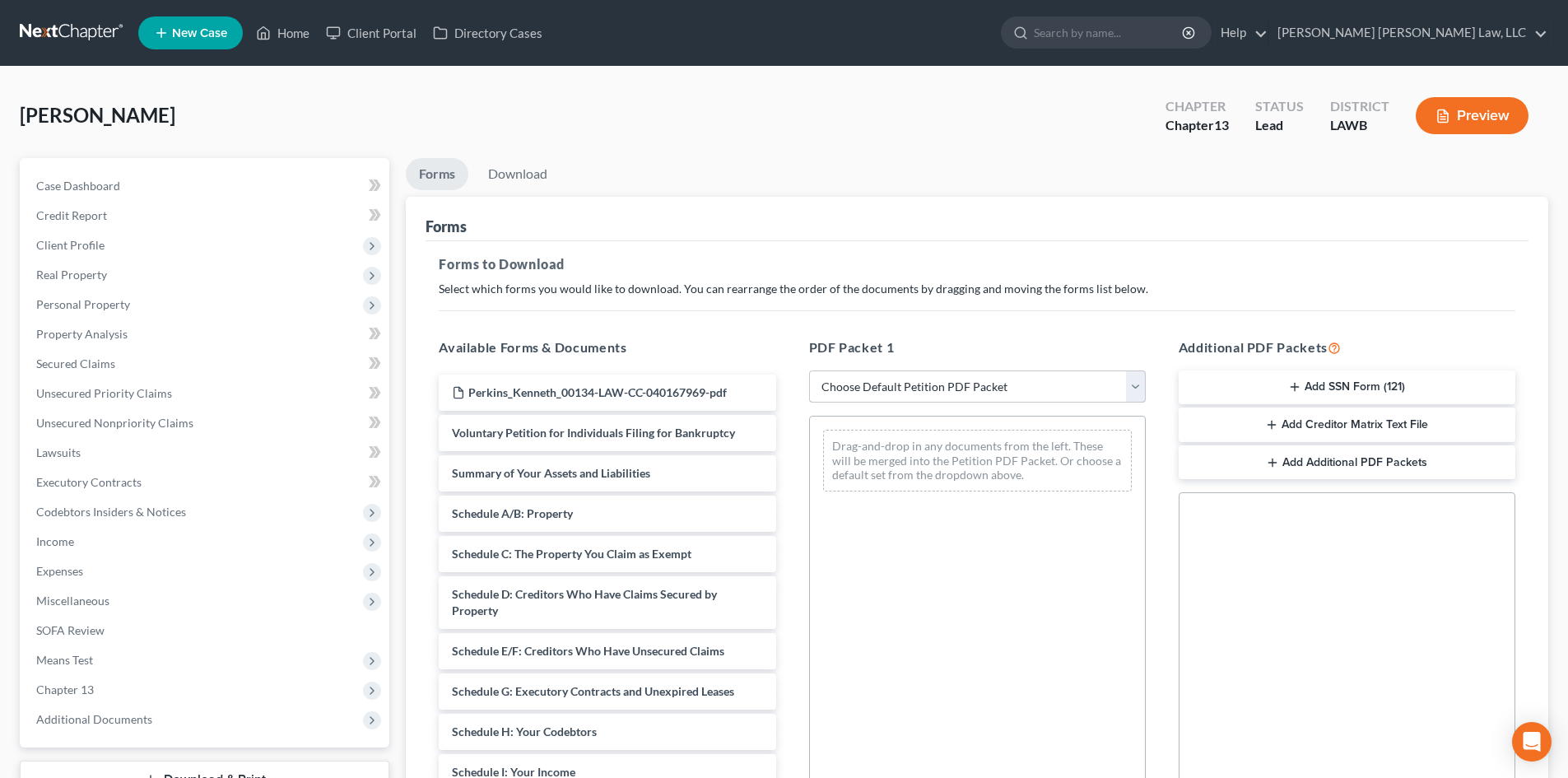
click at [939, 370] on select "Choose Default Petition PDF Packet Complete Bankruptcy Petition (all forms and …" at bounding box center [977, 387] width 337 height 33
select select "0"
click at [809, 370] on select "Choose Default Petition PDF Packet Complete Bankruptcy Petition (all forms and …" at bounding box center [977, 387] width 337 height 33
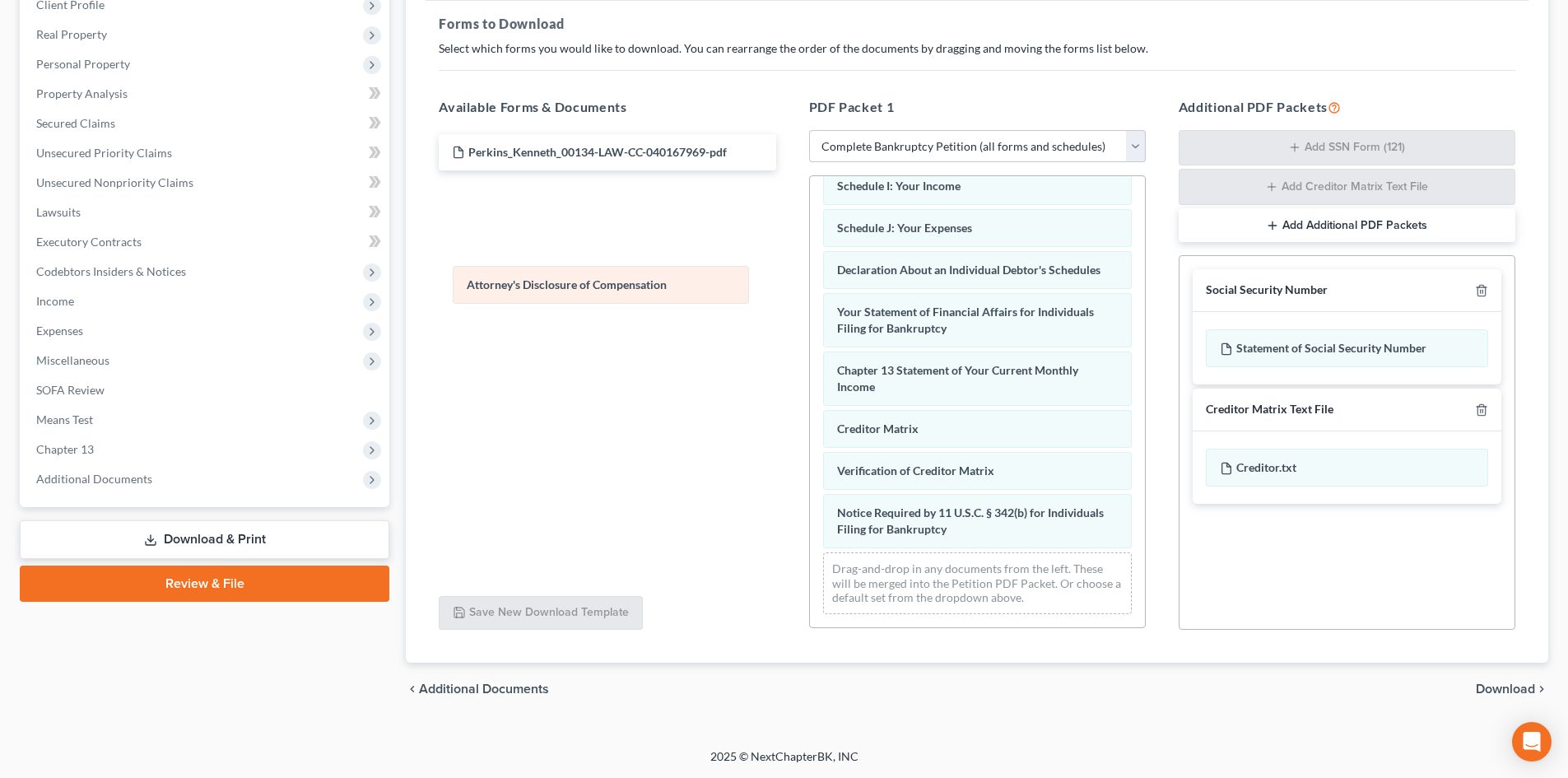
scroll to position [424, 0]
drag, startPoint x: 1074, startPoint y: 537, endPoint x: 700, endPoint y: 231, distance: 483.2
click at [810, 238] on div "Attorney's Disclosure of Compensation Voluntary Petition for Individuals Filing…" at bounding box center [977, 198] width 335 height 859
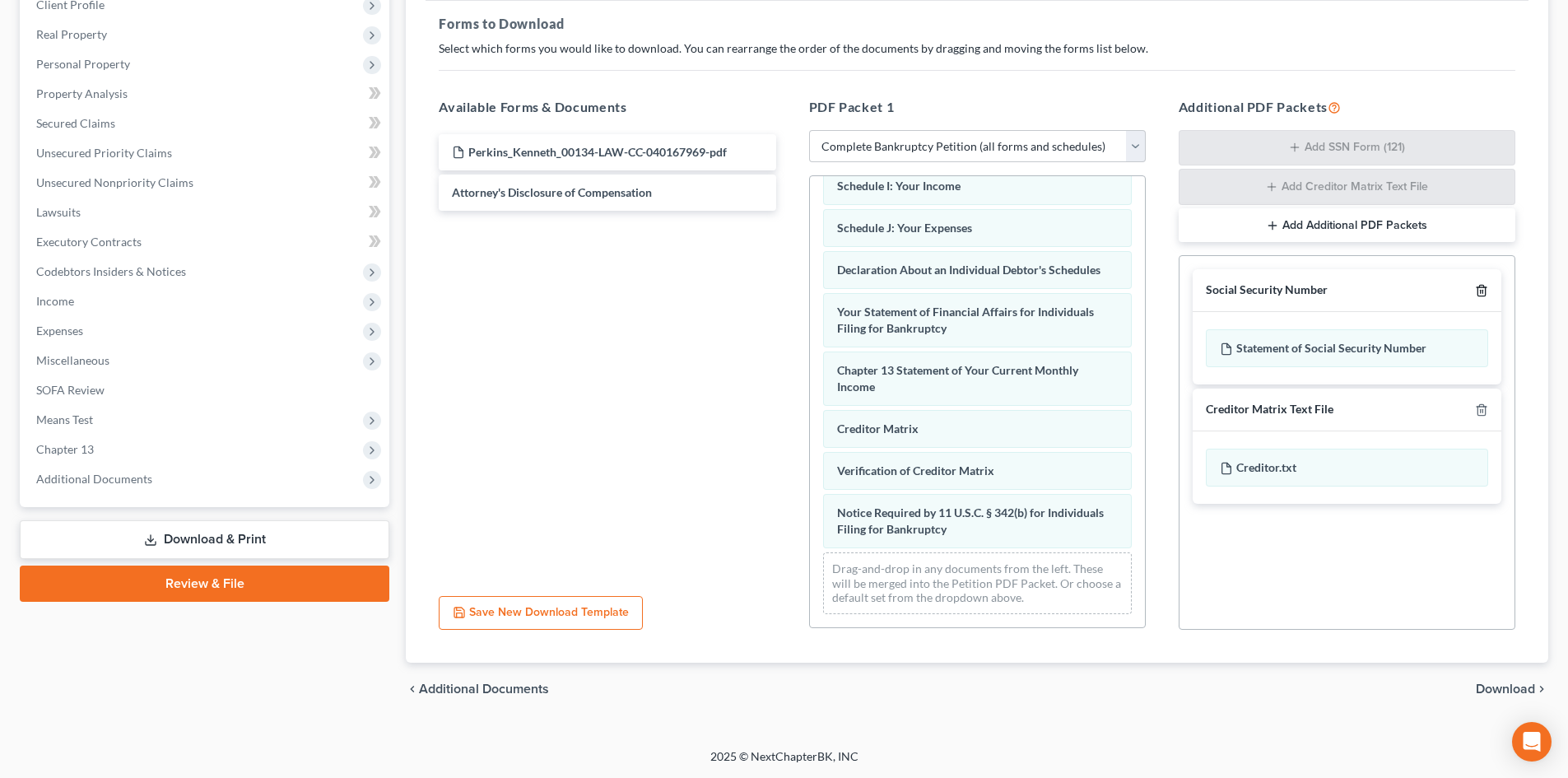
click at [1483, 292] on line "button" at bounding box center [1483, 292] width 0 height 4
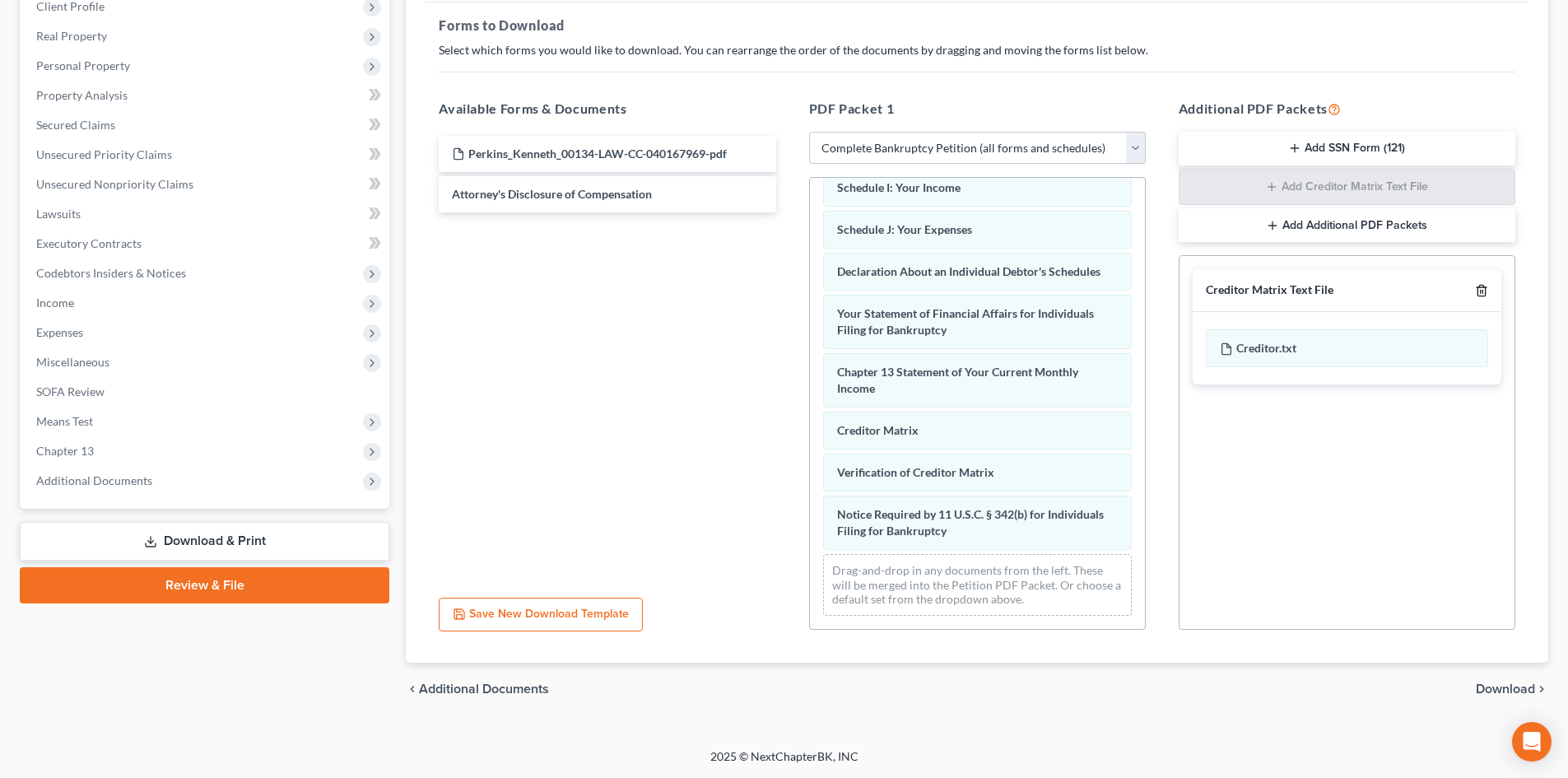
scroll to position [239, 0]
click at [1483, 292] on line "button" at bounding box center [1483, 292] width 0 height 4
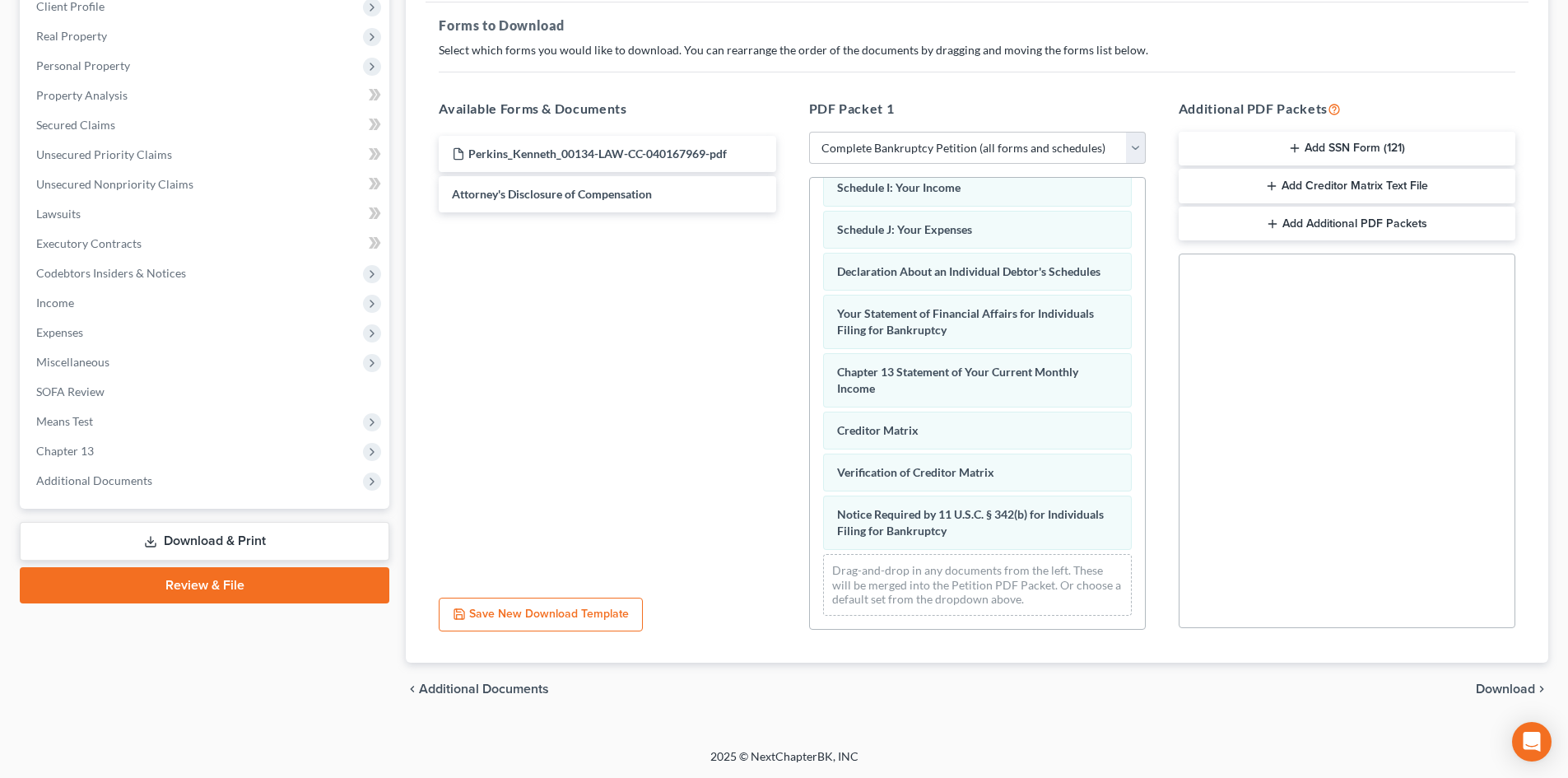
click at [1508, 683] on span "Download" at bounding box center [1505, 689] width 59 height 14
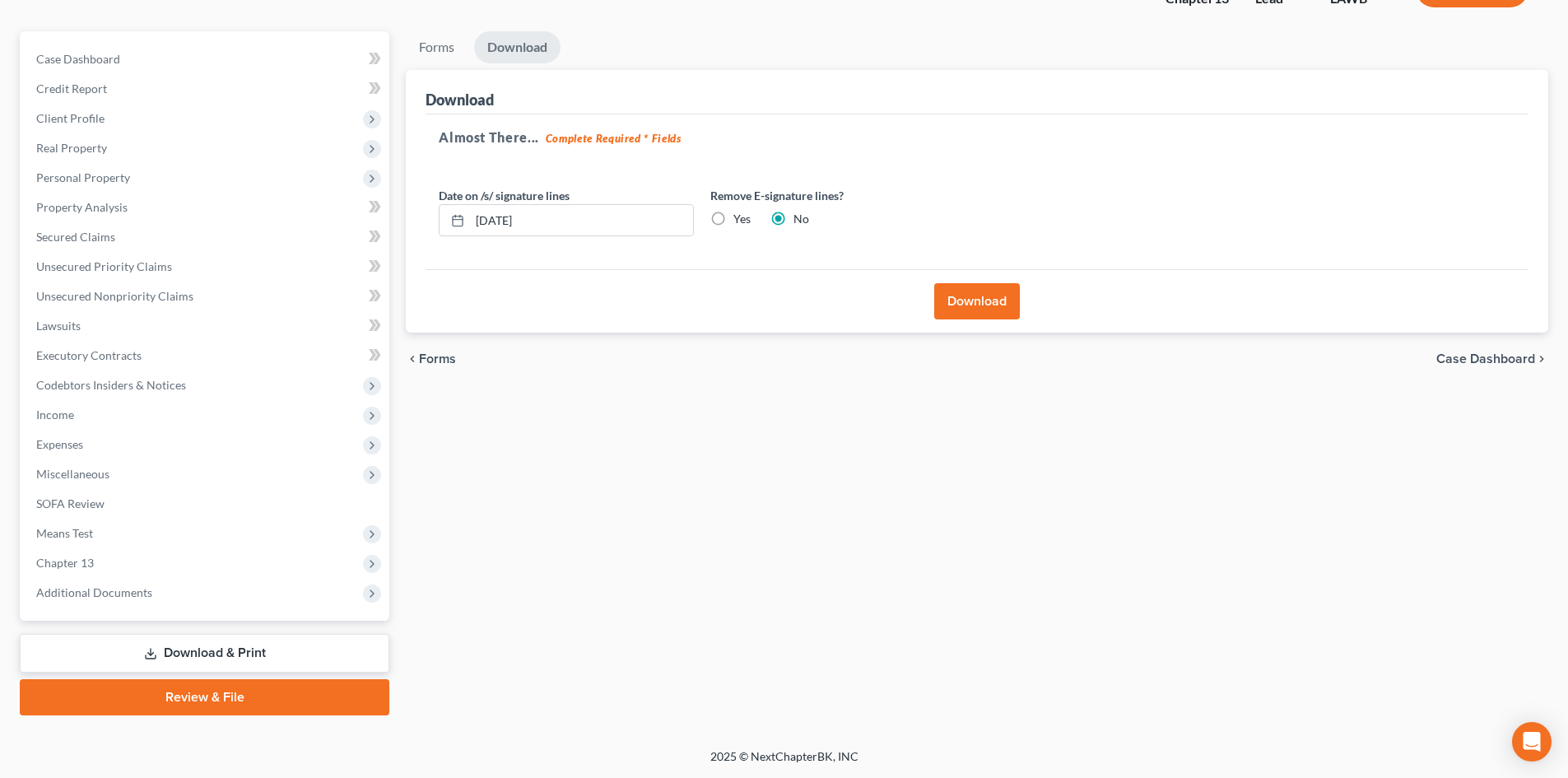
click at [1014, 313] on button "Download" at bounding box center [977, 301] width 85 height 36
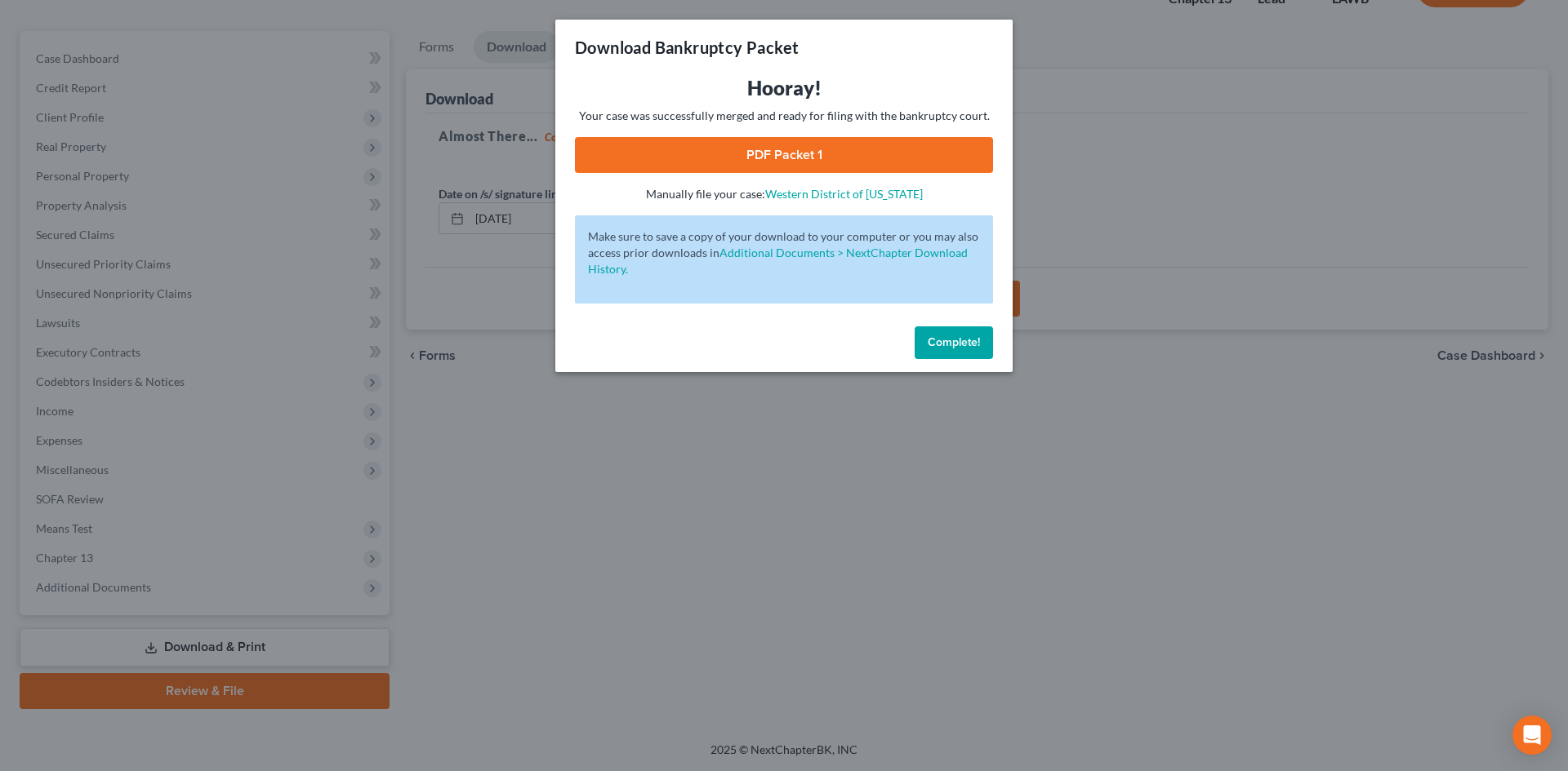
click at [933, 164] on link "PDF Packet 1" at bounding box center [784, 155] width 419 height 36
click at [938, 334] on button "Complete!" at bounding box center [953, 343] width 78 height 32
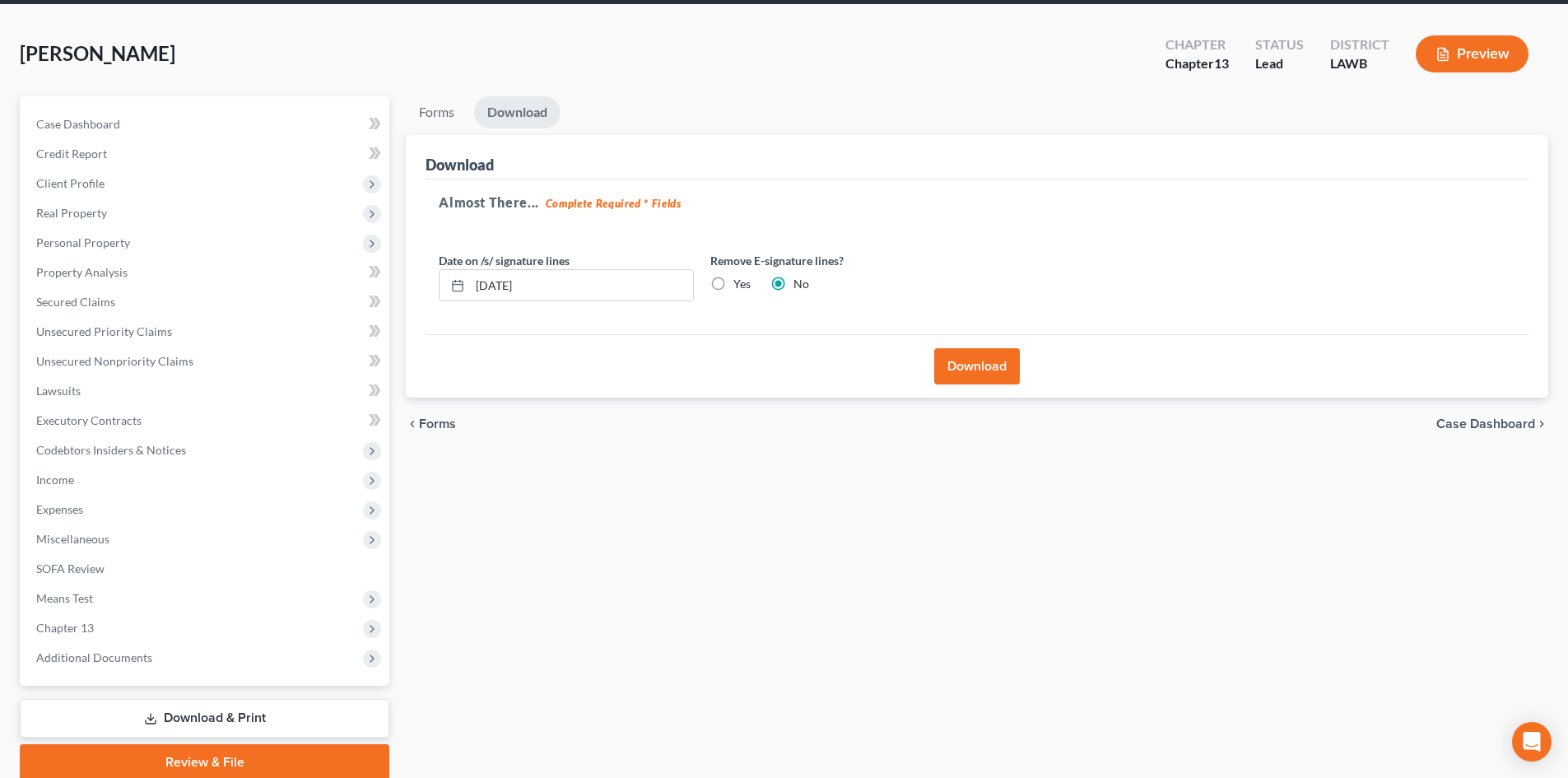
scroll to position [0, 0]
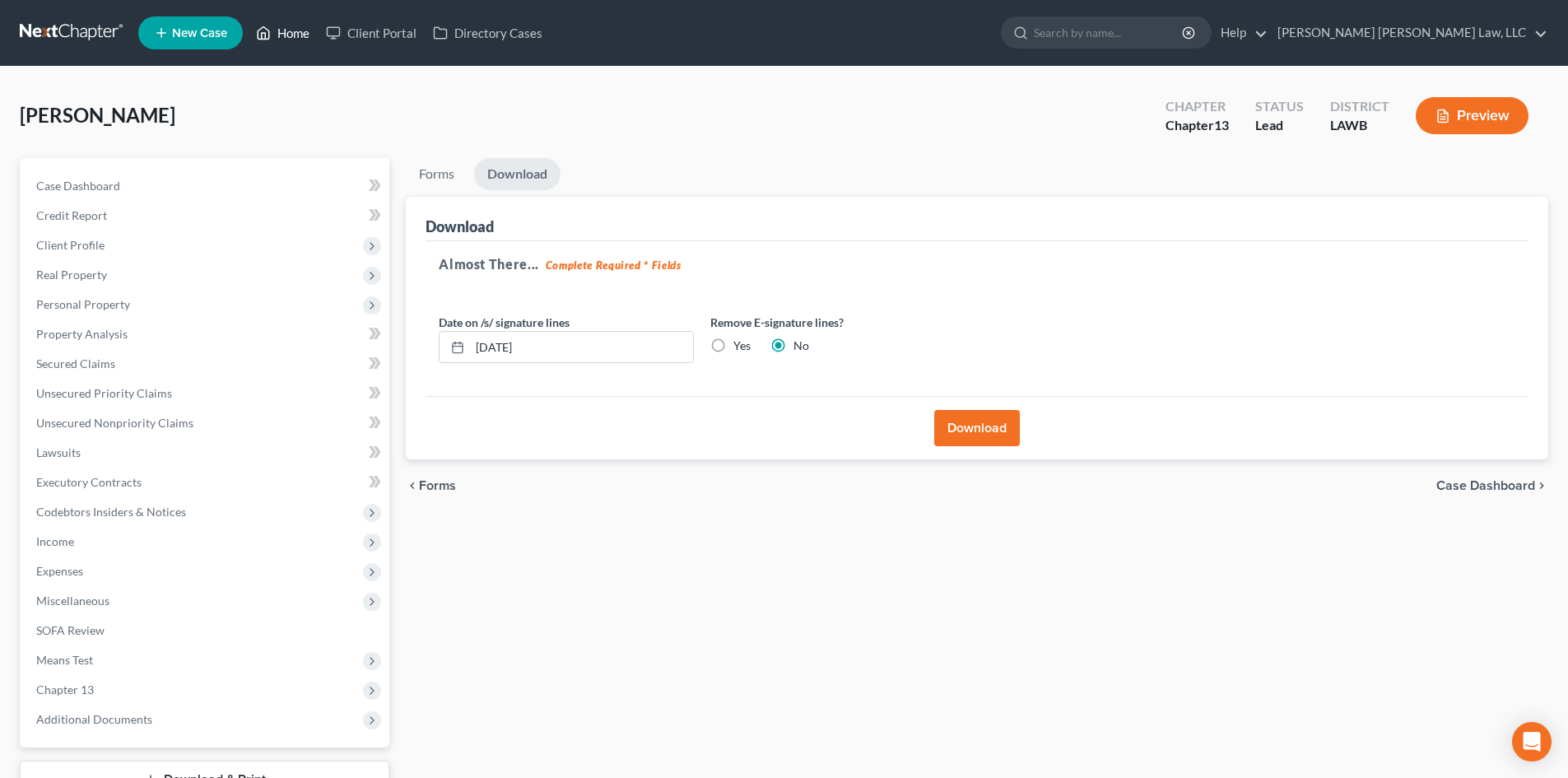
click at [301, 32] on link "Home" at bounding box center [282, 33] width 70 height 30
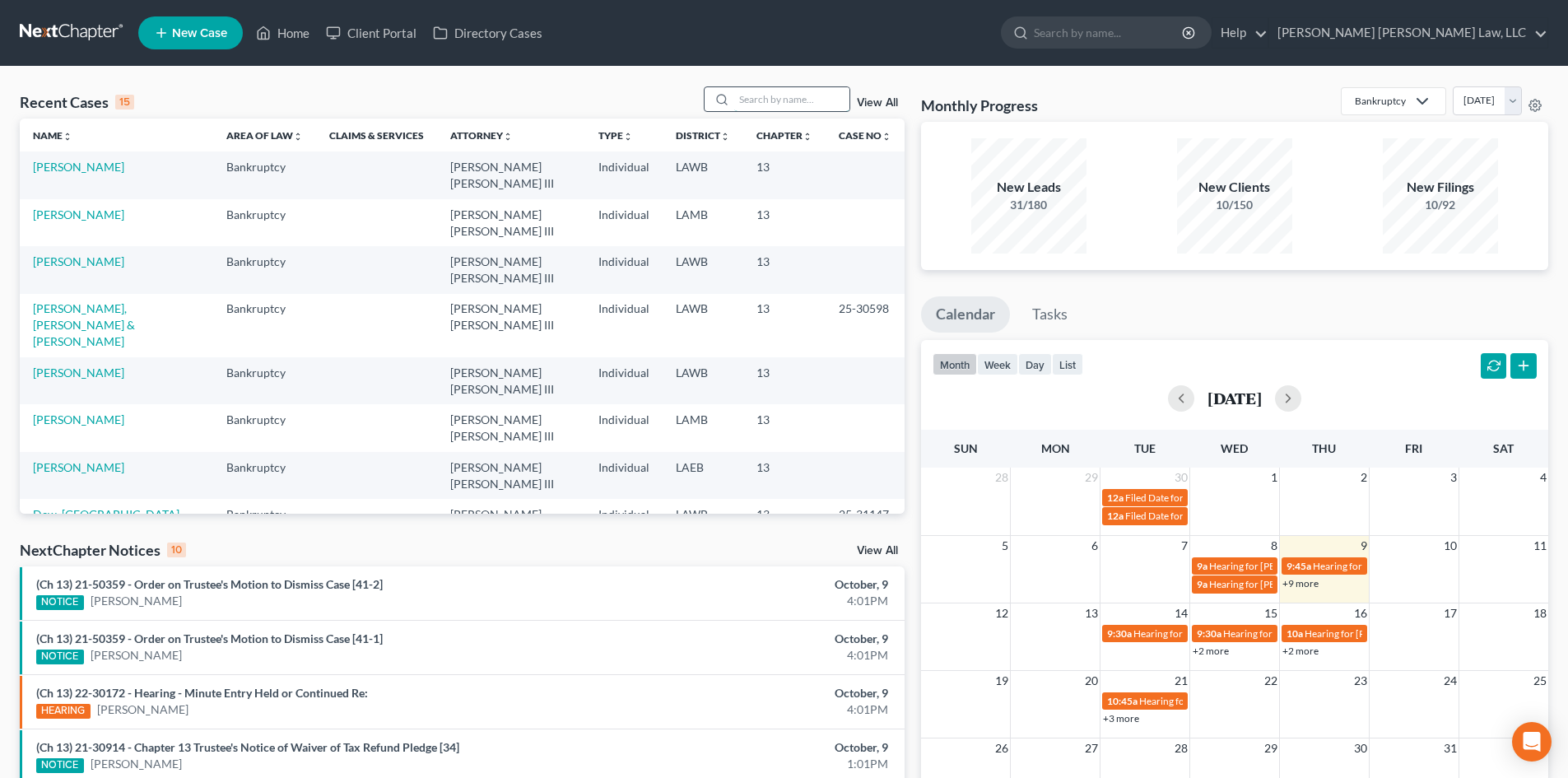
click at [818, 104] on input "search" at bounding box center [791, 99] width 115 height 24
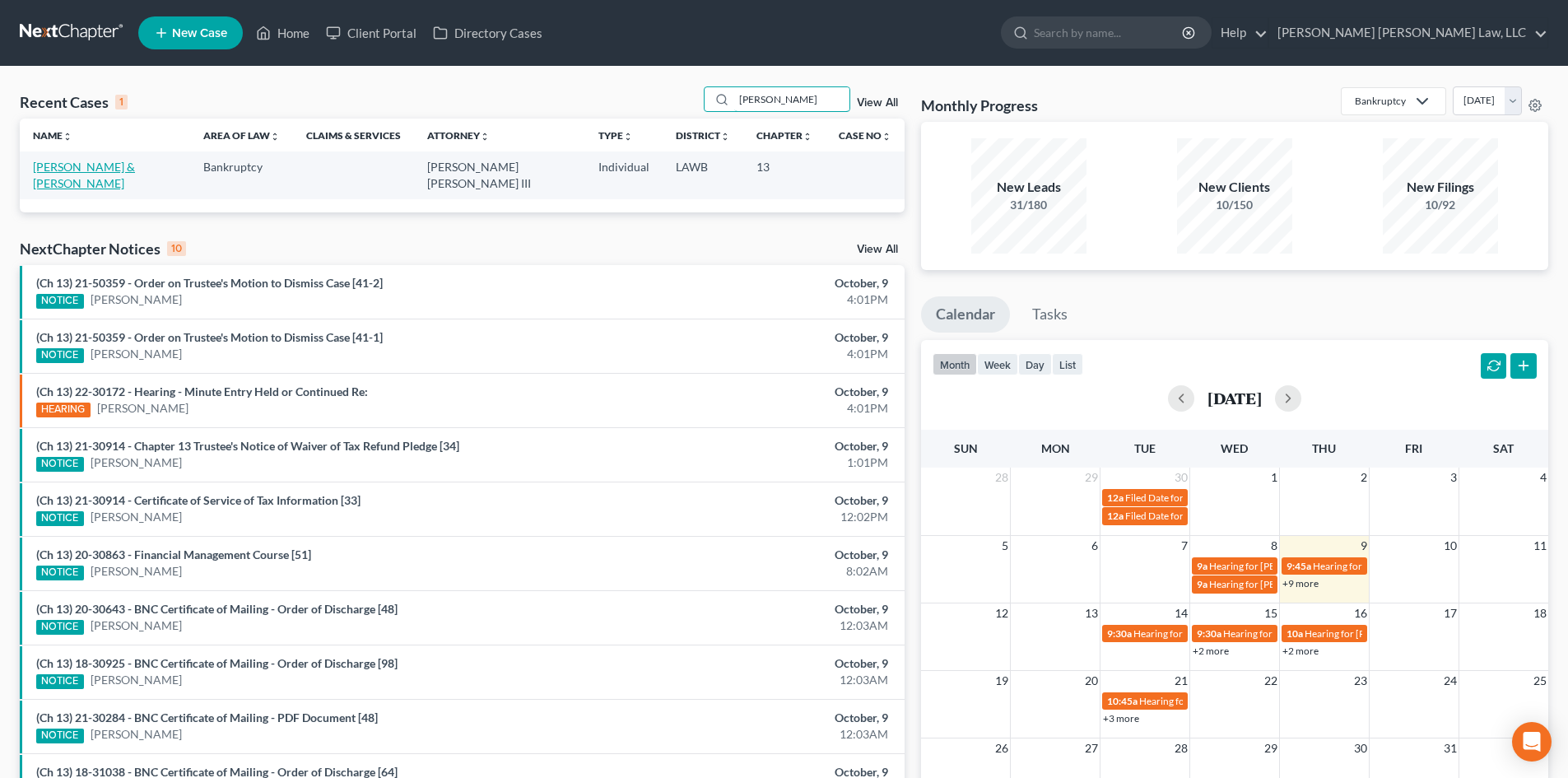
type input "dismuke"
click at [92, 162] on link "Dismuke, Lee & Mary" at bounding box center [83, 175] width 103 height 31
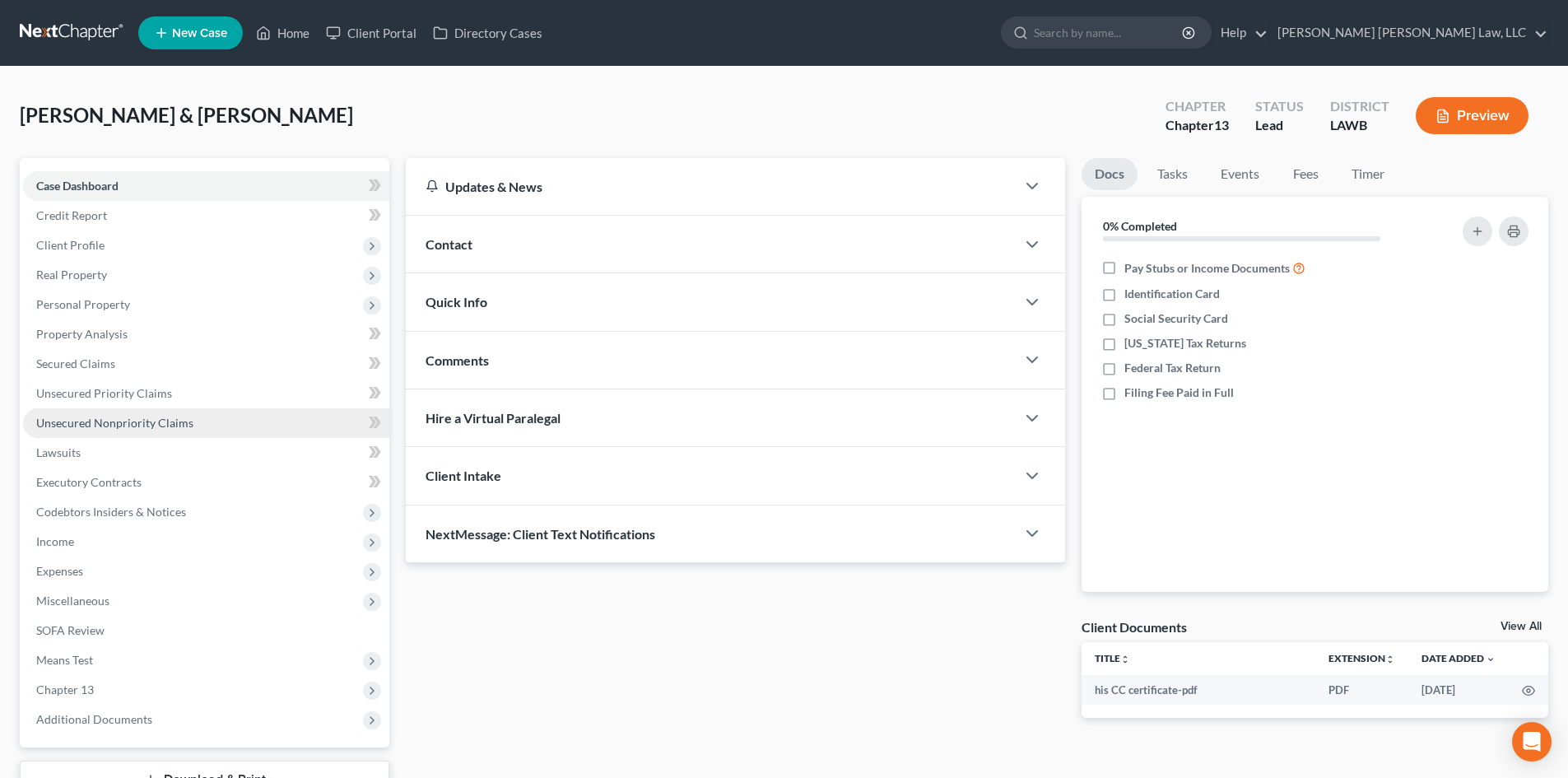
click at [149, 424] on span "Unsecured Nonpriority Claims" at bounding box center [114, 422] width 157 height 14
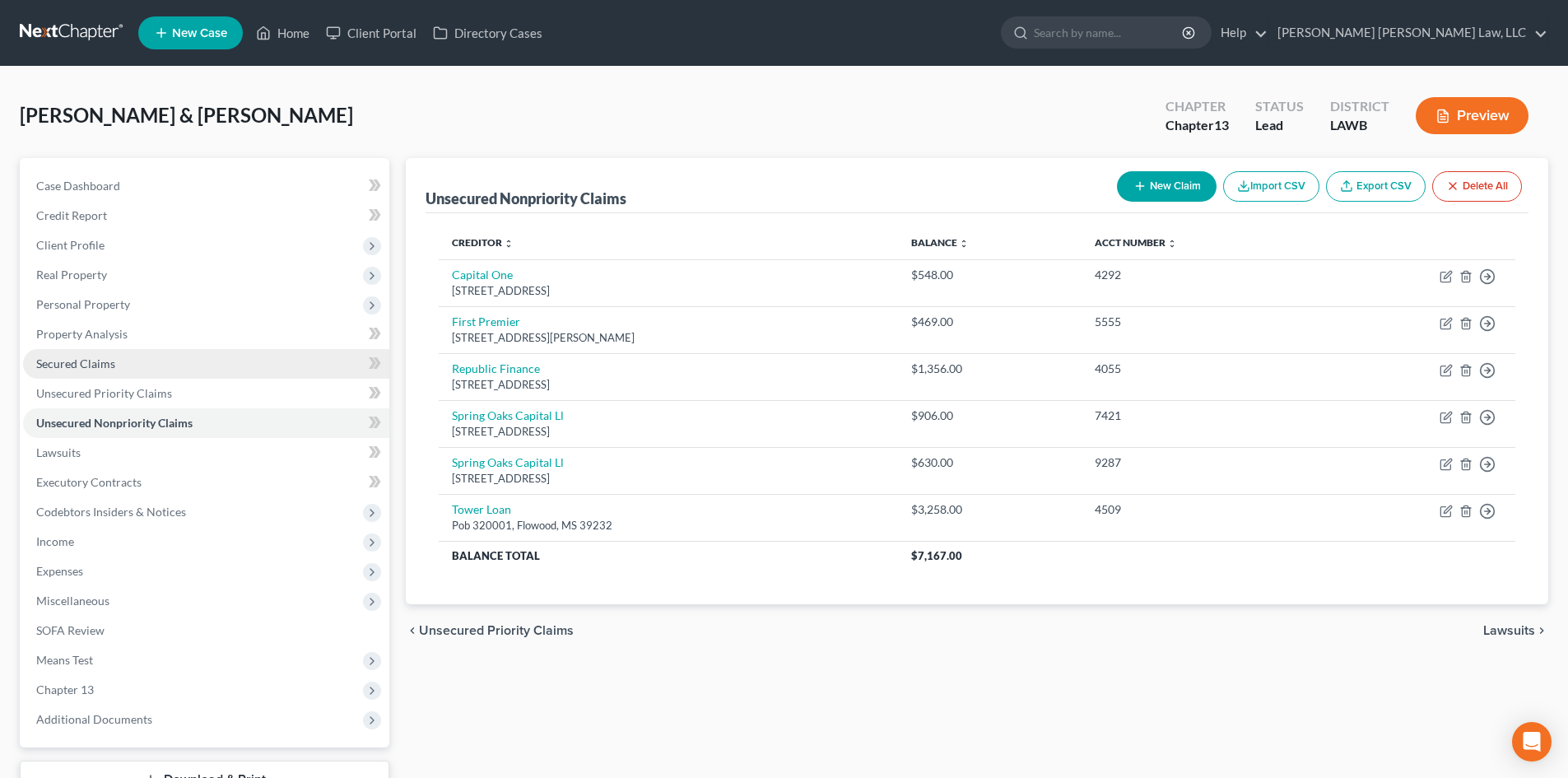
click at [133, 352] on link "Secured Claims" at bounding box center [206, 364] width 367 height 30
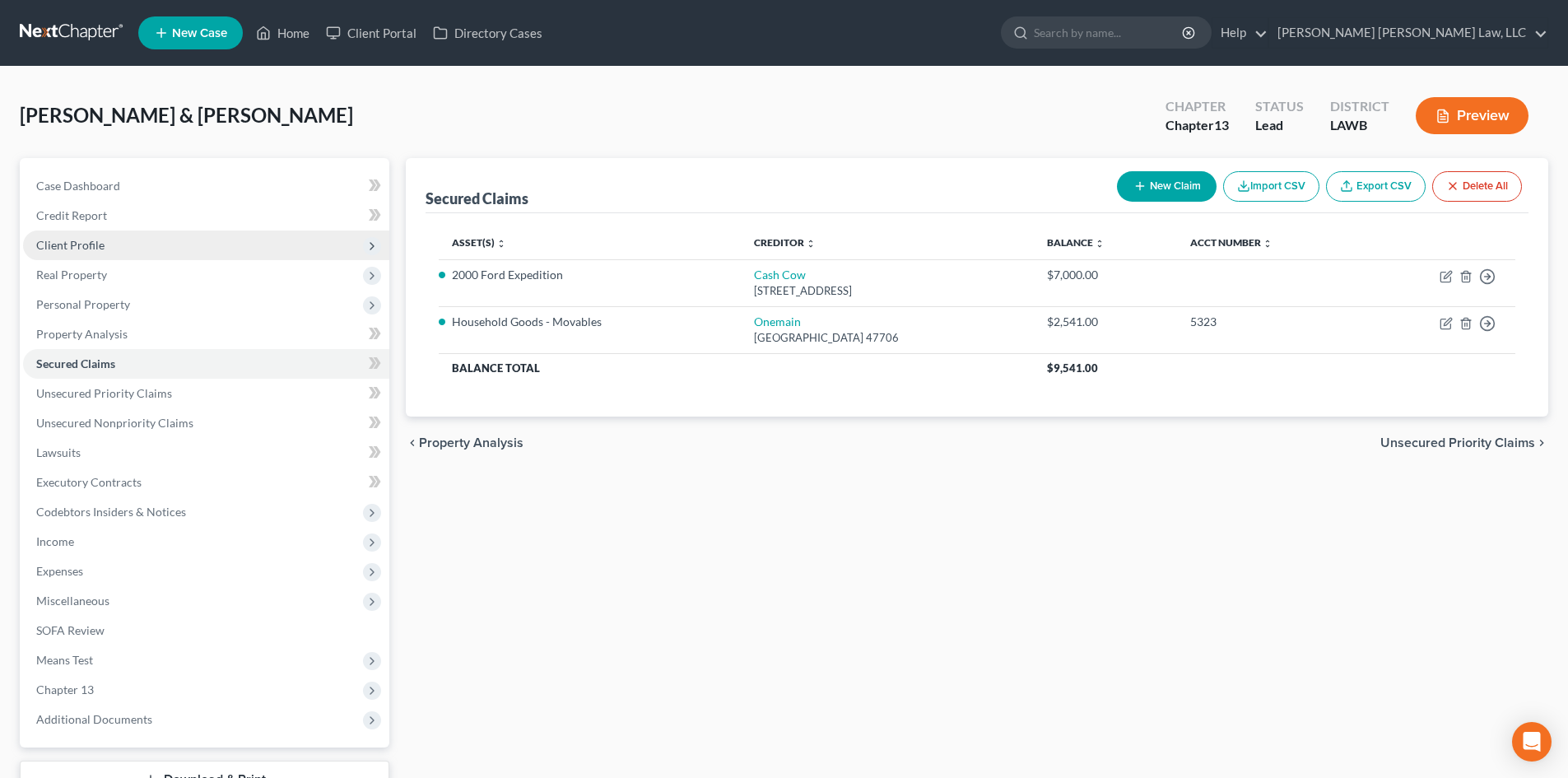
click at [170, 232] on span "Client Profile" at bounding box center [206, 245] width 367 height 30
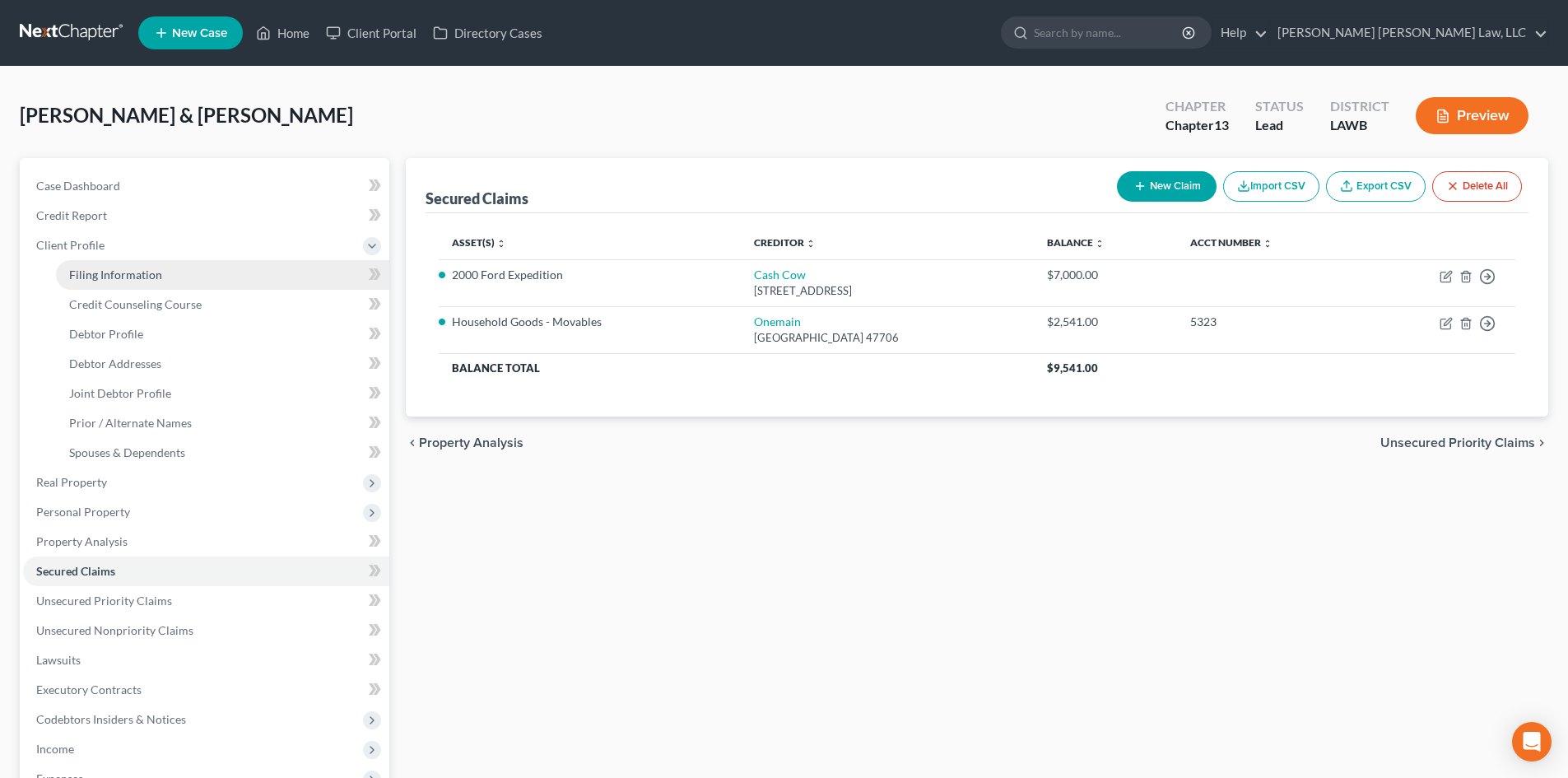
click at [229, 282] on link "Filing Information" at bounding box center [222, 275] width 333 height 30
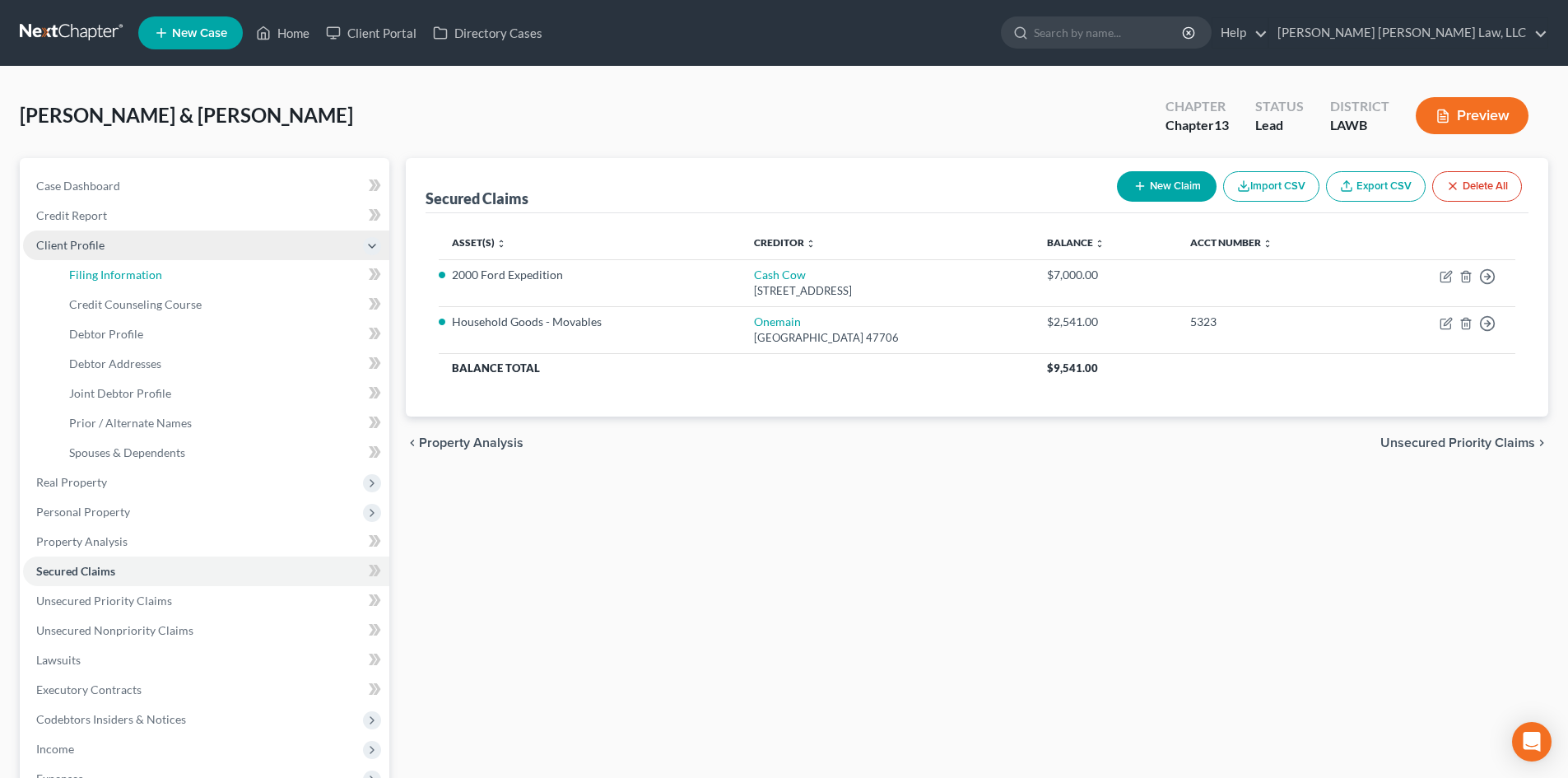
select select "1"
select select "3"
select select "19"
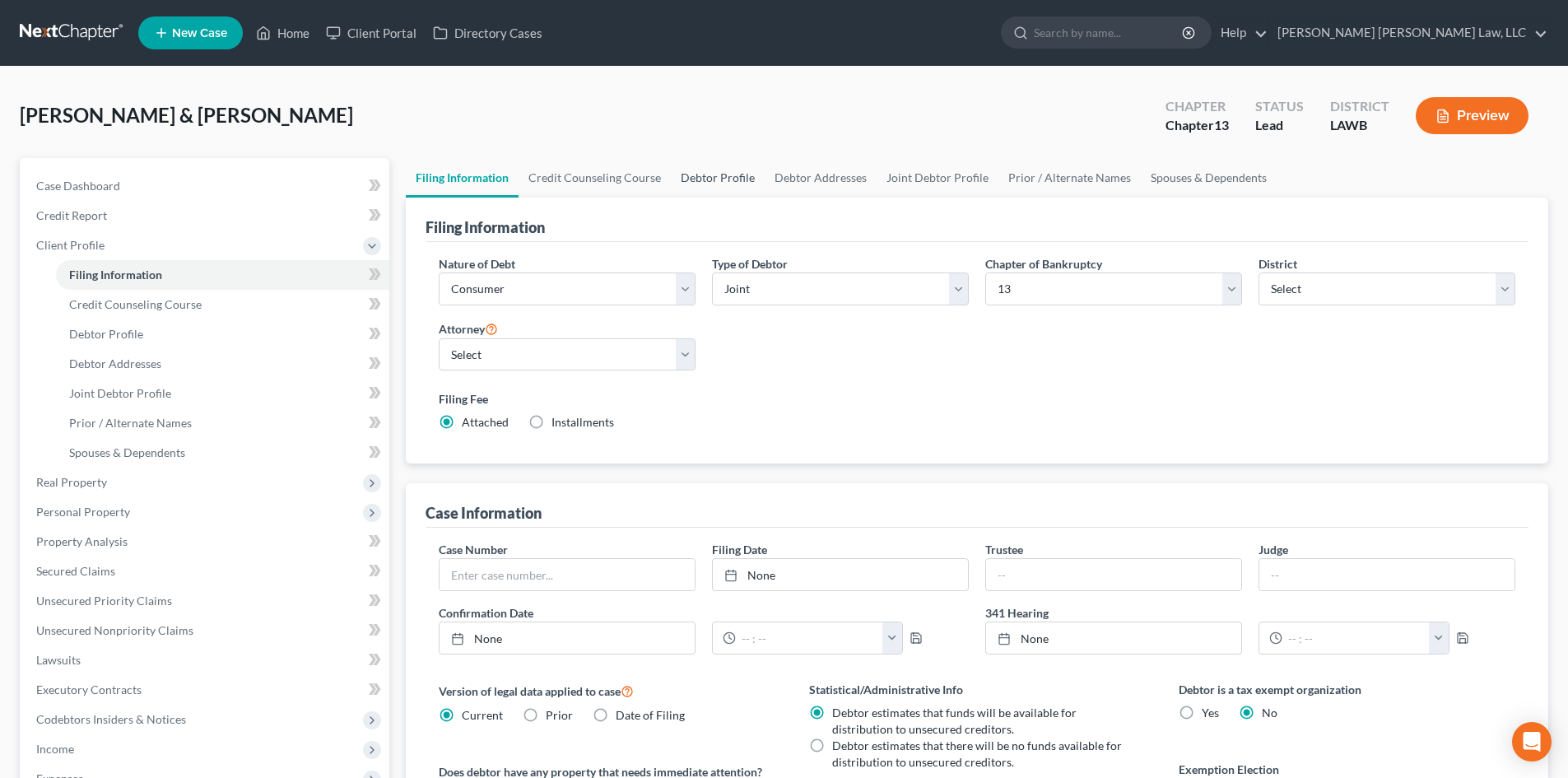
click at [715, 181] on link "Debtor Profile" at bounding box center [717, 178] width 93 height 40
select select "1"
select select "2"
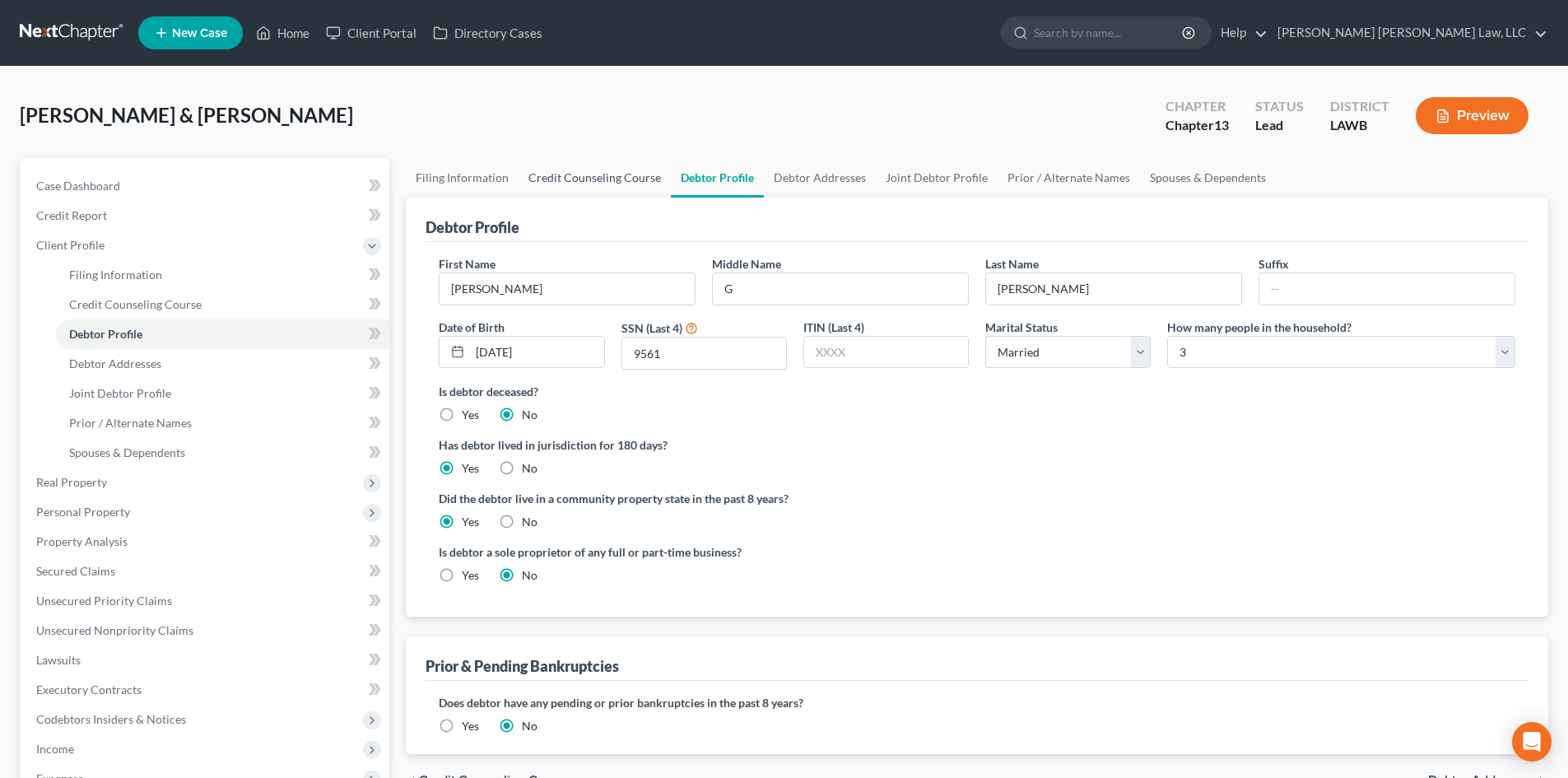
radio input "true"
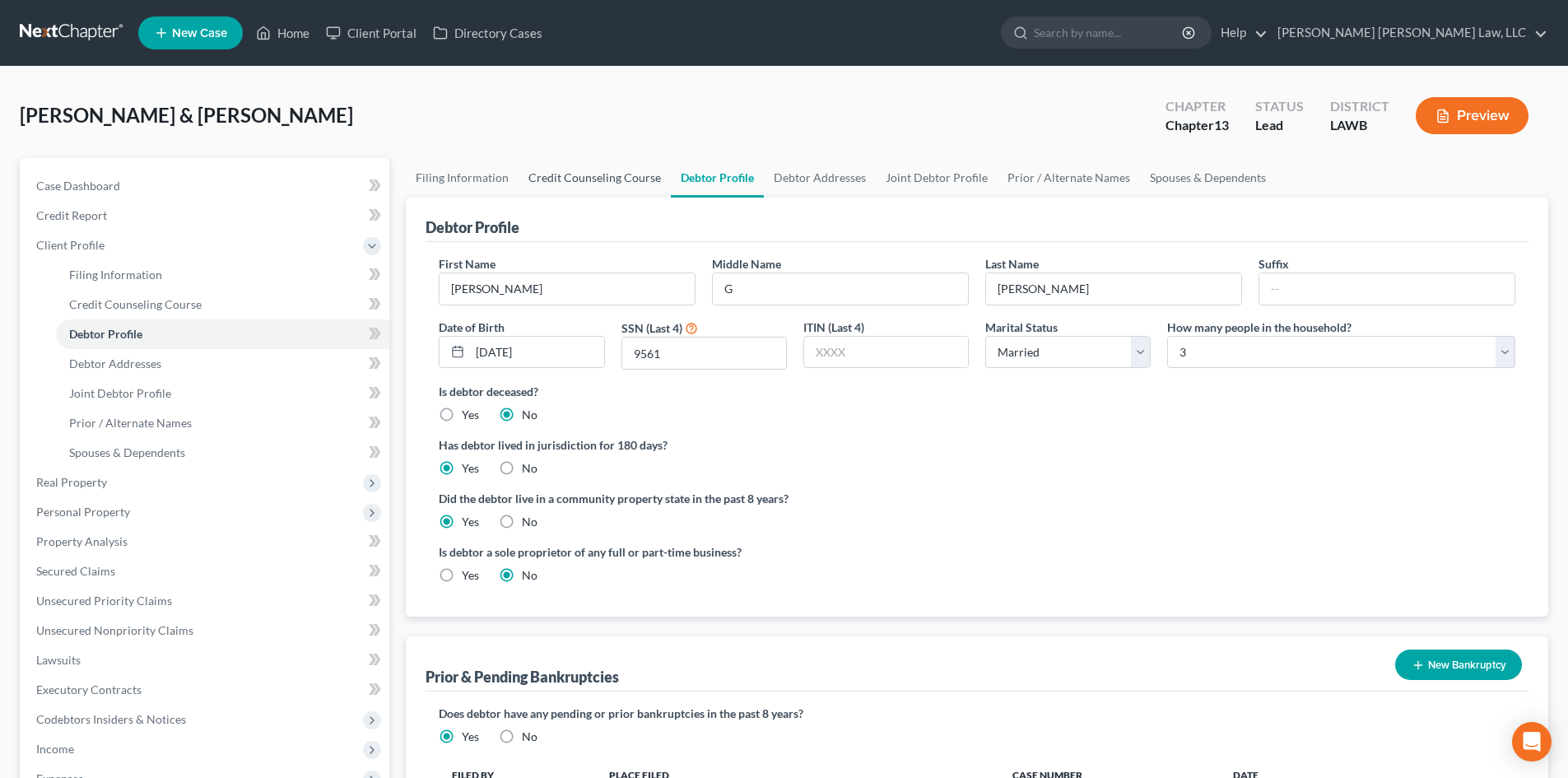
click at [615, 183] on link "Credit Counseling Course" at bounding box center [595, 178] width 152 height 40
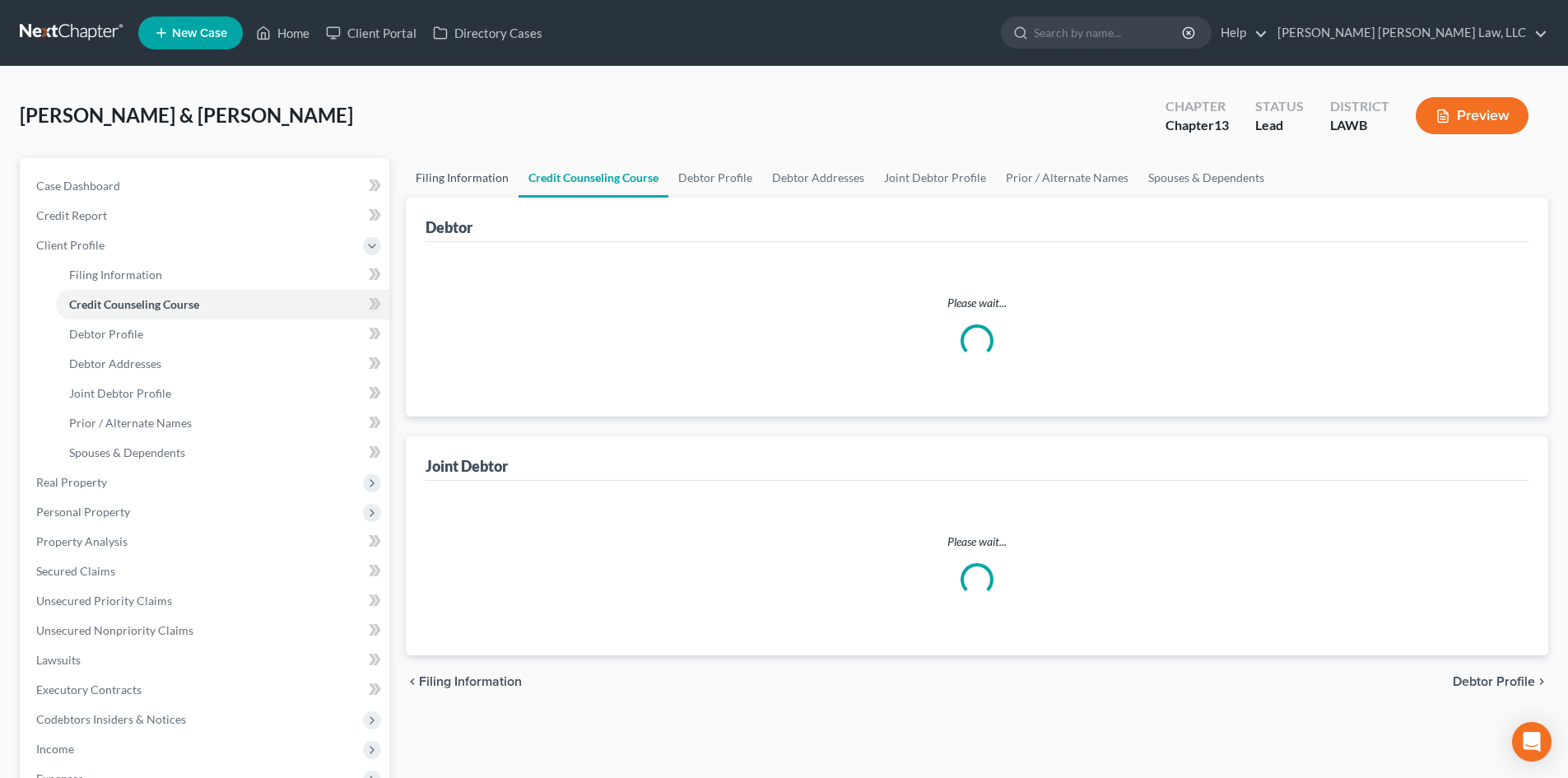
click at [481, 172] on link "Filing Information" at bounding box center [462, 178] width 113 height 40
select select "1"
select select "3"
select select "36"
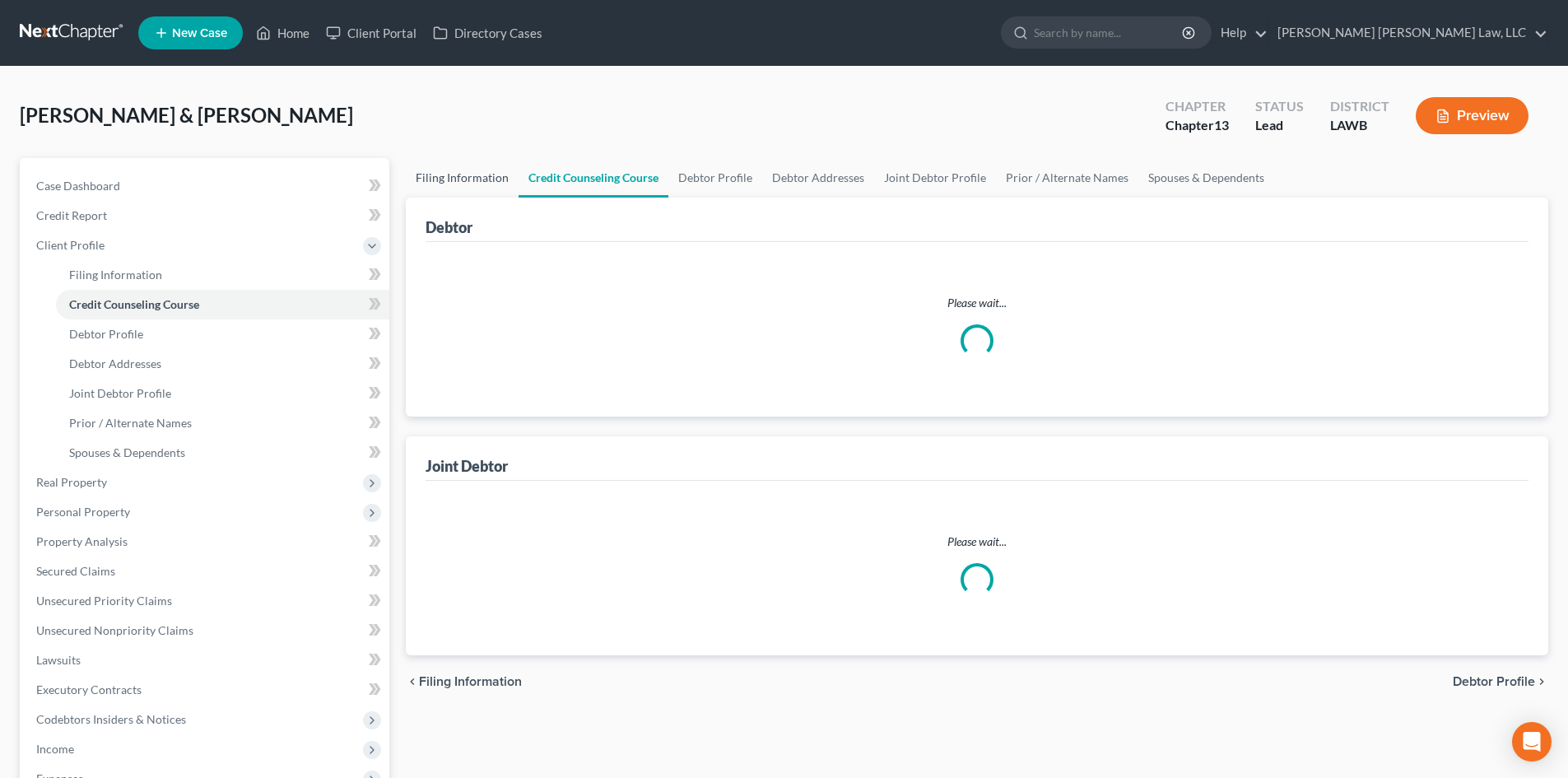
select select "0"
select select "19"
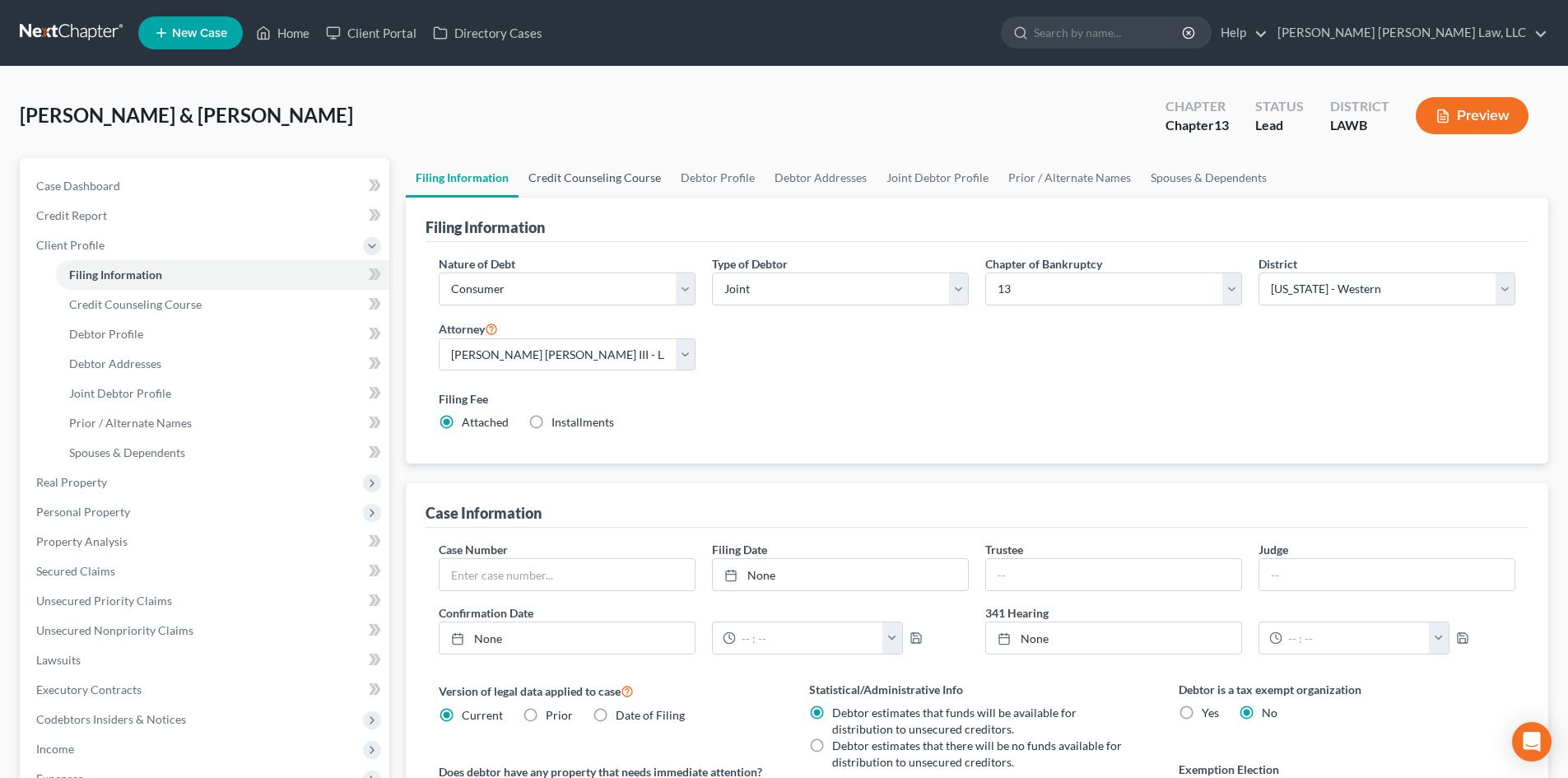
click at [595, 180] on link "Credit Counseling Course" at bounding box center [595, 178] width 152 height 40
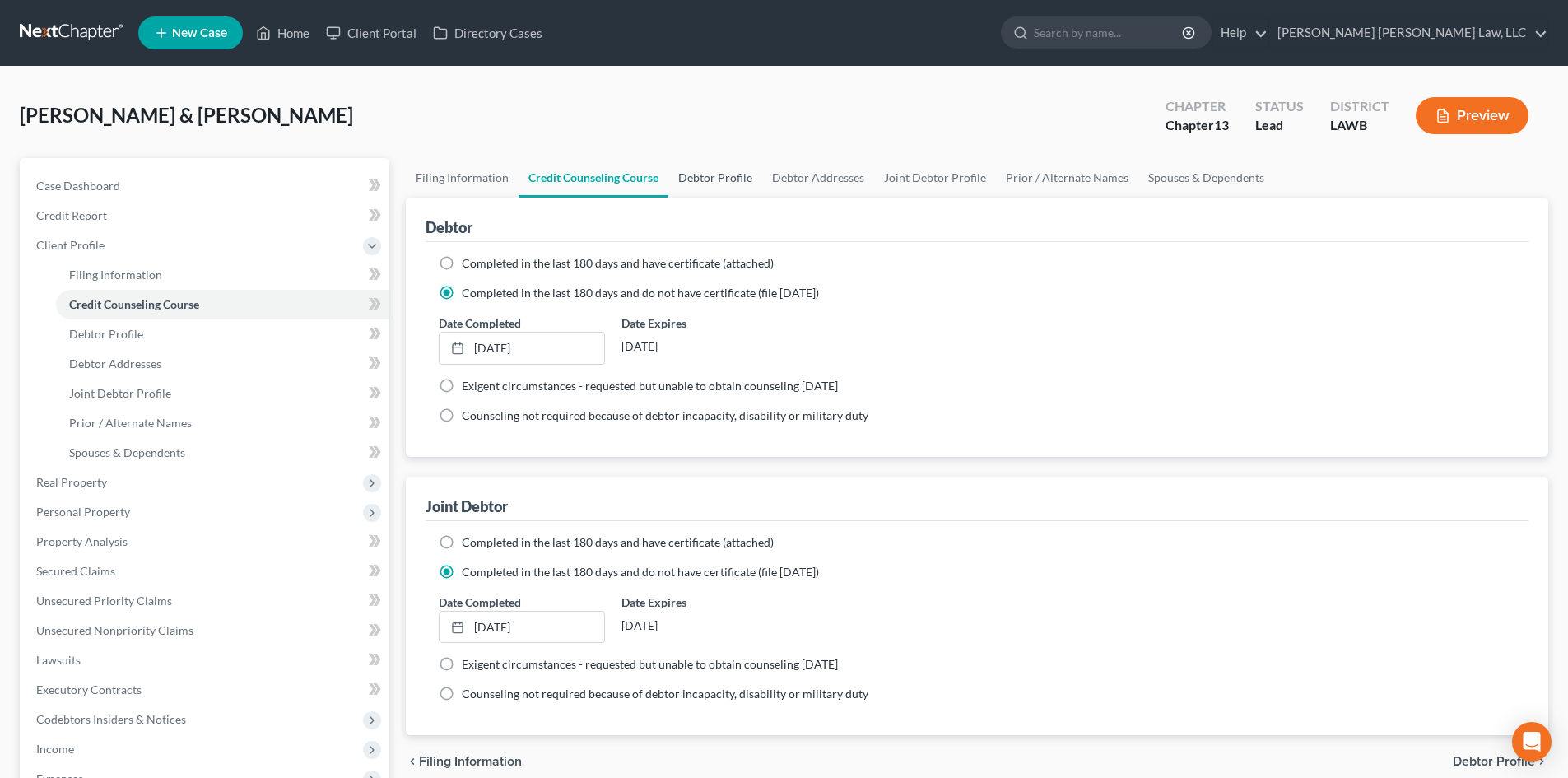
click at [720, 182] on link "Debtor Profile" at bounding box center [715, 178] width 93 height 40
select select "1"
select select "2"
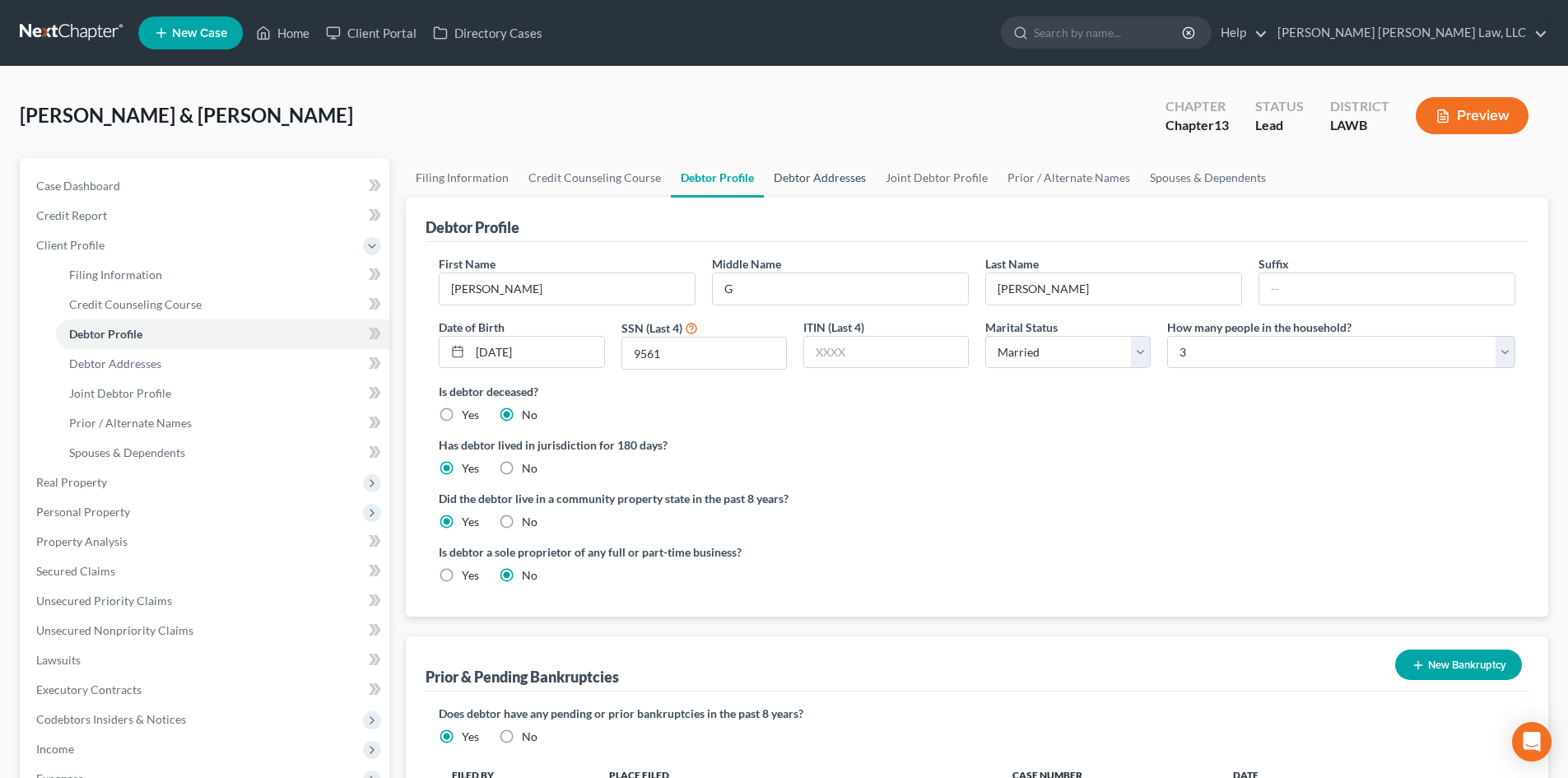
click at [841, 183] on link "Debtor Addresses" at bounding box center [819, 178] width 112 height 40
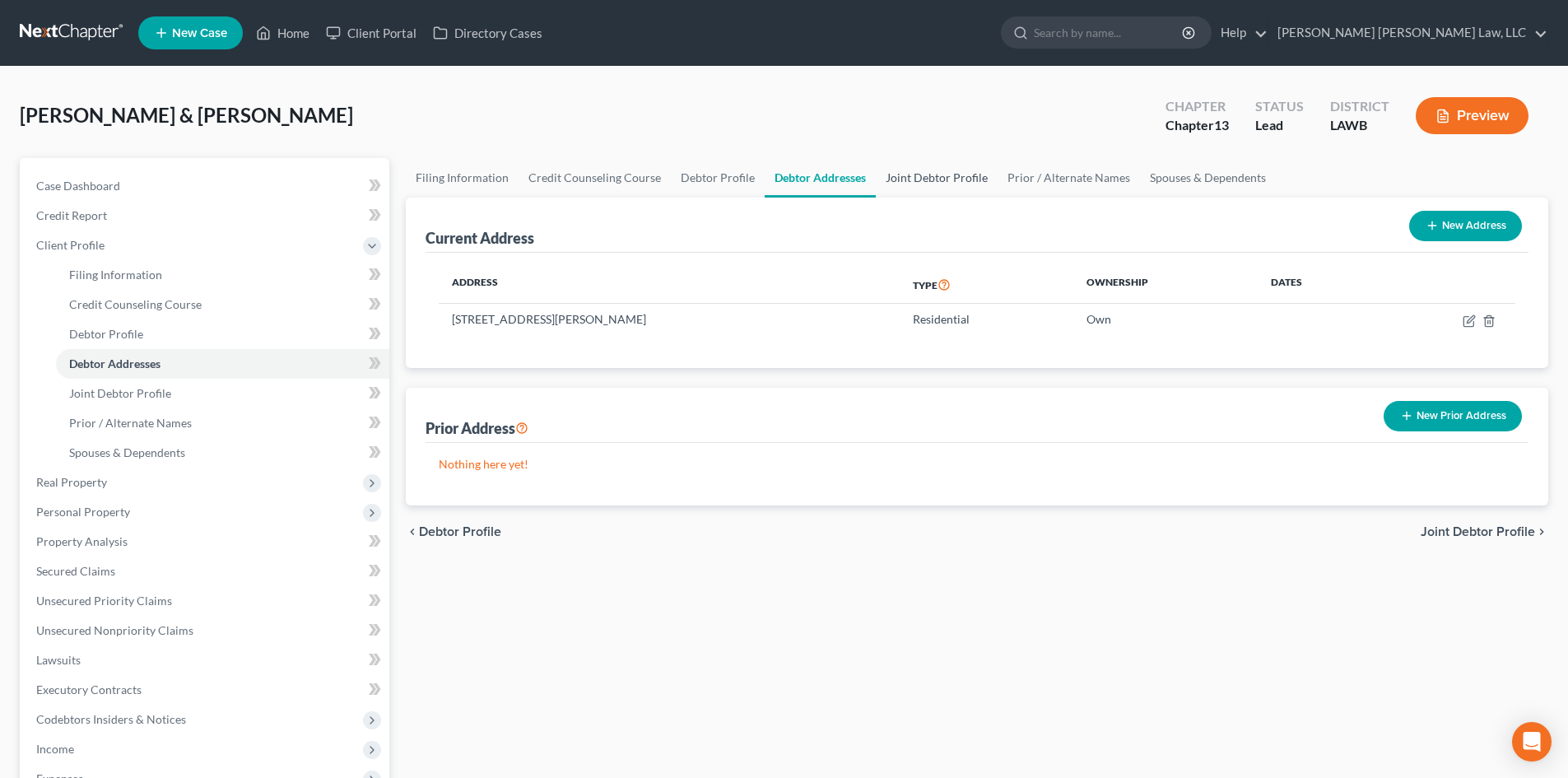
click at [902, 172] on link "Joint Debtor Profile" at bounding box center [936, 178] width 122 height 40
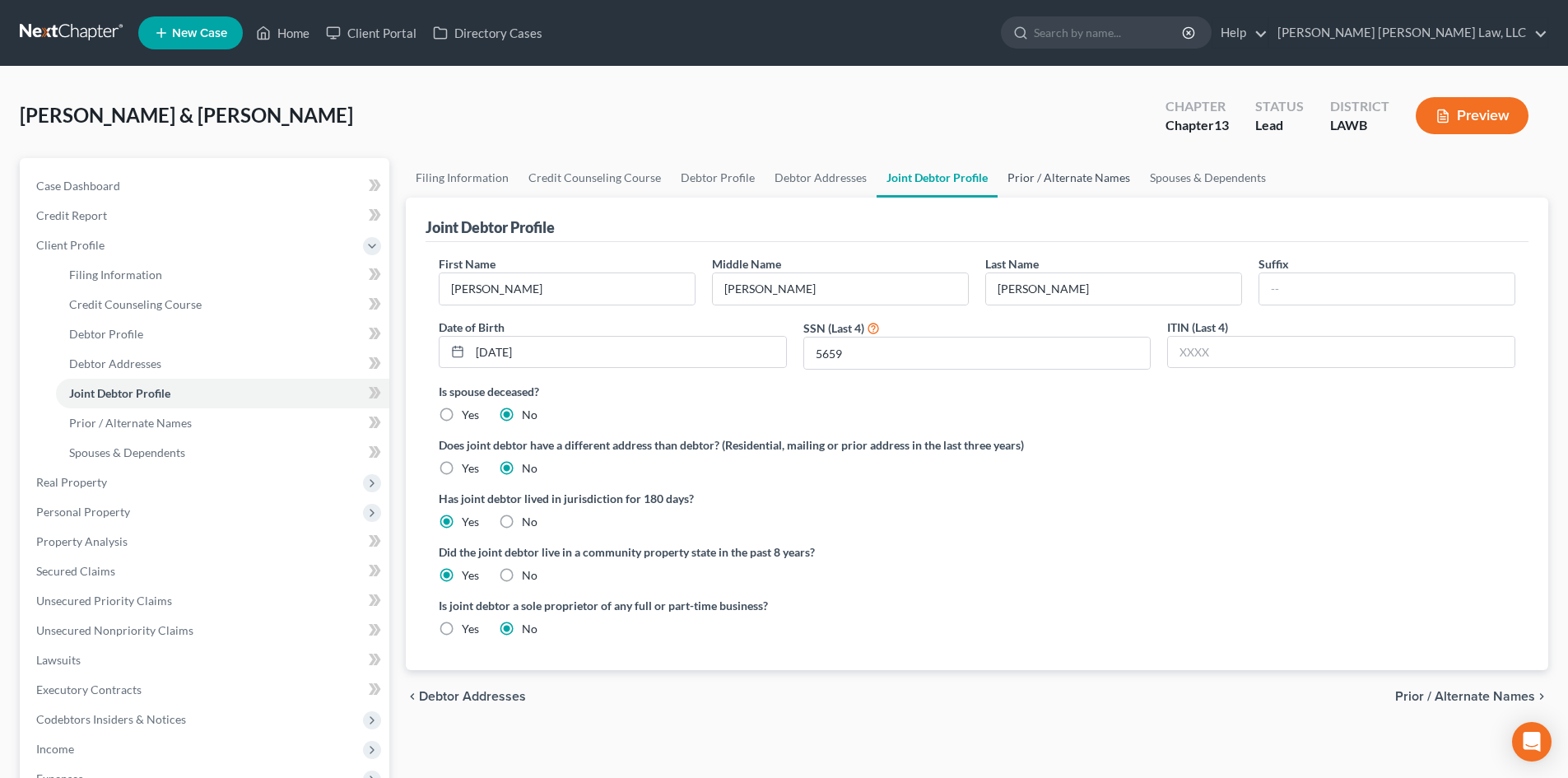
click at [1084, 182] on link "Prior / Alternate Names" at bounding box center [1069, 178] width 142 height 40
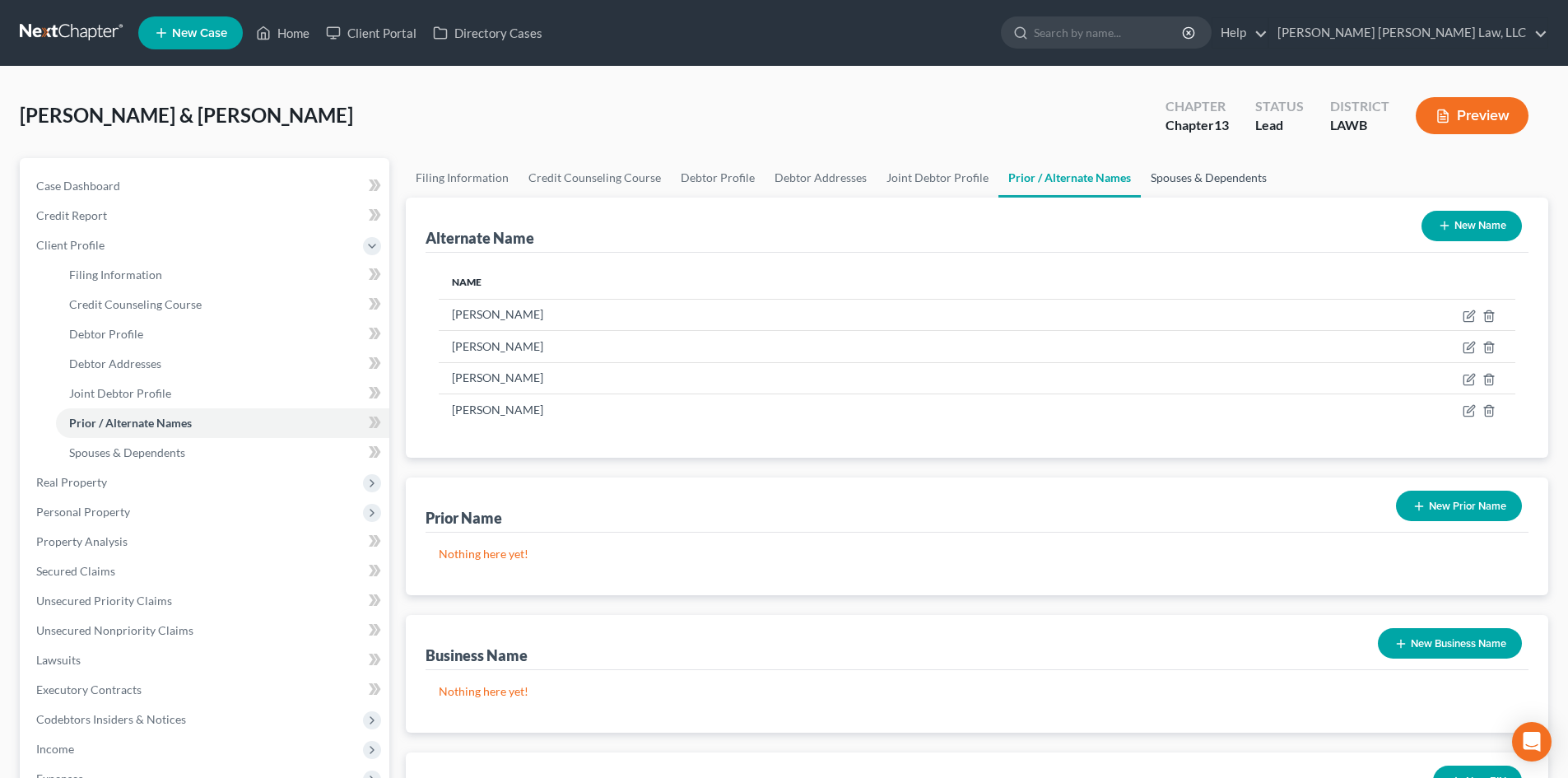
click at [1163, 166] on link "Spouses & Dependents" at bounding box center [1210, 178] width 136 height 40
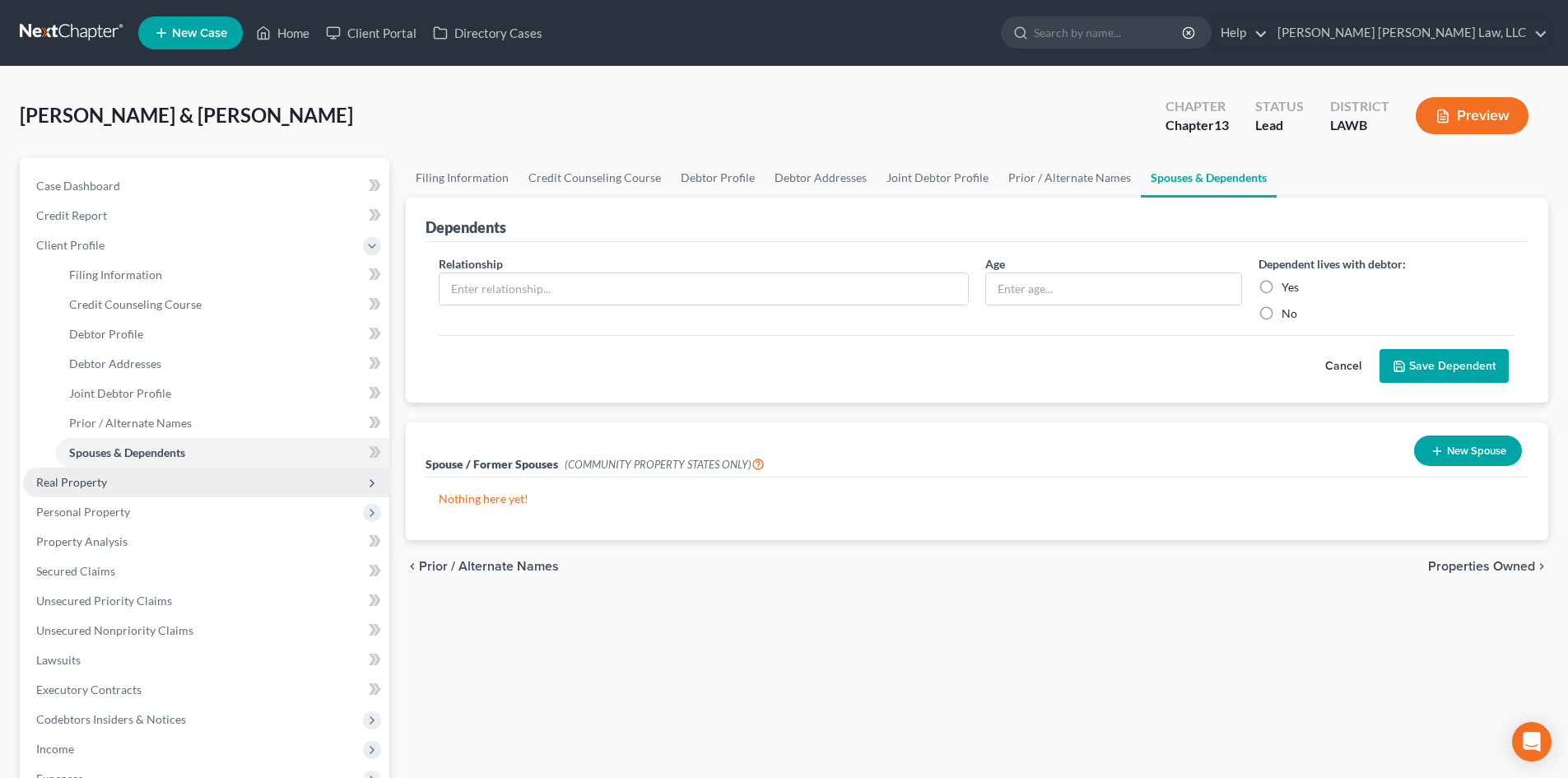
click at [155, 486] on span "Real Property" at bounding box center [206, 482] width 367 height 30
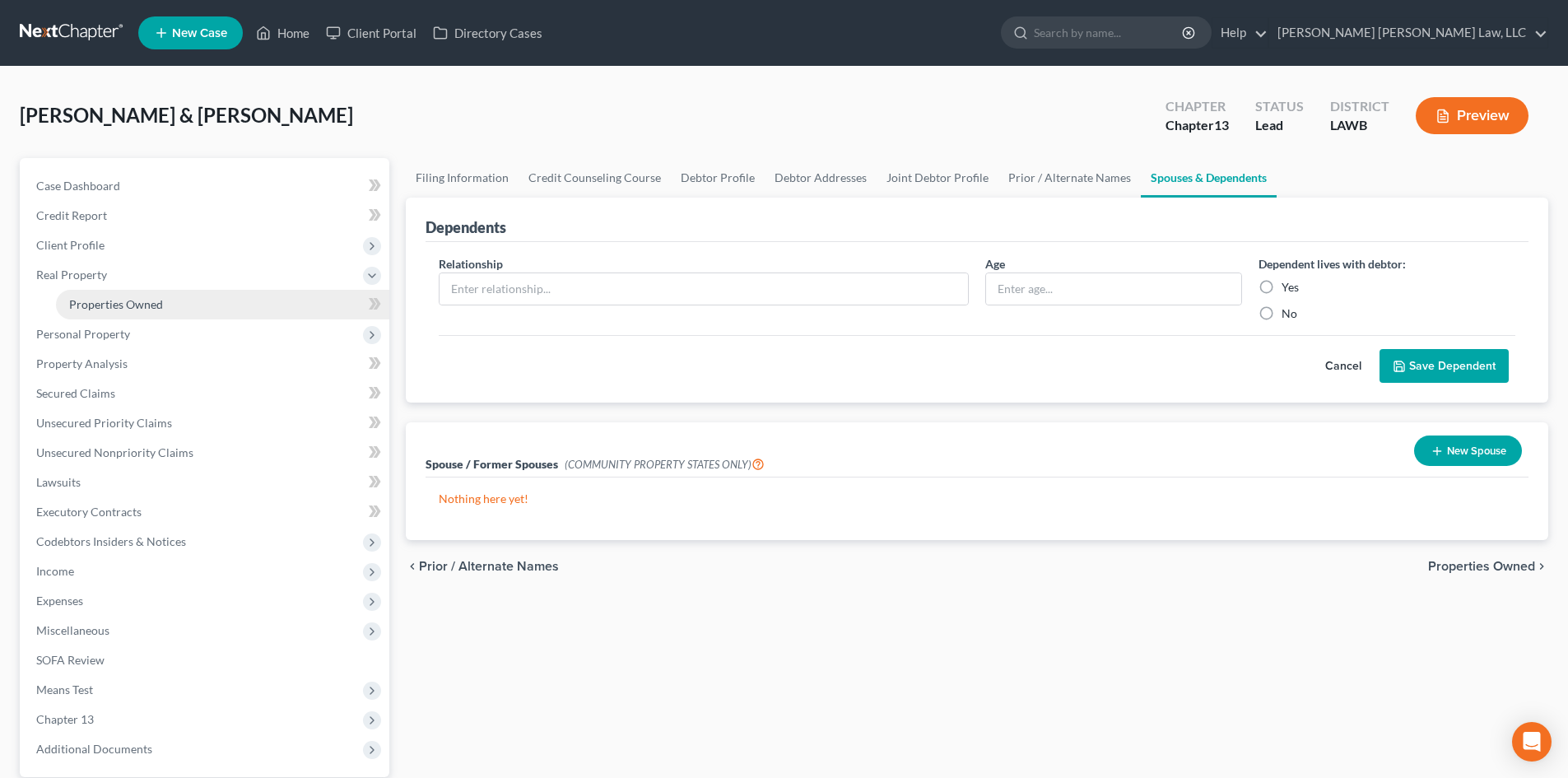
click at [209, 300] on link "Properties Owned" at bounding box center [222, 304] width 333 height 30
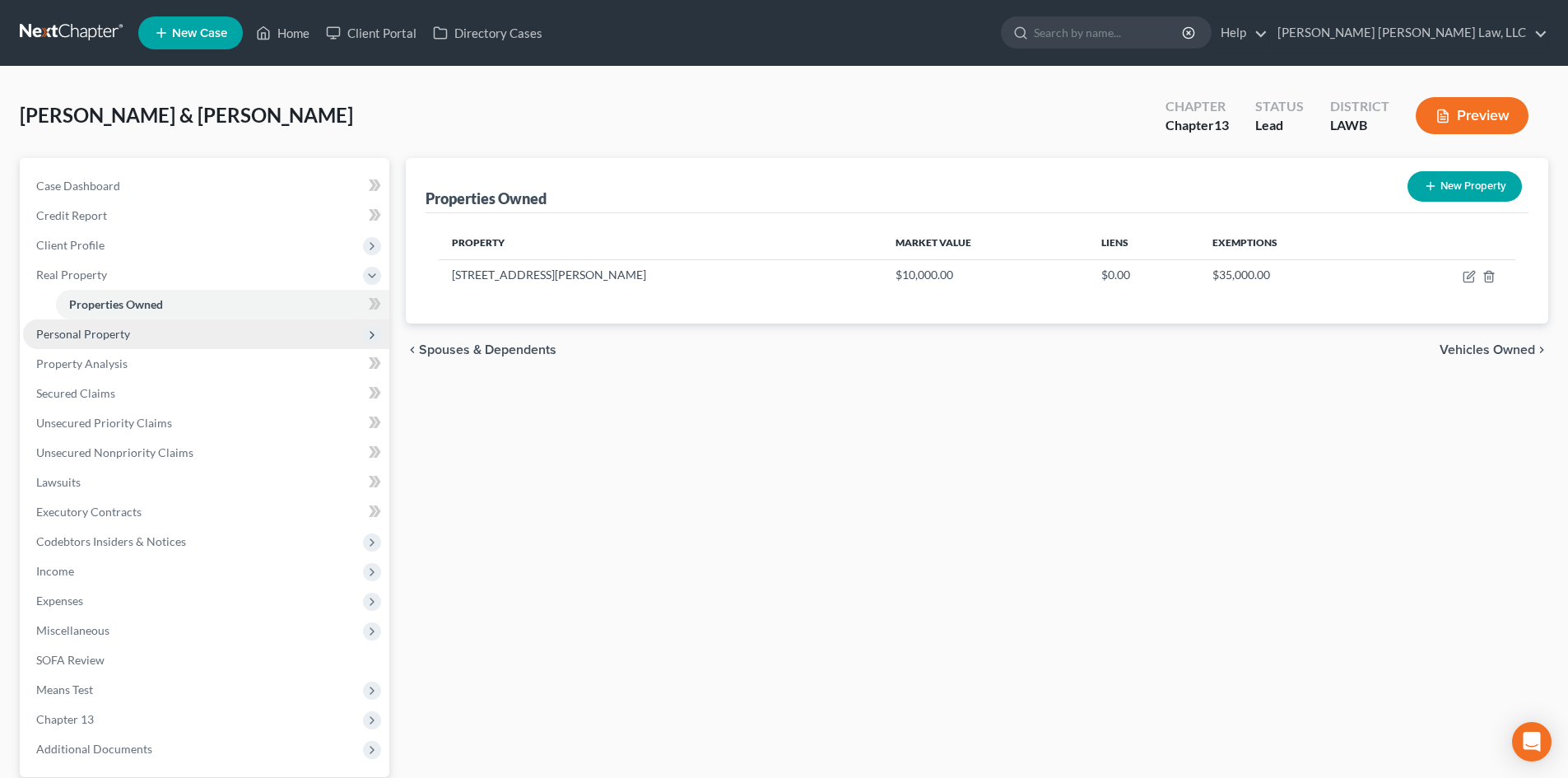
click at [209, 342] on span "Personal Property" at bounding box center [206, 334] width 367 height 30
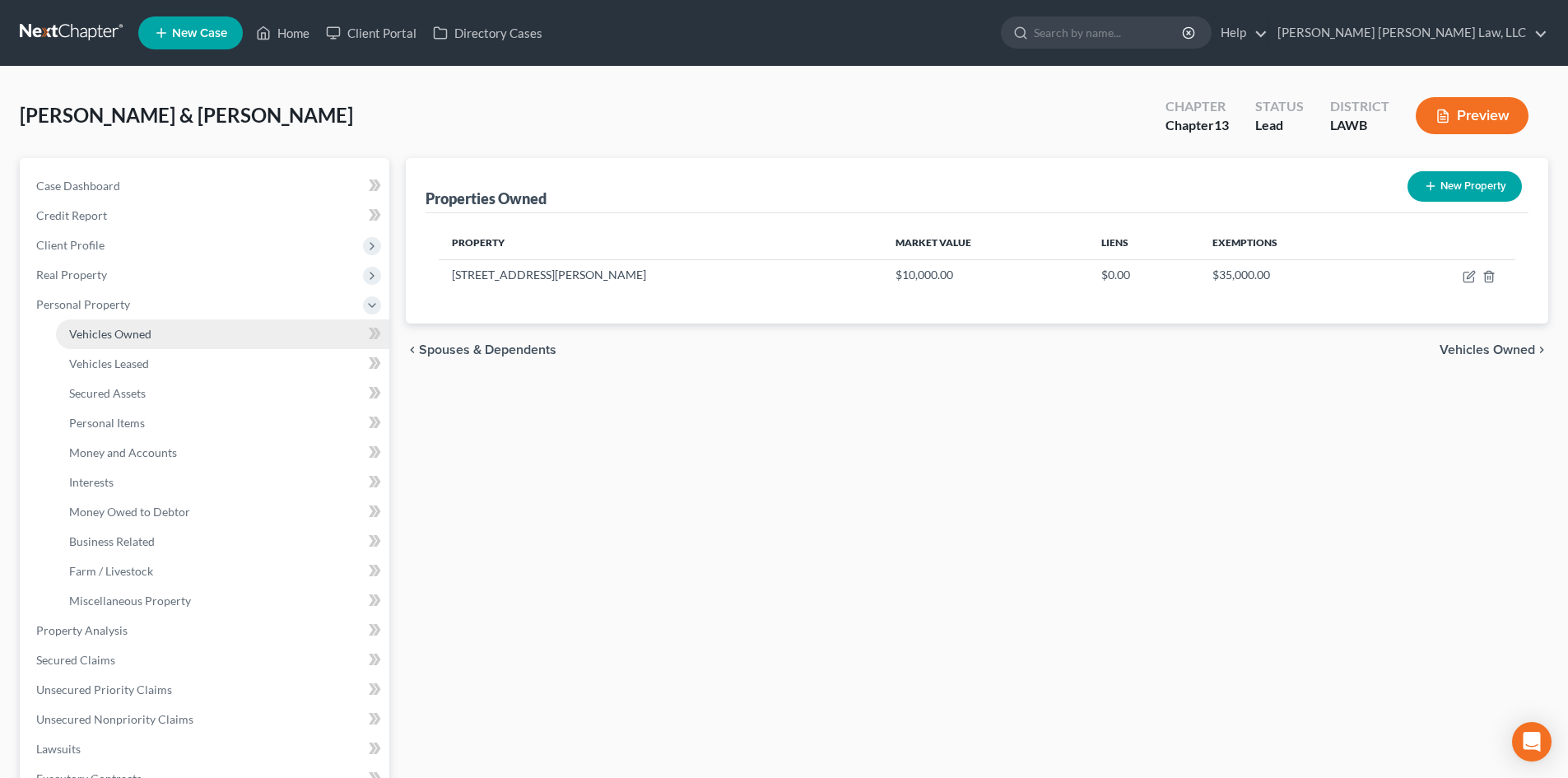
click at [199, 340] on link "Vehicles Owned" at bounding box center [222, 334] width 333 height 30
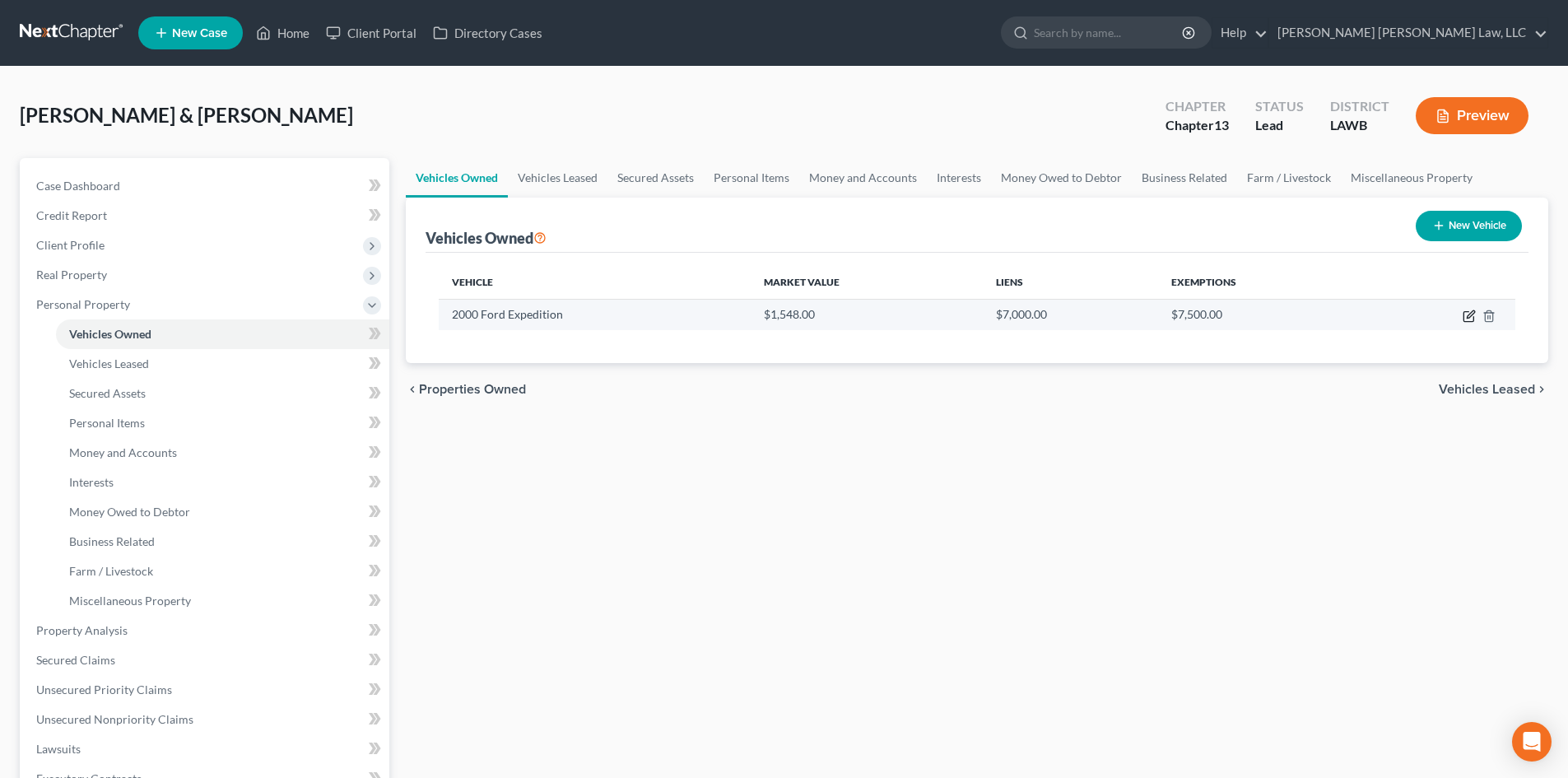
click at [1470, 315] on icon "button" at bounding box center [1469, 316] width 14 height 14
select select "0"
select select "26"
select select "2"
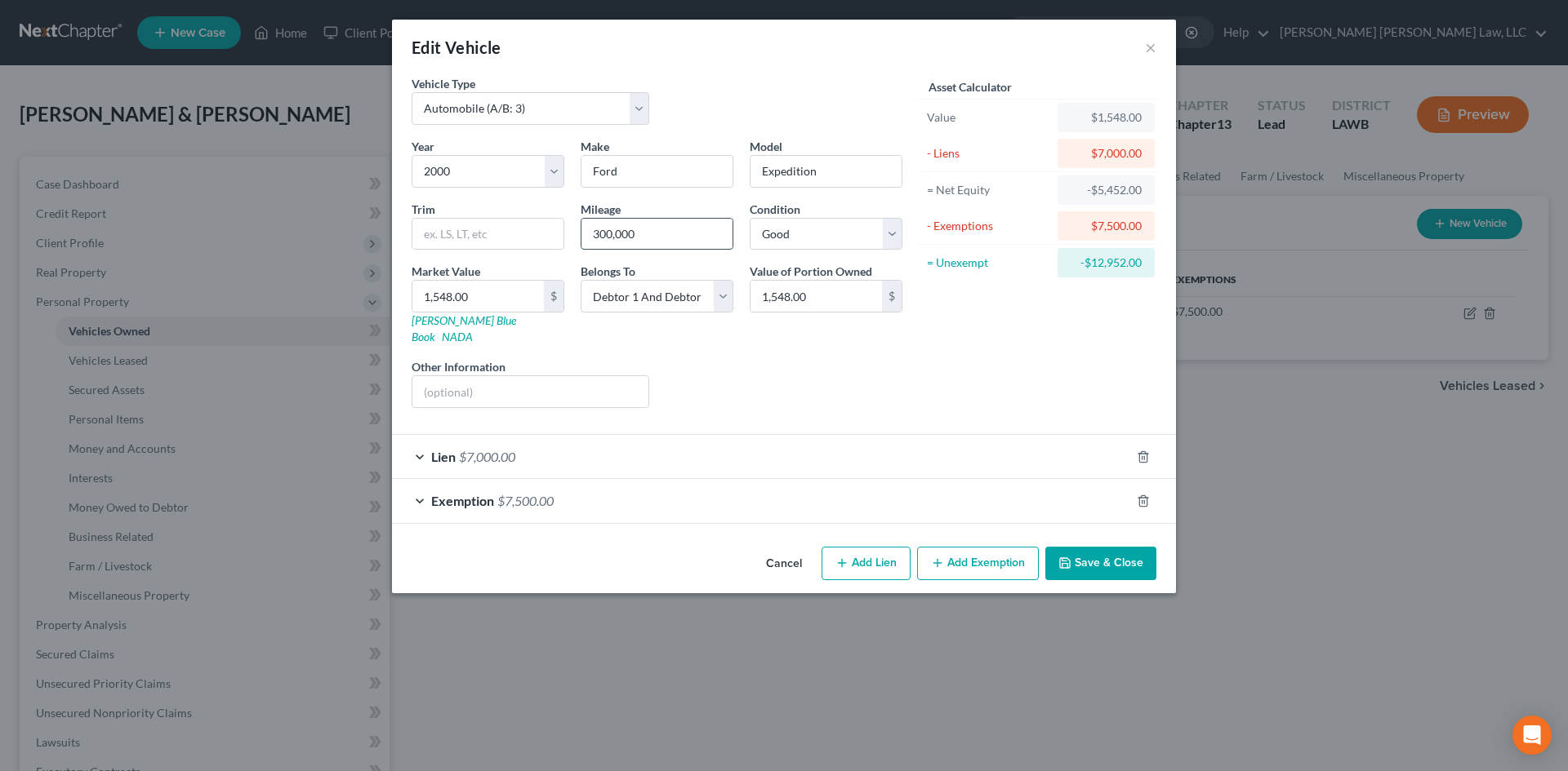
click at [630, 233] on input "300,000" at bounding box center [657, 234] width 151 height 31
click at [636, 226] on input "300,000" at bounding box center [657, 234] width 151 height 31
click at [615, 233] on input "175587" at bounding box center [657, 234] width 151 height 31
type input "175,587"
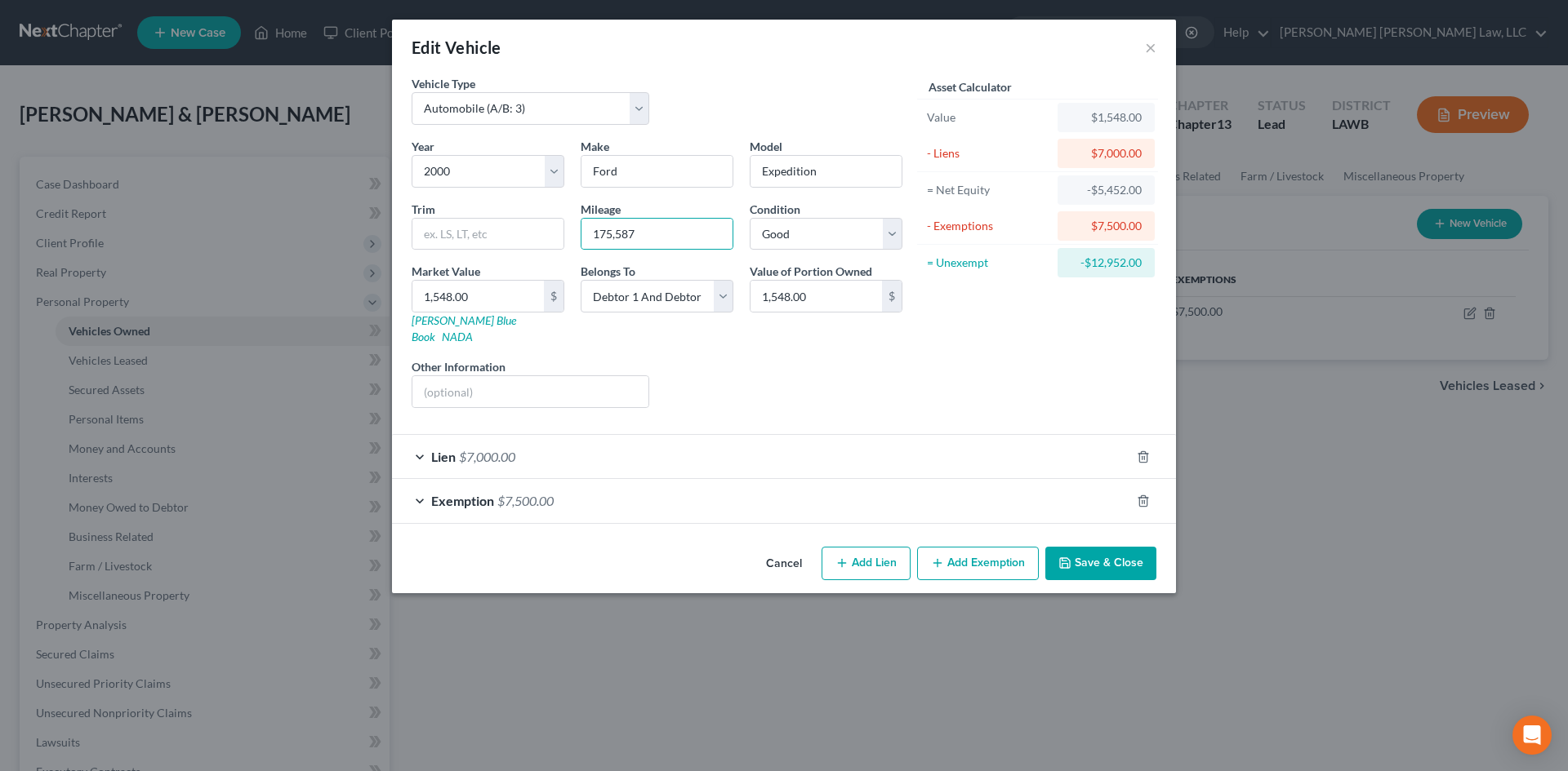
click at [1123, 548] on button "Save & Close" at bounding box center [1100, 564] width 111 height 34
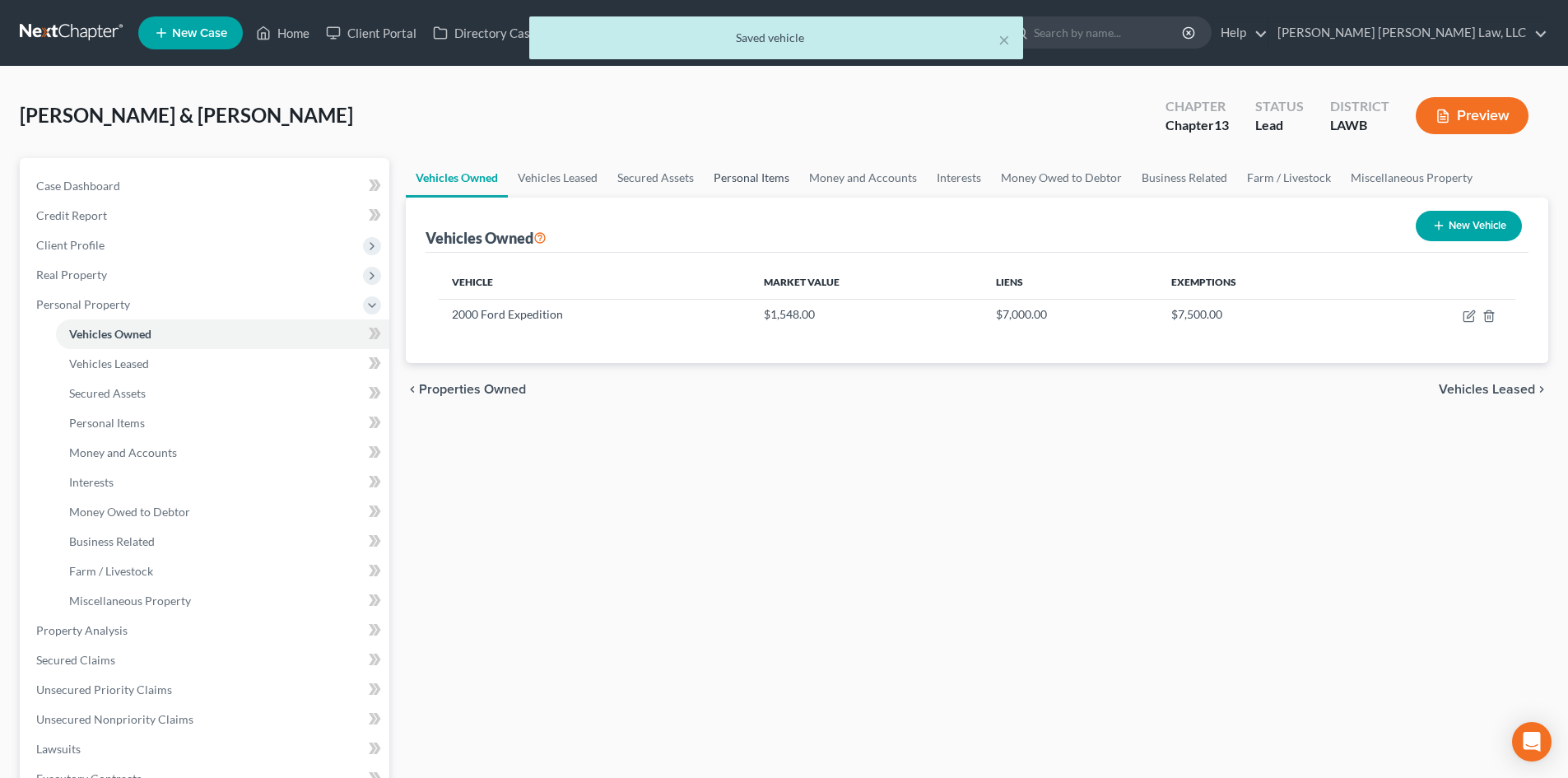
click at [765, 174] on link "Personal Items" at bounding box center [751, 178] width 95 height 40
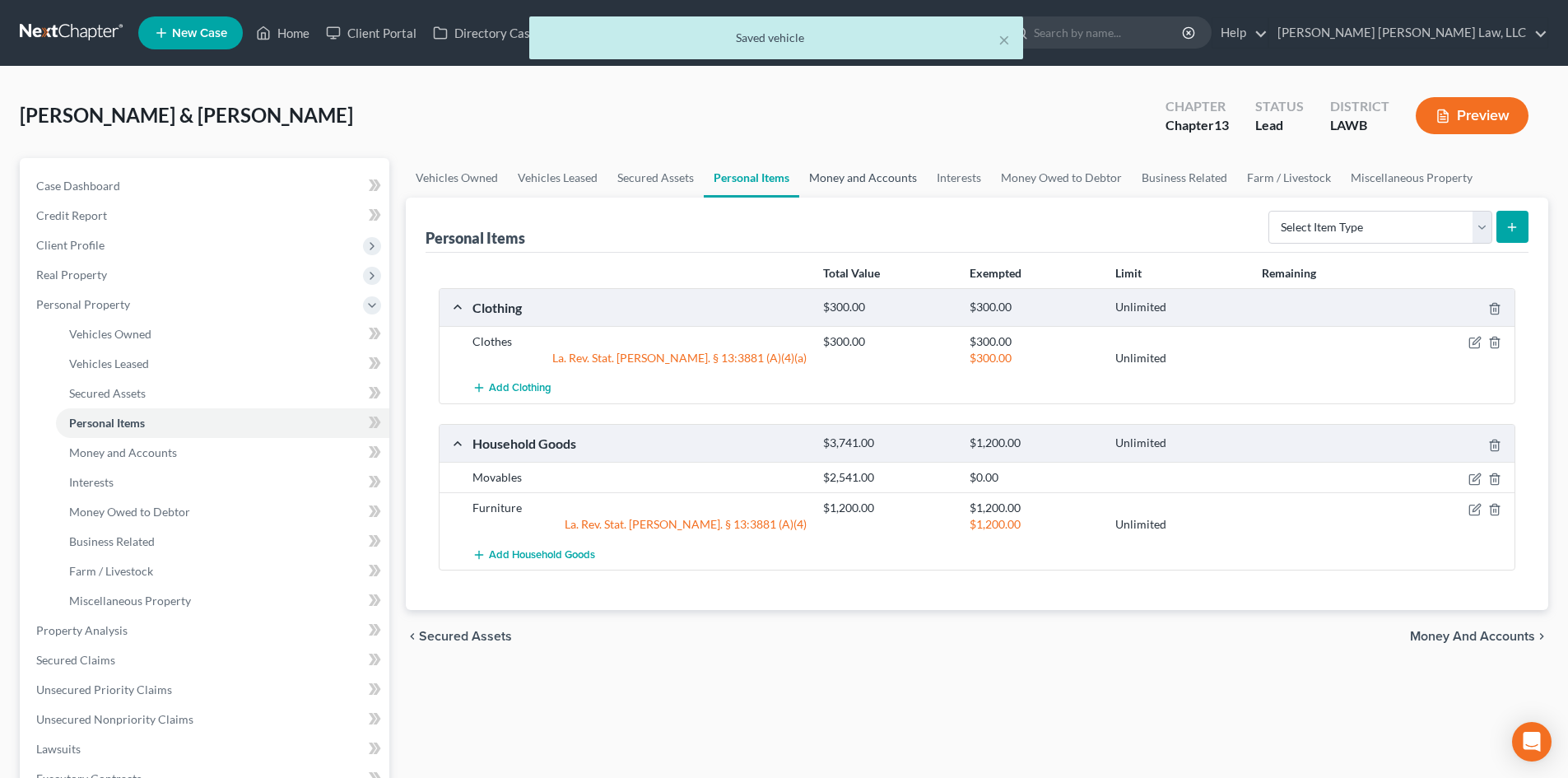
click at [860, 179] on link "Money and Accounts" at bounding box center [863, 178] width 128 height 40
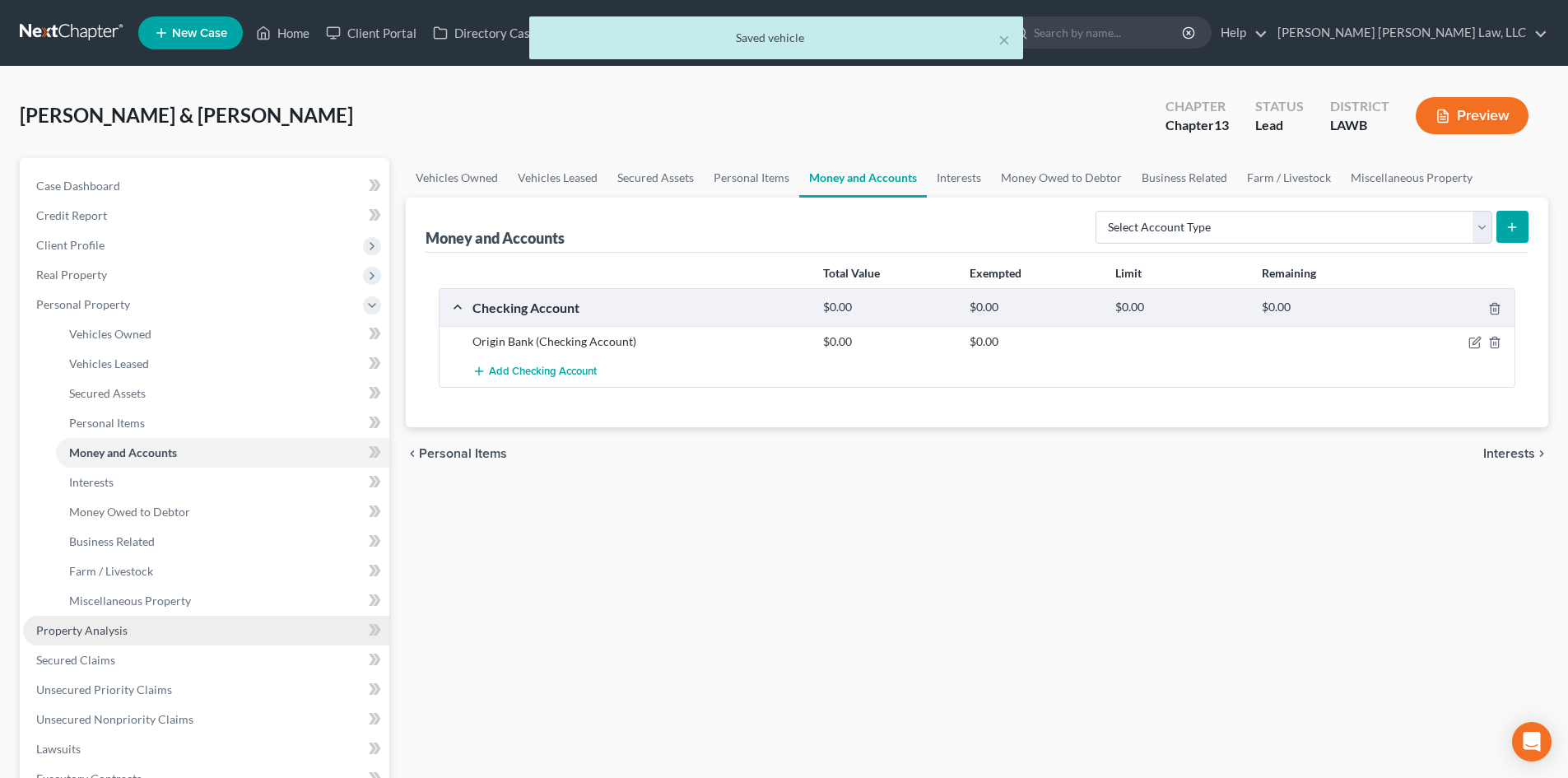
click at [133, 625] on link "Property Analysis" at bounding box center [206, 631] width 367 height 30
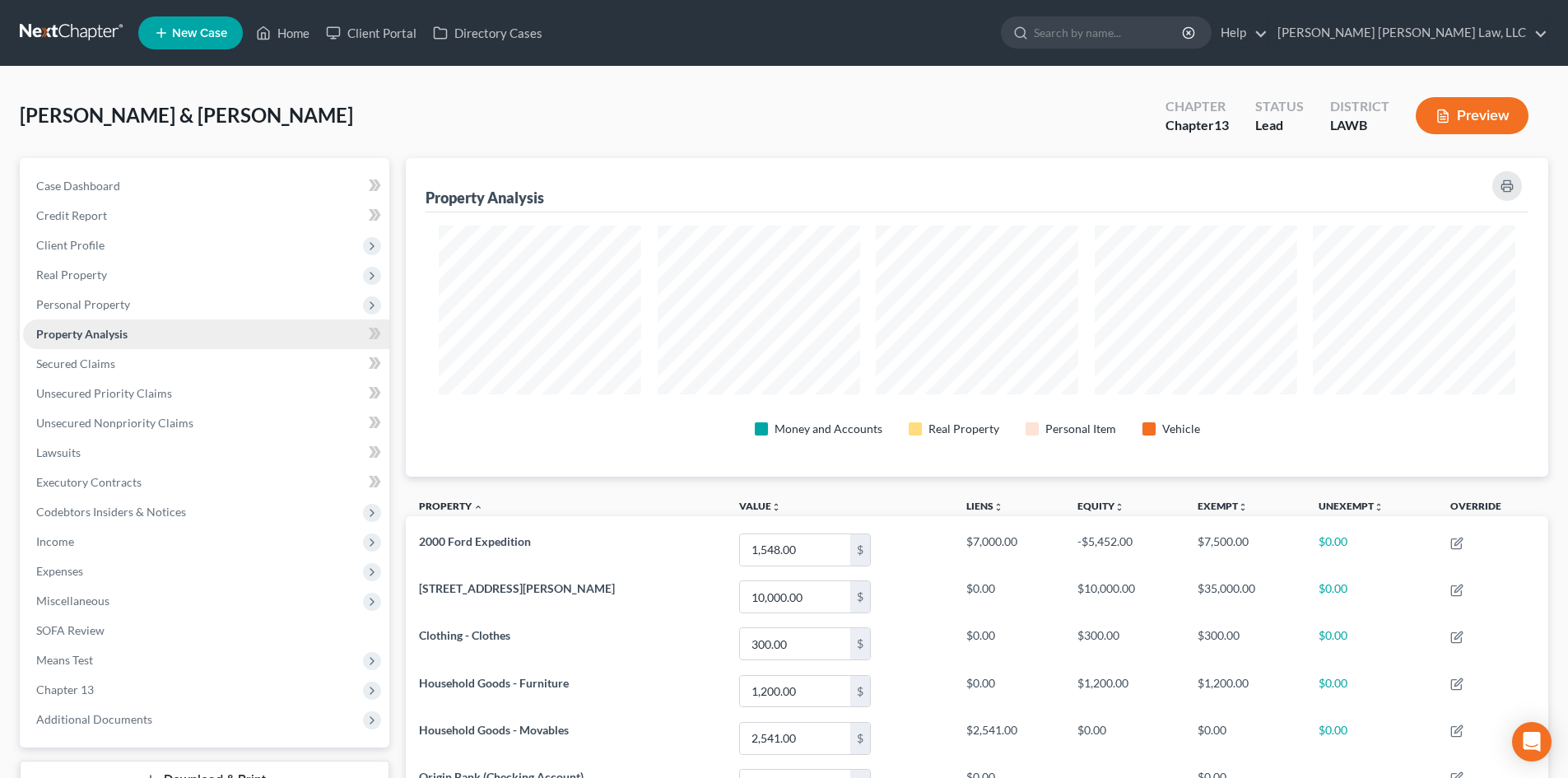
scroll to position [319, 1142]
click at [191, 352] on link "Secured Claims" at bounding box center [206, 364] width 367 height 30
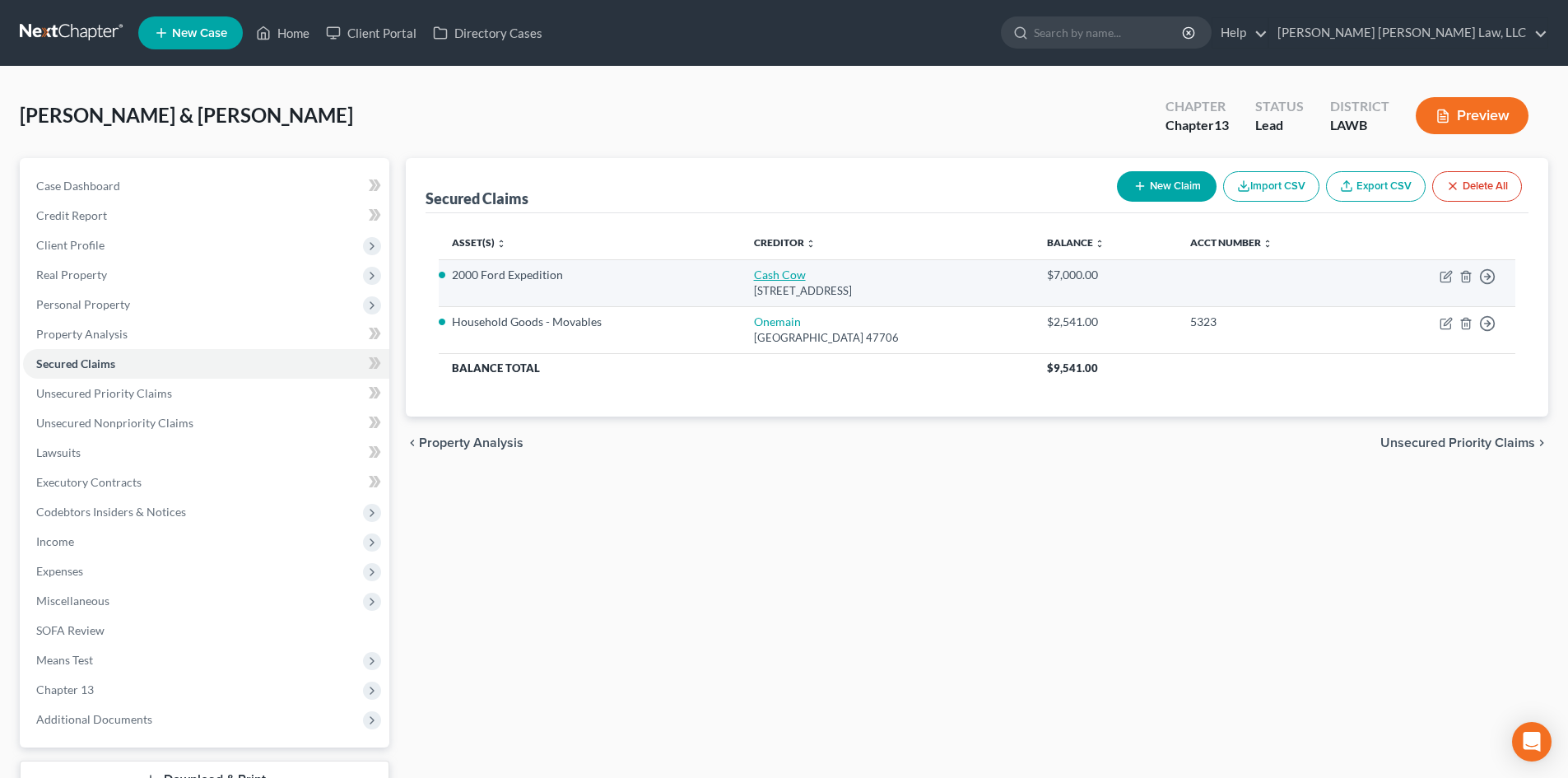
click at [761, 277] on link "Cash Cow" at bounding box center [779, 274] width 52 height 14
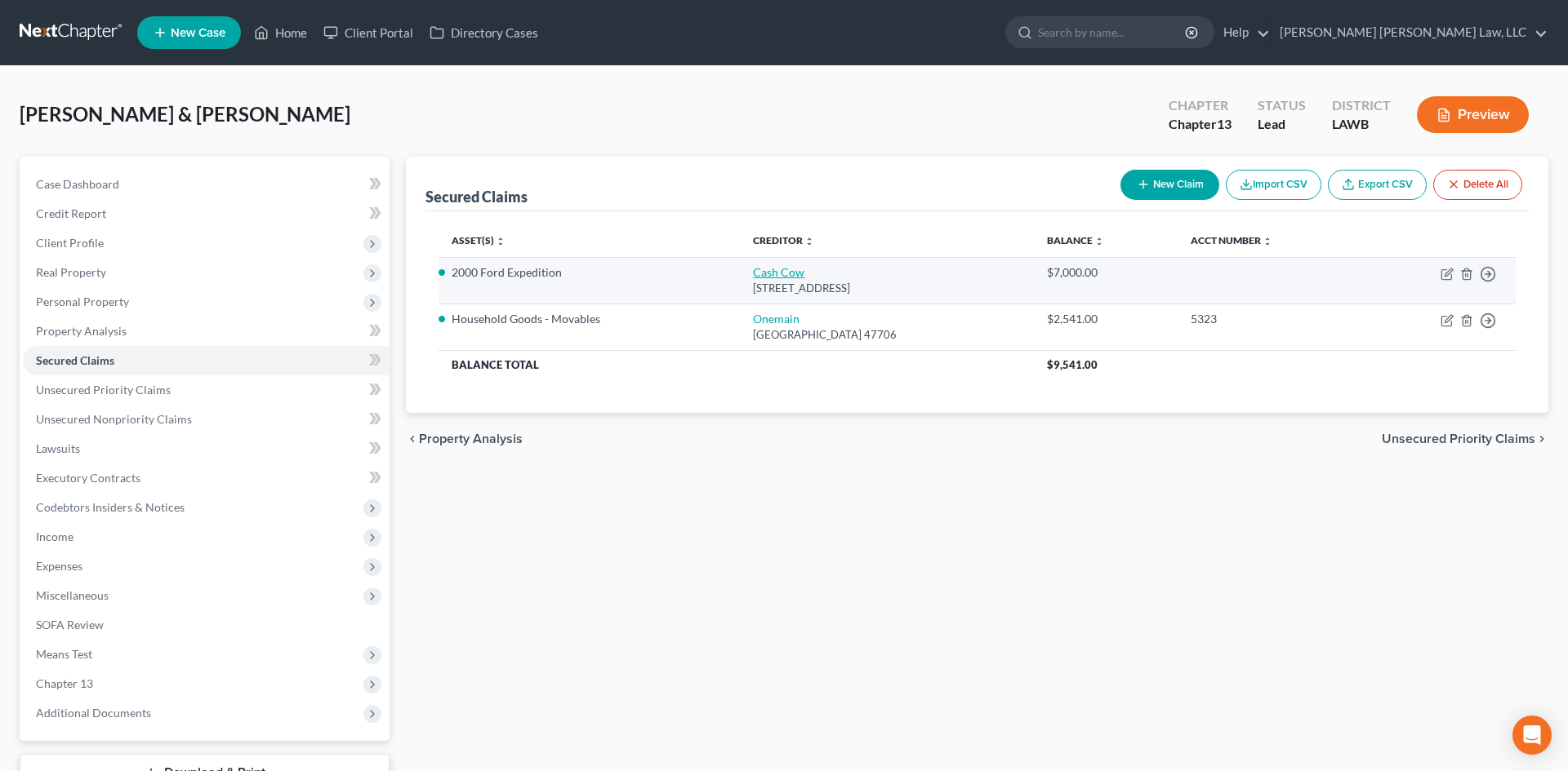
select select "19"
select select "2"
select select "0"
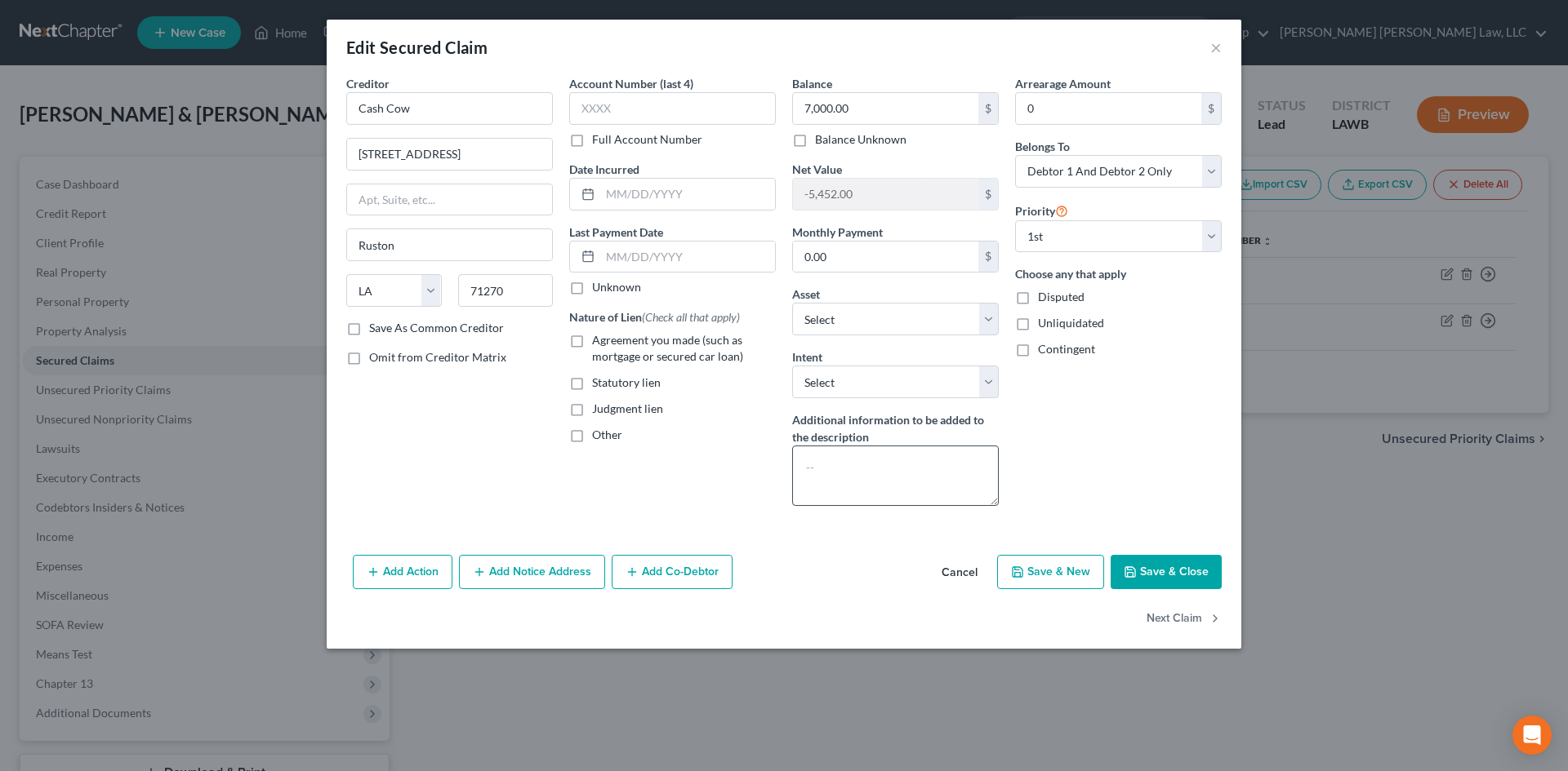
click at [714, 356] on span "Agreement you made (such as mortgage or secured car loan)" at bounding box center [668, 348] width 151 height 31
click at [609, 343] on input "Agreement you made (such as mortgage or secured car loan)" at bounding box center [604, 337] width 11 height 11
checkbox input "true"
click at [1189, 619] on button "Next Claim" at bounding box center [1184, 620] width 75 height 34
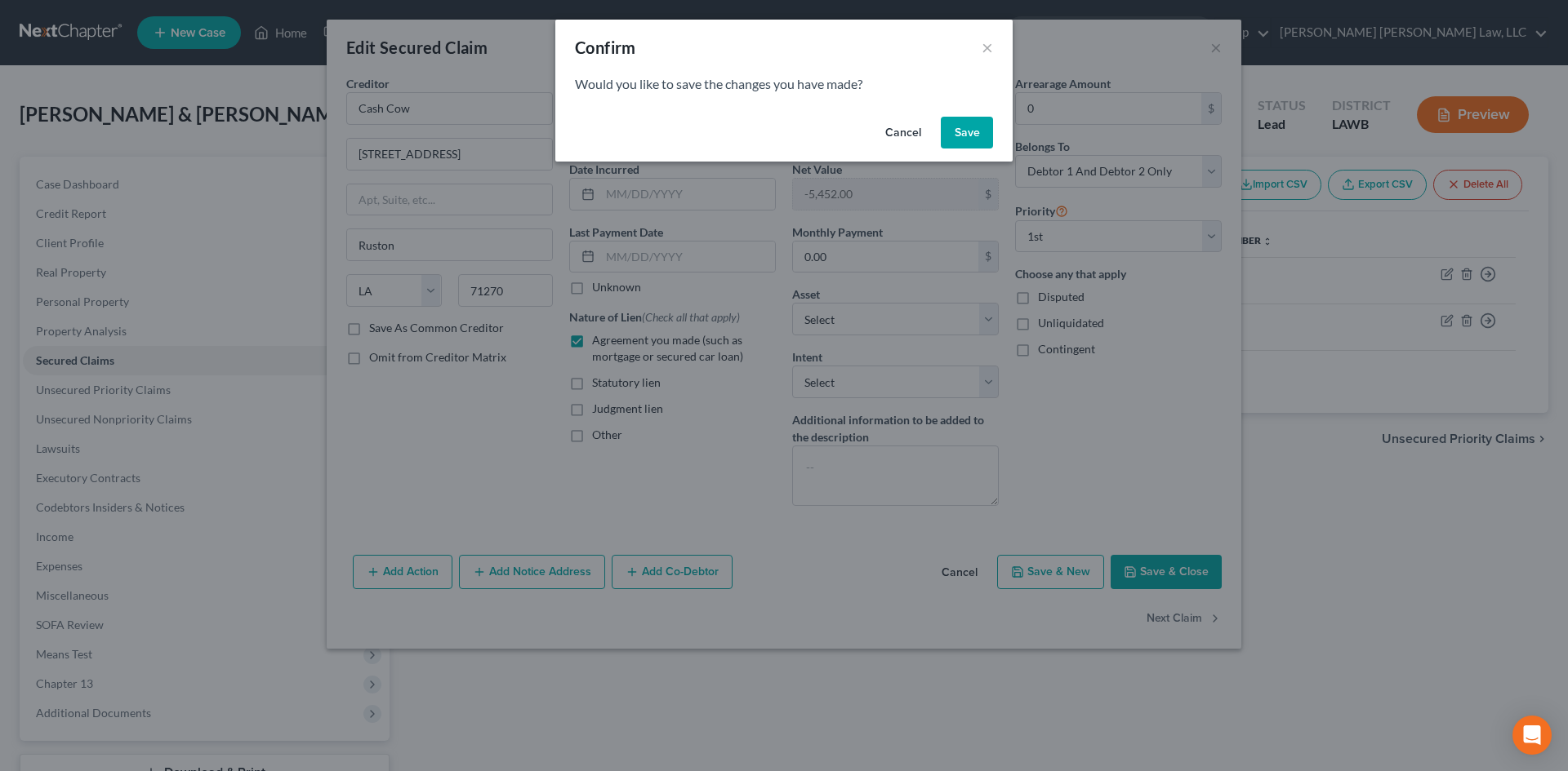
click at [886, 145] on button "Cancel" at bounding box center [903, 133] width 62 height 32
select select "15"
select select "4"
select select "1"
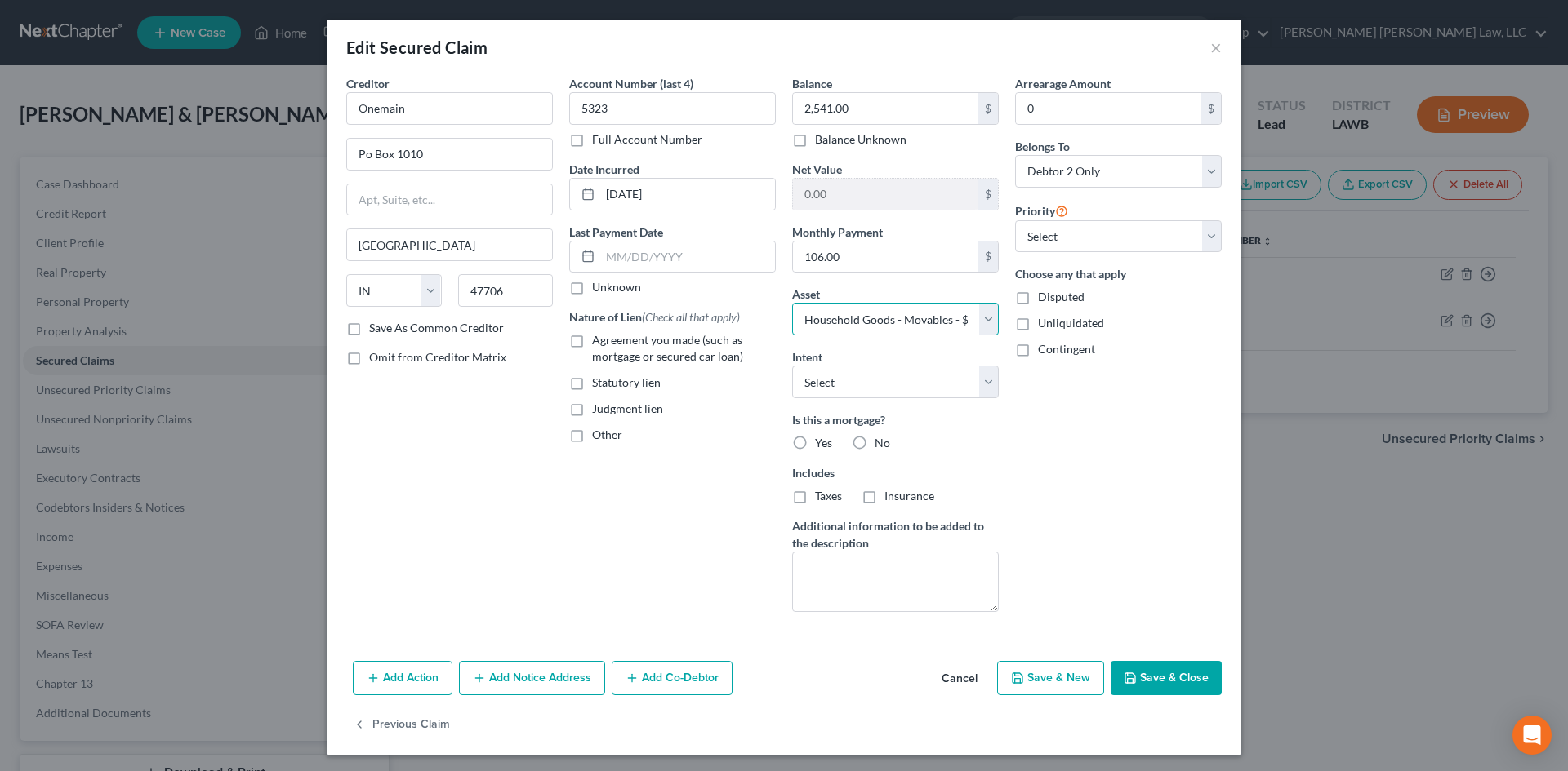
click at [972, 318] on select "Select Other Multiple Assets Origin Bank (Checking Account) - $null 908 Clellan…" at bounding box center [896, 319] width 207 height 32
click at [1167, 679] on button "Save & Close" at bounding box center [1166, 678] width 111 height 34
select select
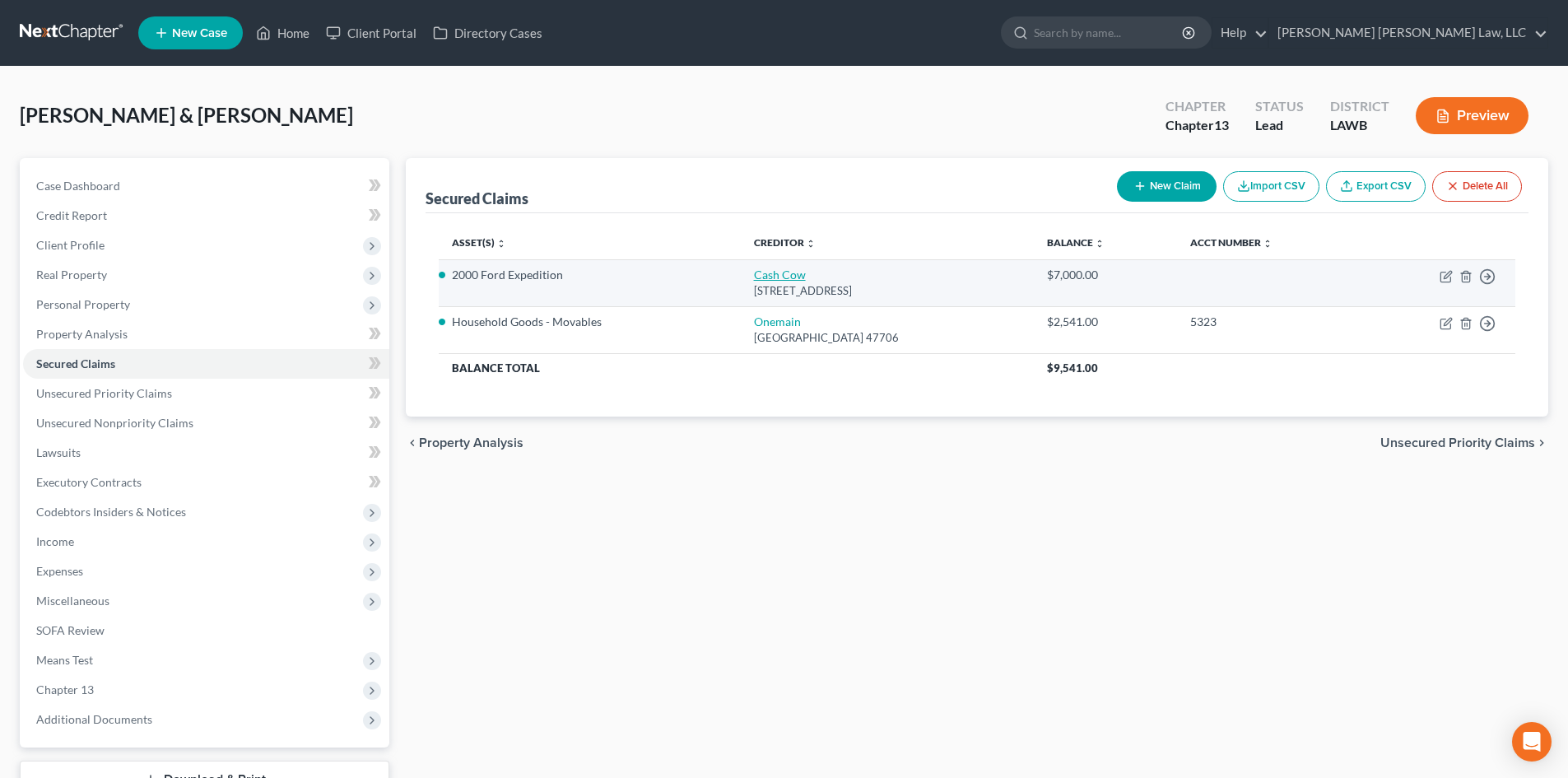
click at [756, 280] on link "Cash Cow" at bounding box center [779, 274] width 52 height 14
select select "19"
select select "2"
select select "0"
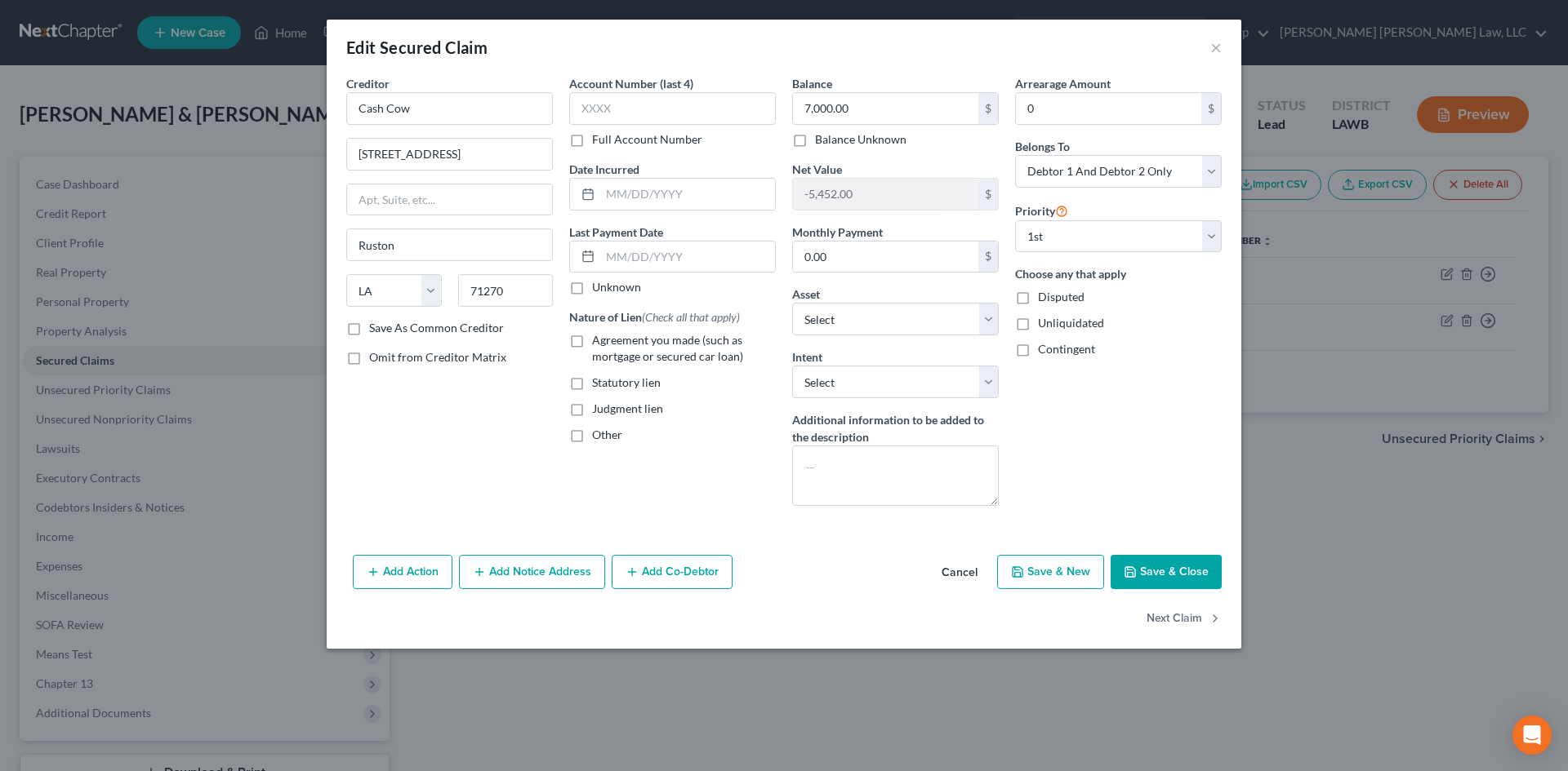
click at [923, 298] on div "Asset * Select Other Multiple Assets Origin Bank (Checking Account) - $null 908…" at bounding box center [896, 310] width 207 height 49
click at [1194, 568] on button "Save & Close" at bounding box center [1166, 572] width 111 height 34
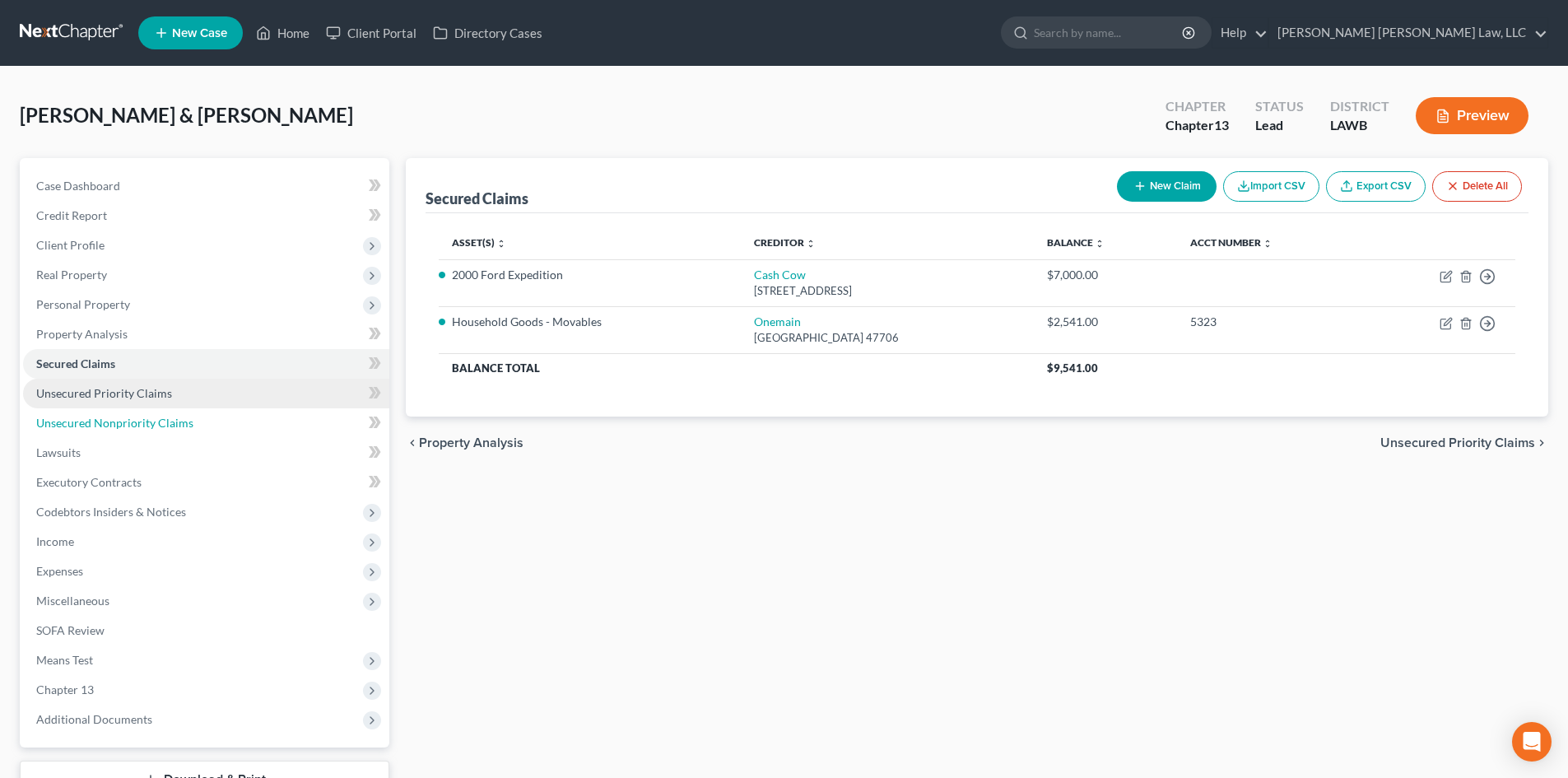
drag, startPoint x: 219, startPoint y: 430, endPoint x: 298, endPoint y: 397, distance: 85.6
click at [219, 430] on link "Unsecured Nonpriority Claims" at bounding box center [206, 423] width 367 height 30
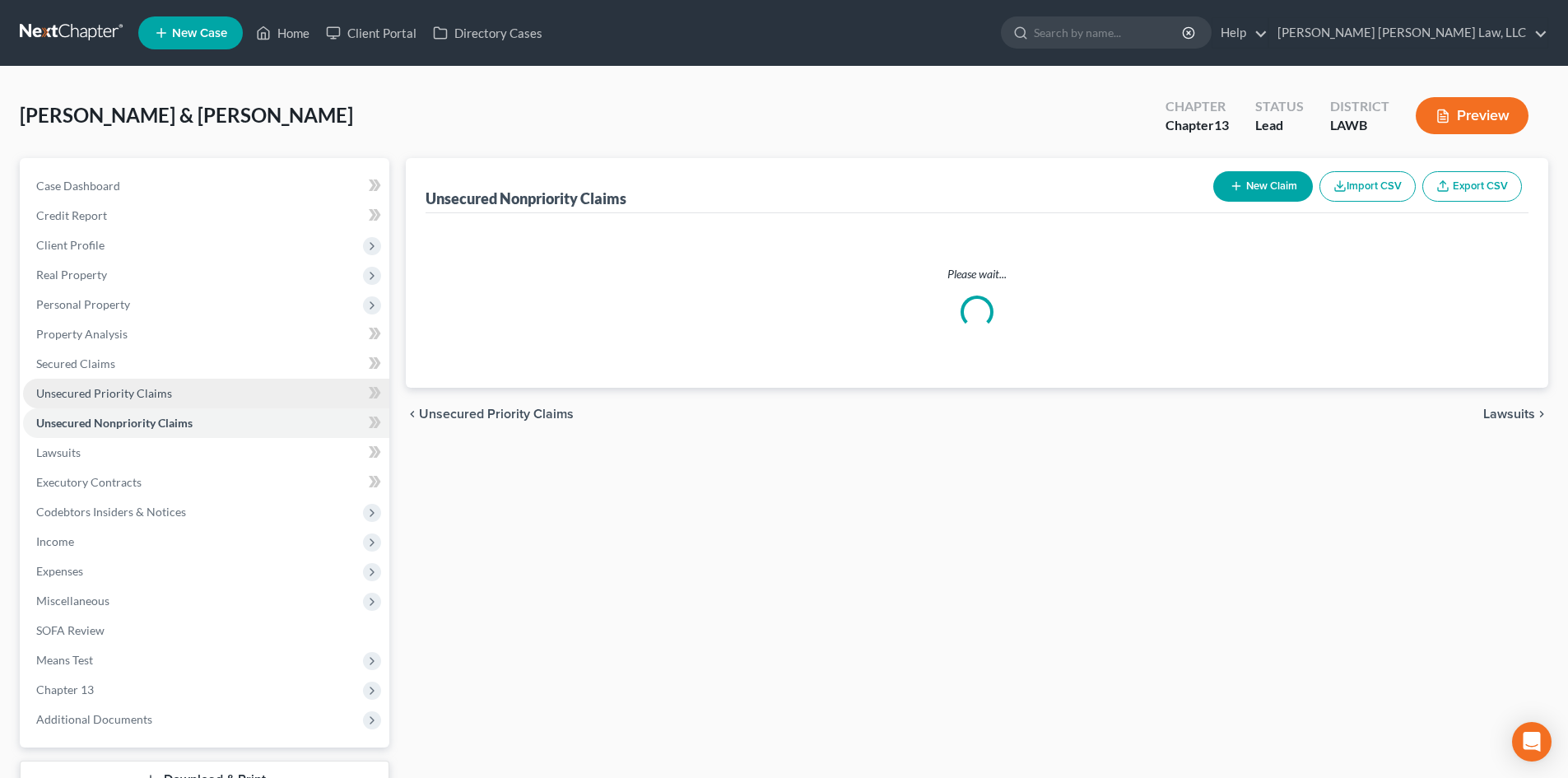
click at [275, 381] on link "Unsecured Priority Claims" at bounding box center [206, 393] width 367 height 30
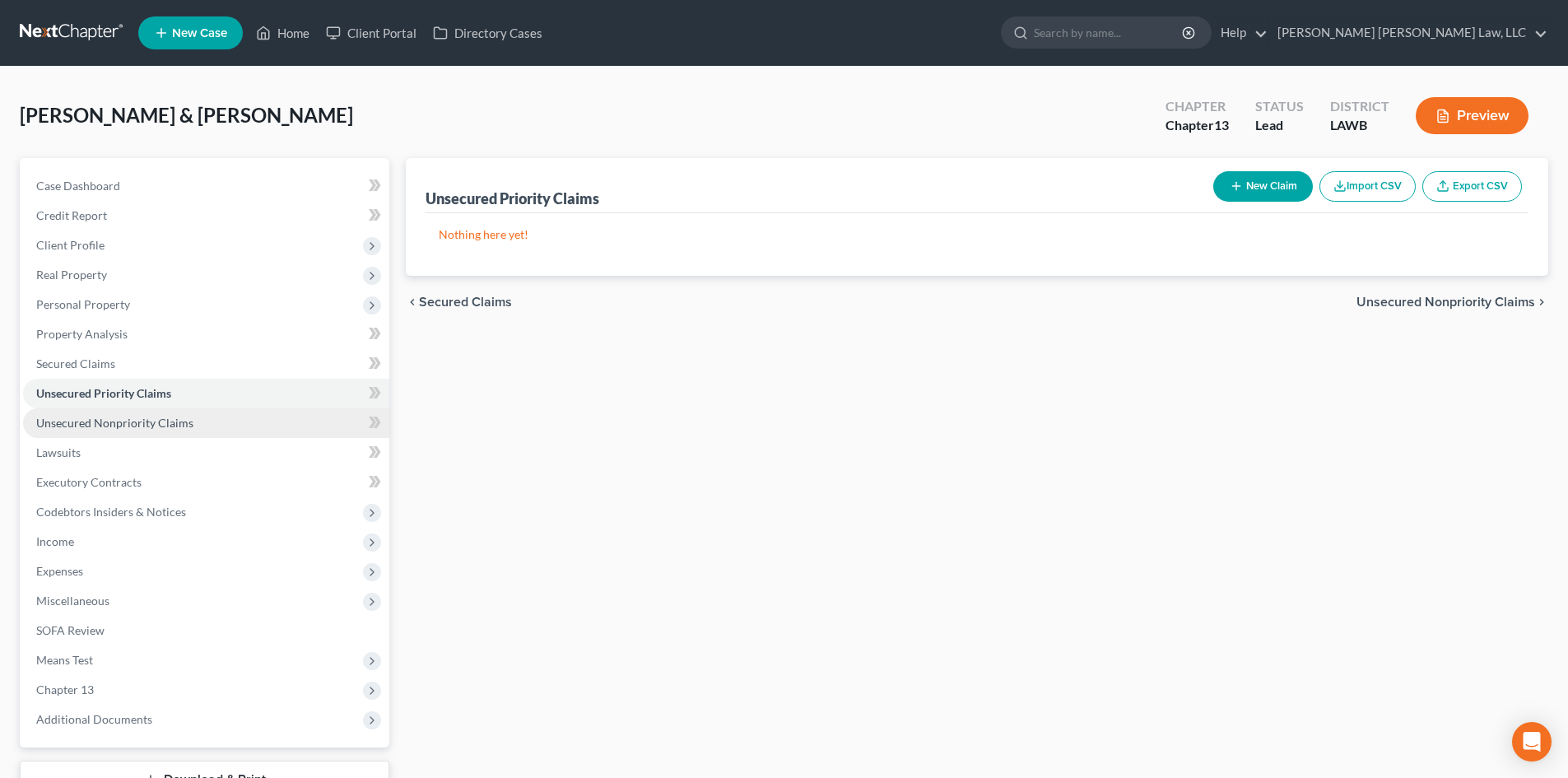
click at [263, 410] on link "Unsecured Nonpriority Claims" at bounding box center [206, 423] width 367 height 30
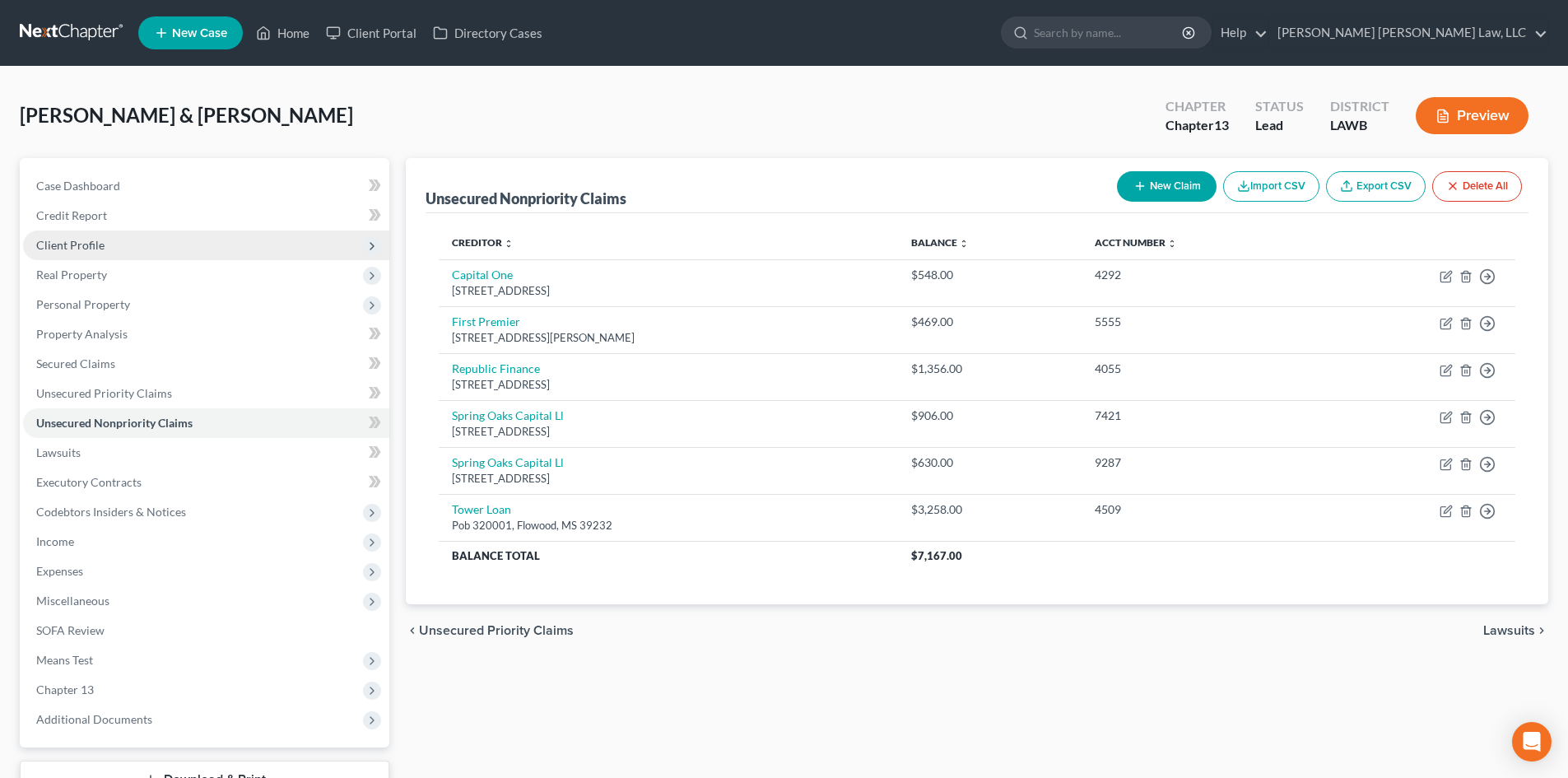
click at [125, 235] on span "Client Profile" at bounding box center [206, 245] width 367 height 30
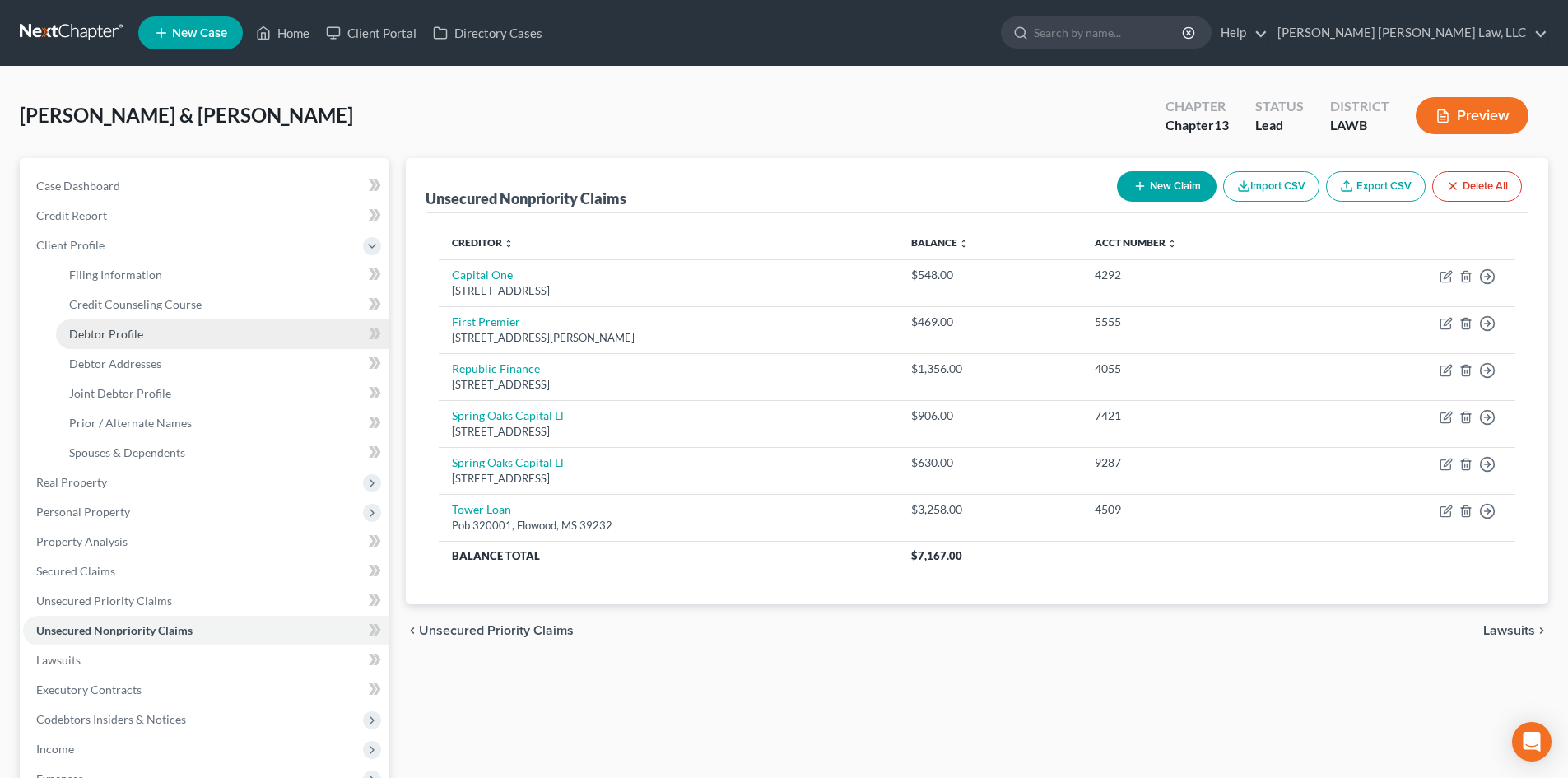
click at [174, 326] on link "Debtor Profile" at bounding box center [222, 334] width 333 height 30
select select "1"
select select "2"
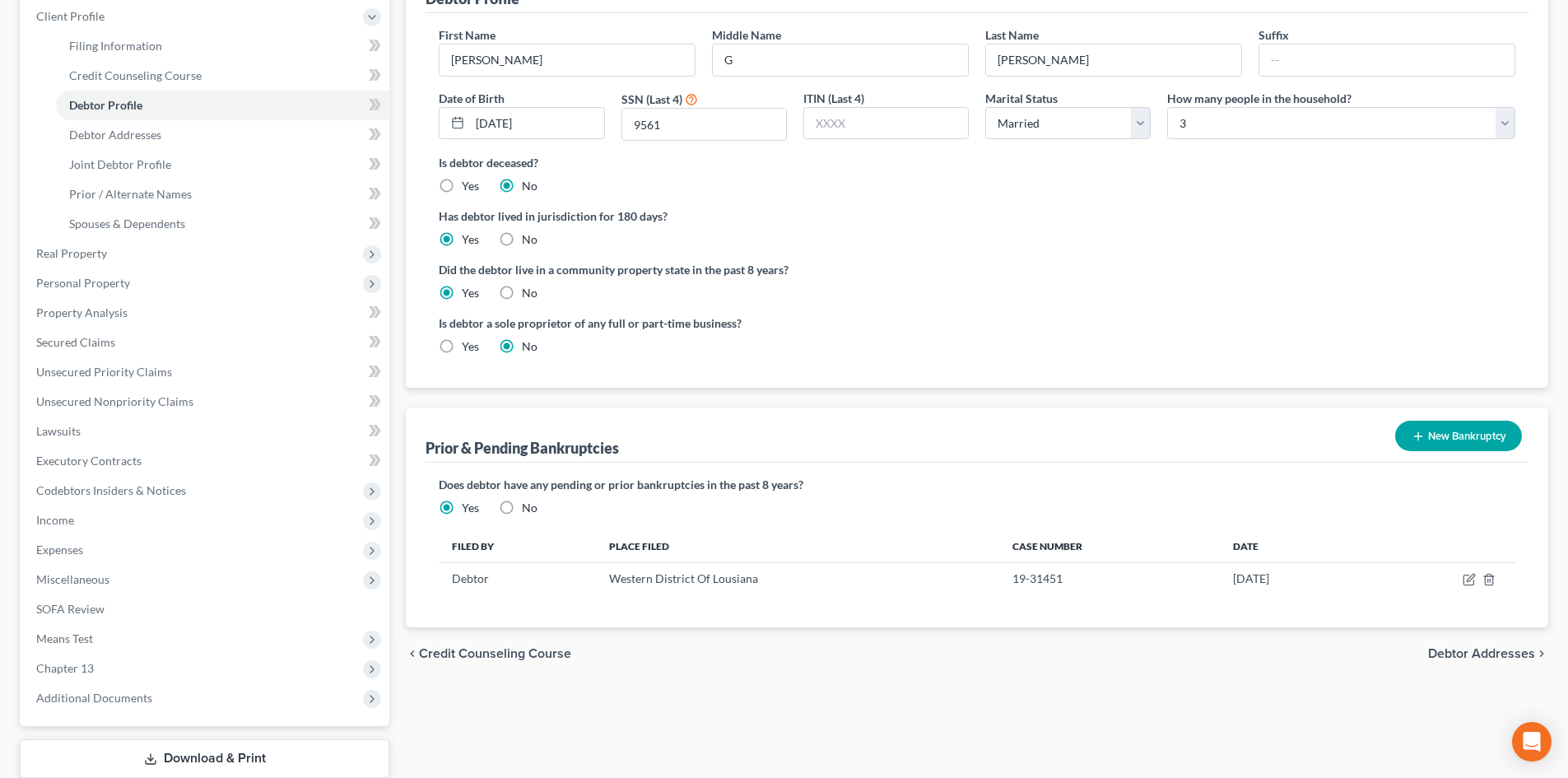
scroll to position [247, 0]
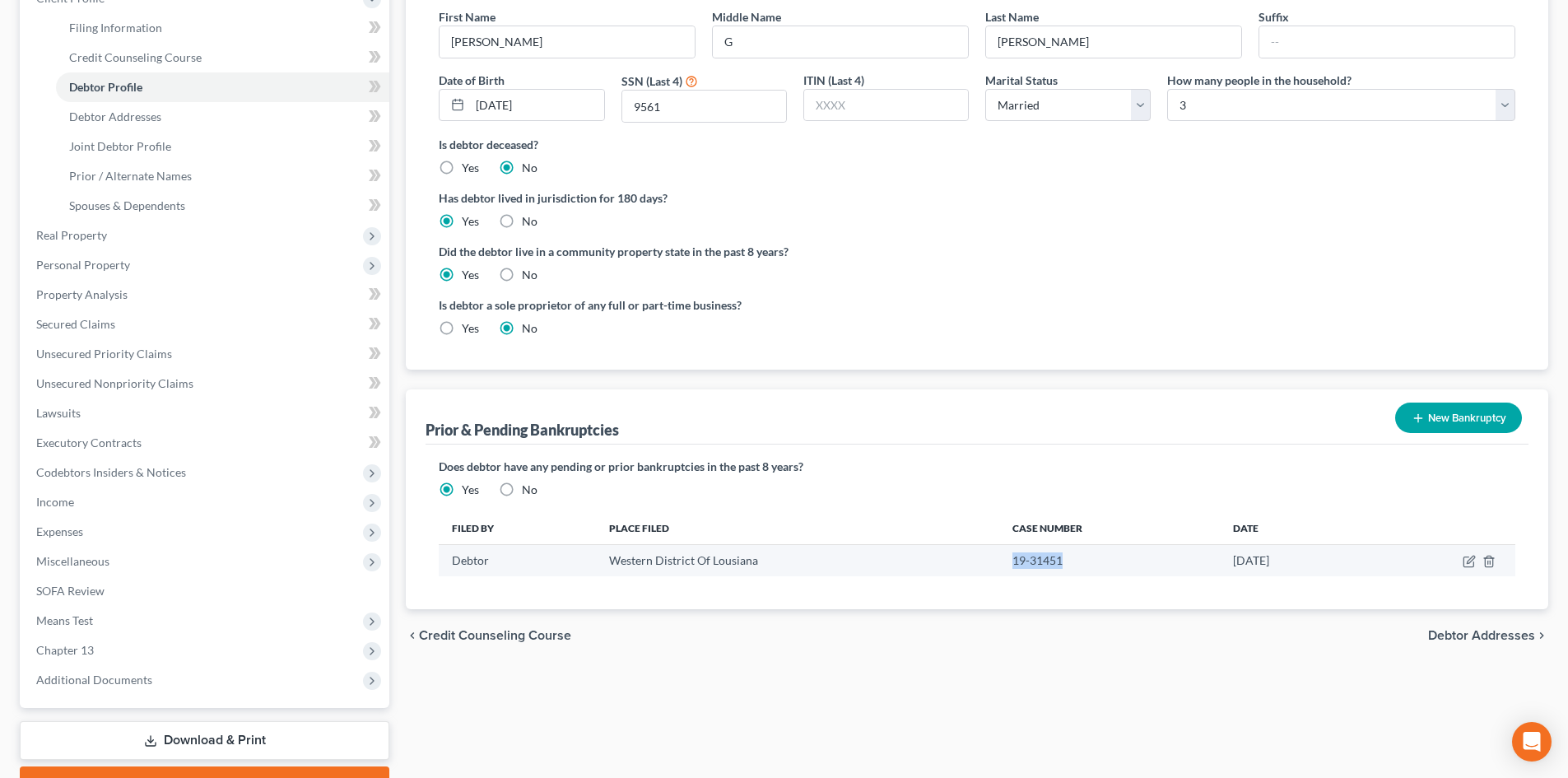
drag, startPoint x: 1073, startPoint y: 560, endPoint x: 936, endPoint y: 559, distance: 137.0
click at [936, 559] on tr "Debtor Western District Of Lousiana 19-31451 09/05/2019" at bounding box center [977, 561] width 1077 height 31
copy tr "19-31451"
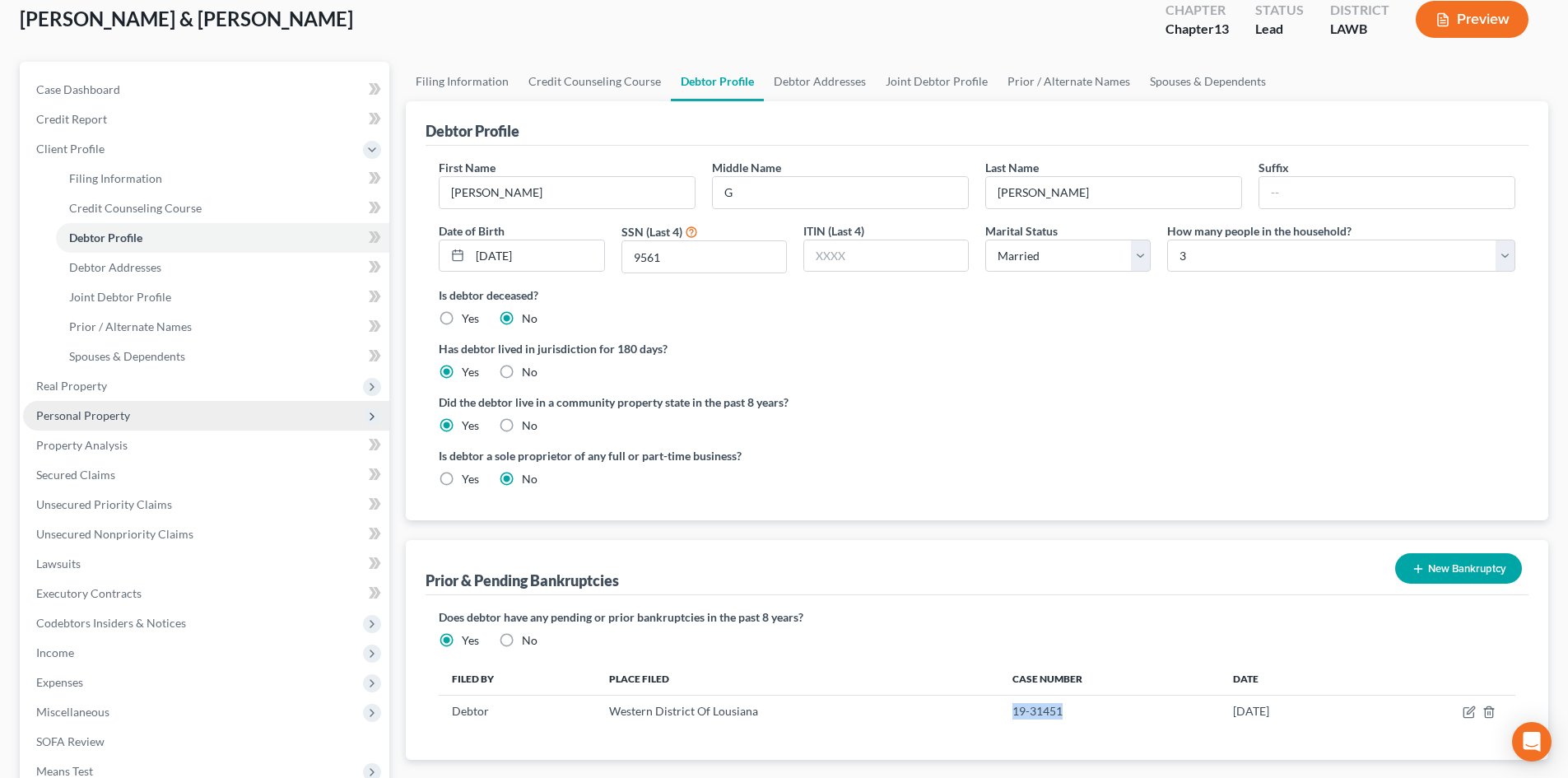
scroll to position [83, 0]
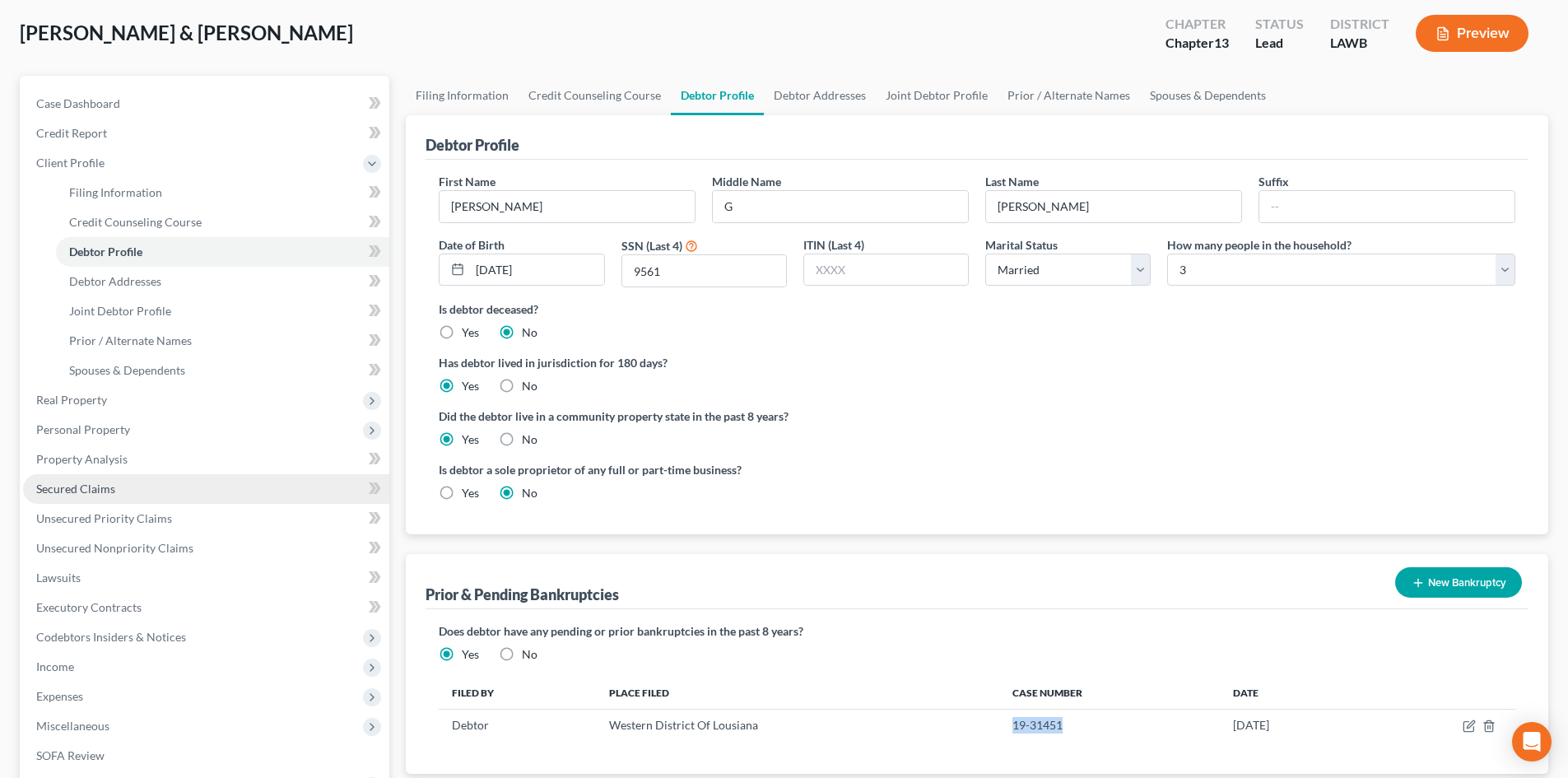
click at [150, 479] on link "Secured Claims" at bounding box center [206, 489] width 367 height 30
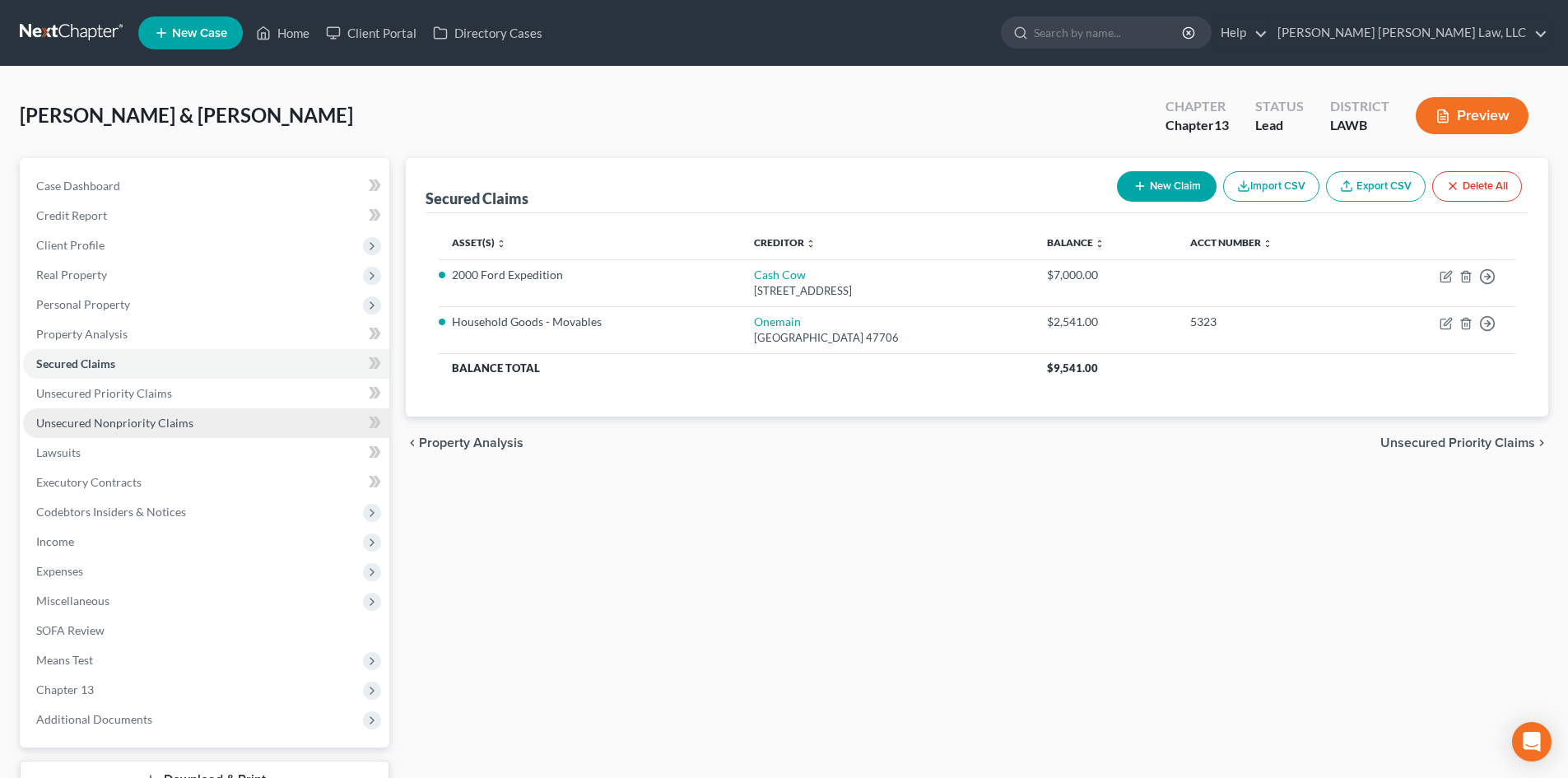
click at [212, 417] on link "Unsecured Nonpriority Claims" at bounding box center [206, 423] width 367 height 30
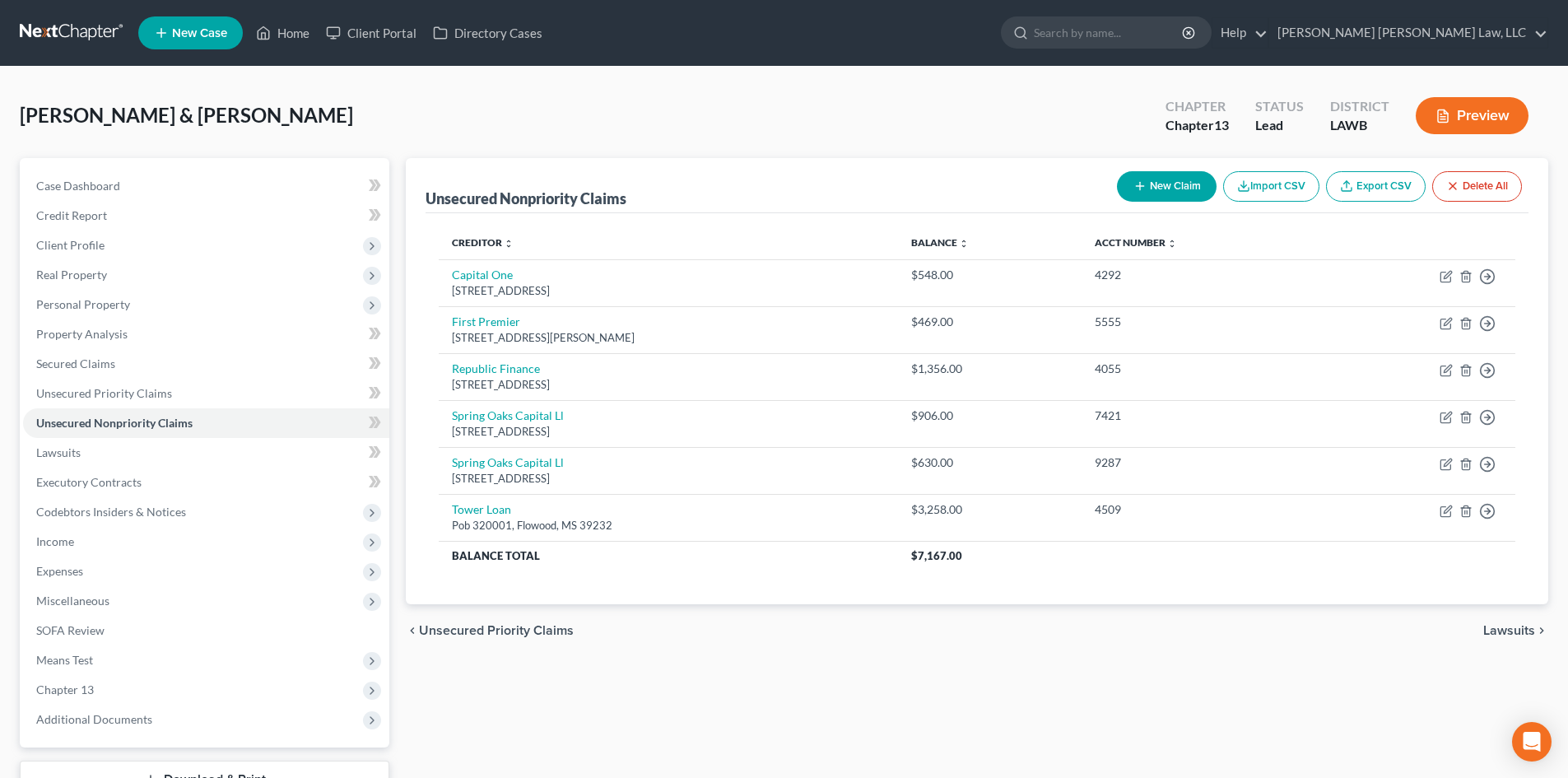
click at [1163, 182] on button "New Claim" at bounding box center [1167, 187] width 100 height 31
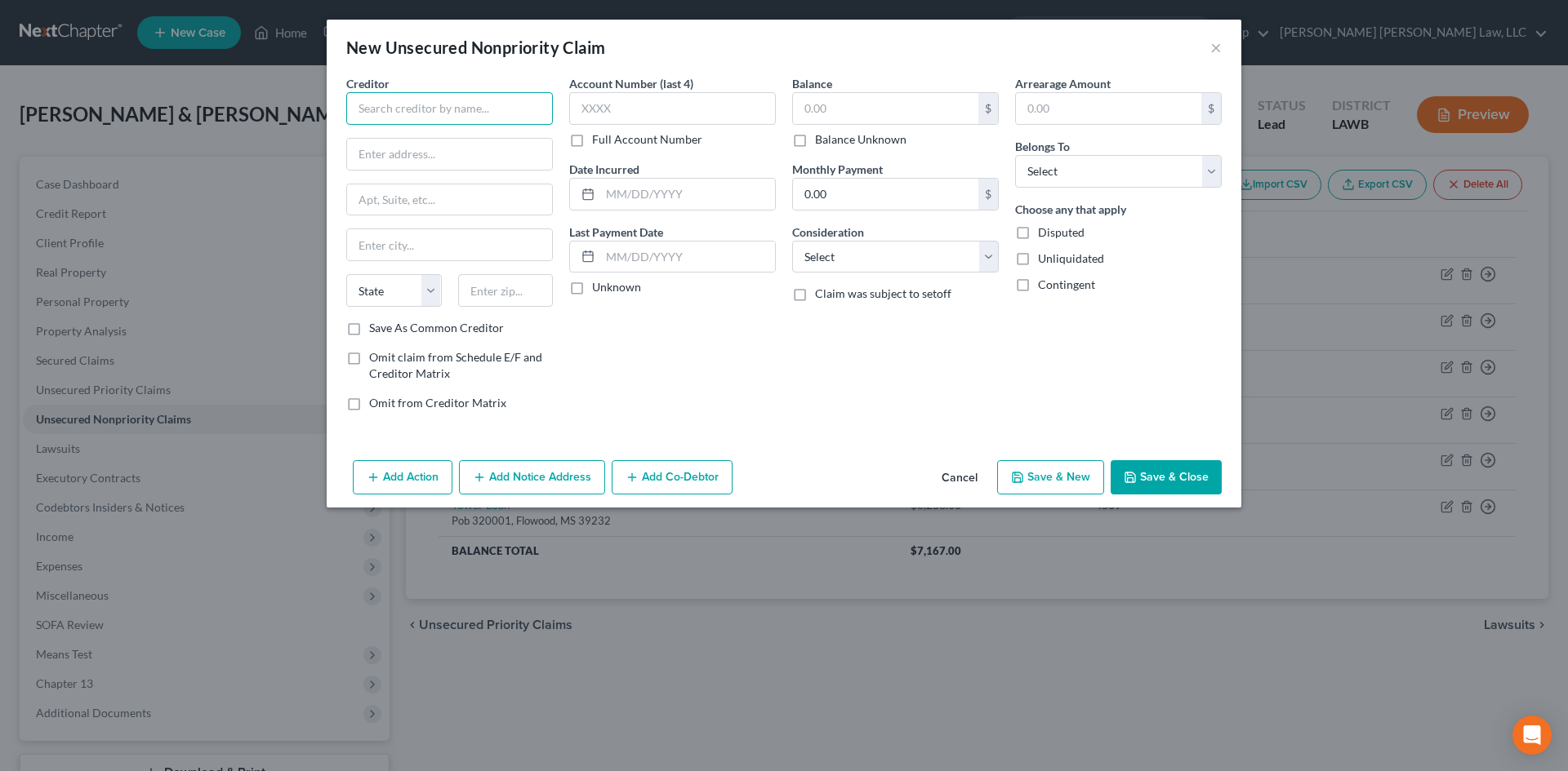
click at [533, 111] on input "text" at bounding box center [450, 109] width 207 height 32
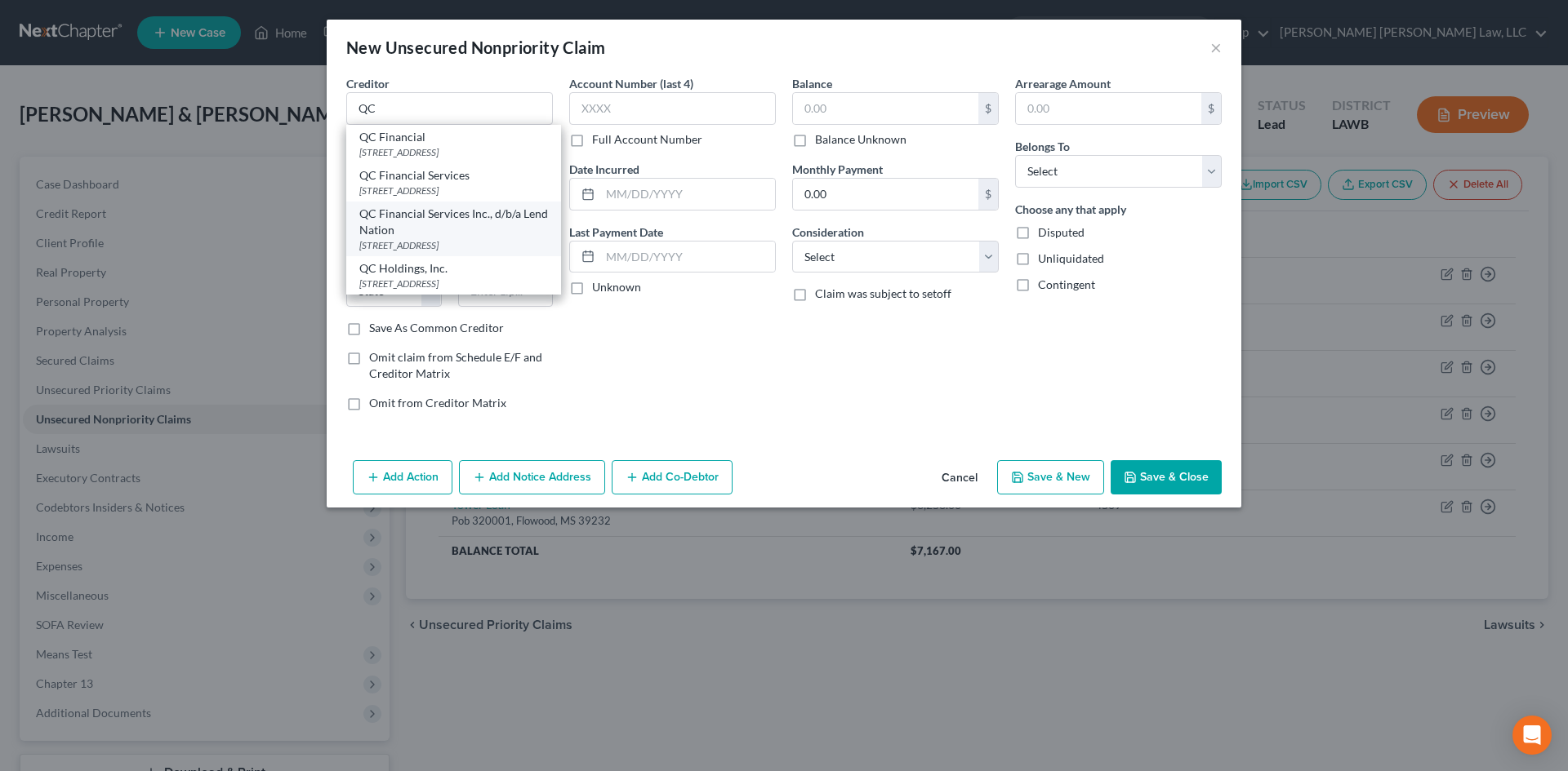
click at [507, 238] on div "QC Financial Services Inc., d/b/a Lend Nation" at bounding box center [454, 222] width 189 height 32
type input "QC Financial Services Inc., d/b/a Lend Nation"
type input "PO Box 14948"
type input "Shawnee Mission"
select select "17"
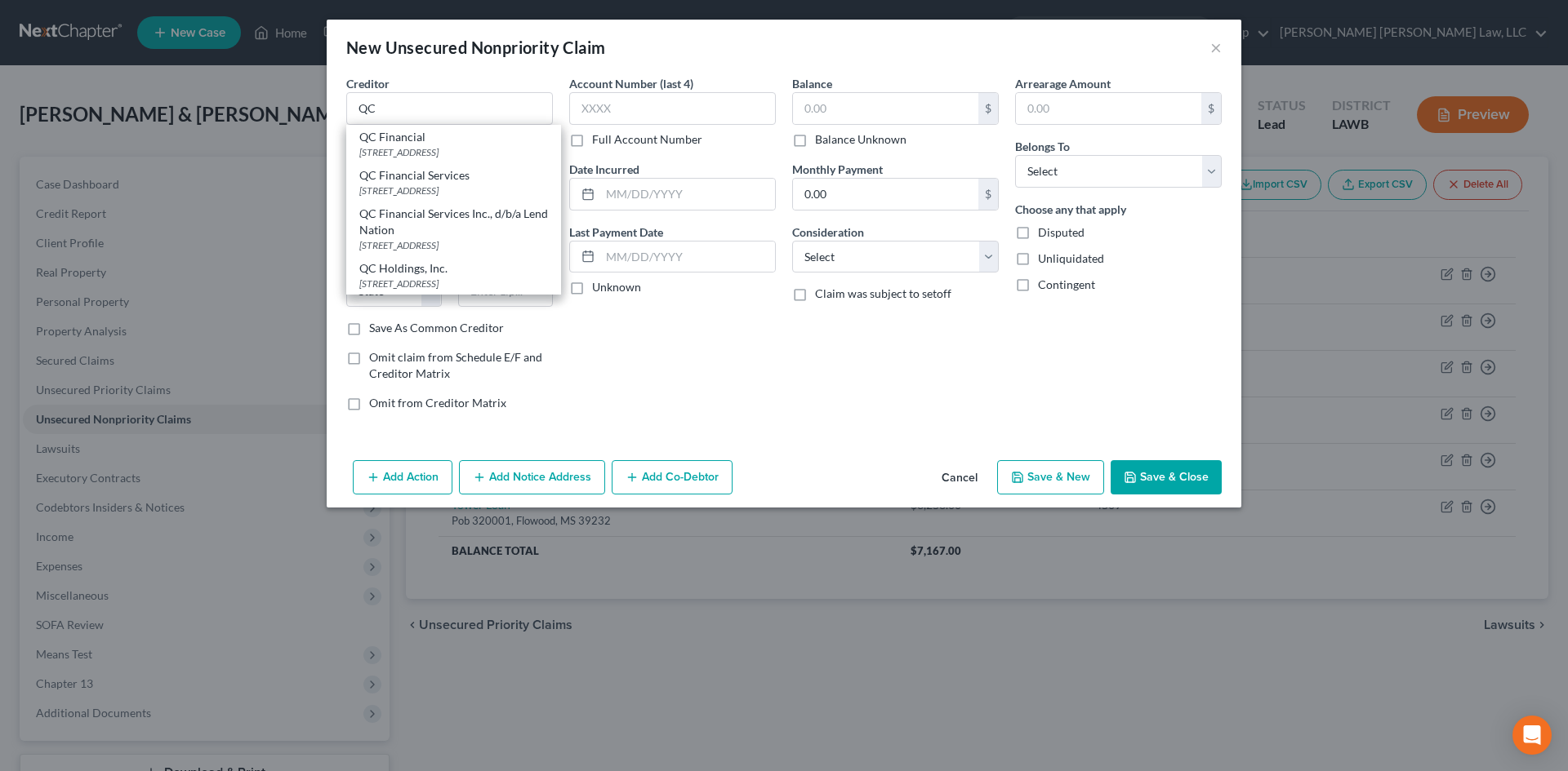
type input "66285"
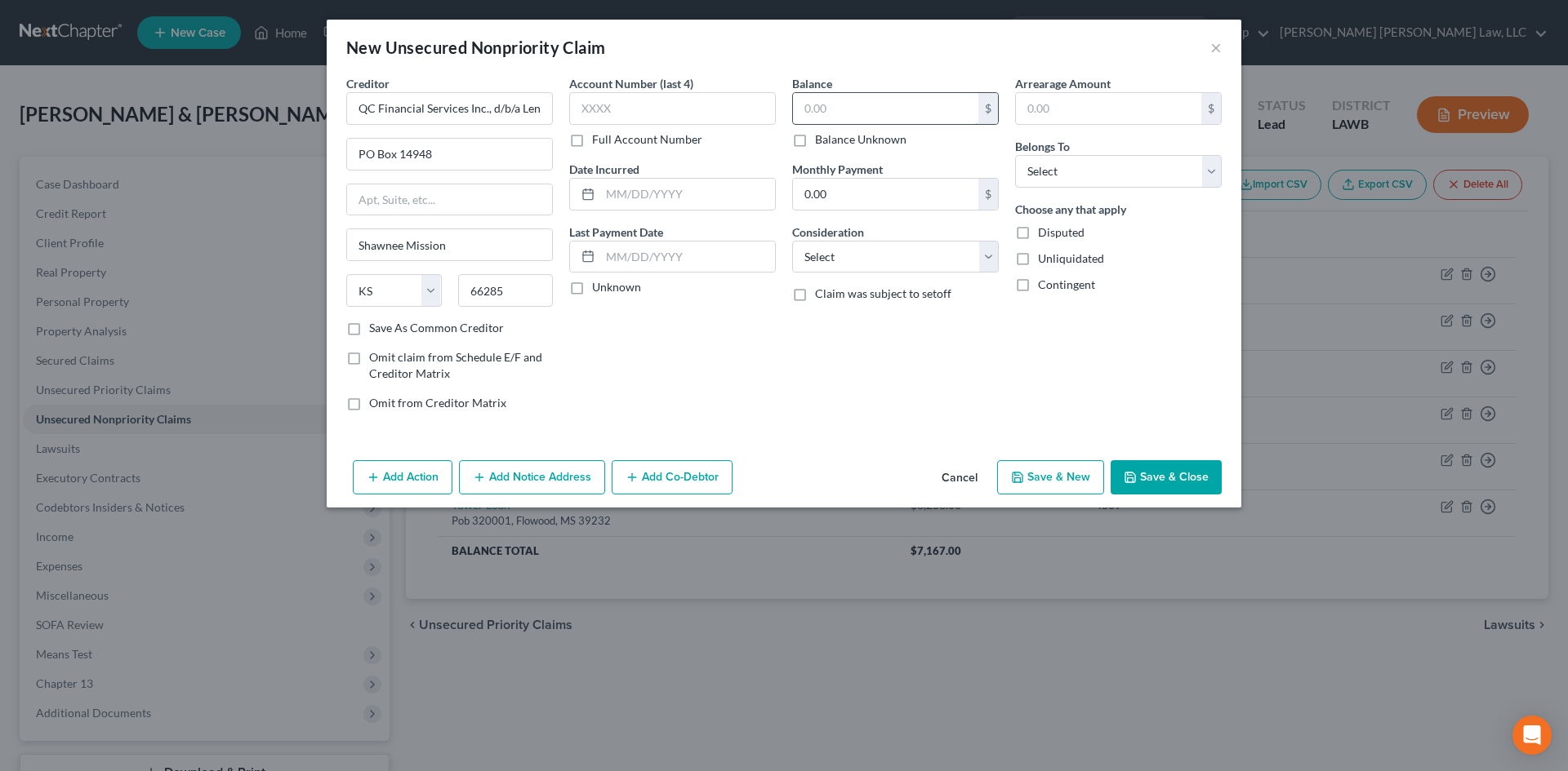
click at [903, 95] on input "text" at bounding box center [886, 108] width 185 height 31
type input "355.00"
drag, startPoint x: 921, startPoint y: 256, endPoint x: 917, endPoint y: 264, distance: 8.9
click at [921, 256] on select "Select Cable / Satellite Services Collection Agency Credit Card Debt Debt Couns…" at bounding box center [896, 257] width 207 height 32
select select "1"
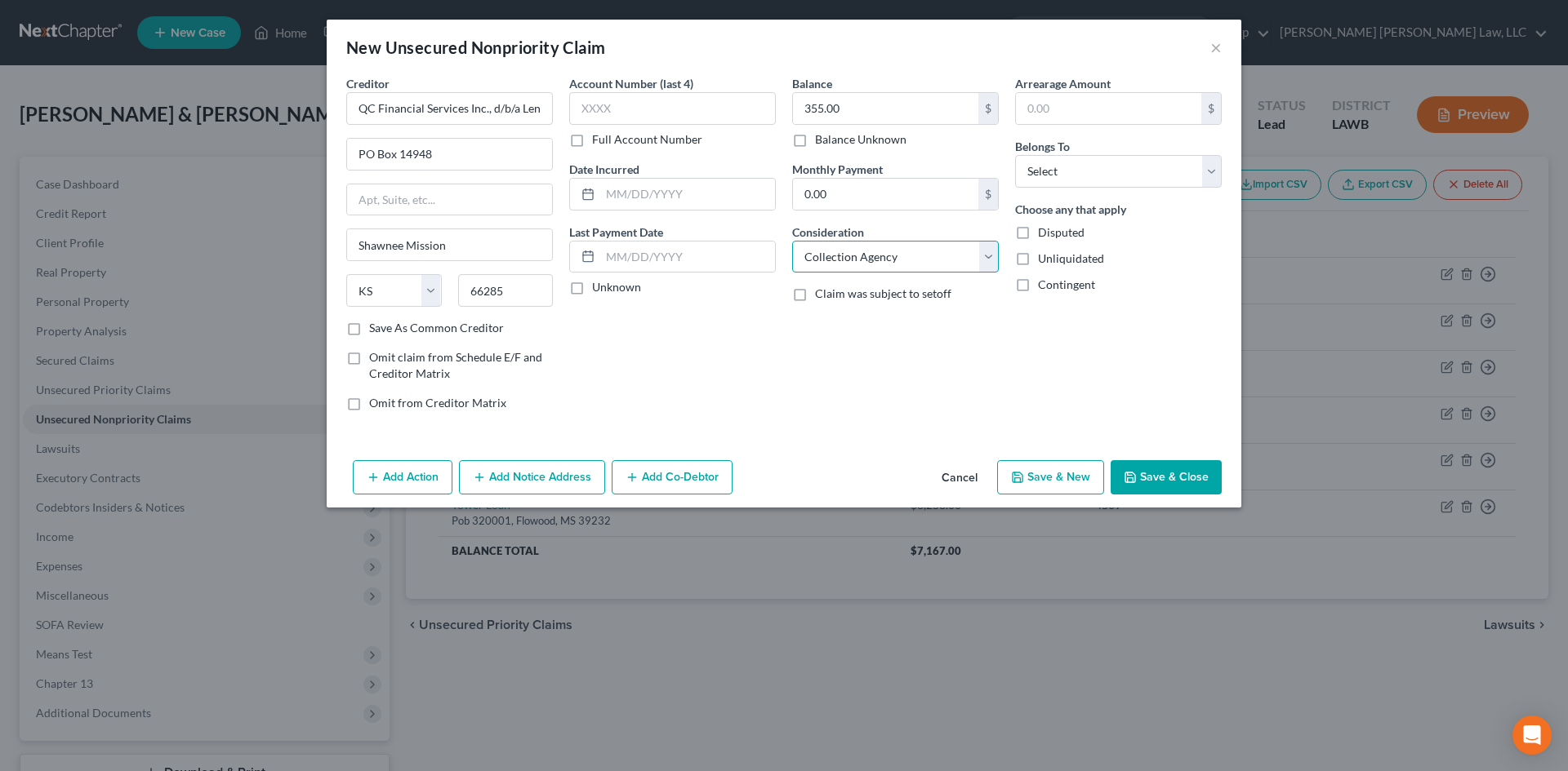
click at [792, 241] on select "Select Cable / Satellite Services Collection Agency Credit Card Debt Debt Couns…" at bounding box center [896, 257] width 207 height 32
click at [1156, 168] on select "Select Debtor 1 Only Debtor 2 Only Debtor 1 And Debtor 2 Only At Least One Of T…" at bounding box center [1119, 171] width 207 height 32
select select "0"
click at [1015, 155] on select "Select Debtor 1 Only Debtor 2 Only Debtor 1 And Debtor 2 Only At Least One Of T…" at bounding box center [1119, 171] width 207 height 32
click at [500, 140] on input "PO Box 14948" at bounding box center [450, 154] width 205 height 31
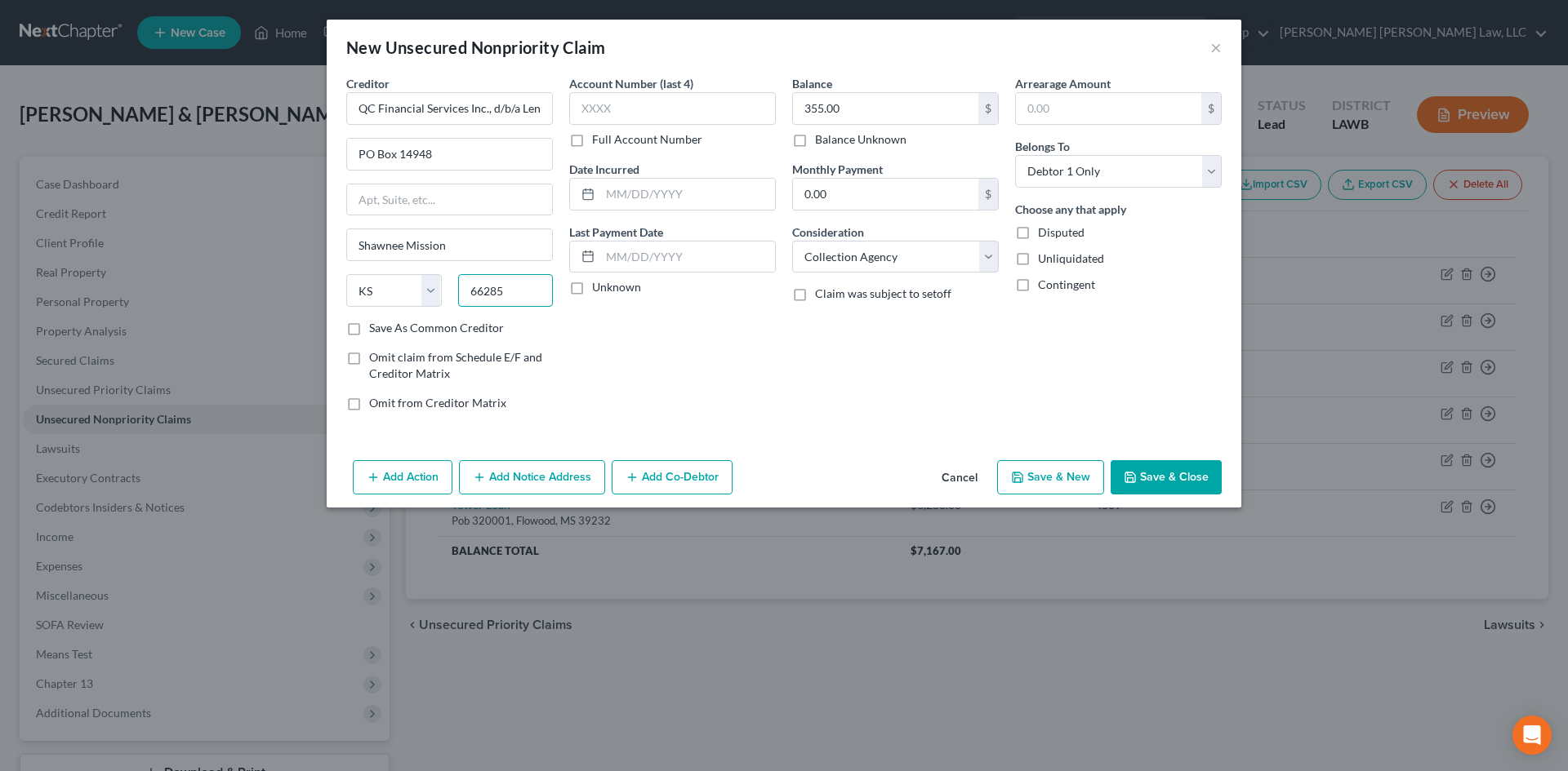
drag, startPoint x: 524, startPoint y: 278, endPoint x: 463, endPoint y: 286, distance: 61.5
click at [463, 286] on input "66285" at bounding box center [506, 291] width 95 height 32
type input "66285"
click at [613, 336] on div "Account Number (last 4) Full Account Number Date Incurred Last Payment Date Unk…" at bounding box center [672, 249] width 223 height 349
click at [712, 356] on div "Account Number (last 4) Full Account Number Date Incurred Last Payment Date Unk…" at bounding box center [672, 249] width 223 height 349
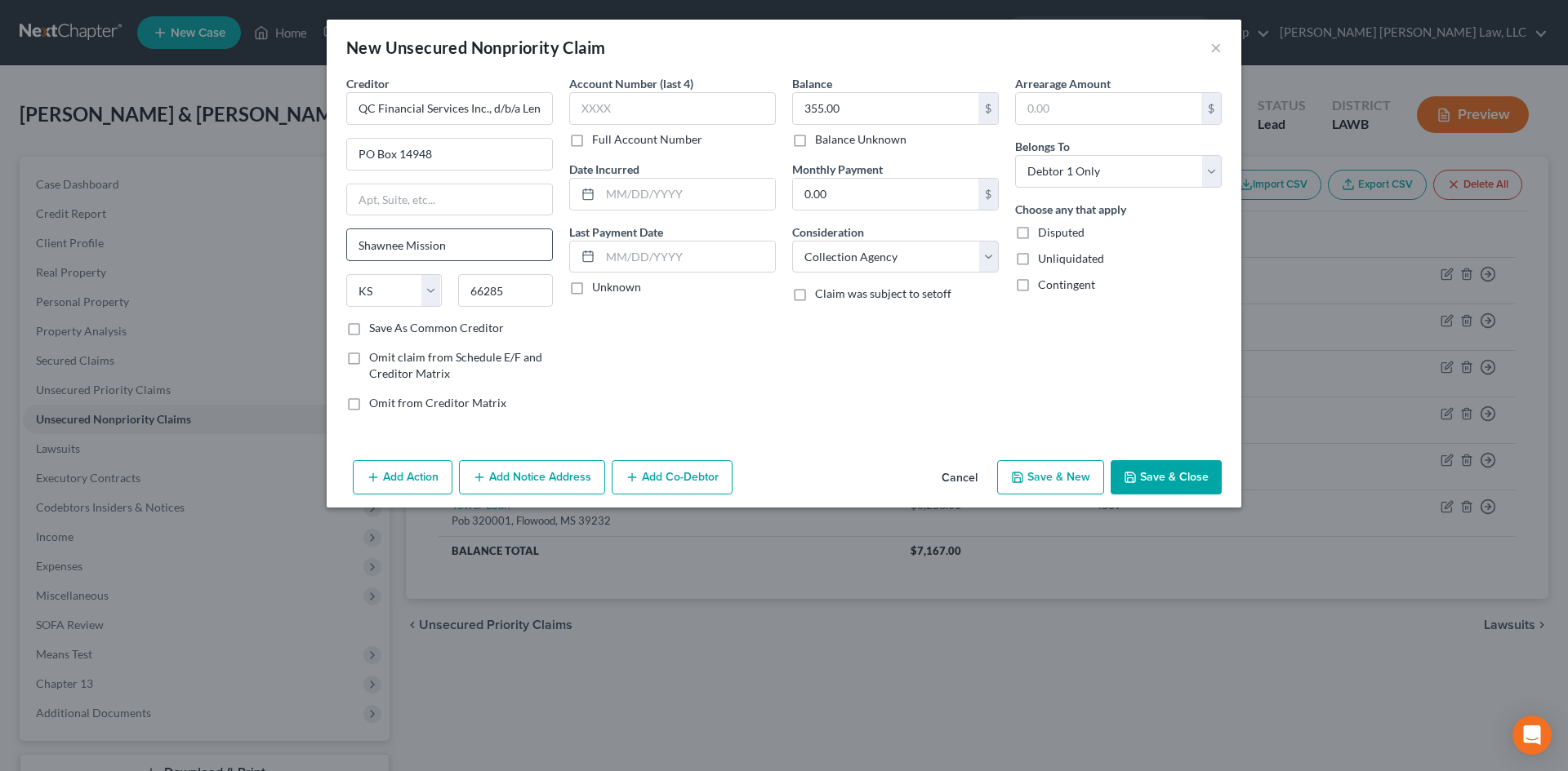
click at [512, 251] on input "Shawnee Mission" at bounding box center [450, 245] width 205 height 31
click at [1187, 477] on button "Save & Close" at bounding box center [1166, 478] width 111 height 34
